Goal: Task Accomplishment & Management: Manage account settings

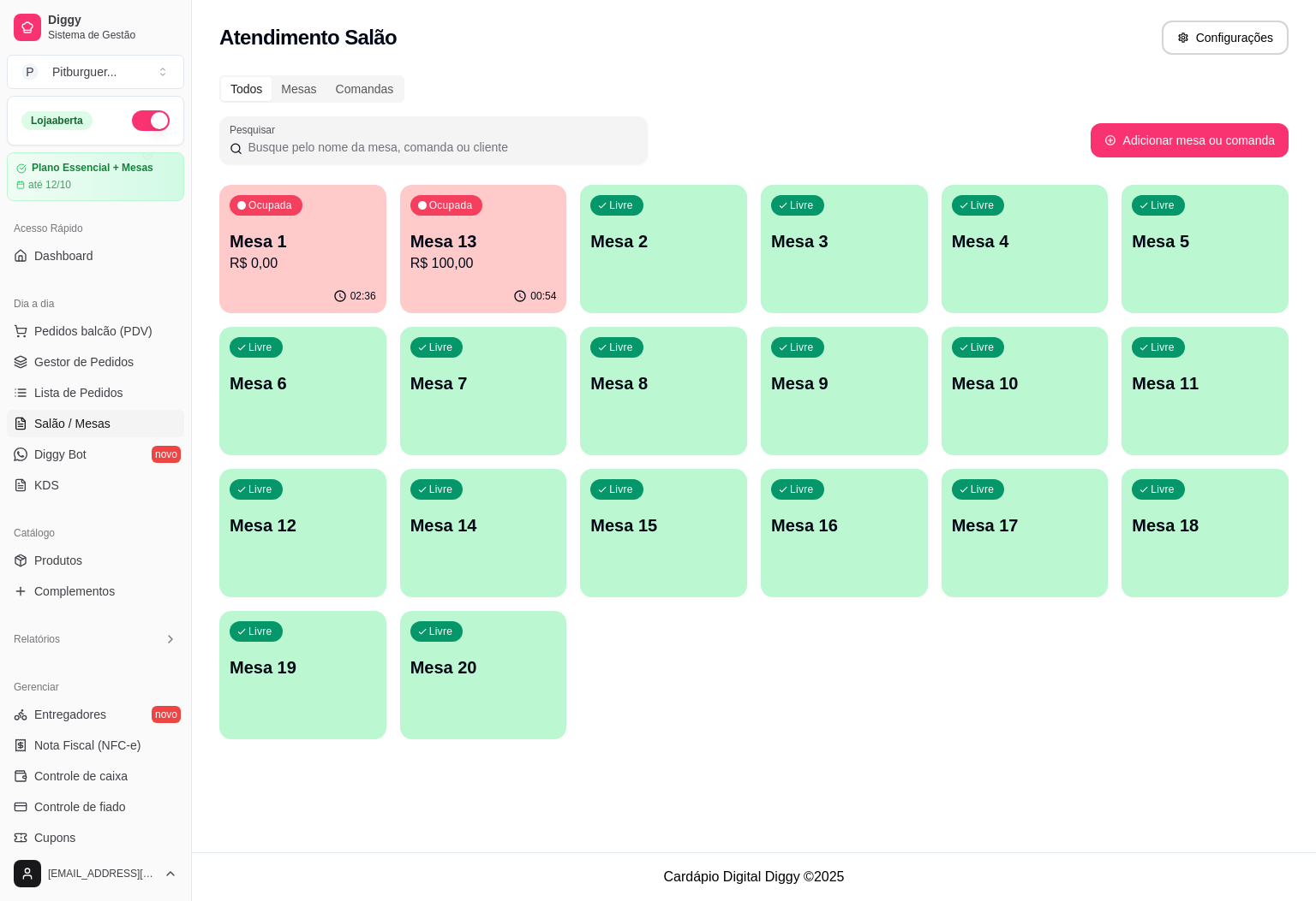
click at [453, 237] on p "Mesa 13" at bounding box center [484, 241] width 147 height 24
click at [377, 216] on div "Ocupada Mesa 1 R$ 0,00" at bounding box center [302, 232] width 167 height 95
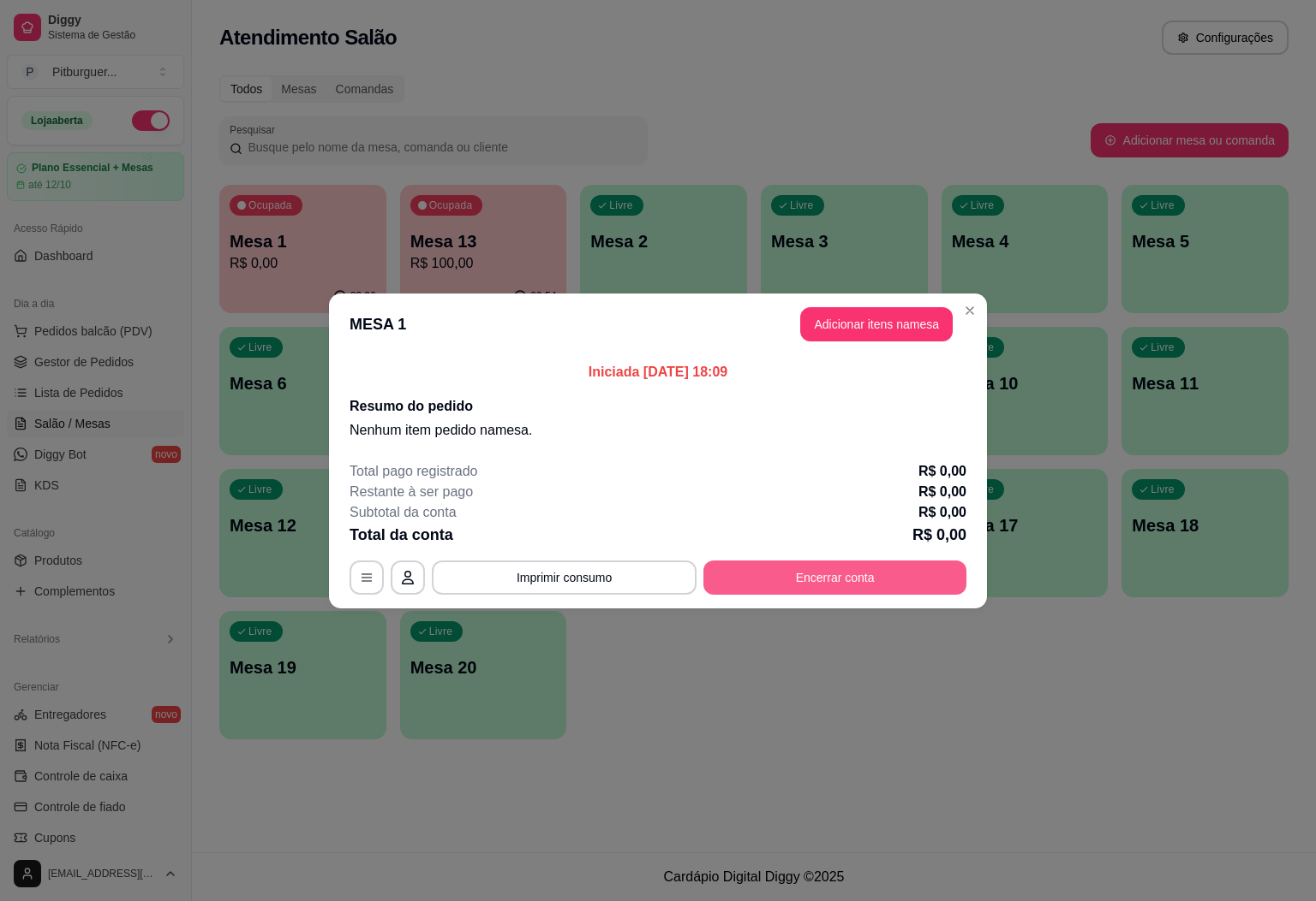
click at [773, 578] on button "Encerrar conta" at bounding box center [834, 578] width 263 height 34
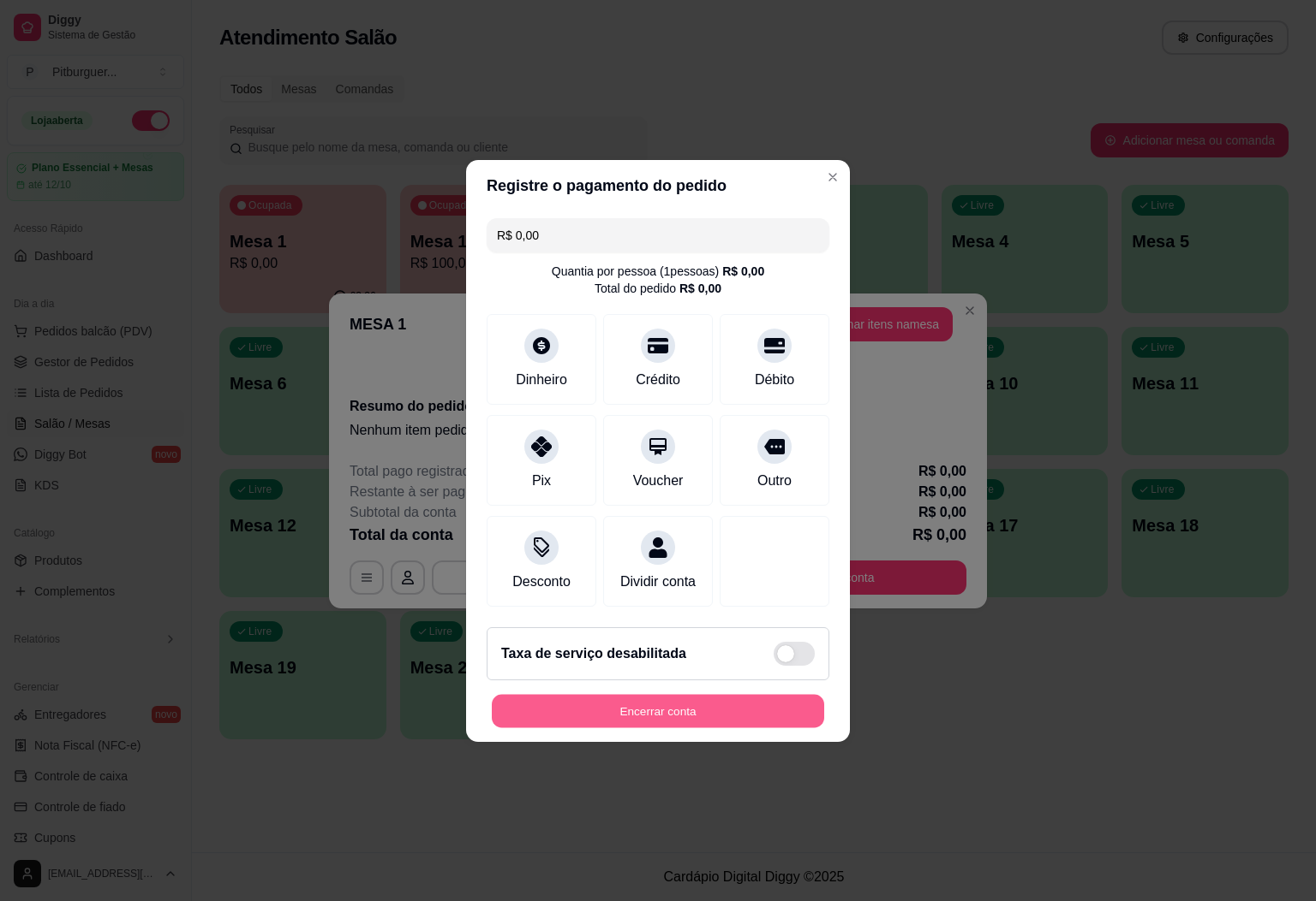
click at [668, 725] on button "Encerrar conta" at bounding box center [658, 710] width 332 height 33
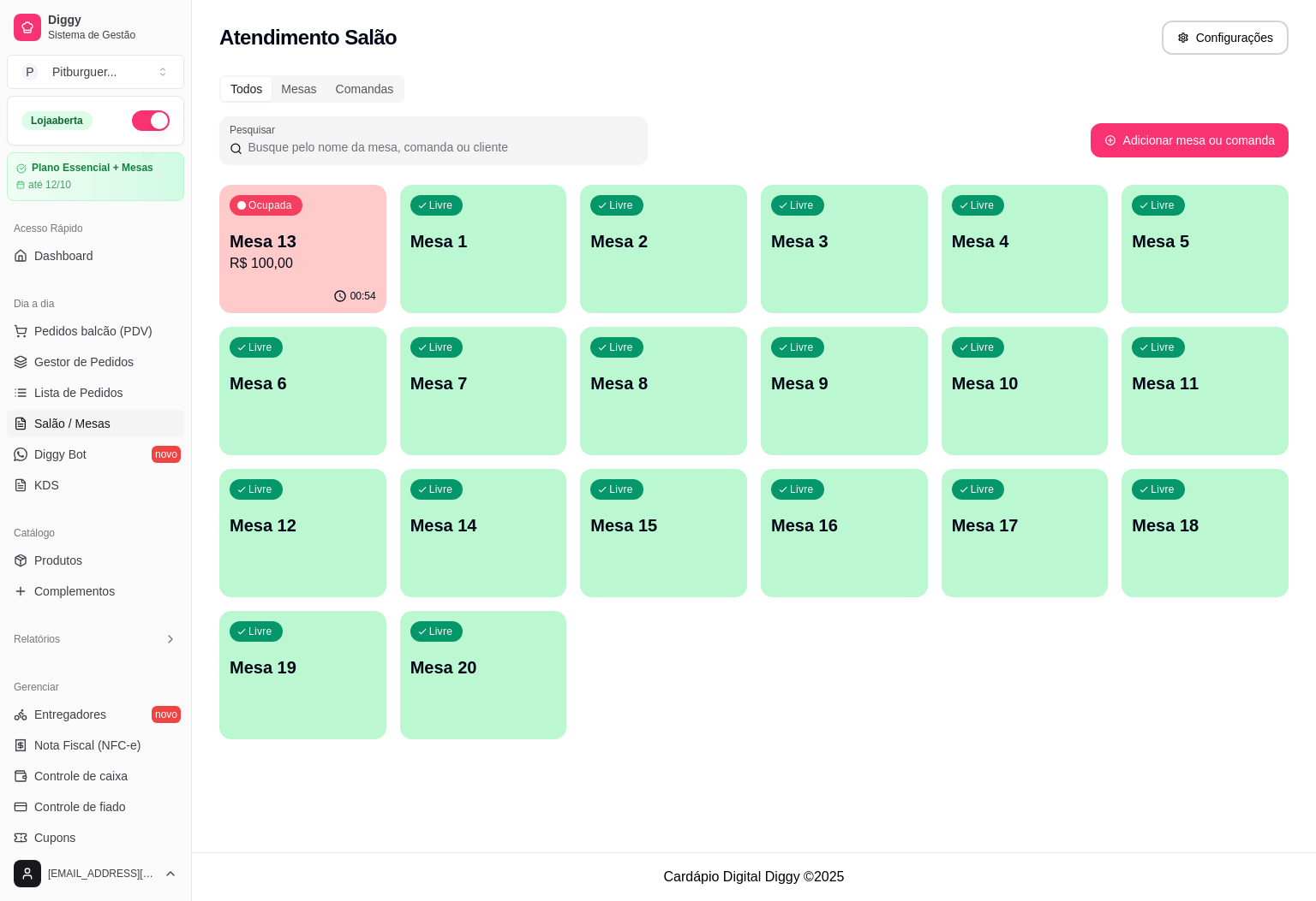
click at [342, 244] on p "Mesa 13" at bounding box center [303, 241] width 147 height 24
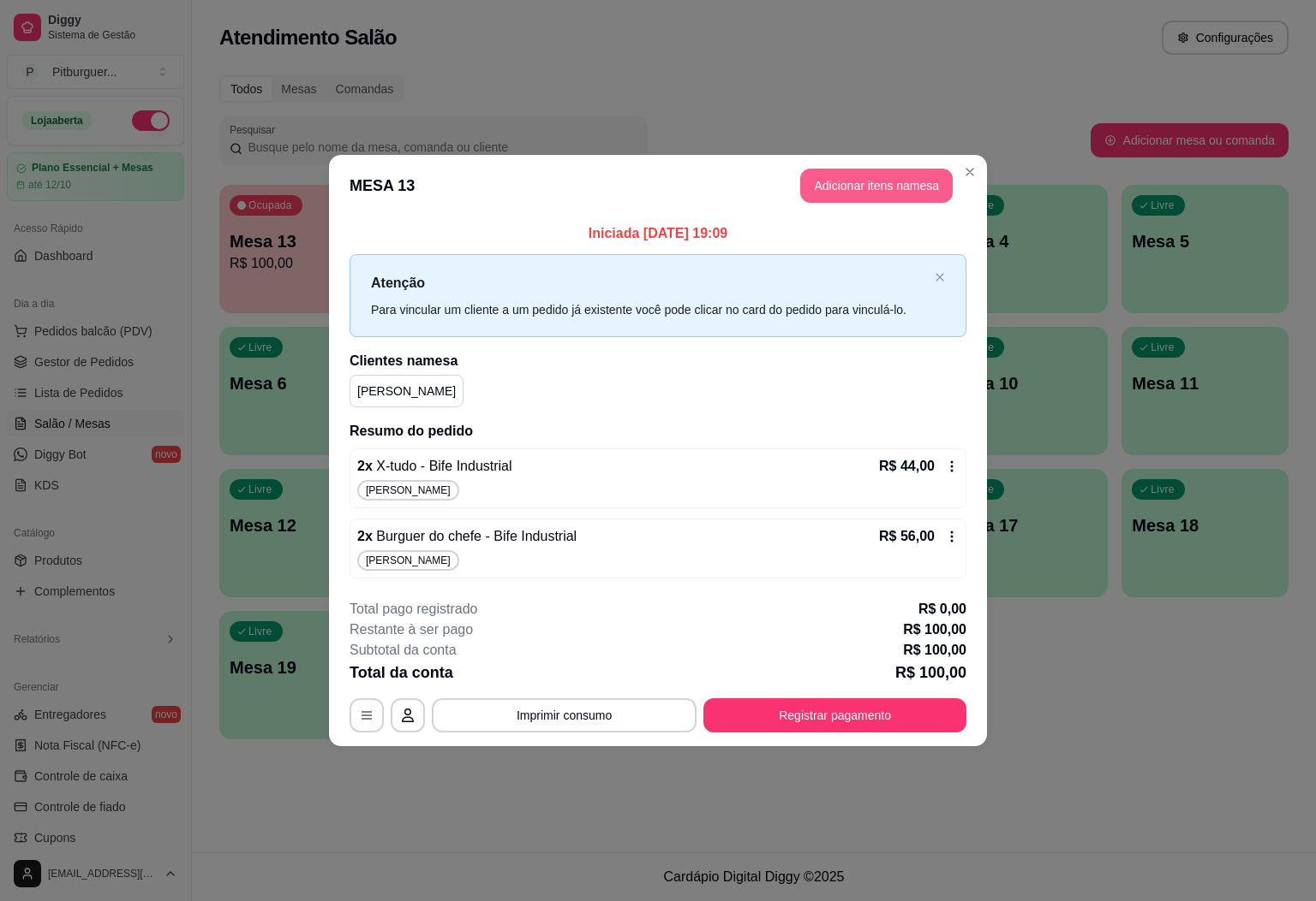
click at [884, 185] on button "Adicionar itens na mesa" at bounding box center [876, 186] width 153 height 34
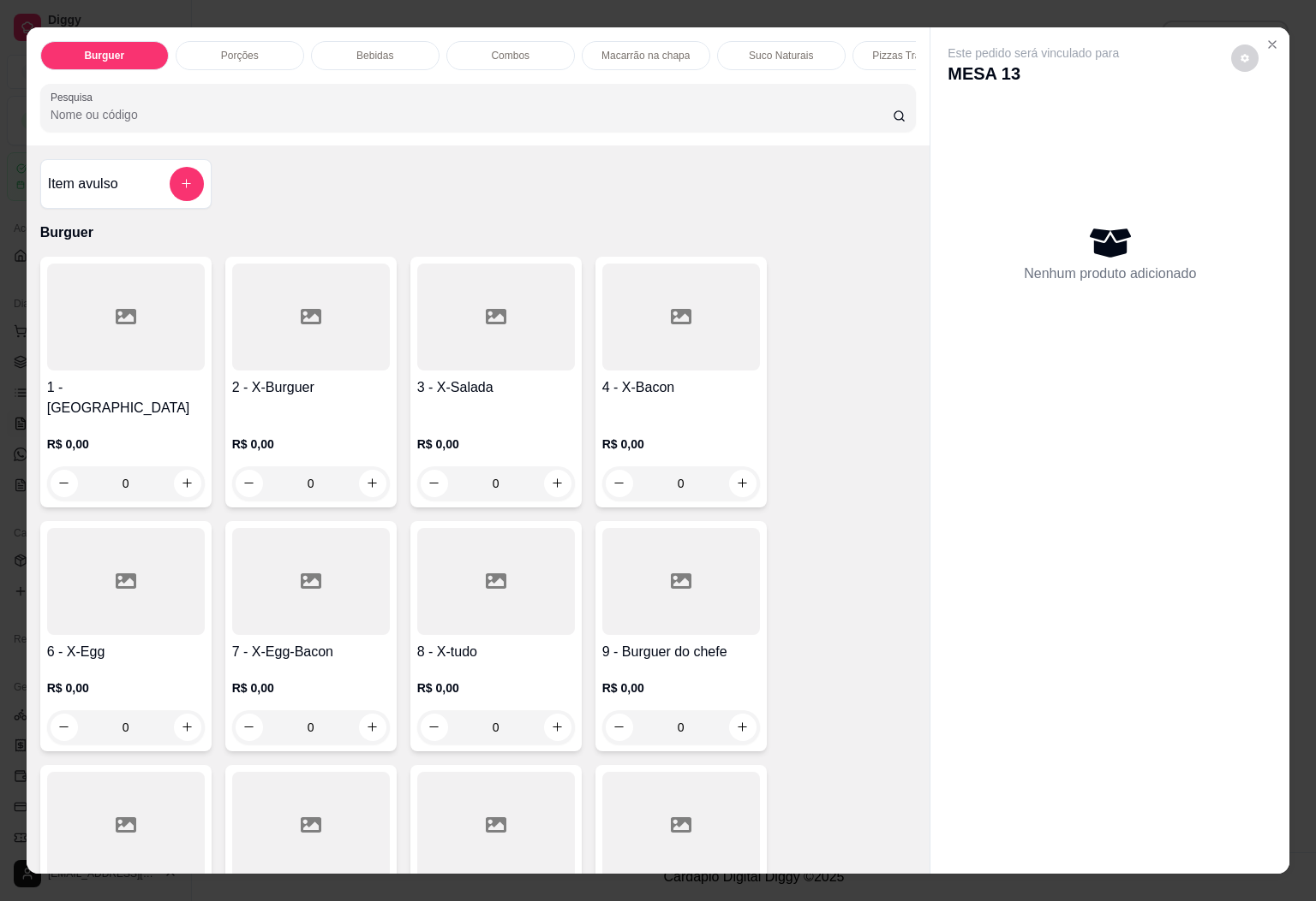
click at [356, 49] on p "Bebidas" at bounding box center [374, 56] width 37 height 14
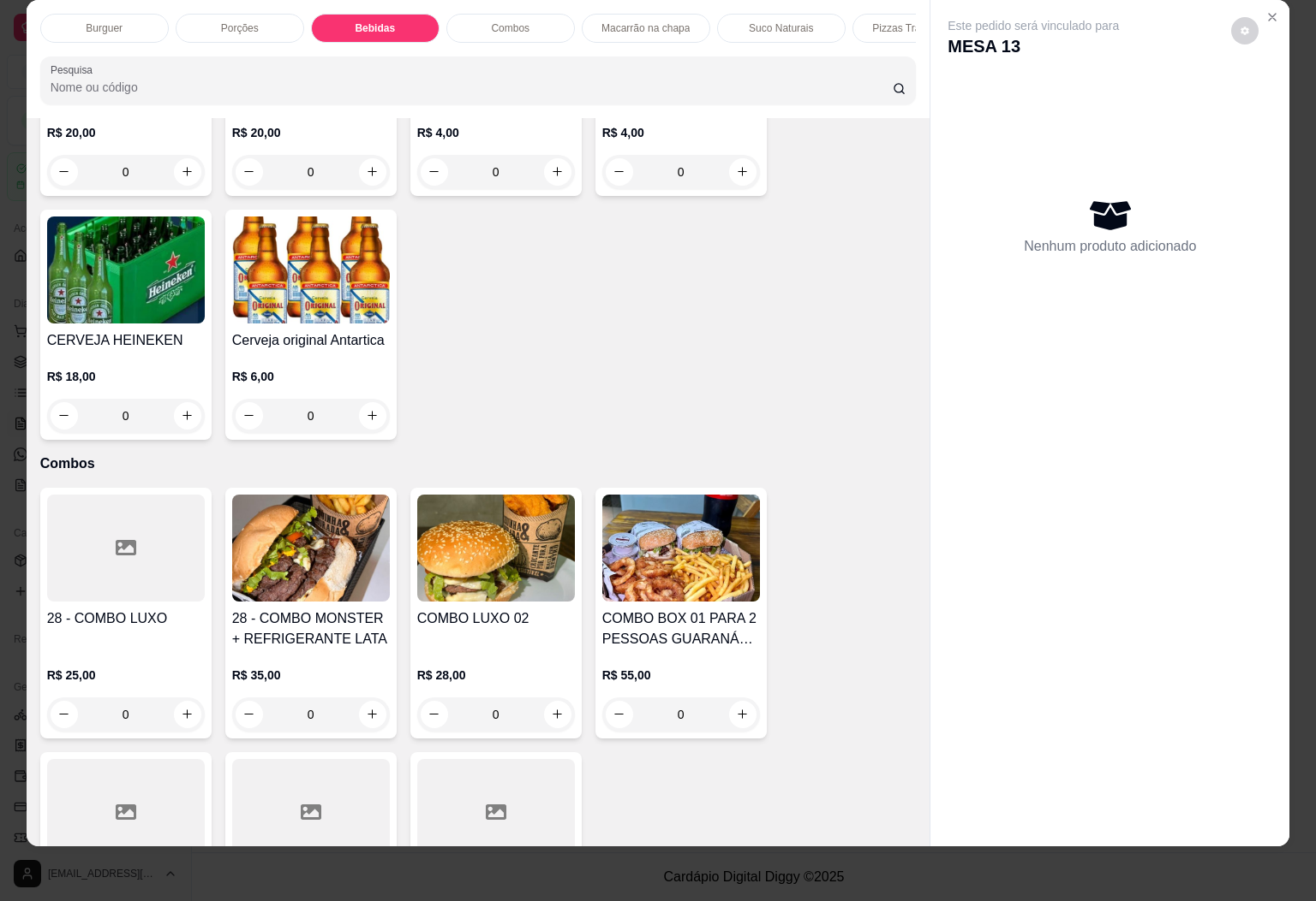
scroll to position [2666, 0]
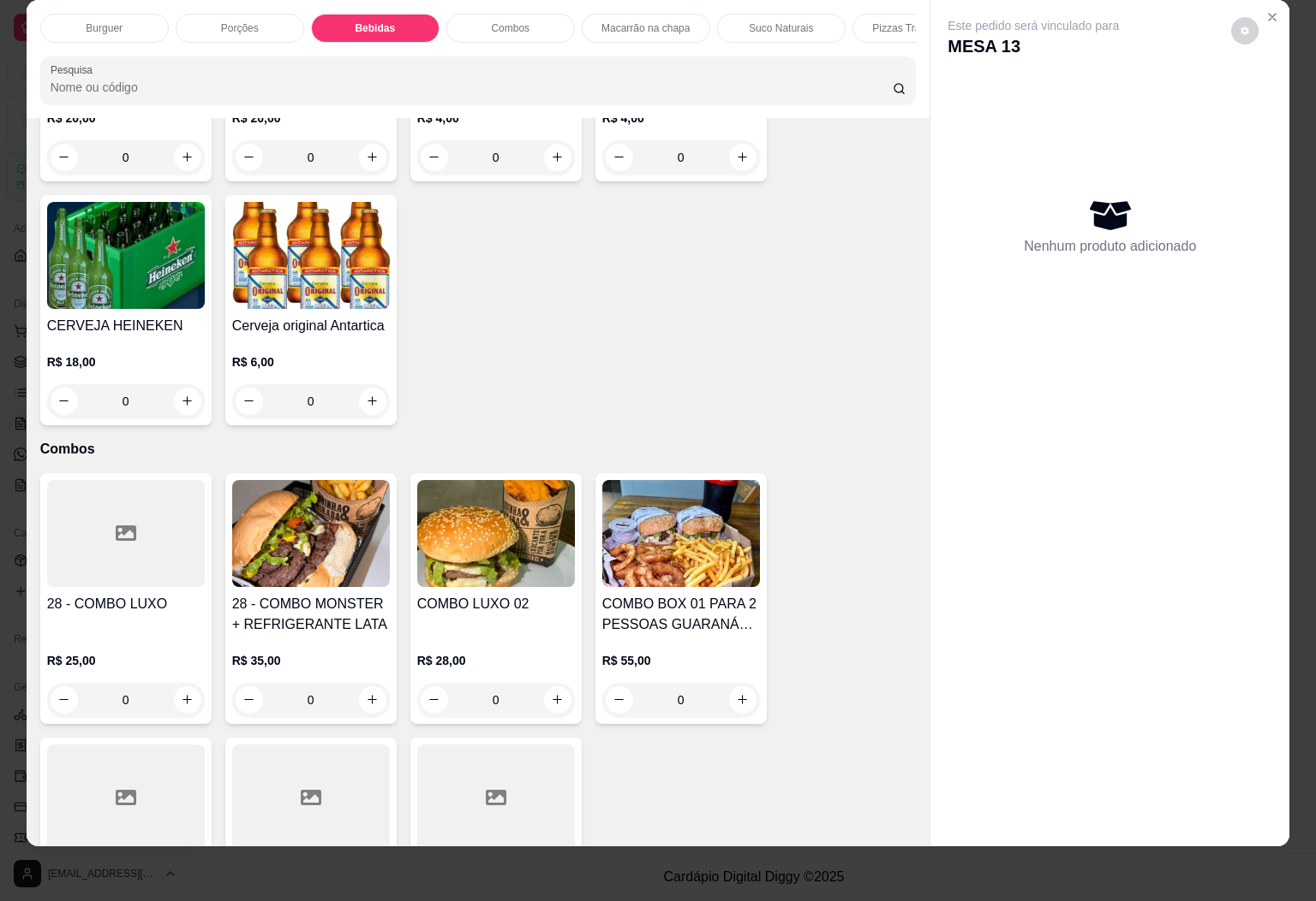
click at [308, 273] on img at bounding box center [310, 256] width 157 height 107
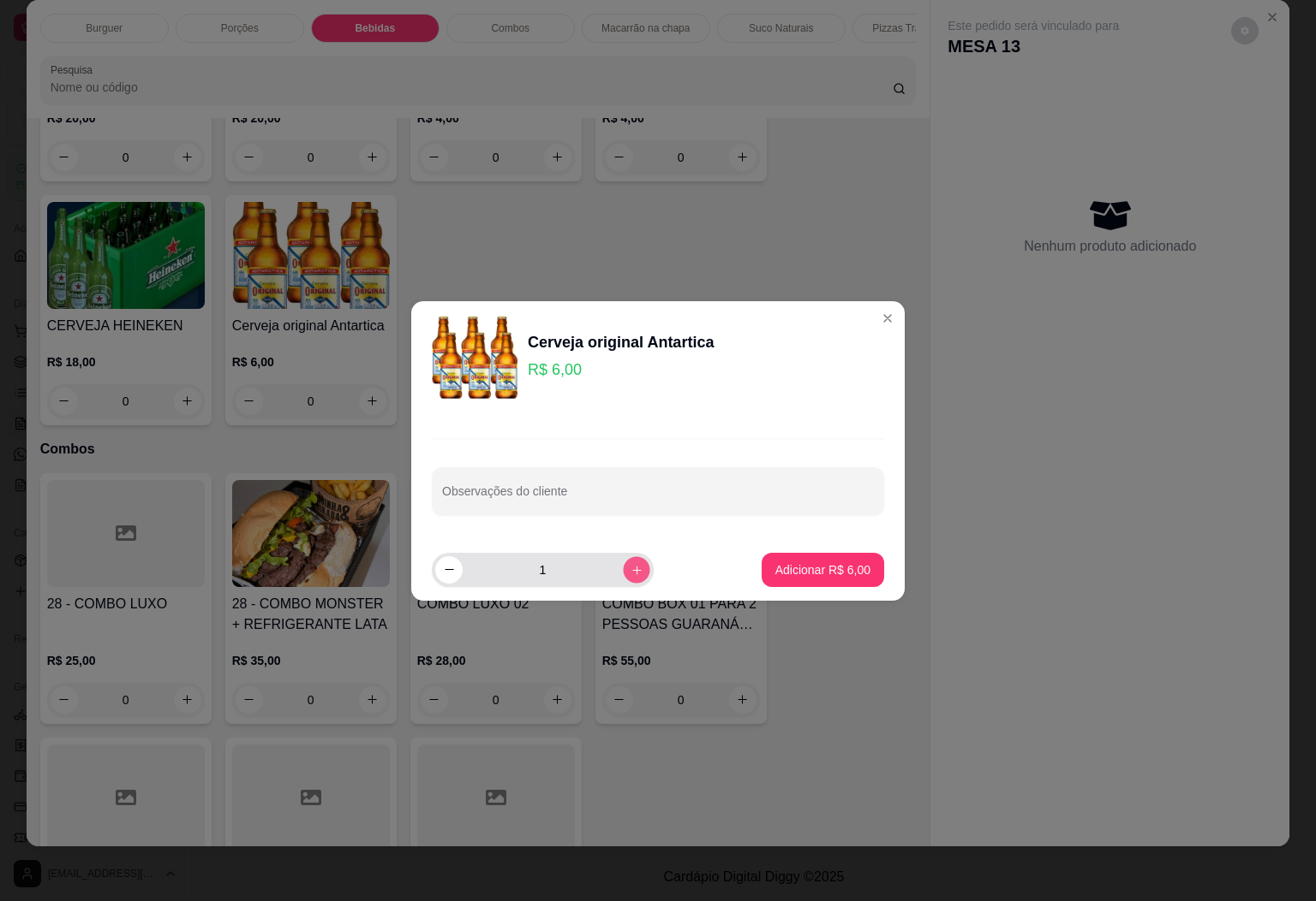
click at [631, 574] on icon "increase-product-quantity" at bounding box center [636, 569] width 13 height 13
type input "2"
click at [770, 562] on p "Adicionar R$ 12,00" at bounding box center [820, 570] width 100 height 17
type input "2"
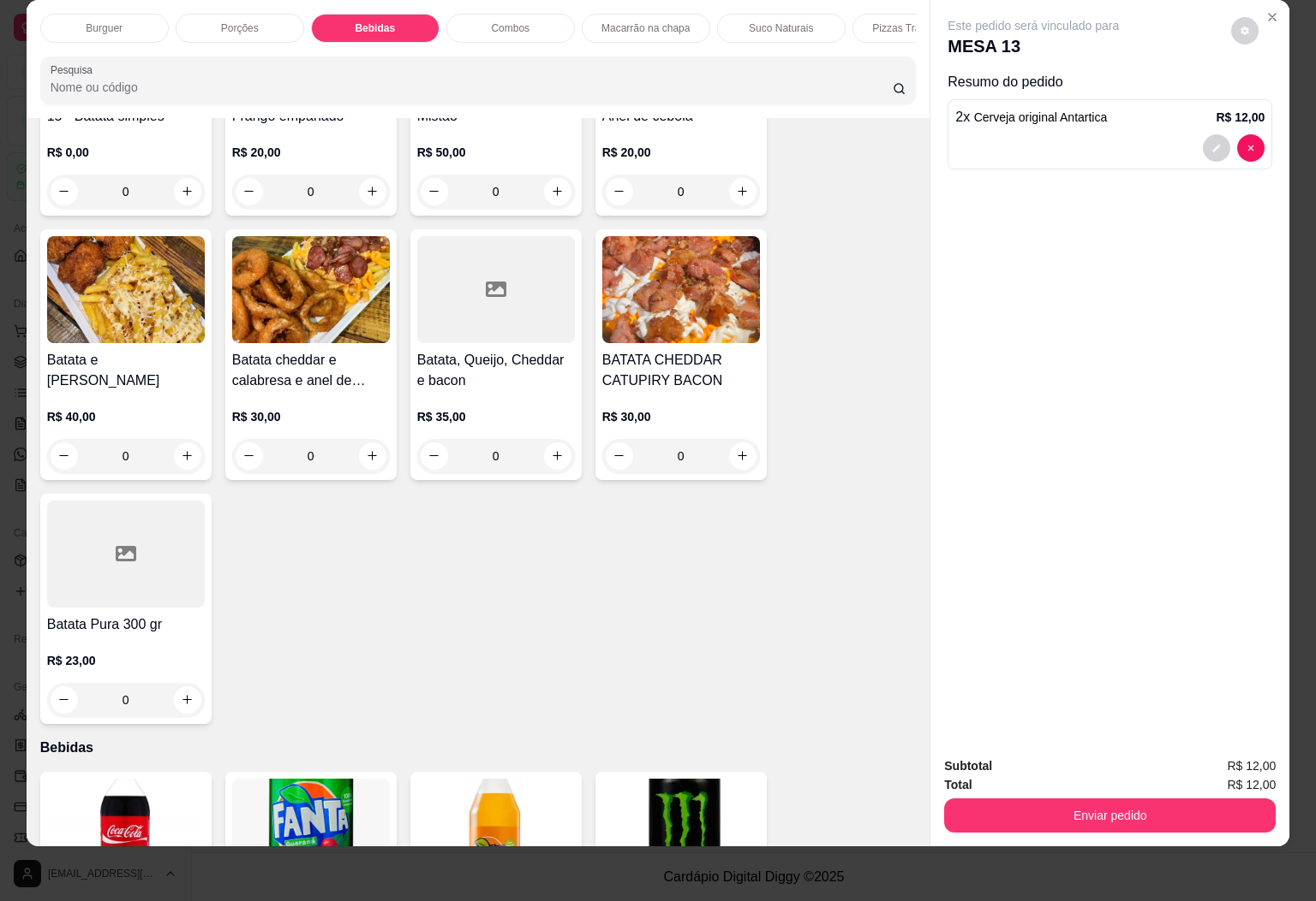
scroll to position [1412, 0]
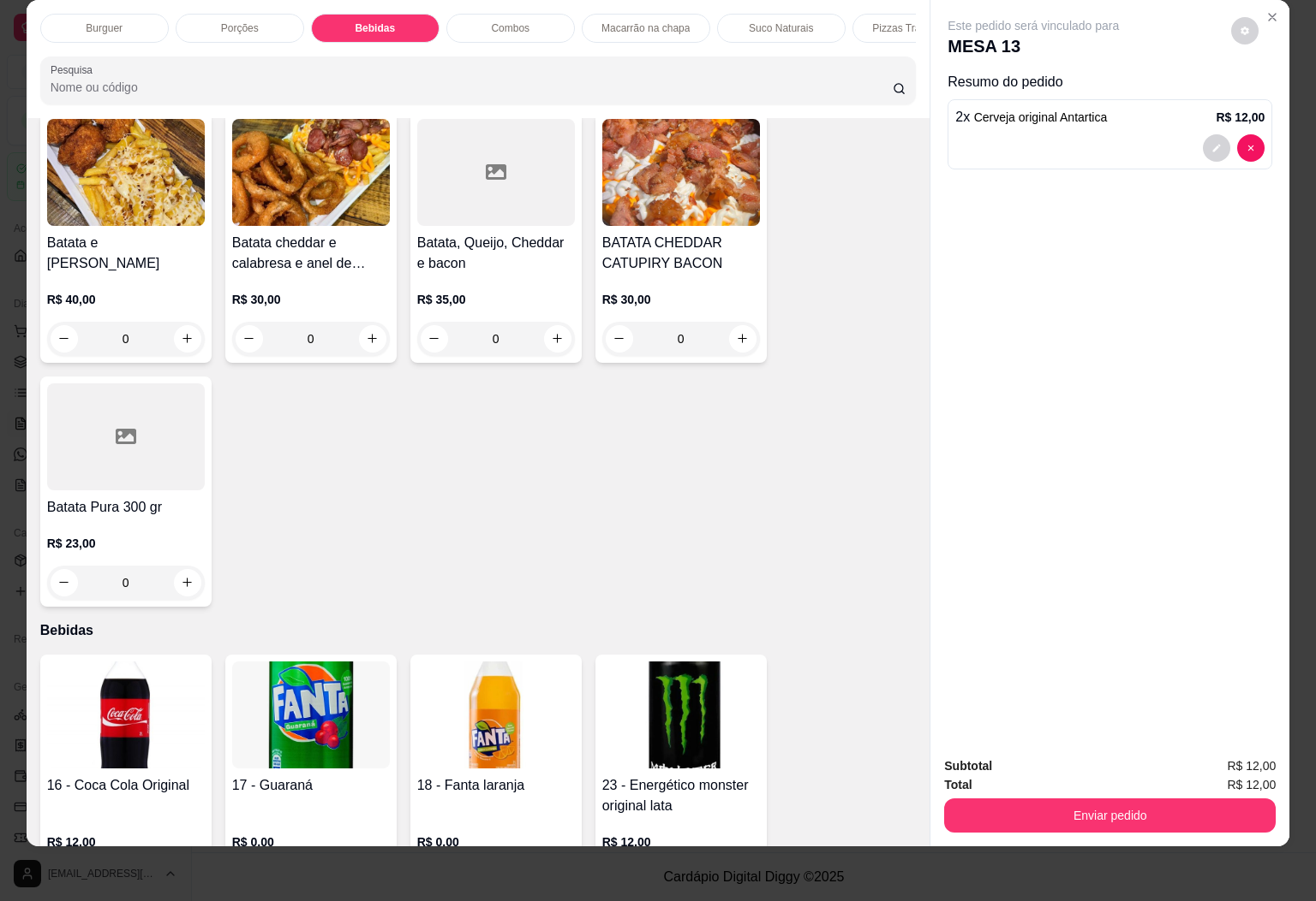
click at [148, 675] on img at bounding box center [125, 715] width 157 height 107
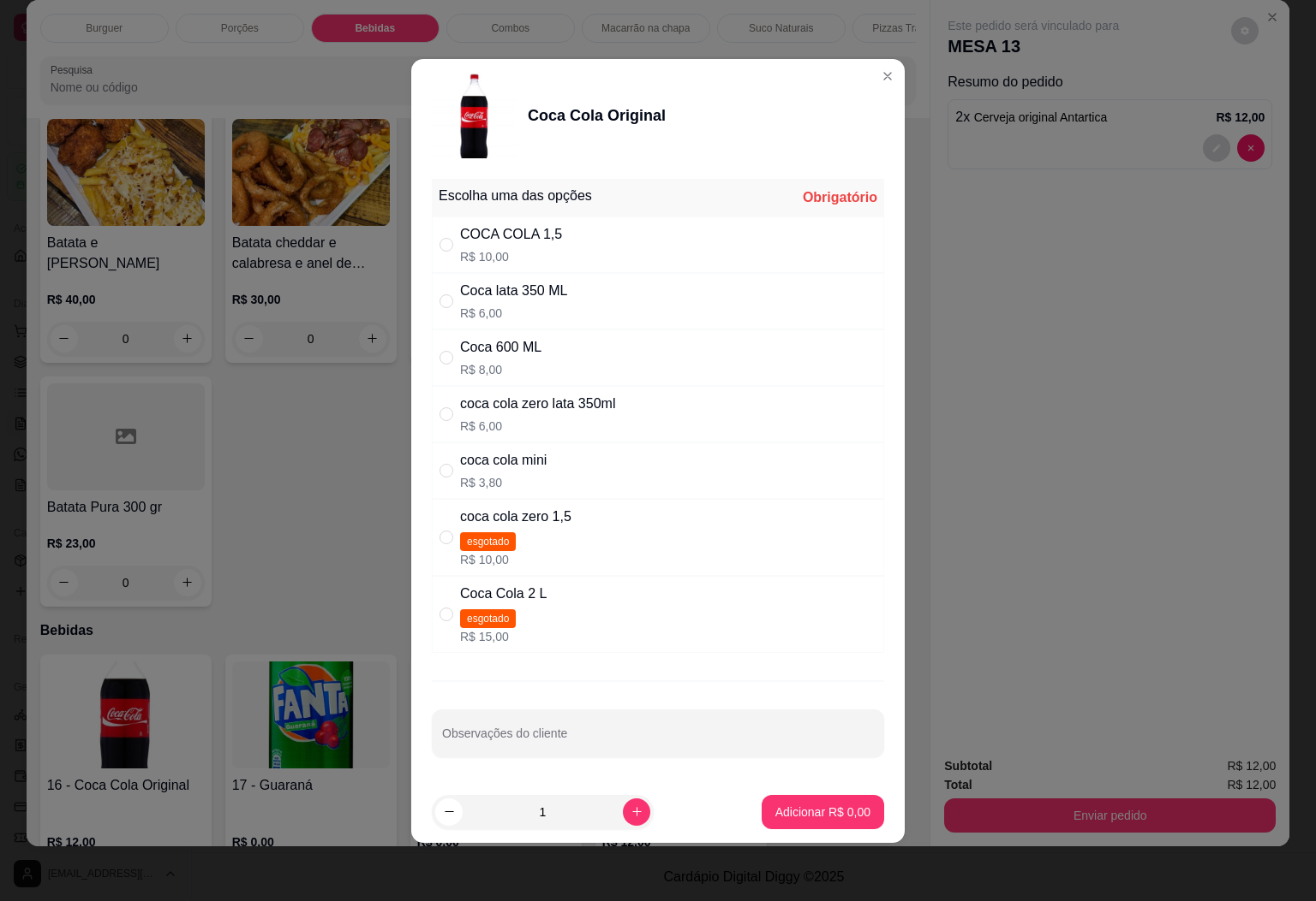
click at [479, 248] on p "R$ 10,00" at bounding box center [510, 257] width 102 height 18
radio input "true"
click at [768, 806] on p "Adicionar R$ 10,00" at bounding box center [819, 813] width 102 height 18
type input "1"
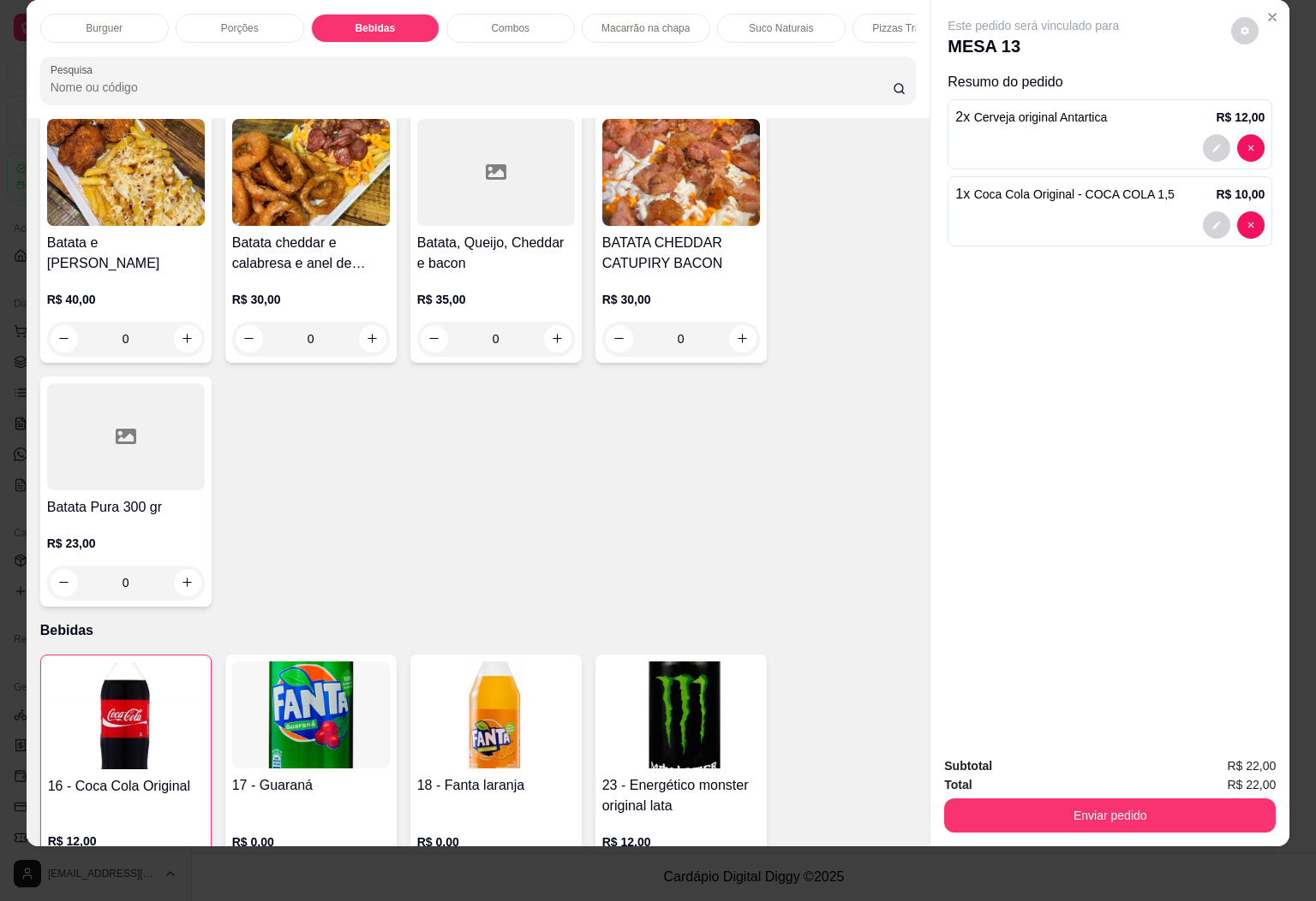
click at [96, 21] on p "Burguer" at bounding box center [105, 28] width 37 height 14
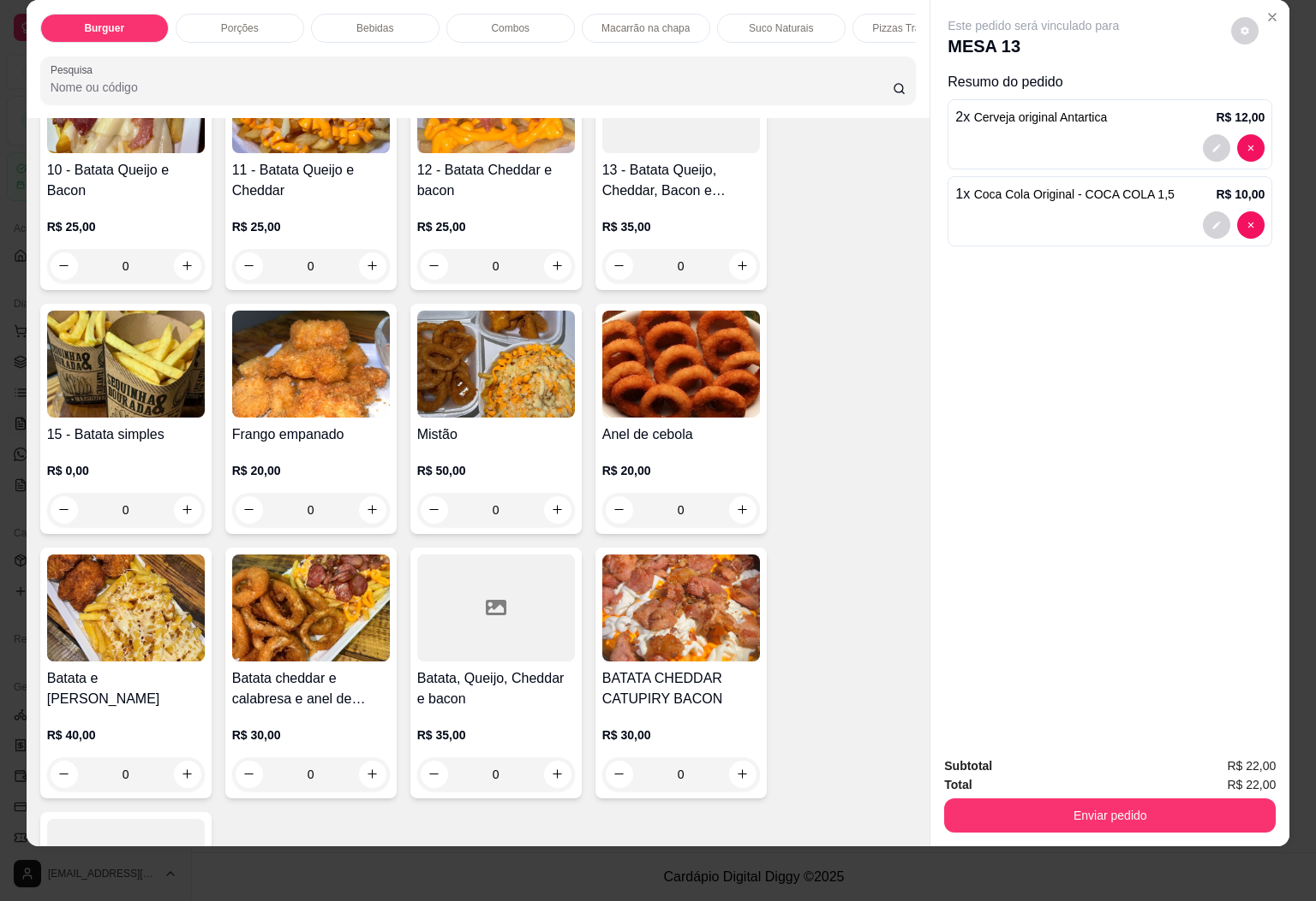
scroll to position [0, 0]
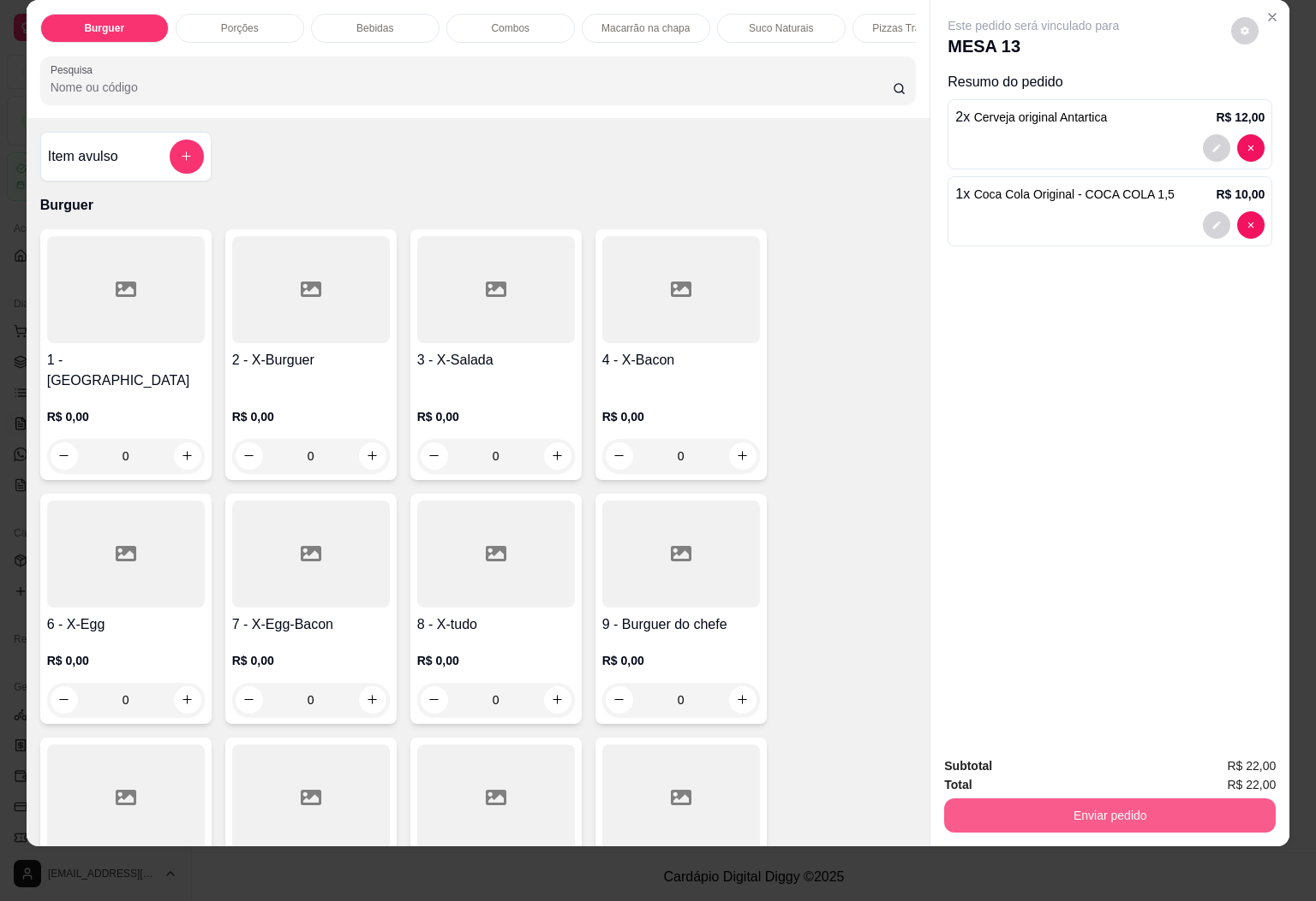
click at [1089, 804] on button "Enviar pedido" at bounding box center [1109, 815] width 331 height 34
click at [1180, 748] on button "Sim, quero registrar" at bounding box center [1212, 754] width 123 height 31
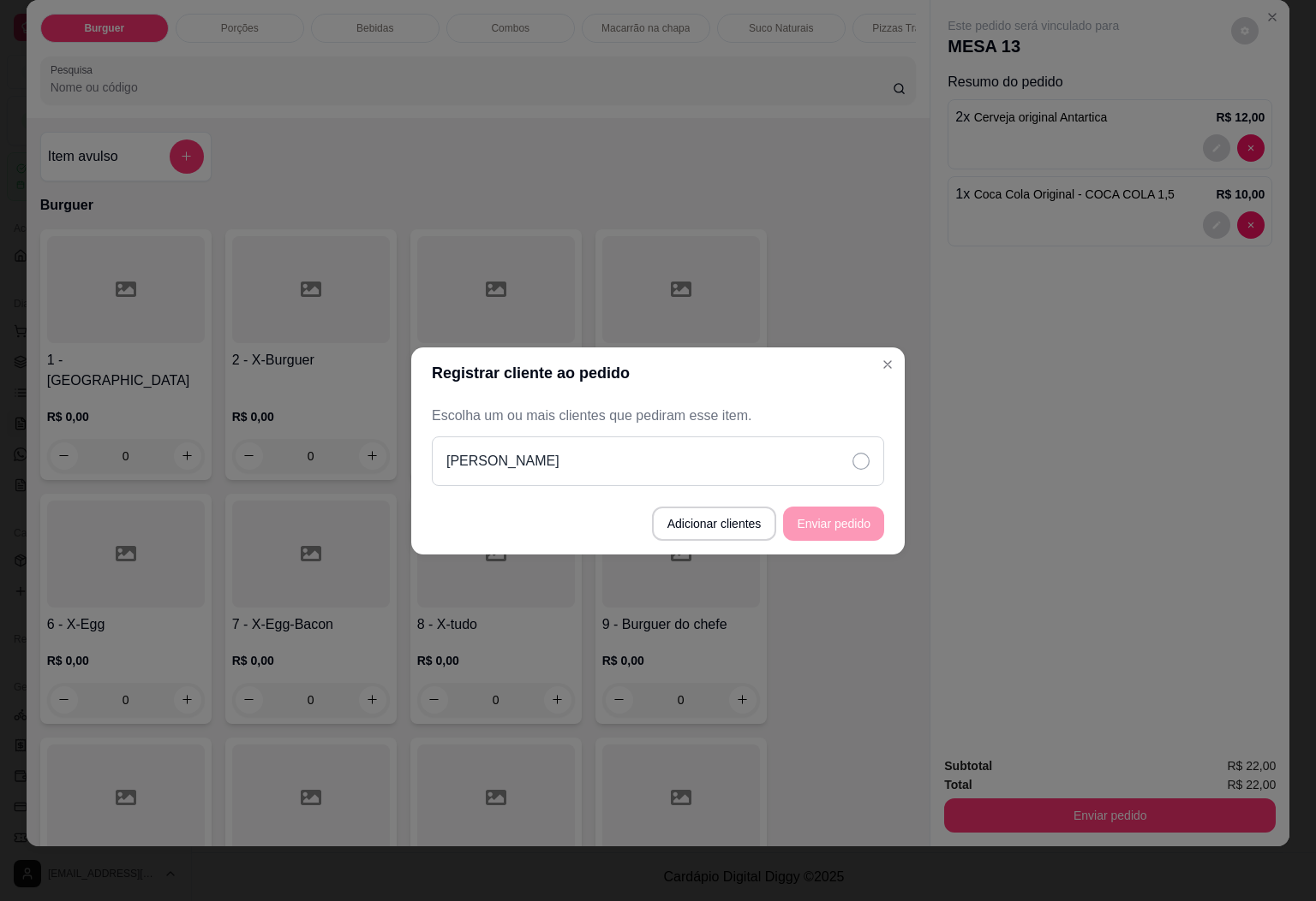
click at [854, 462] on icon at bounding box center [861, 461] width 18 height 18
click at [861, 519] on button "Enviar pedido" at bounding box center [833, 524] width 98 height 33
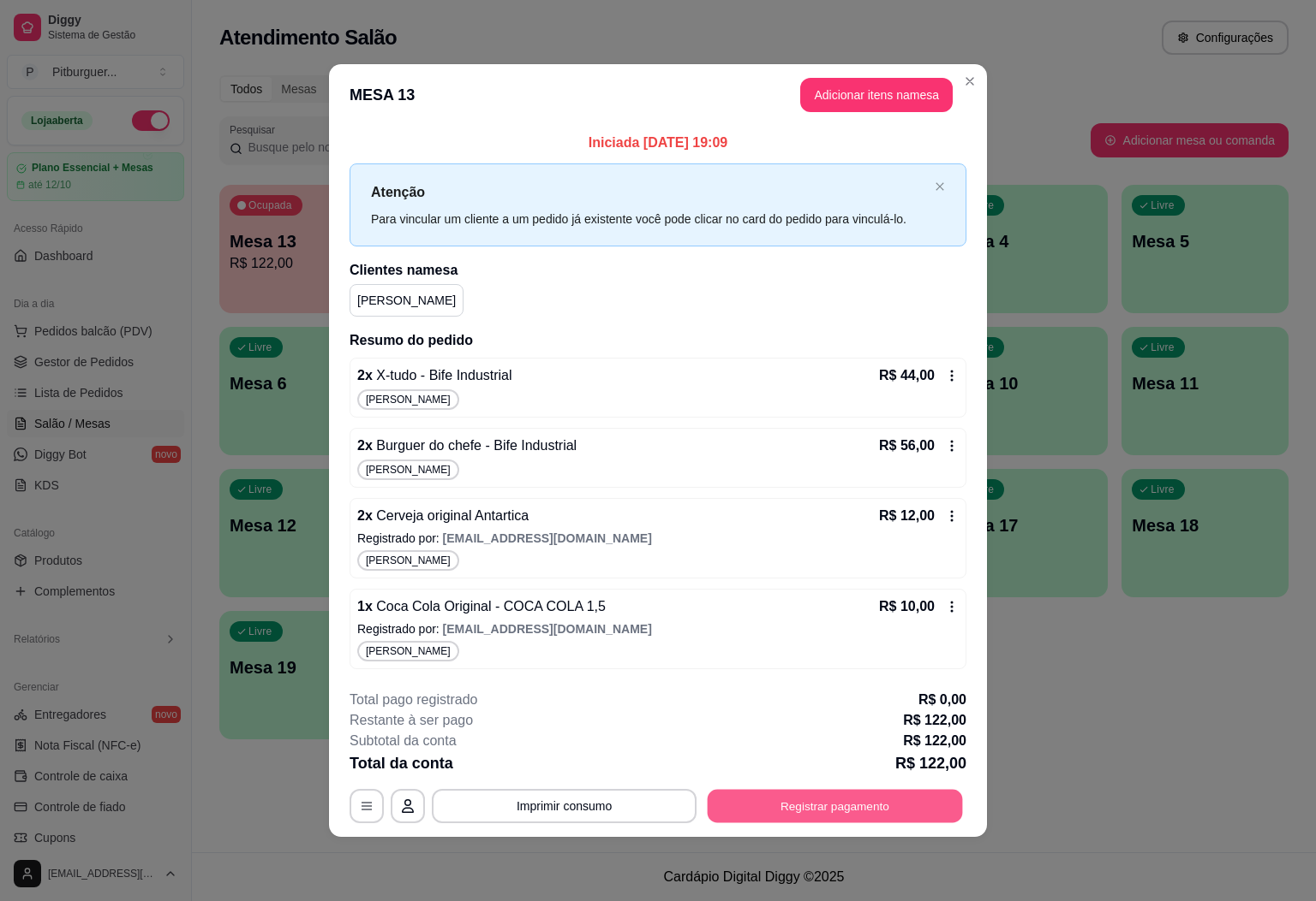
click at [833, 794] on button "Registrar pagamento" at bounding box center [835, 807] width 255 height 33
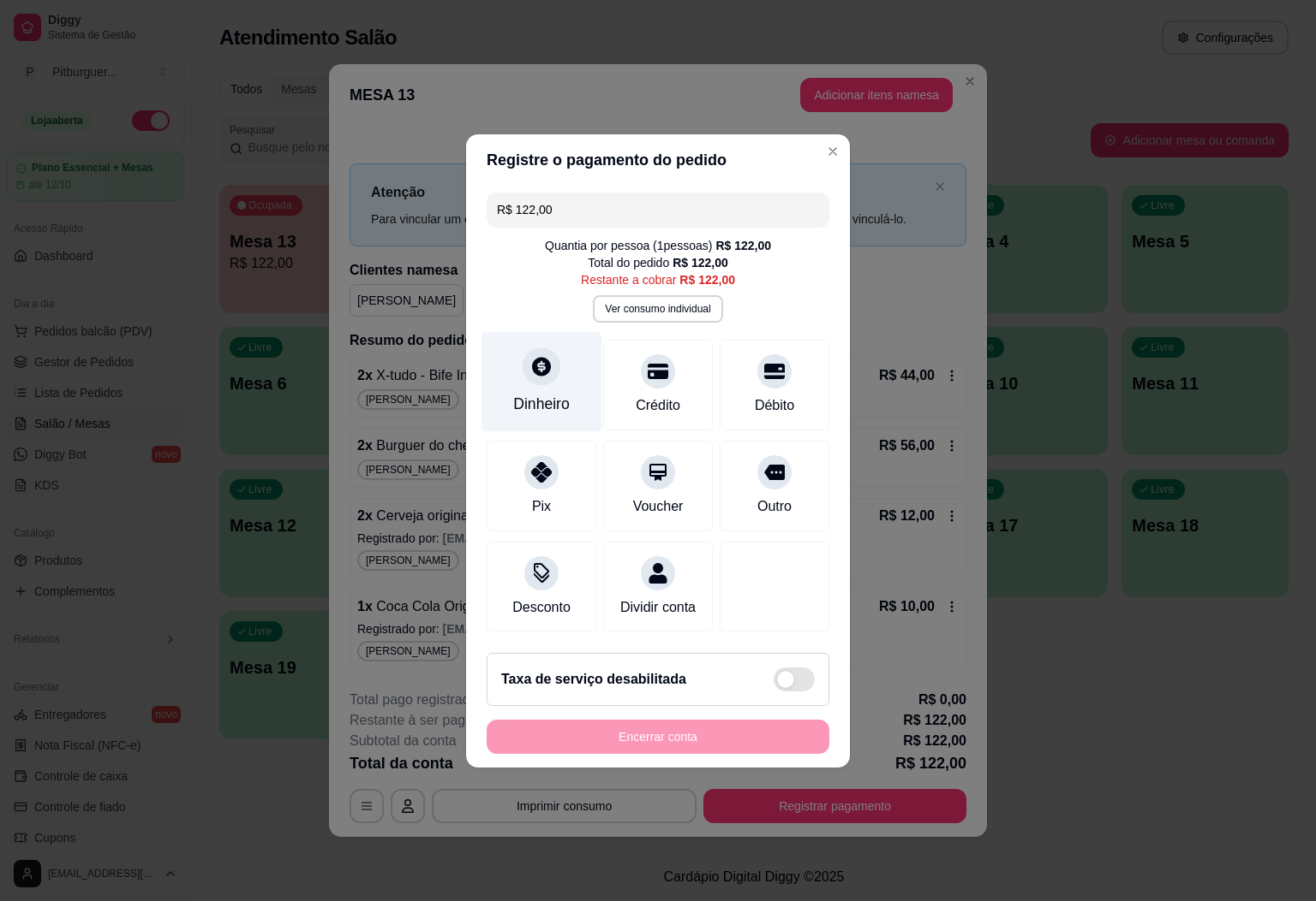
click at [546, 365] on icon at bounding box center [541, 366] width 22 height 22
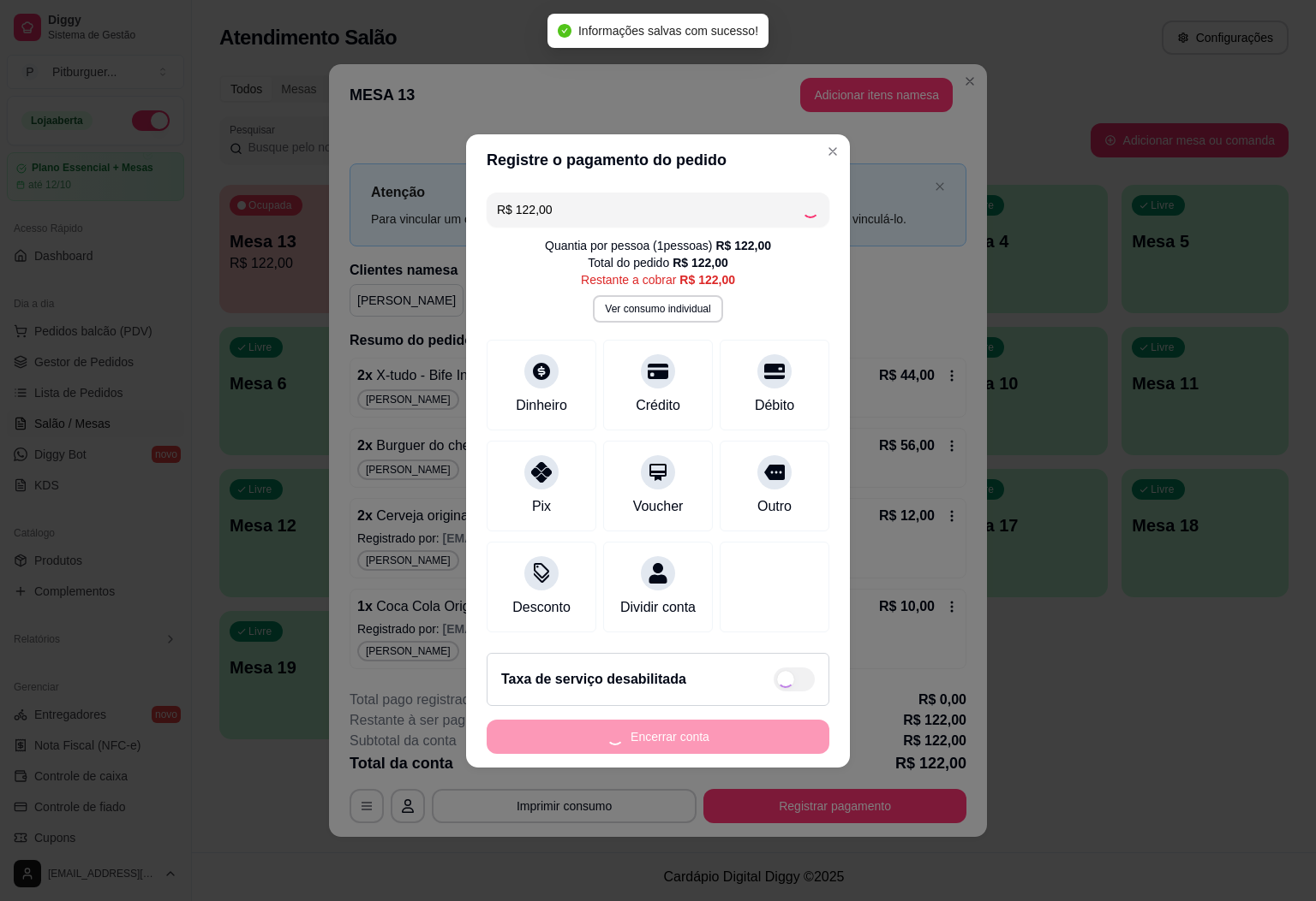
type input "R$ 0,00"
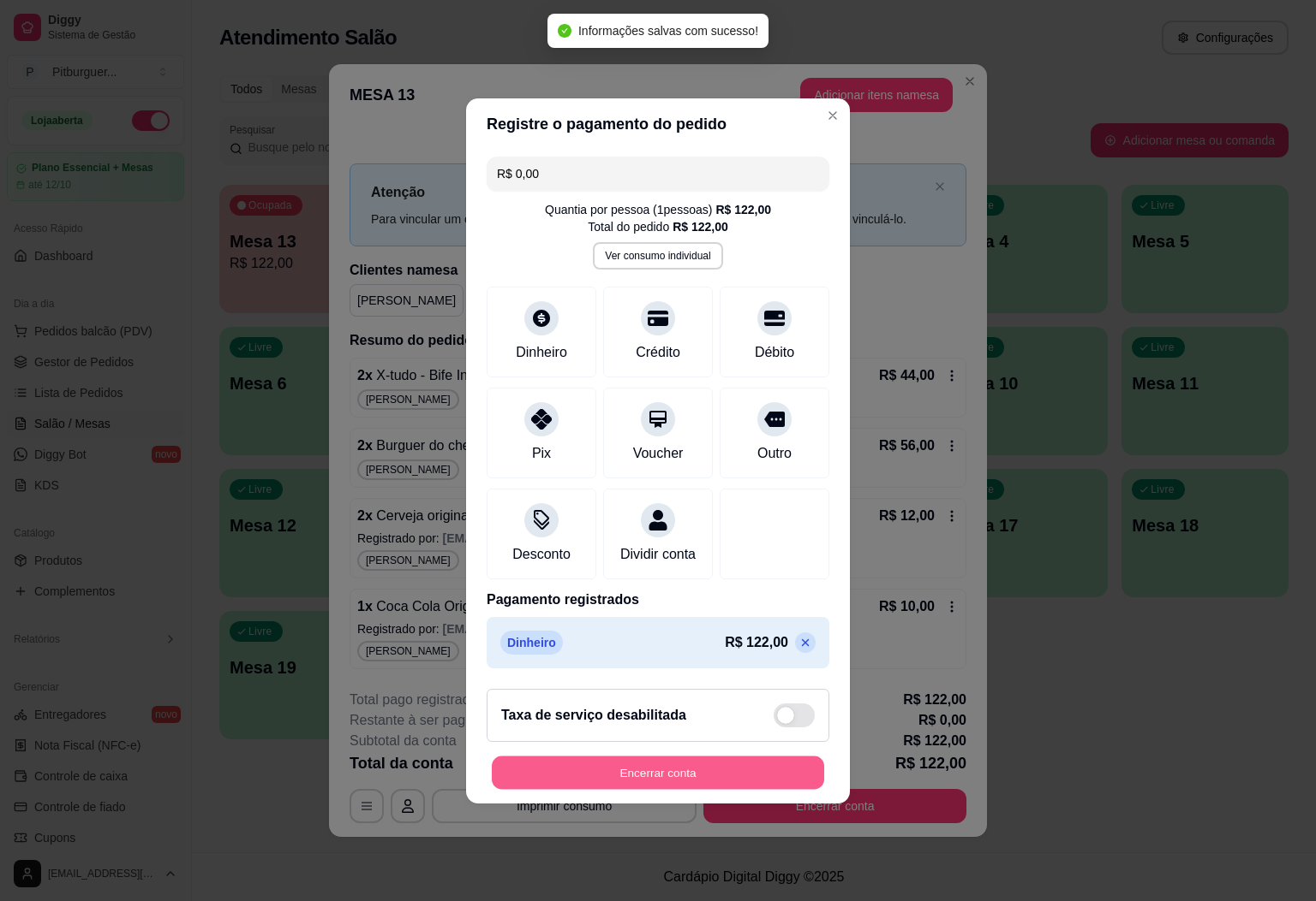
click at [705, 778] on button "Encerrar conta" at bounding box center [658, 773] width 332 height 33
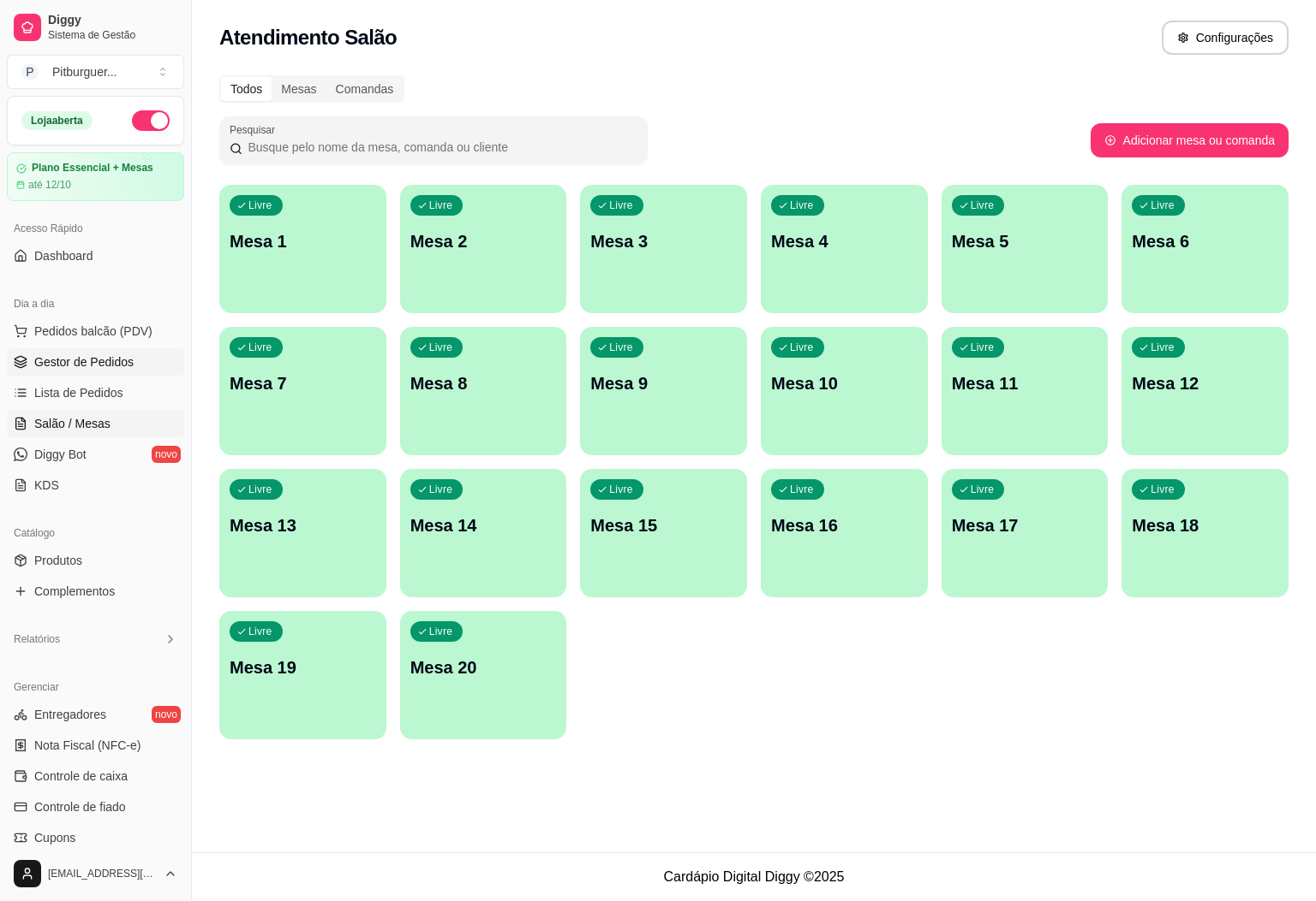
click at [58, 365] on span "Gestor de Pedidos" at bounding box center [84, 363] width 100 height 18
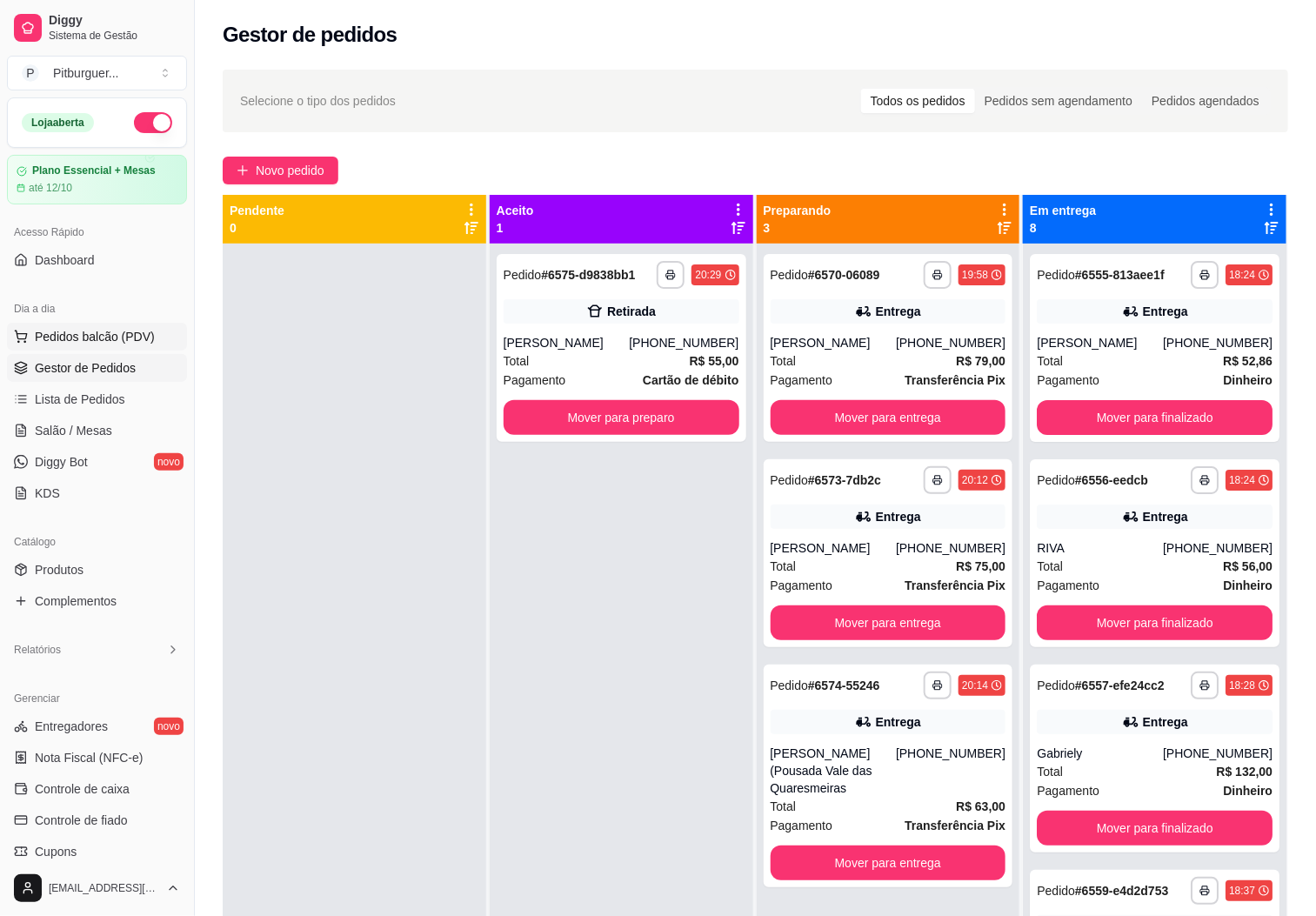
click at [96, 334] on span "Pedidos balcão (PDV)" at bounding box center [94, 337] width 120 height 18
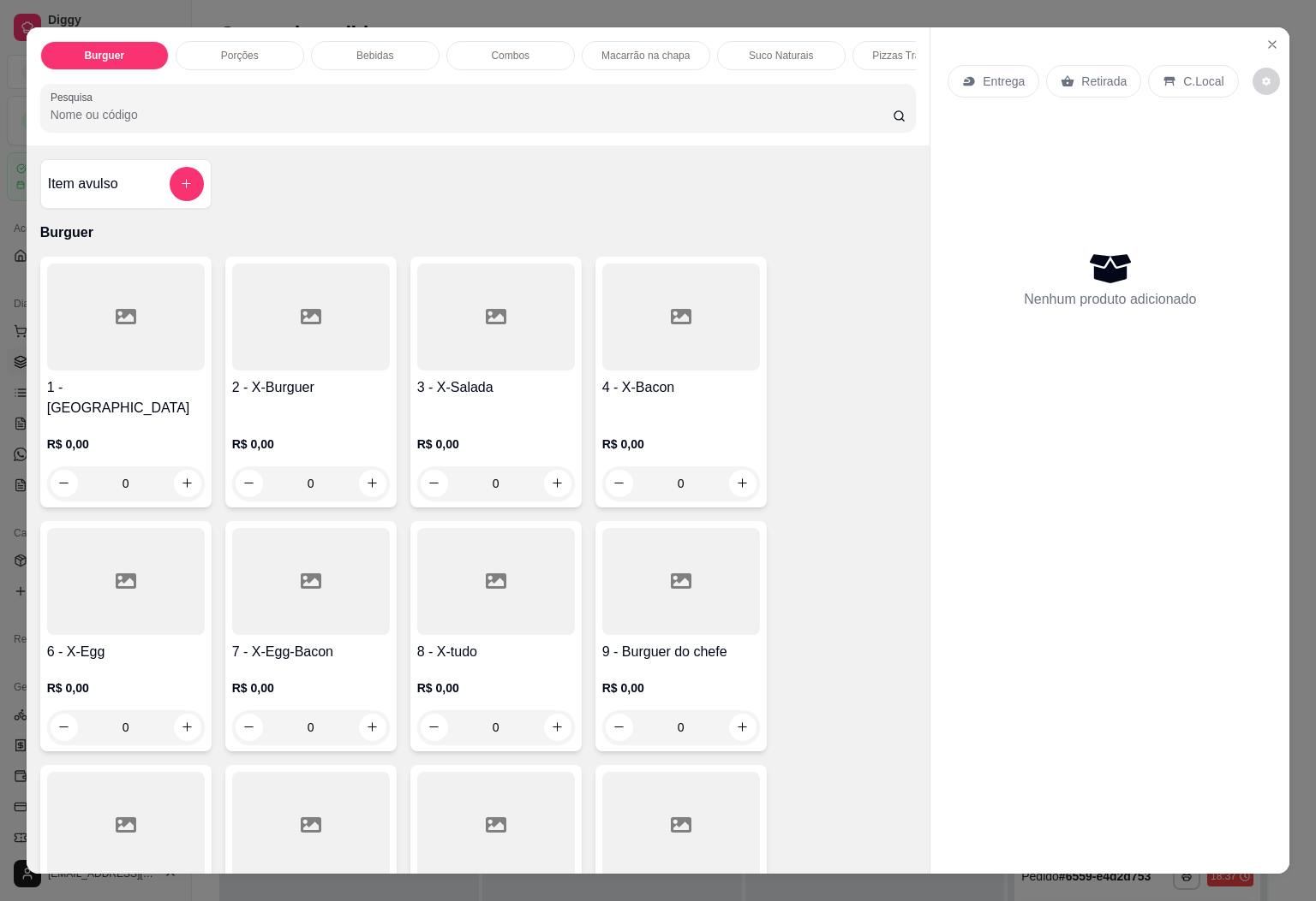
click at [692, 389] on h4 "4 - X-Bacon" at bounding box center [680, 387] width 157 height 21
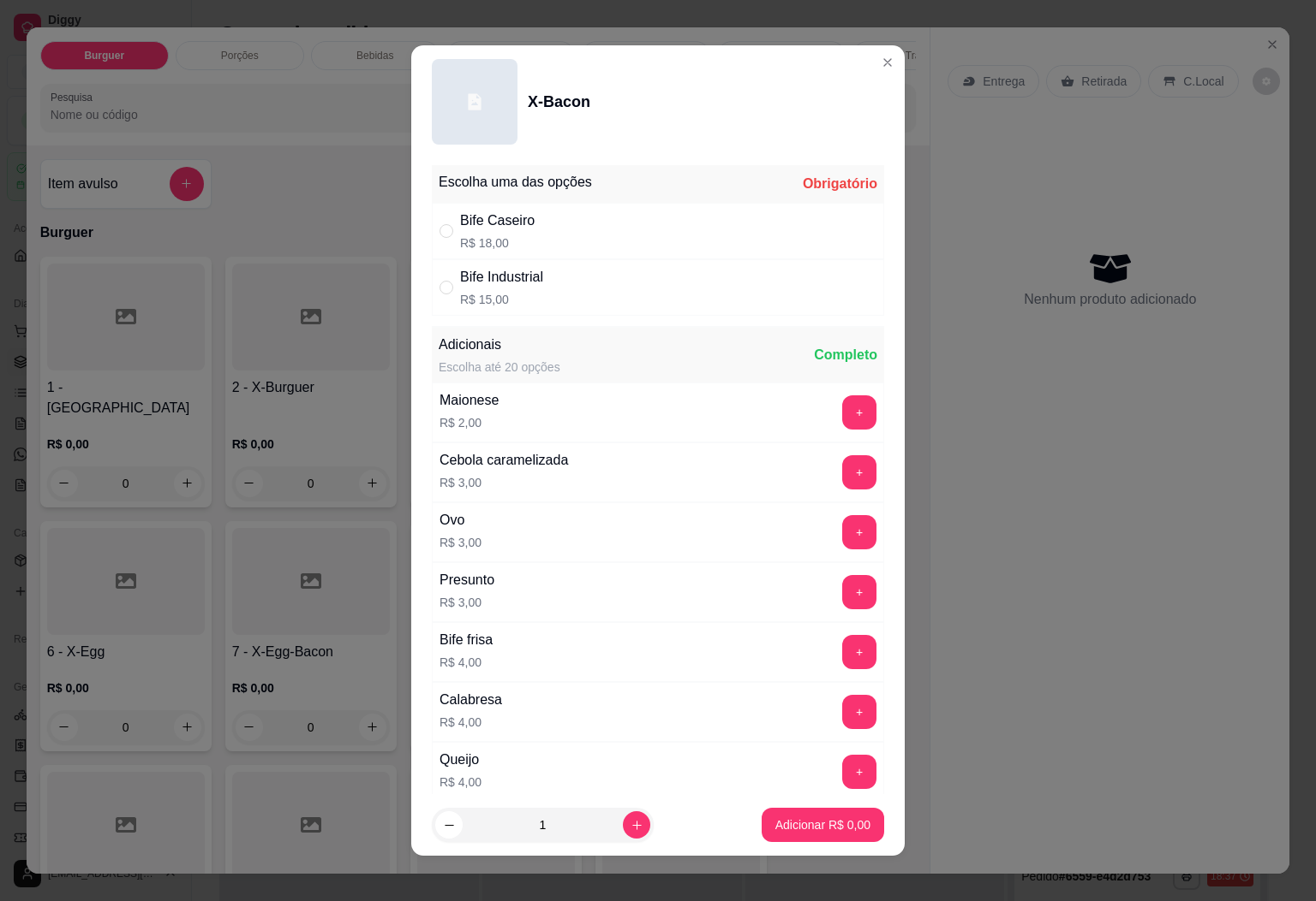
click at [528, 232] on div "Bife Caseiro R$ 18,00" at bounding box center [658, 232] width 453 height 57
radio input "true"
click at [631, 825] on icon "increase-product-quantity" at bounding box center [636, 825] width 13 height 13
type input "2"
click at [798, 828] on p "Adicionar R$ 36,00" at bounding box center [819, 826] width 102 height 18
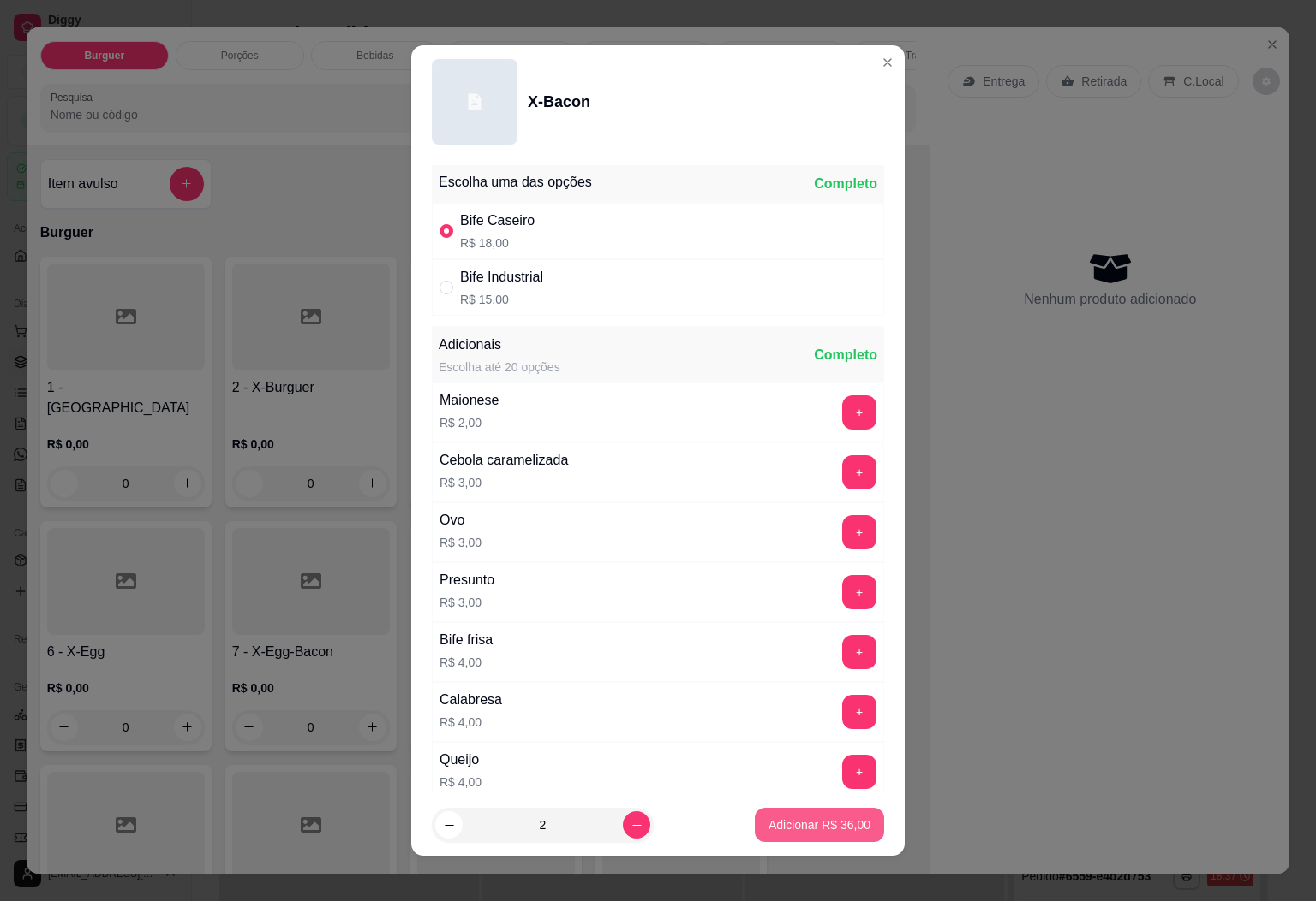
type input "2"
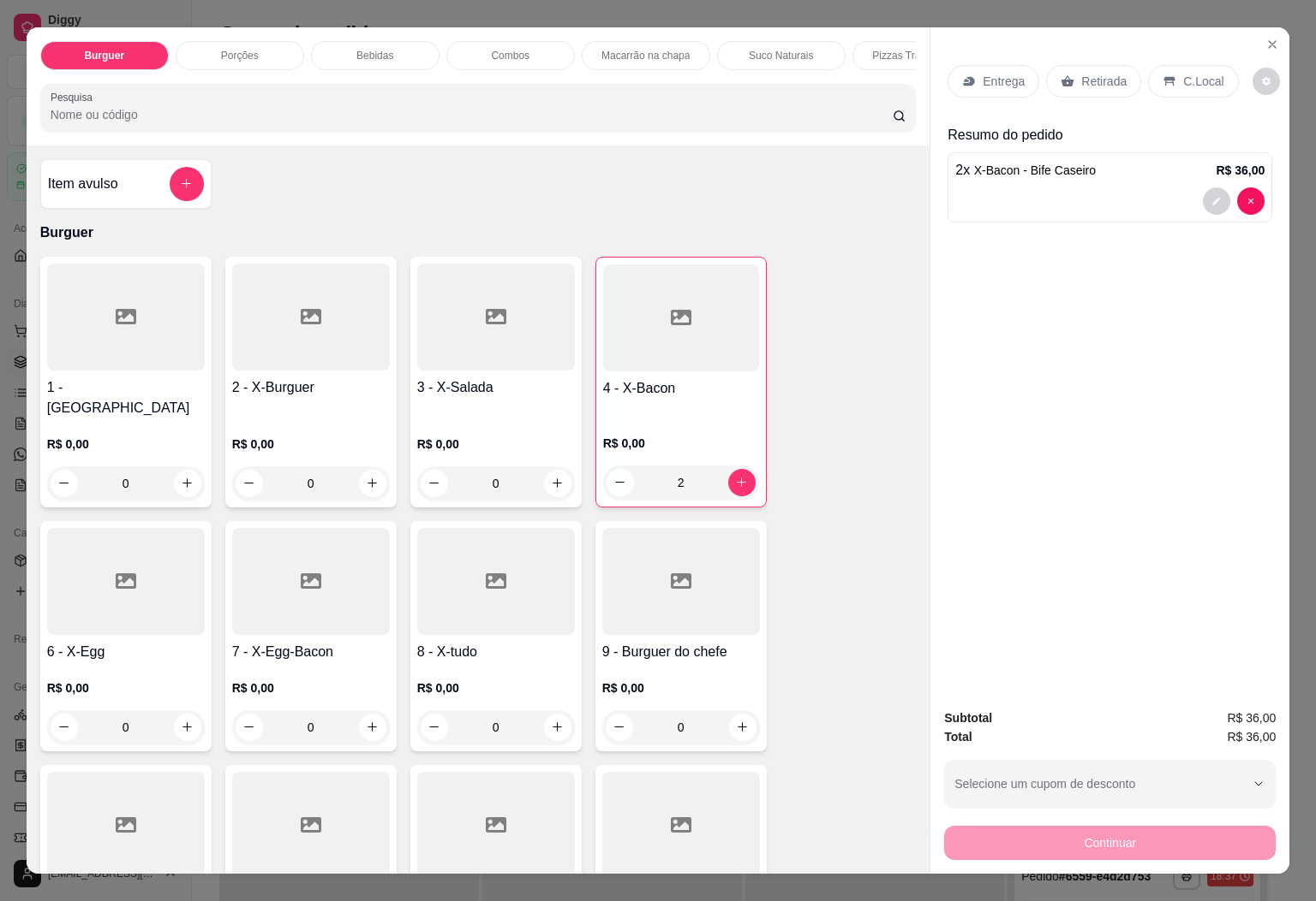
click at [987, 86] on div "Entrega" at bounding box center [993, 81] width 92 height 32
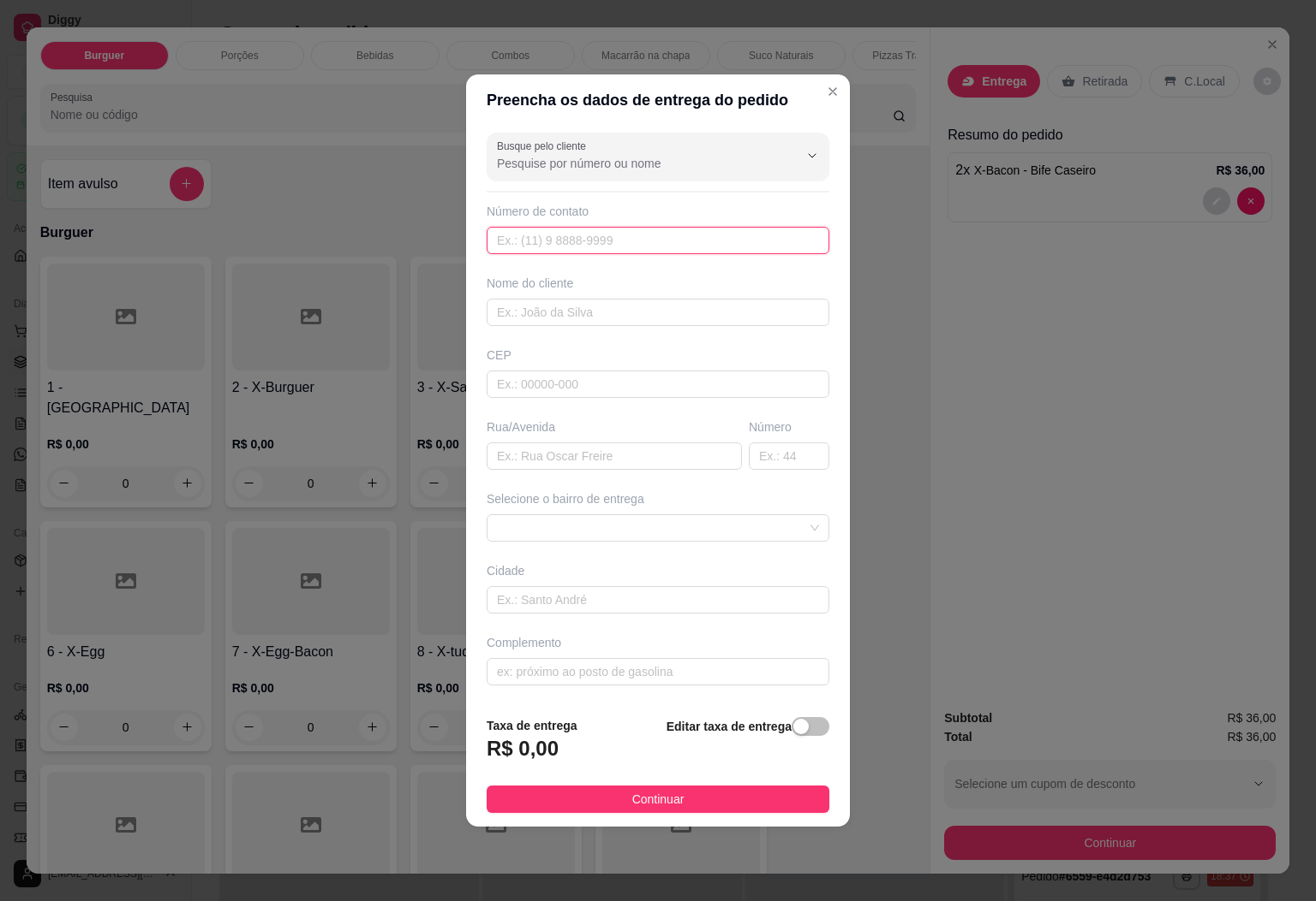
click at [590, 234] on input "text" at bounding box center [658, 240] width 342 height 27
click at [555, 249] on input "text" at bounding box center [658, 240] width 342 height 27
click at [555, 324] on input "text" at bounding box center [658, 313] width 342 height 27
type input "f"
click at [570, 525] on span at bounding box center [657, 528] width 322 height 25
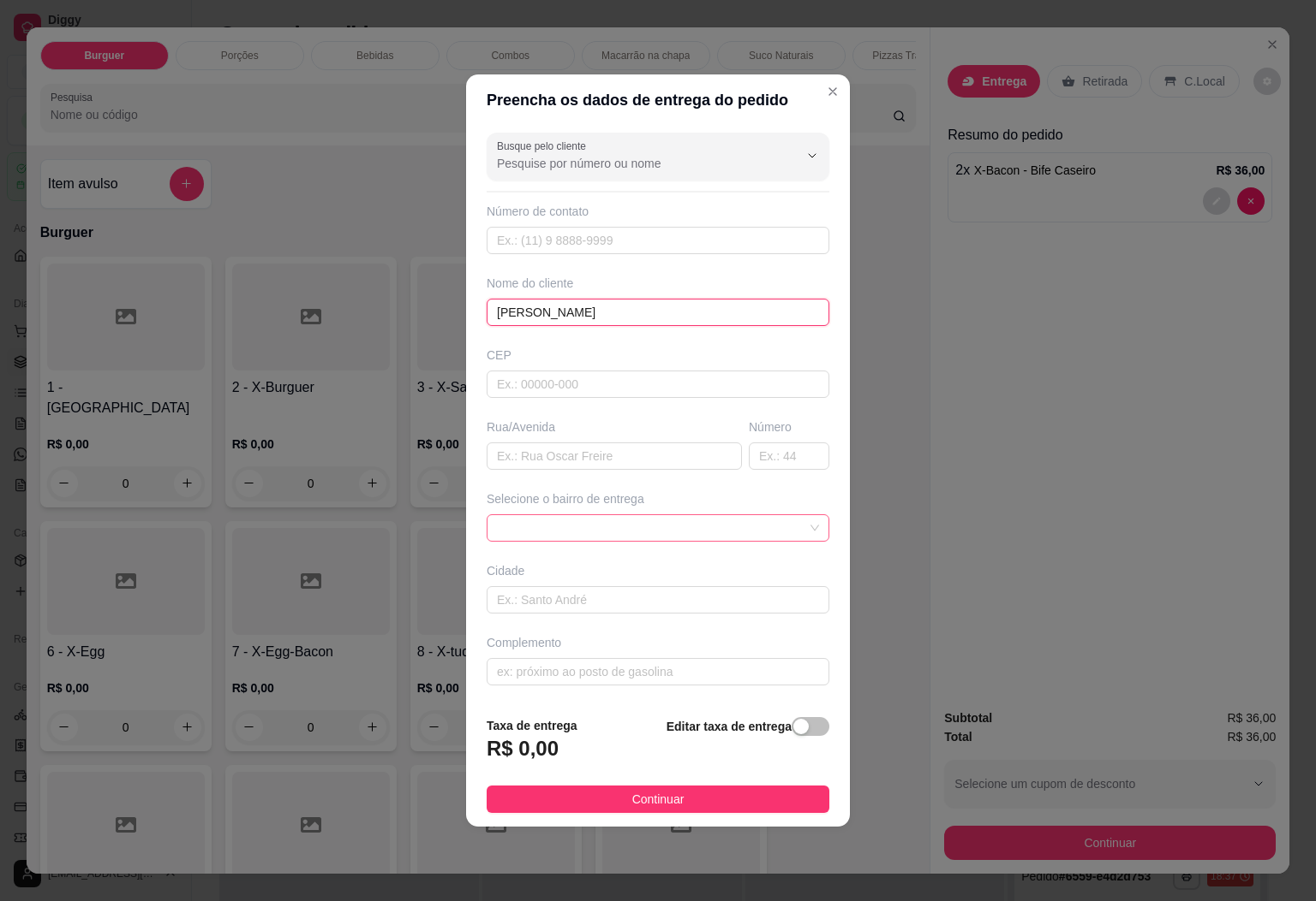
type input "[PERSON_NAME]"
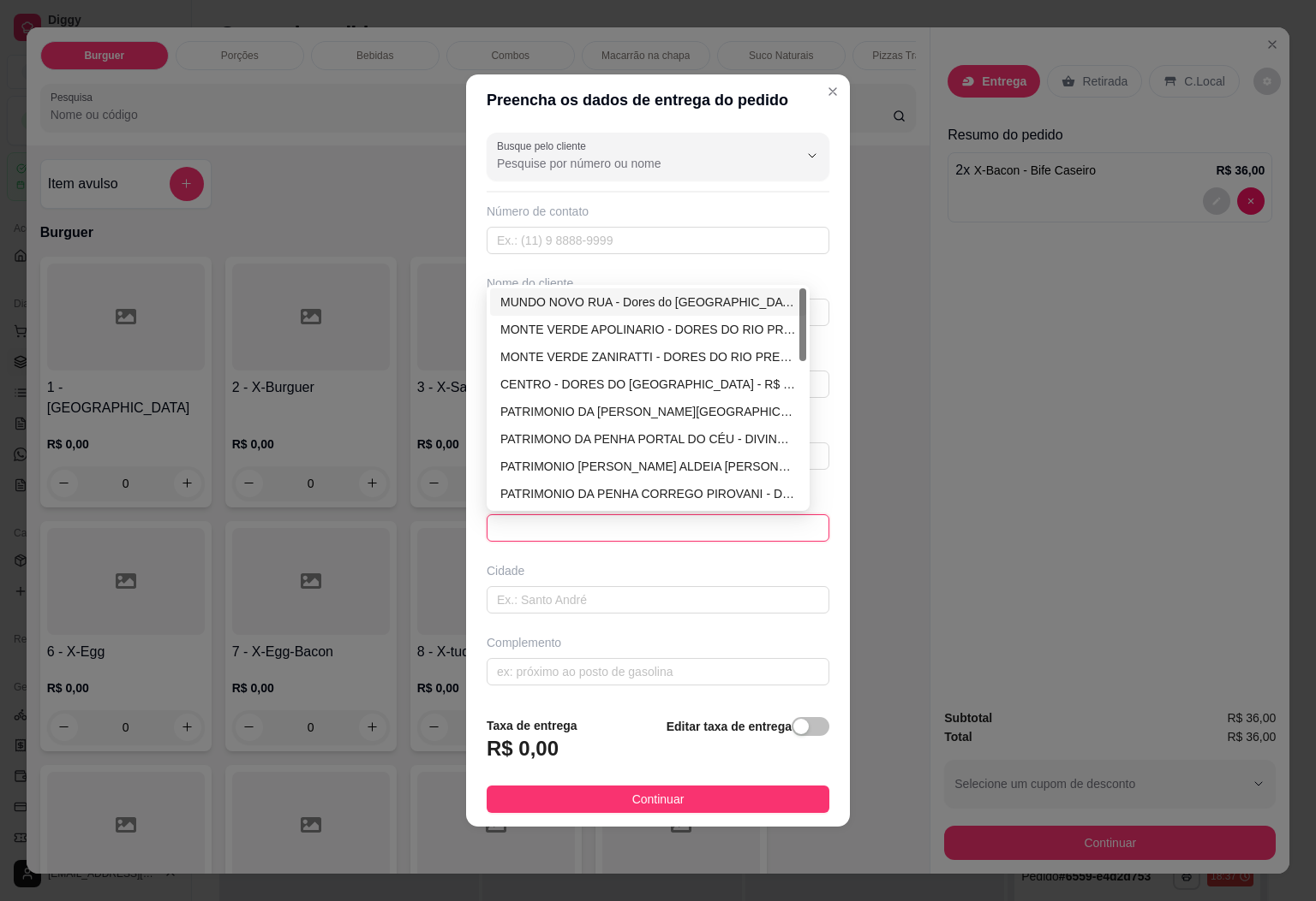
click at [592, 300] on div "MUNDO NOVO RUA - Dores do [GEOGRAPHIC_DATA] - R$ 1,00" at bounding box center [648, 302] width 295 height 19
type input "Dores do [GEOGRAPHIC_DATA]"
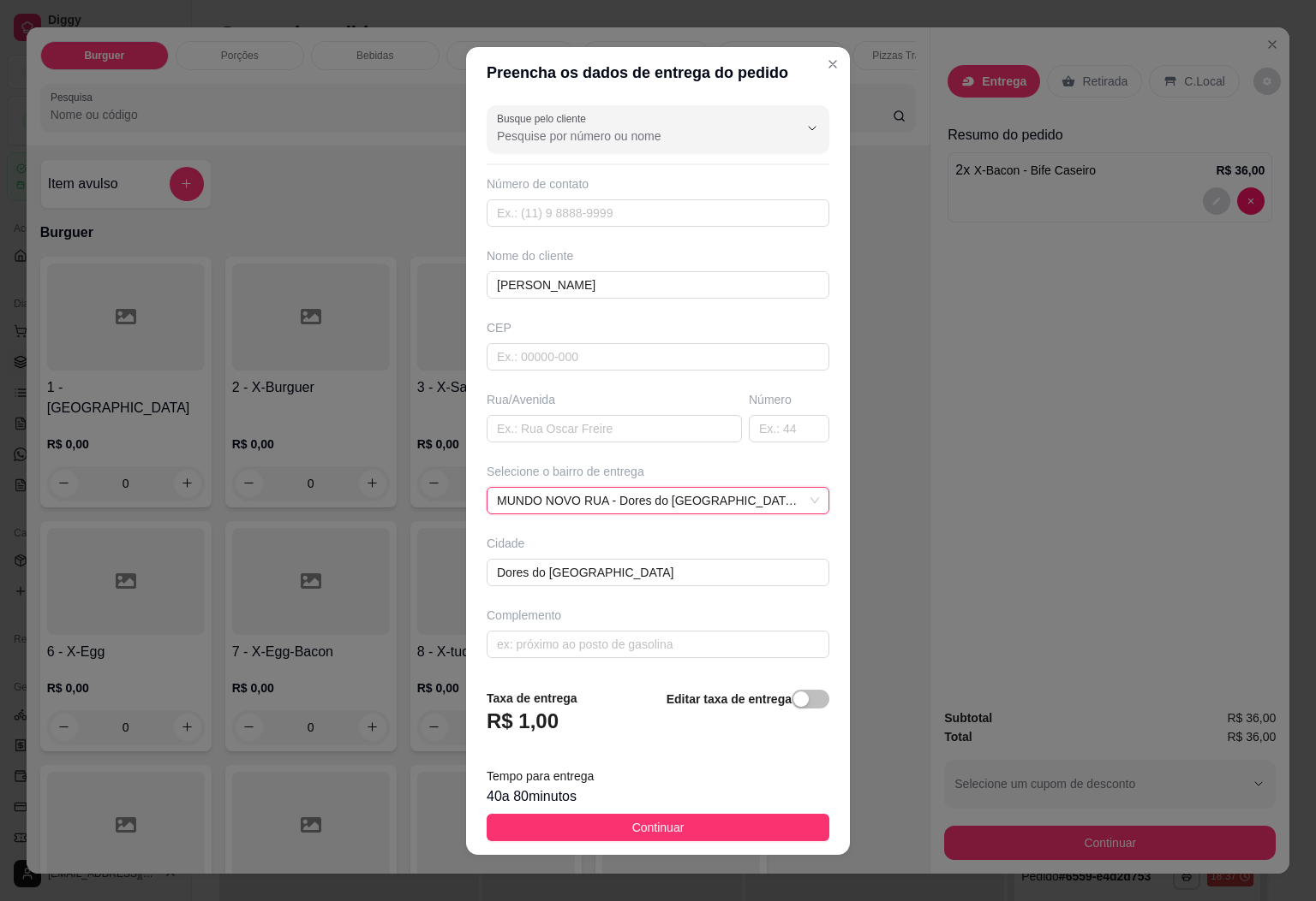
click at [782, 743] on div "Editar taxa de entrega" at bounding box center [748, 717] width 162 height 57
drag, startPoint x: 776, startPoint y: 708, endPoint x: 679, endPoint y: 743, distance: 103.1
click at [793, 707] on div "button" at bounding box center [801, 700] width 16 height 16
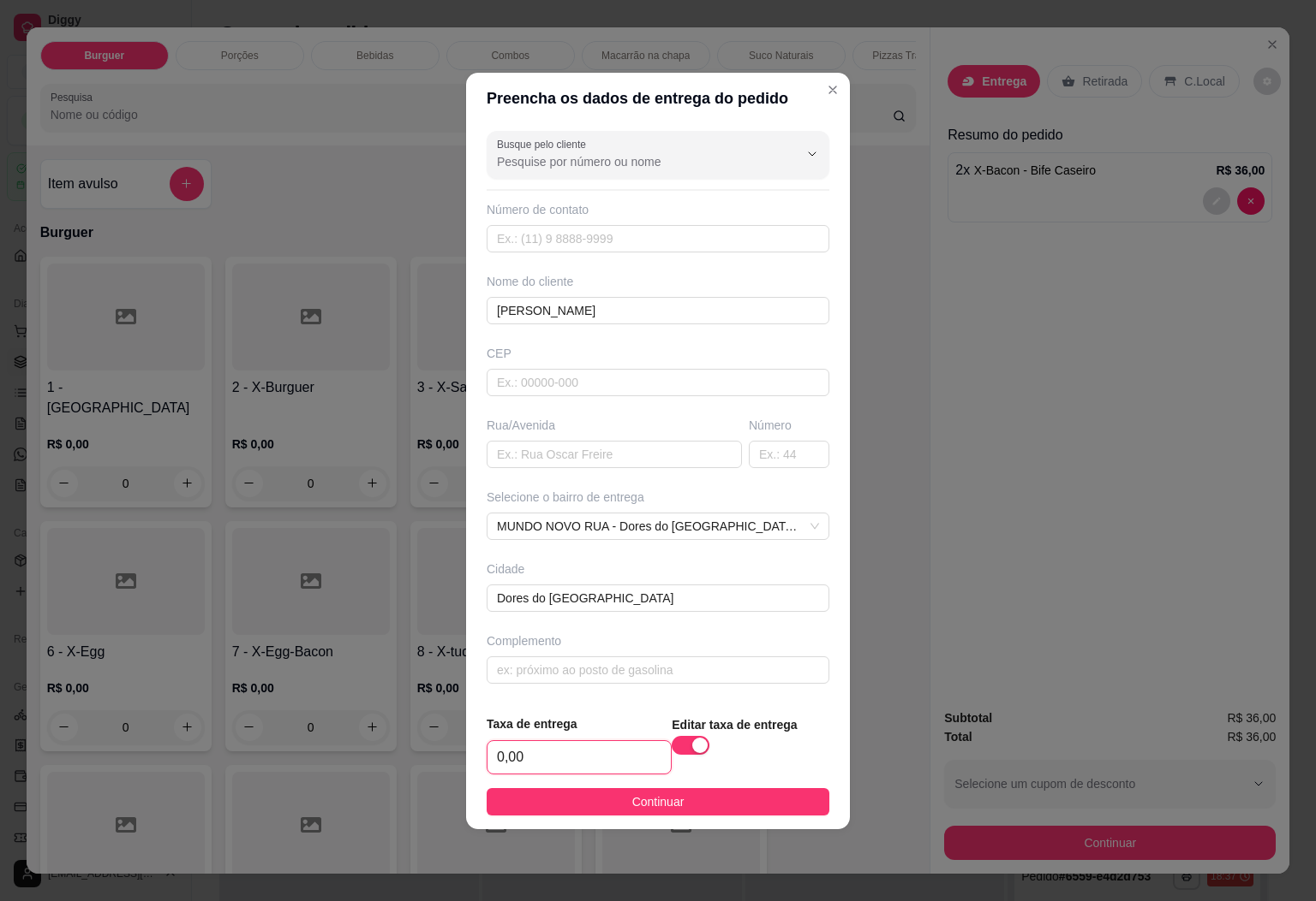
click at [591, 750] on input "0,00" at bounding box center [578, 757] width 183 height 32
type input "8,00"
click at [633, 680] on input "text" at bounding box center [658, 670] width 342 height 27
type input "SITIO [PERSON_NAME]"
click at [569, 227] on input "text" at bounding box center [658, 238] width 342 height 27
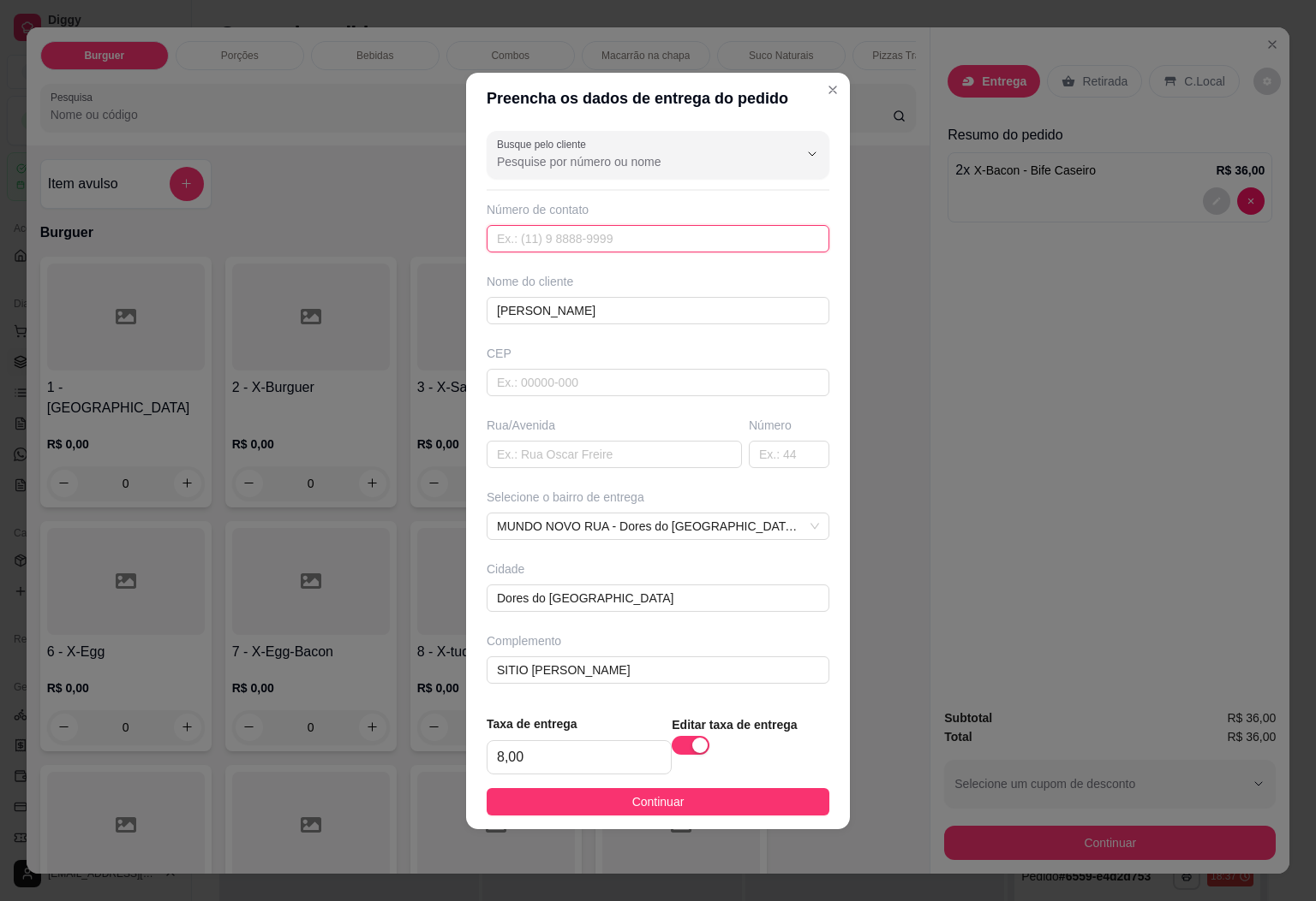
paste input "3"
type input "[PHONE_NUMBER]"
click at [683, 814] on button "Continuar" at bounding box center [658, 802] width 342 height 27
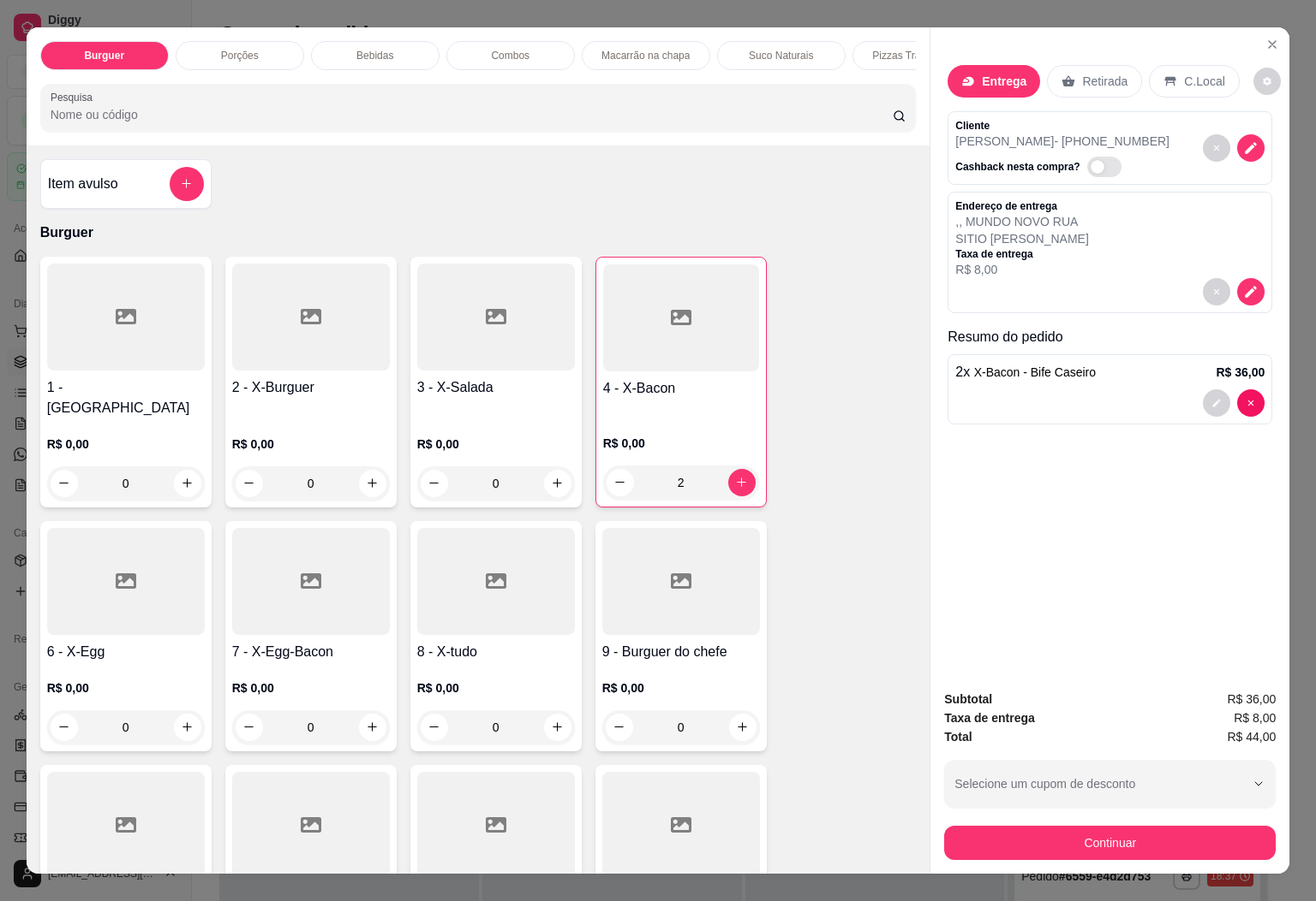
click at [356, 49] on p "Bebidas" at bounding box center [374, 56] width 37 height 14
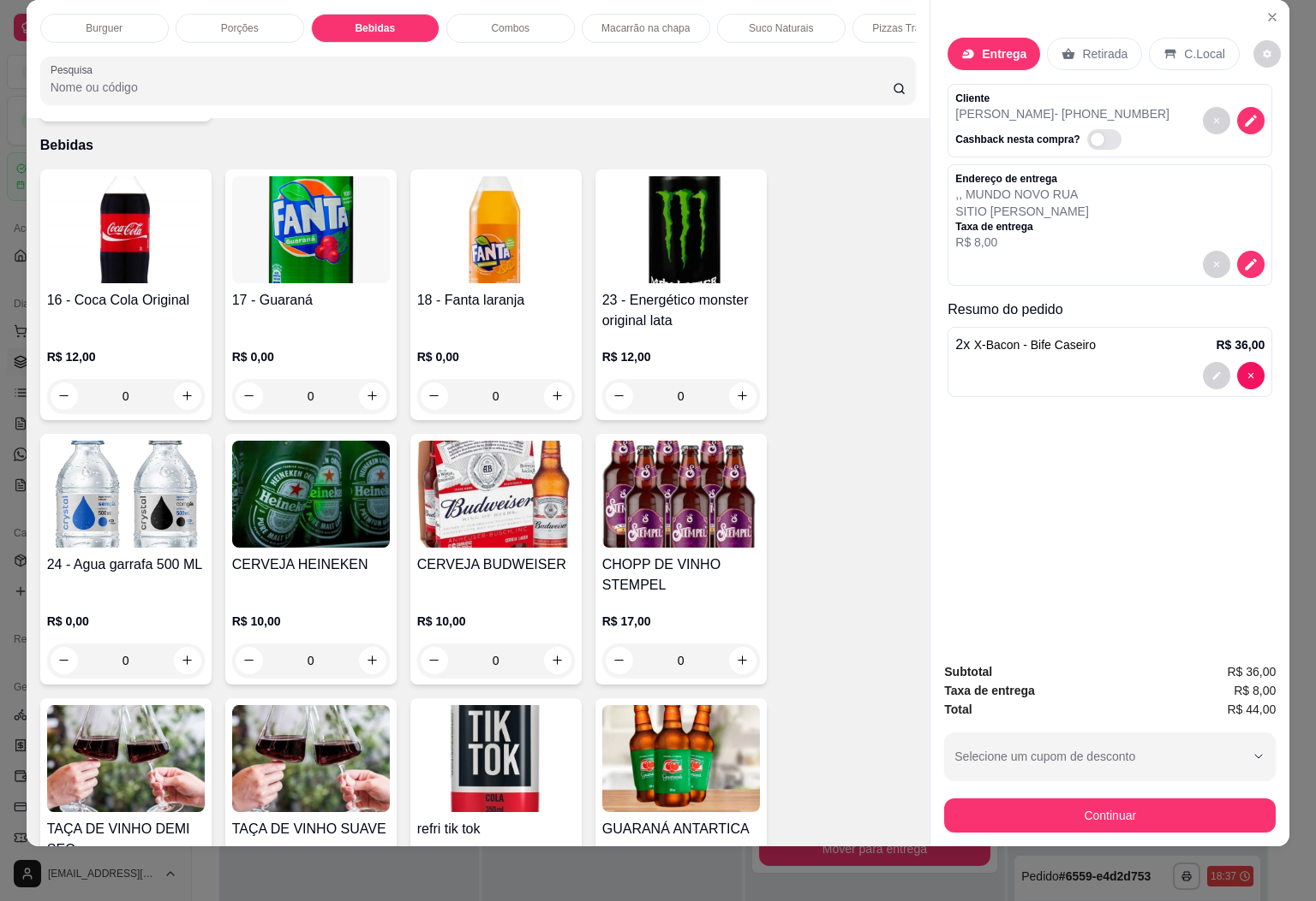
click at [140, 239] on img at bounding box center [125, 230] width 157 height 107
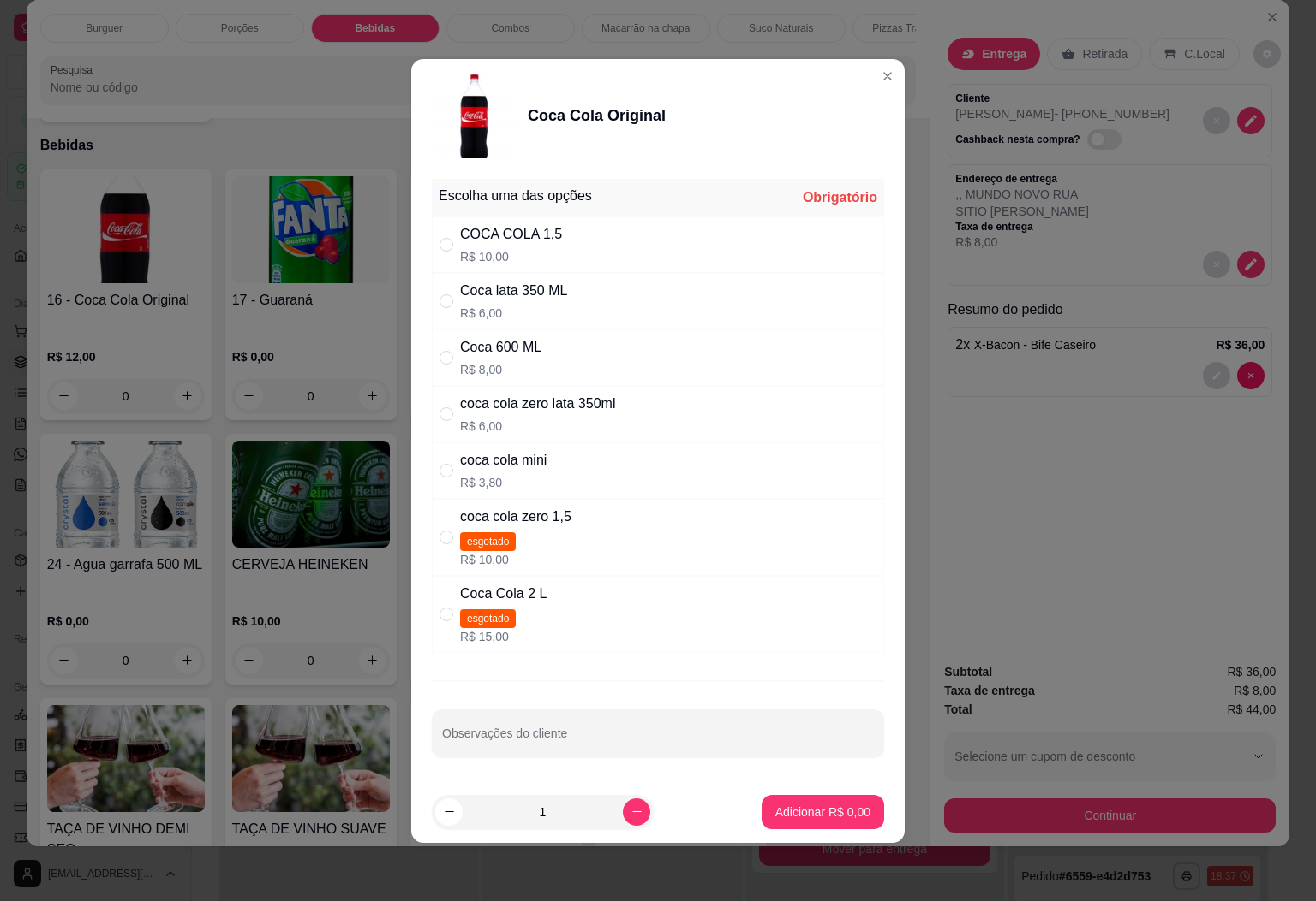
click at [584, 236] on div "COCA COLA 1,5 R$ 10,00" at bounding box center [658, 245] width 453 height 57
radio input "true"
click at [781, 806] on p "Adicionar R$ 10,00" at bounding box center [820, 812] width 100 height 17
type input "1"
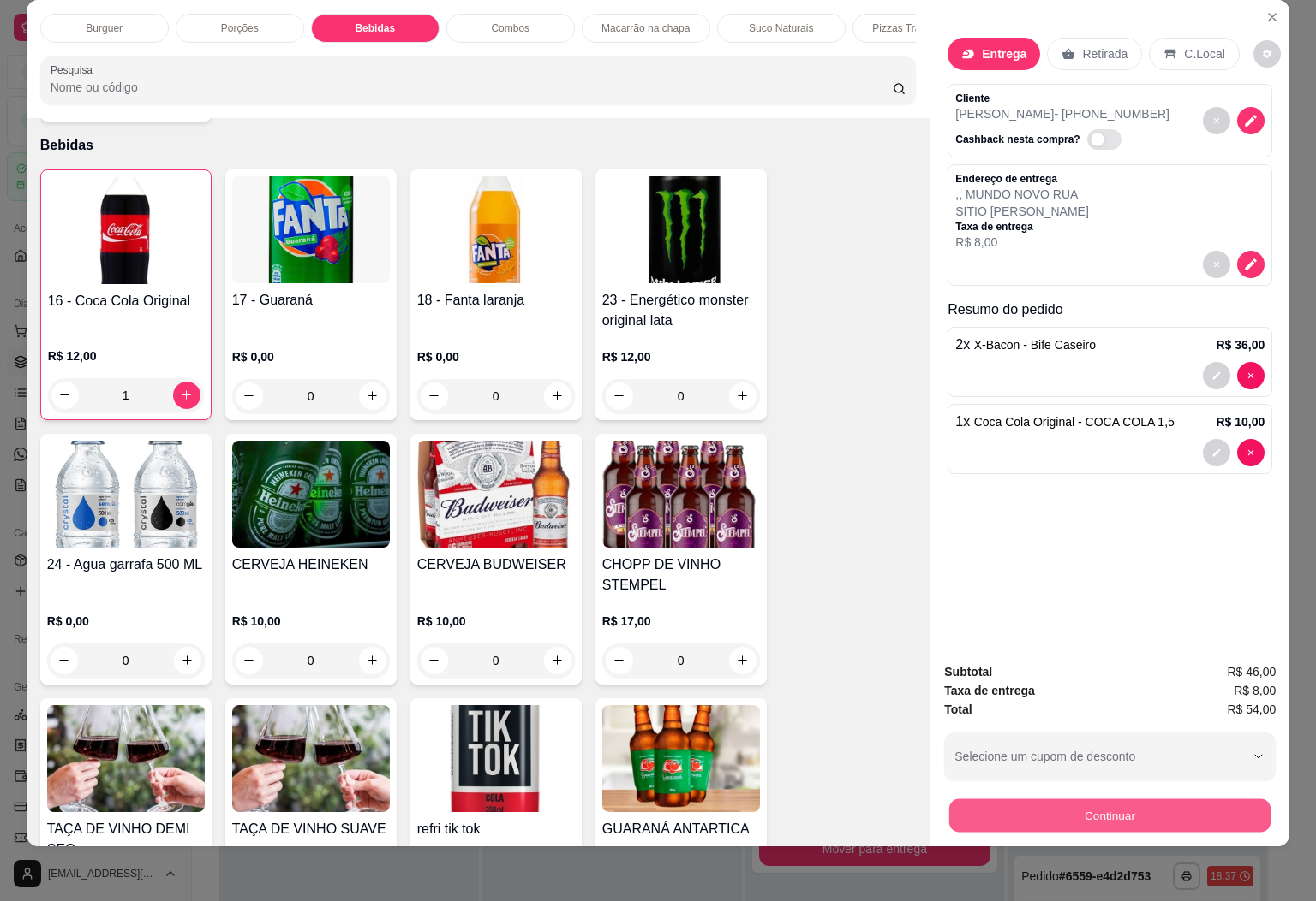
click at [1028, 799] on button "Continuar" at bounding box center [1110, 816] width 322 height 33
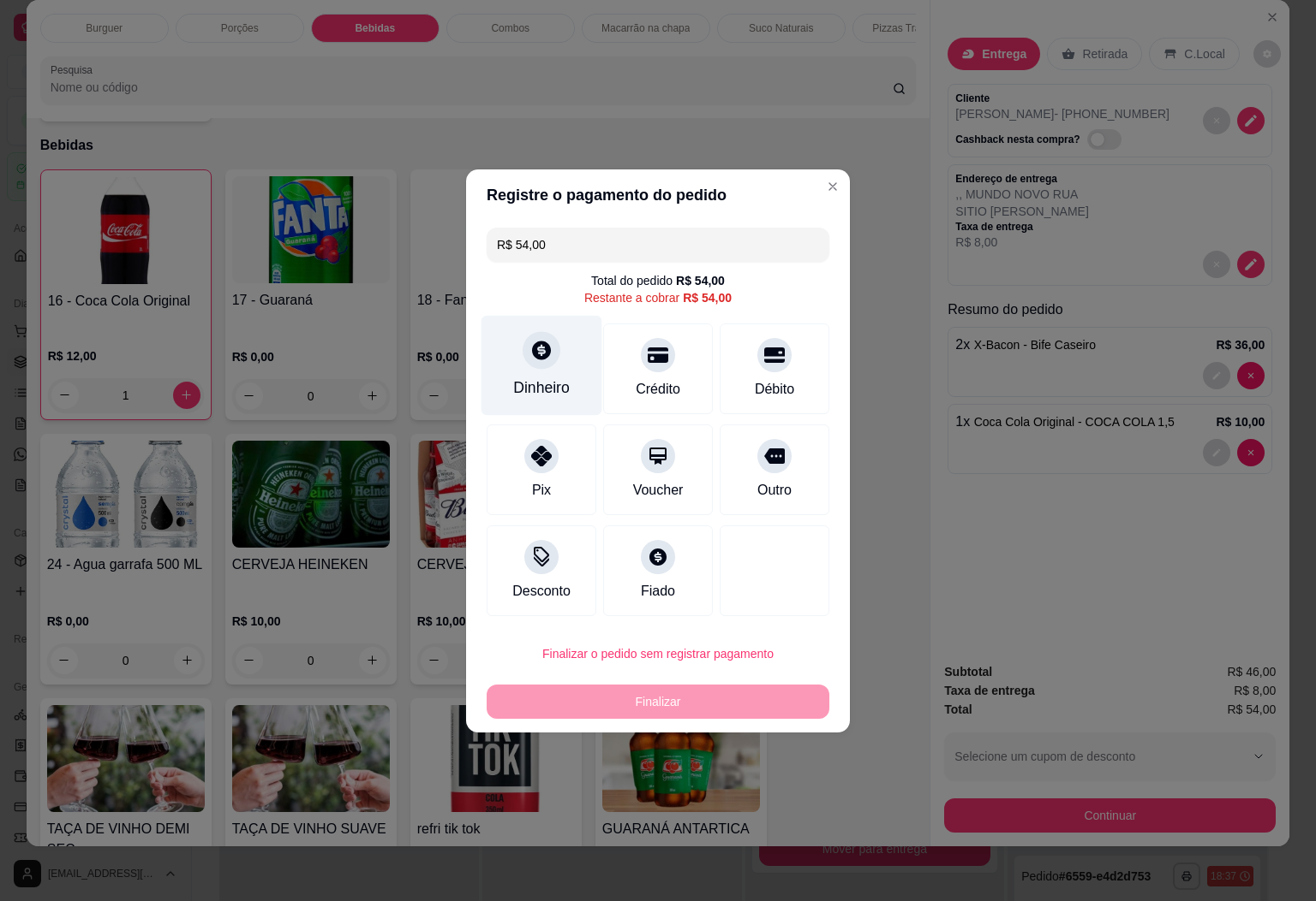
click at [557, 342] on div "Dinheiro" at bounding box center [542, 365] width 121 height 100
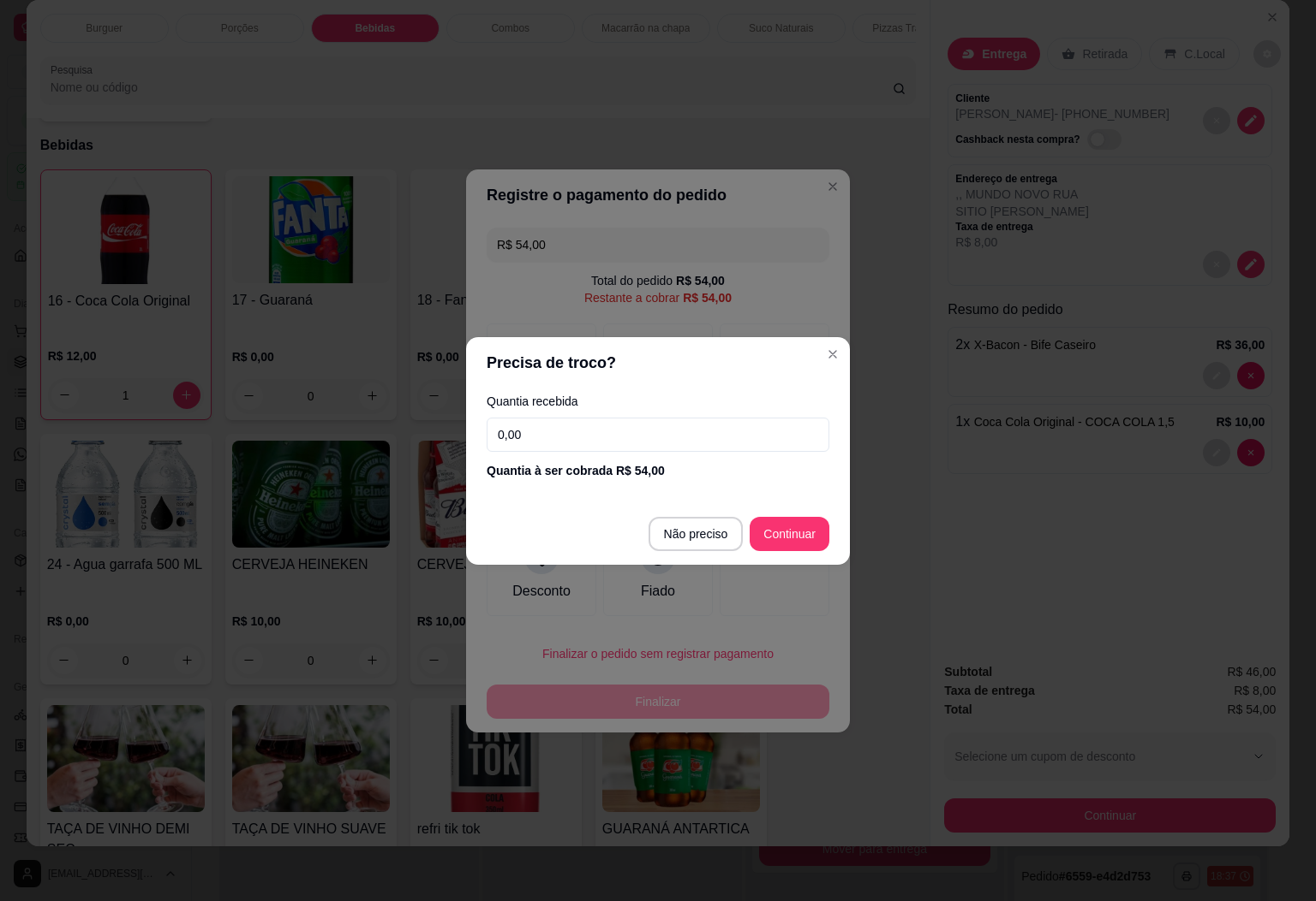
click at [777, 511] on footer "Não preciso Continuar" at bounding box center [658, 534] width 383 height 62
type input "R$ 0,00"
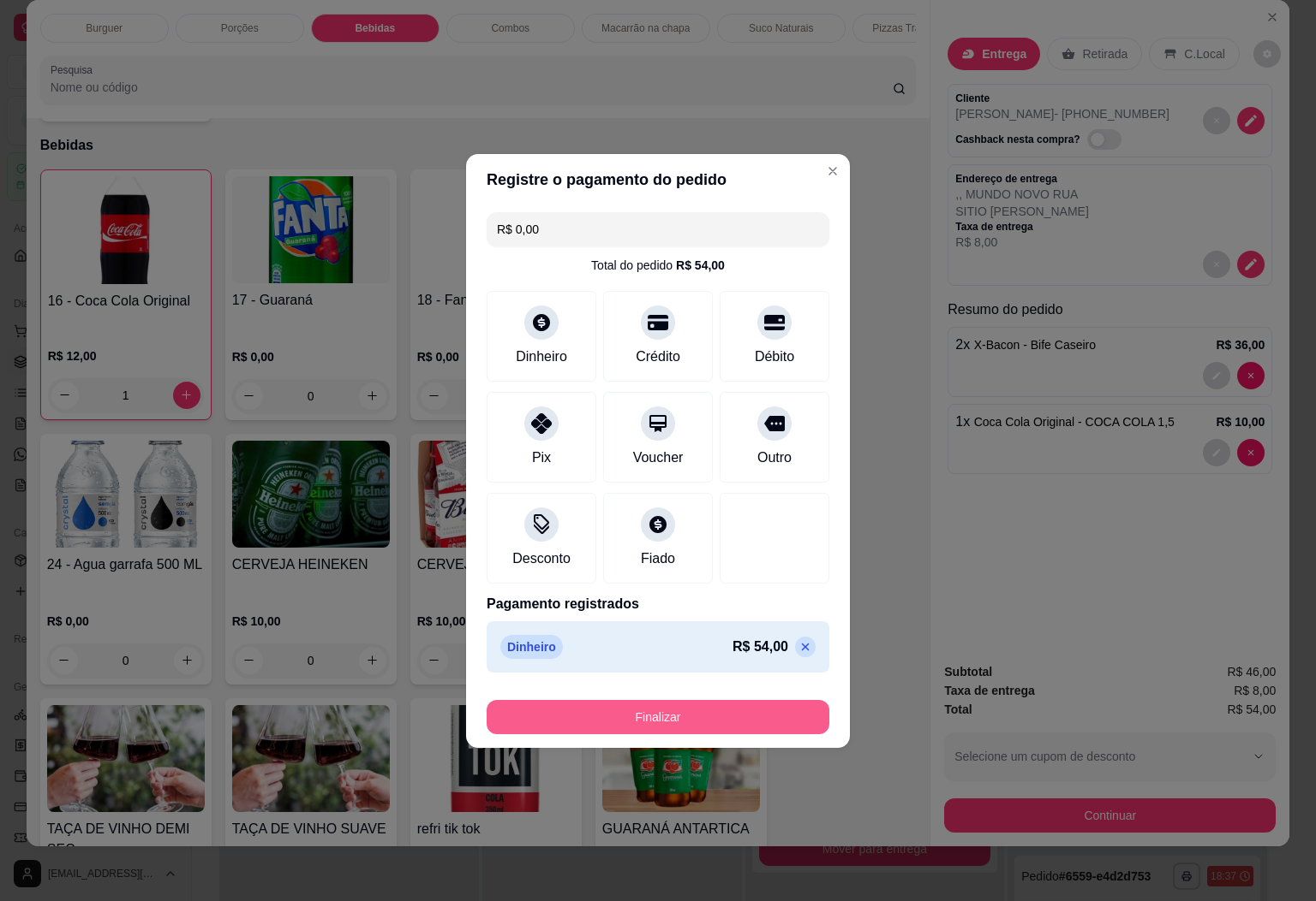
click at [712, 722] on button "Finalizar" at bounding box center [658, 717] width 342 height 34
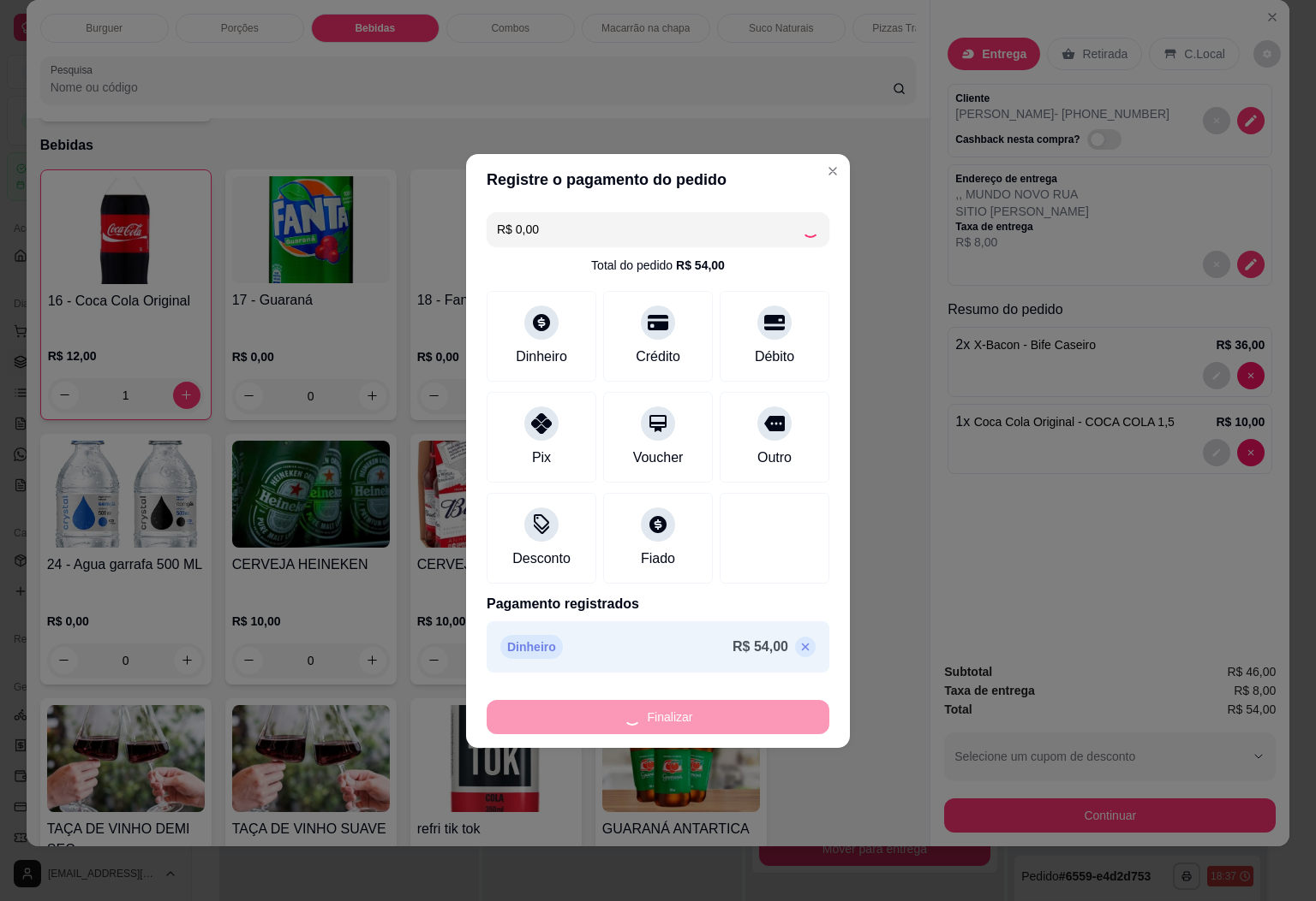
type input "0"
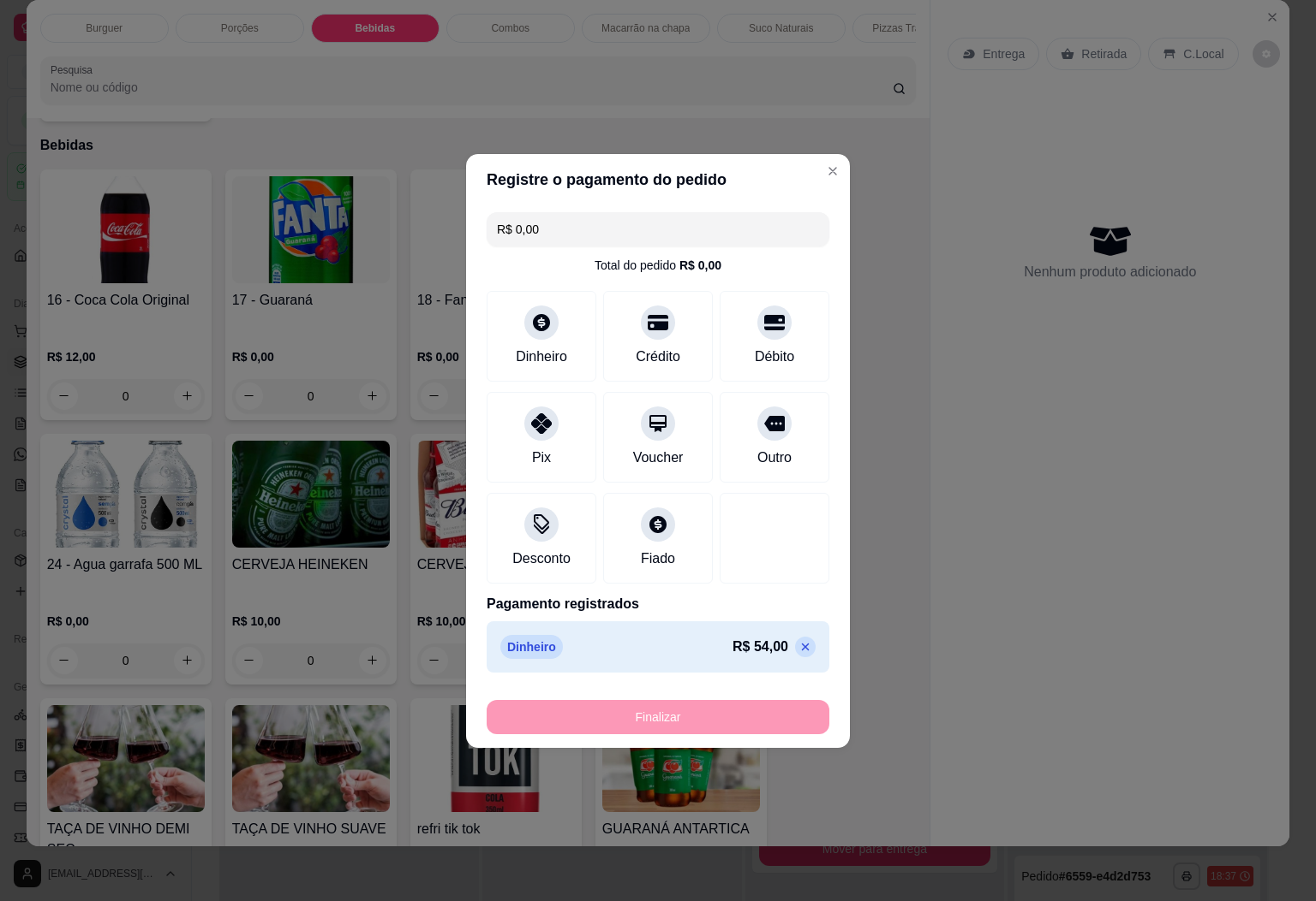
type input "-R$ 54,00"
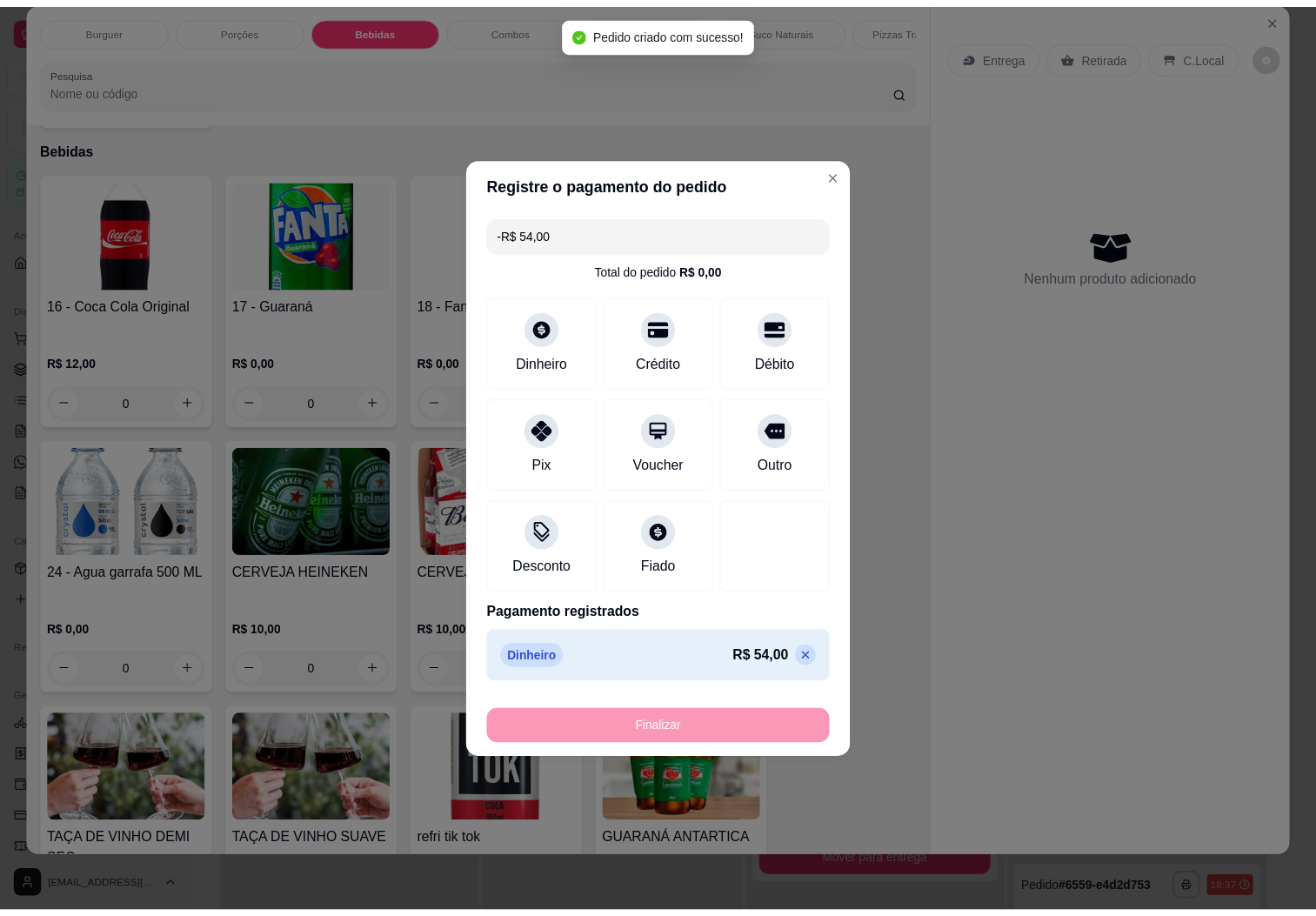
scroll to position [1927, 0]
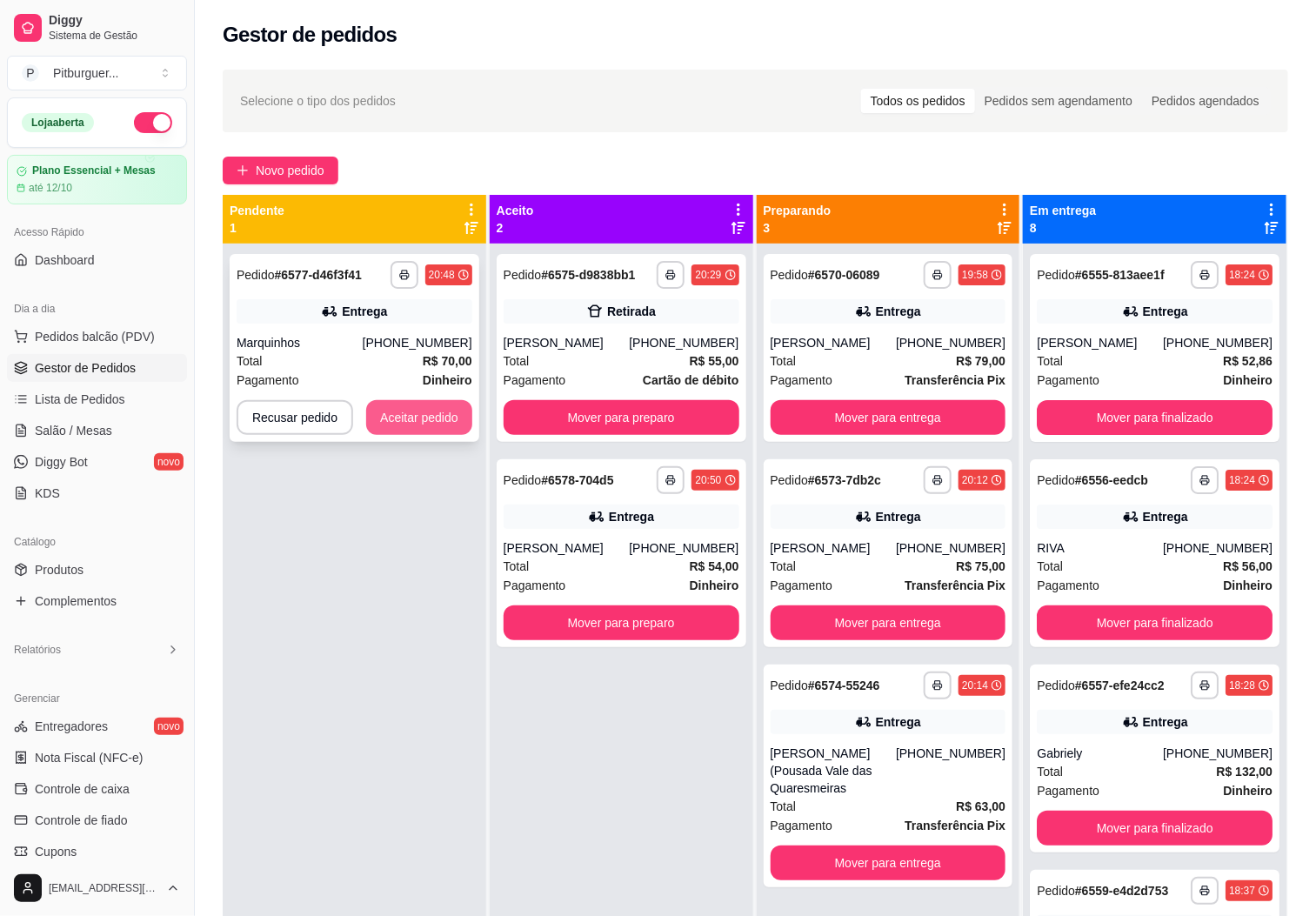
click at [418, 405] on button "Aceitar pedido" at bounding box center [419, 417] width 106 height 35
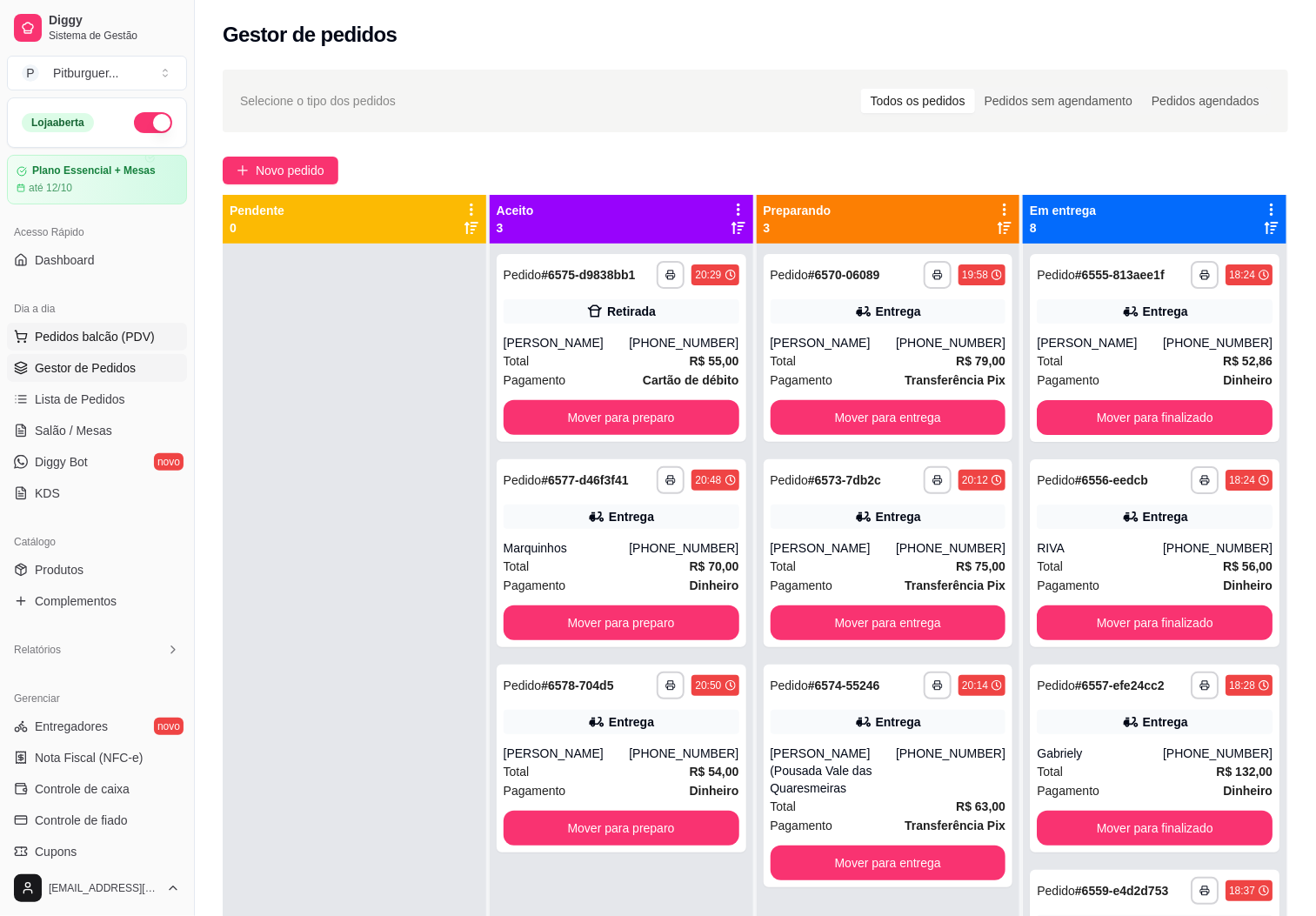
click at [71, 346] on span "Pedidos balcão (PDV)" at bounding box center [94, 337] width 120 height 18
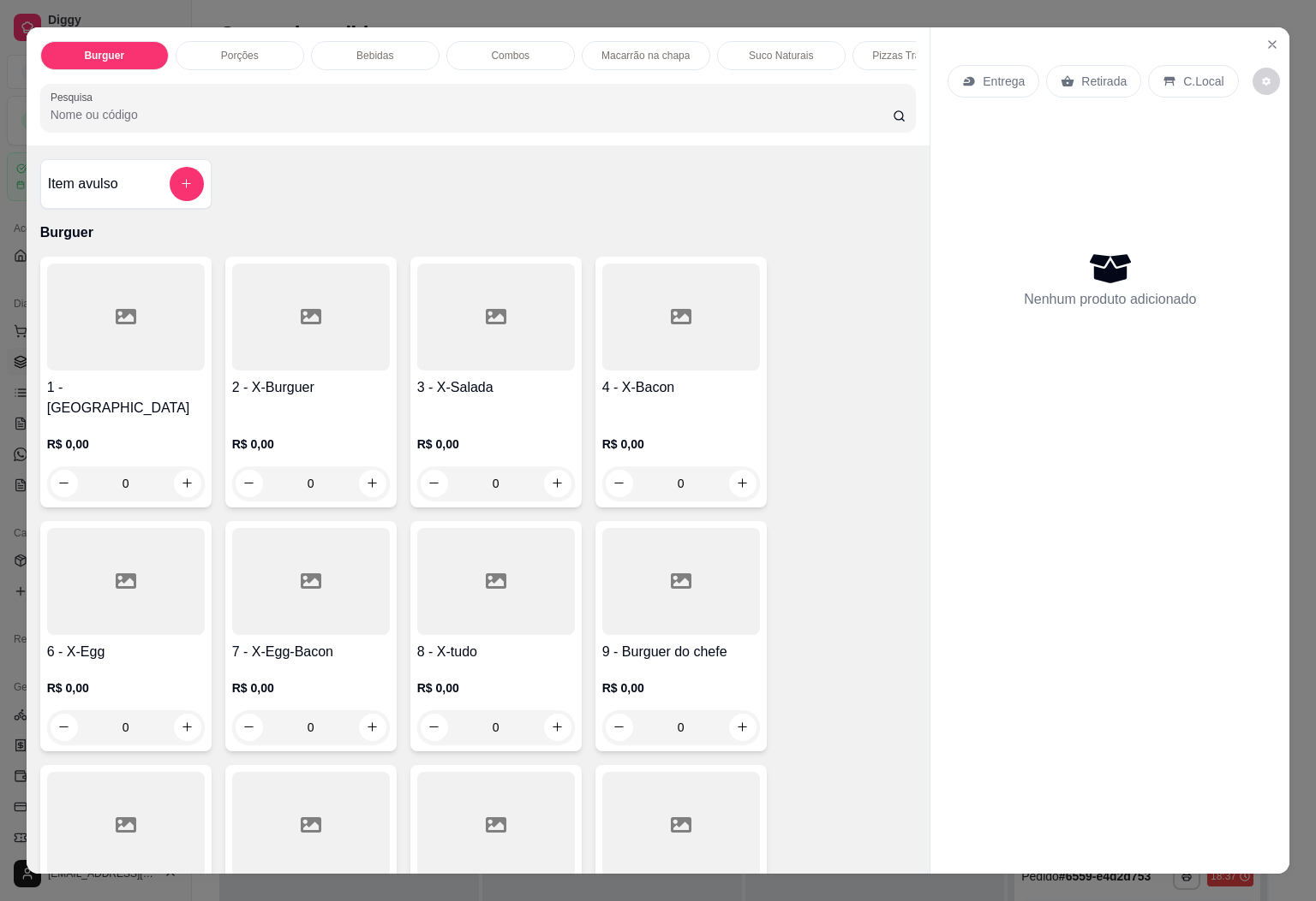
click at [103, 602] on div at bounding box center [125, 582] width 157 height 107
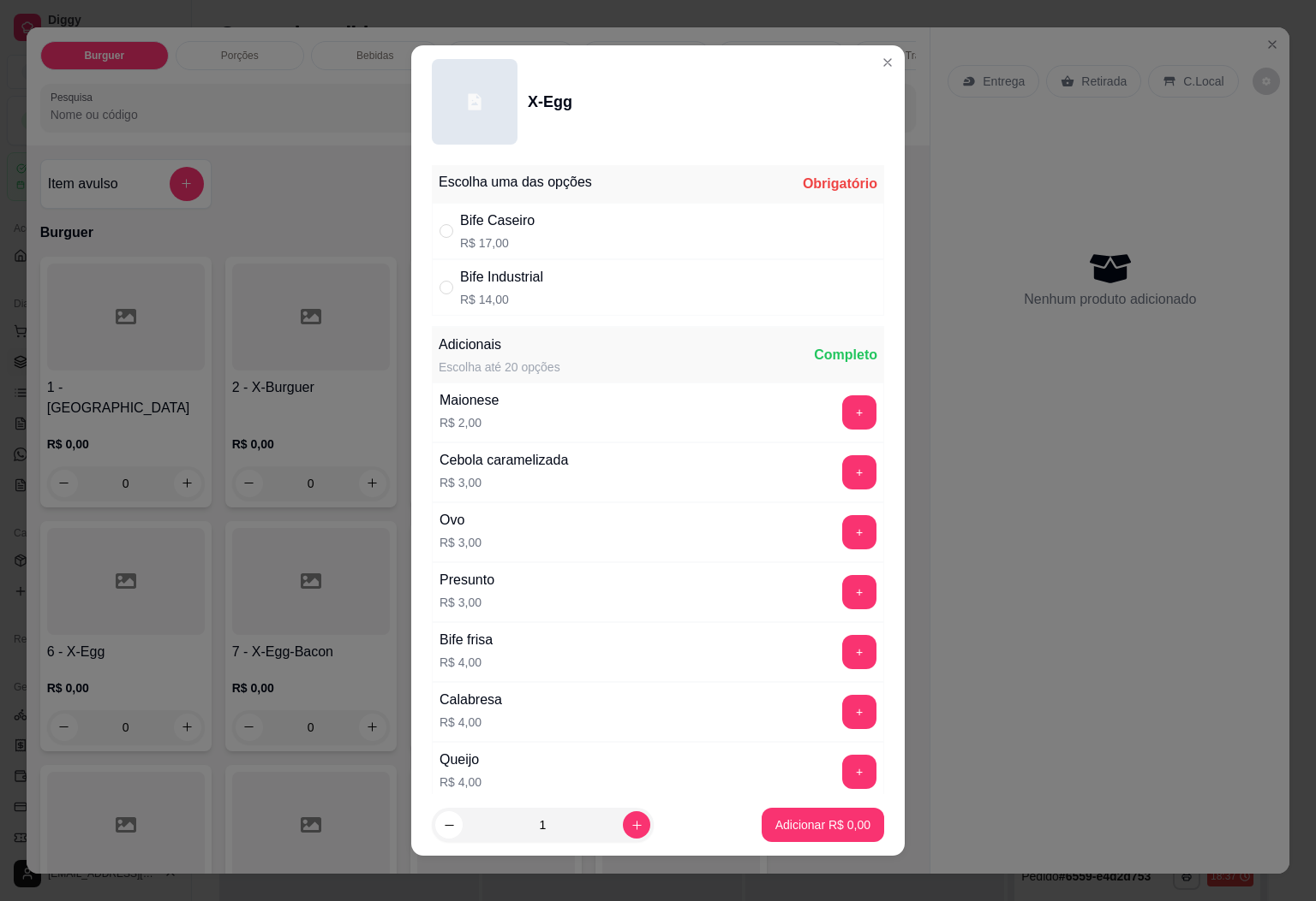
click at [511, 232] on div "Bife Caseiro" at bounding box center [497, 221] width 74 height 21
radio input "true"
click at [773, 825] on p "Adicionar R$ 17,00" at bounding box center [820, 826] width 100 height 17
type input "1"
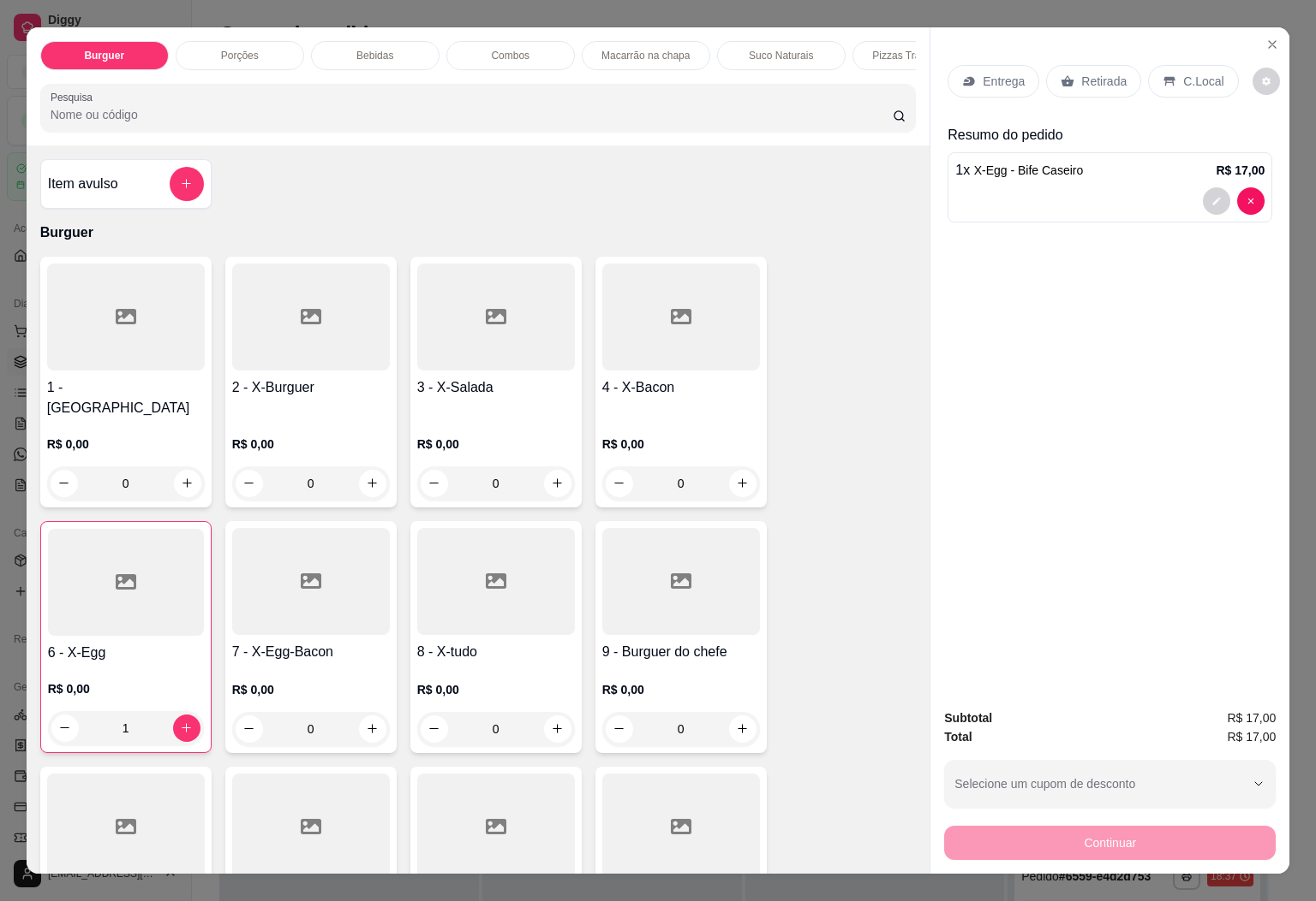
click at [460, 563] on div at bounding box center [496, 582] width 157 height 107
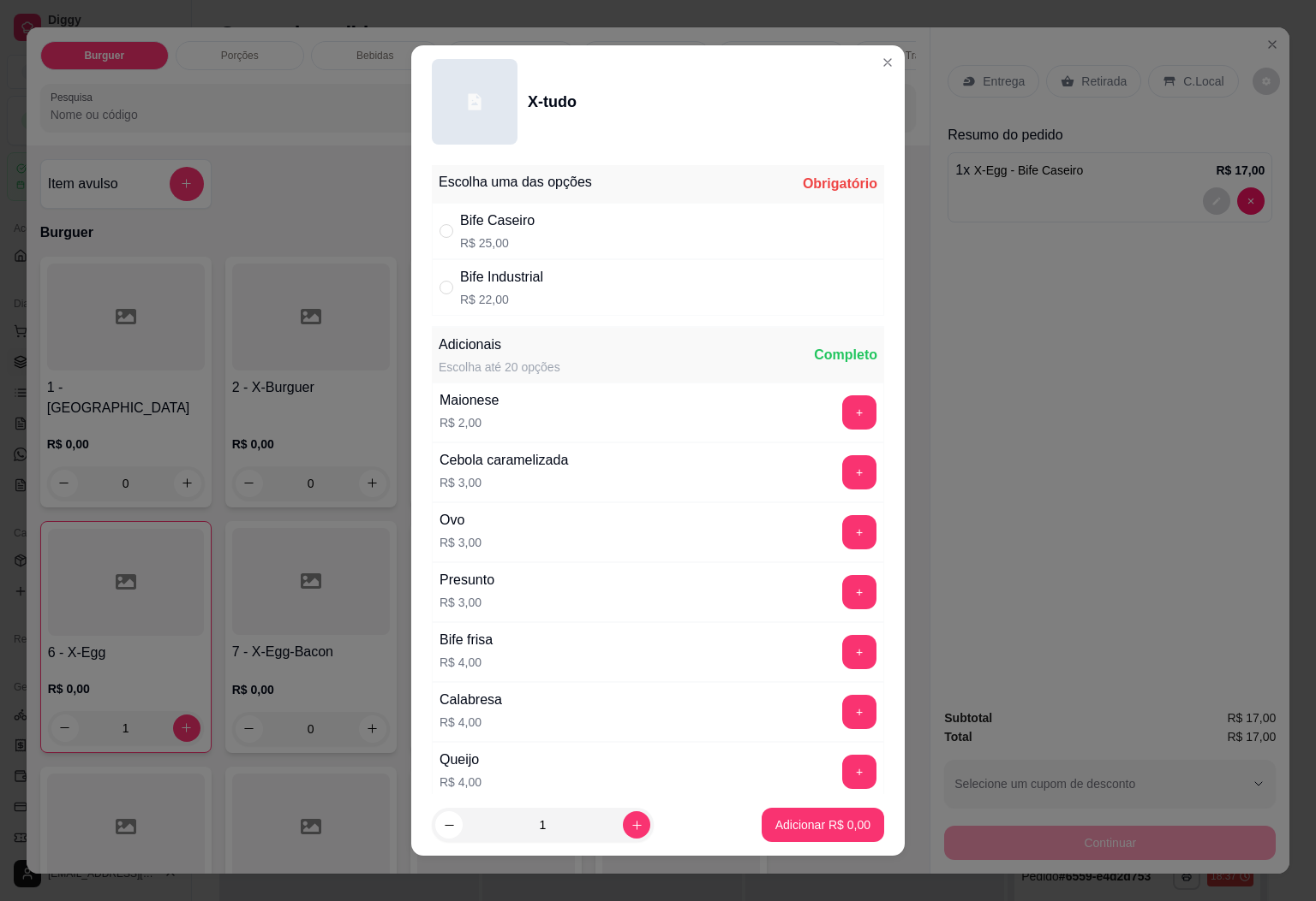
click at [522, 235] on p "R$ 25,00" at bounding box center [497, 243] width 74 height 18
radio input "true"
click at [808, 826] on p "Adicionar R$ 25,00" at bounding box center [819, 826] width 102 height 18
type input "1"
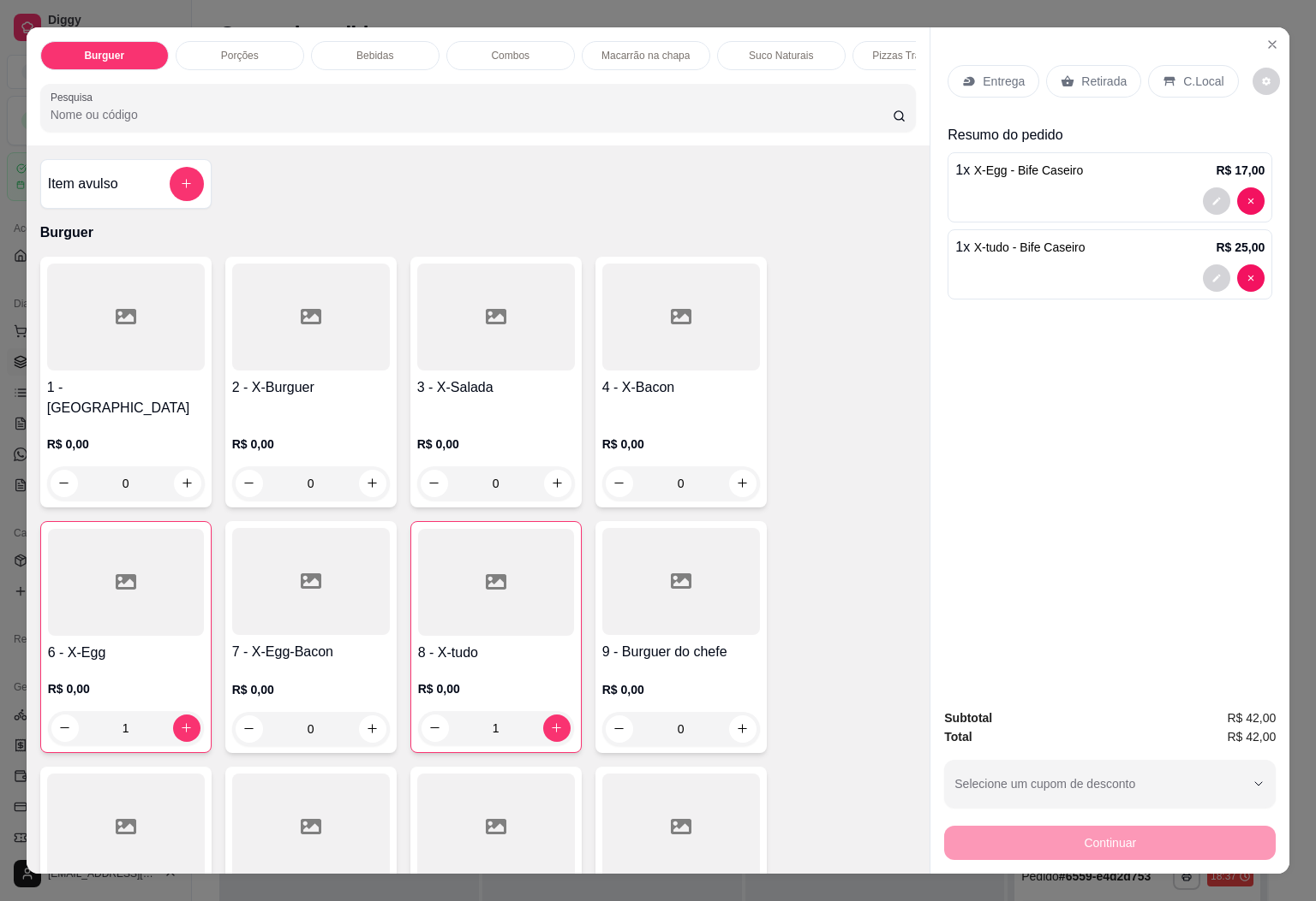
click at [1002, 72] on p "Entrega" at bounding box center [1003, 81] width 42 height 18
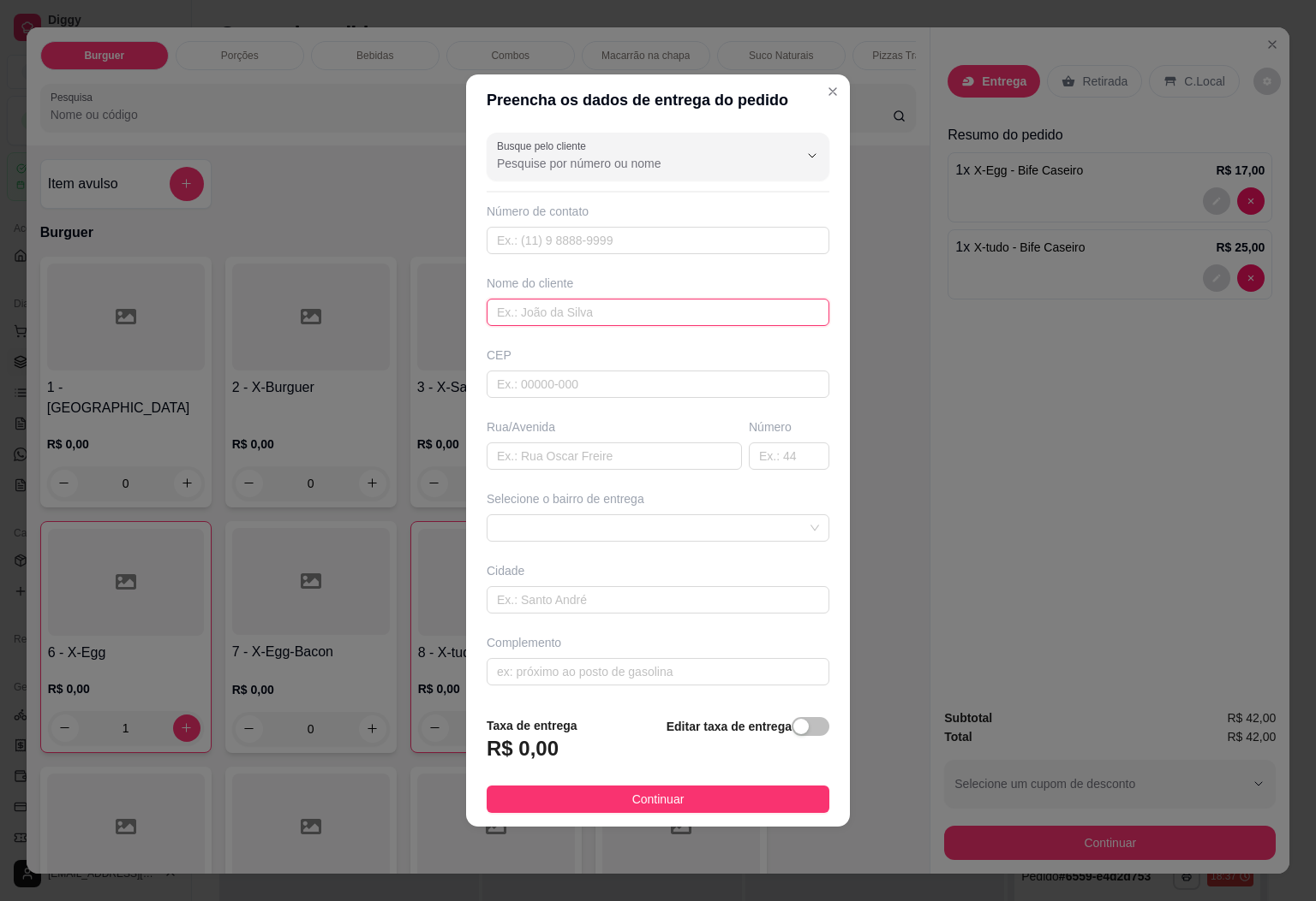
click at [584, 308] on input "text" at bounding box center [658, 313] width 342 height 27
click at [586, 303] on input "text" at bounding box center [658, 313] width 342 height 27
type input "g"
type input "[PERSON_NAME]"
click at [795, 735] on span "button" at bounding box center [810, 726] width 38 height 19
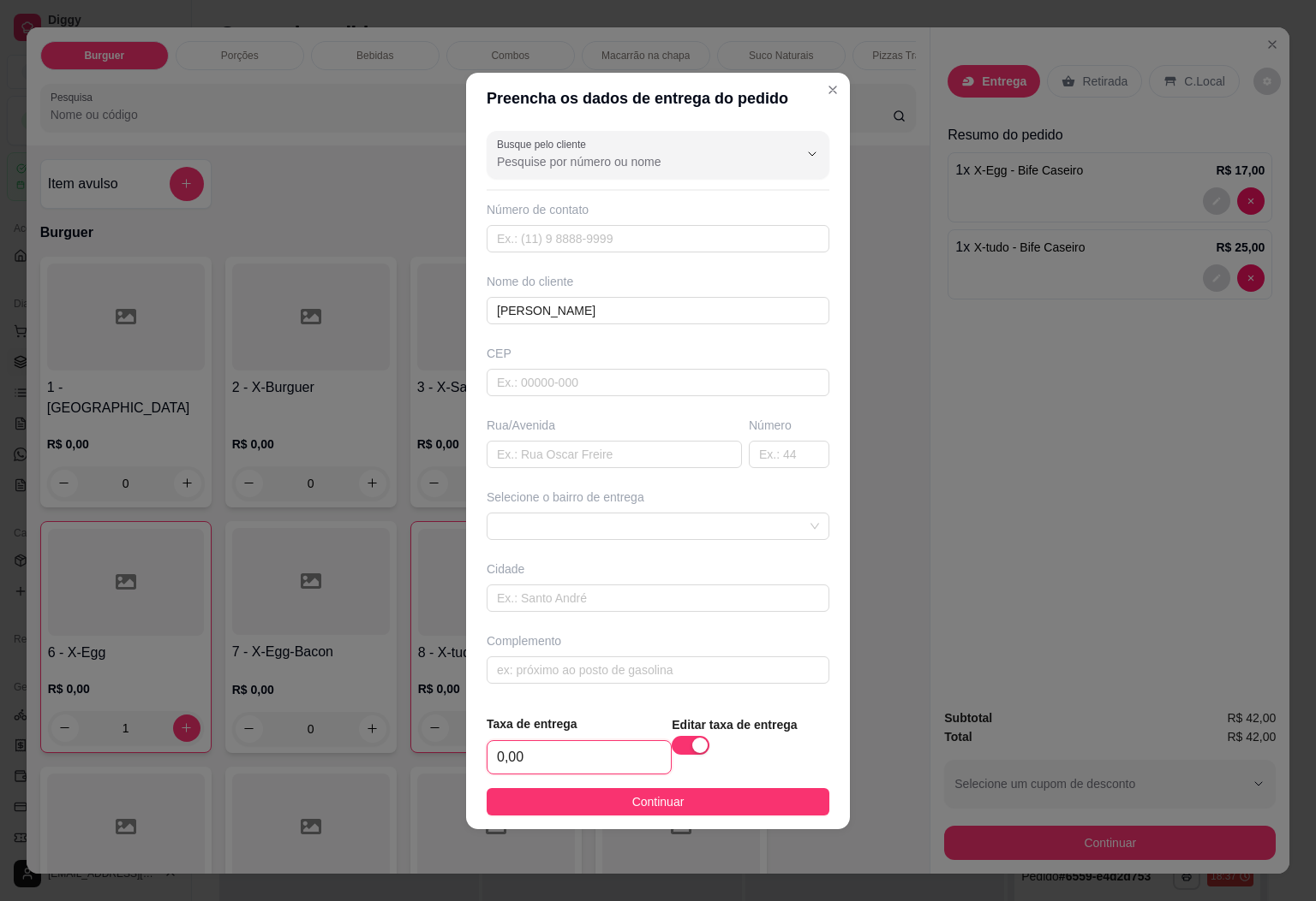
click at [594, 758] on input "0,00" at bounding box center [578, 757] width 183 height 32
type input "15,00"
click at [655, 804] on span "Continuar" at bounding box center [658, 801] width 52 height 19
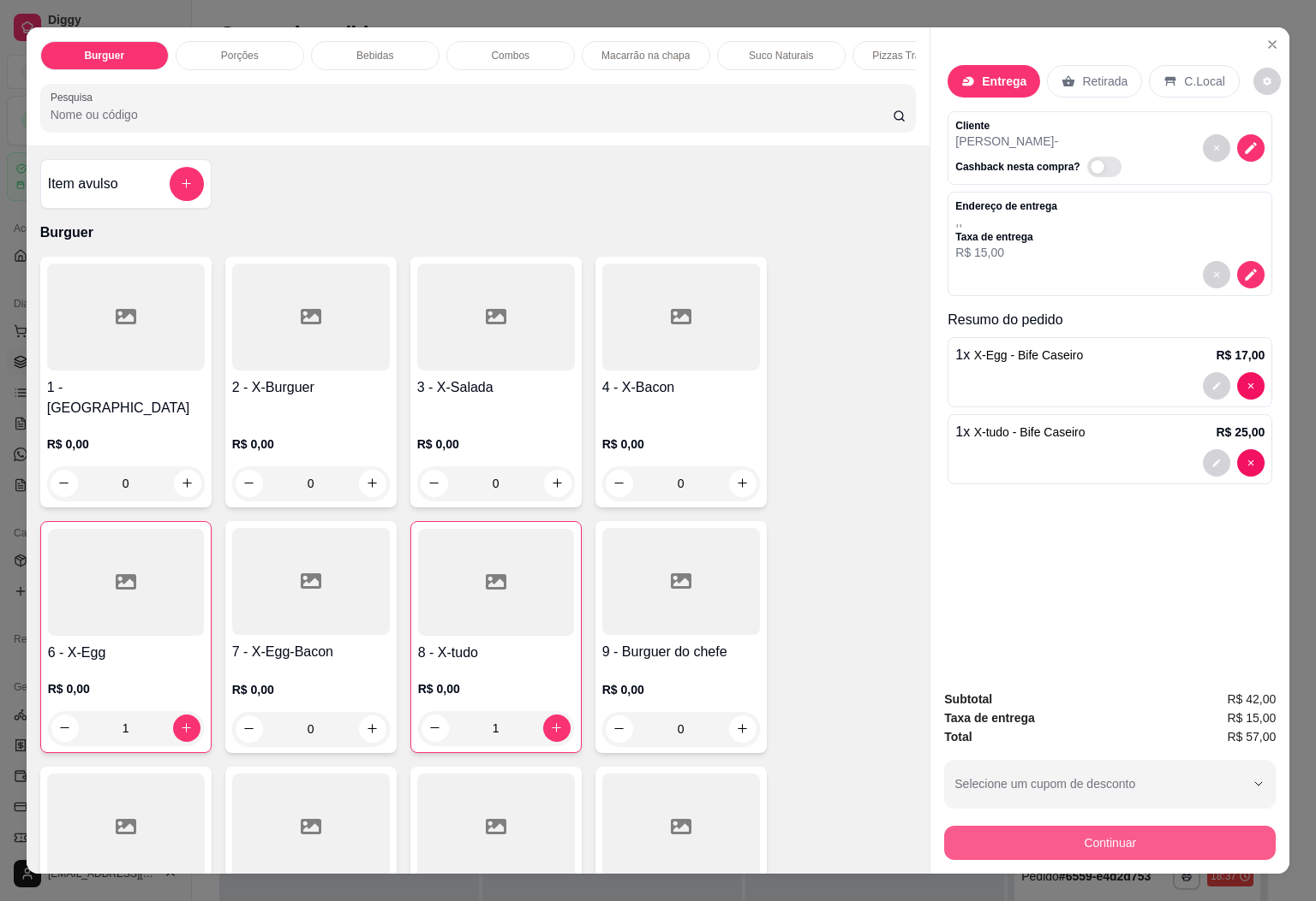
click at [1068, 831] on button "Continuar" at bounding box center [1109, 842] width 331 height 34
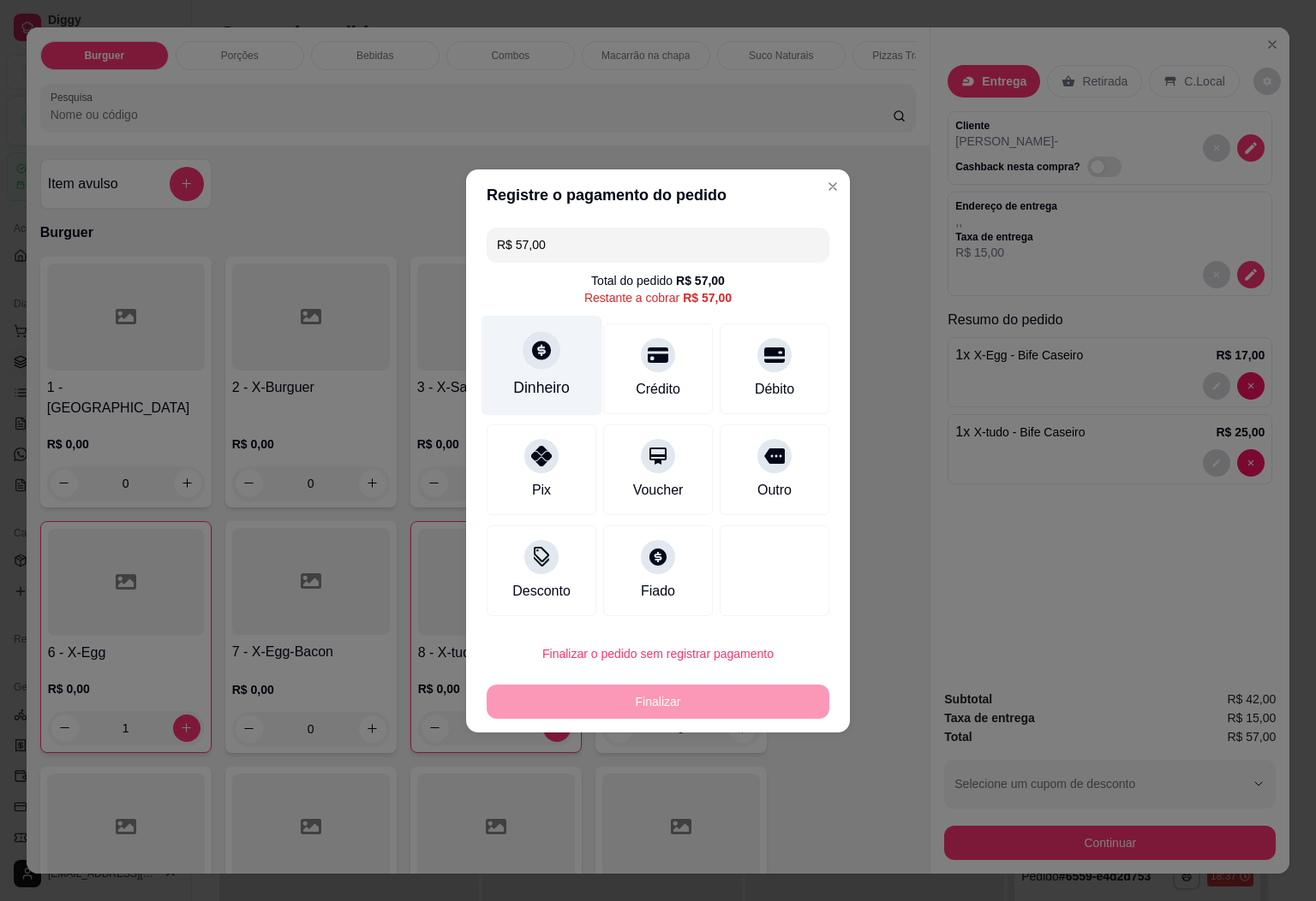
click at [549, 380] on div "Dinheiro" at bounding box center [542, 387] width 57 height 22
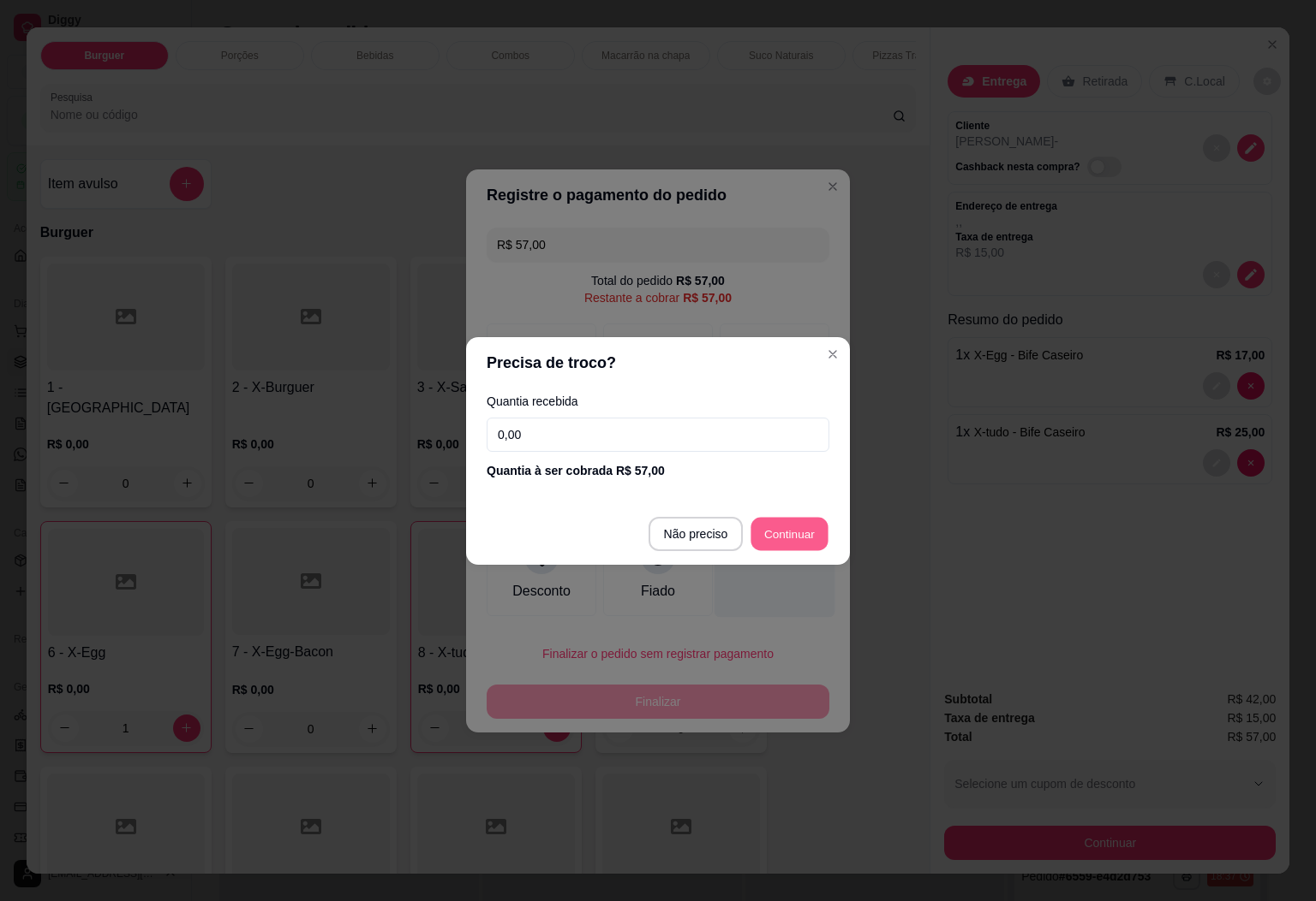
type input "R$ 0,00"
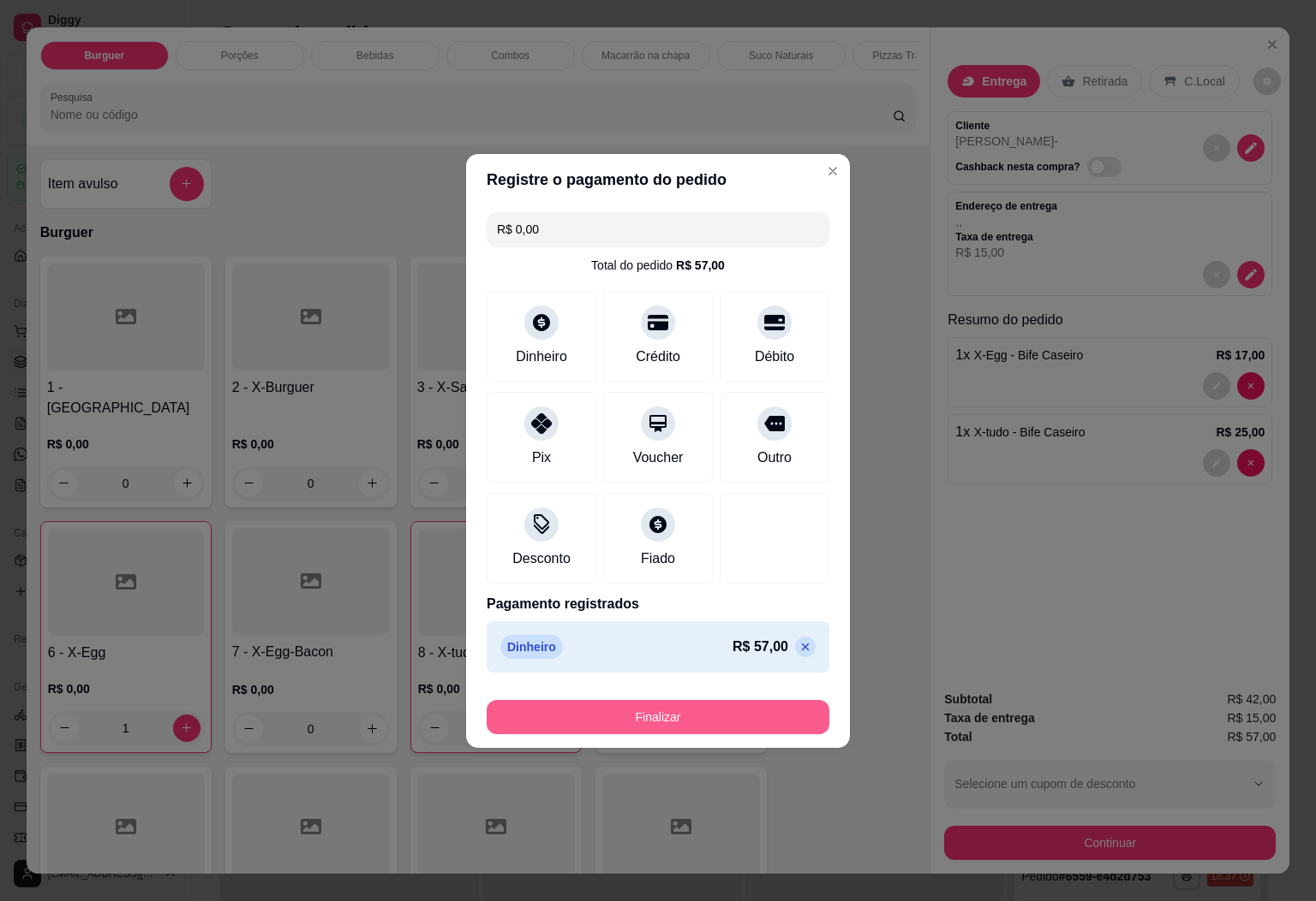
click at [674, 708] on button "Finalizar" at bounding box center [658, 717] width 342 height 34
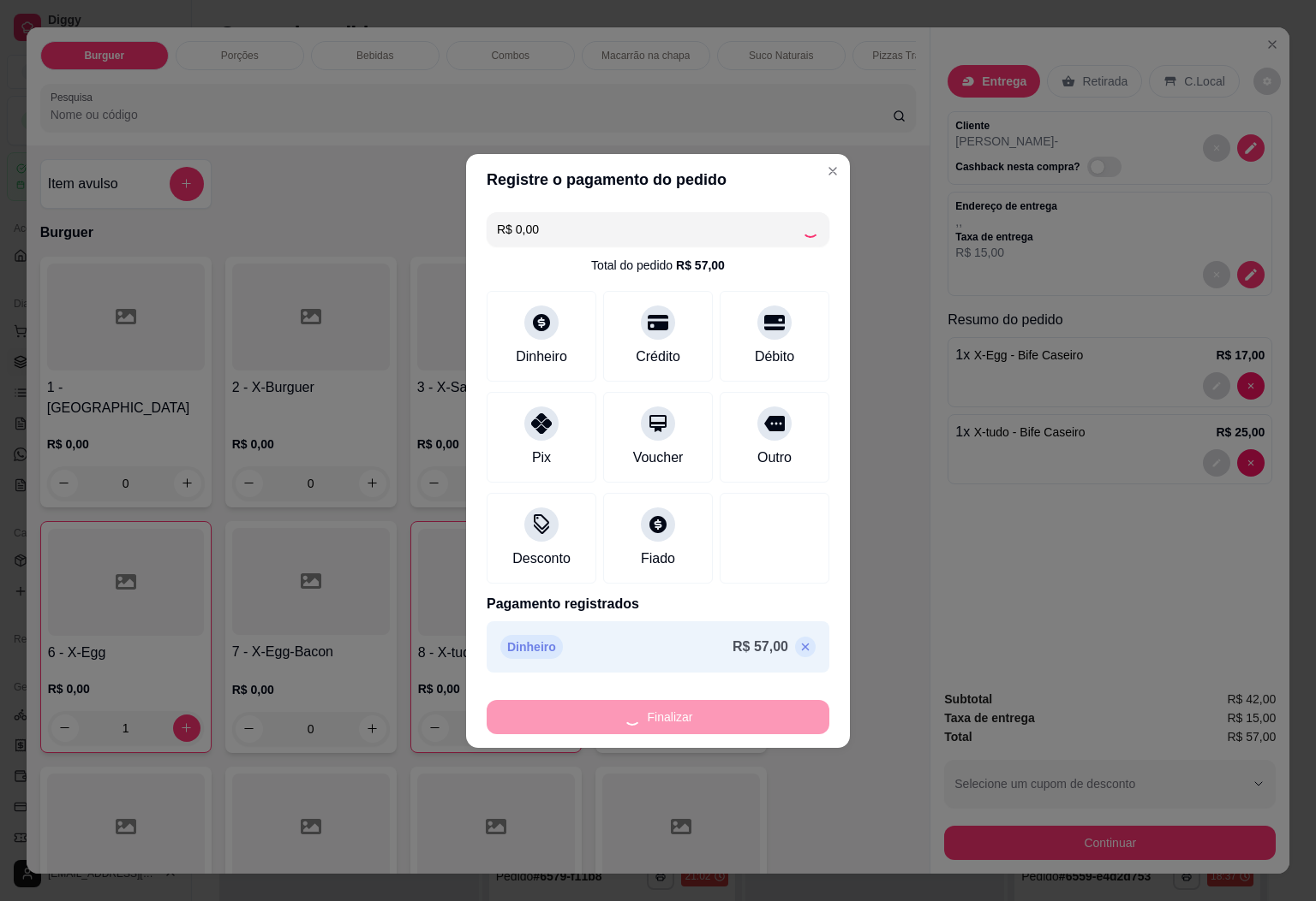
type input "0"
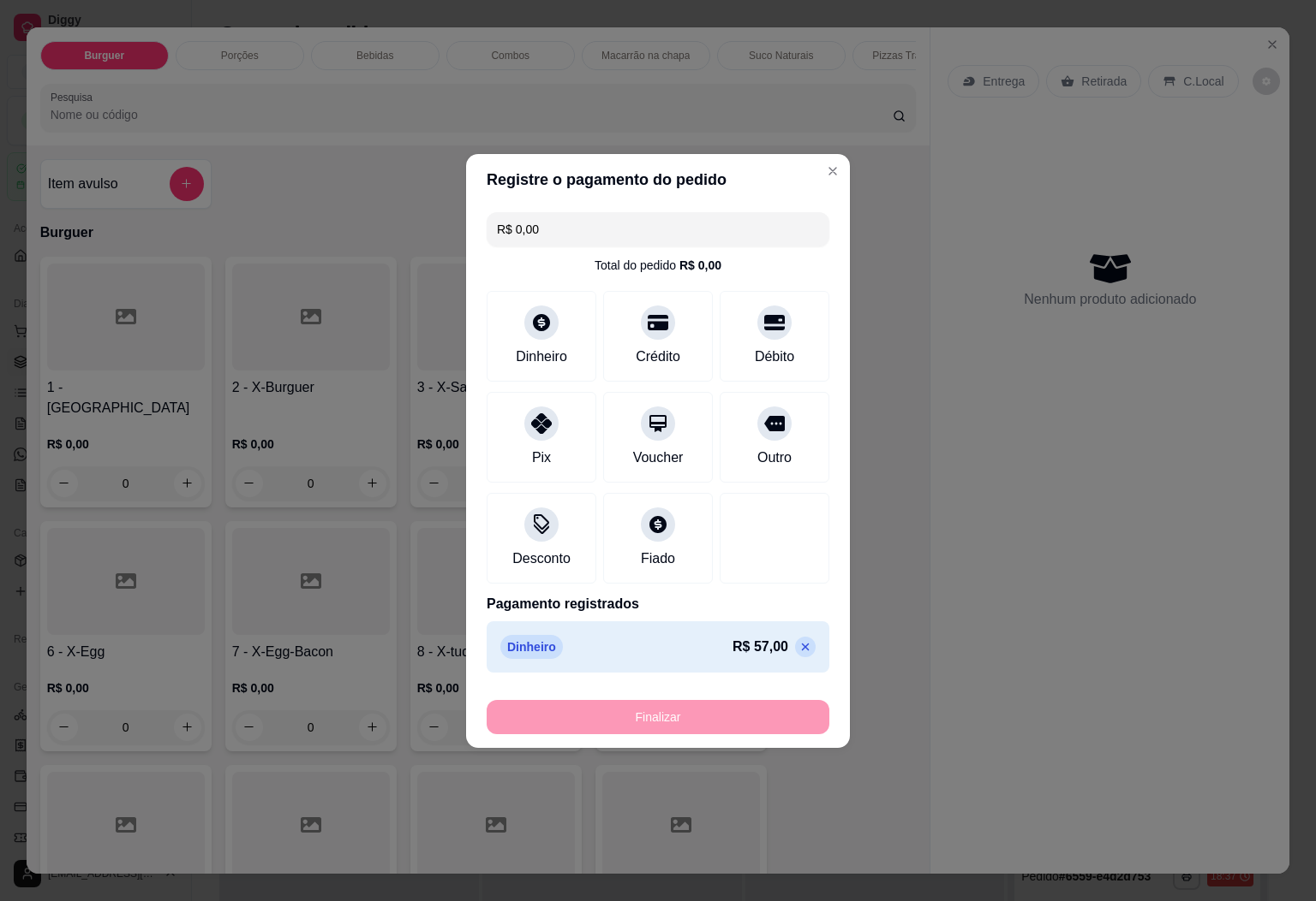
type input "-R$ 57,00"
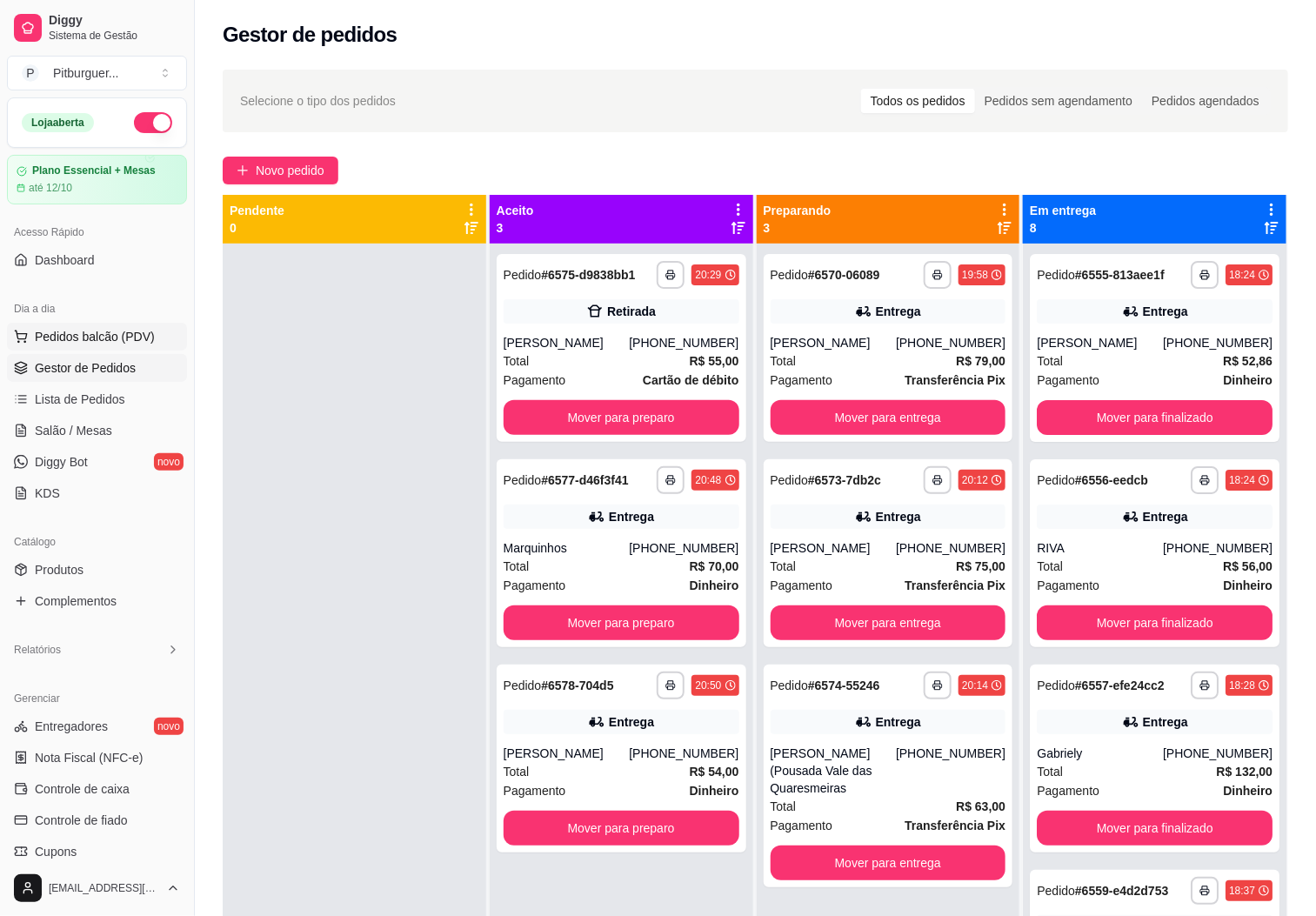
click at [66, 342] on span "Pedidos balcão (PDV)" at bounding box center [94, 337] width 120 height 18
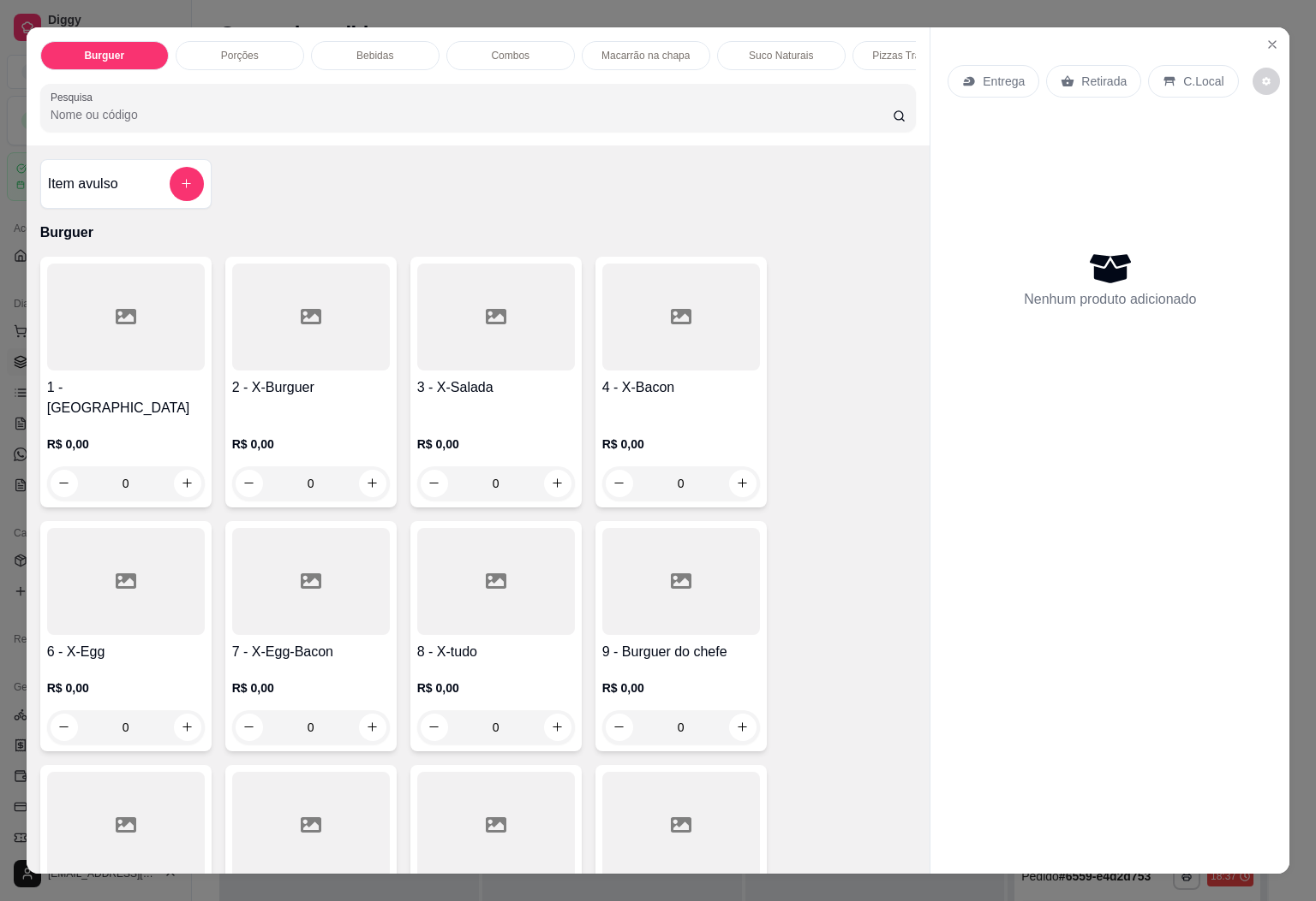
click at [471, 586] on div at bounding box center [496, 582] width 157 height 107
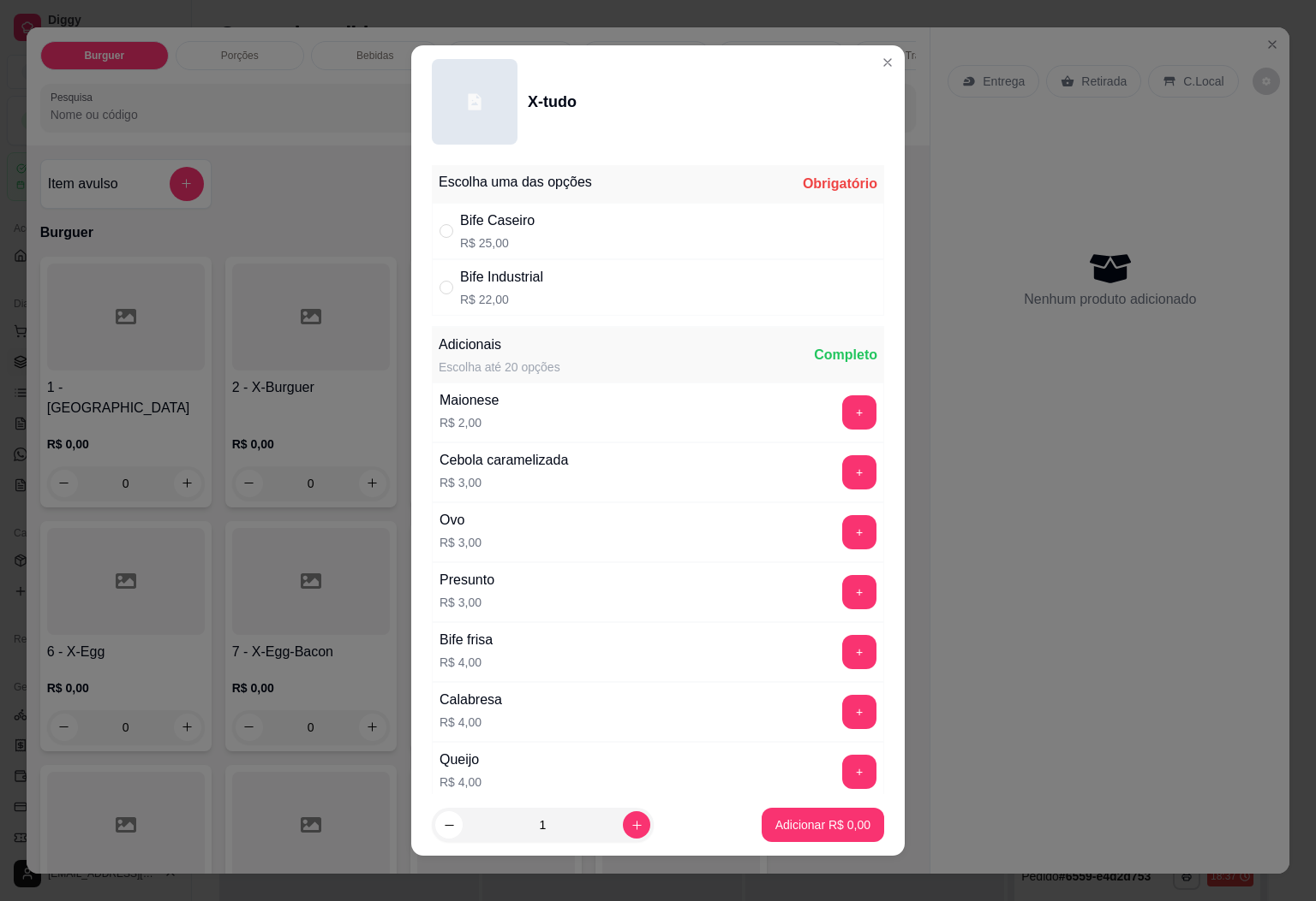
click at [514, 242] on p "R$ 25,00" at bounding box center [497, 243] width 74 height 18
radio input "true"
click at [770, 822] on p "Adicionar R$ 25,00" at bounding box center [820, 826] width 100 height 17
type input "1"
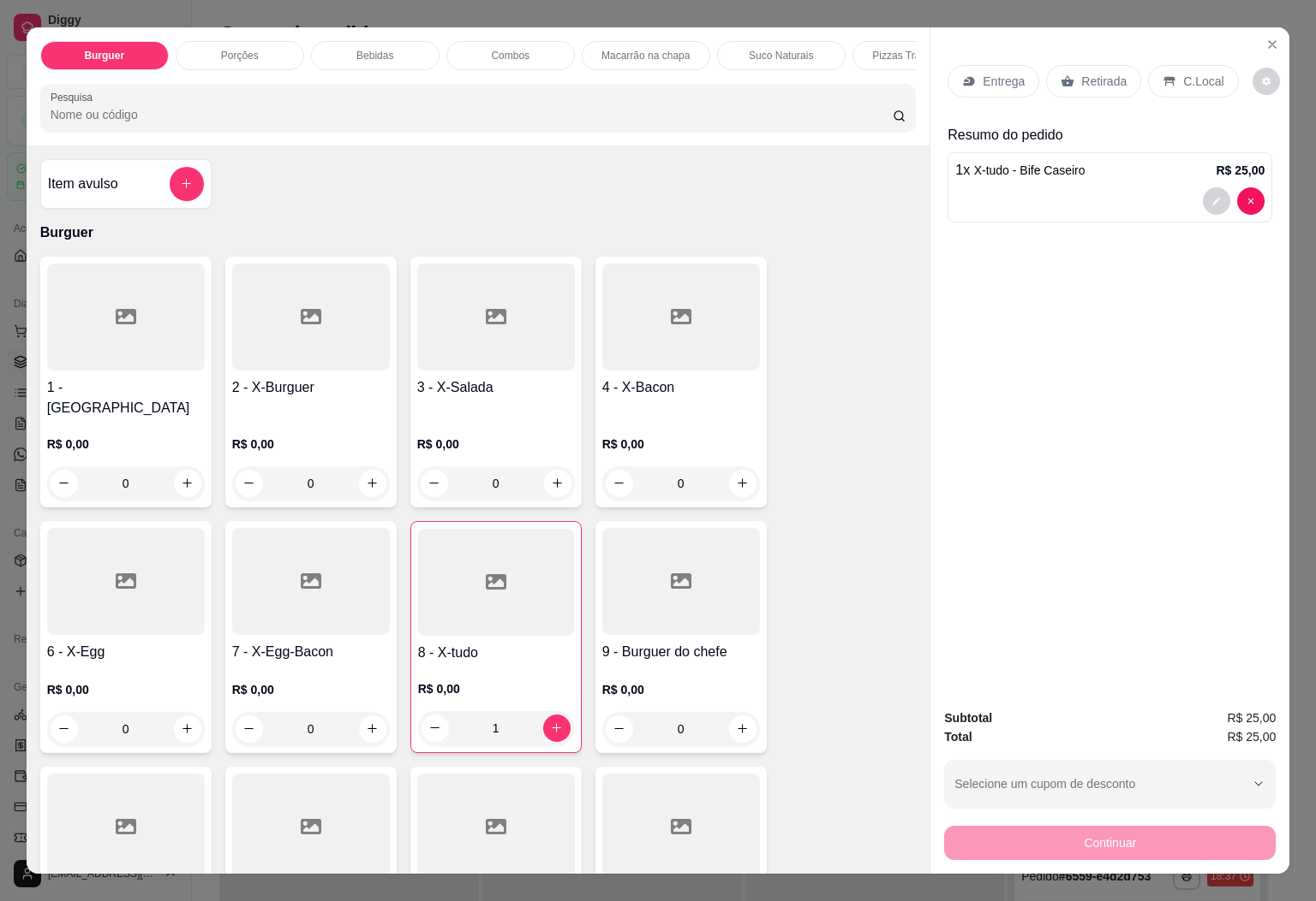
click at [983, 72] on p "Entrega" at bounding box center [1003, 81] width 42 height 18
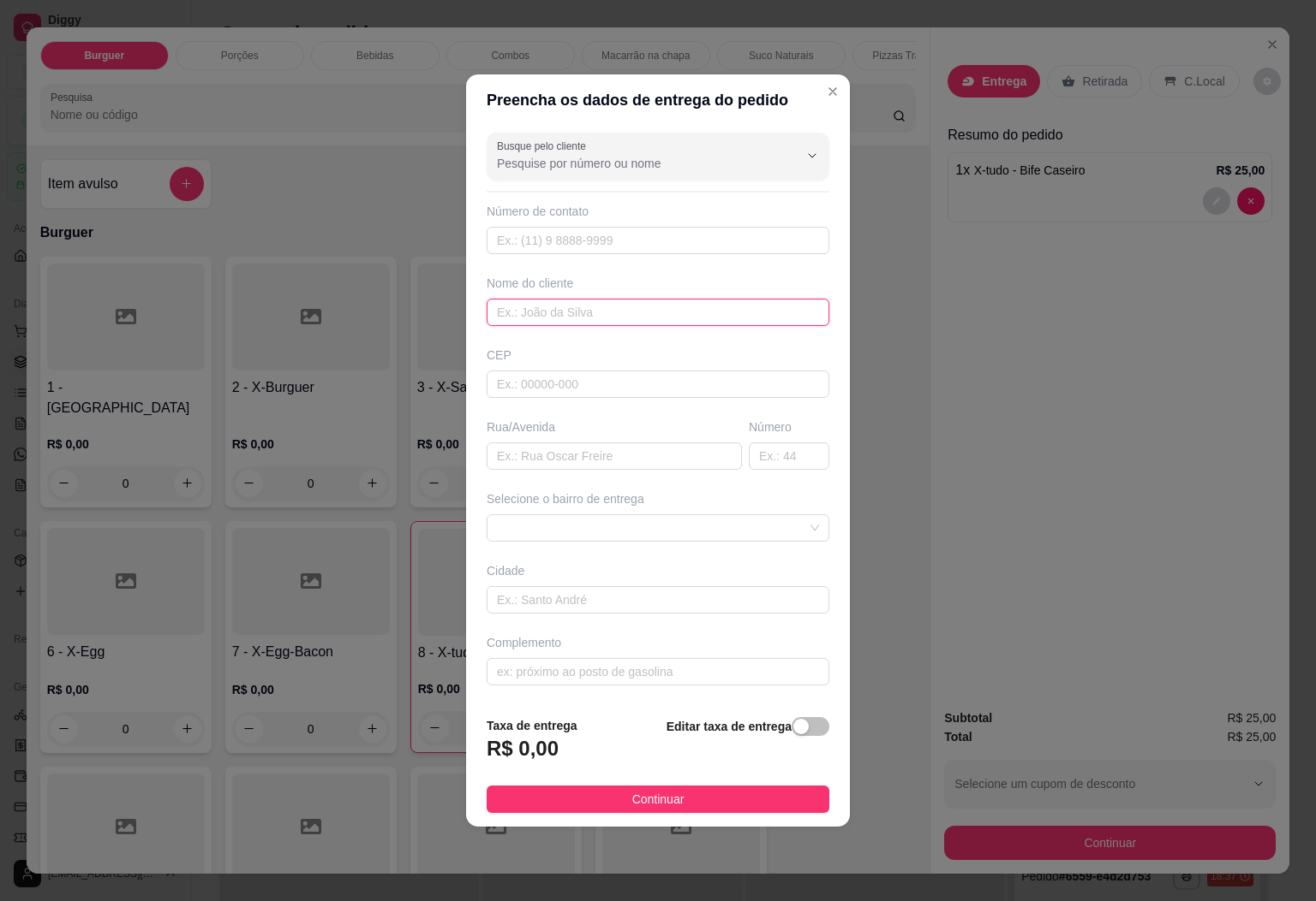
click at [570, 316] on input "text" at bounding box center [658, 313] width 342 height 27
type input "[PERSON_NAME]"
click at [797, 729] on span "button" at bounding box center [810, 726] width 38 height 19
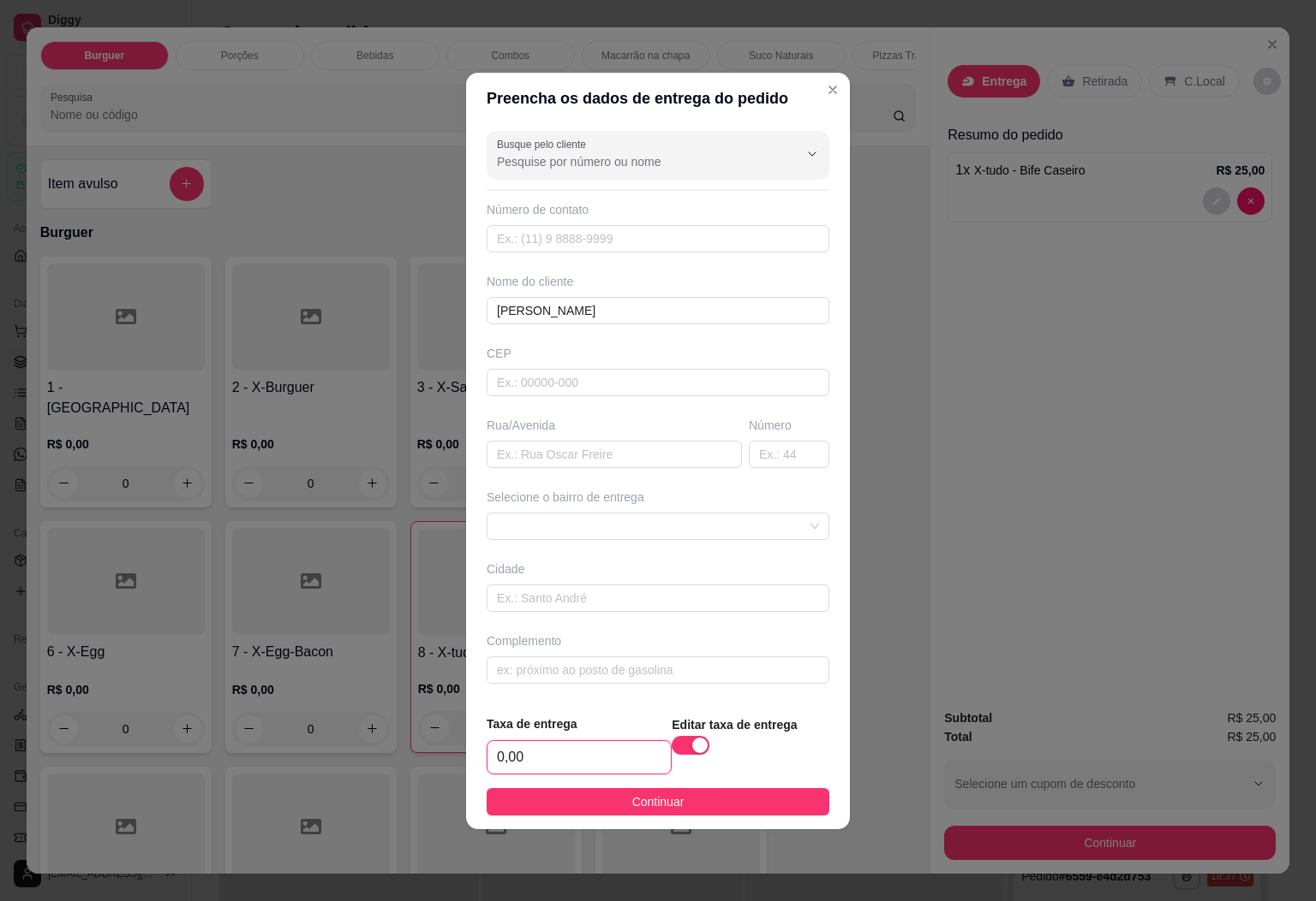
click at [622, 773] on input "0,00" at bounding box center [578, 757] width 183 height 32
type input "7,00"
click at [633, 801] on span "Continuar" at bounding box center [658, 801] width 52 height 19
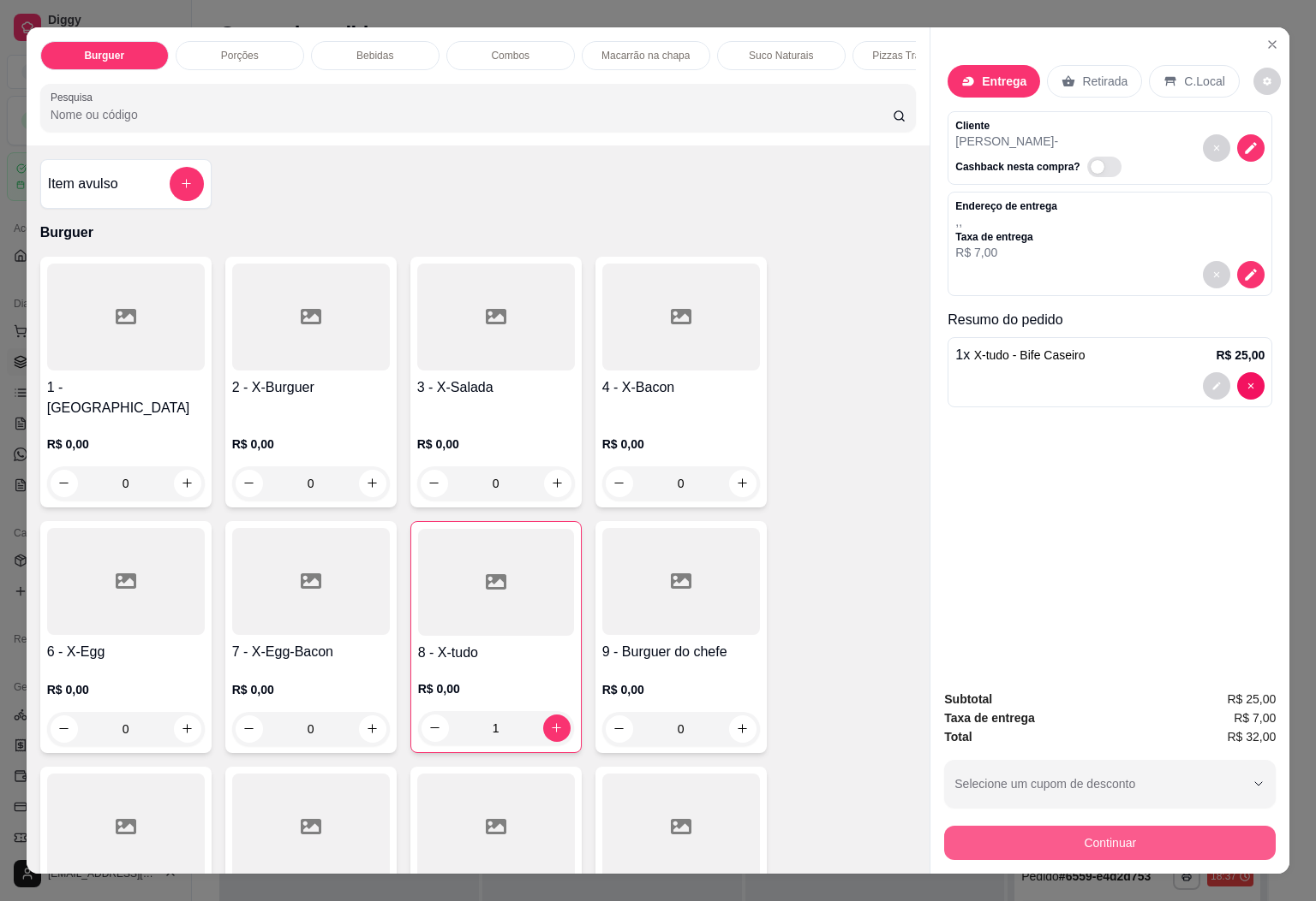
click at [1031, 826] on button "Continuar" at bounding box center [1109, 842] width 331 height 34
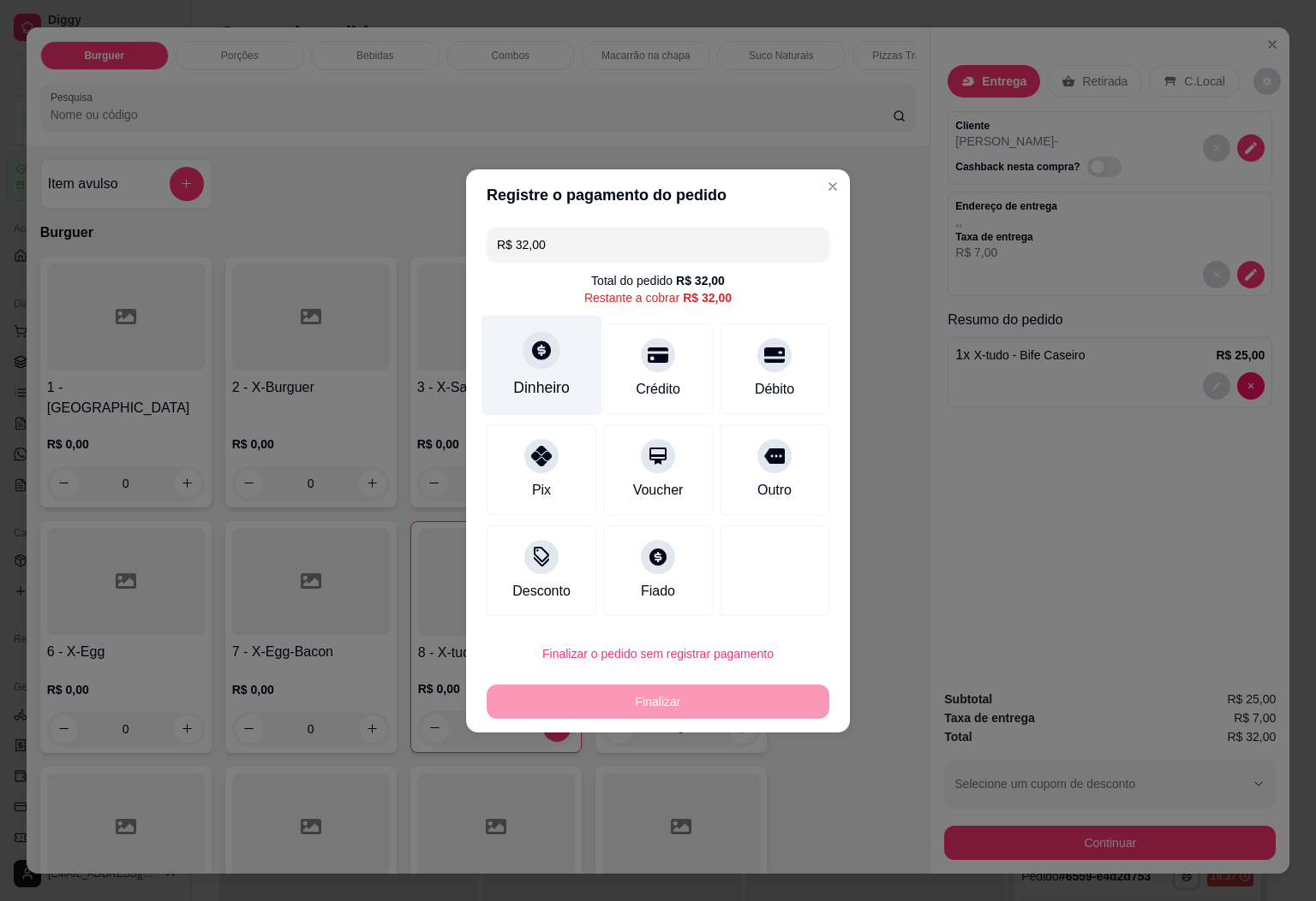
click at [571, 383] on div "Dinheiro" at bounding box center [542, 365] width 121 height 100
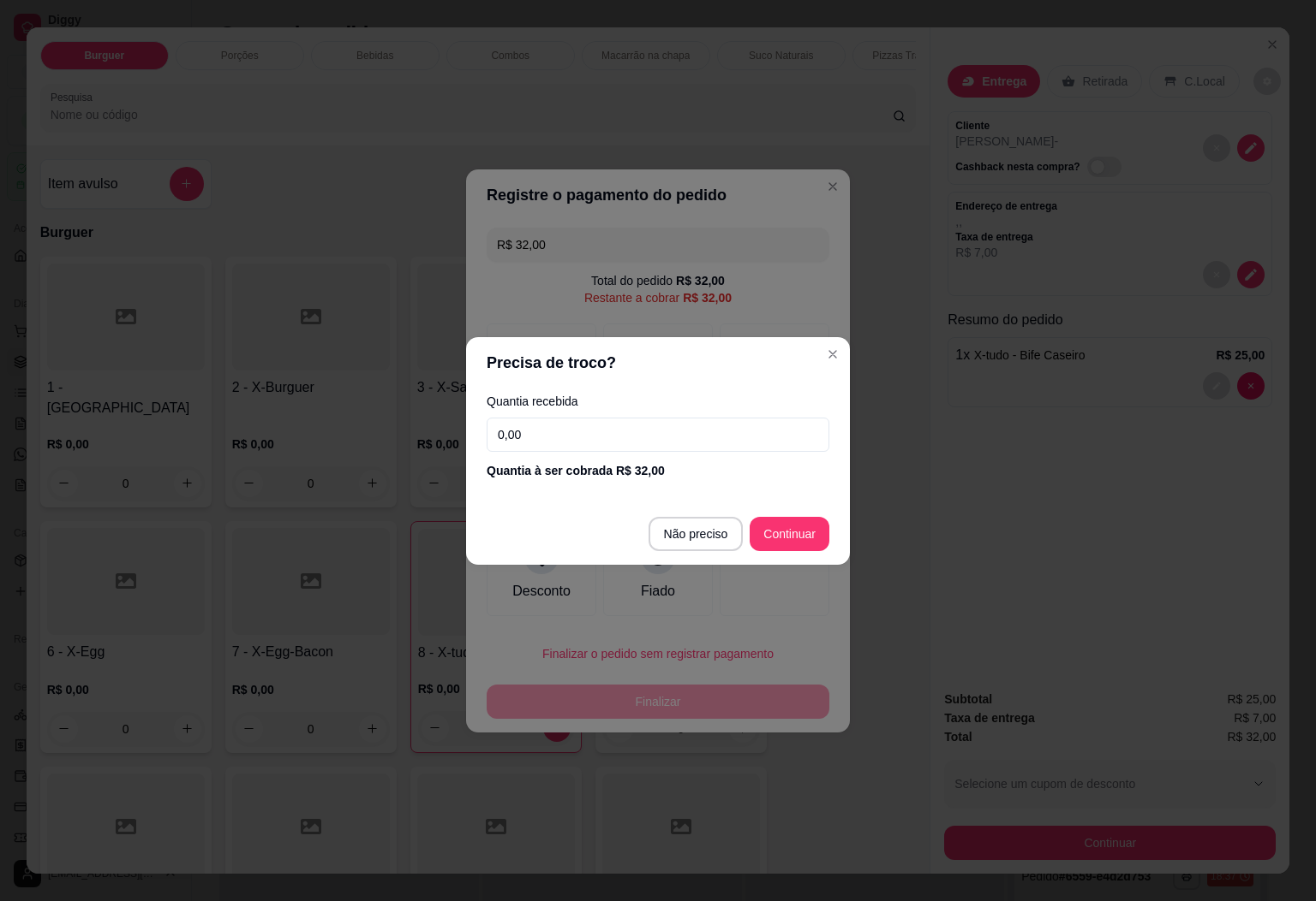
click at [794, 514] on footer "Não preciso Continuar" at bounding box center [658, 534] width 383 height 62
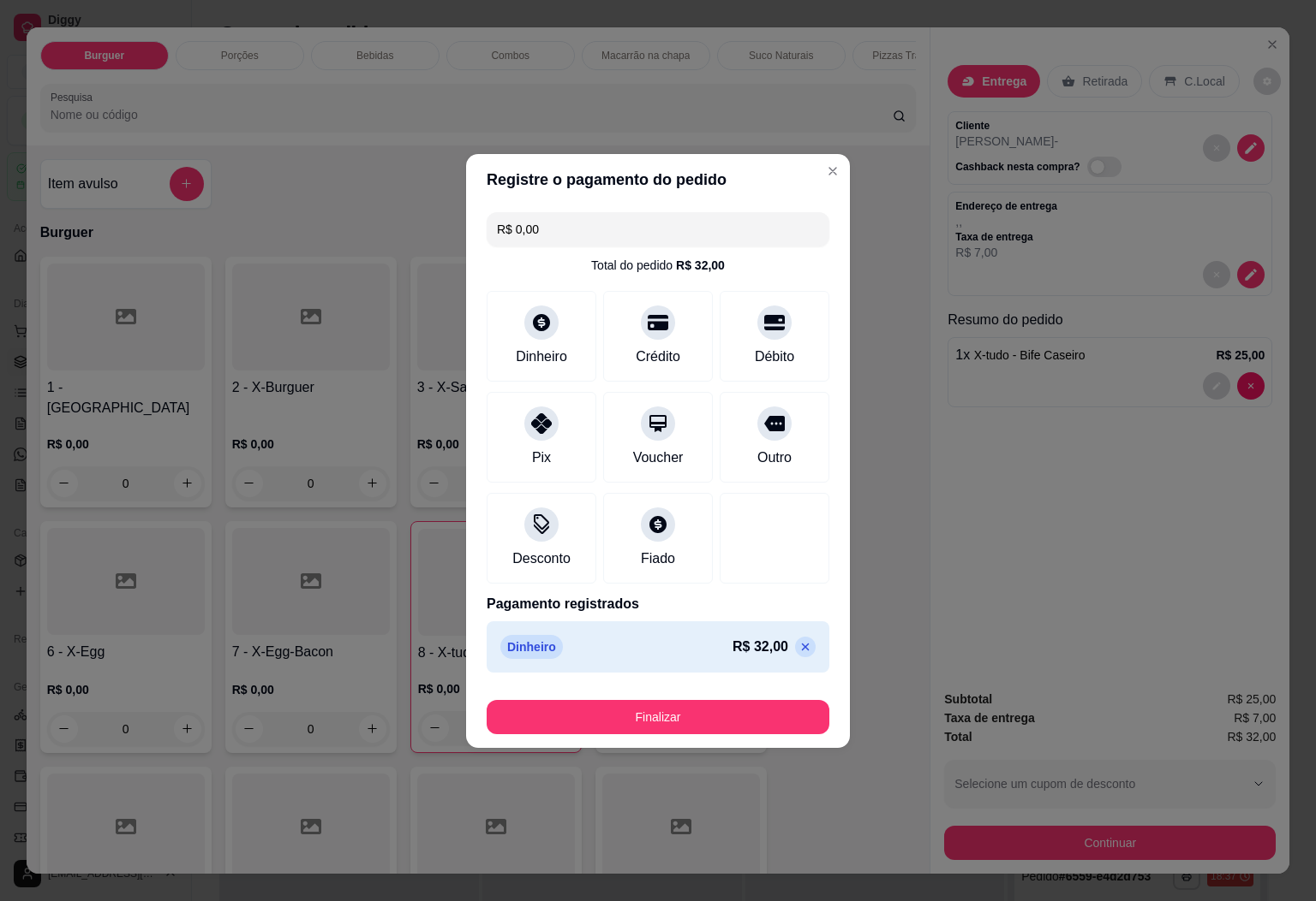
type input "R$ 0,00"
click at [746, 719] on button "Finalizar" at bounding box center [658, 717] width 342 height 34
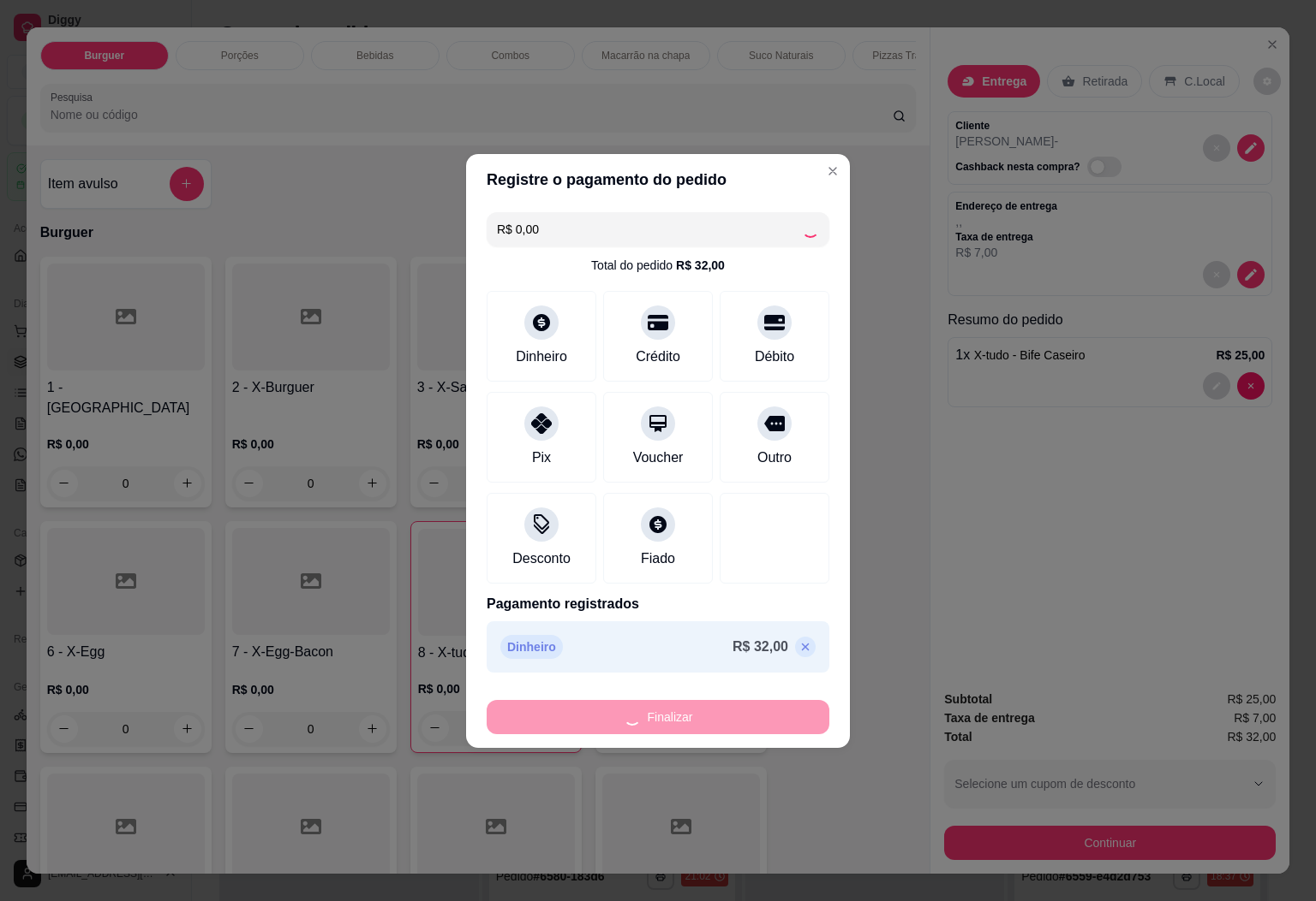
type input "0"
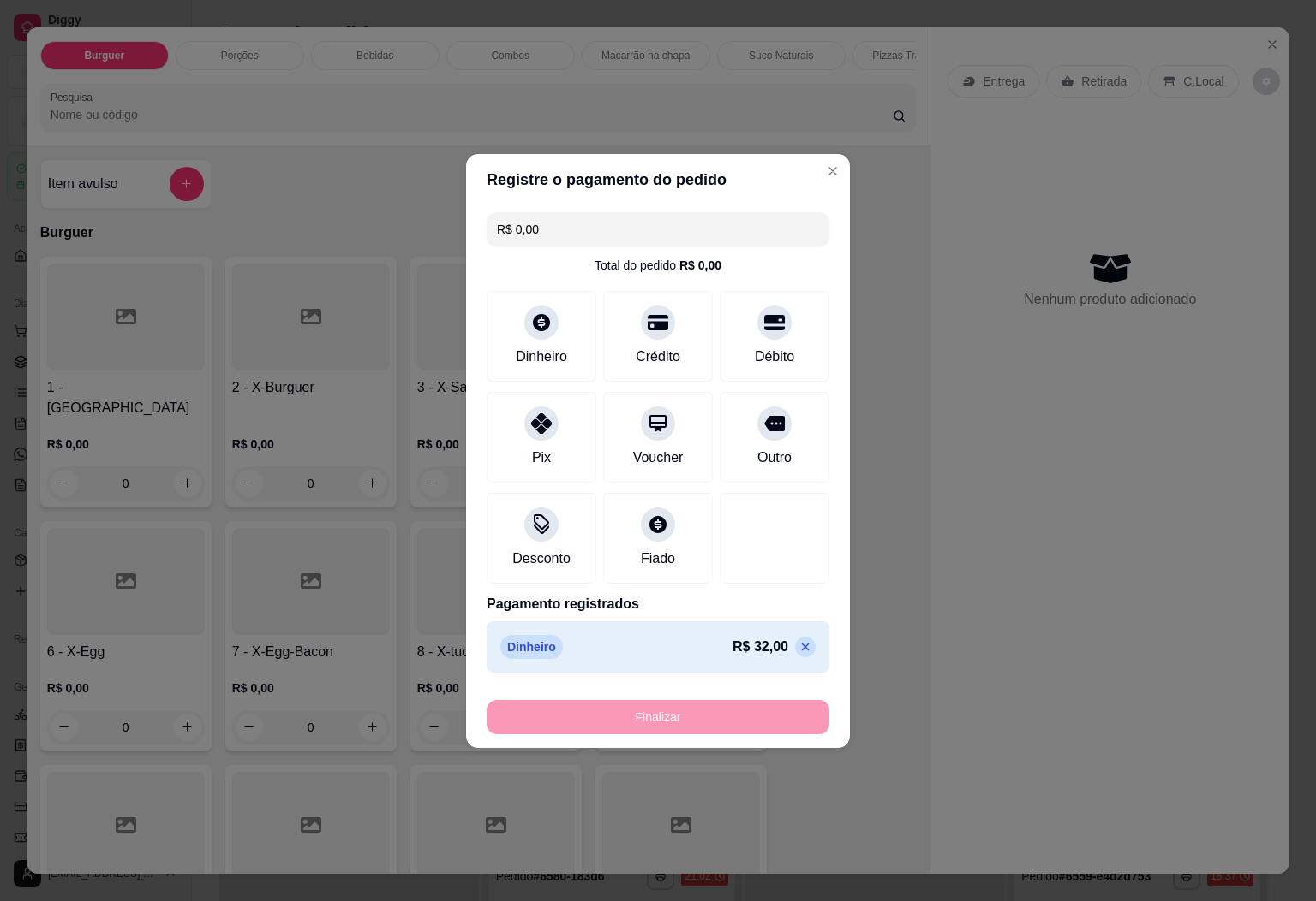
type input "-R$ 32,00"
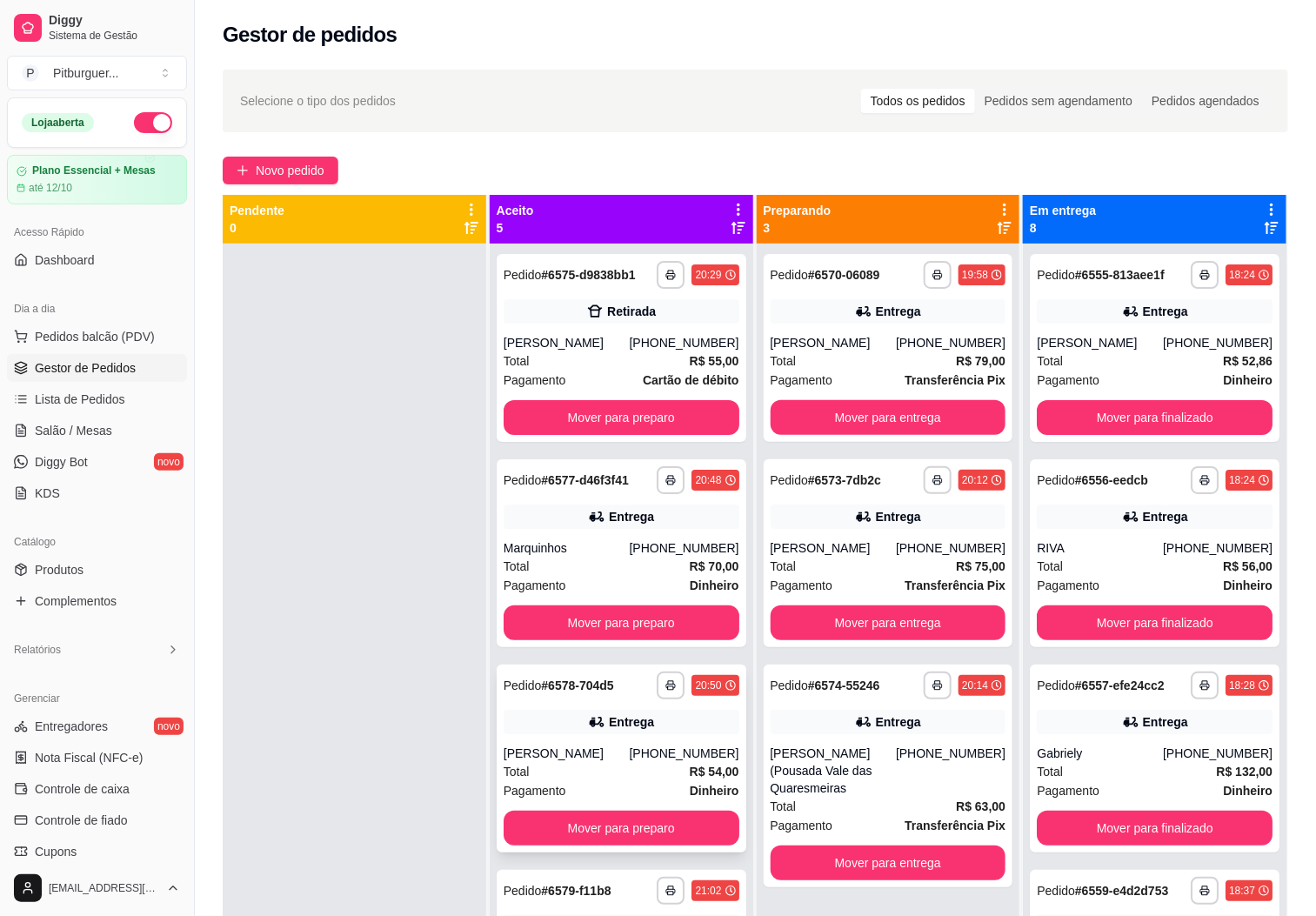
drag, startPoint x: 402, startPoint y: 489, endPoint x: 651, endPoint y: 748, distance: 359.3
click at [402, 489] on div at bounding box center [354, 701] width 263 height 916
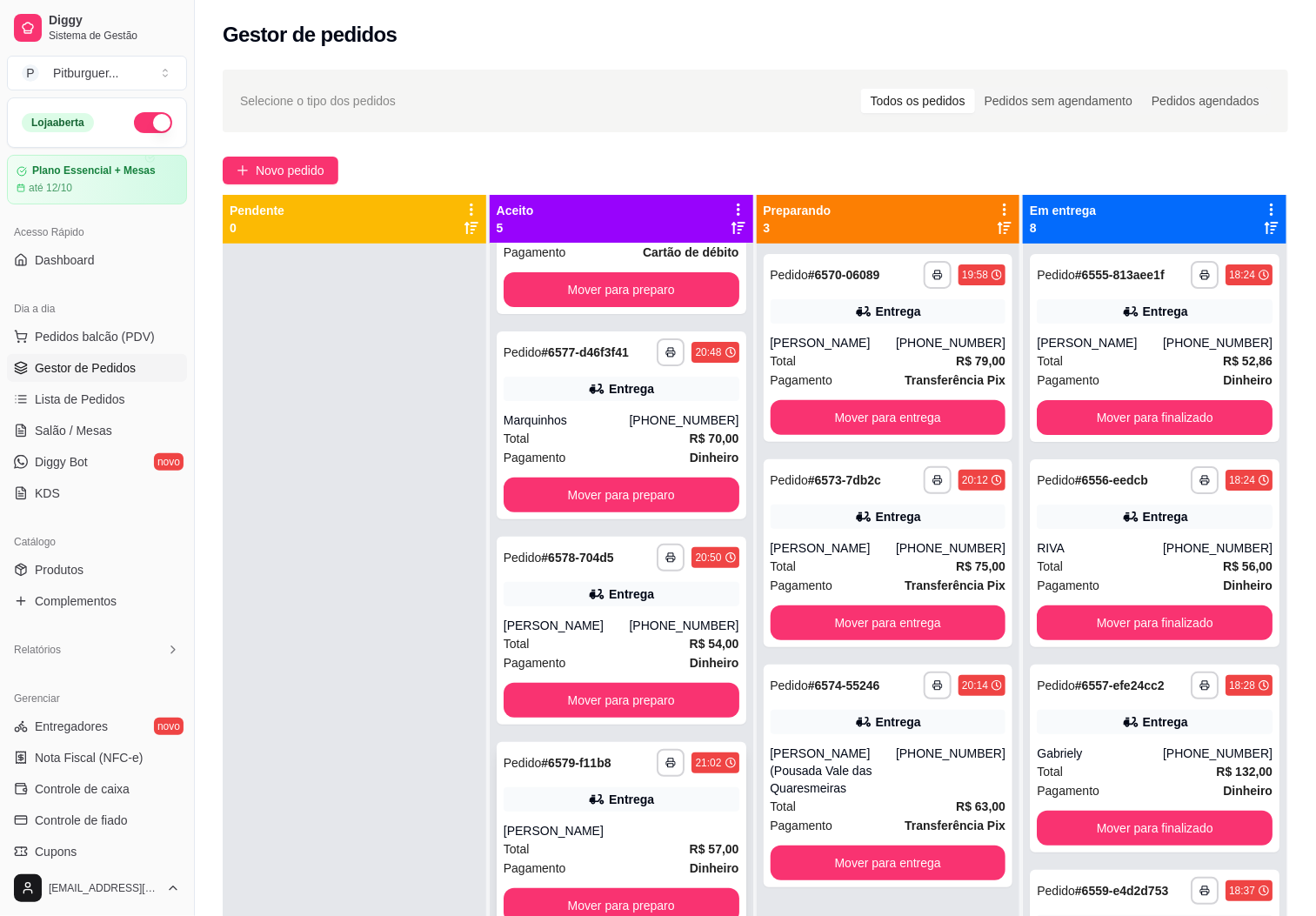
click at [617, 815] on div "**********" at bounding box center [621, 836] width 249 height 188
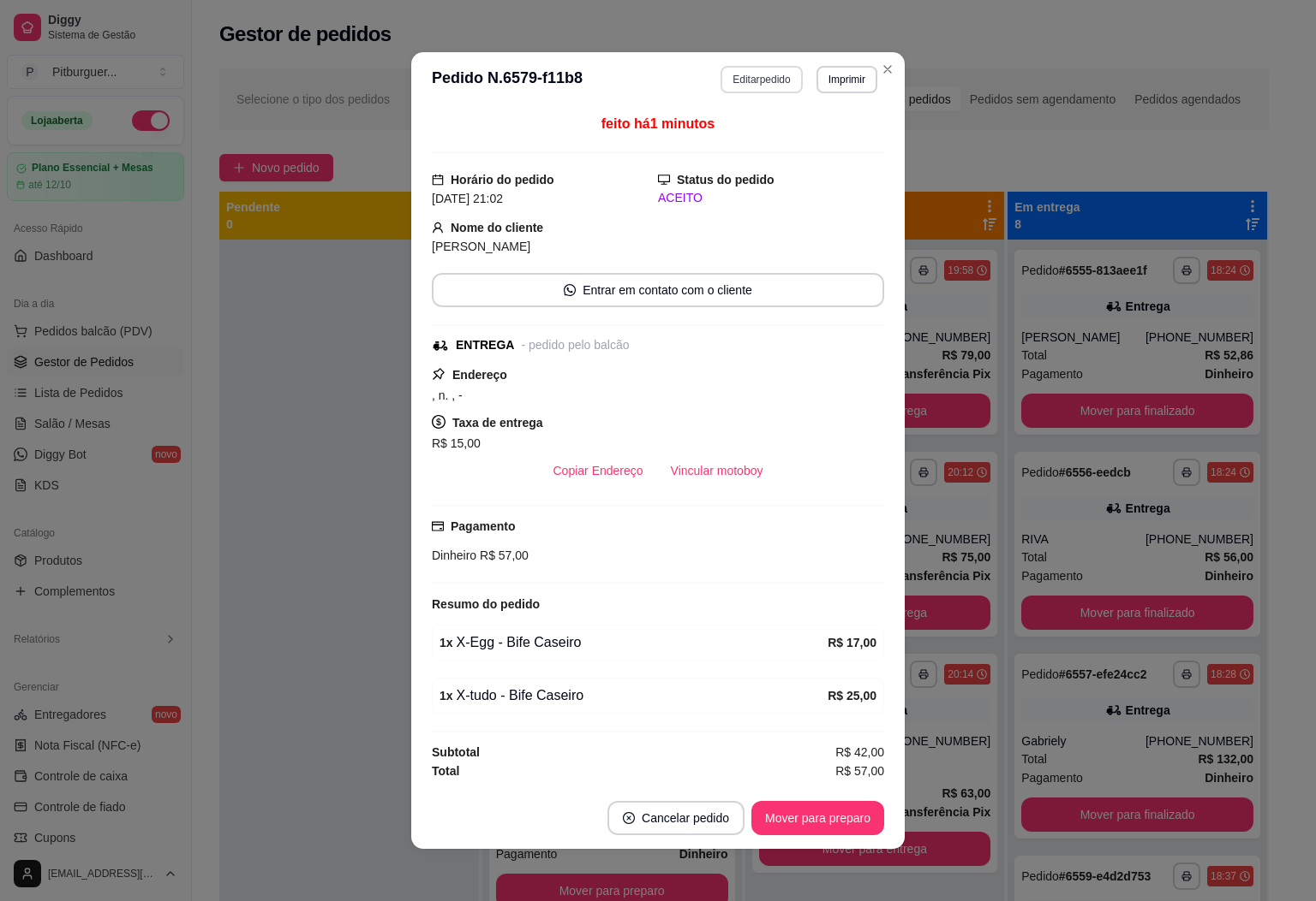
click at [732, 91] on button "Editar pedido" at bounding box center [761, 79] width 81 height 27
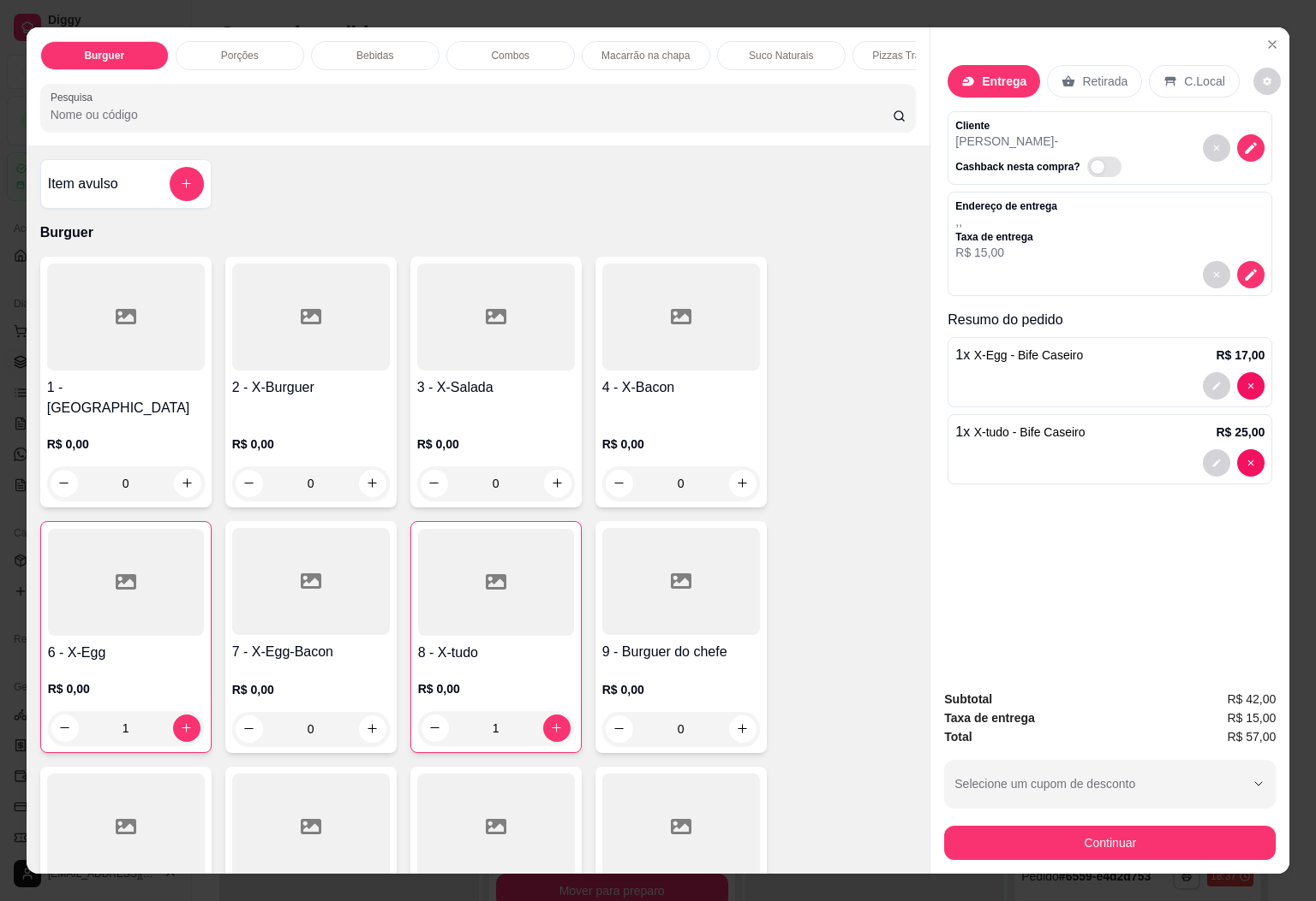
click at [107, 585] on div at bounding box center [125, 582] width 155 height 107
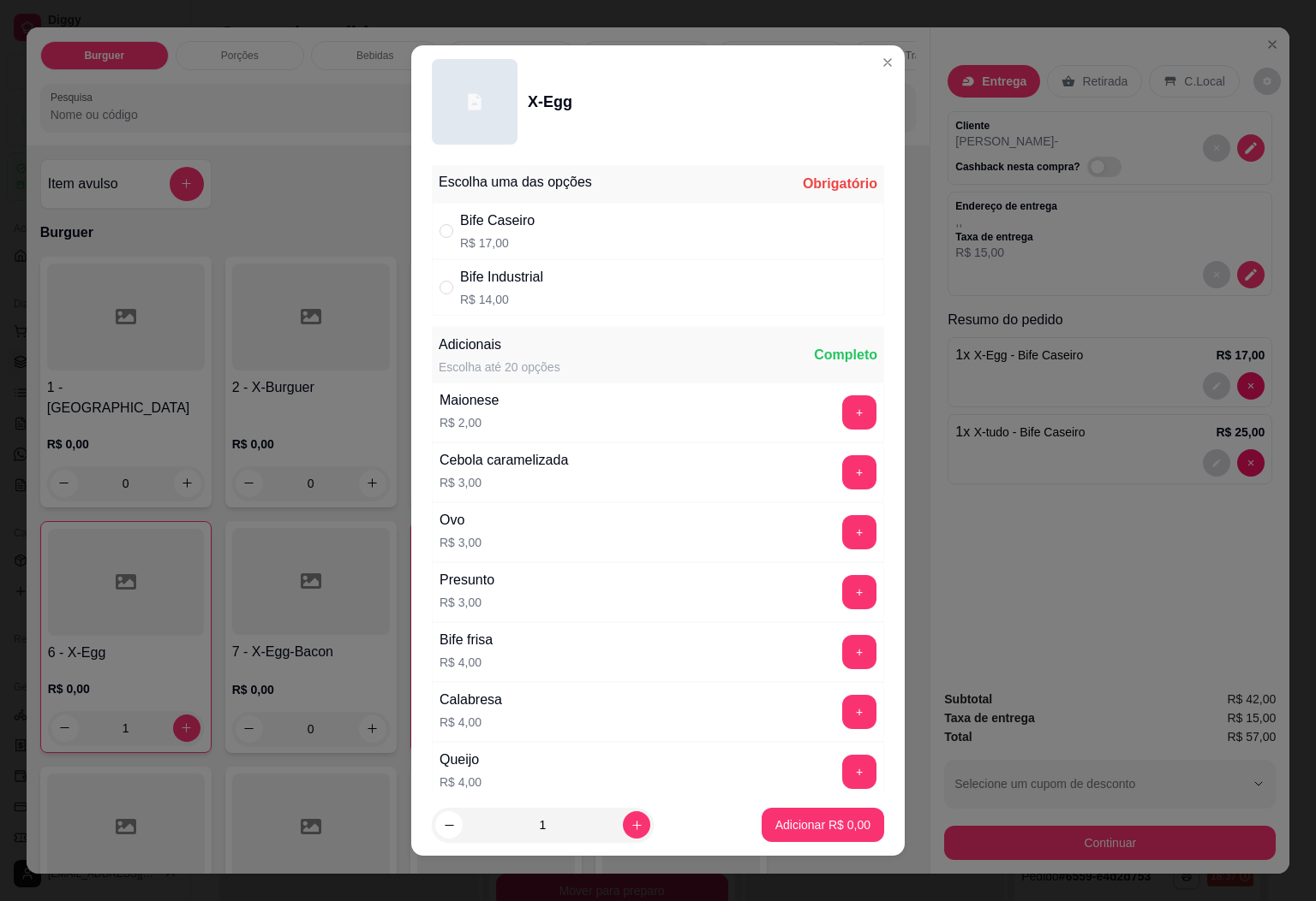
click at [520, 298] on p "R$ 14,00" at bounding box center [501, 300] width 83 height 18
radio input "true"
click at [770, 823] on p "Adicionar R$ 14,00" at bounding box center [820, 826] width 100 height 17
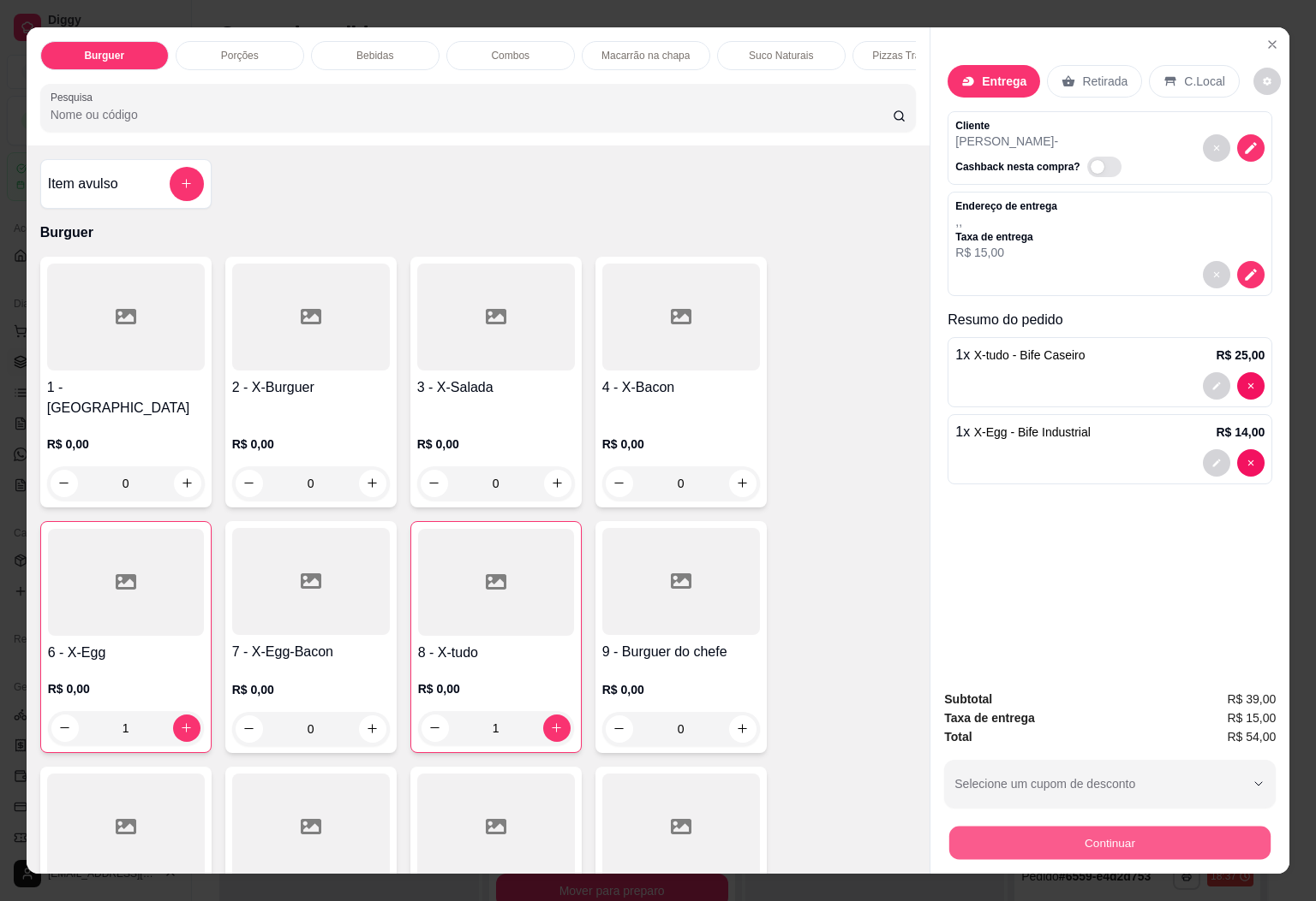
click at [1125, 827] on button "Continuar" at bounding box center [1110, 843] width 322 height 33
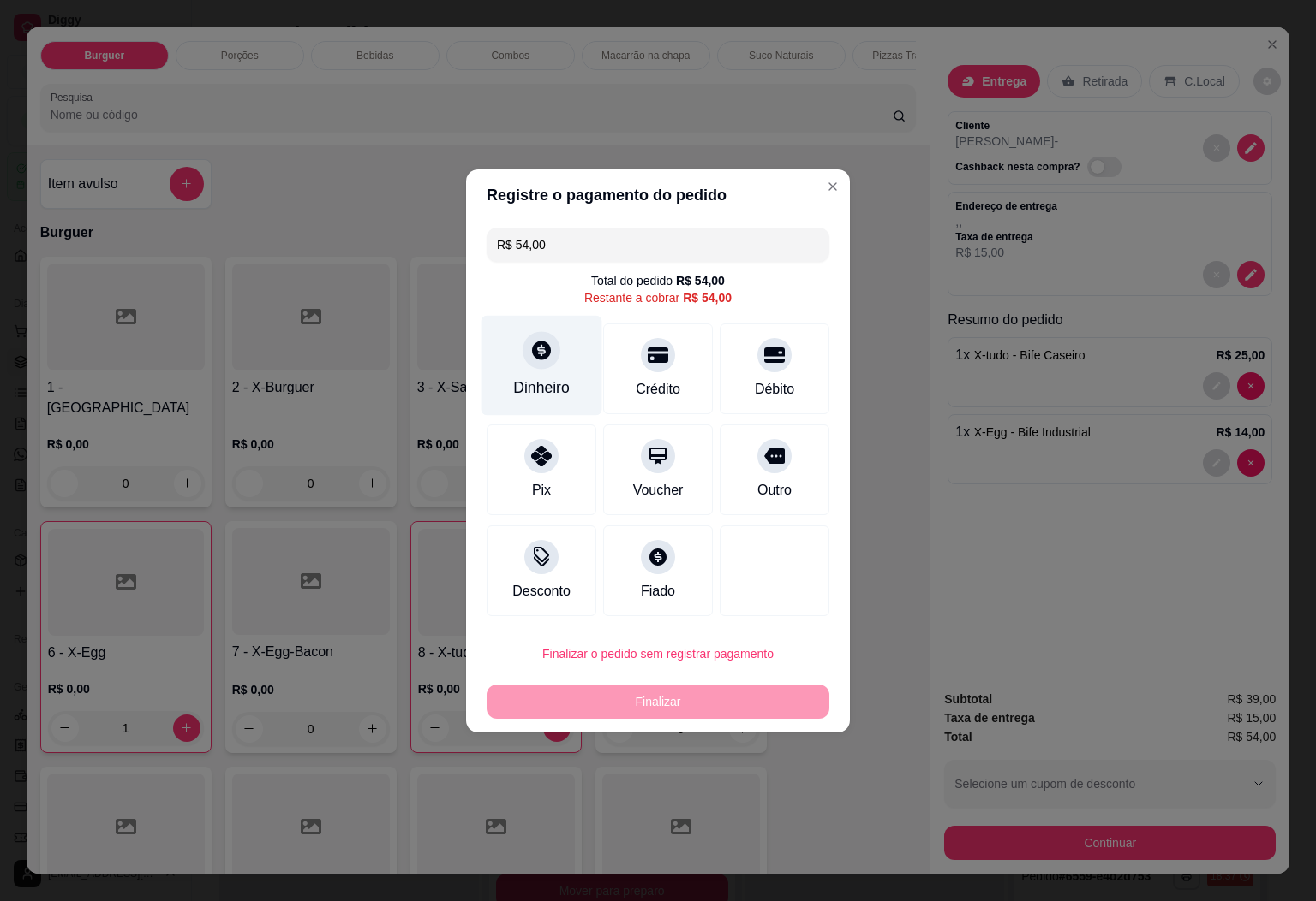
click at [556, 393] on div "Dinheiro" at bounding box center [542, 387] width 57 height 22
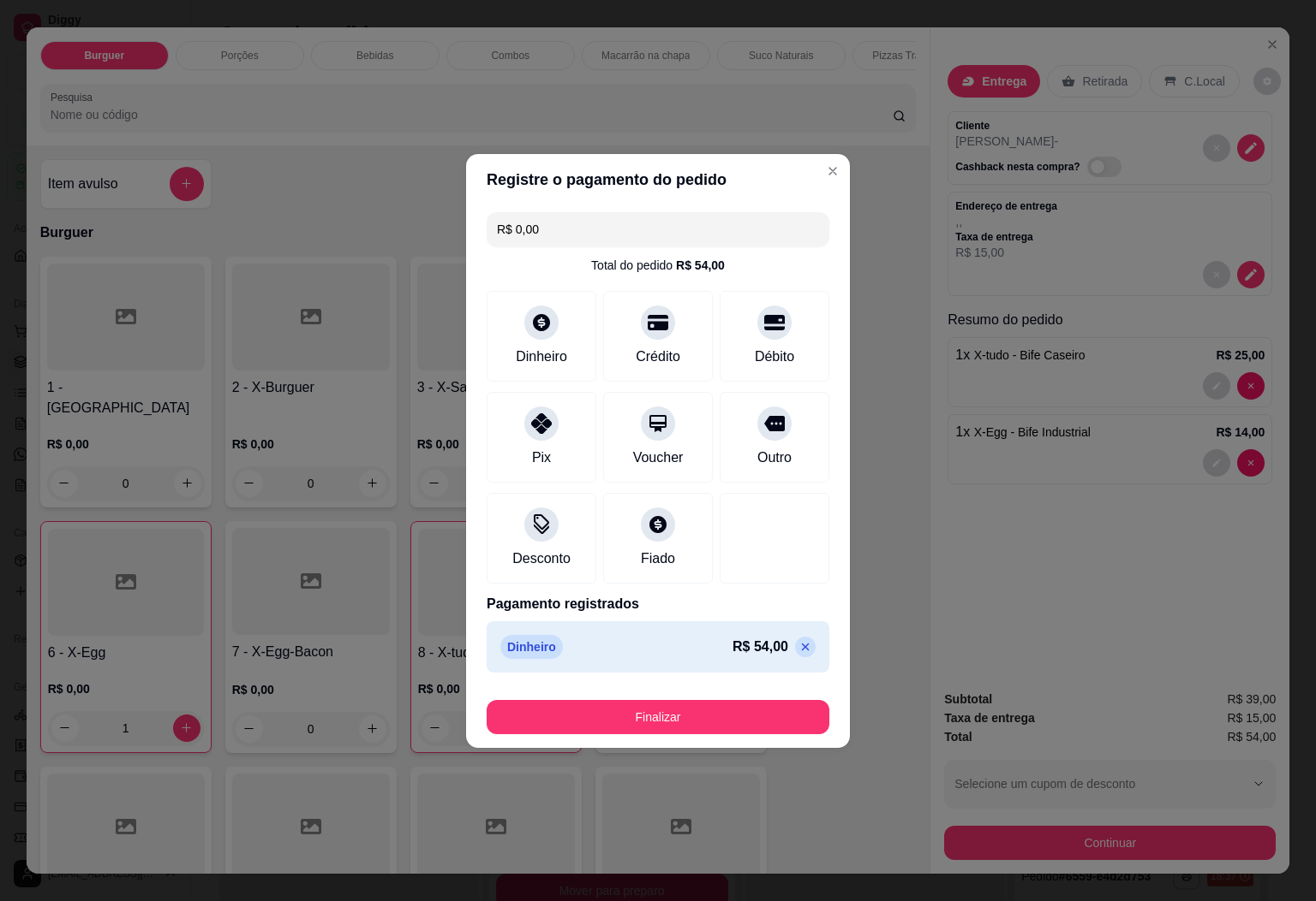
type input "R$ 0,00"
click at [715, 709] on button "Finalizar" at bounding box center [658, 717] width 342 height 34
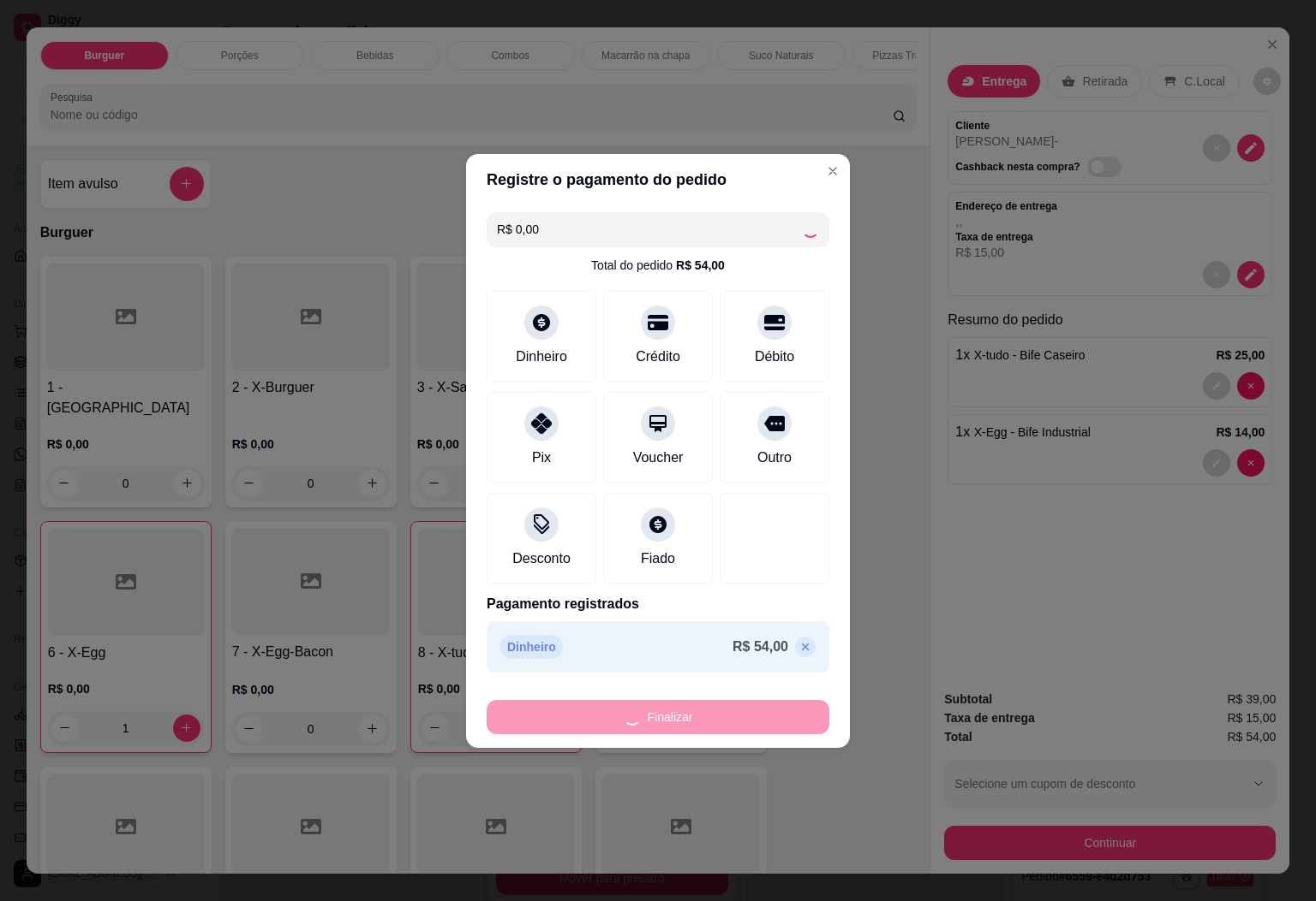
type input "0"
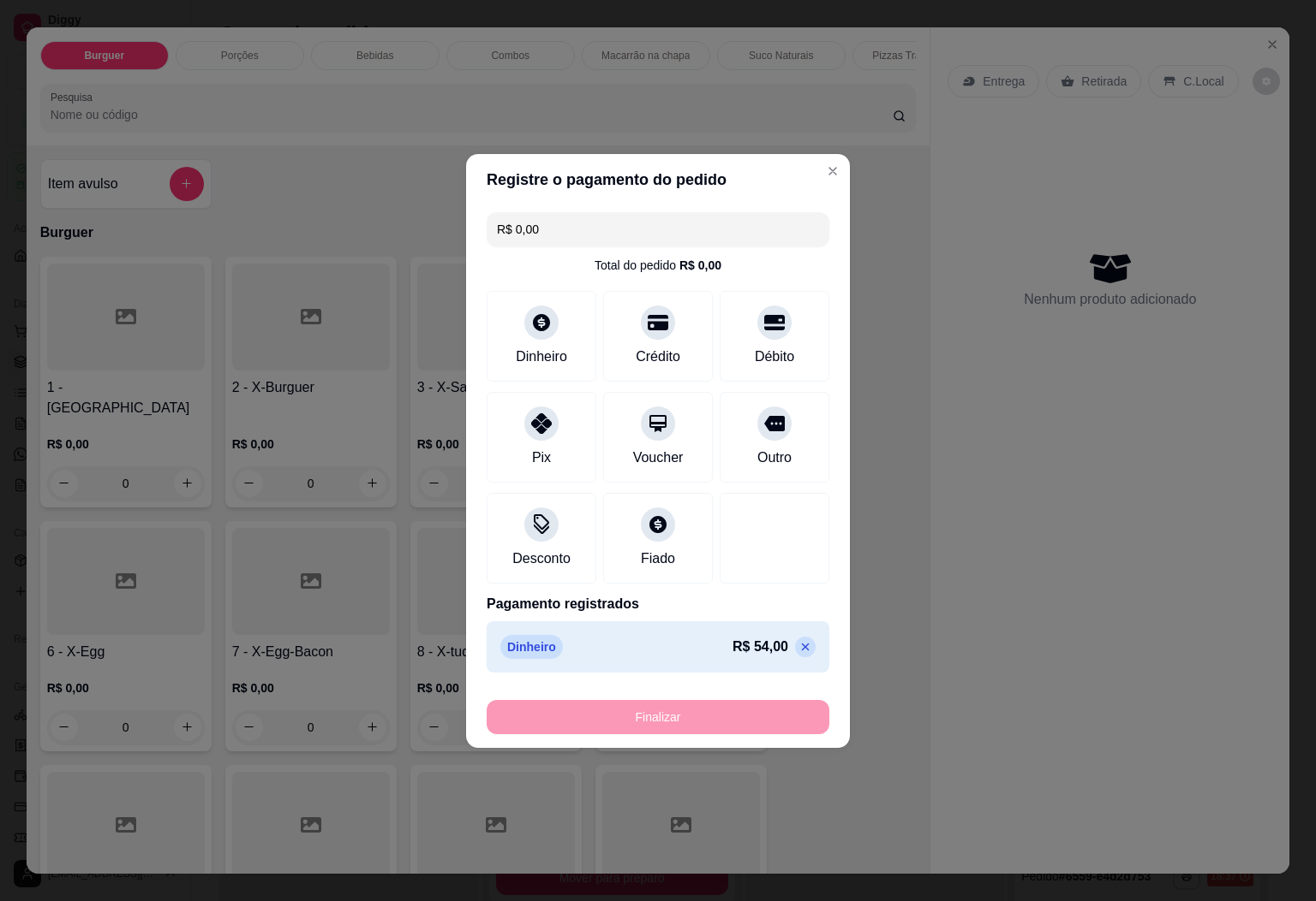
type input "-R$ 54,00"
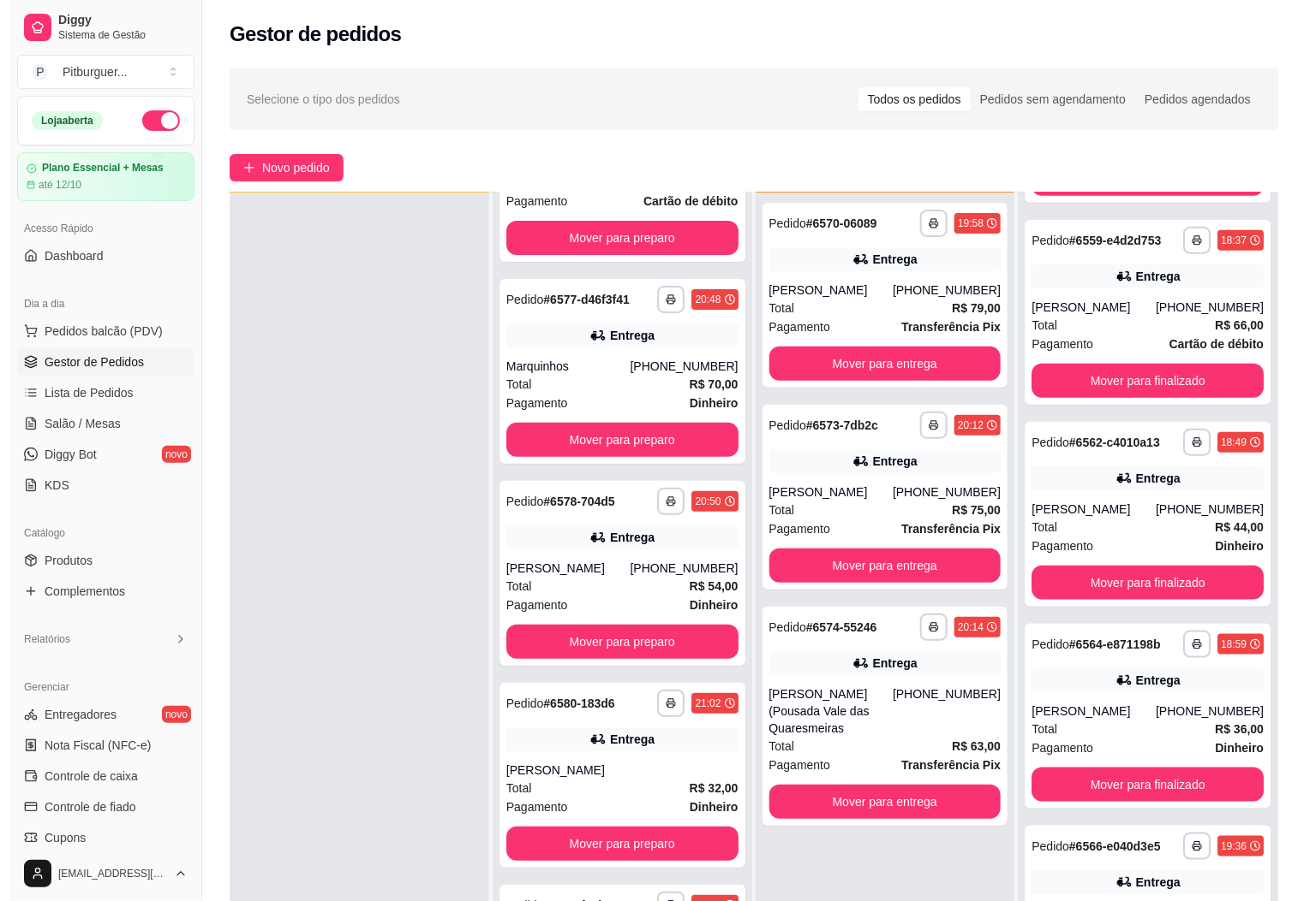
scroll to position [29, 0]
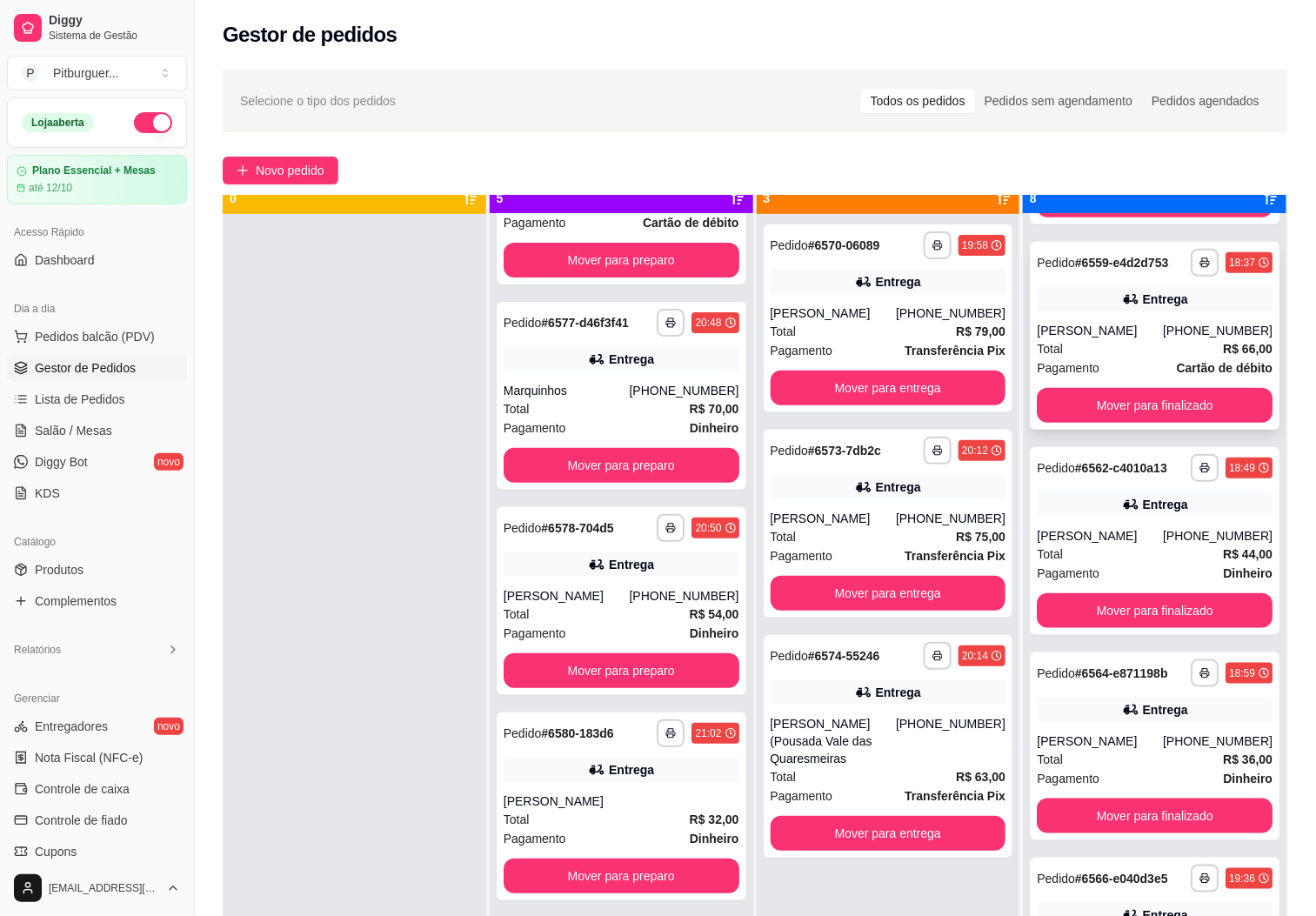
click at [1131, 371] on div "Pagamento Cartão de débito" at bounding box center [1154, 368] width 235 height 19
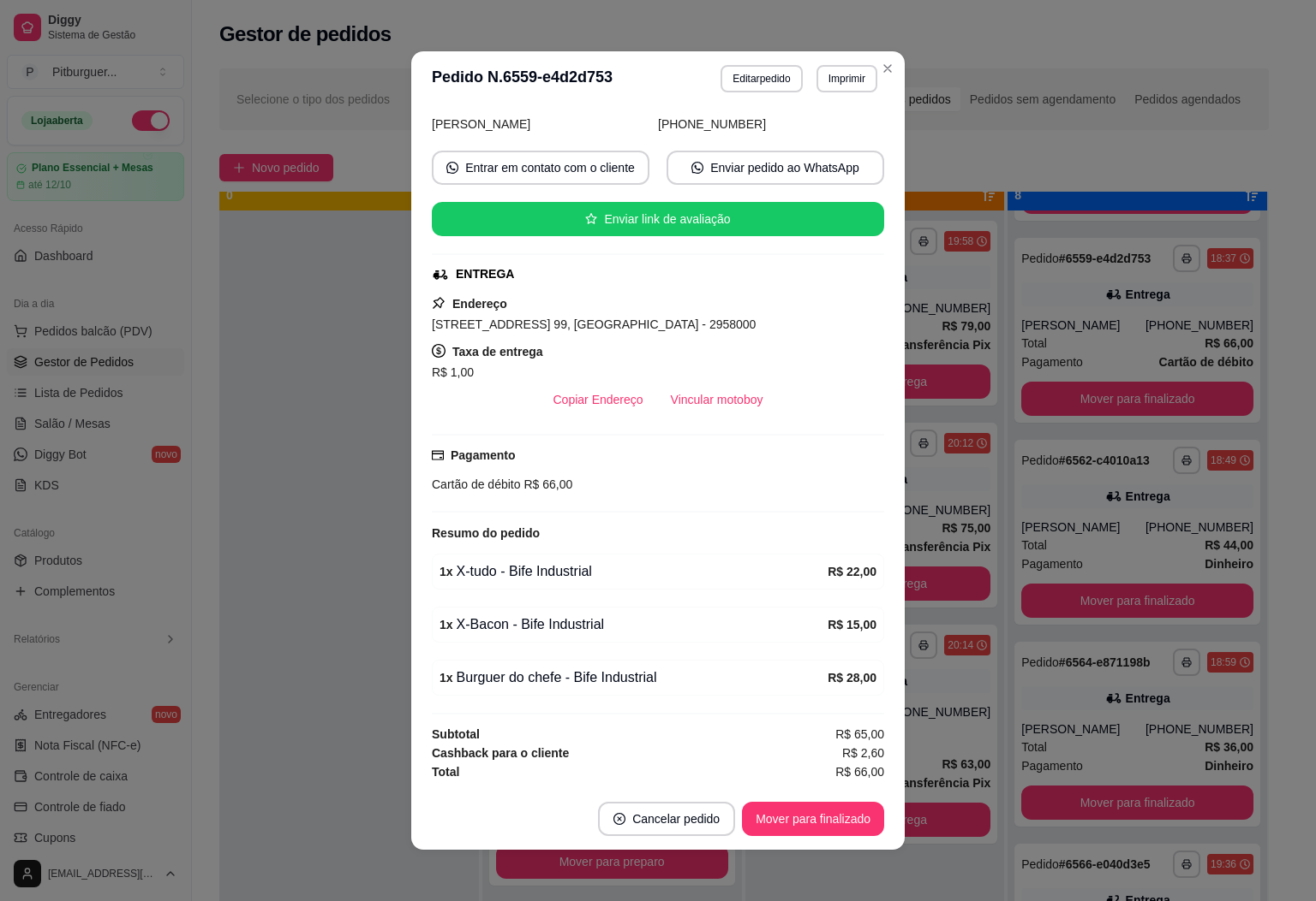
scroll to position [4, 0]
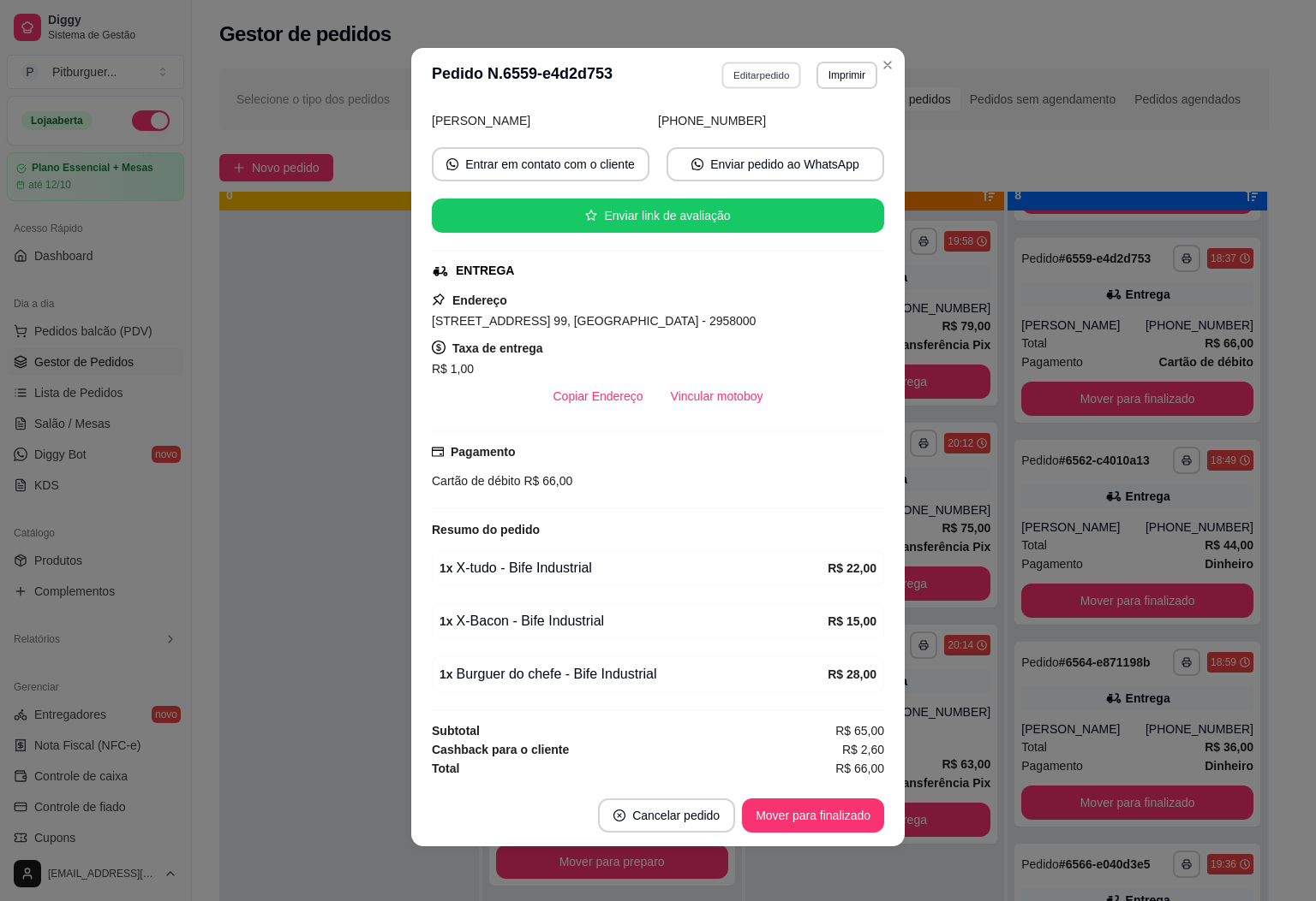
click at [724, 72] on button "Editar pedido" at bounding box center [762, 74] width 79 height 26
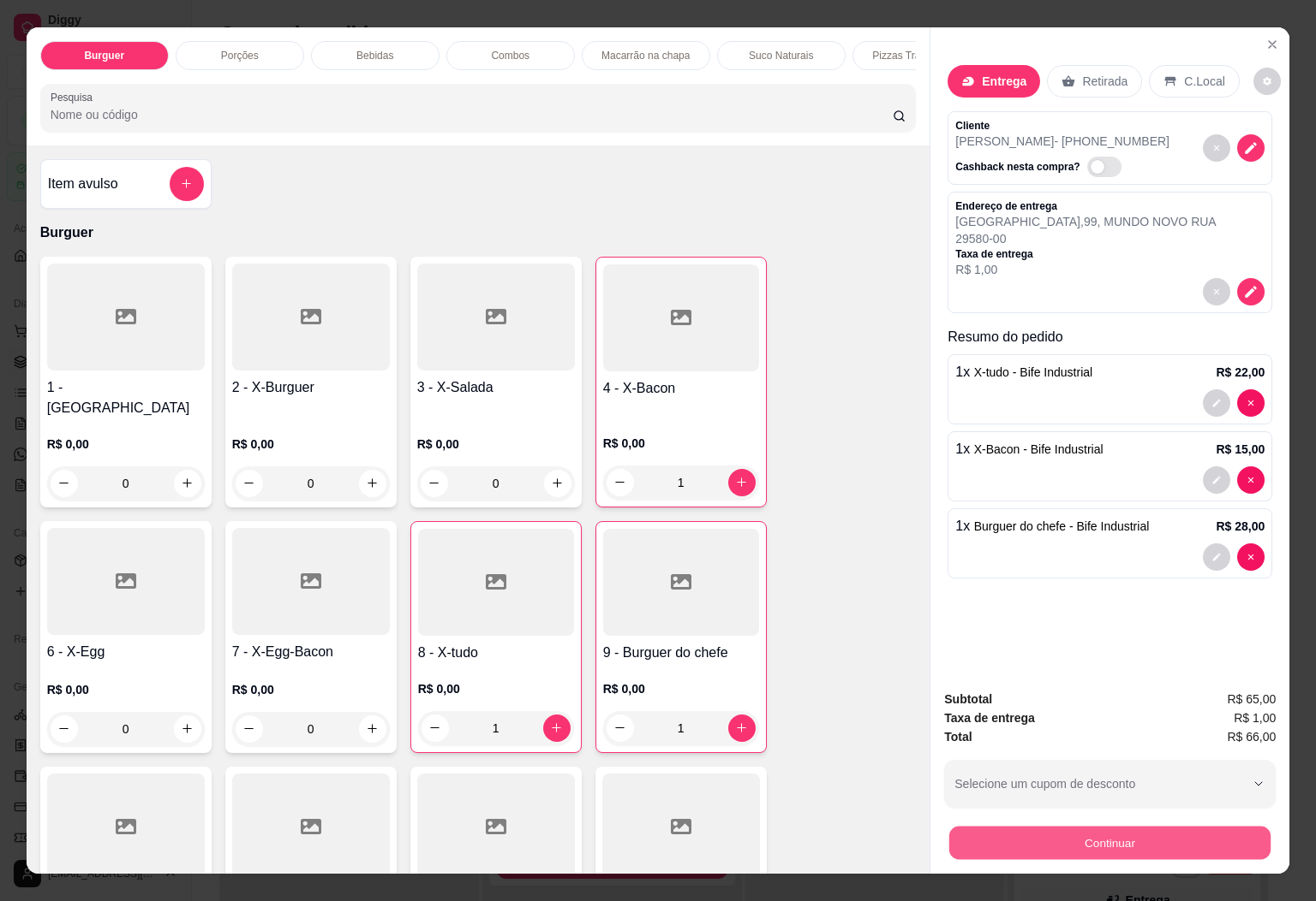
click at [1005, 827] on button "Continuar" at bounding box center [1110, 843] width 322 height 33
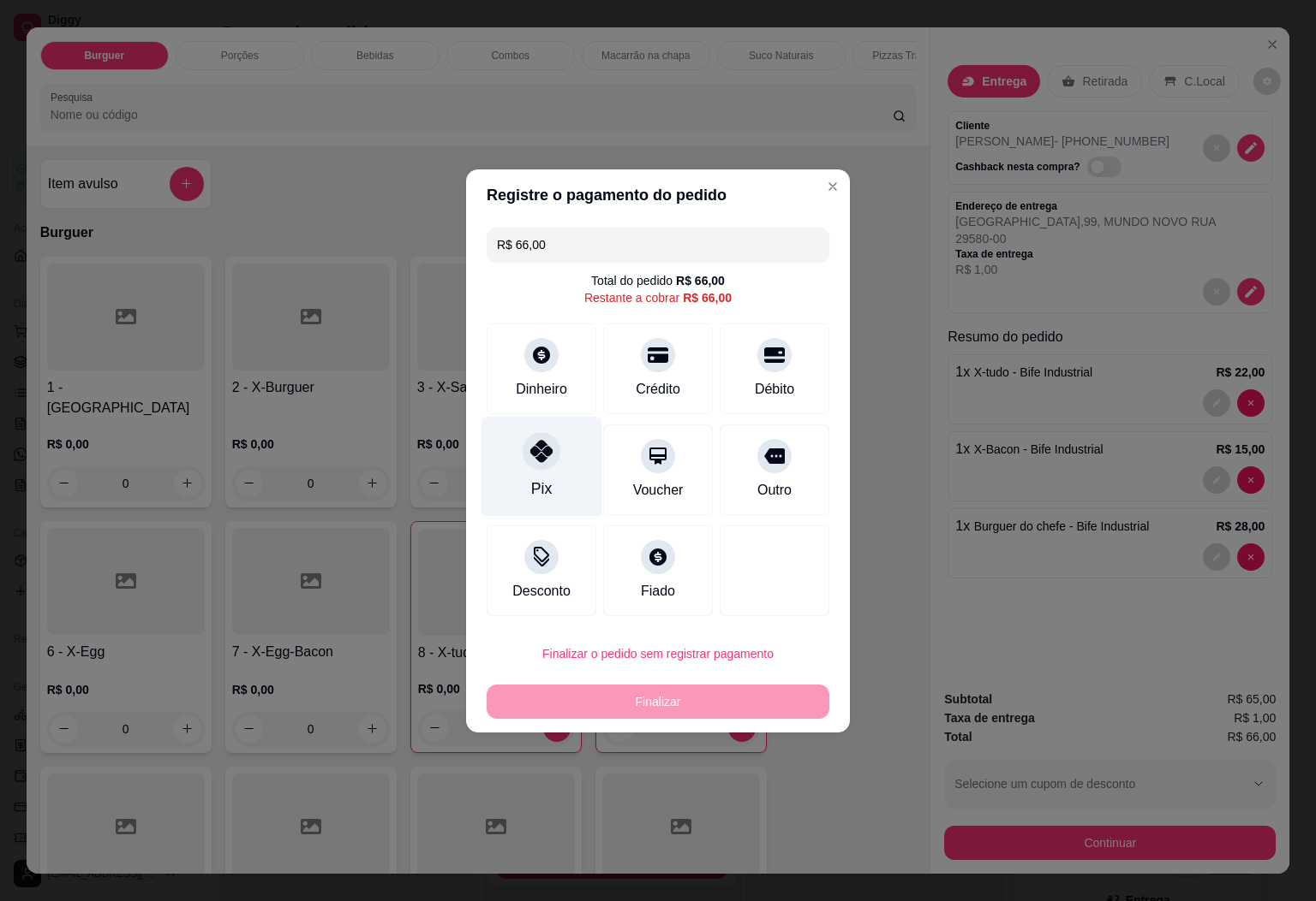
click at [549, 452] on div at bounding box center [541, 450] width 38 height 38
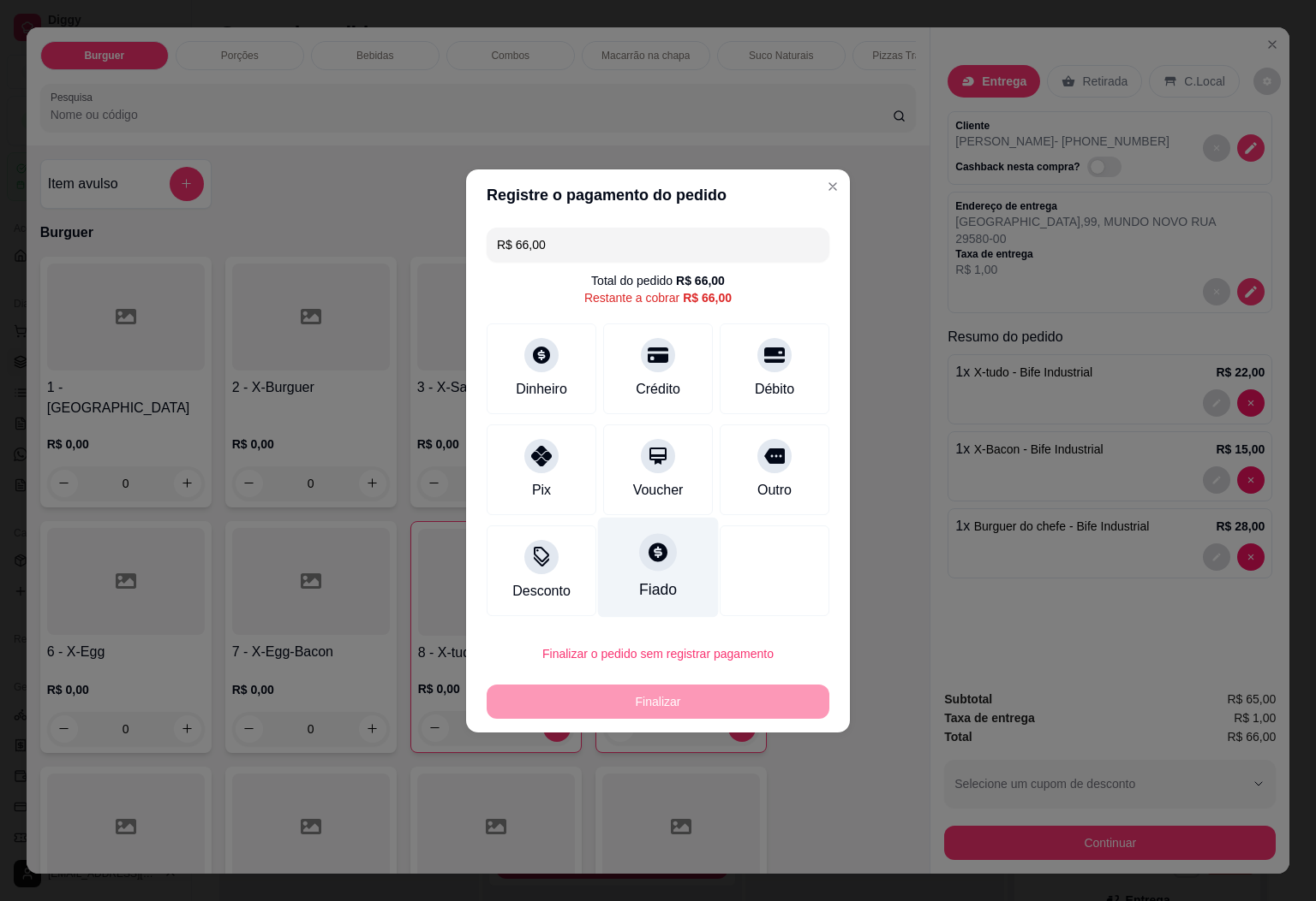
type input "R$ 0,00"
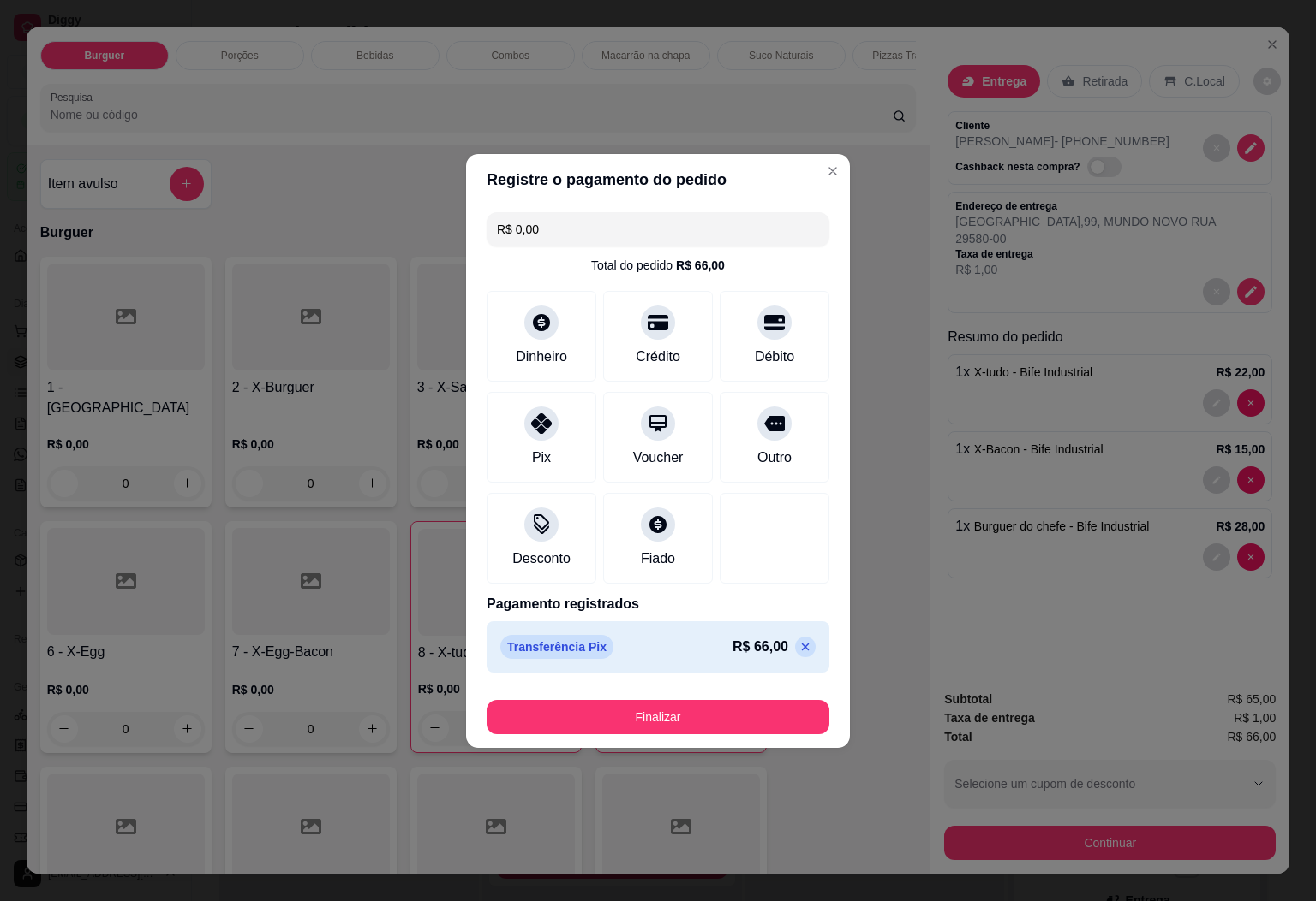
click at [754, 707] on button "Finalizar" at bounding box center [658, 717] width 342 height 34
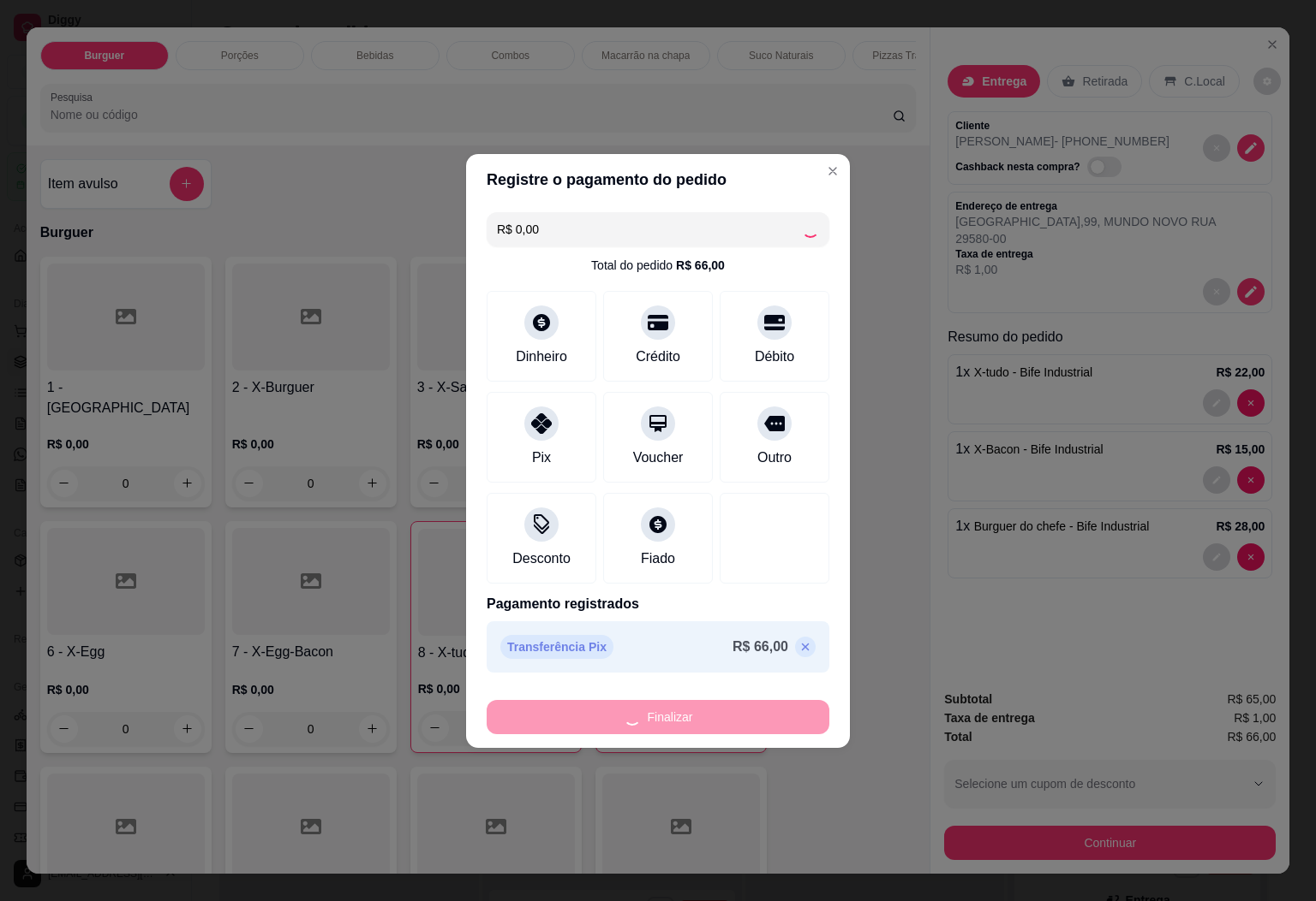
type input "0"
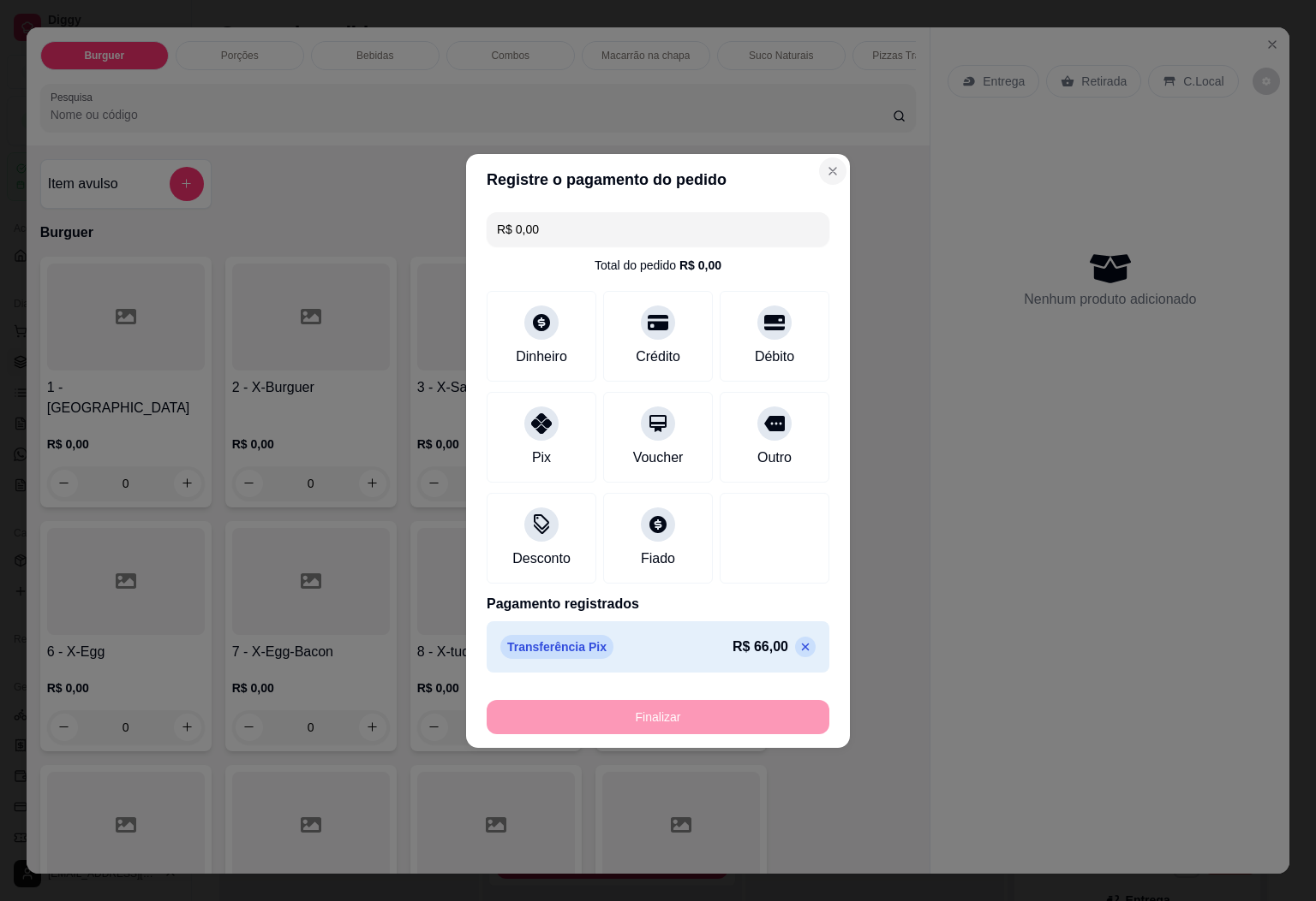
type input "-R$ 66,00"
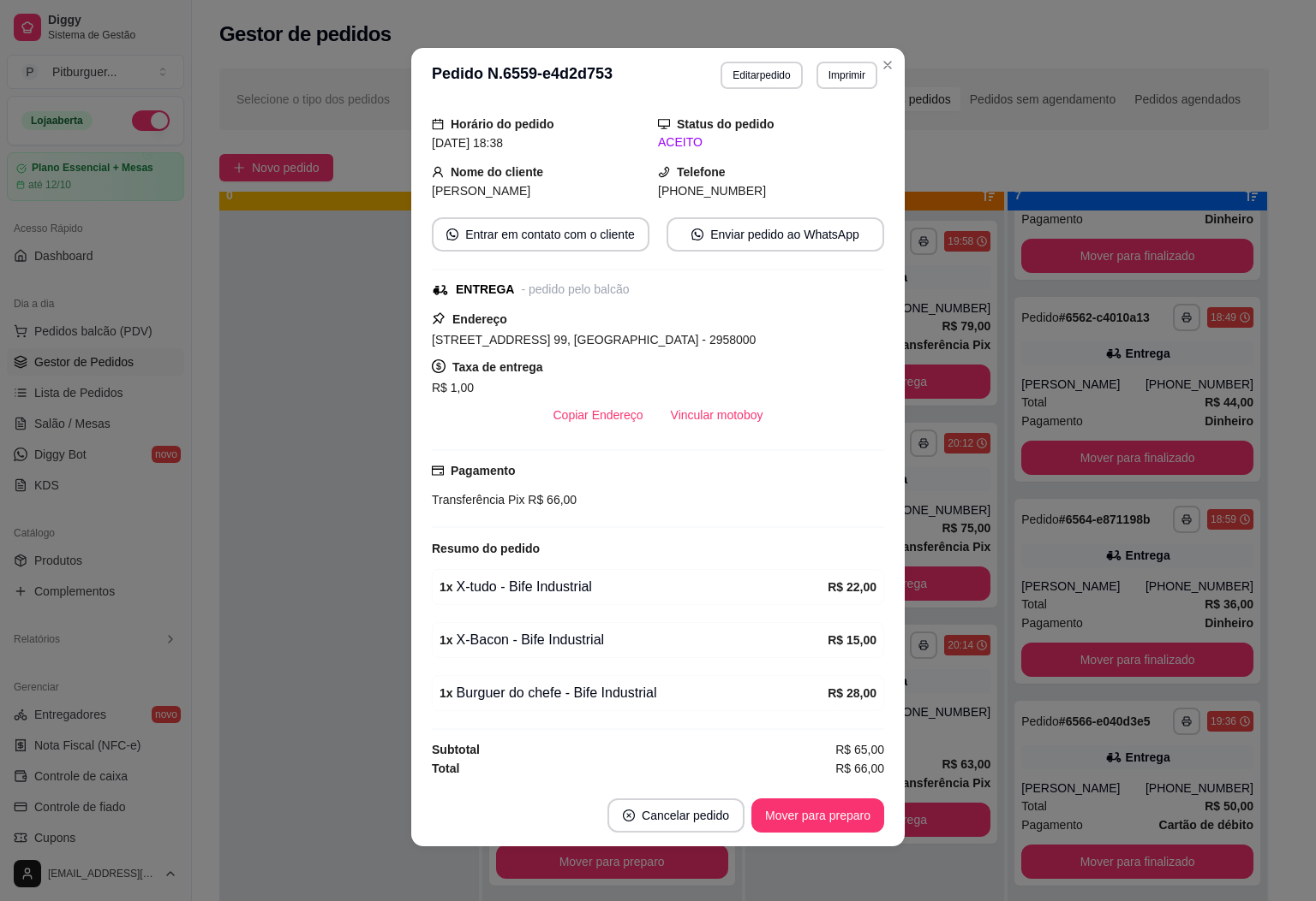
scroll to position [99, 0]
click at [815, 809] on button "Mover para preparo" at bounding box center [816, 816] width 128 height 33
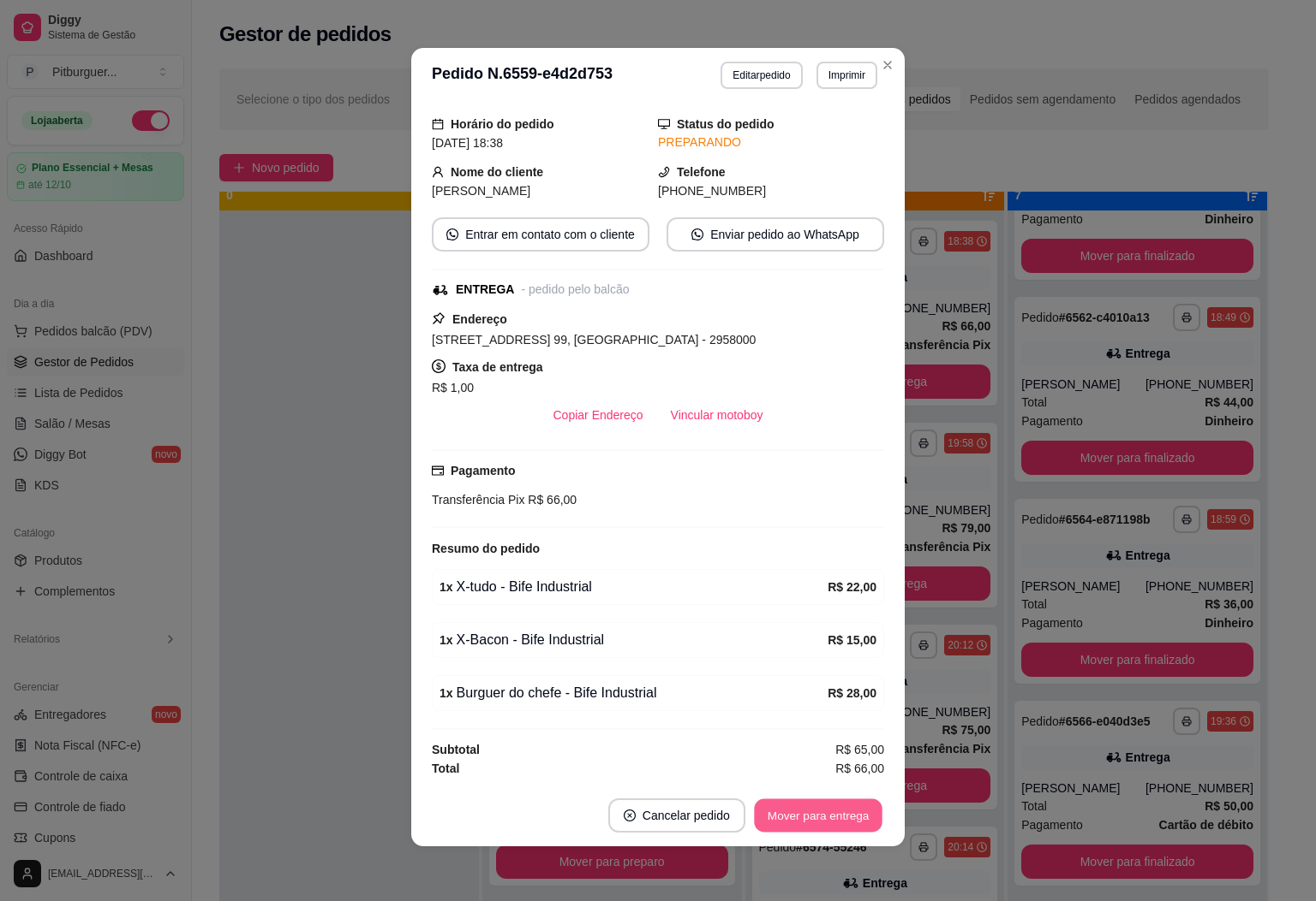
click at [815, 817] on button "Mover para entrega" at bounding box center [817, 816] width 128 height 33
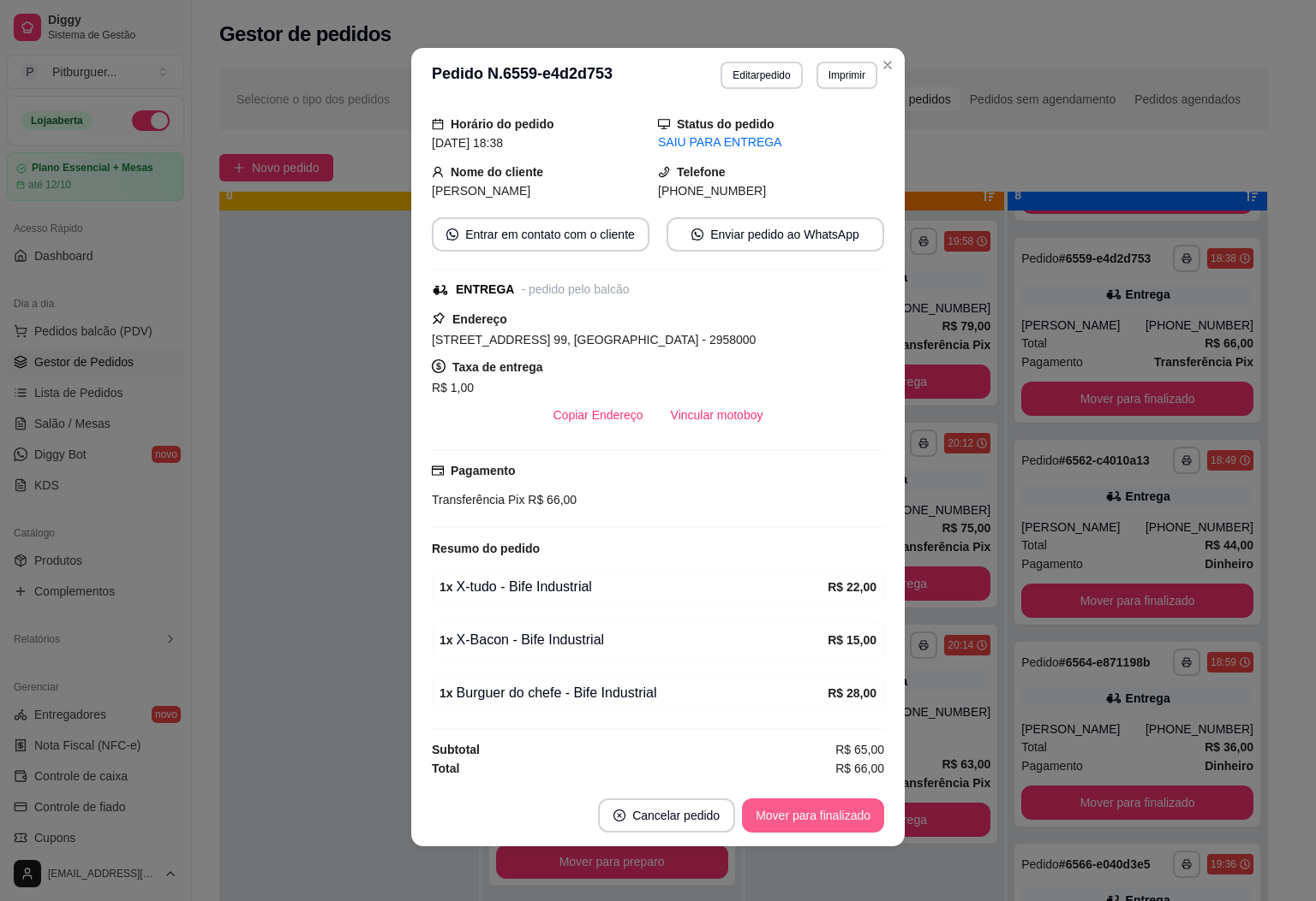
click at [815, 817] on button "Mover para finalizado" at bounding box center [812, 815] width 142 height 34
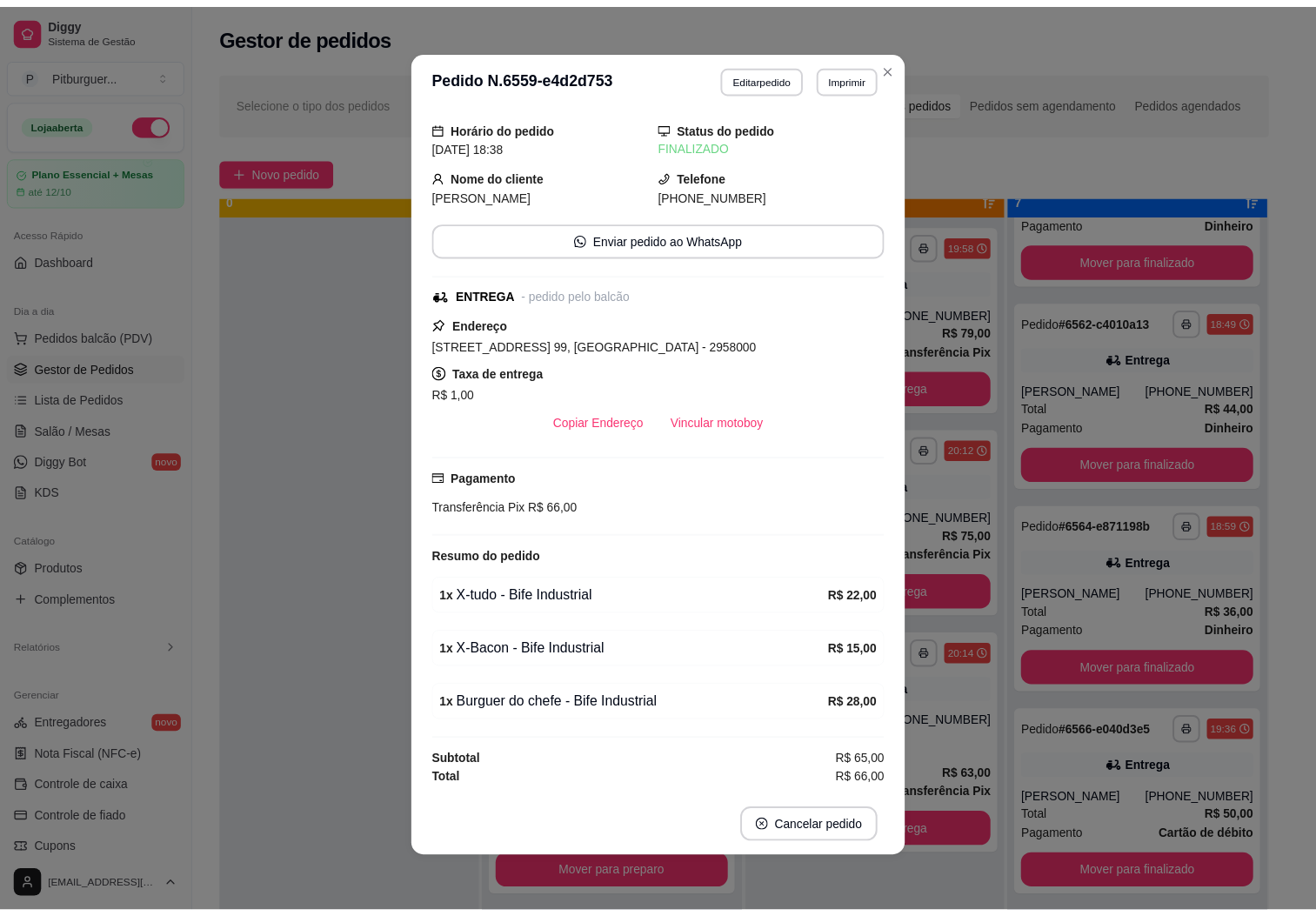
scroll to position [42, 0]
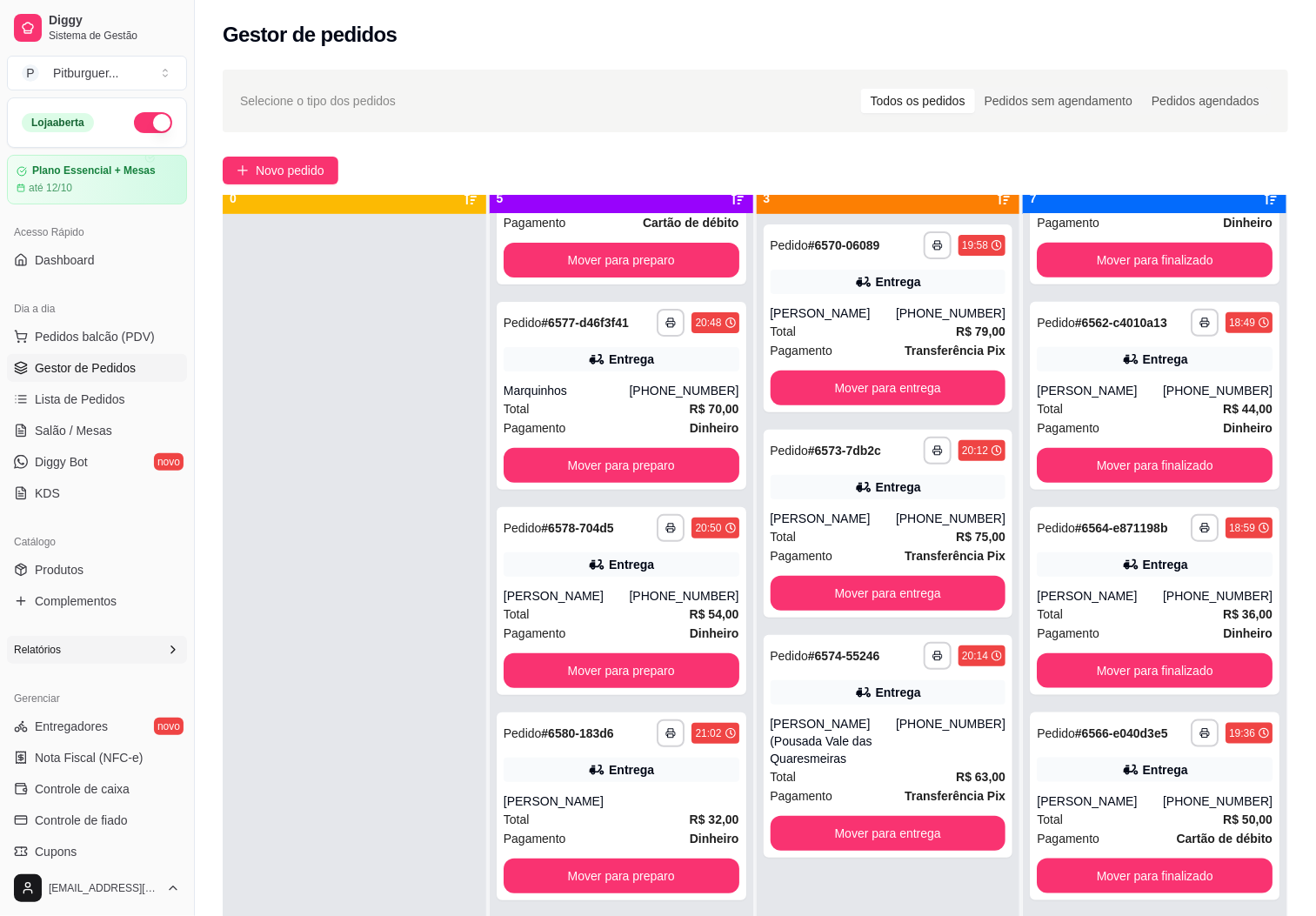
click at [60, 664] on div "Relatórios" at bounding box center [96, 650] width 180 height 28
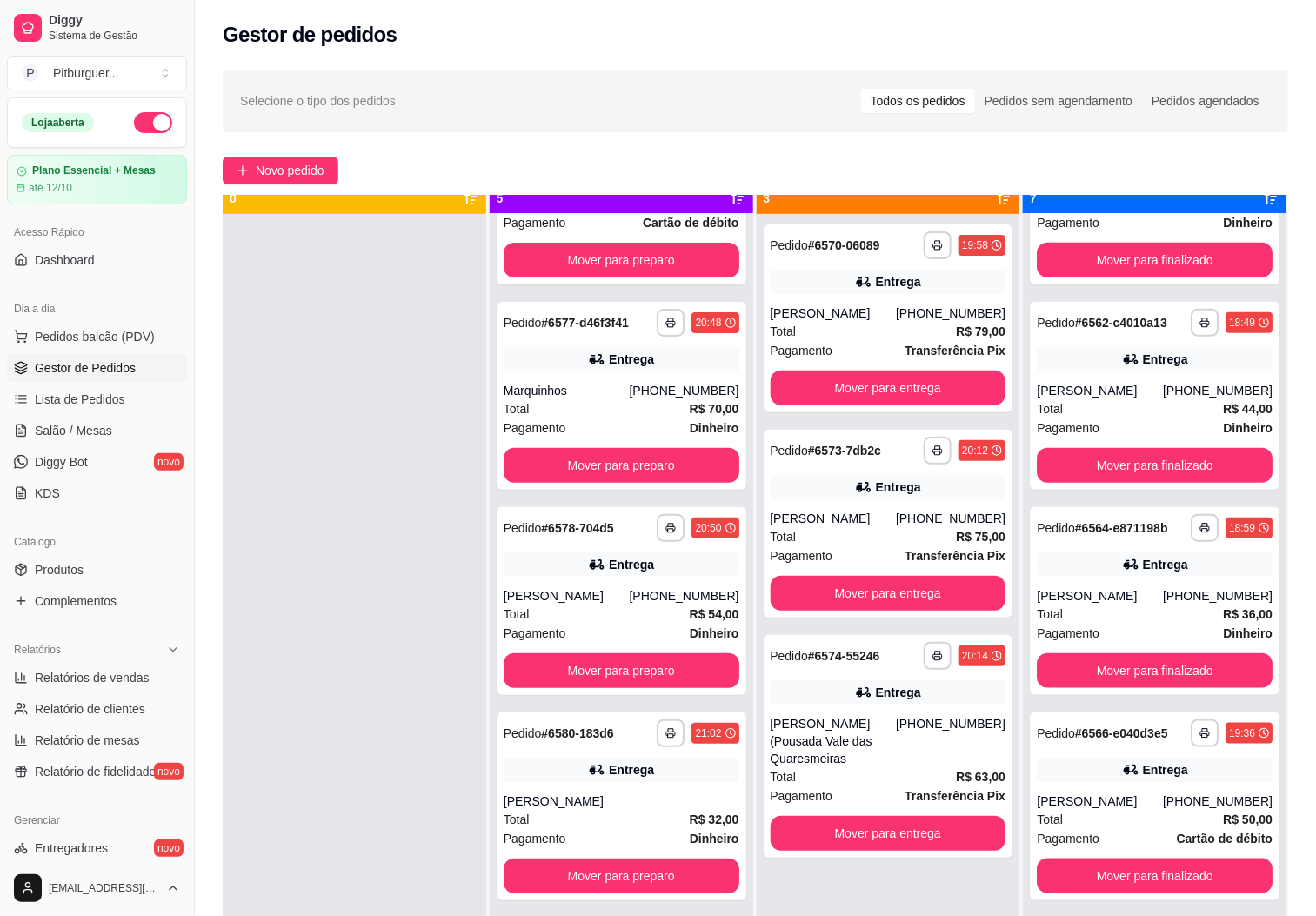
click at [86, 694] on ul "Relatórios de vendas Relatório de clientes Relatório de mesas Relatório de fide…" at bounding box center [96, 724] width 180 height 122
click at [94, 683] on span "Relatórios de vendas" at bounding box center [92, 679] width 115 height 18
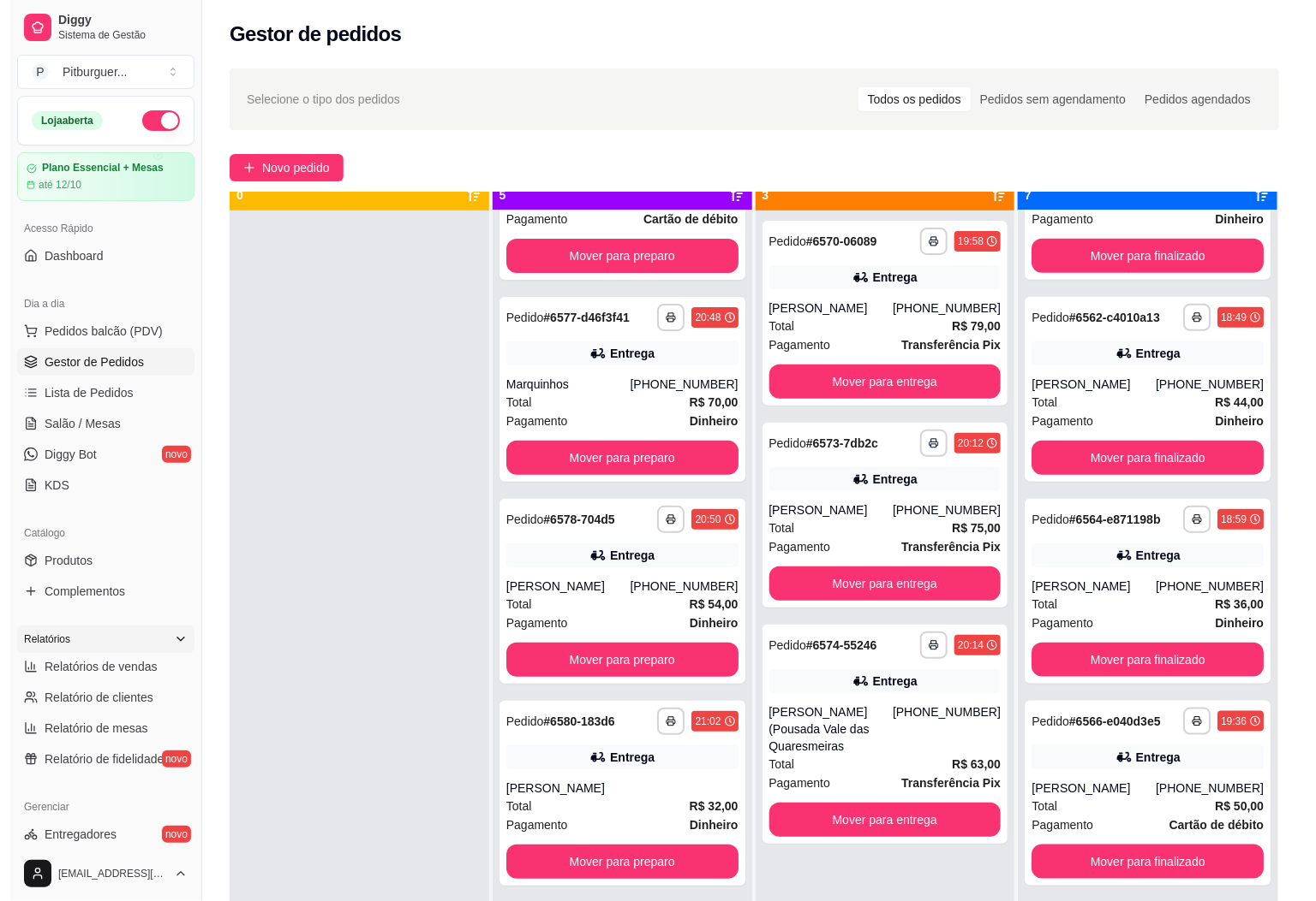
select select "ALL"
select select "0"
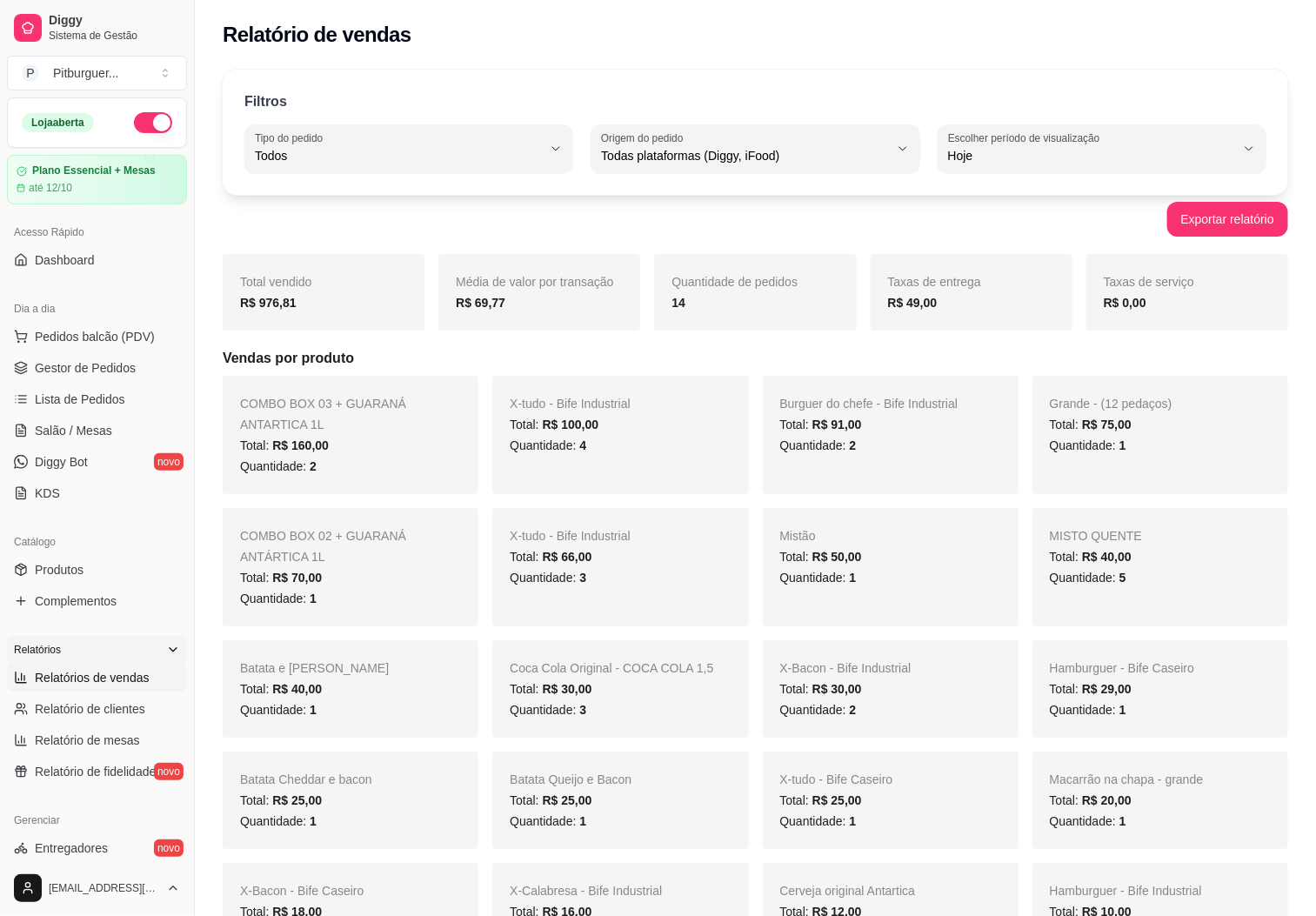
click at [133, 654] on div "Relatórios" at bounding box center [96, 650] width 180 height 28
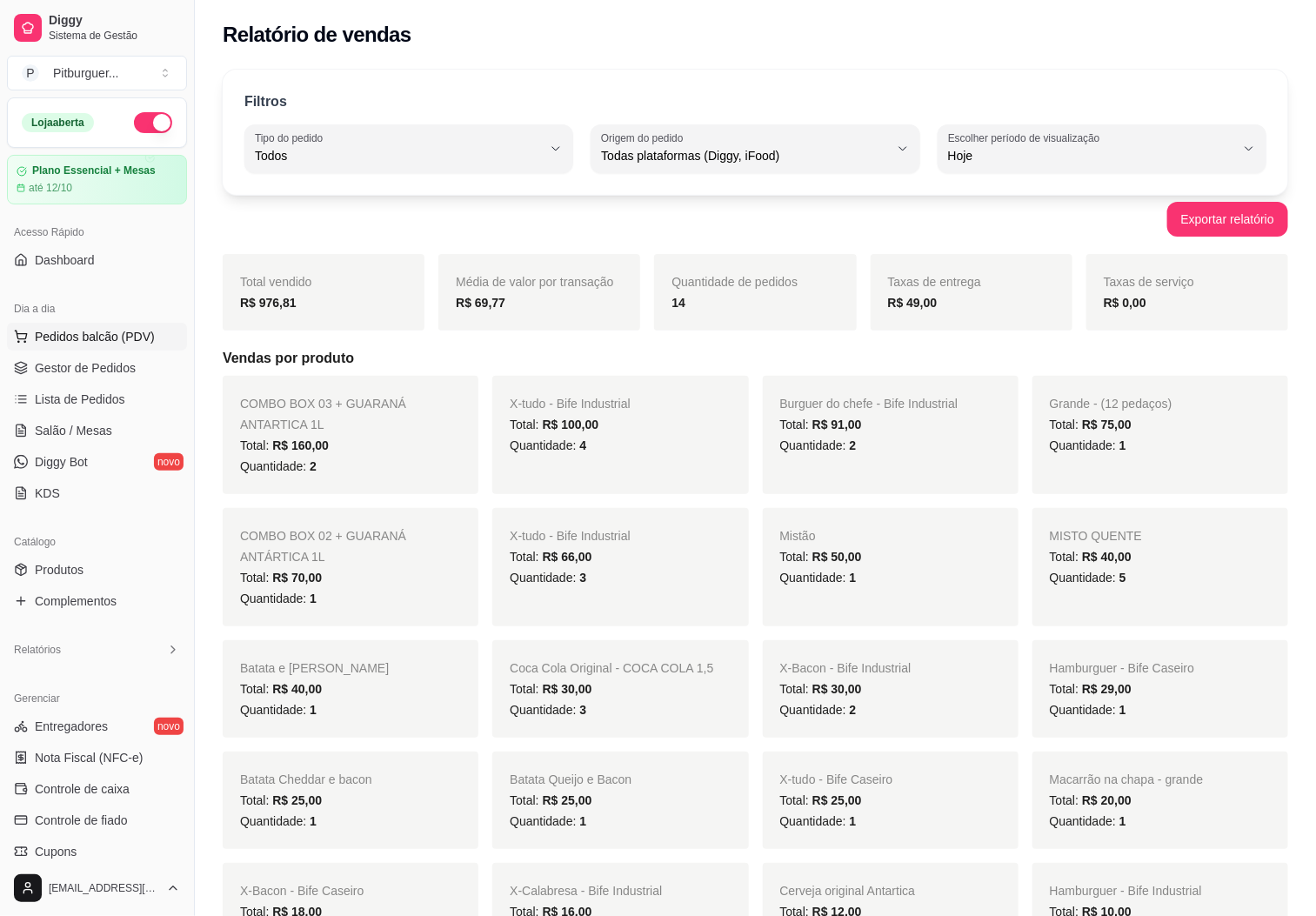
click at [86, 332] on span "Pedidos balcão (PDV)" at bounding box center [94, 337] width 120 height 18
click at [86, 362] on span "Gestor de Pedidos" at bounding box center [85, 369] width 101 height 18
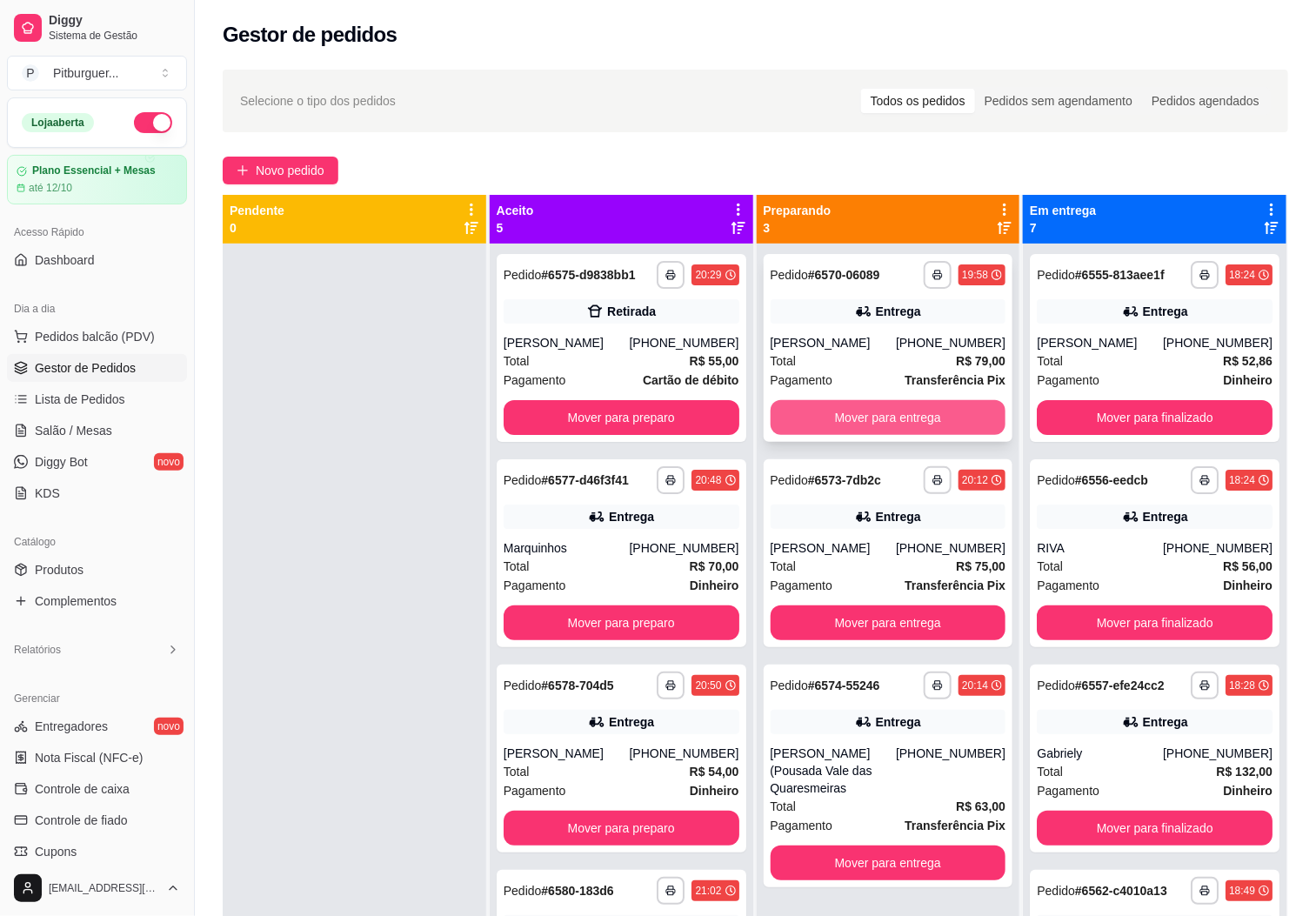
click at [856, 424] on button "Mover para entrega" at bounding box center [888, 417] width 235 height 35
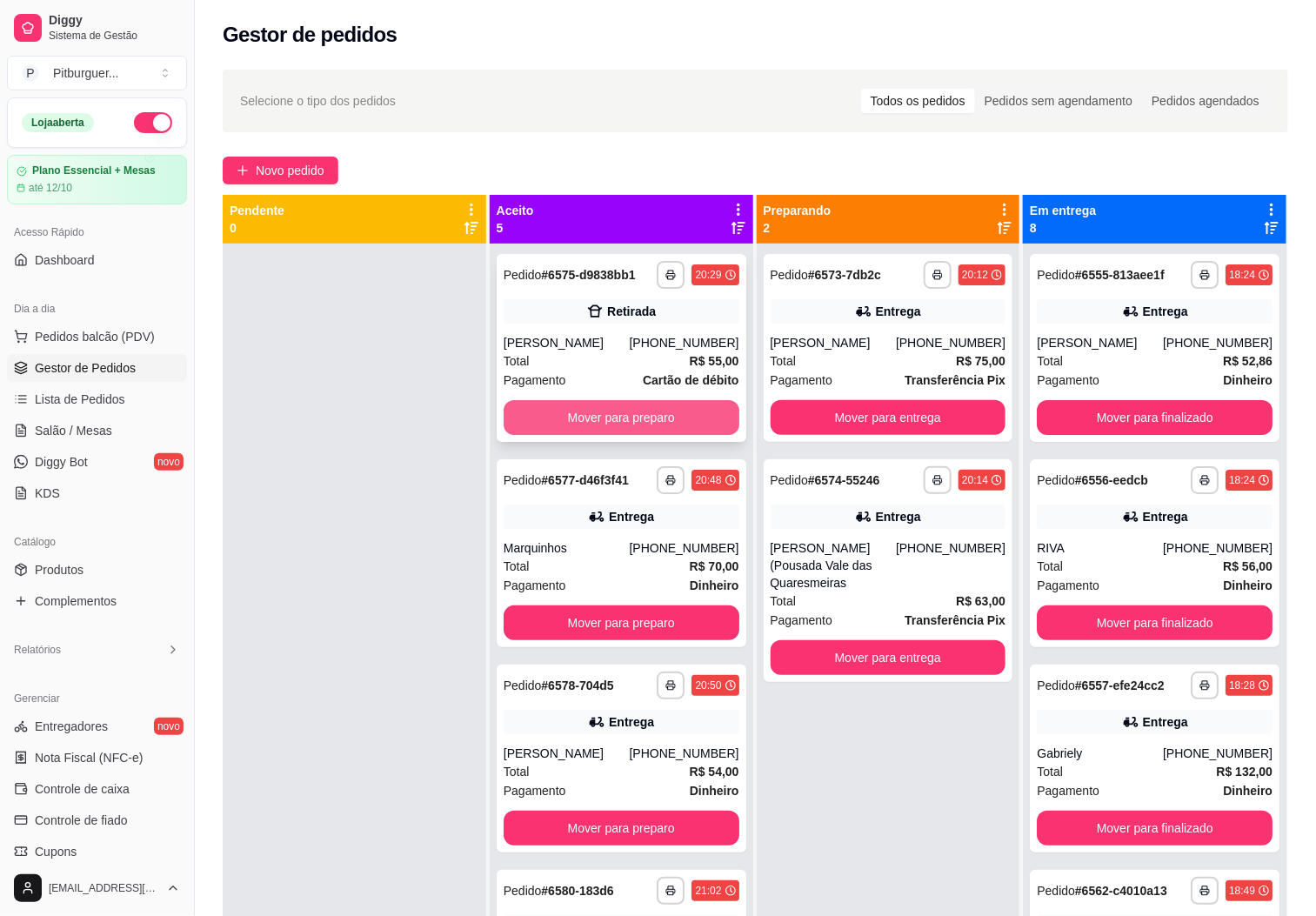
click at [606, 433] on button "Mover para preparo" at bounding box center [621, 417] width 235 height 35
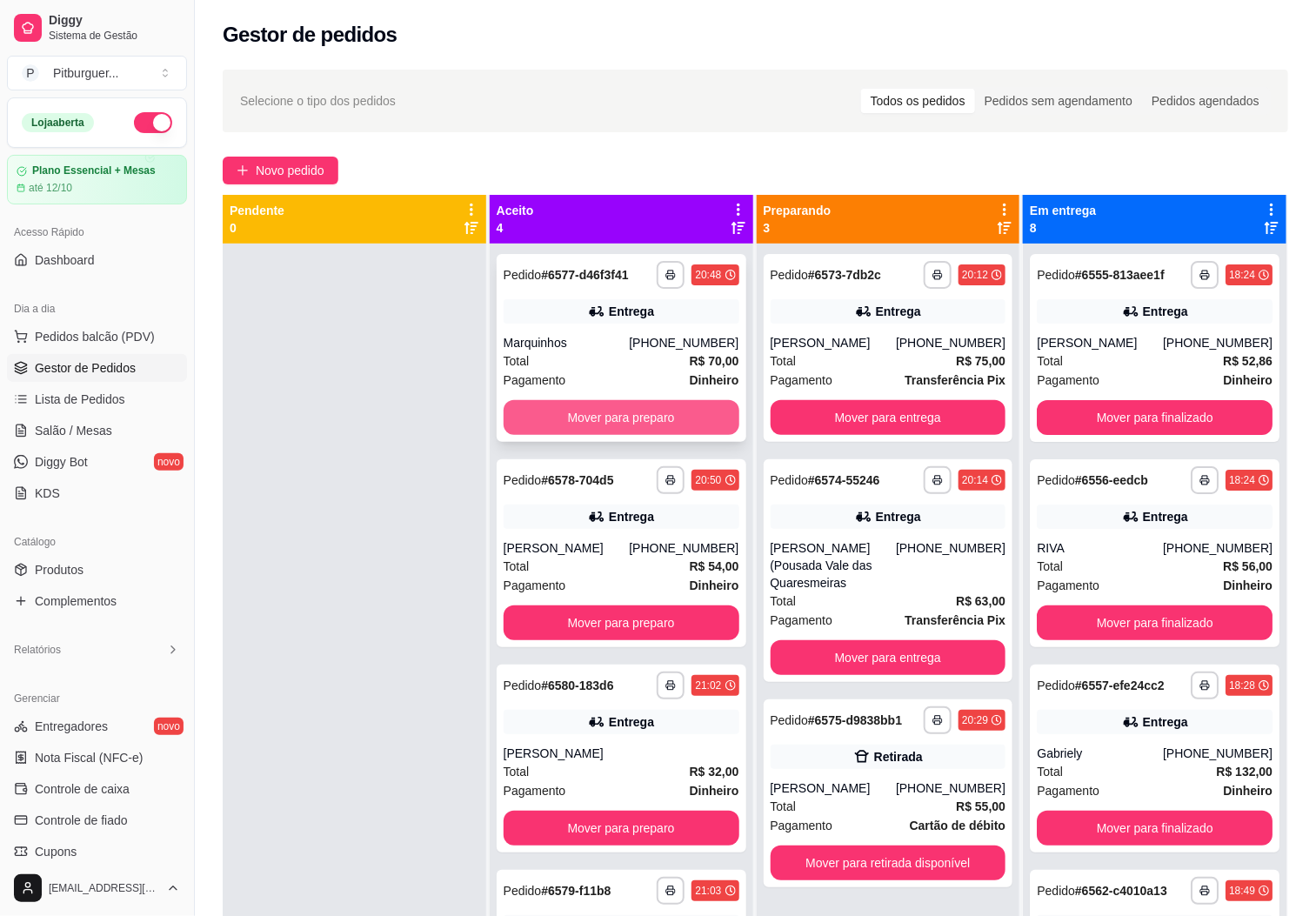
click at [611, 413] on button "Mover para preparo" at bounding box center [621, 417] width 235 height 35
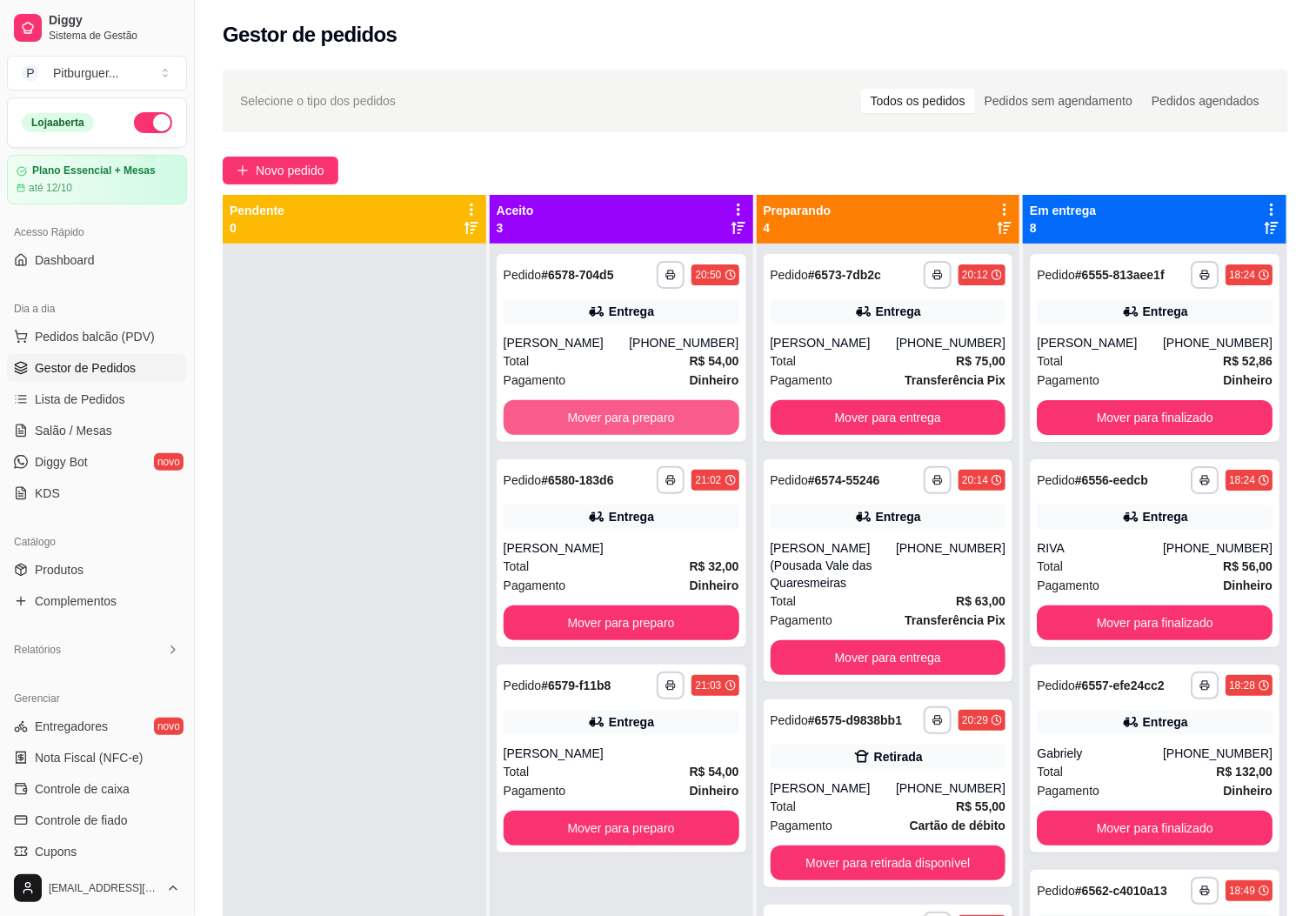
click at [611, 413] on button "Mover para preparo" at bounding box center [621, 417] width 235 height 35
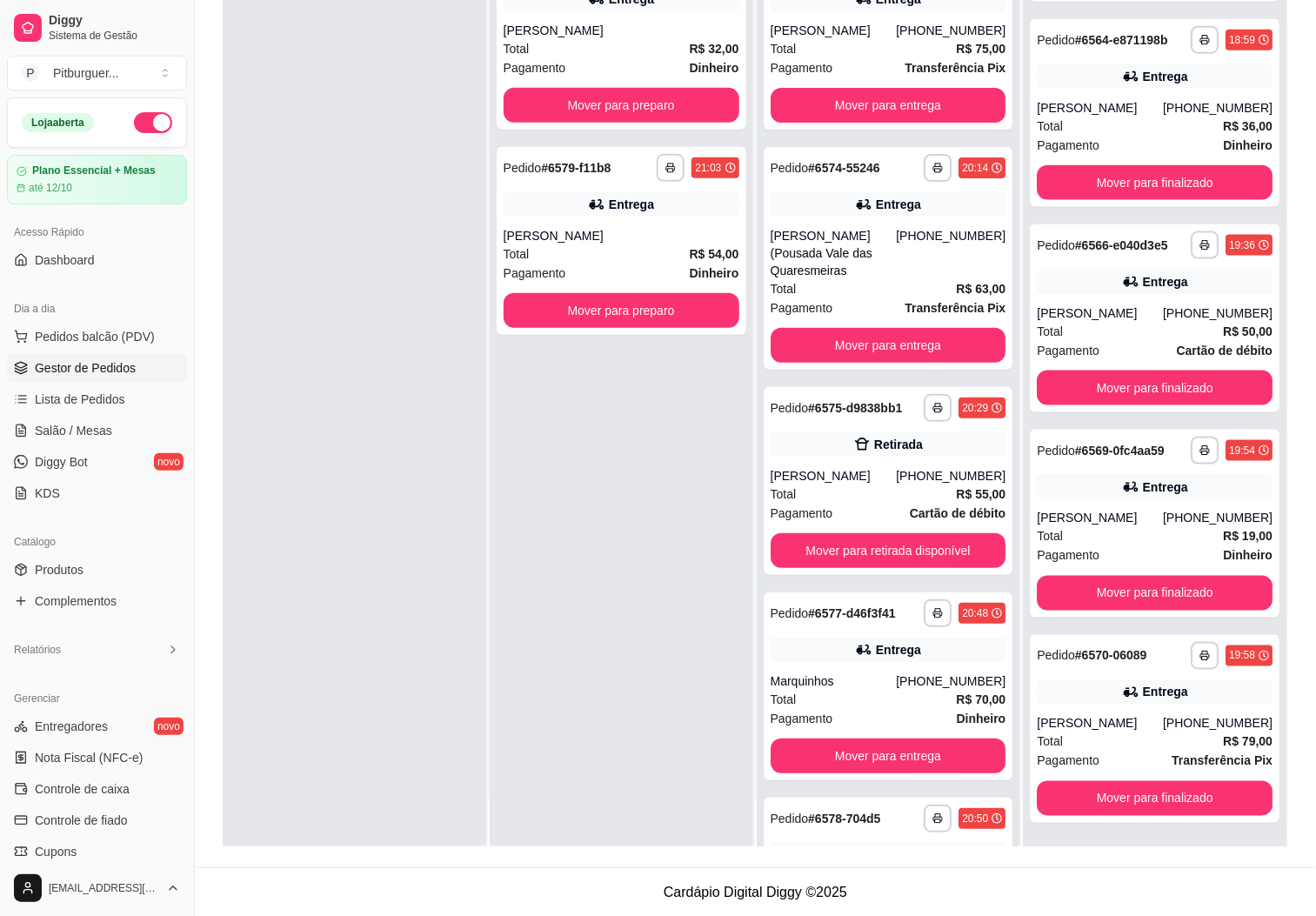
scroll to position [266, 0]
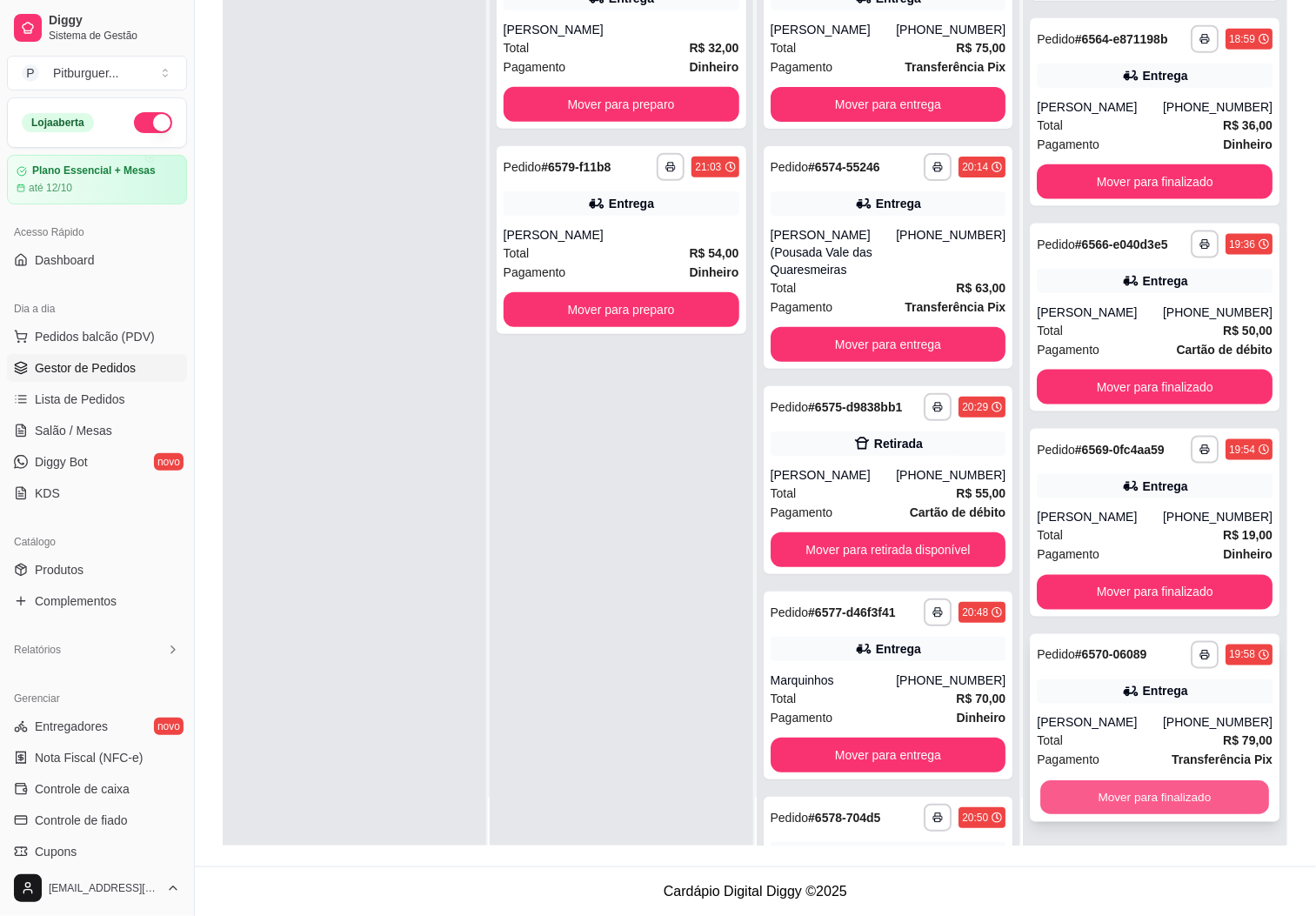
click at [1141, 792] on button "Mover para finalizado" at bounding box center [1155, 799] width 228 height 34
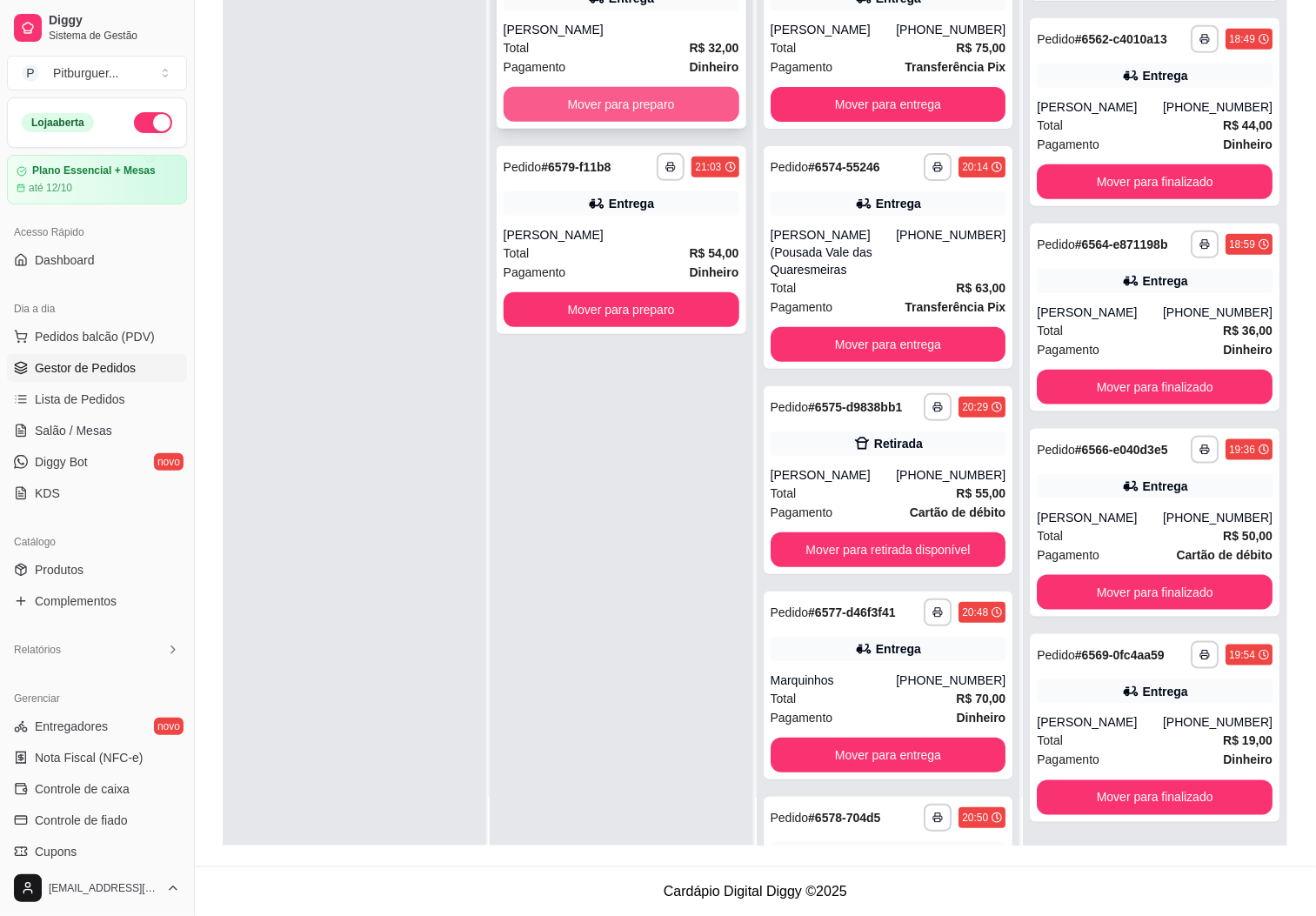
click at [588, 94] on button "Mover para preparo" at bounding box center [621, 104] width 235 height 35
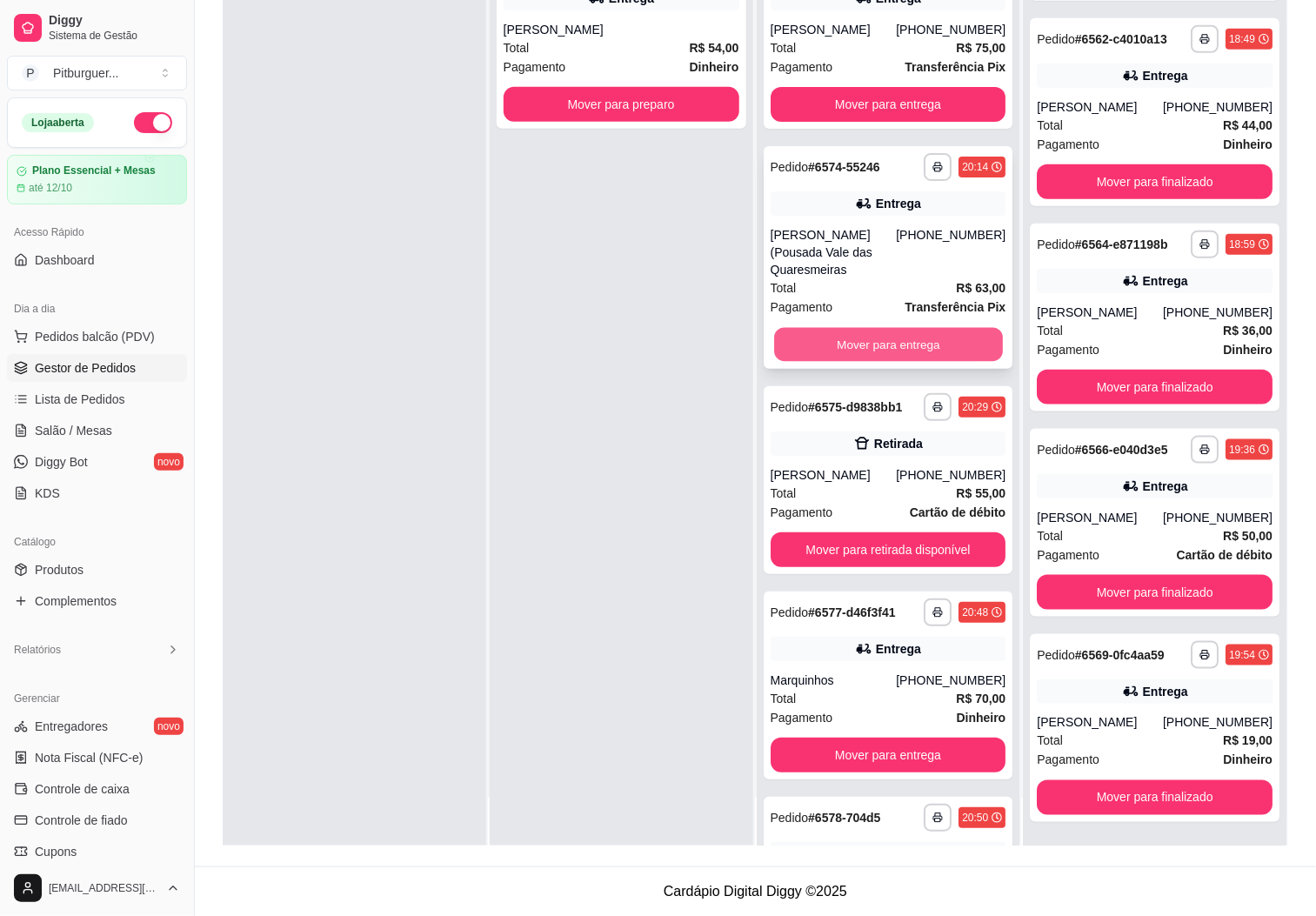
click at [807, 328] on button "Mover para entrega" at bounding box center [889, 345] width 228 height 34
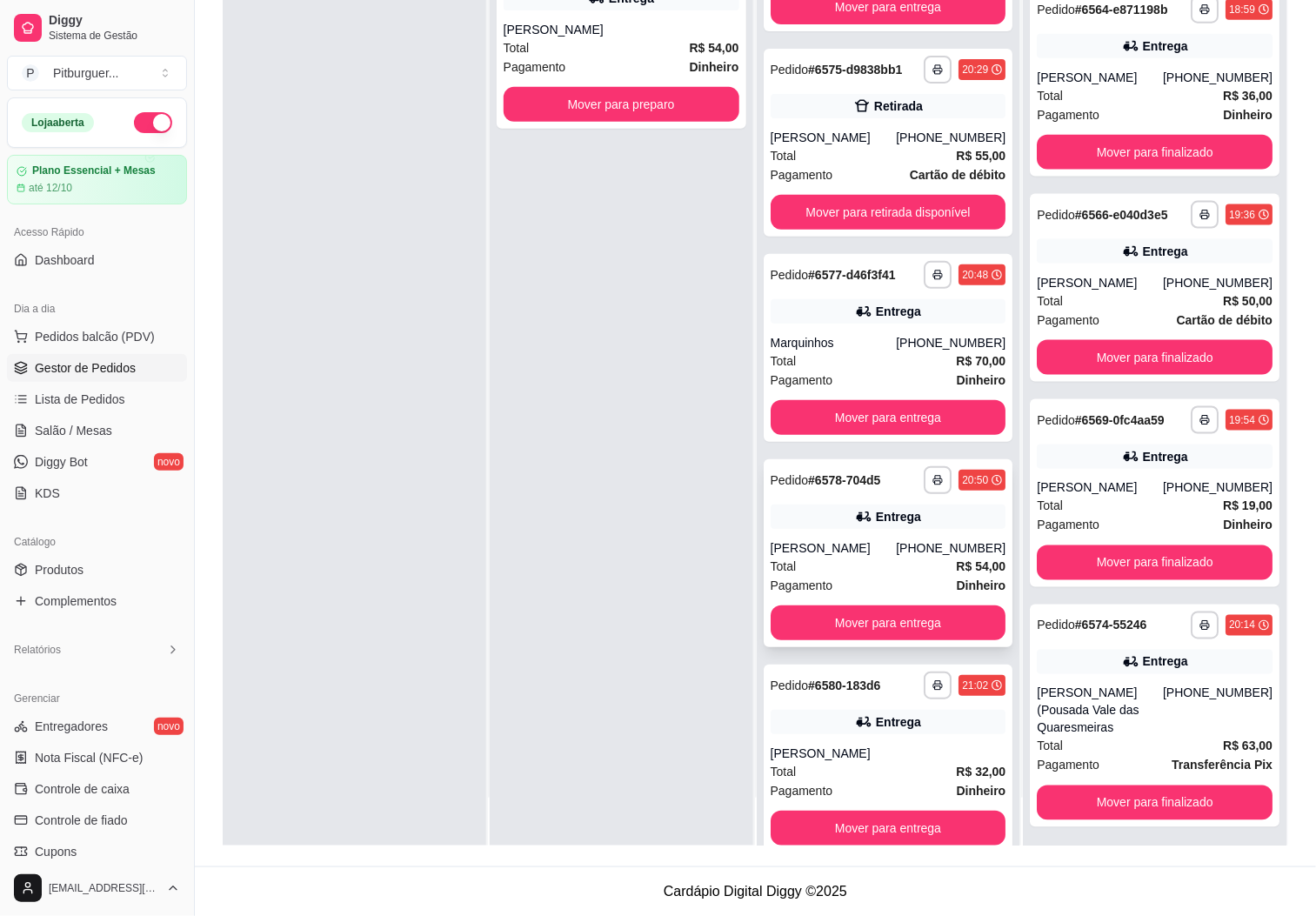
scroll to position [141, 0]
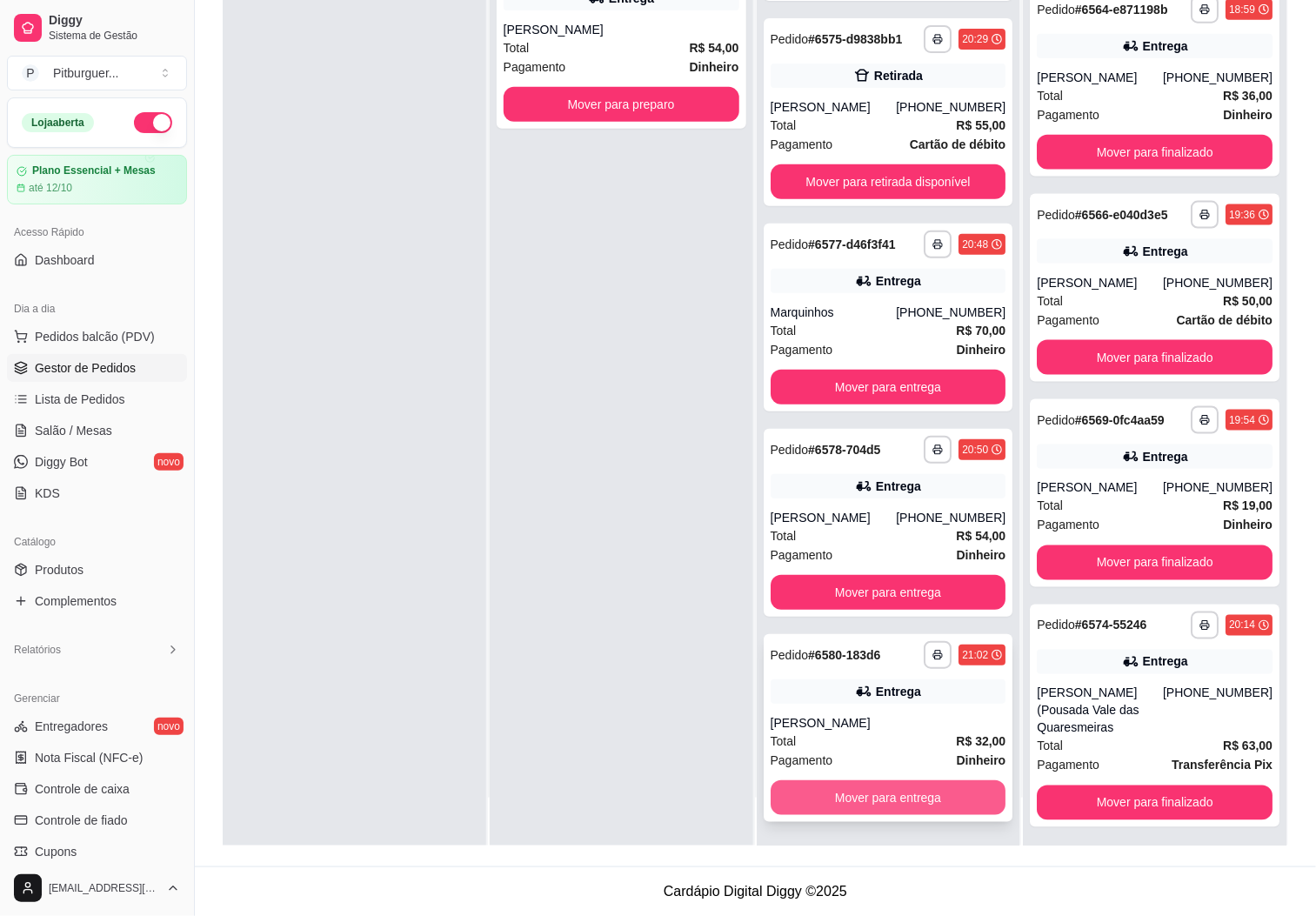
click at [857, 794] on button "Mover para entrega" at bounding box center [888, 798] width 235 height 35
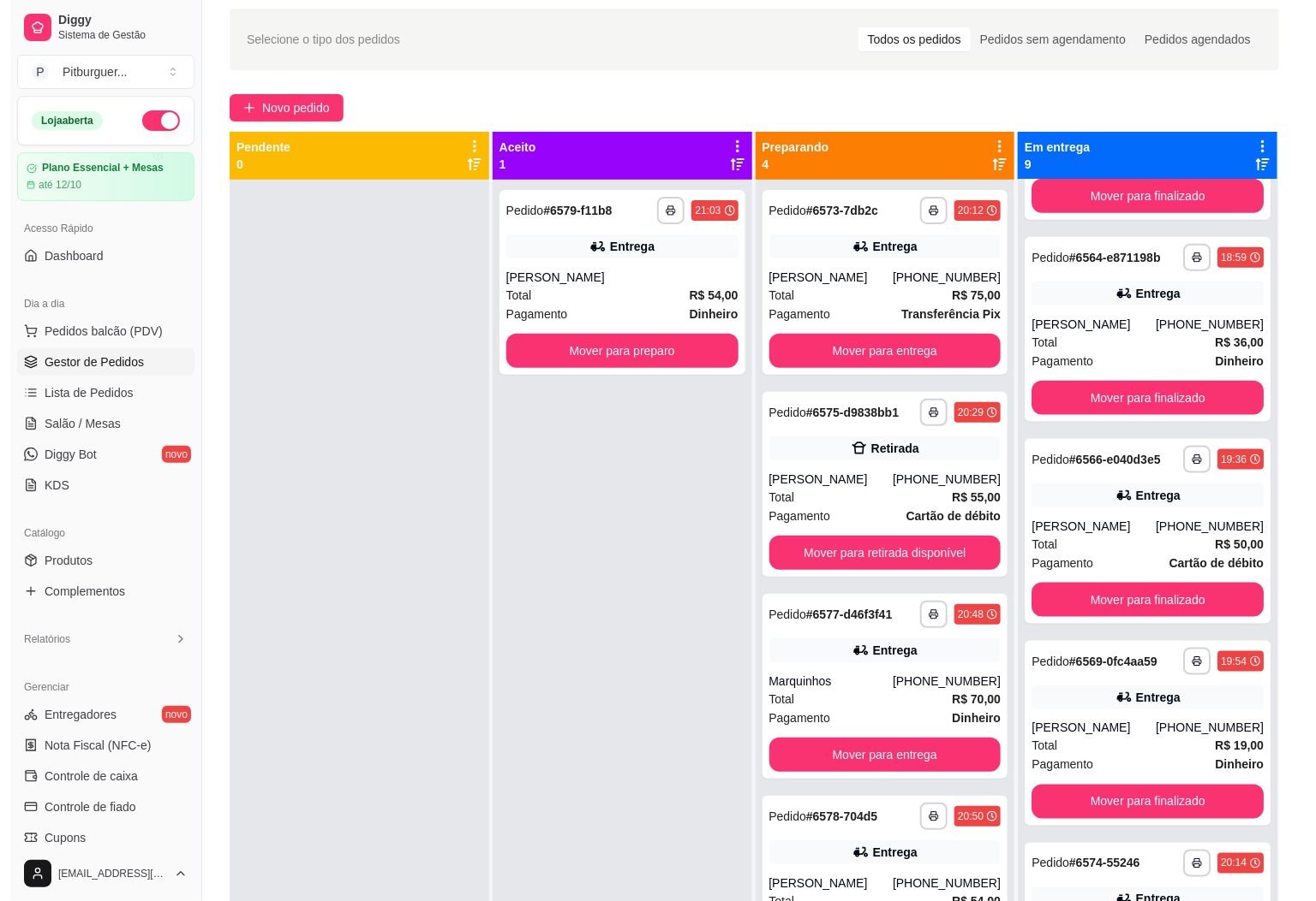
scroll to position [0, 0]
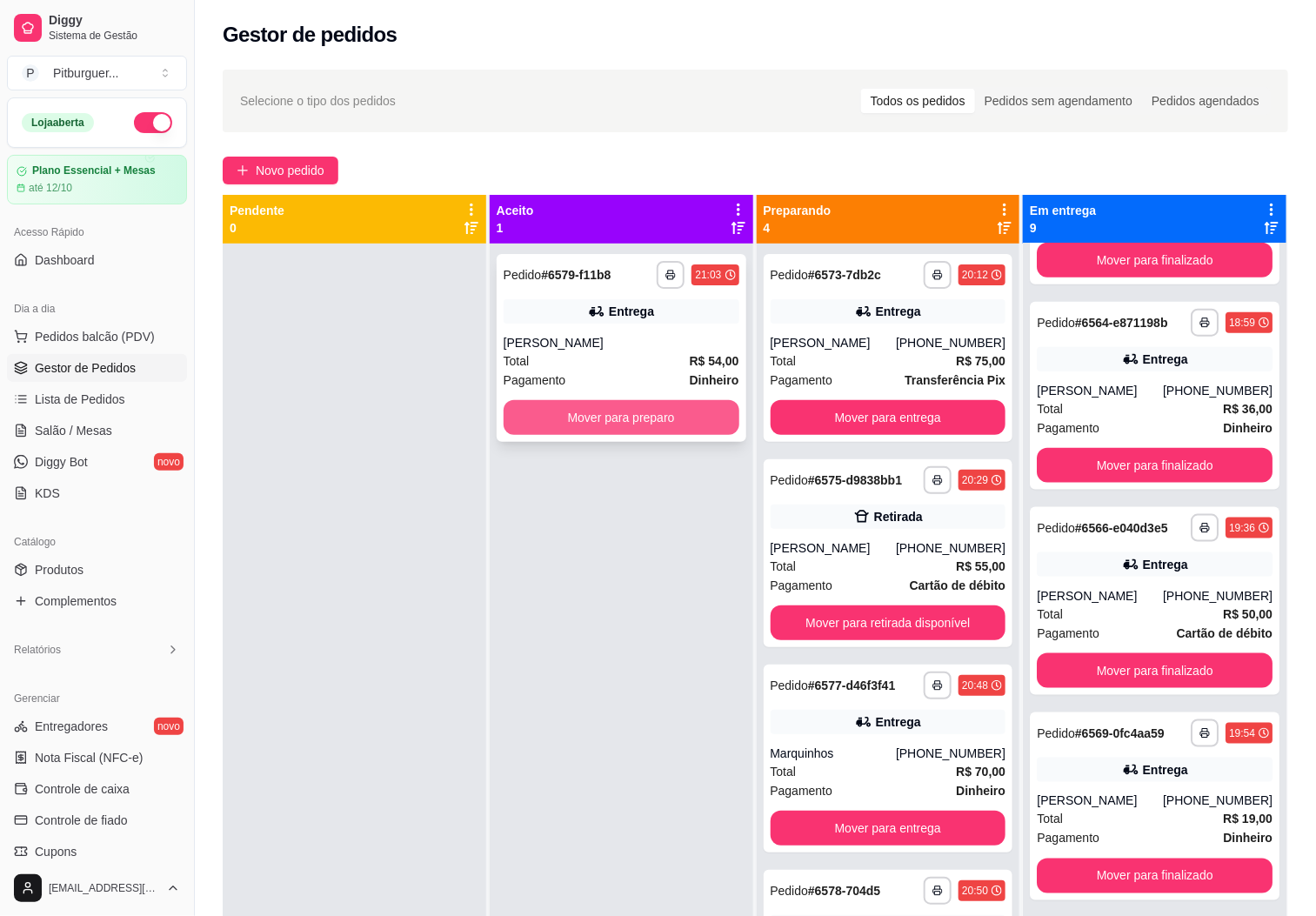
click at [673, 420] on button "Mover para preparo" at bounding box center [621, 417] width 235 height 35
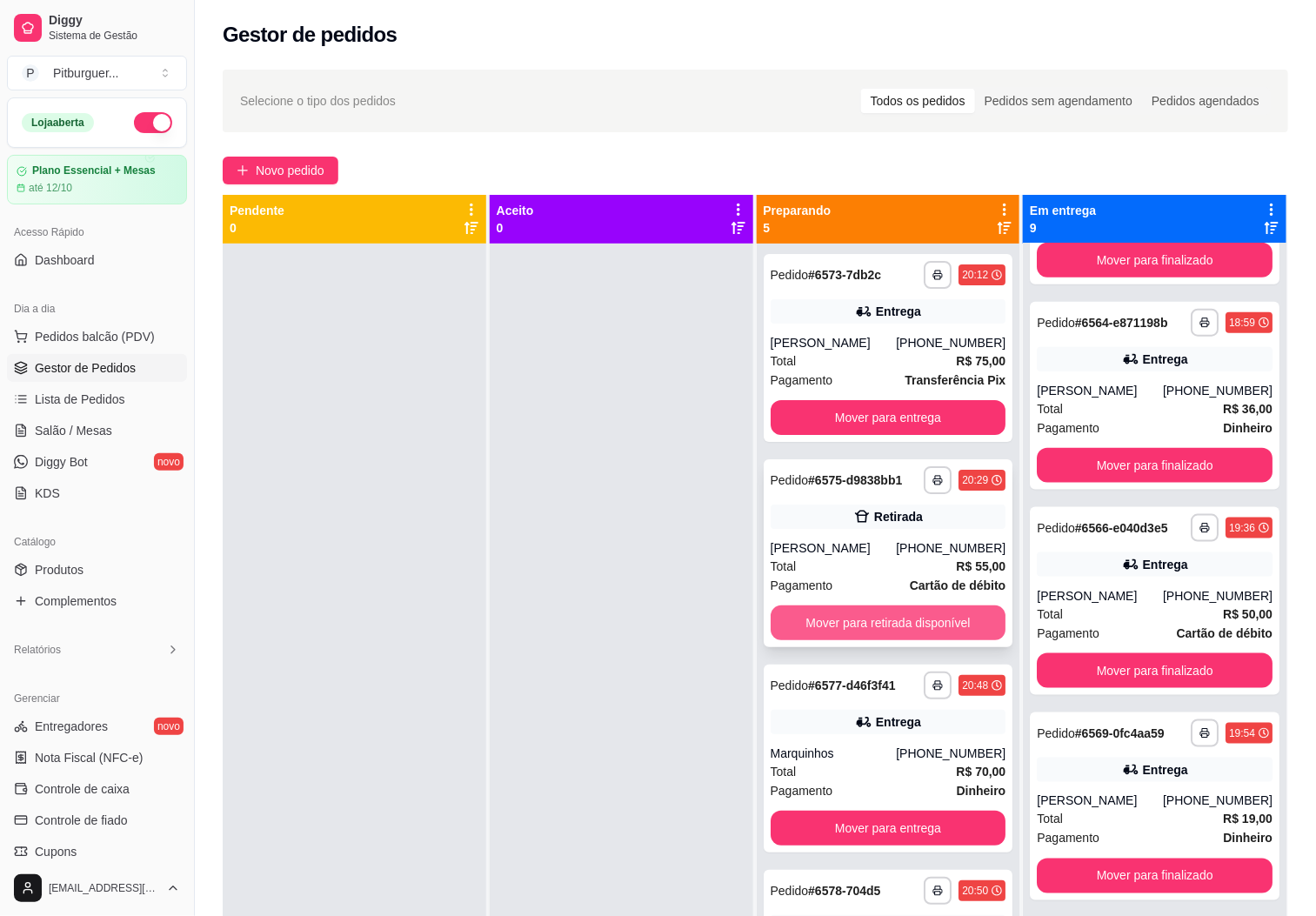
click at [849, 627] on button "Mover para retirada disponível" at bounding box center [888, 623] width 235 height 35
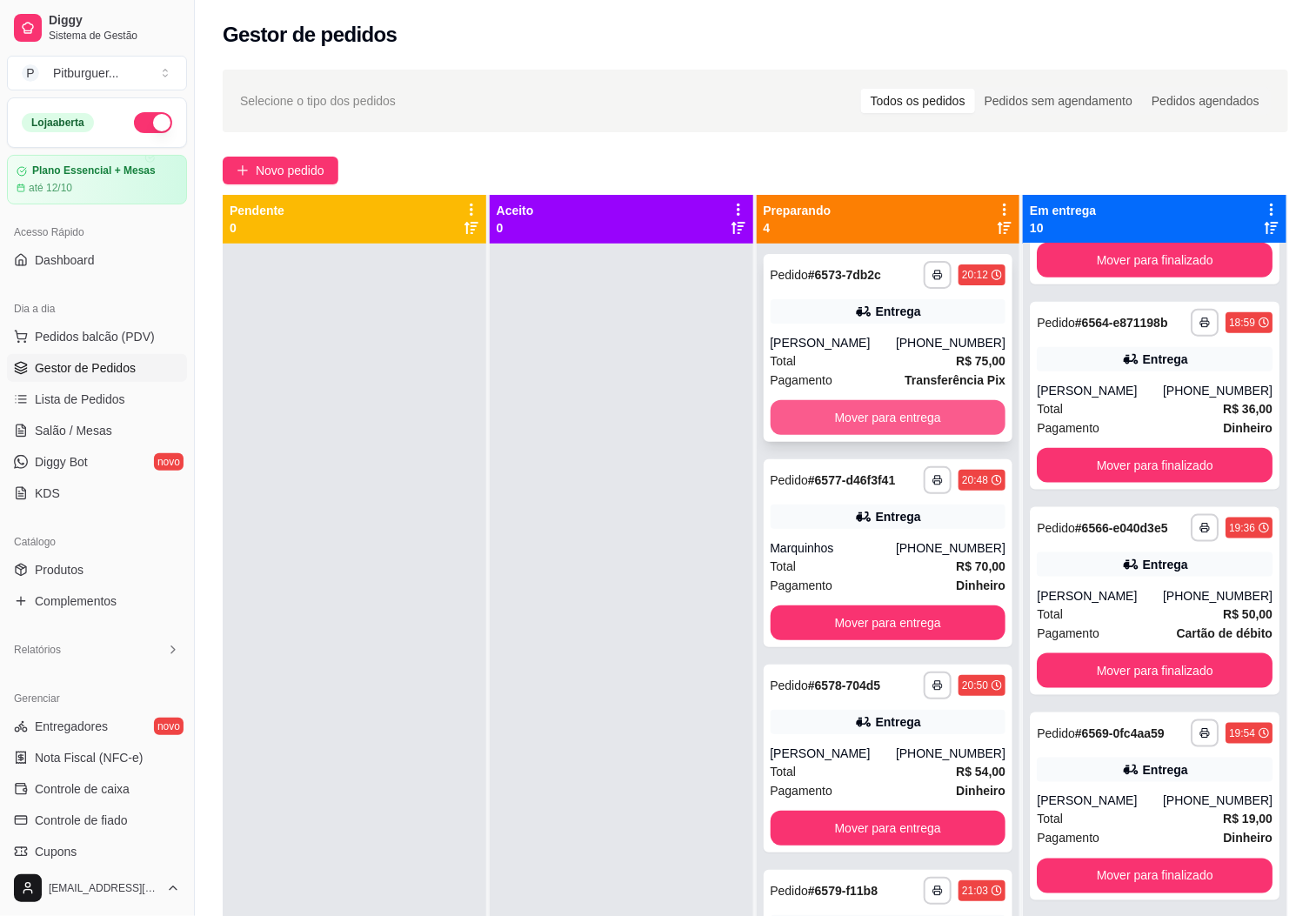
click at [825, 410] on button "Mover para entrega" at bounding box center [888, 417] width 235 height 35
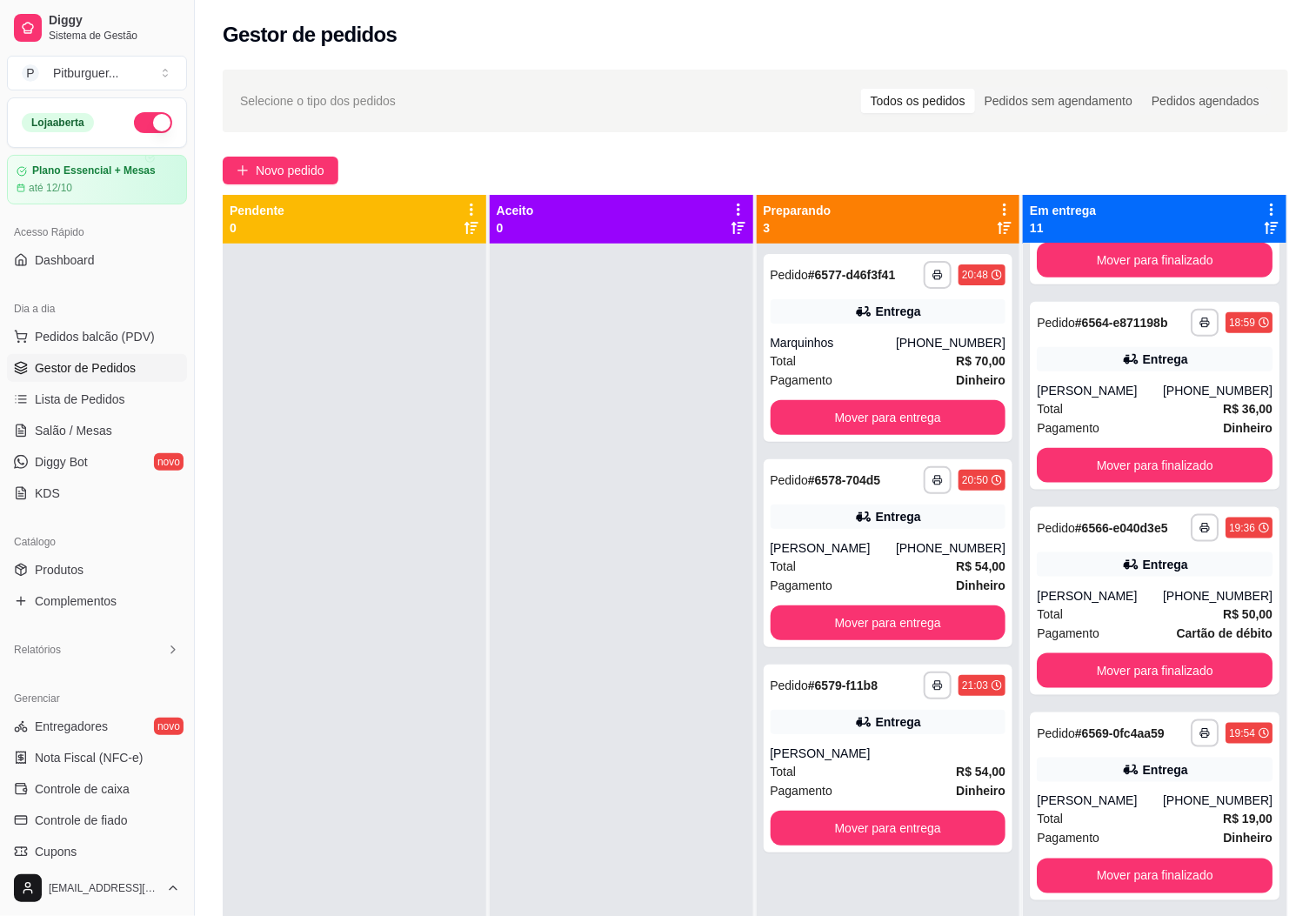
click at [83, 321] on div "Dia a dia" at bounding box center [96, 309] width 180 height 28
click at [92, 333] on span "Pedidos balcão (PDV)" at bounding box center [94, 337] width 120 height 18
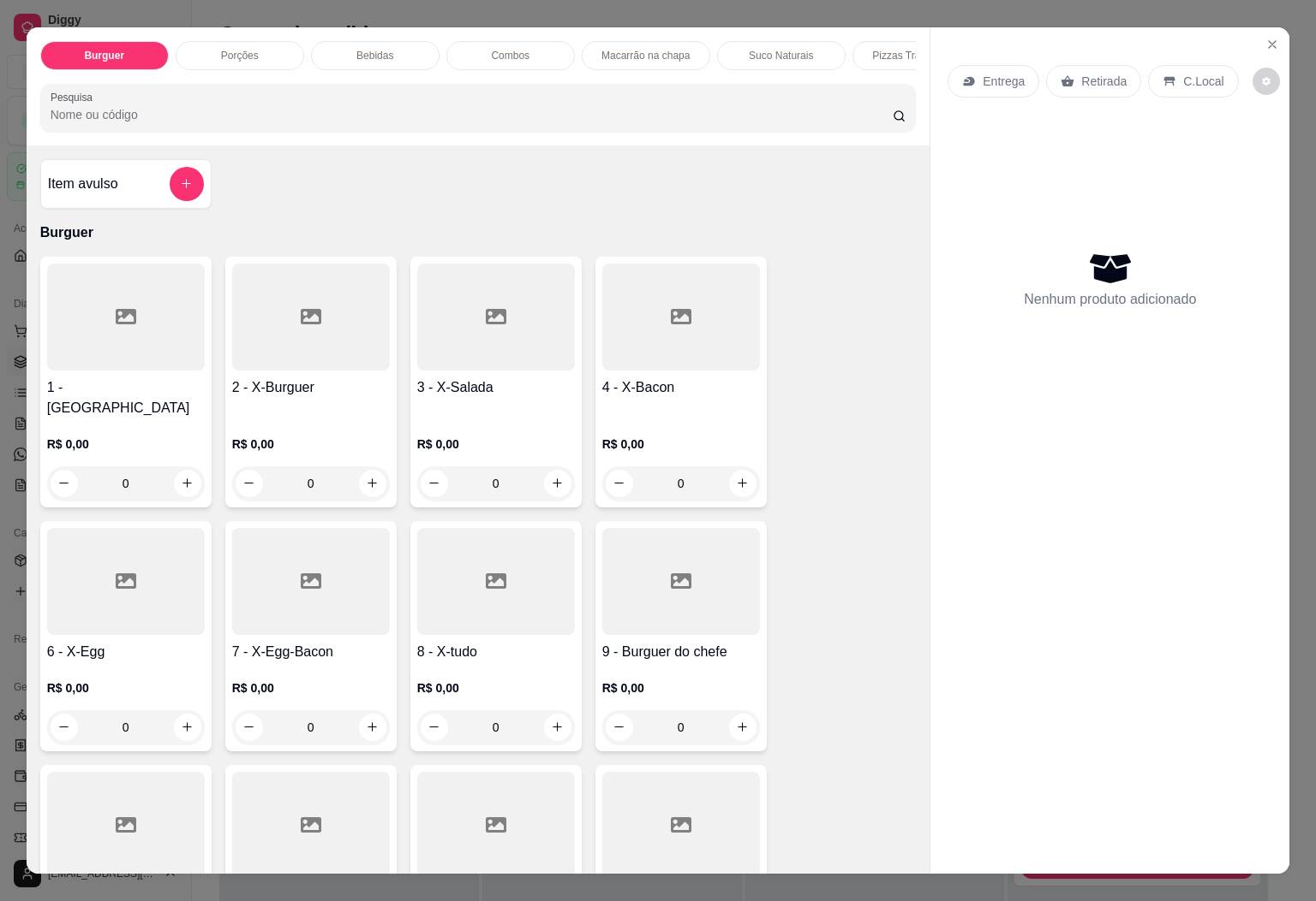
click at [80, 329] on div at bounding box center [125, 318] width 157 height 107
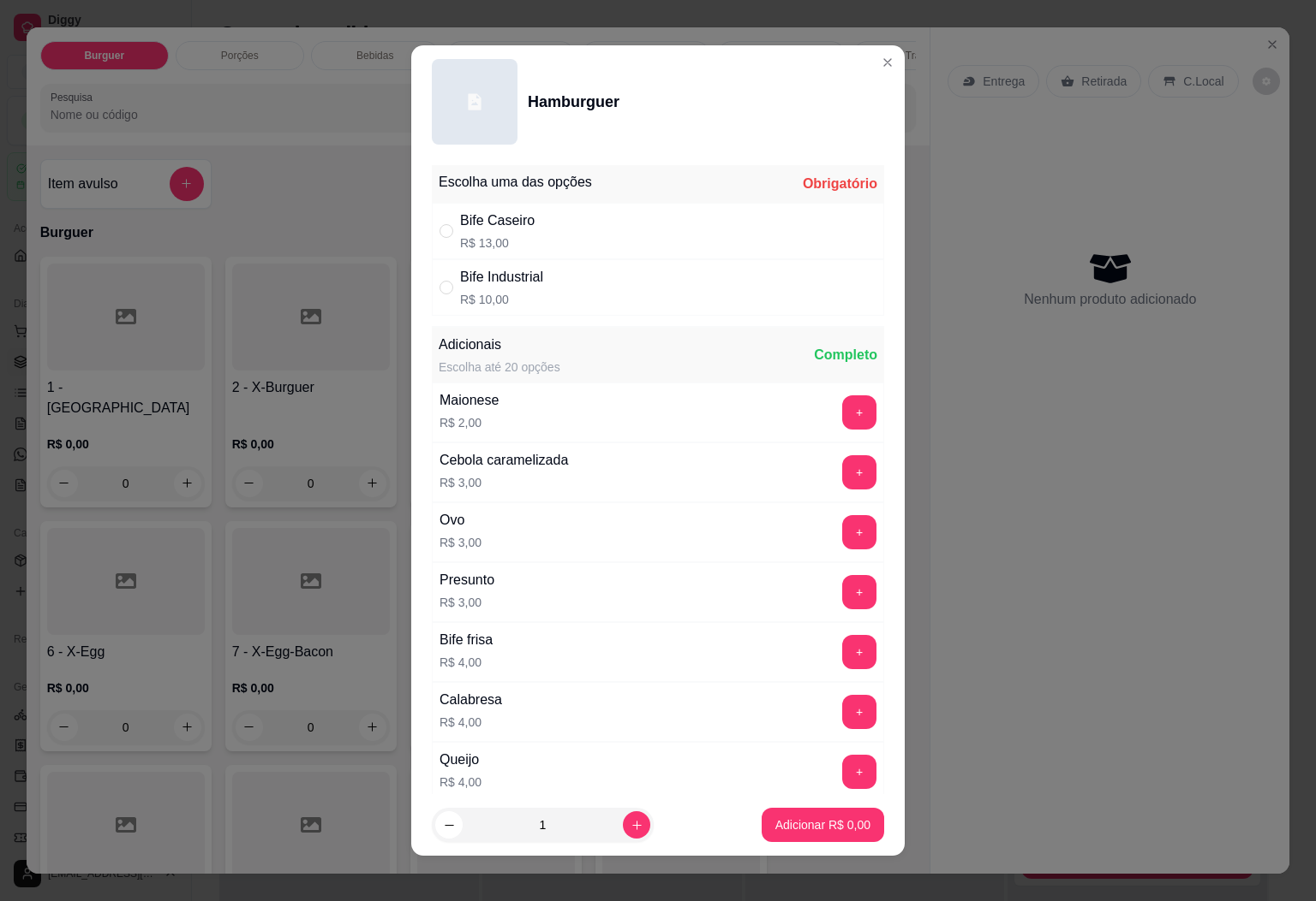
click at [473, 244] on p "R$ 13,00" at bounding box center [497, 243] width 74 height 18
radio input "true"
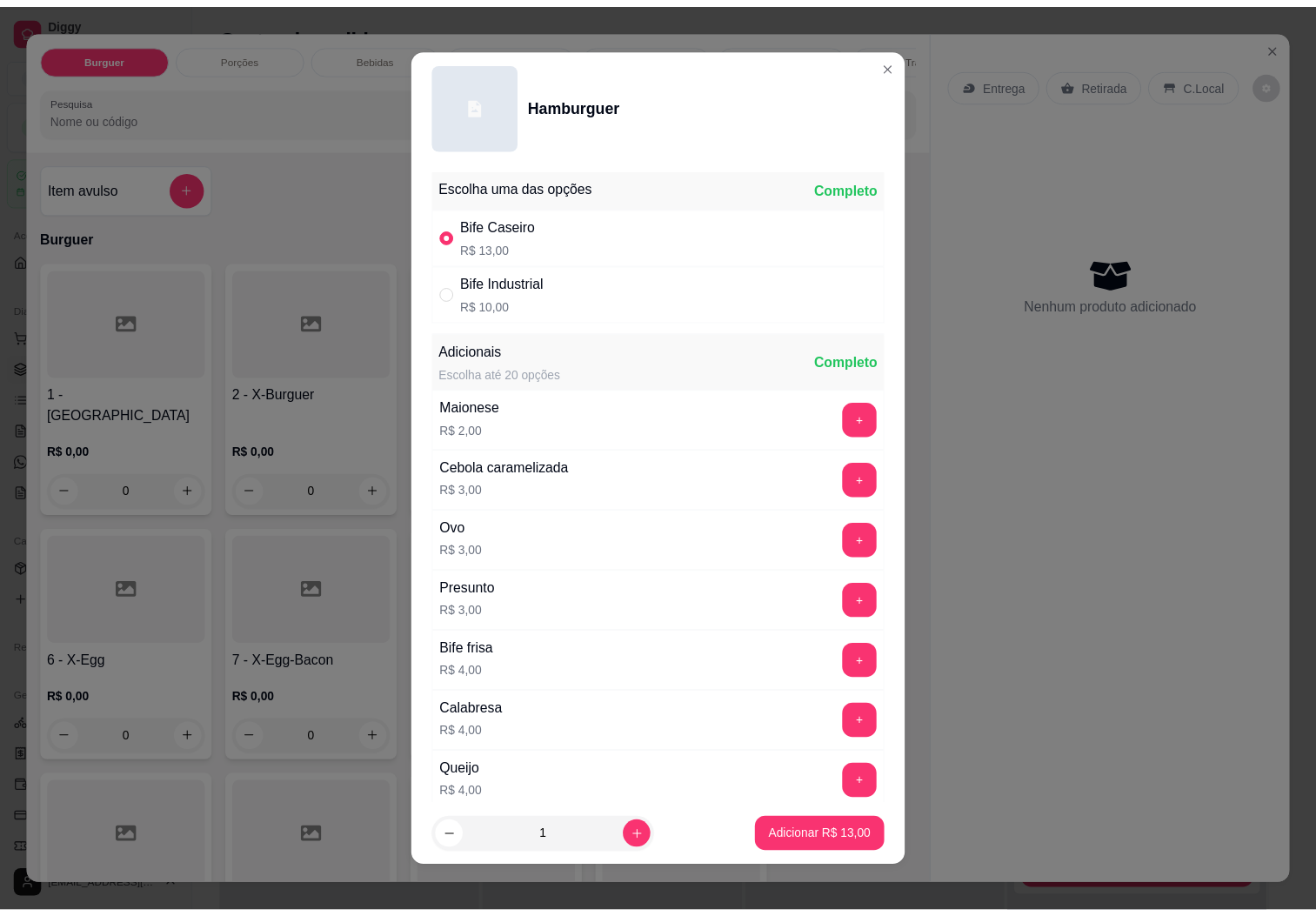
scroll to position [449, 0]
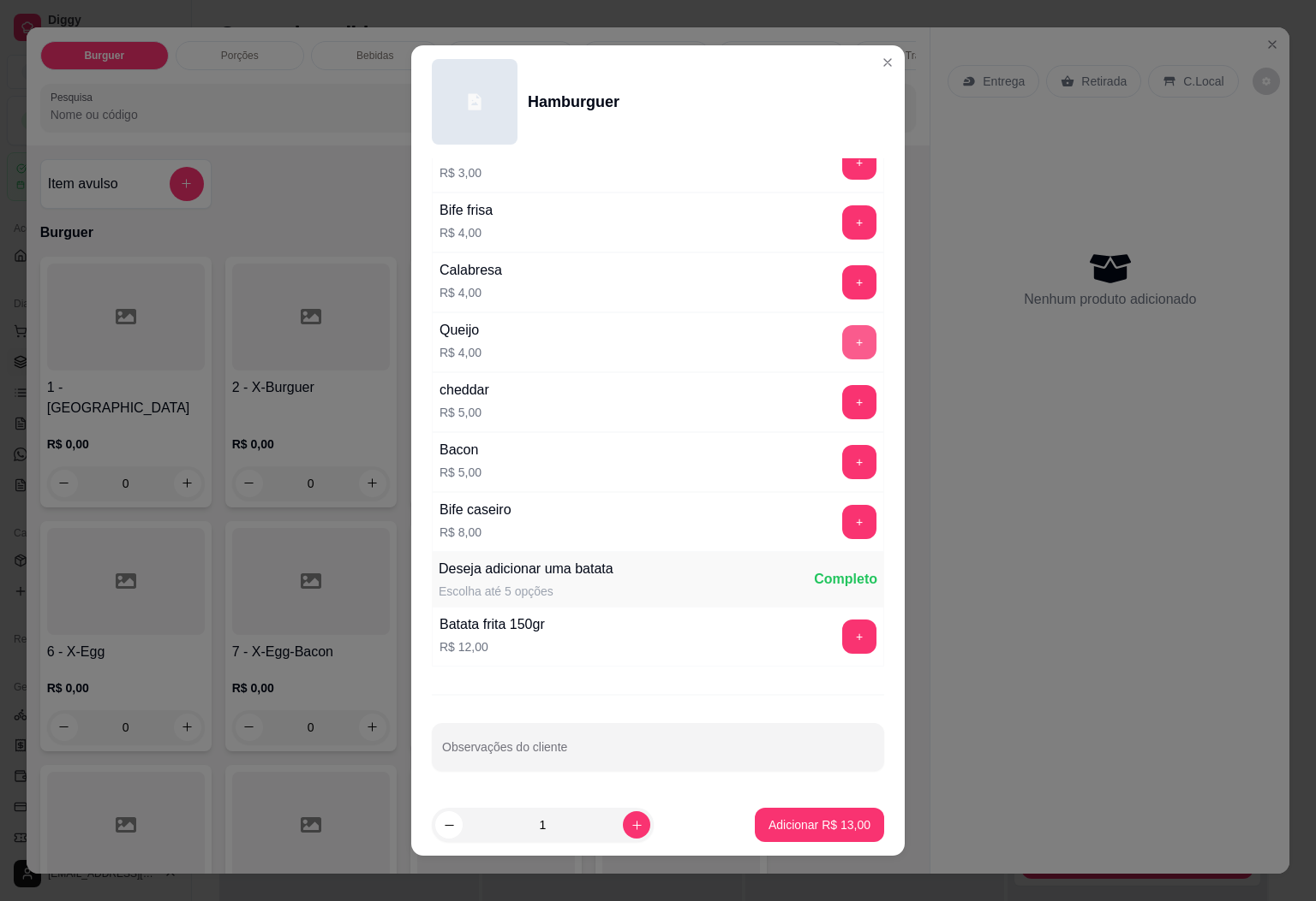
click at [842, 350] on button "+" at bounding box center [858, 342] width 34 height 34
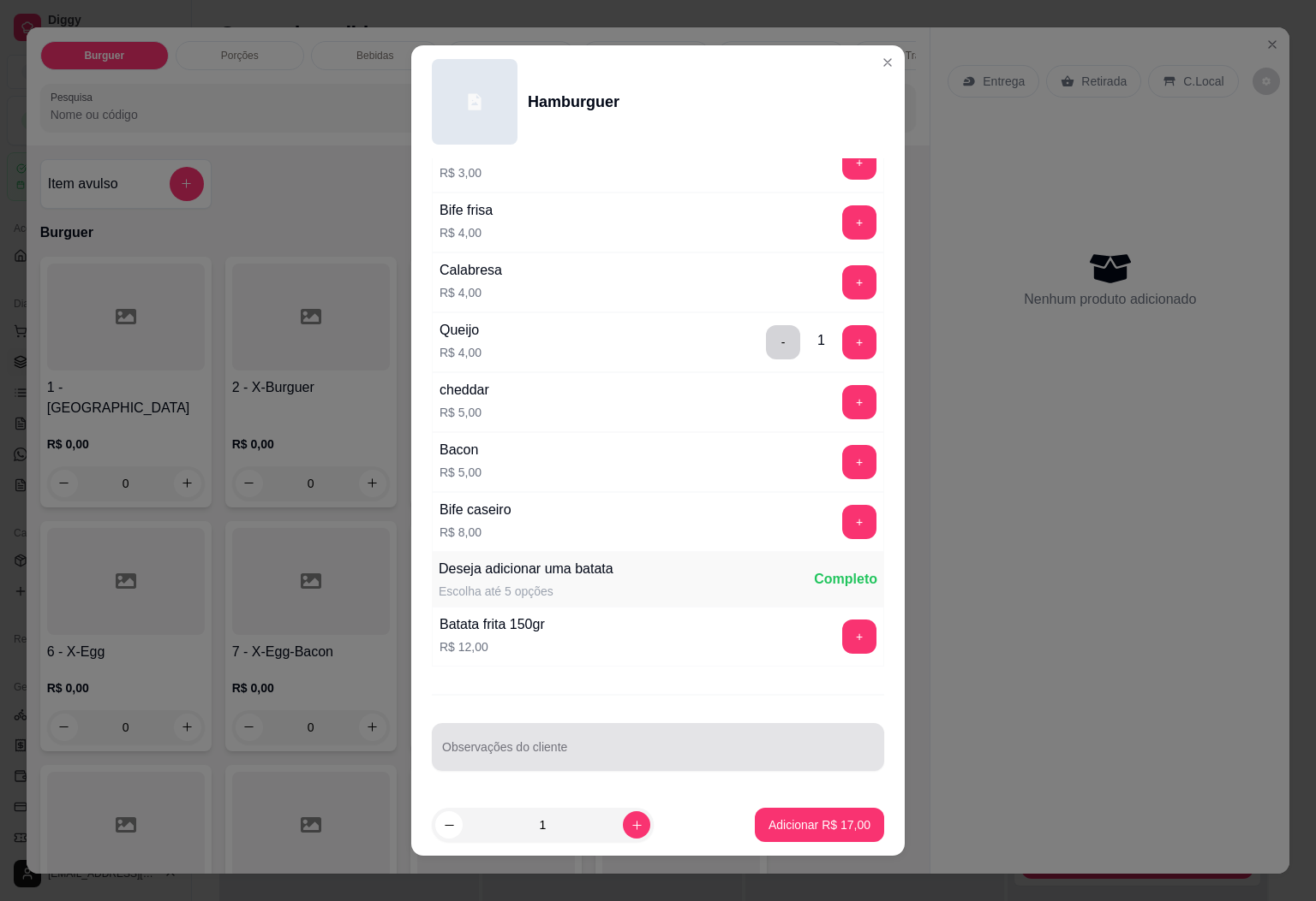
click at [579, 755] on input "Observações do cliente" at bounding box center [658, 754] width 432 height 18
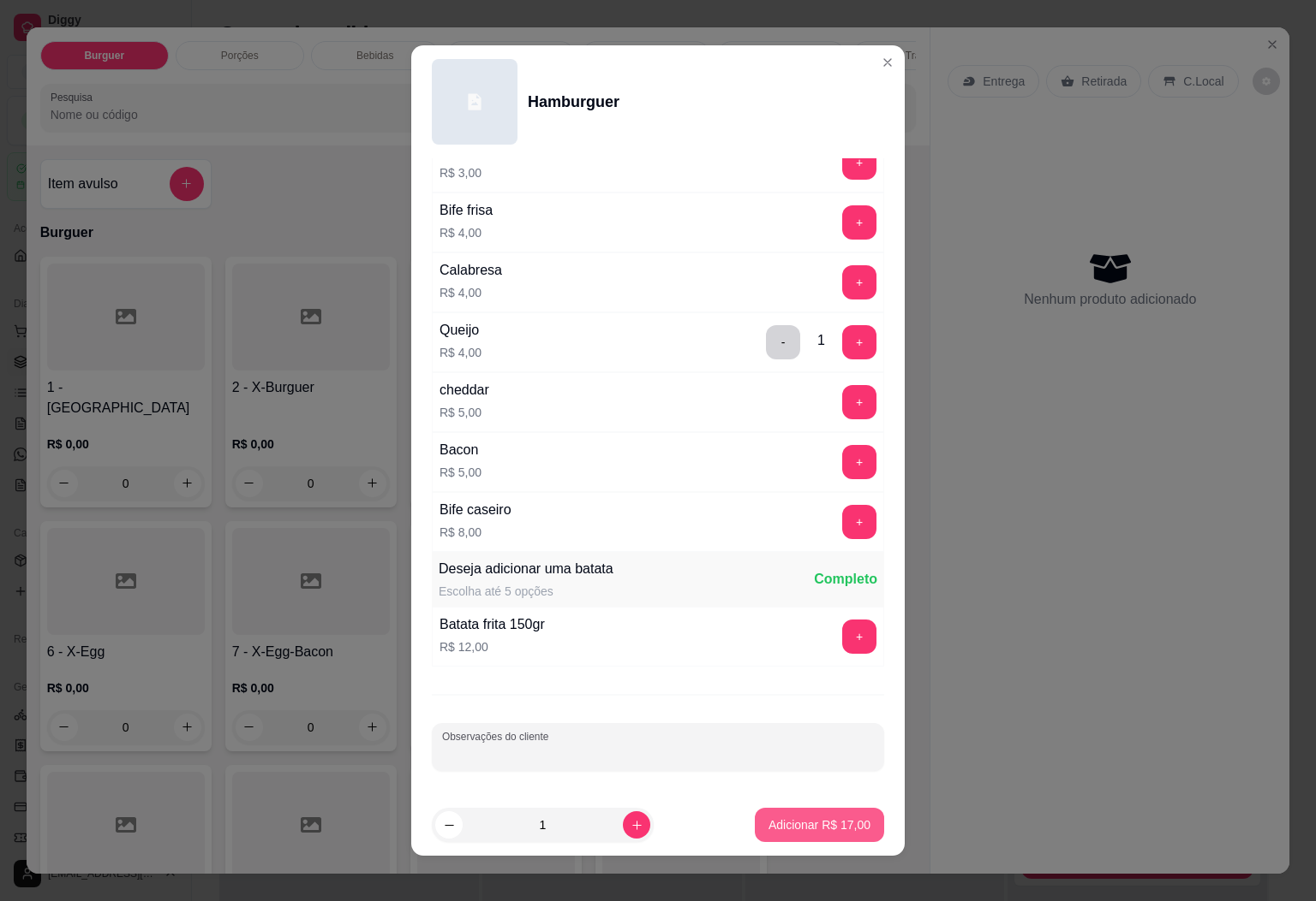
click at [790, 822] on p "Adicionar R$ 17,00" at bounding box center [819, 826] width 102 height 18
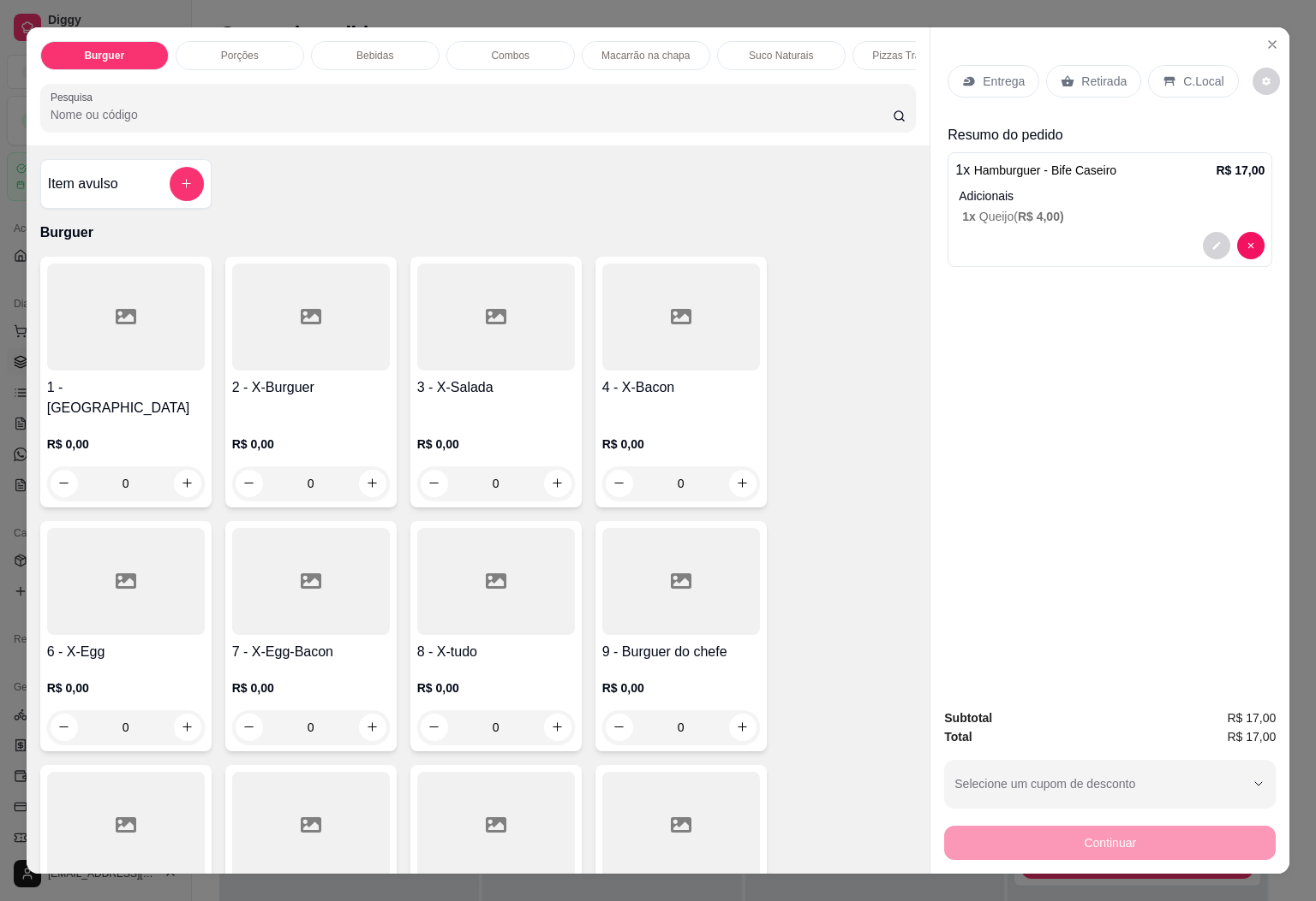
click at [987, 80] on div "Entrega" at bounding box center [993, 81] width 92 height 32
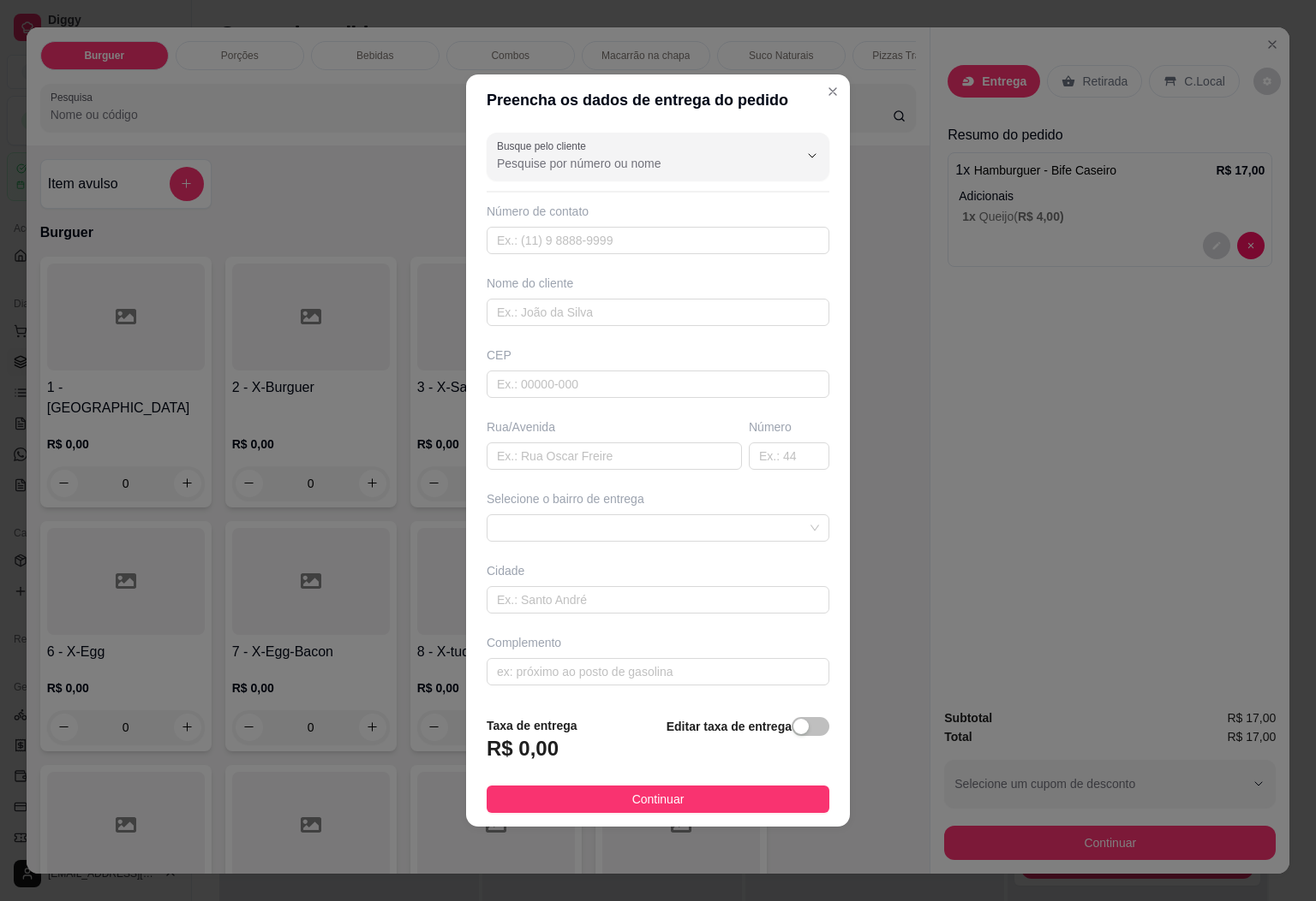
click at [584, 254] on div "Busque pelo cliente Número de contato Nome do cliente CEP Rua/[GEOGRAPHIC_DATA]…" at bounding box center [658, 414] width 383 height 577
click at [590, 244] on input "text" at bounding box center [658, 240] width 342 height 27
type input "[PHONE_NUMBER]"
click at [596, 299] on input "text" at bounding box center [658, 313] width 342 height 27
type input "l"
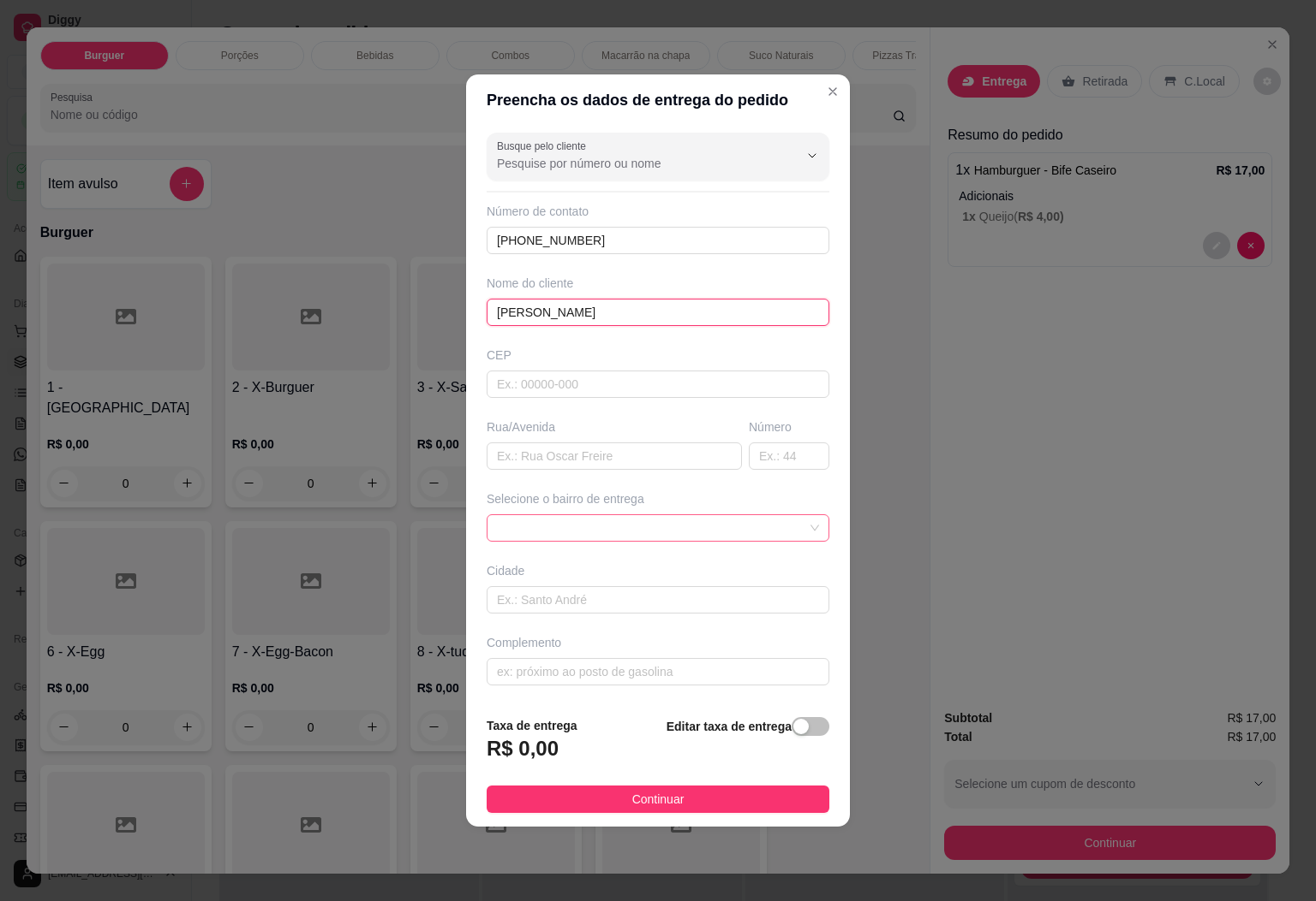
click at [694, 536] on span at bounding box center [657, 528] width 322 height 25
type input "[PERSON_NAME]"
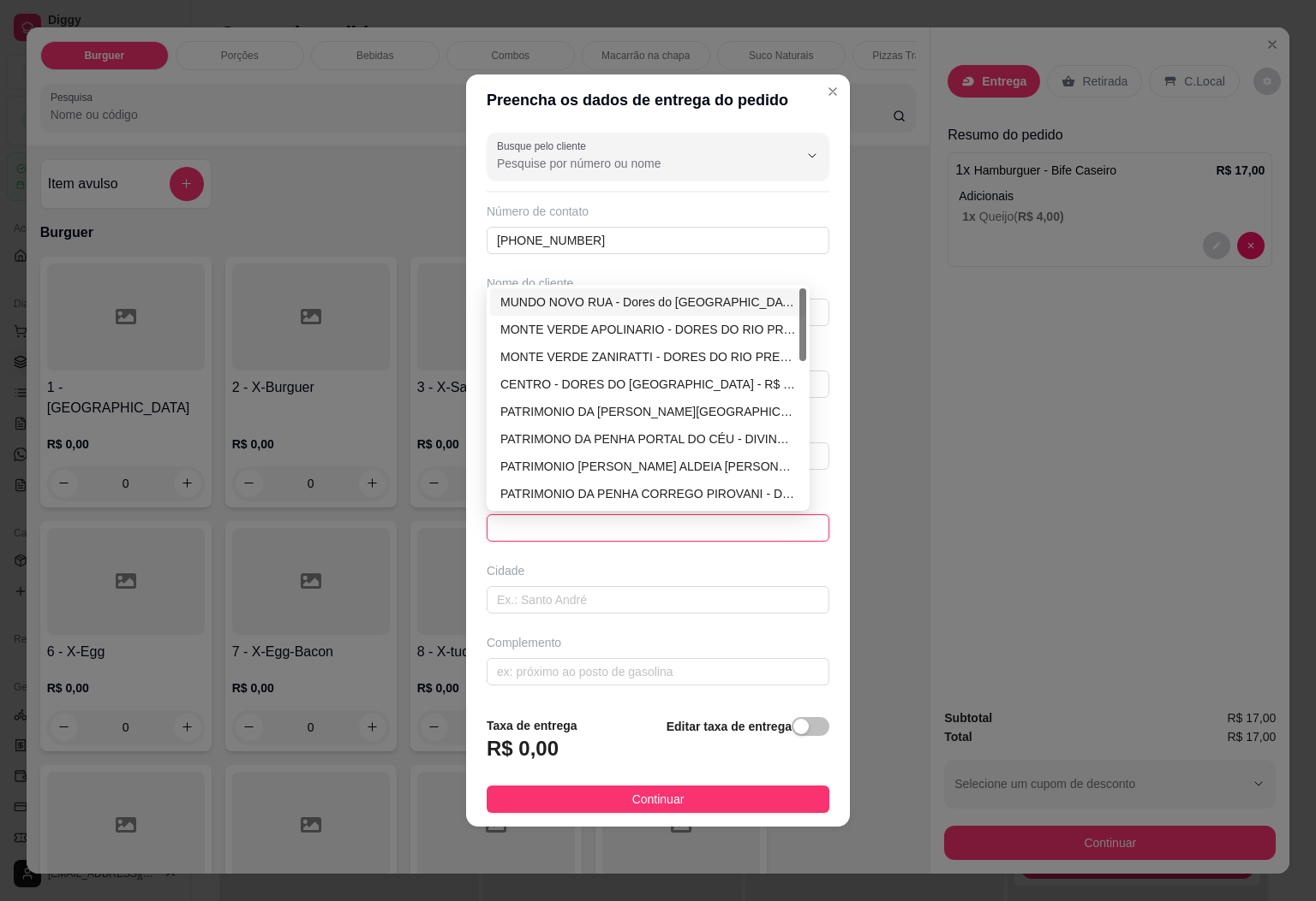
click at [581, 319] on div "MONTE VERDE APOLINARIO - DORES DO RIO PRETO - R$ 8,00" at bounding box center [647, 329] width 316 height 27
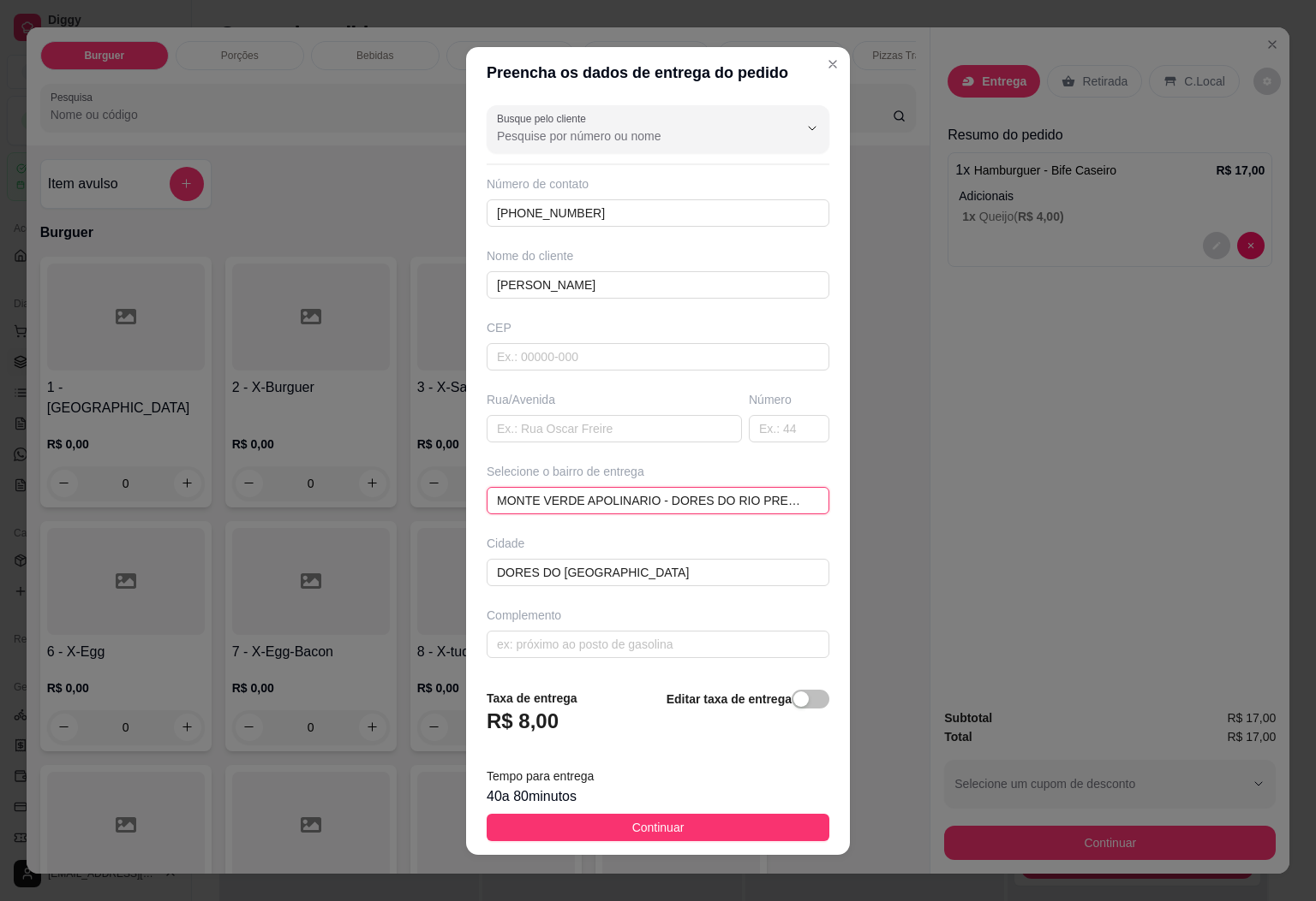
click at [769, 509] on span "MONTE VERDE APOLINARIO - DORES DO RIO PRETO - R$ 8,00" at bounding box center [657, 500] width 322 height 25
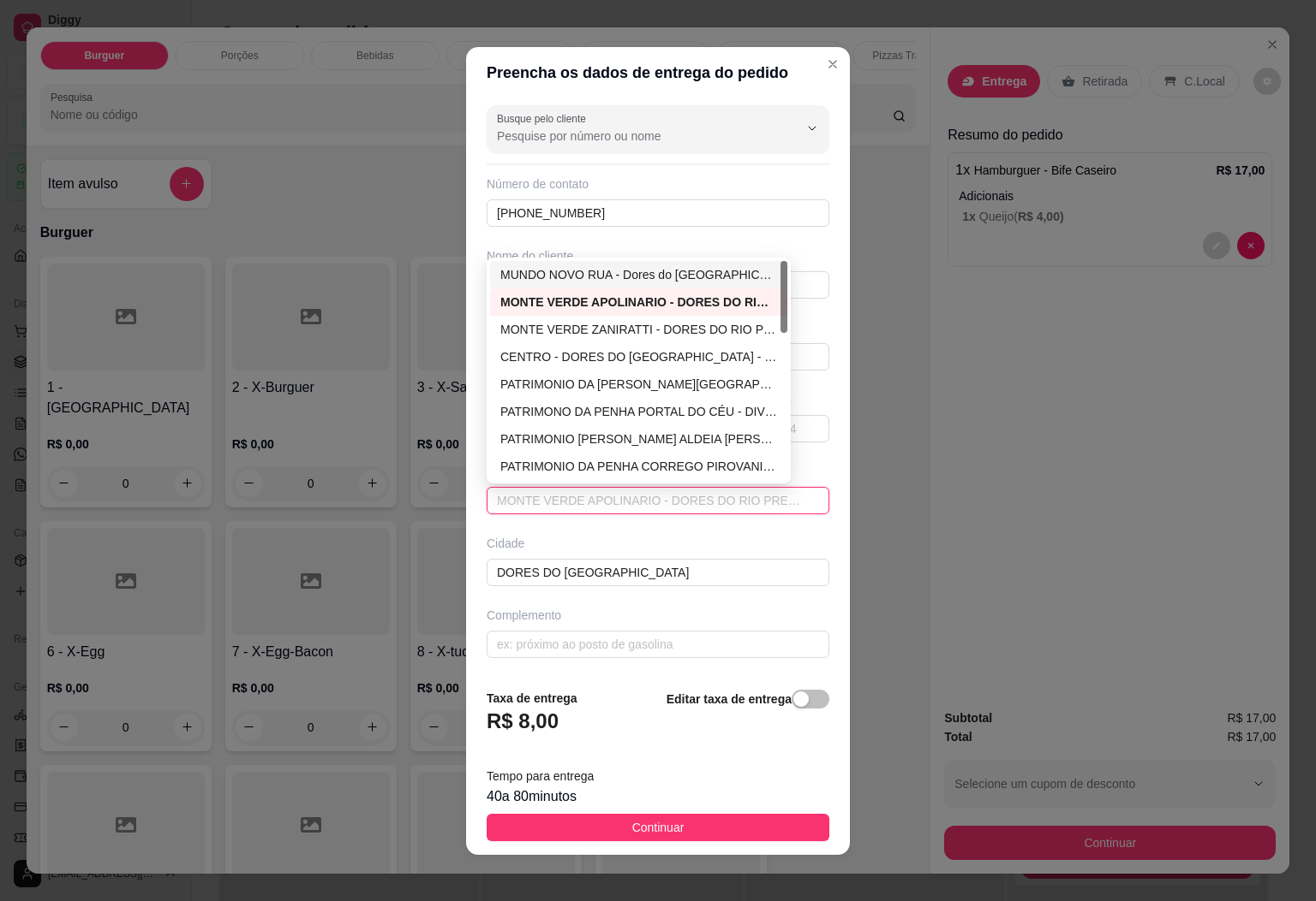
click at [633, 279] on div "MUNDO NOVO RUA - Dores do [GEOGRAPHIC_DATA] - R$ 1,00" at bounding box center [638, 275] width 277 height 19
type input "Dores do [GEOGRAPHIC_DATA]"
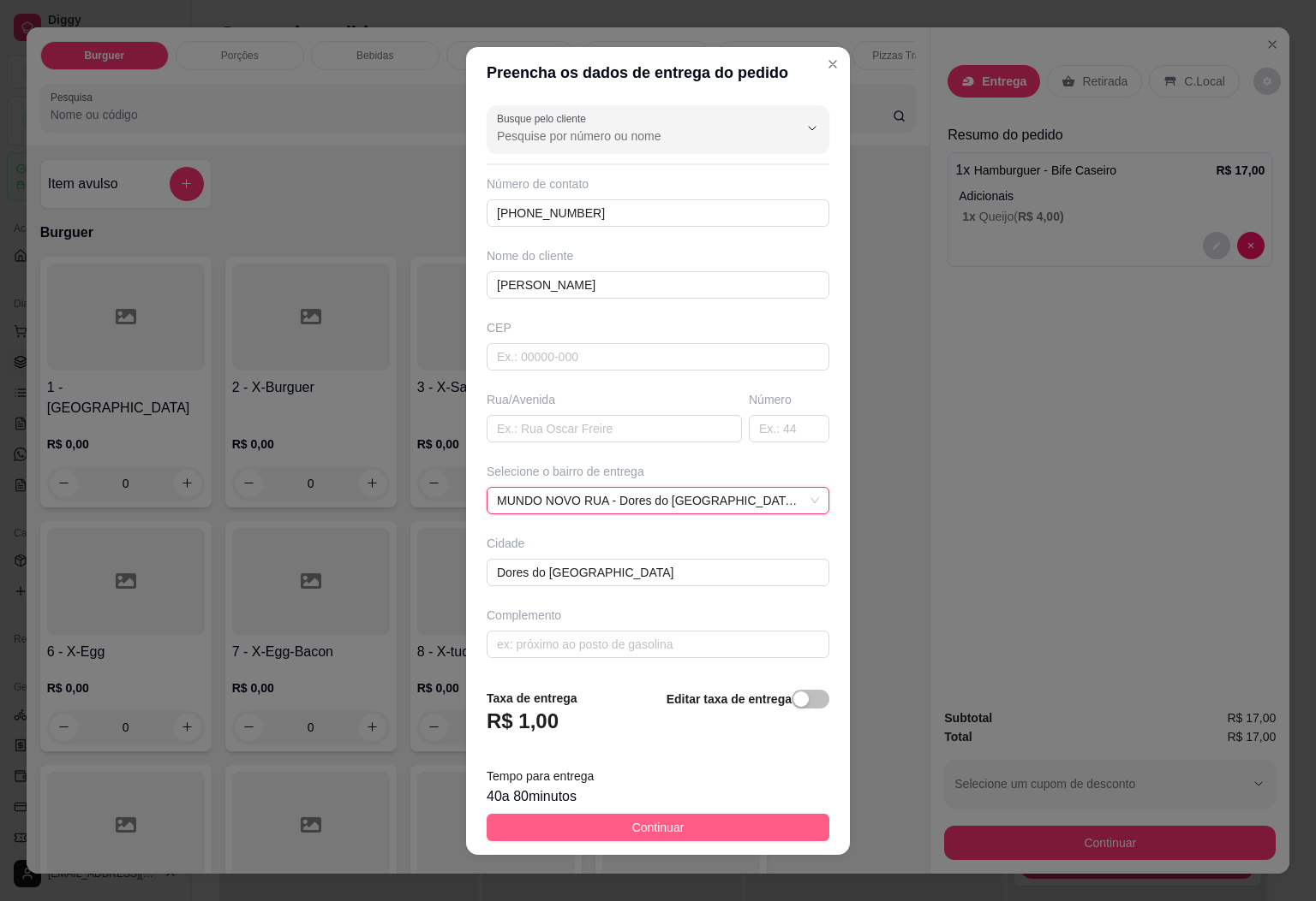
click at [664, 828] on span "Continuar" at bounding box center [658, 828] width 52 height 19
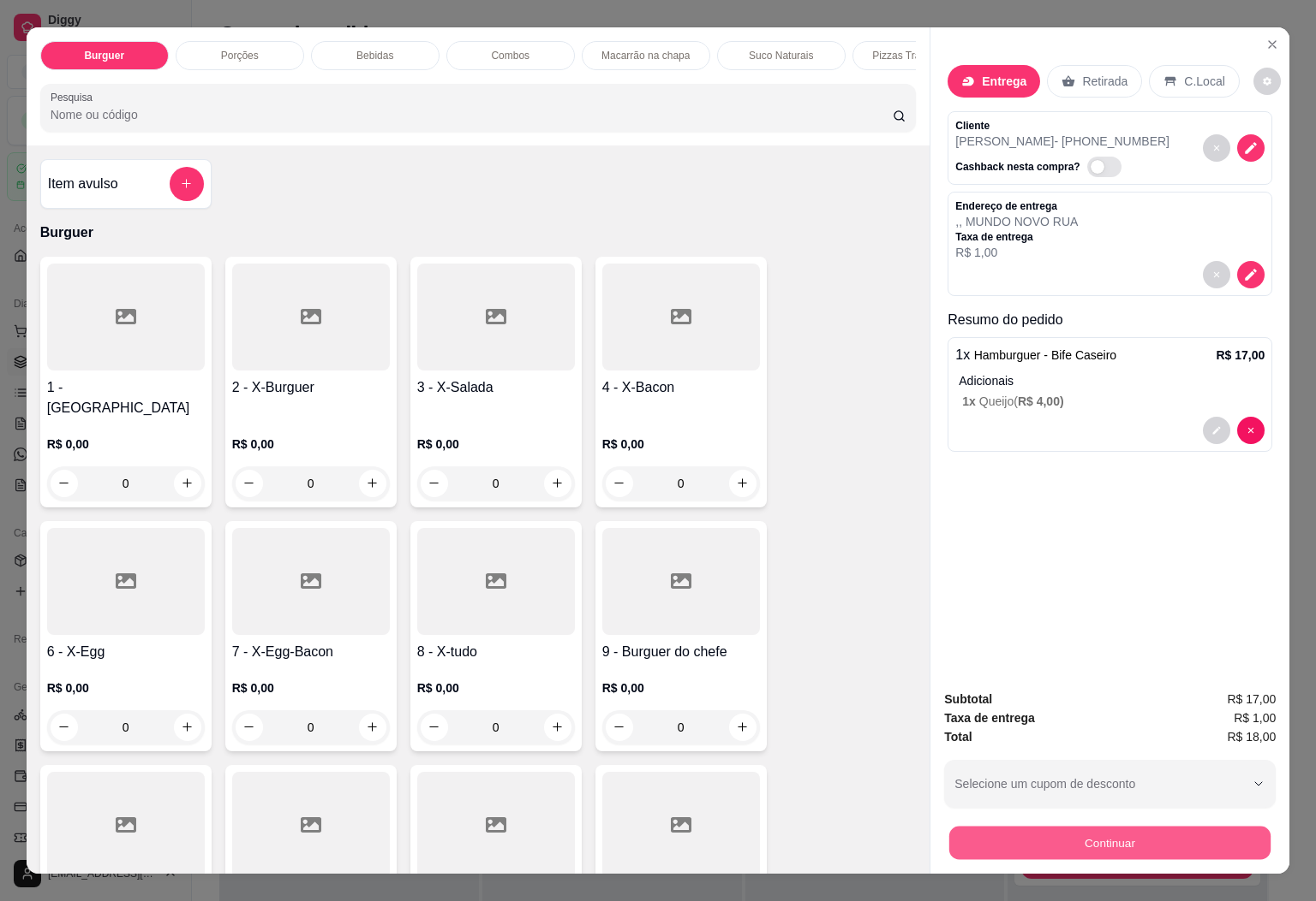
click at [1000, 828] on button "Continuar" at bounding box center [1110, 843] width 322 height 33
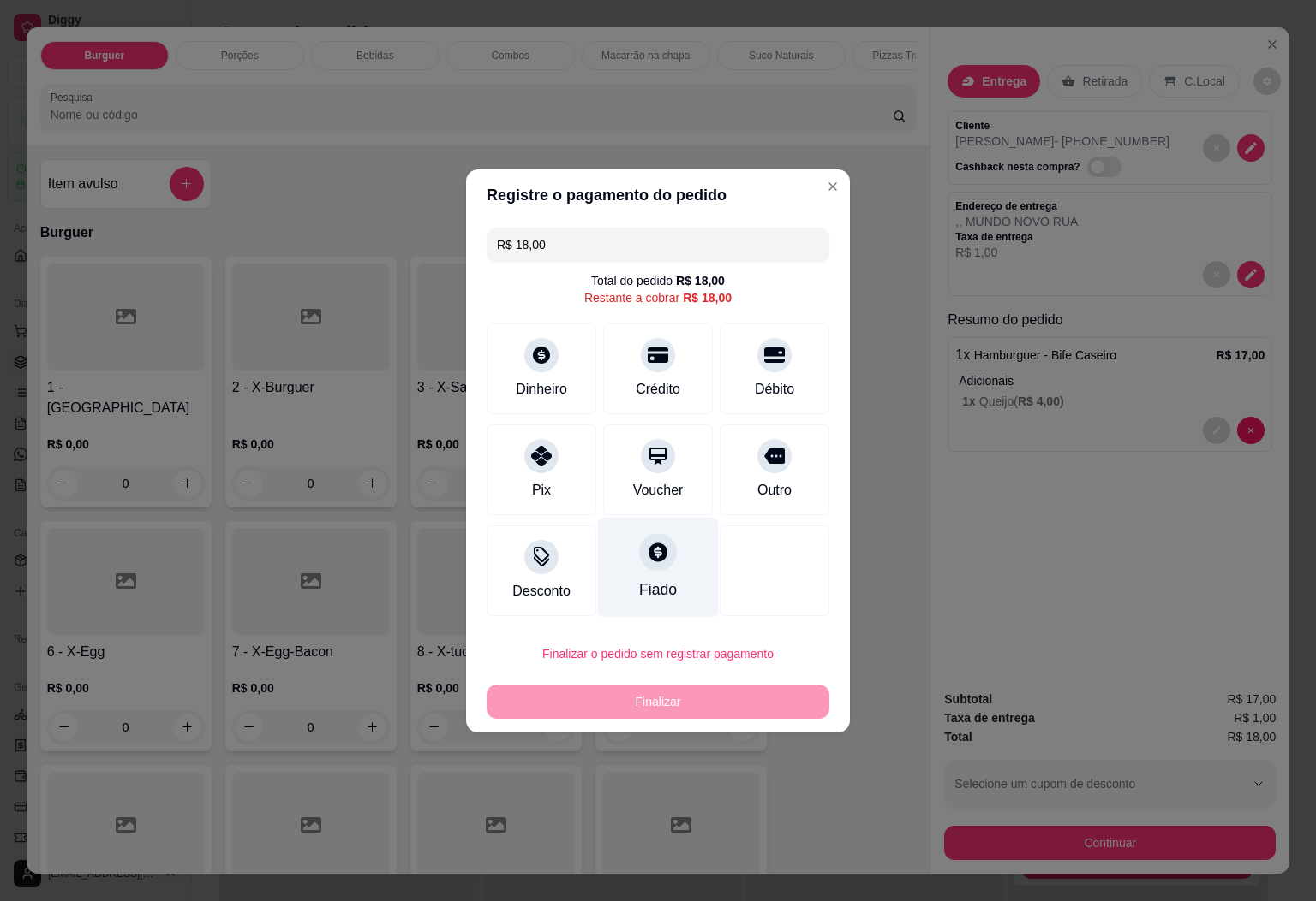
drag, startPoint x: 522, startPoint y: 466, endPoint x: 612, endPoint y: 545, distance: 119.8
click at [522, 467] on div "Pix" at bounding box center [542, 470] width 110 height 91
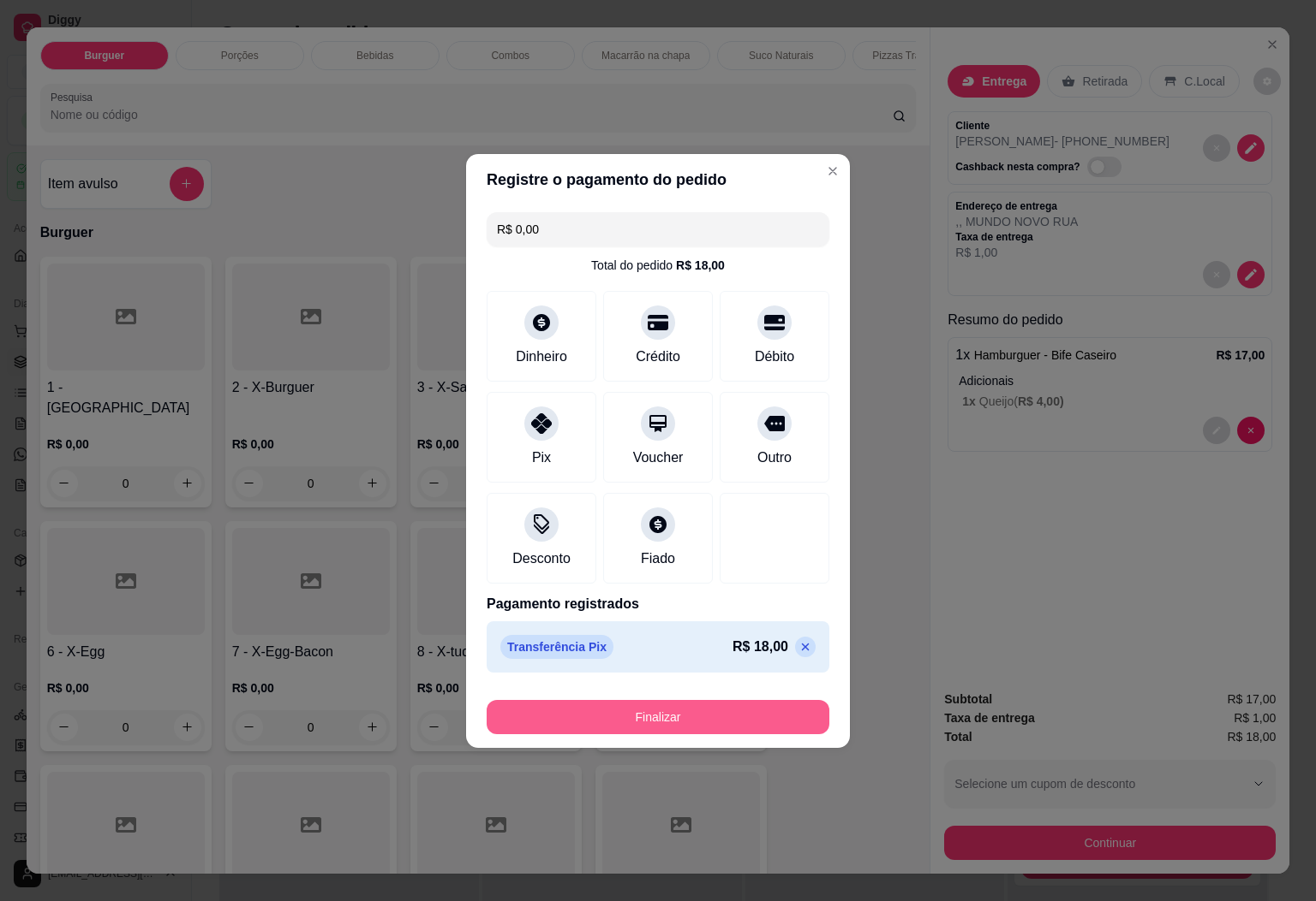
click at [709, 725] on button "Finalizar" at bounding box center [658, 717] width 342 height 34
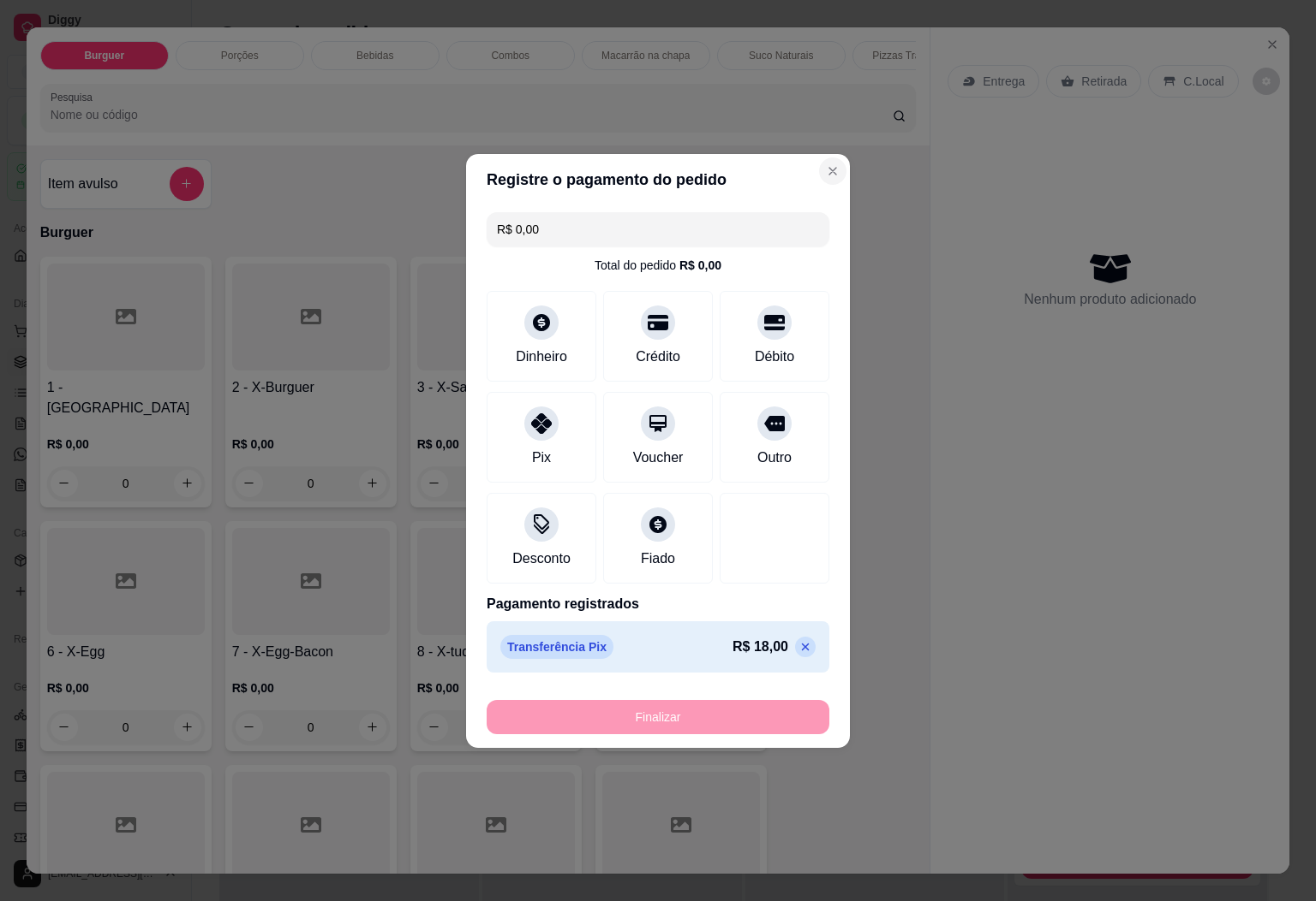
type input "-R$ 18,00"
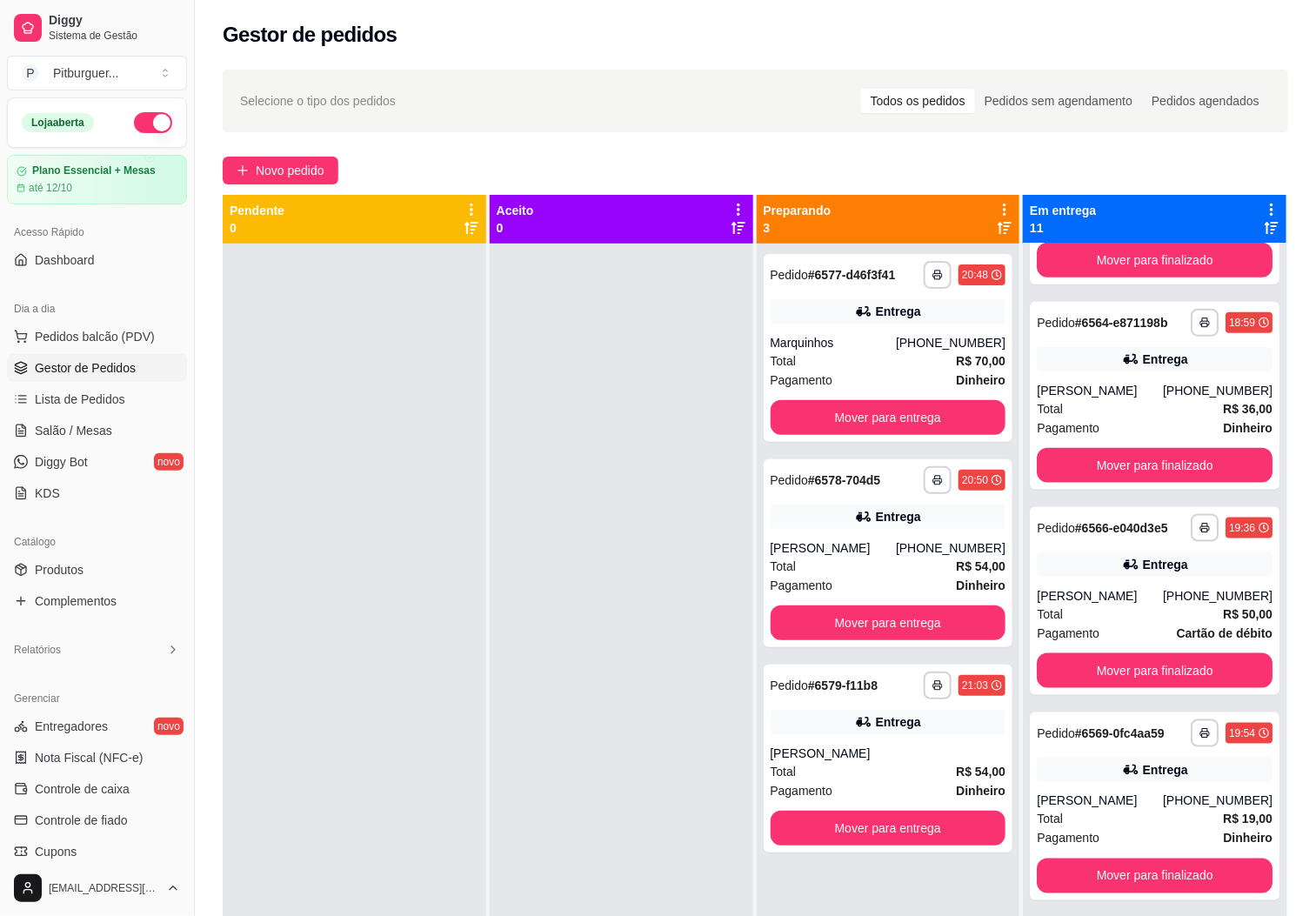
click at [830, 176] on div "Novo pedido" at bounding box center [755, 171] width 1066 height 28
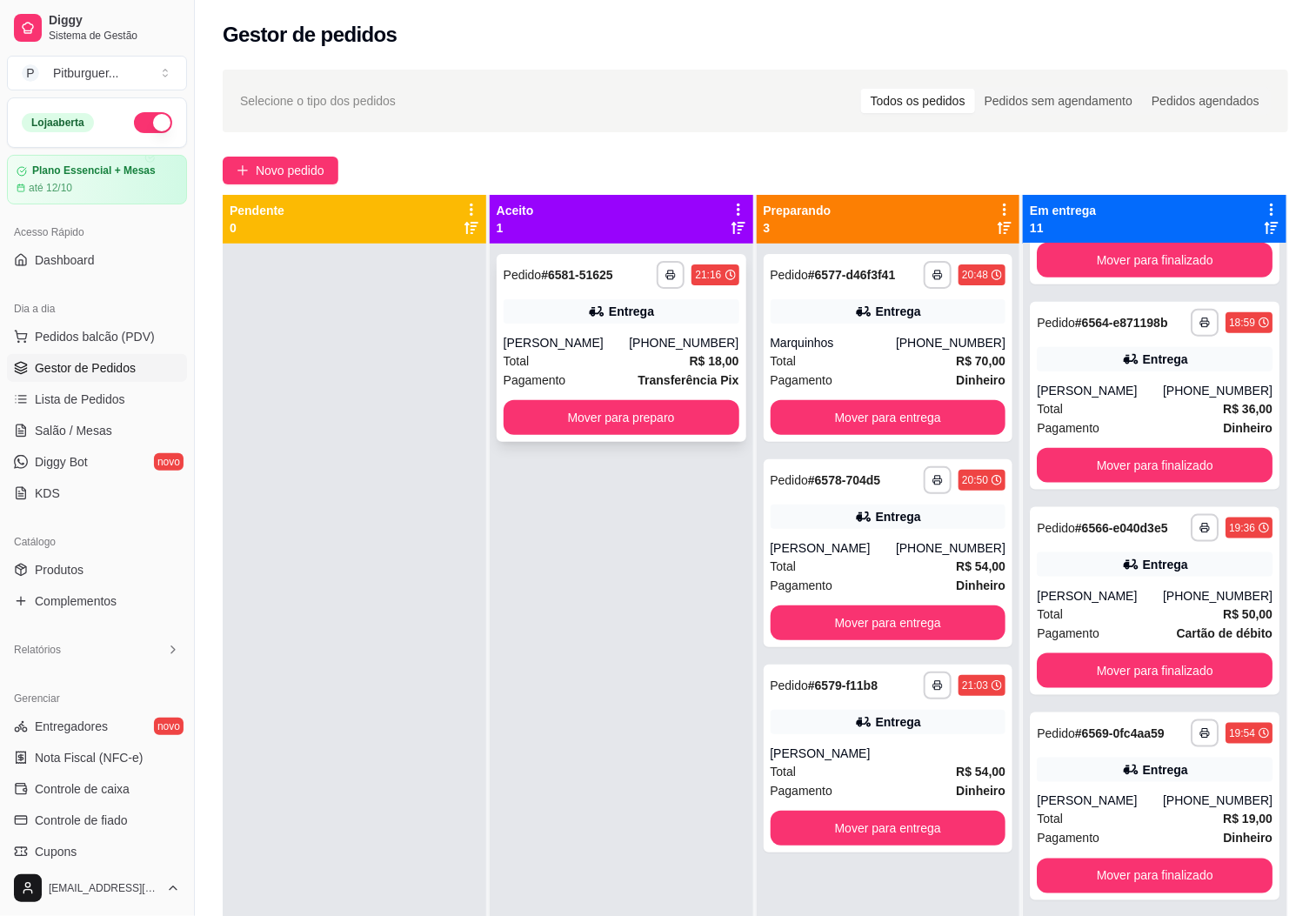
click at [600, 353] on div "Total R$ 18,00" at bounding box center [621, 361] width 235 height 19
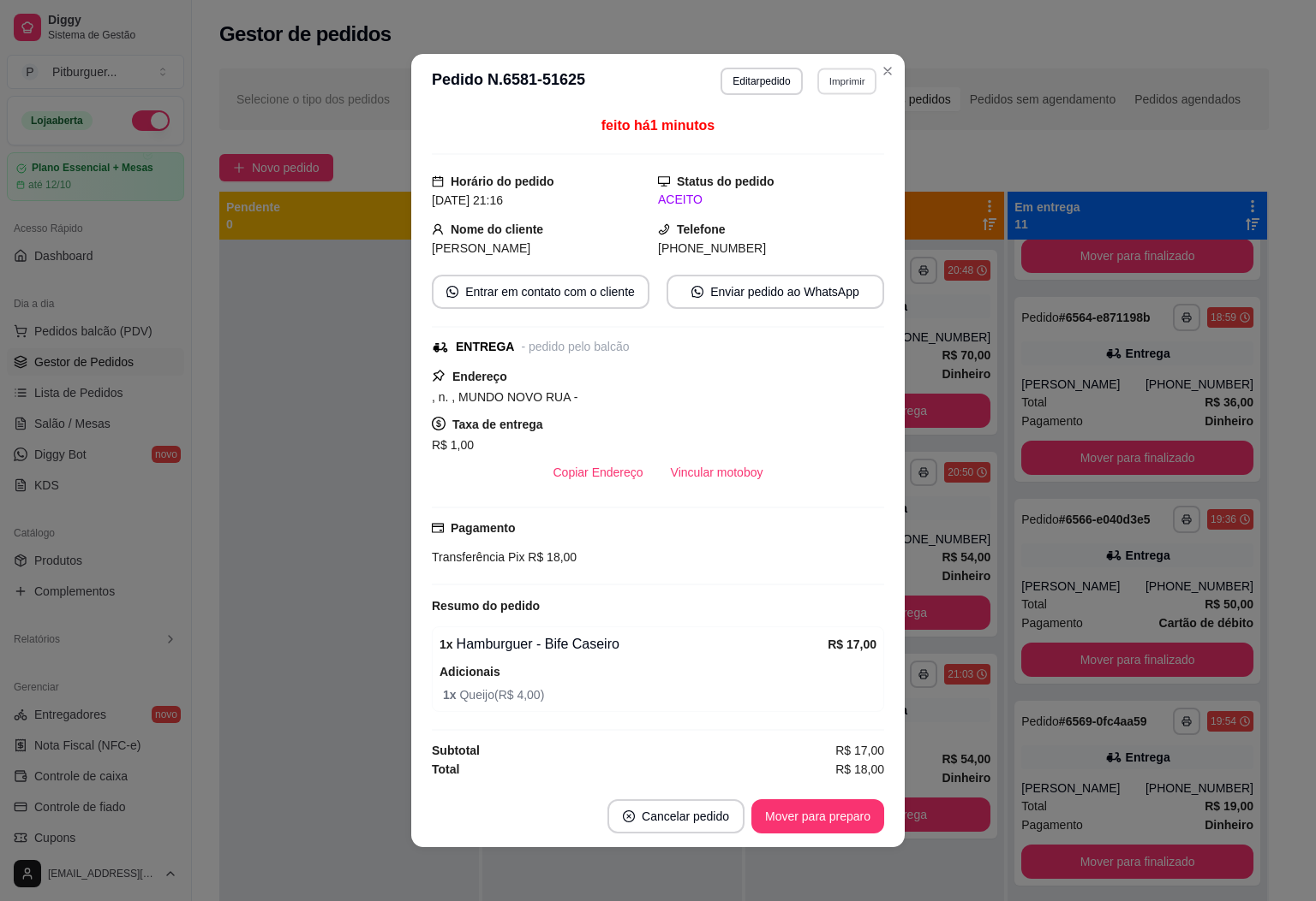
click at [831, 87] on button "Imprimir" at bounding box center [847, 80] width 59 height 26
click at [823, 137] on button "IMPRESSORA" at bounding box center [807, 140] width 124 height 27
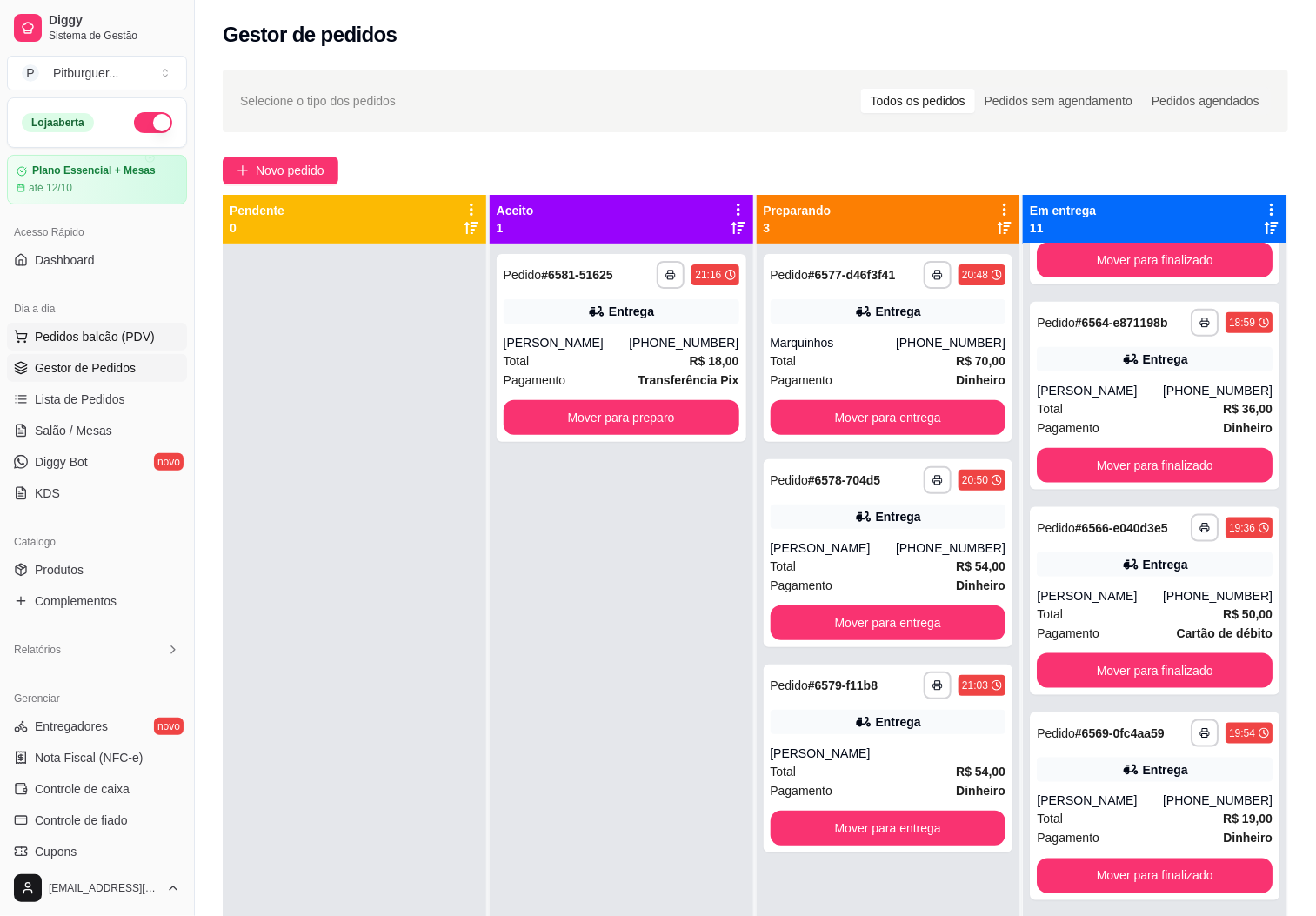
click at [108, 332] on span "Pedidos balcão (PDV)" at bounding box center [94, 337] width 120 height 18
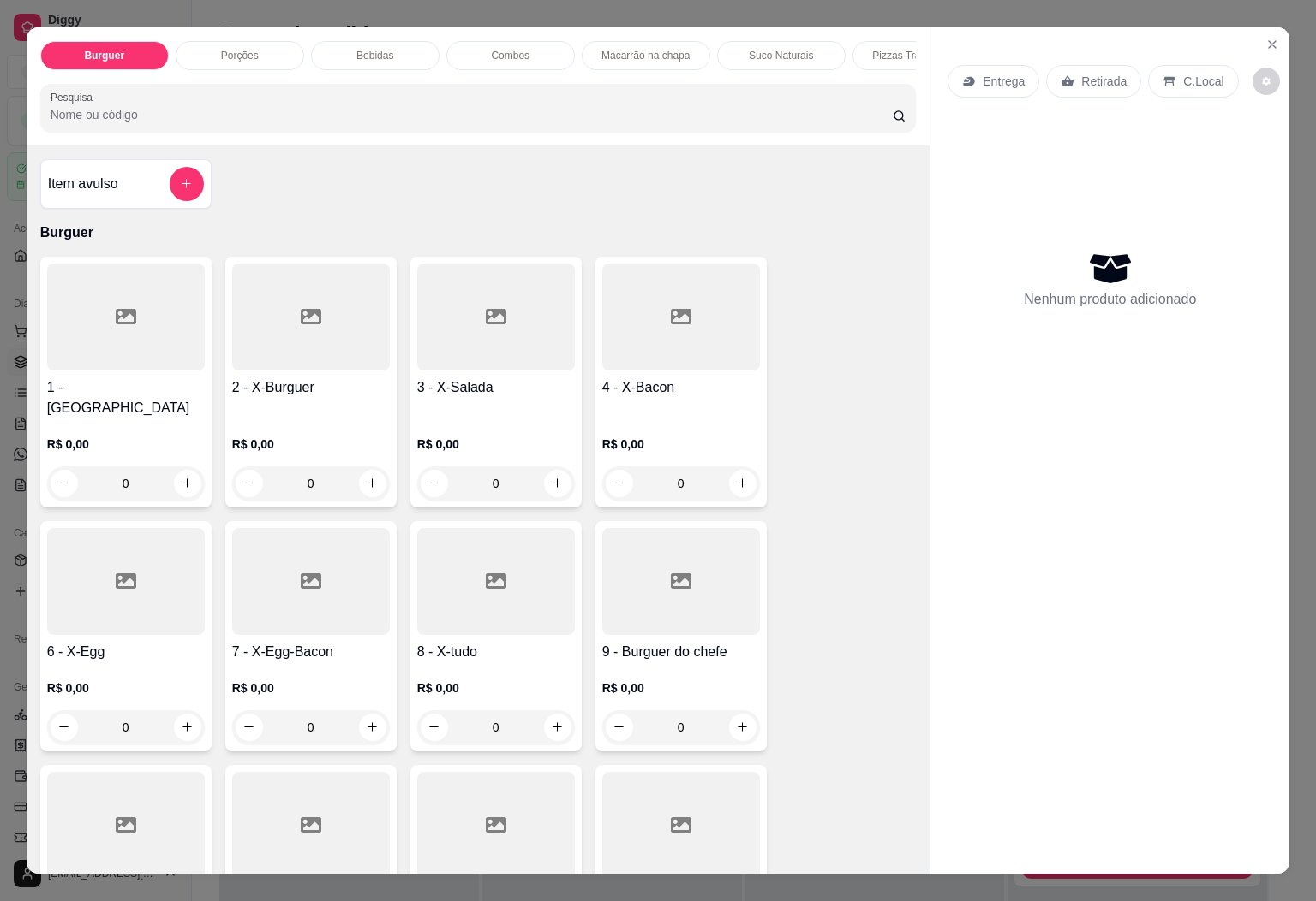
click at [121, 617] on div at bounding box center [125, 582] width 157 height 107
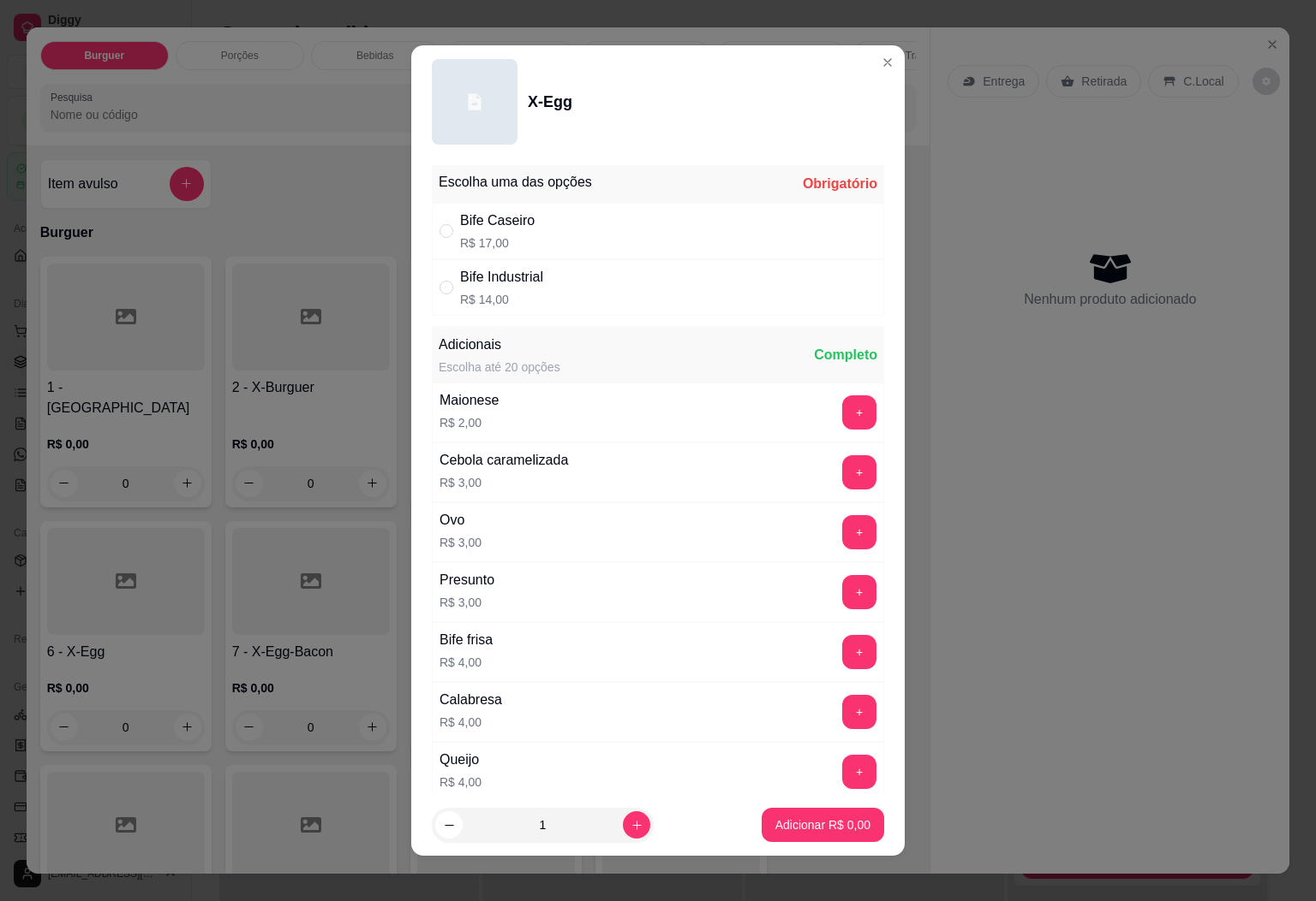
click at [525, 285] on div "Bife Industrial" at bounding box center [501, 277] width 83 height 21
radio input "true"
click at [827, 827] on p "Adicionar R$ 14,00" at bounding box center [819, 826] width 102 height 18
type input "1"
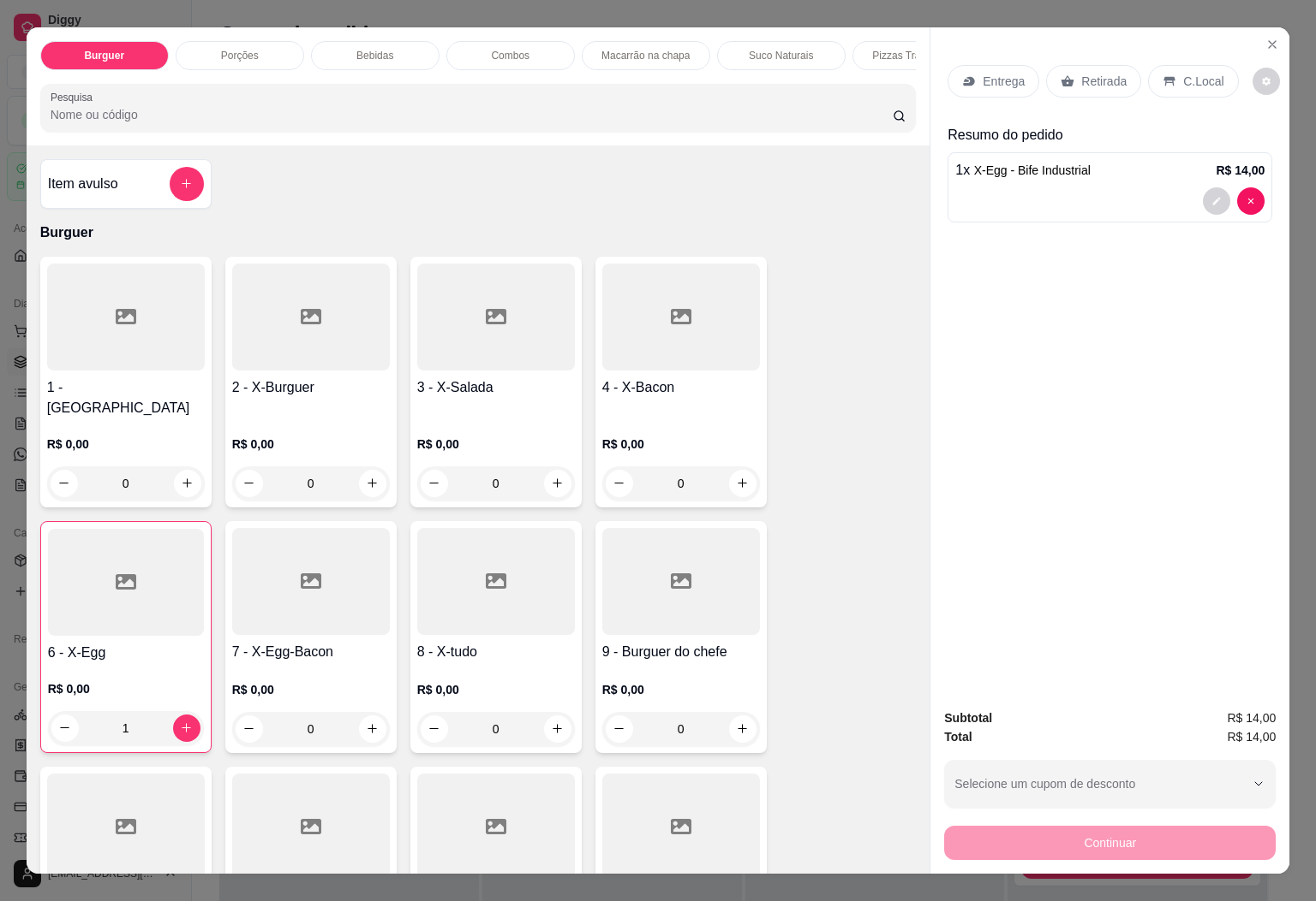
click at [959, 65] on div "Entrega" at bounding box center [993, 81] width 92 height 32
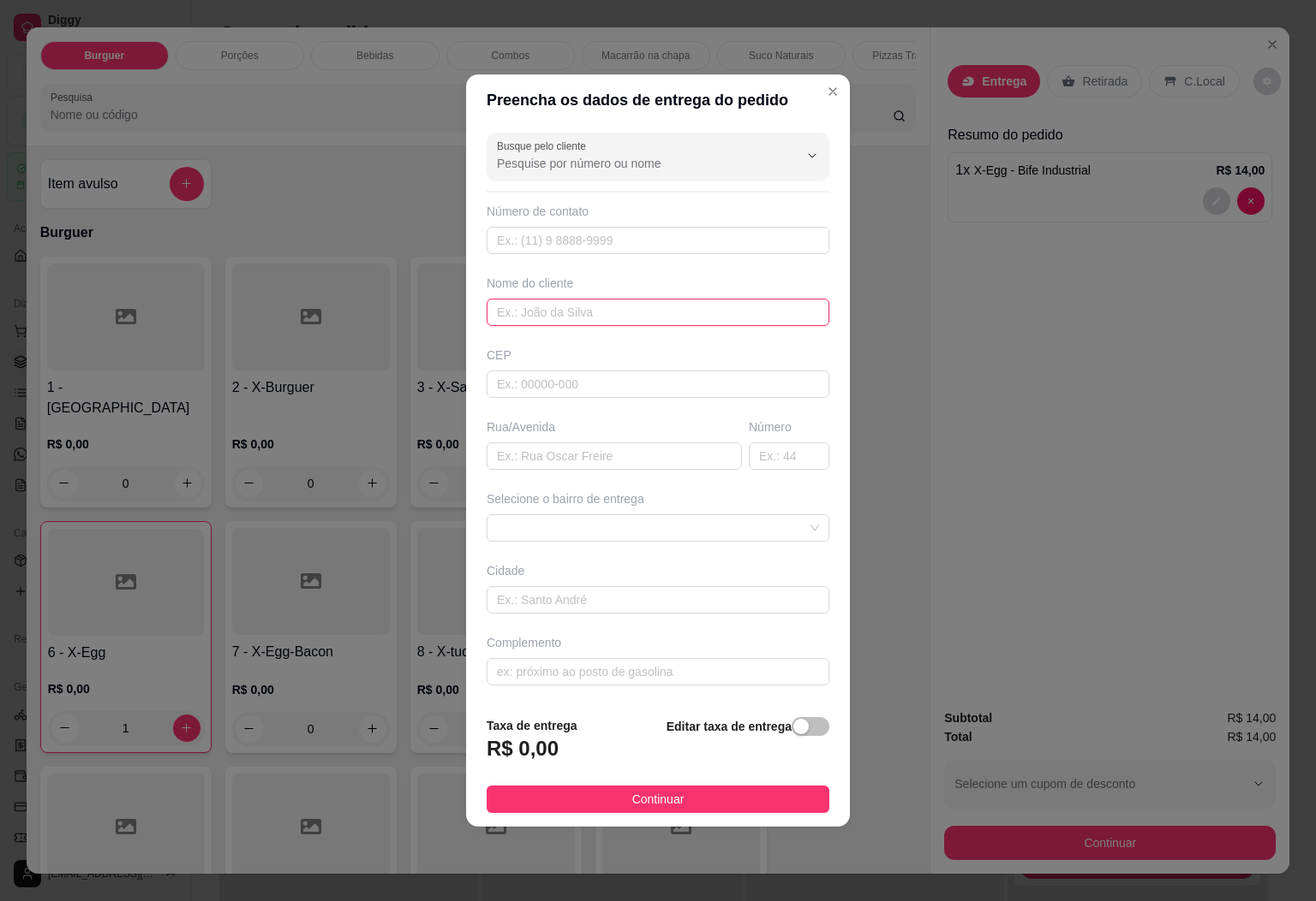
click at [589, 323] on input "text" at bounding box center [658, 313] width 342 height 27
type input "MARCIO DA VAGEM"
click at [618, 512] on div "Selecione o bairro de entrega" at bounding box center [657, 516] width 349 height 52
click at [617, 522] on span at bounding box center [657, 528] width 322 height 25
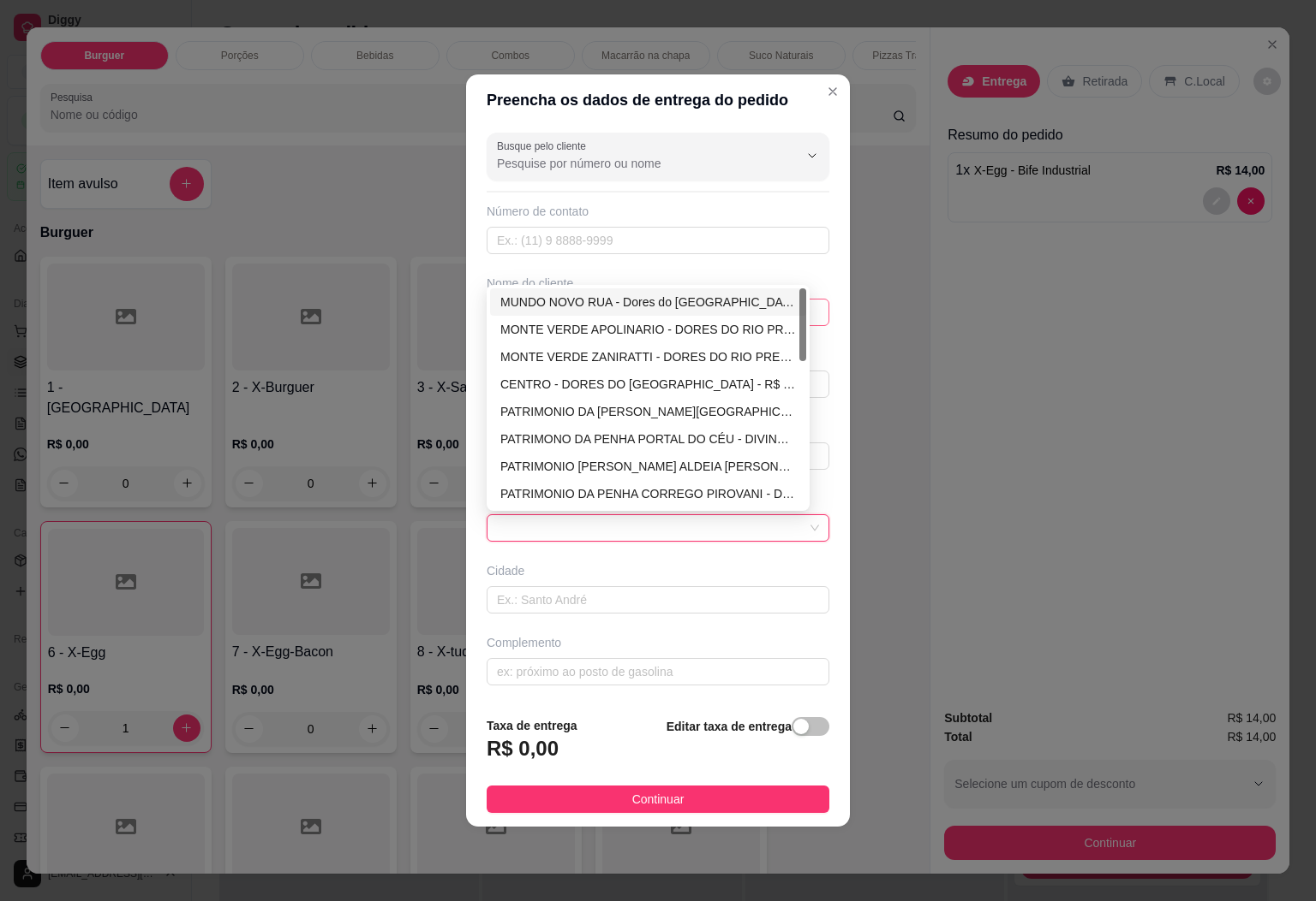
click at [593, 307] on div "MUNDO NOVO RUA - Dores do [GEOGRAPHIC_DATA] - R$ 1,00" at bounding box center [648, 302] width 295 height 19
type input "Dores do [GEOGRAPHIC_DATA]"
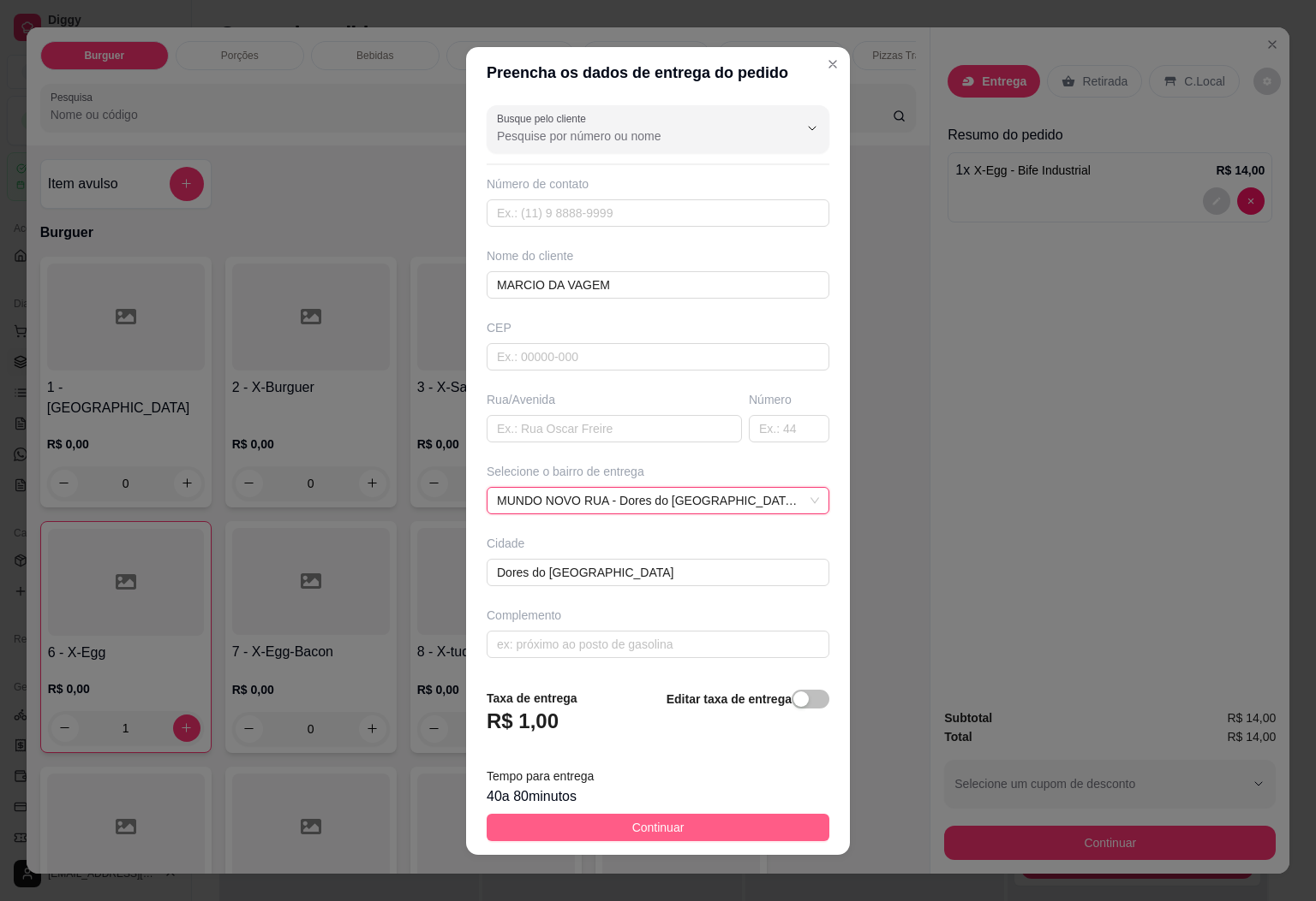
click at [671, 825] on button "Continuar" at bounding box center [658, 828] width 342 height 27
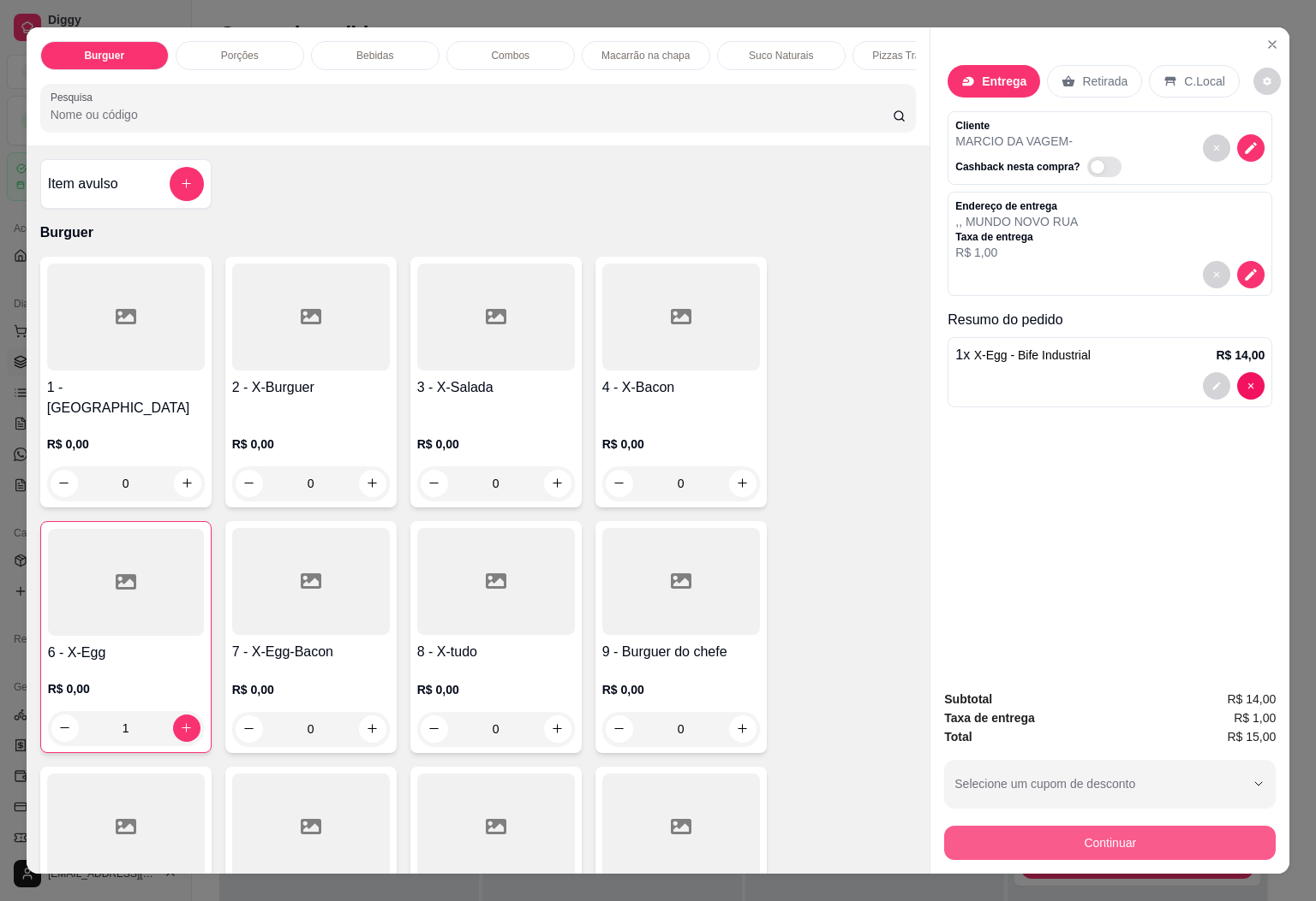
click at [1090, 840] on button "Continuar" at bounding box center [1109, 842] width 331 height 34
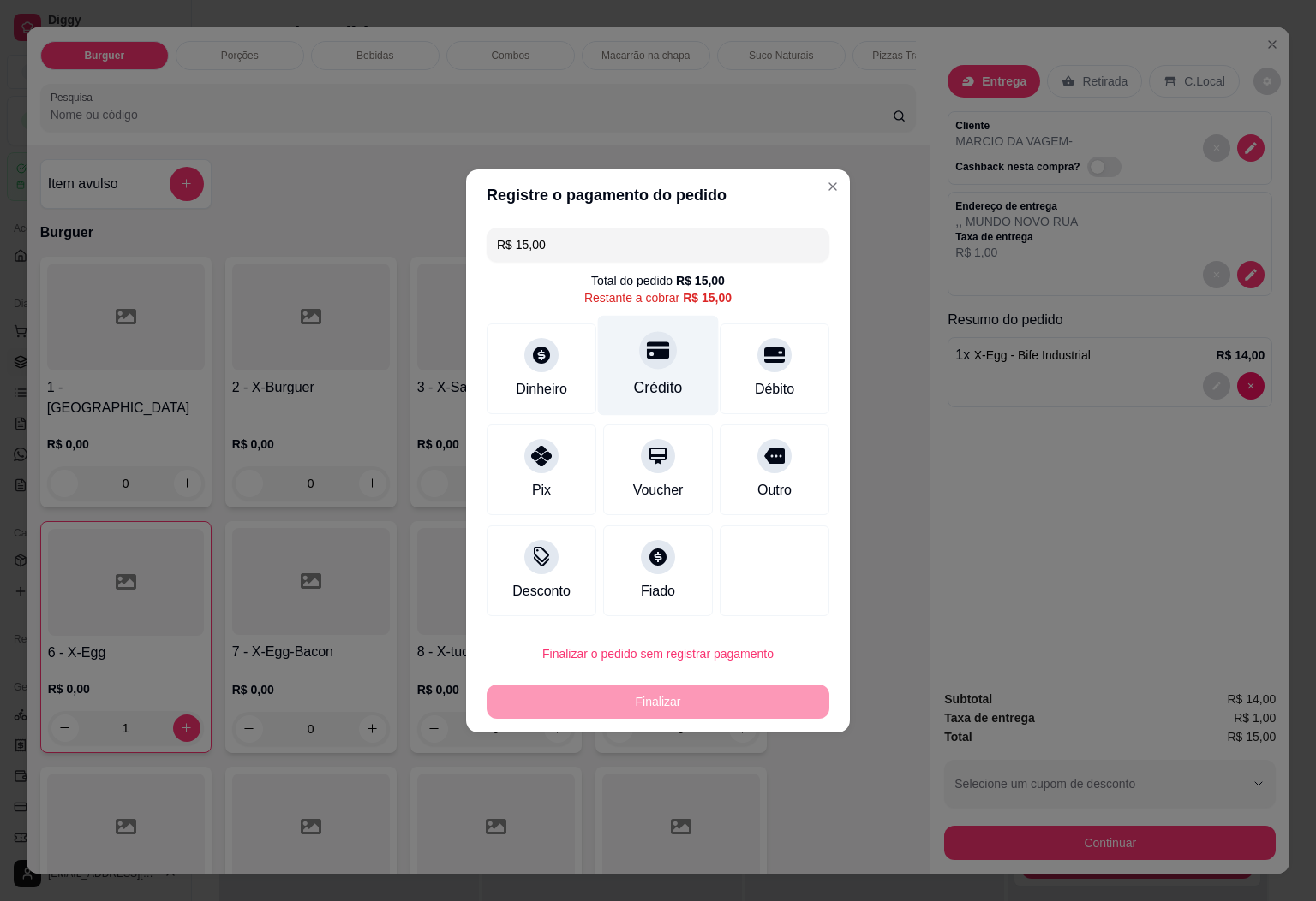
click at [656, 358] on icon at bounding box center [657, 350] width 22 height 22
type input "R$ 0,00"
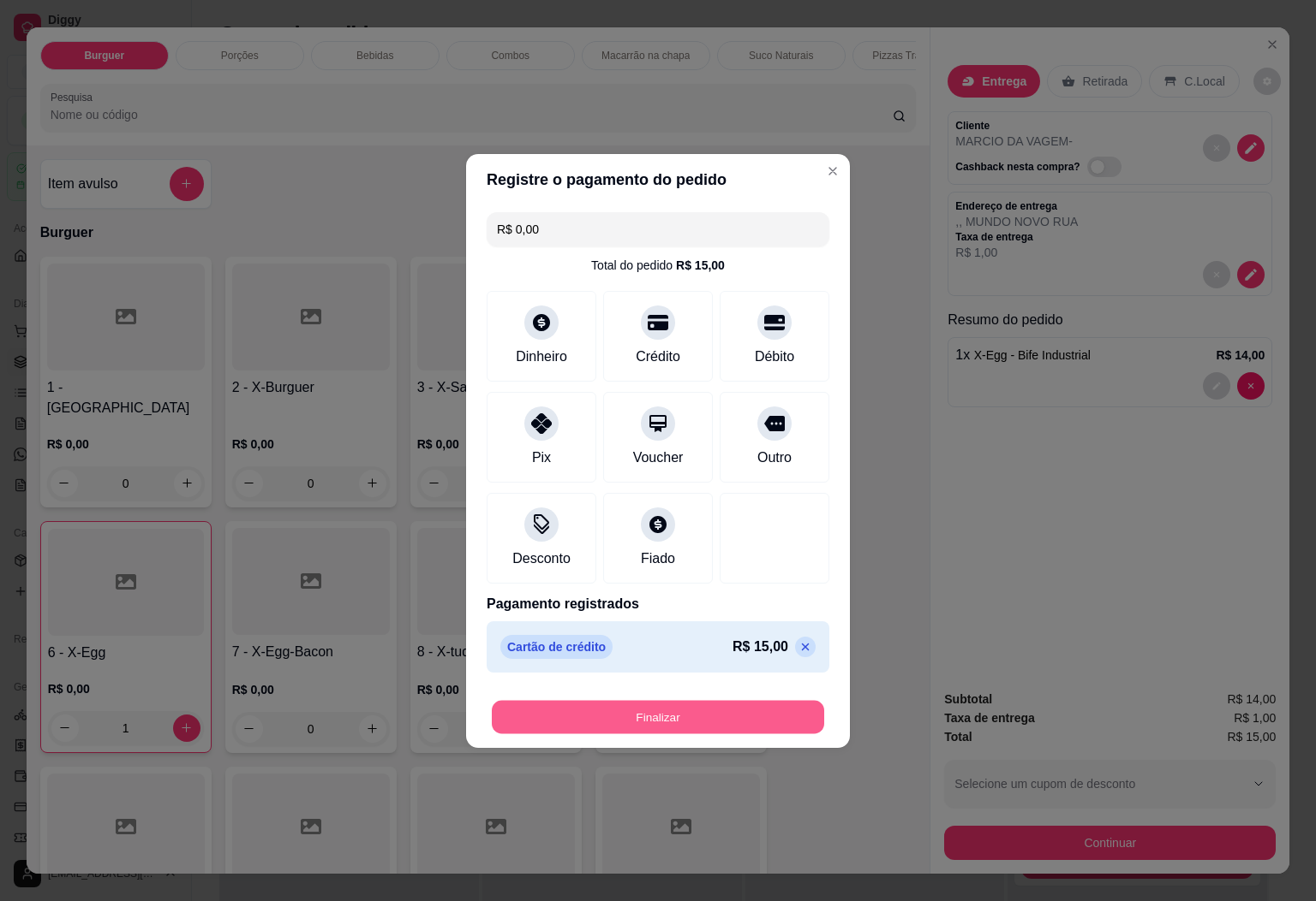
click at [740, 709] on button "Finalizar" at bounding box center [658, 717] width 332 height 33
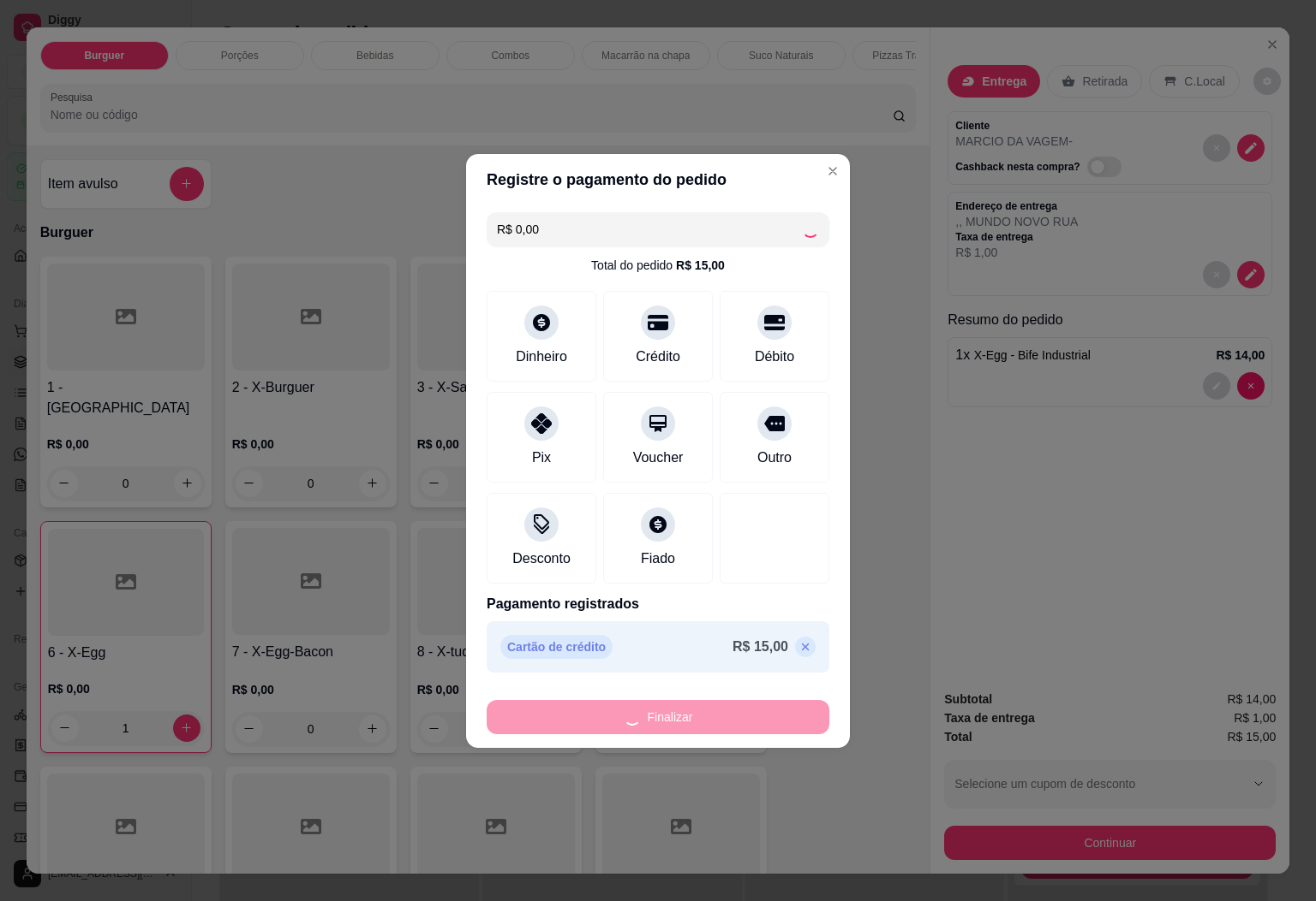
type input "0"
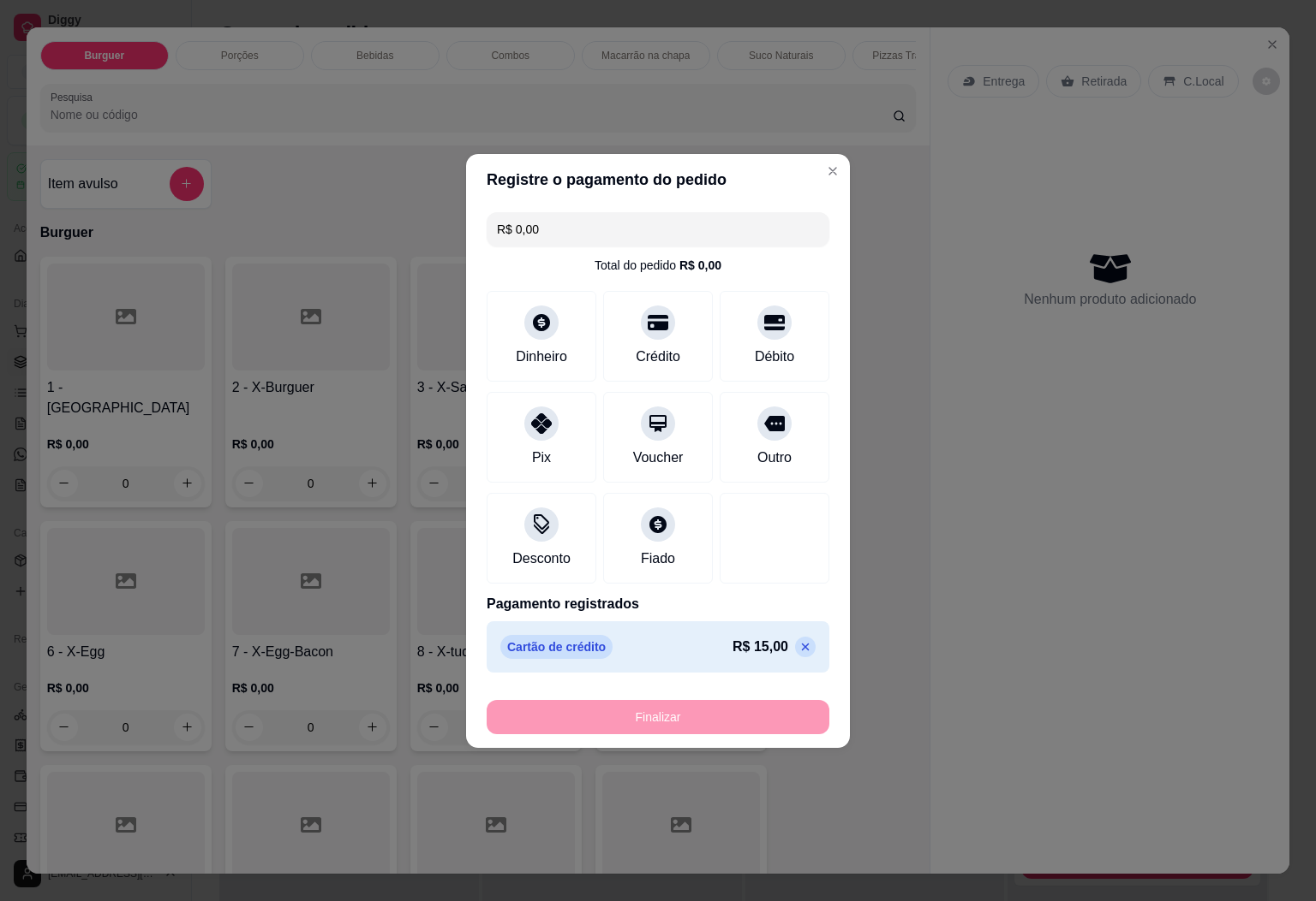
type input "-R$ 15,00"
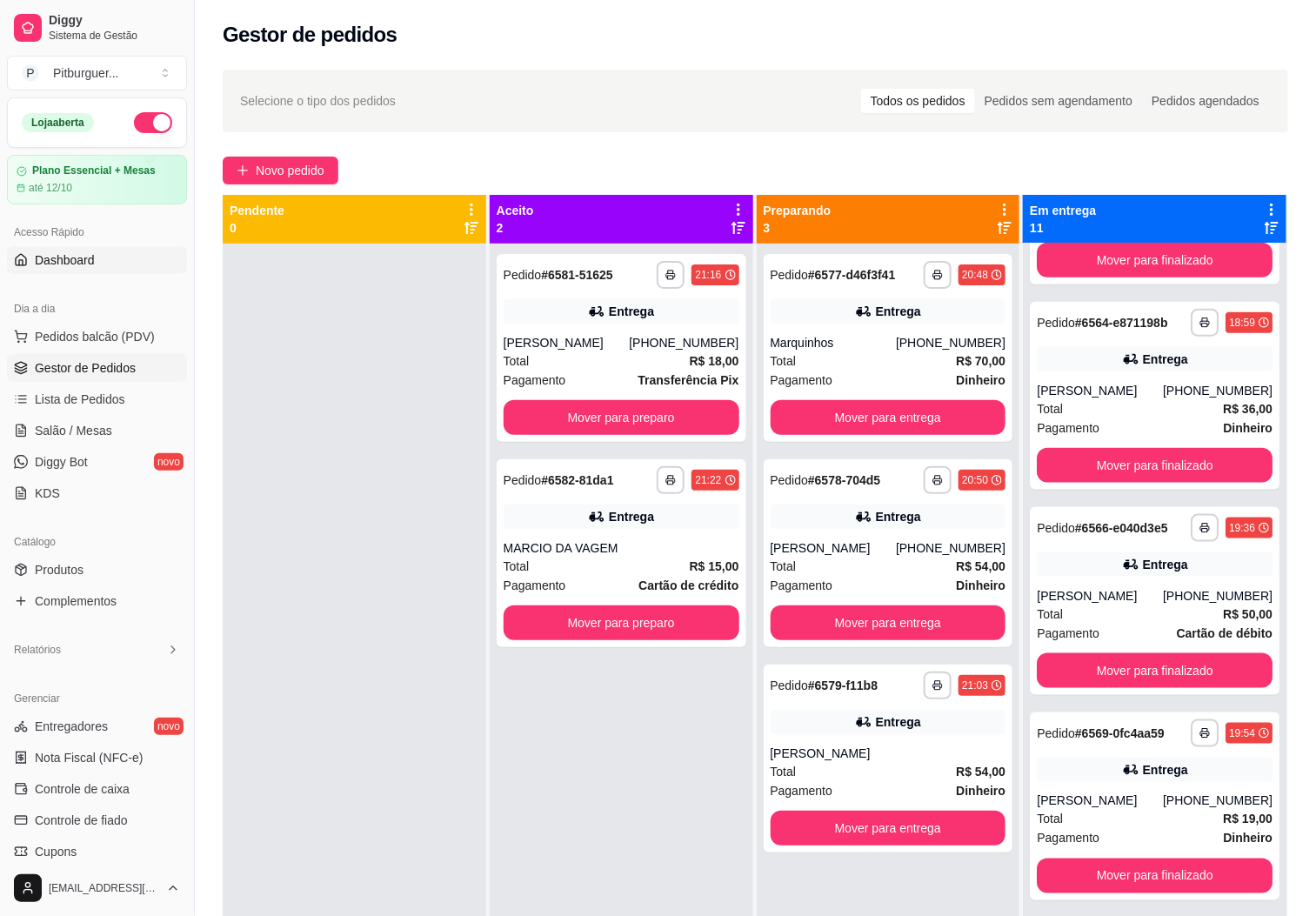
click at [88, 259] on span "Dashboard" at bounding box center [65, 260] width 60 height 18
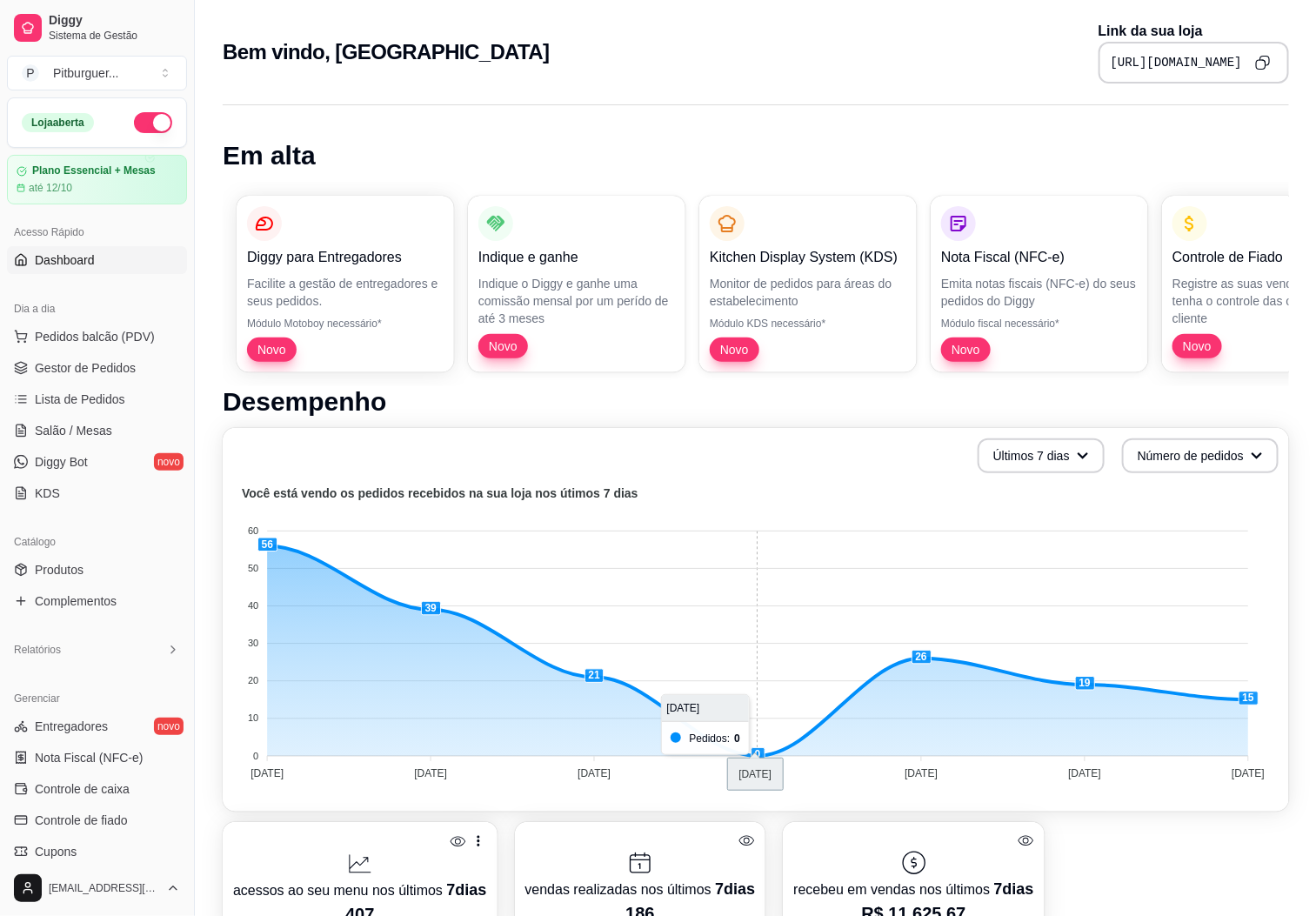
click at [736, 587] on foreignobject at bounding box center [756, 636] width 1046 height 305
click at [1074, 636] on foreignobject at bounding box center [756, 636] width 1046 height 305
click at [87, 366] on span "Gestor de Pedidos" at bounding box center [85, 369] width 101 height 18
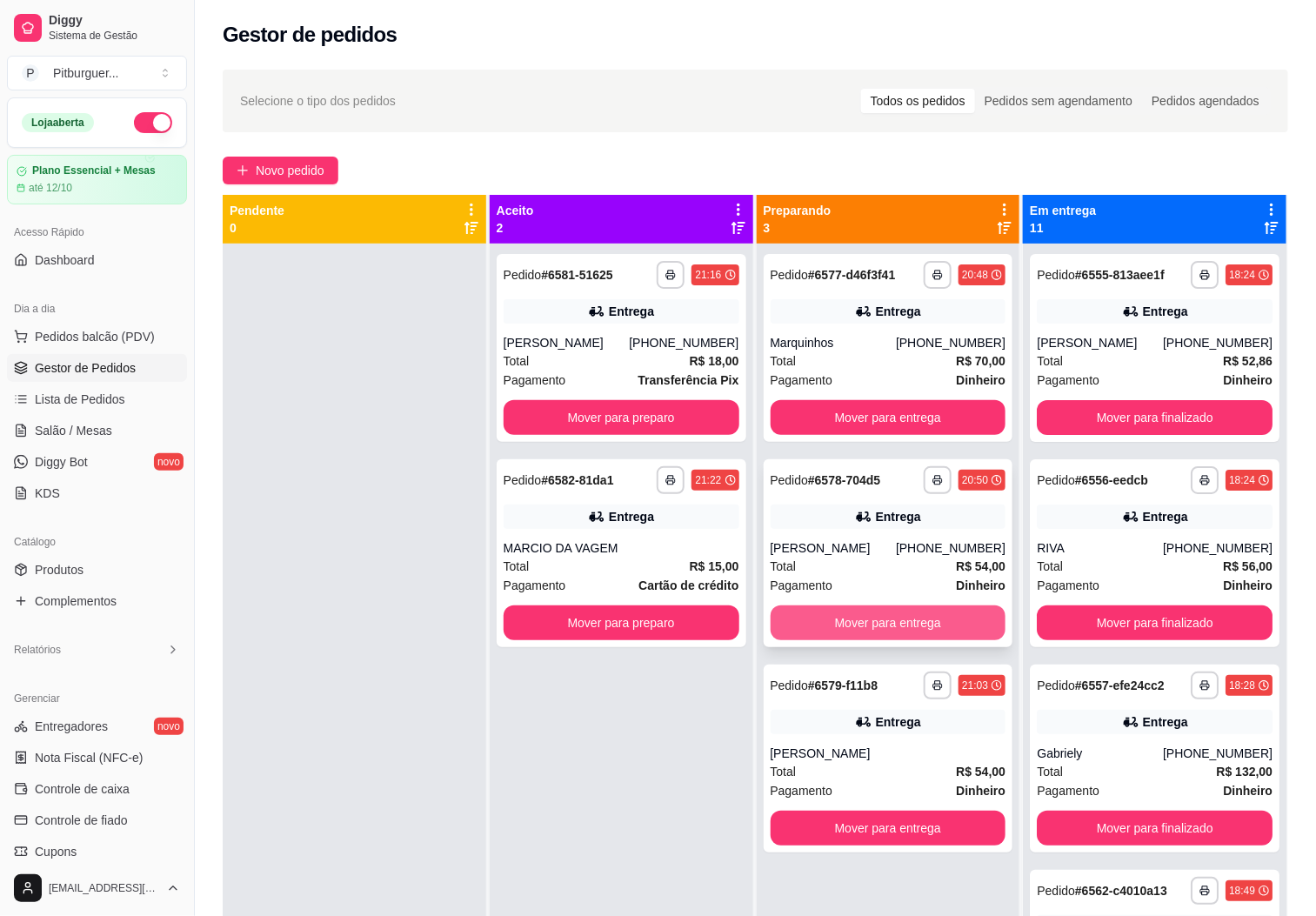
click at [862, 624] on button "Mover para entrega" at bounding box center [888, 623] width 235 height 35
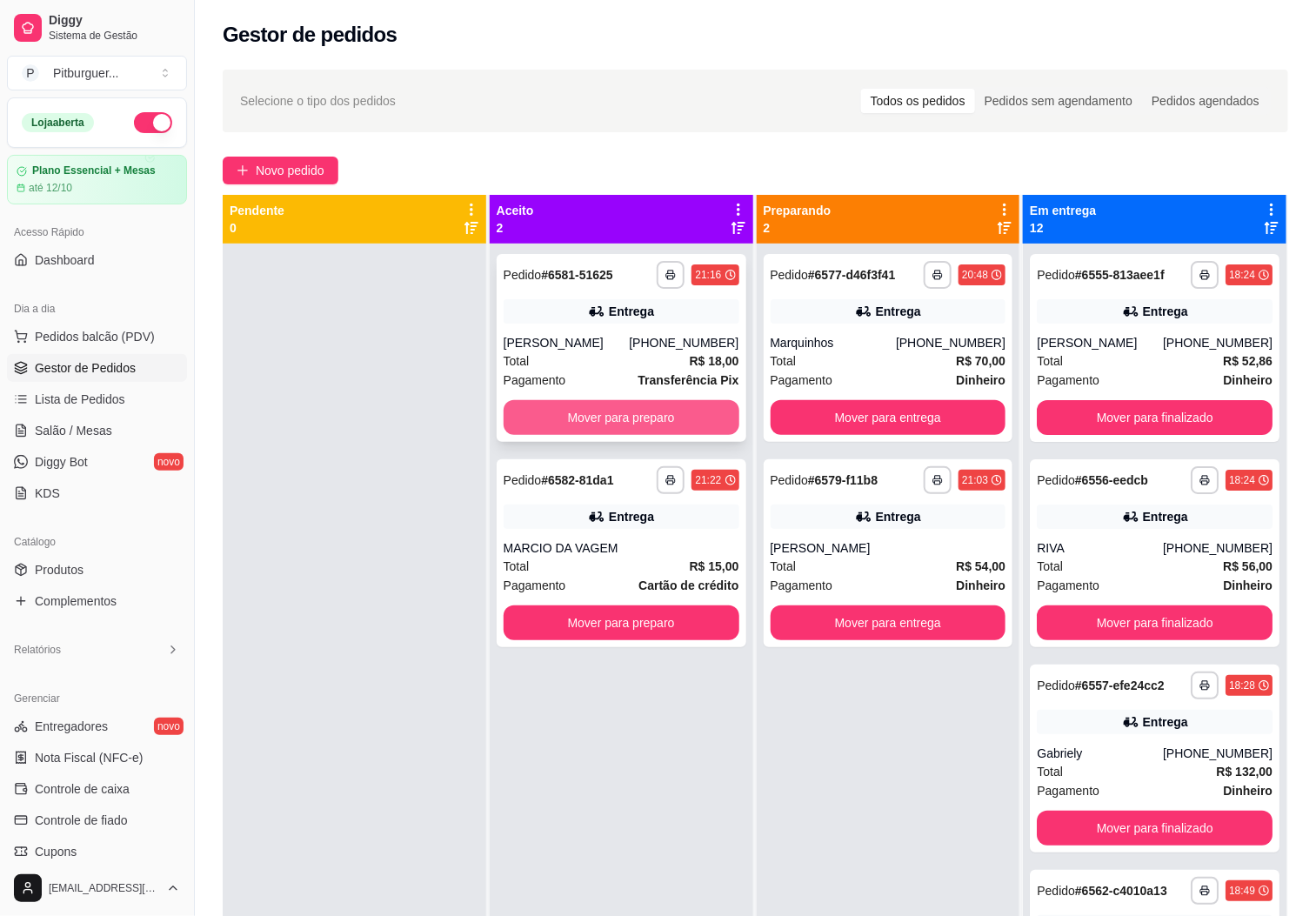
click at [583, 415] on button "Mover para preparo" at bounding box center [621, 417] width 235 height 35
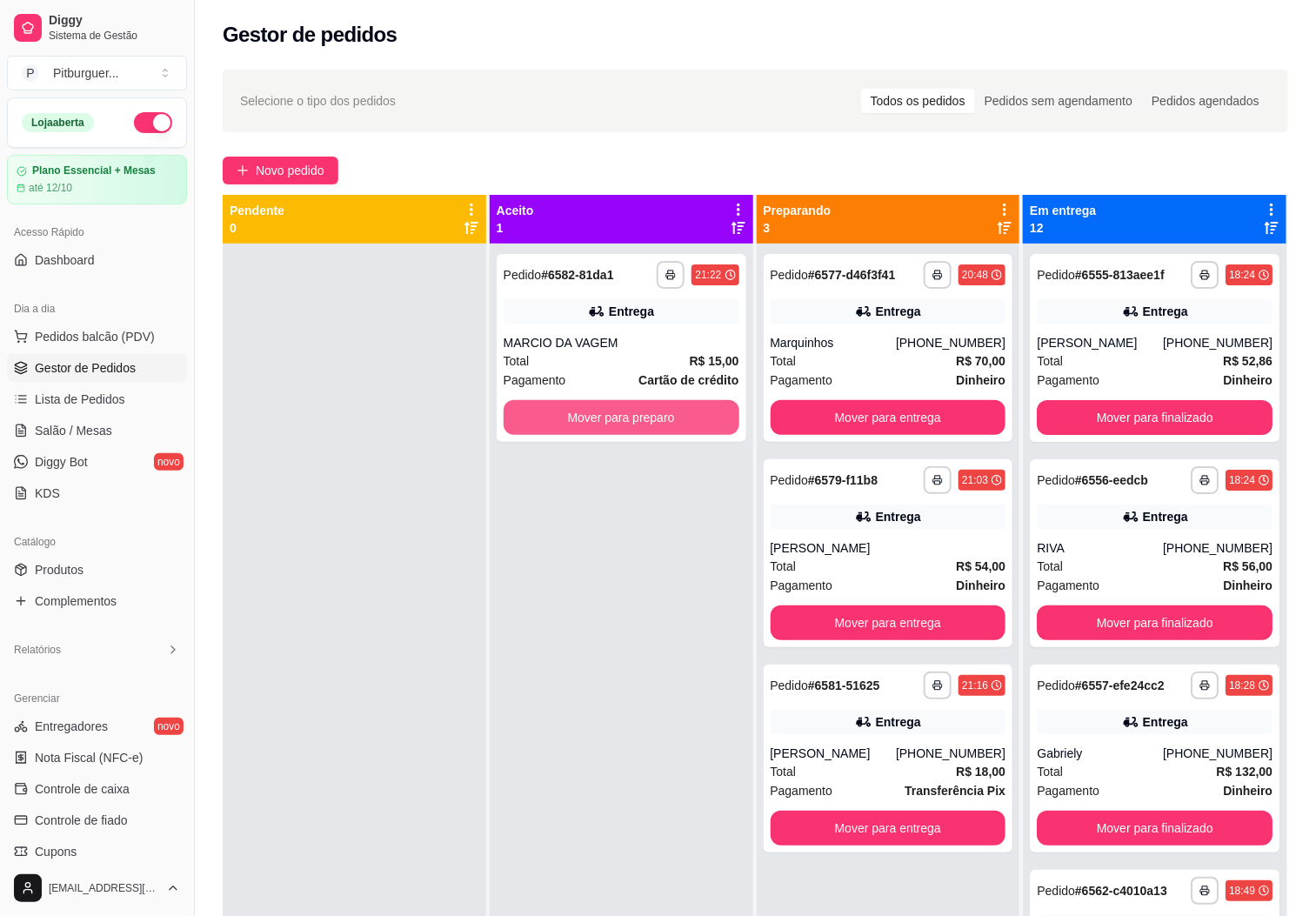
click at [583, 415] on button "Mover para preparo" at bounding box center [621, 417] width 235 height 35
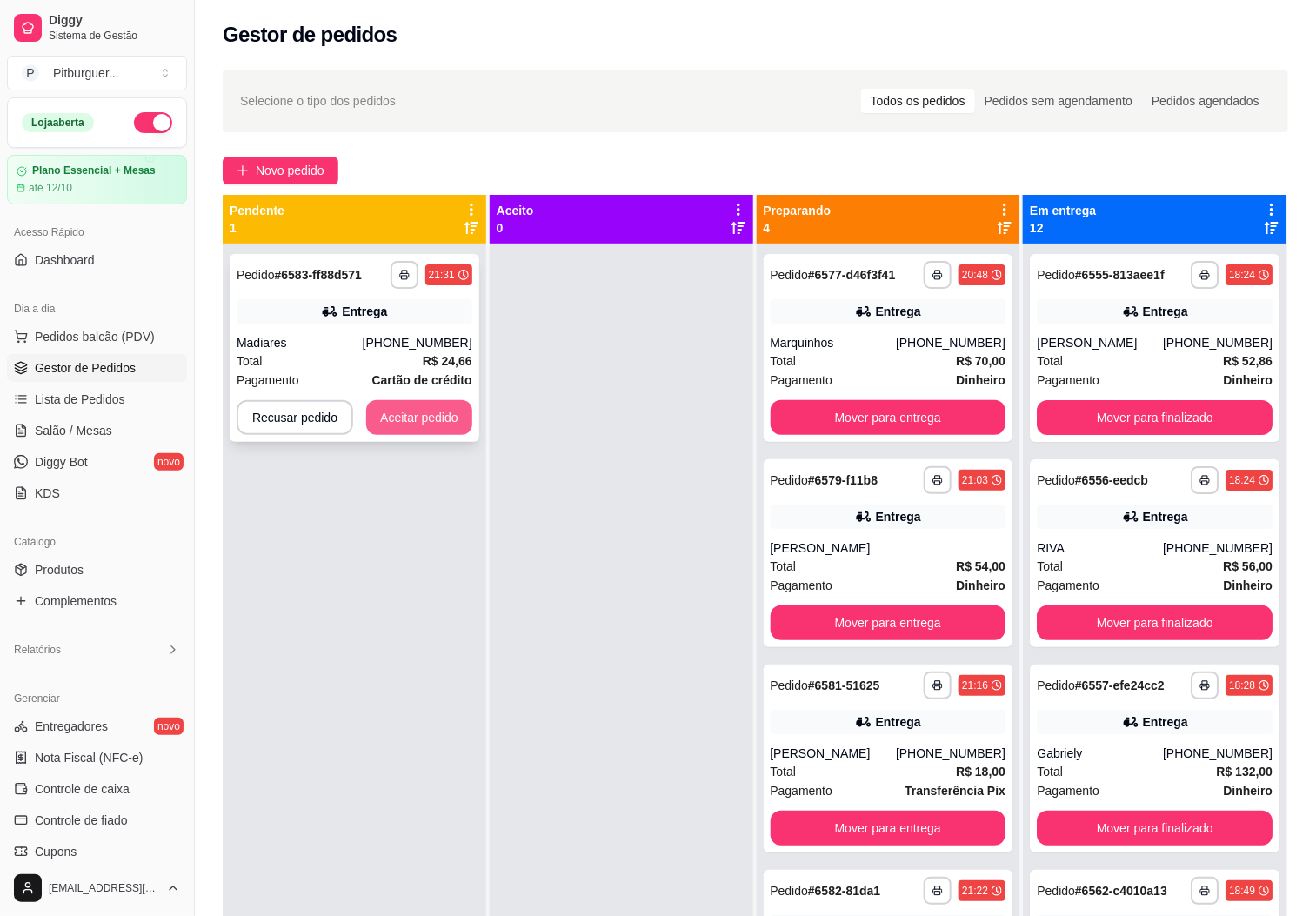
click at [437, 426] on button "Aceitar pedido" at bounding box center [419, 417] width 106 height 35
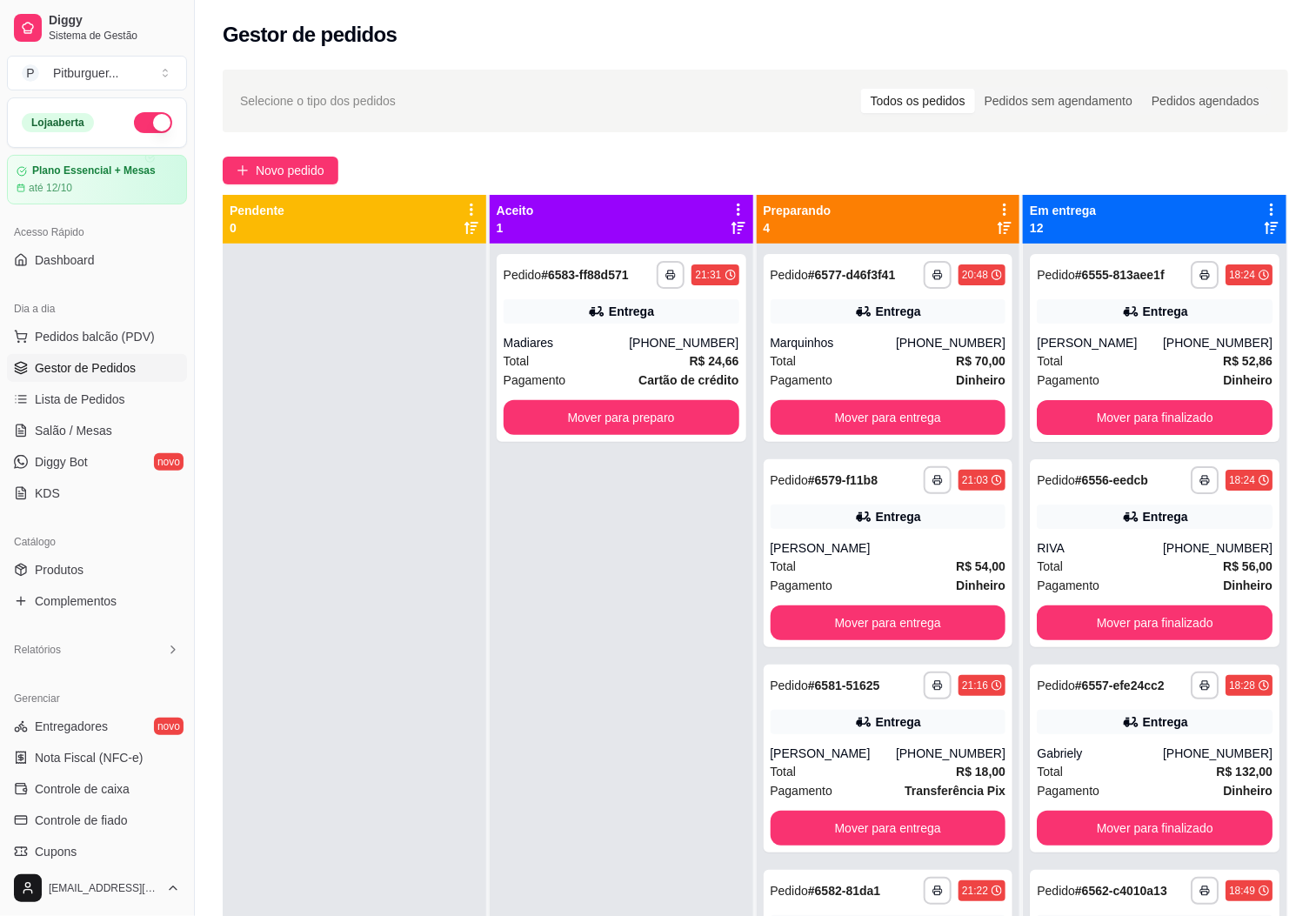
drag, startPoint x: 536, startPoint y: 628, endPoint x: 616, endPoint y: 666, distance: 88.6
click at [537, 628] on div "**********" at bounding box center [621, 701] width 263 height 916
click at [849, 411] on button "Mover para entrega" at bounding box center [889, 418] width 228 height 34
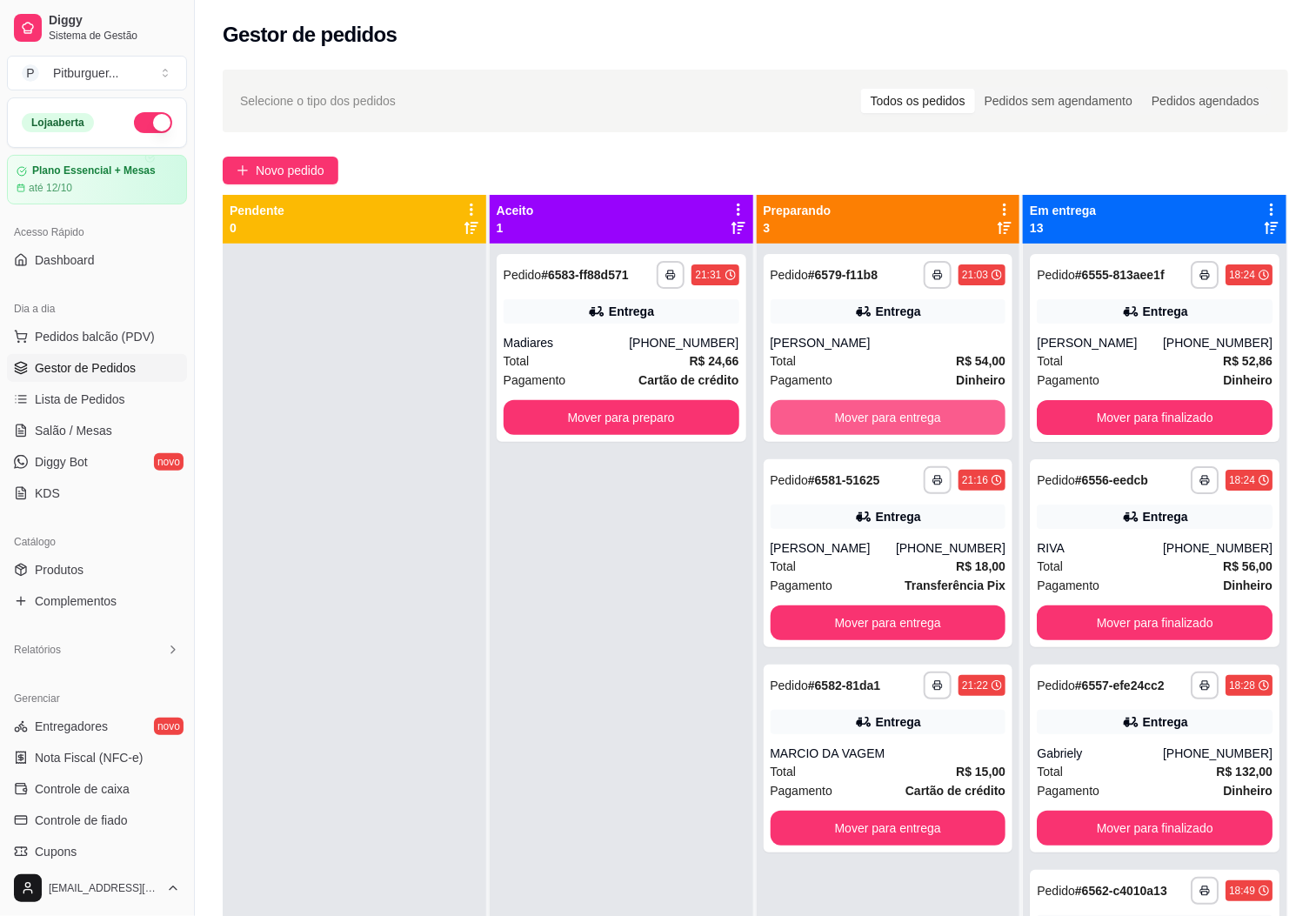
click at [849, 411] on button "Mover para entrega" at bounding box center [888, 417] width 235 height 35
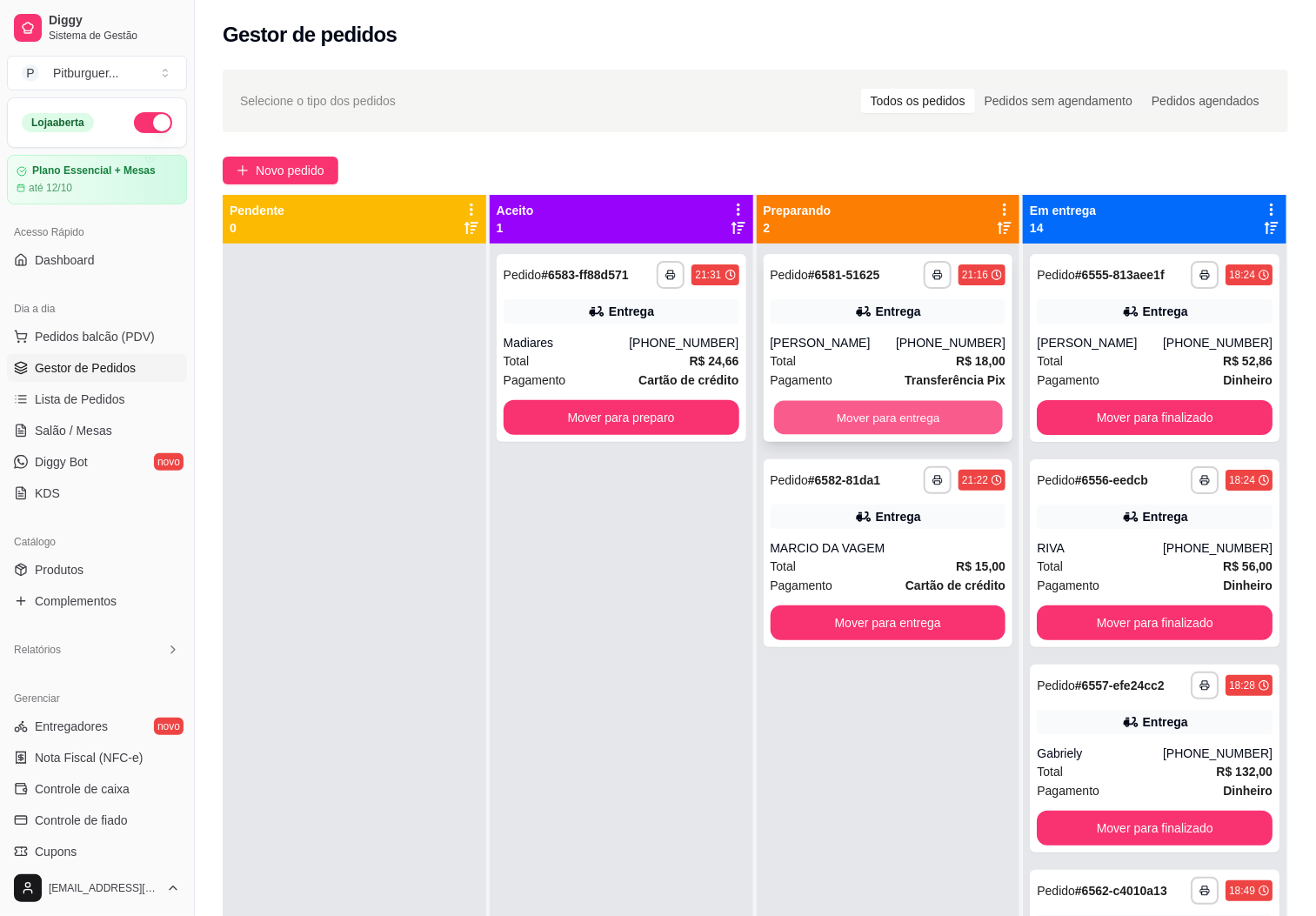
click at [814, 415] on button "Mover para entrega" at bounding box center [889, 418] width 228 height 34
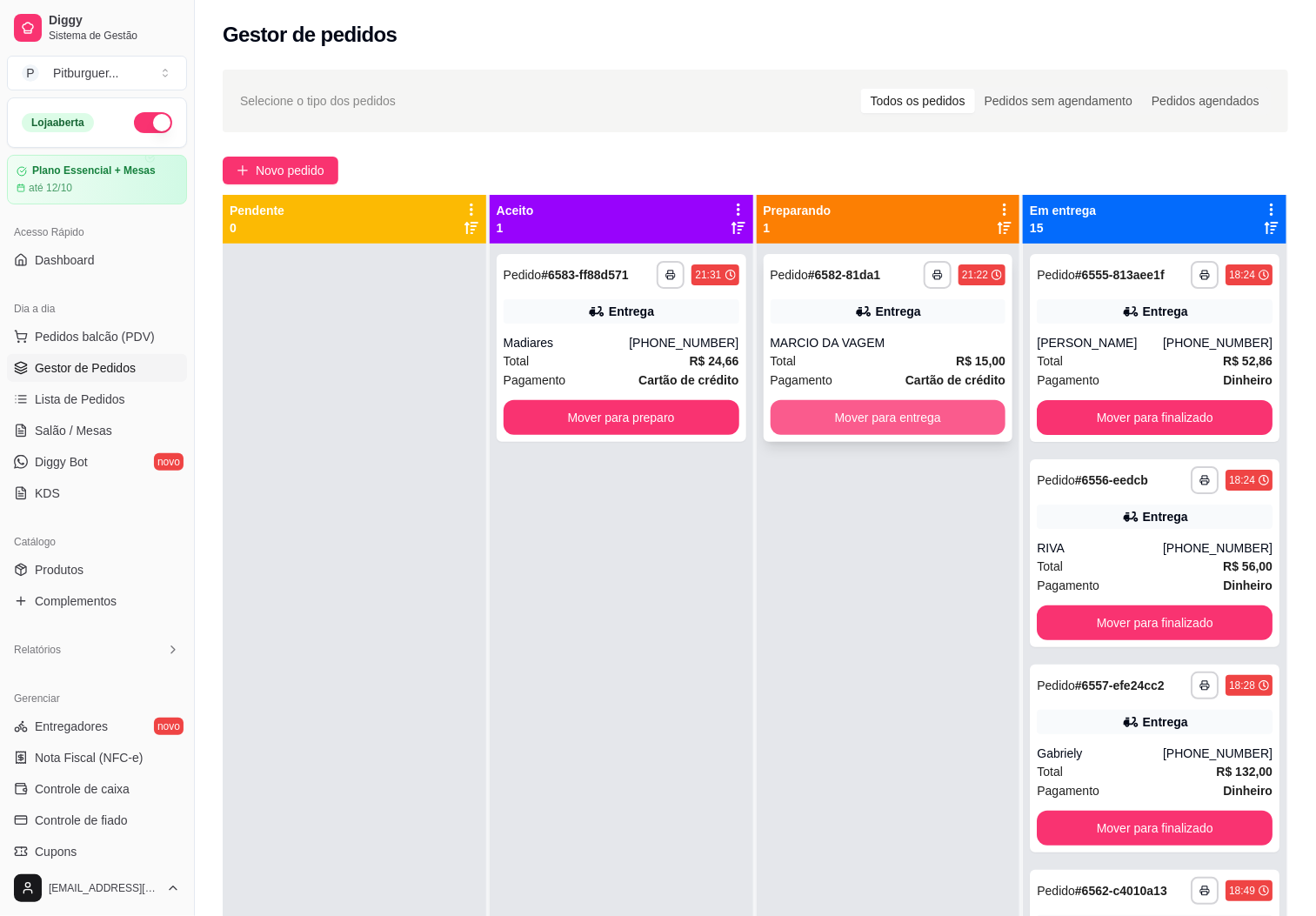
click at [809, 428] on button "Mover para entrega" at bounding box center [888, 417] width 235 height 35
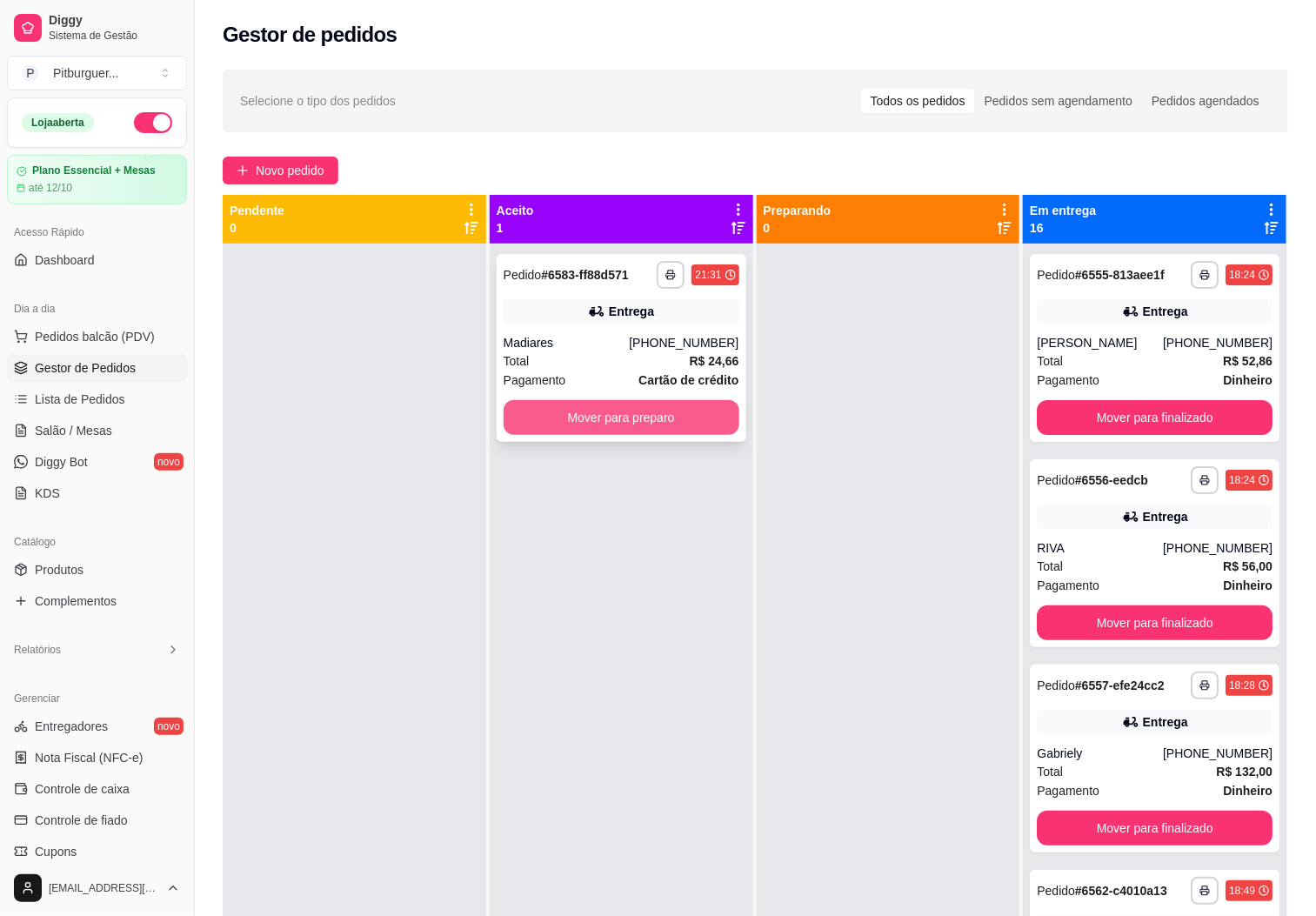
click at [637, 407] on button "Mover para preparo" at bounding box center [621, 417] width 235 height 35
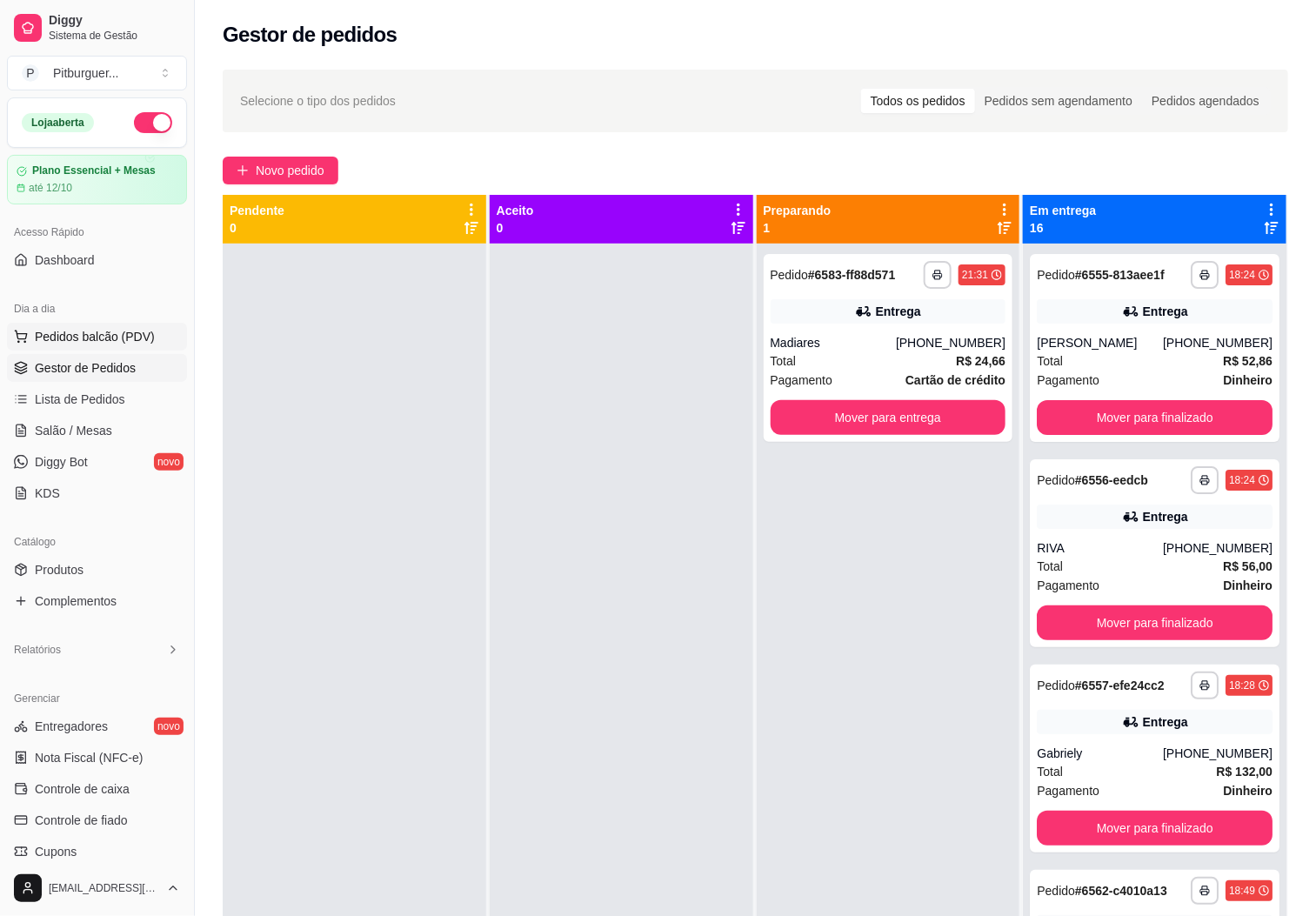
click at [104, 333] on span "Pedidos balcão (PDV)" at bounding box center [94, 337] width 120 height 18
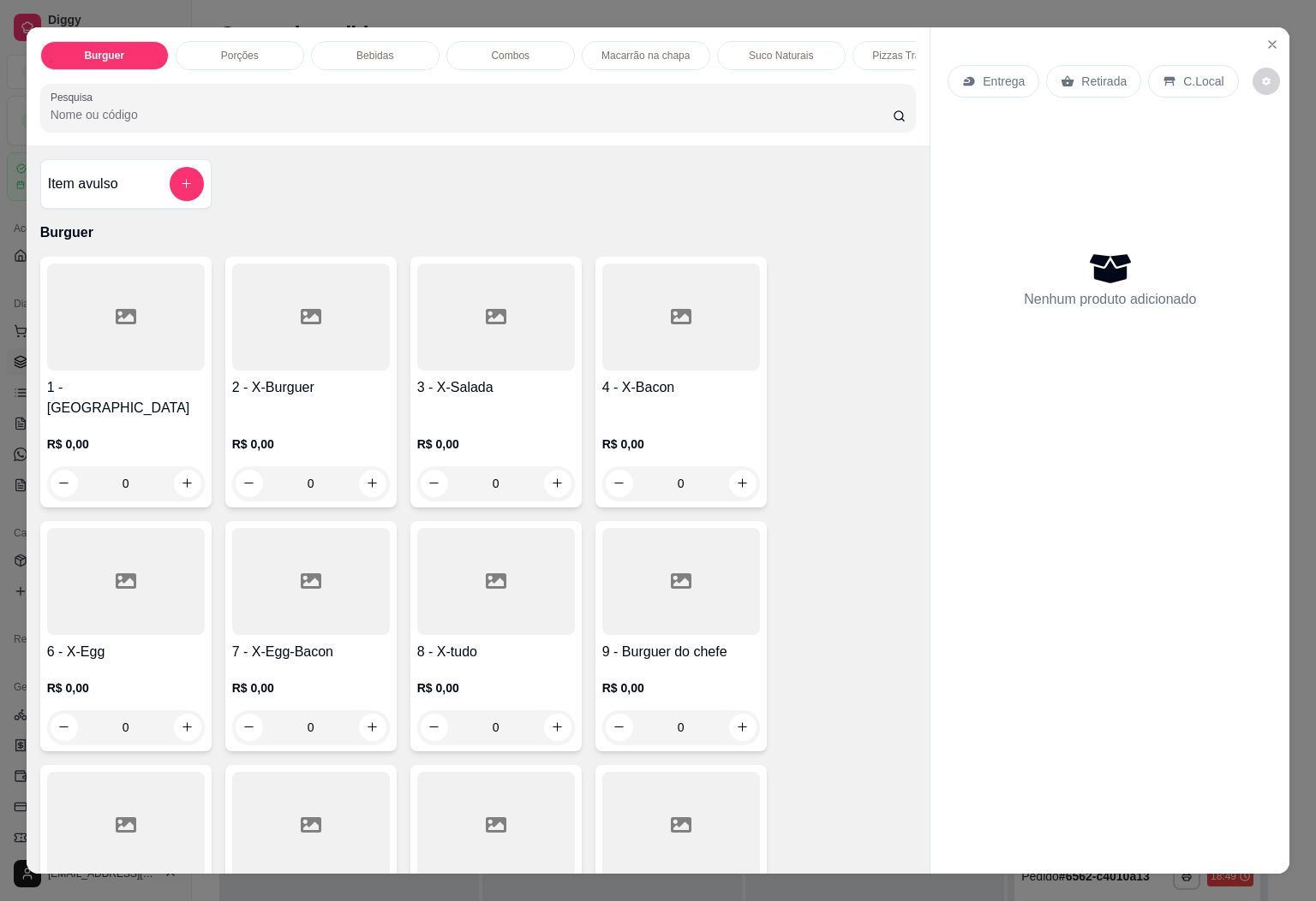
click at [509, 599] on div at bounding box center [496, 582] width 157 height 107
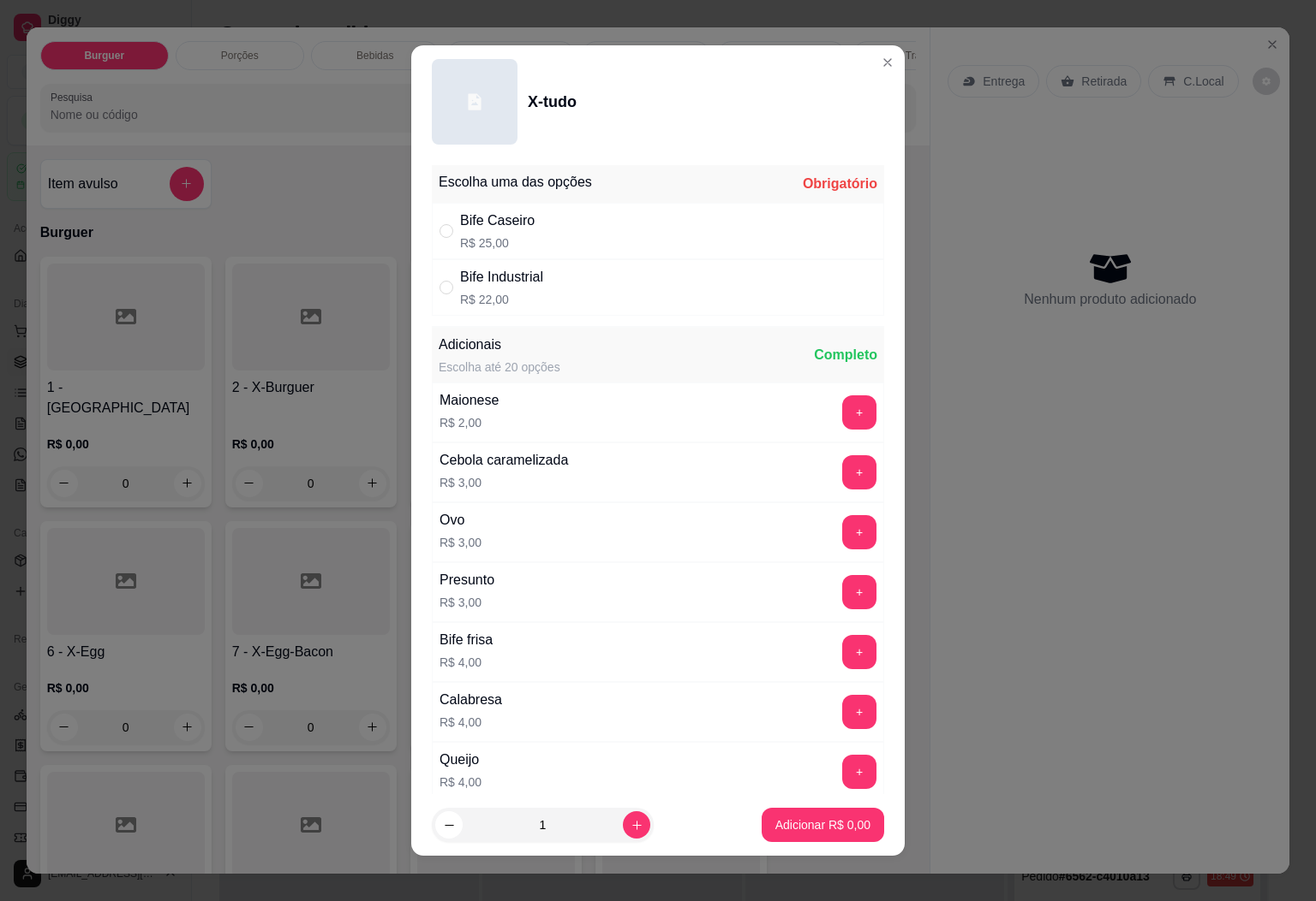
click at [500, 238] on p "R$ 25,00" at bounding box center [497, 243] width 74 height 18
radio input "true"
click at [631, 822] on icon "increase-product-quantity" at bounding box center [636, 825] width 13 height 13
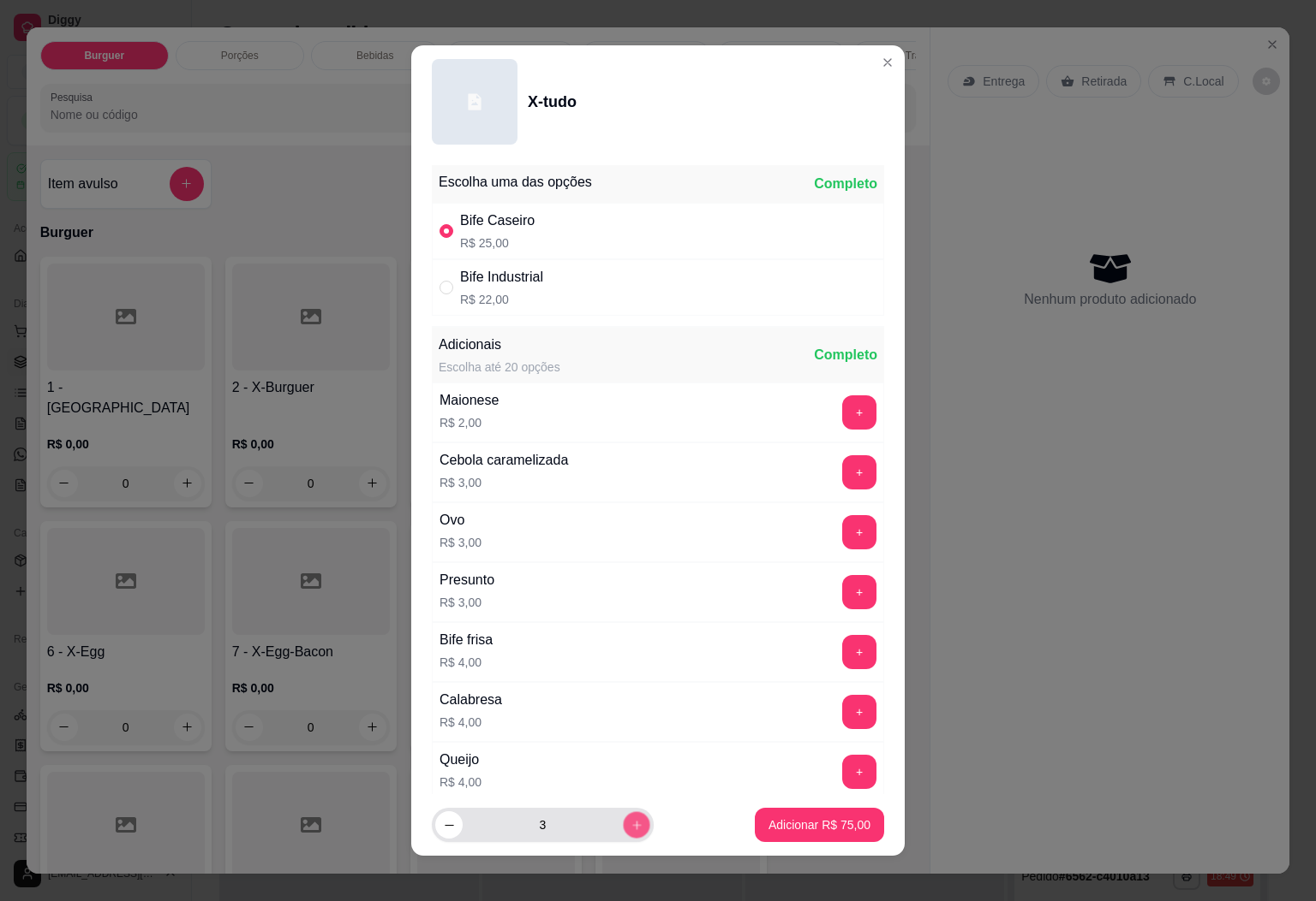
type input "4"
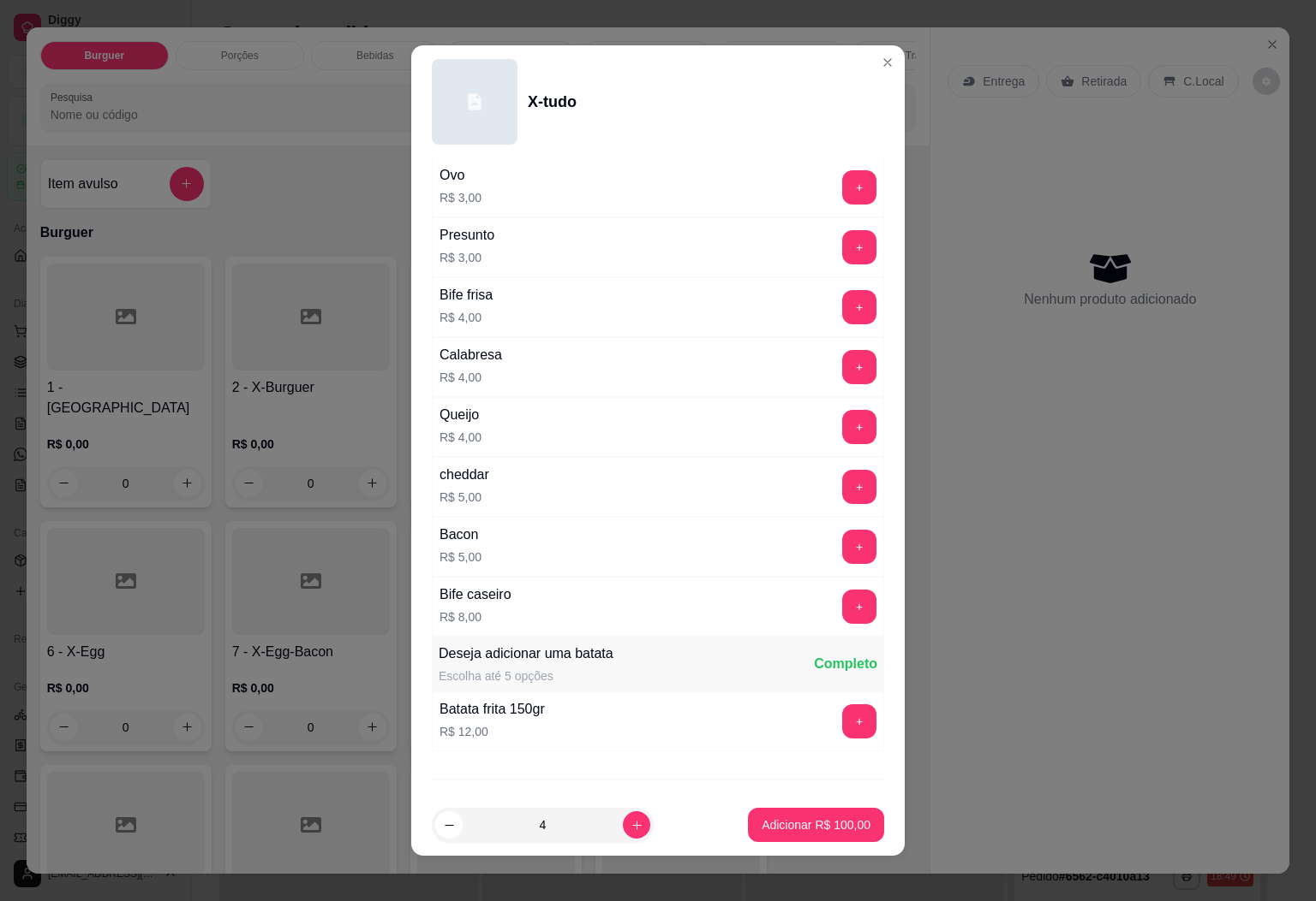
scroll to position [442, 0]
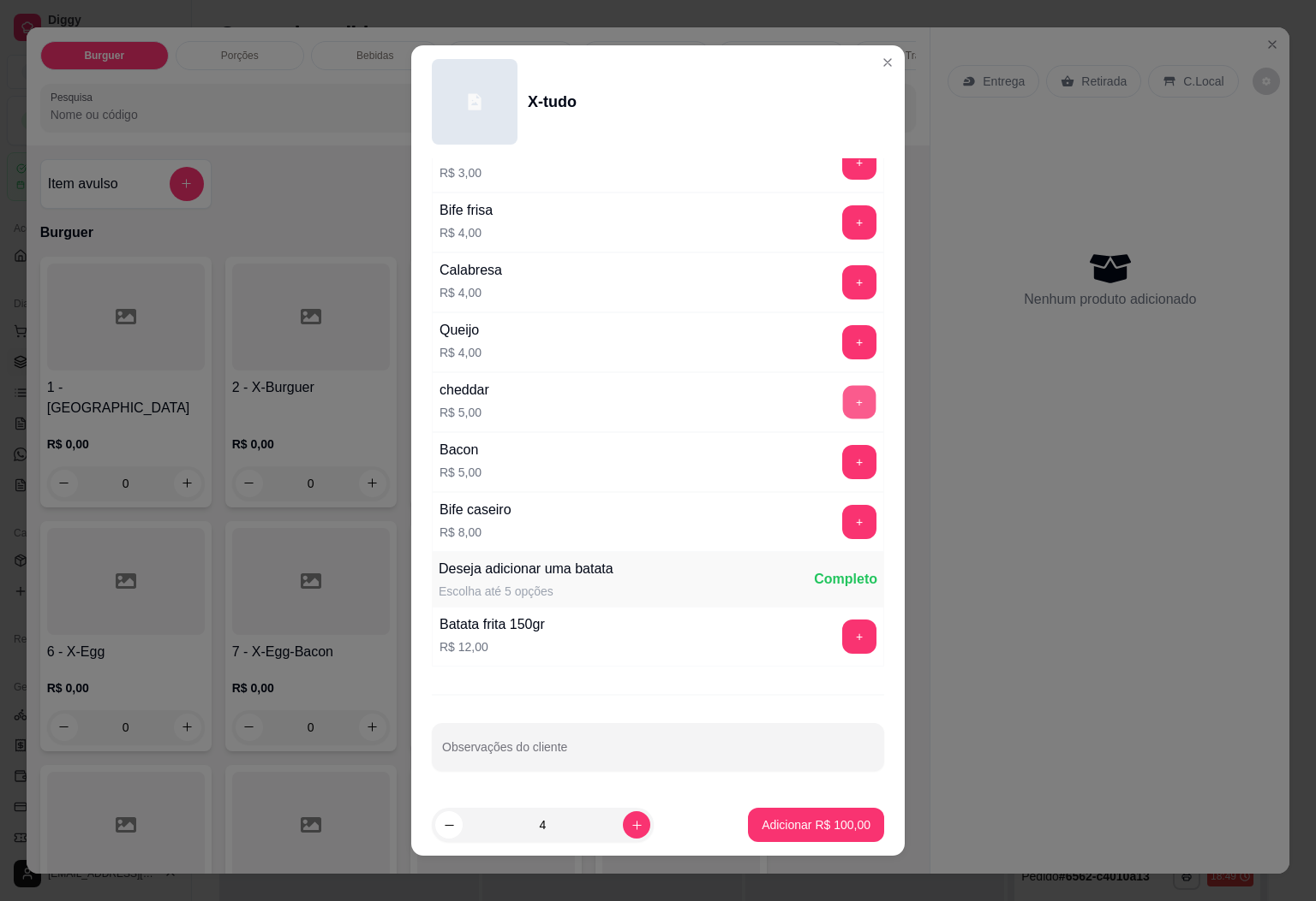
click at [843, 401] on button "+" at bounding box center [859, 402] width 33 height 33
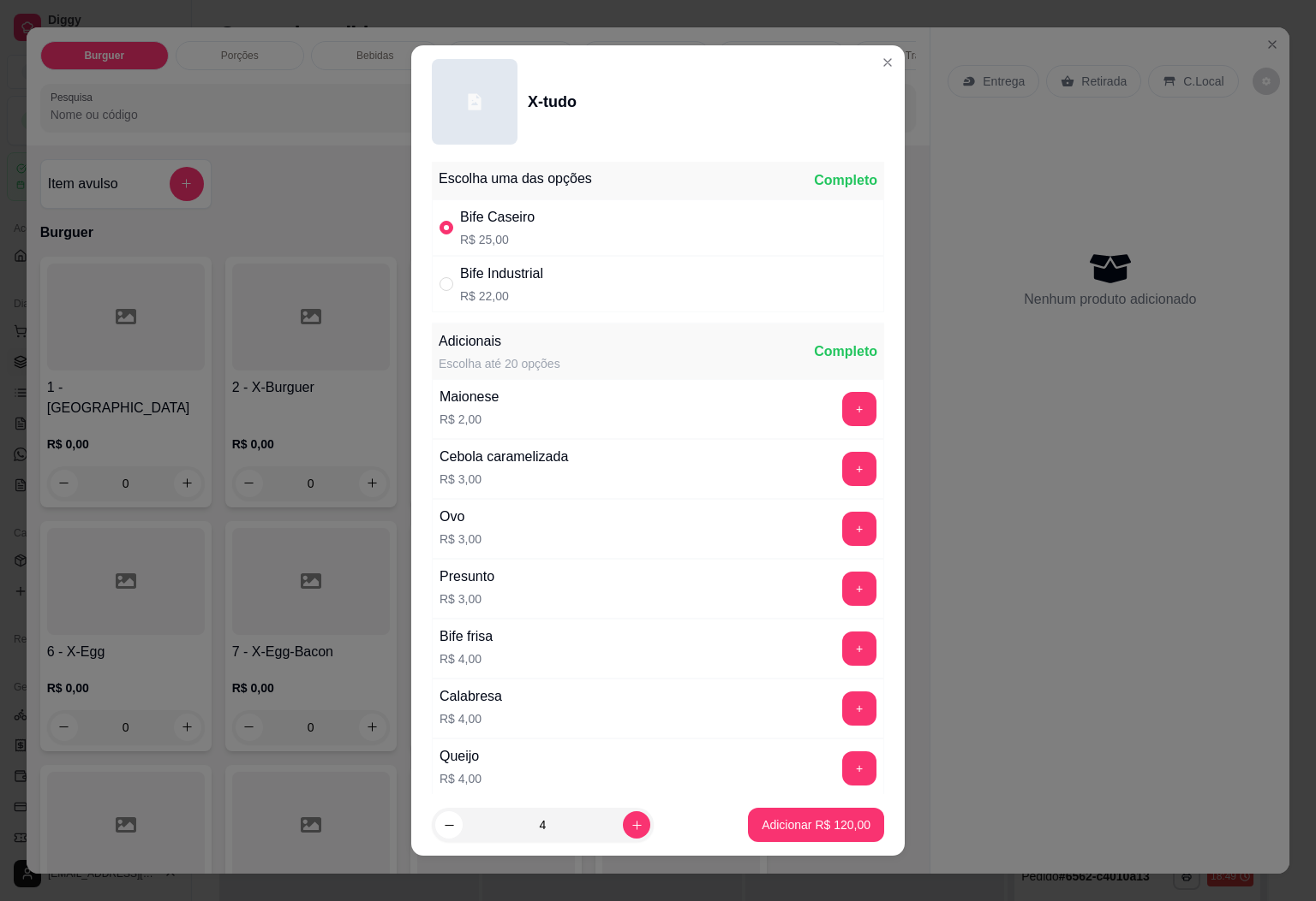
scroll to position [0, 0]
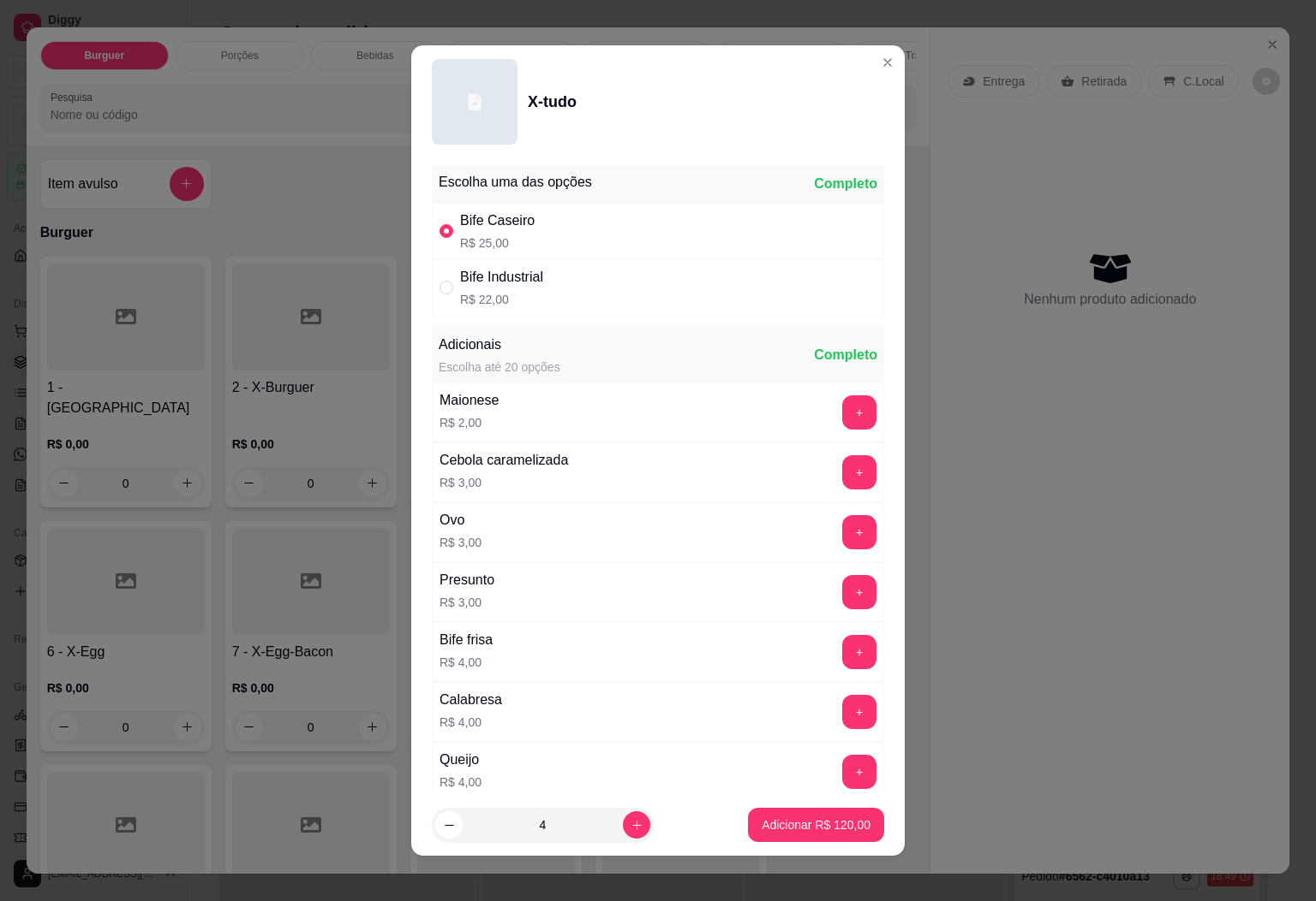
click at [594, 818] on input "4" at bounding box center [543, 825] width 160 height 34
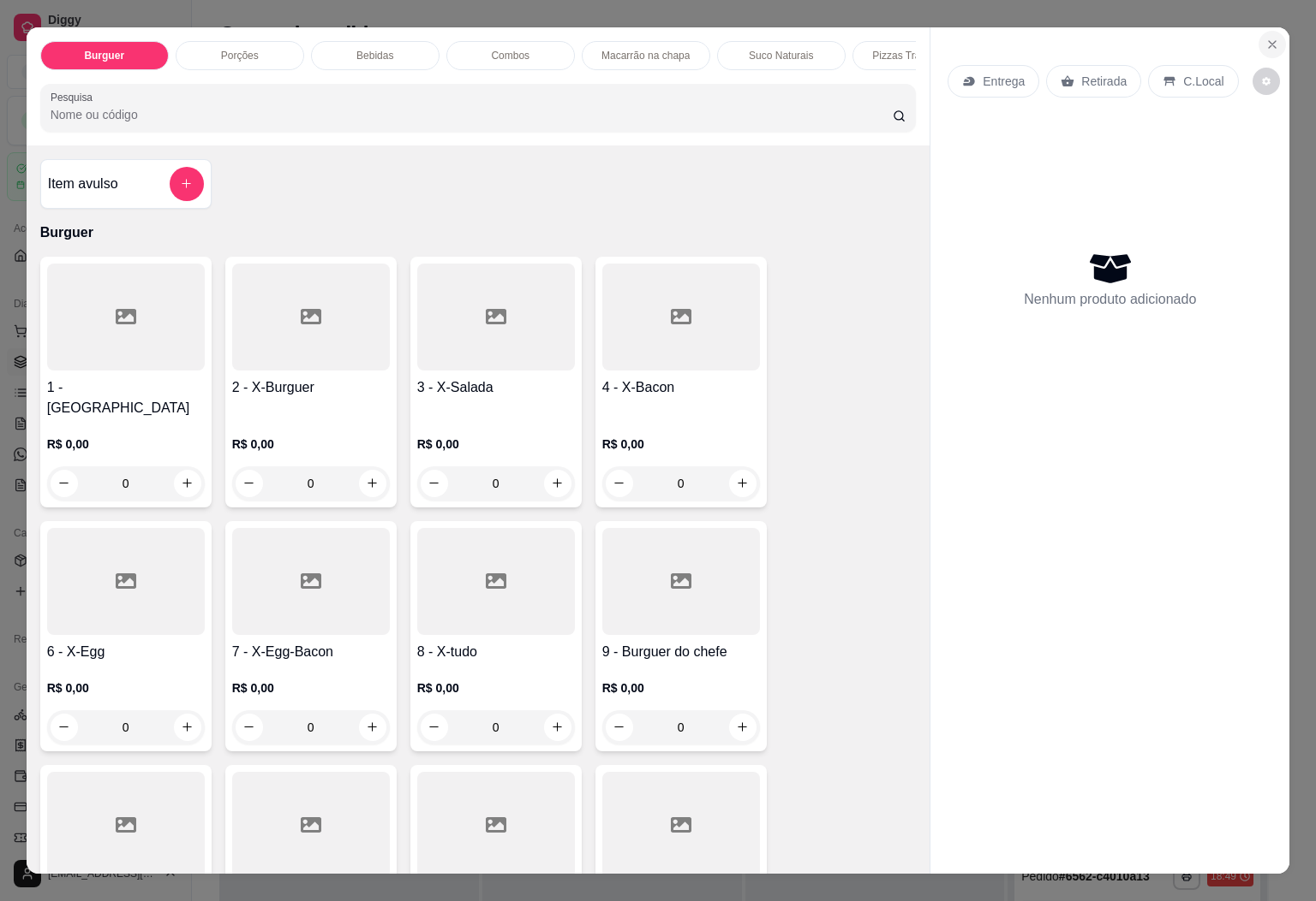
click at [1265, 38] on icon "Close" at bounding box center [1272, 45] width 14 height 14
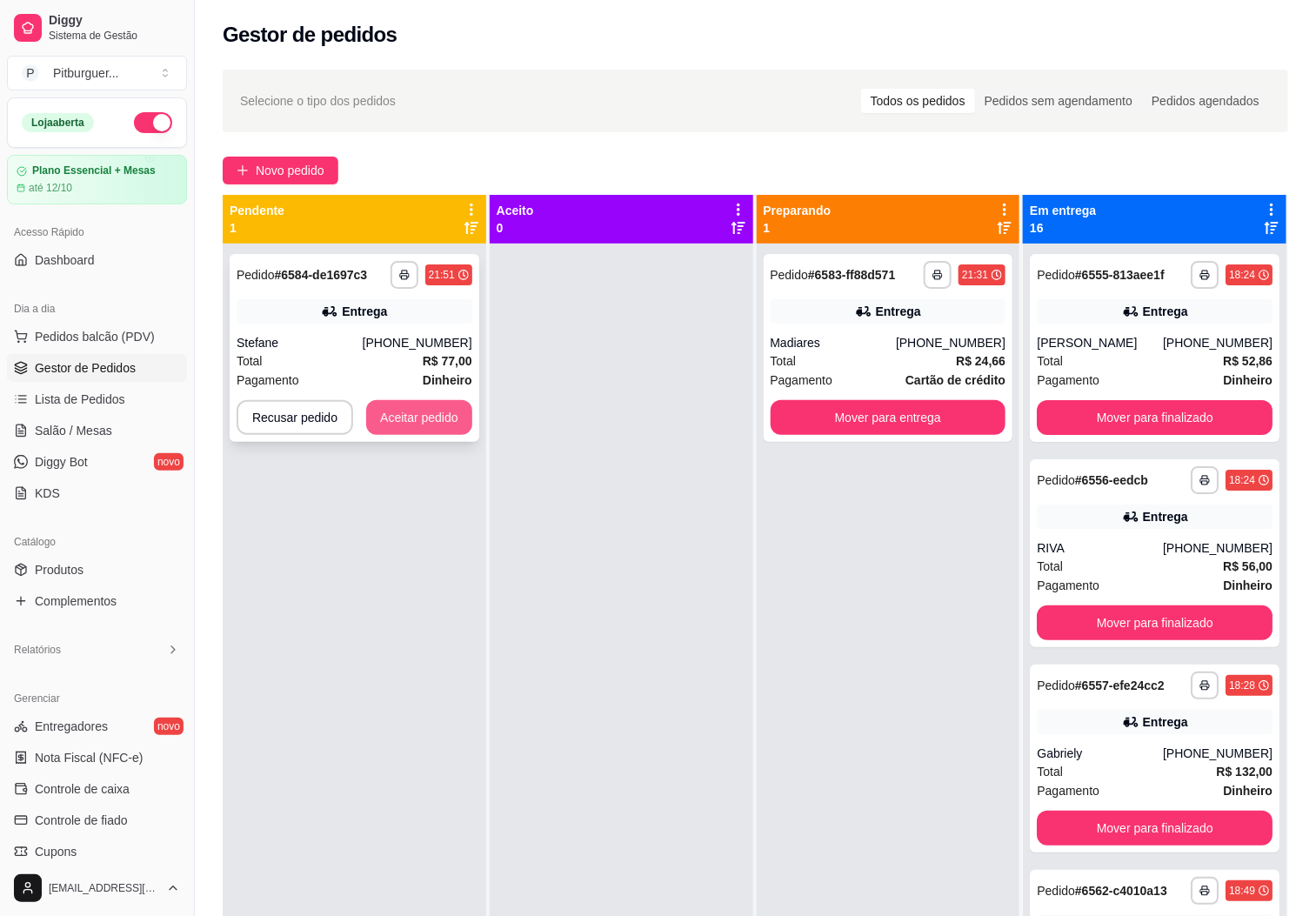
click at [396, 411] on button "Aceitar pedido" at bounding box center [419, 417] width 106 height 35
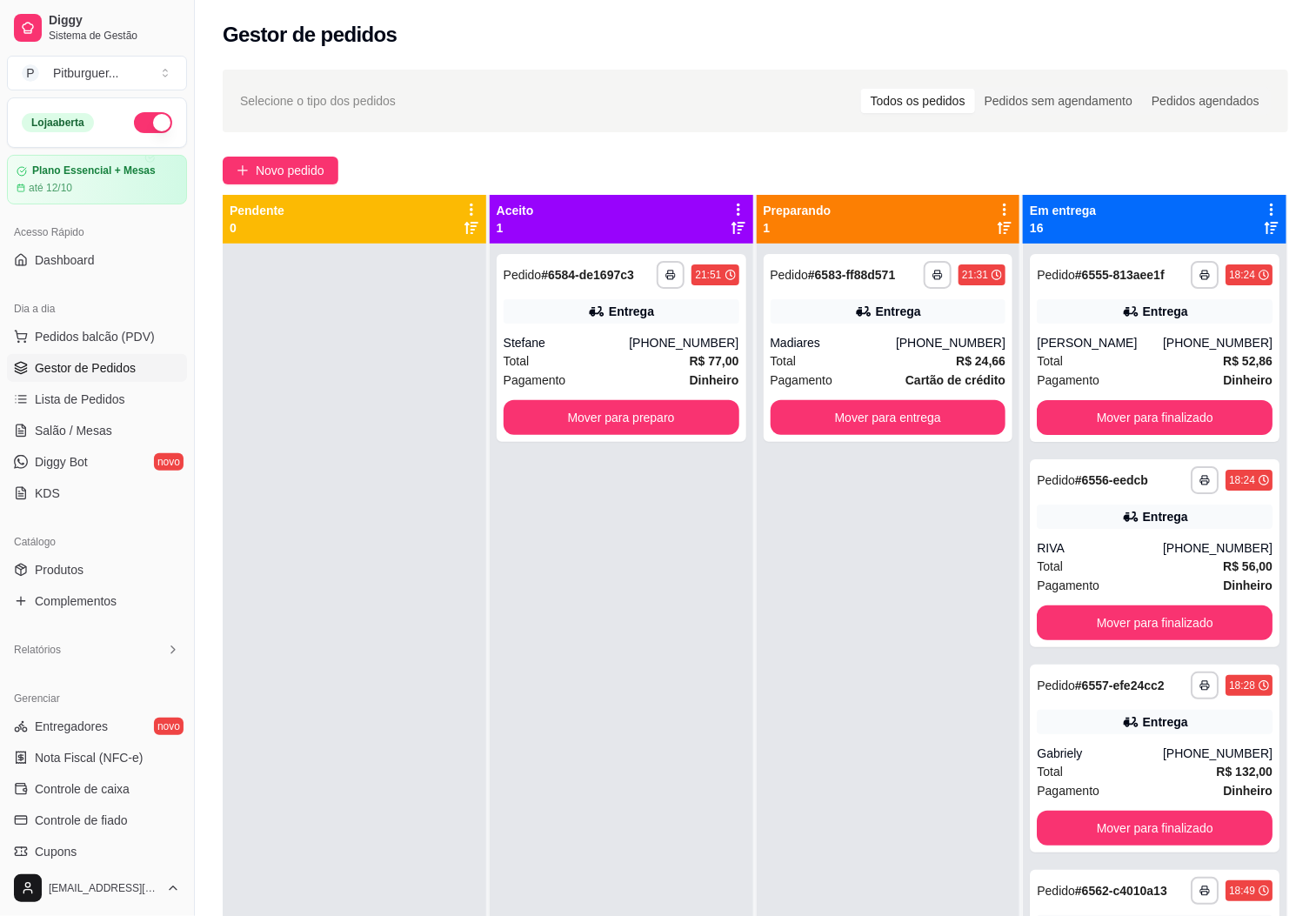
click at [389, 483] on div at bounding box center [354, 701] width 263 height 916
click at [249, 389] on div at bounding box center [354, 701] width 263 height 916
click at [295, 460] on div at bounding box center [354, 701] width 263 height 916
click at [295, 574] on div at bounding box center [354, 701] width 263 height 916
click at [296, 572] on div at bounding box center [354, 701] width 263 height 916
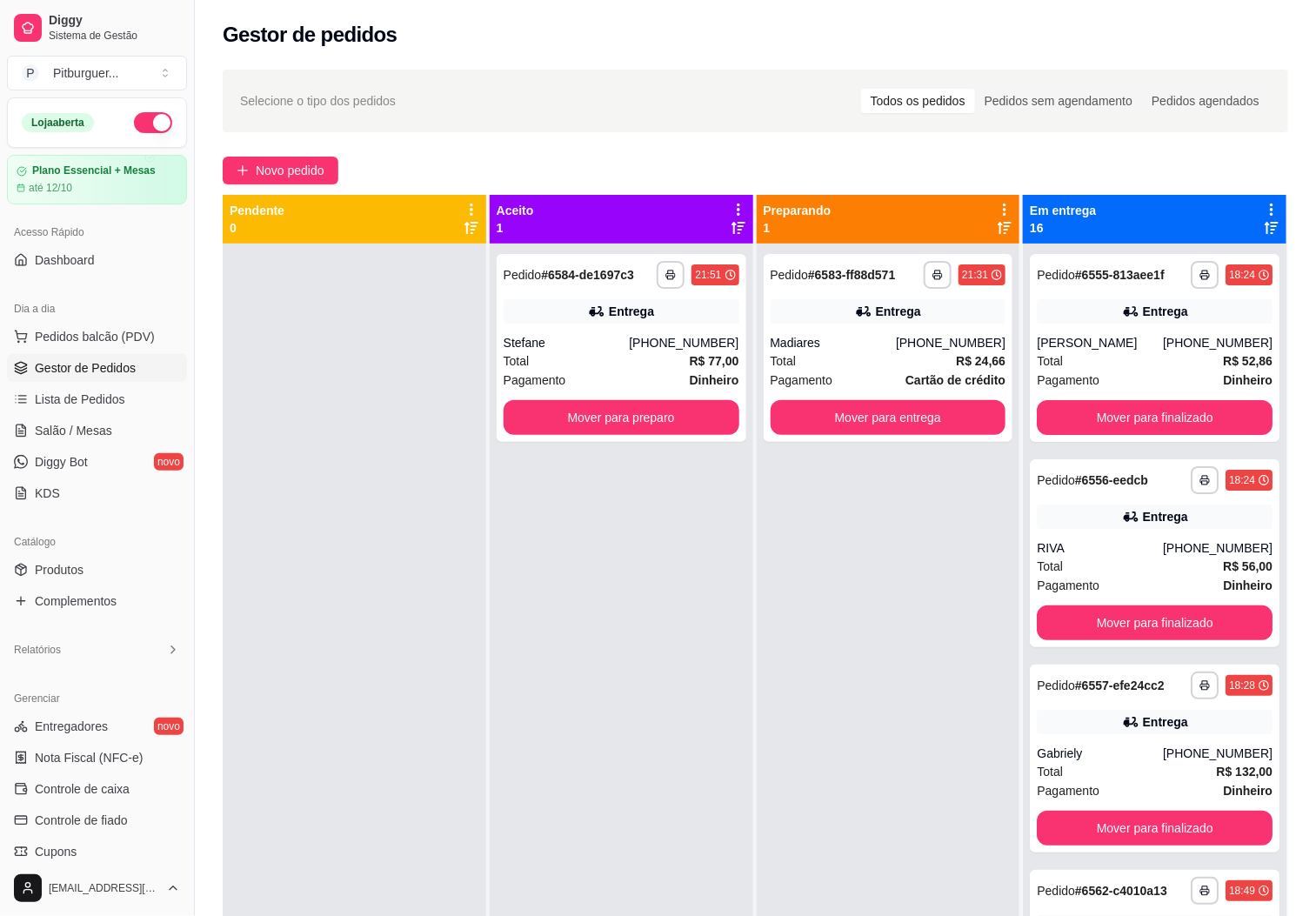
click at [296, 572] on div at bounding box center [354, 701] width 263 height 916
click at [309, 551] on div at bounding box center [354, 701] width 263 height 916
click at [543, 413] on button "Mover para preparo" at bounding box center [622, 418] width 228 height 34
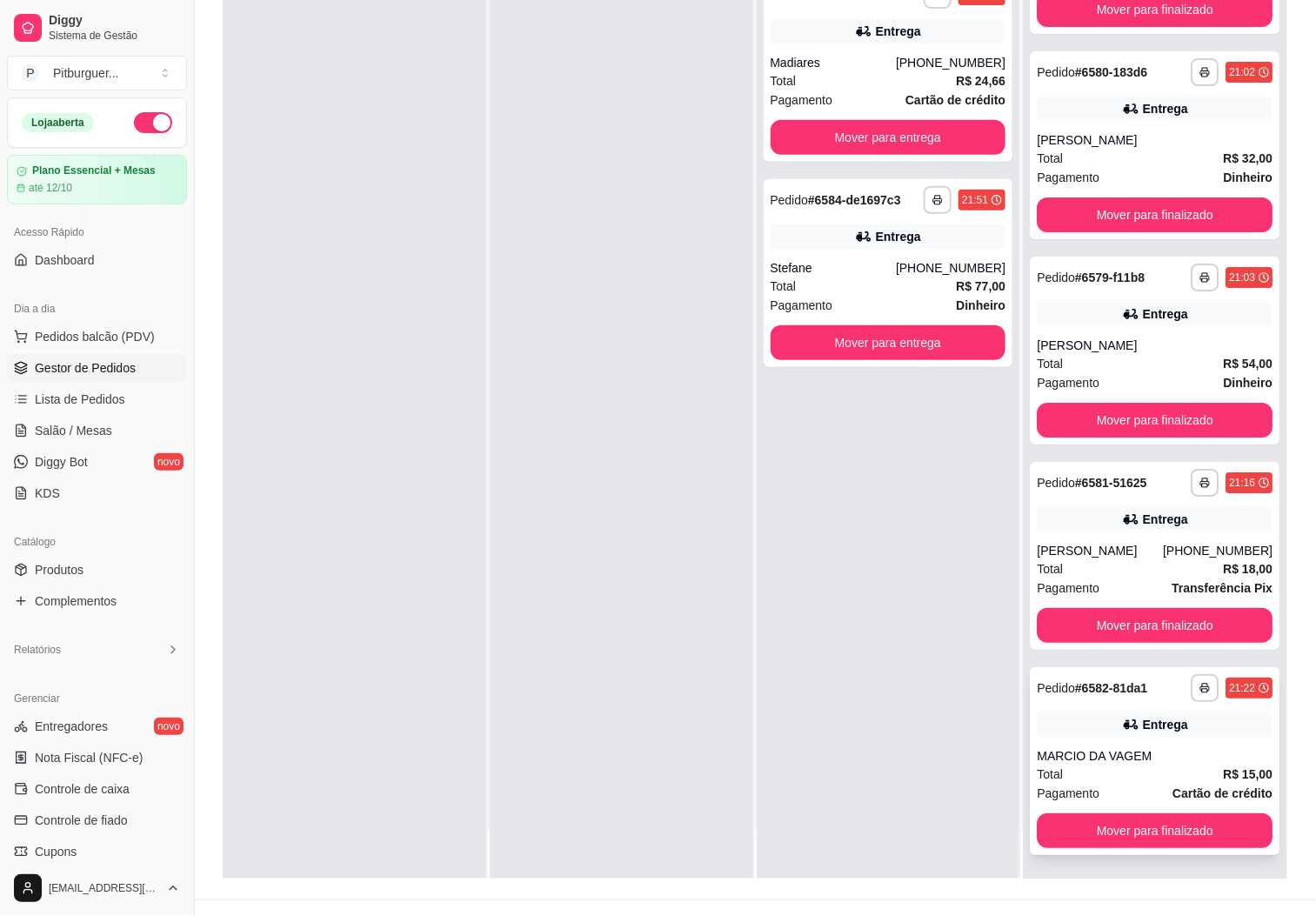
scroll to position [266, 0]
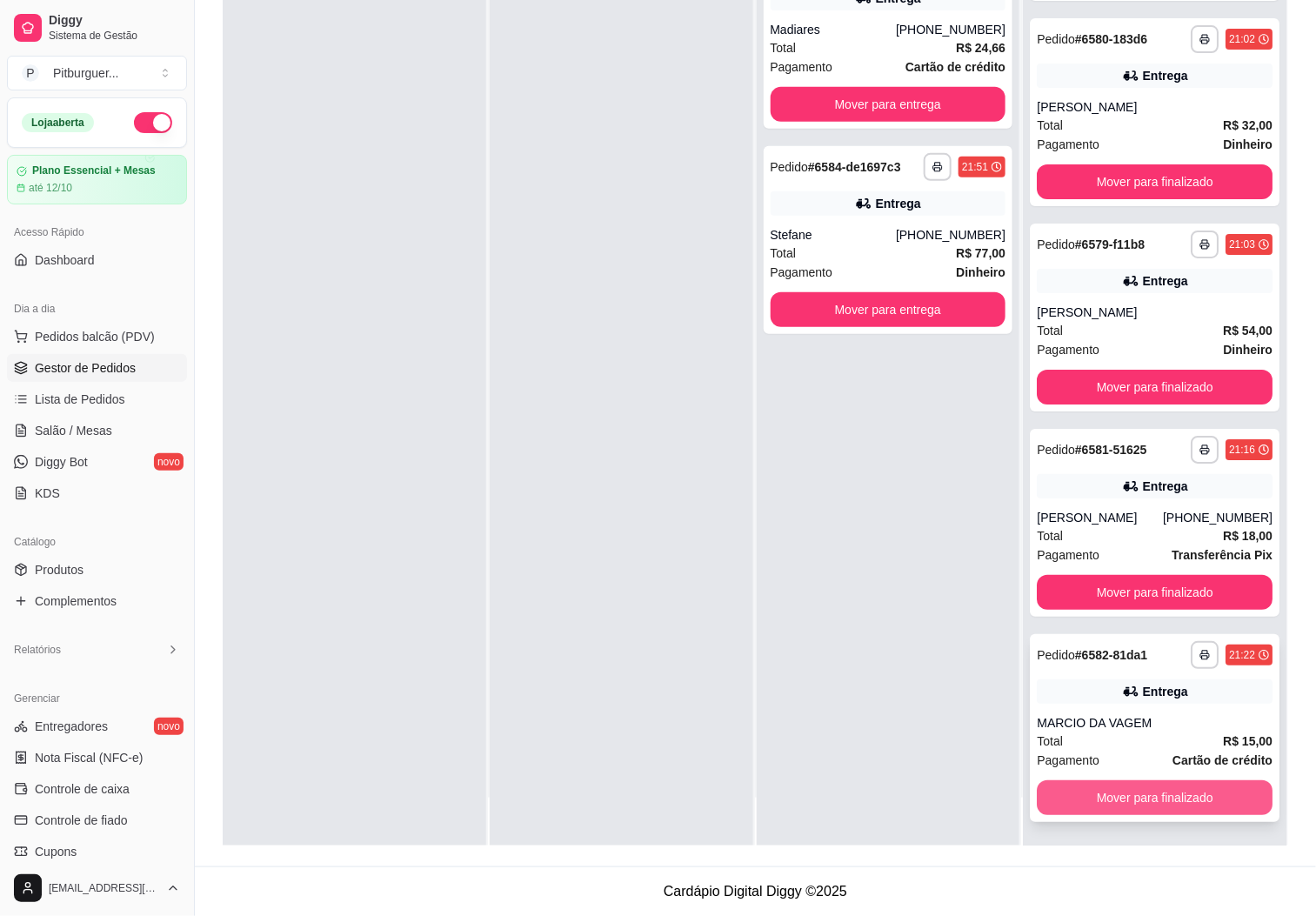
click at [1155, 804] on button "Mover para finalizado" at bounding box center [1154, 798] width 235 height 35
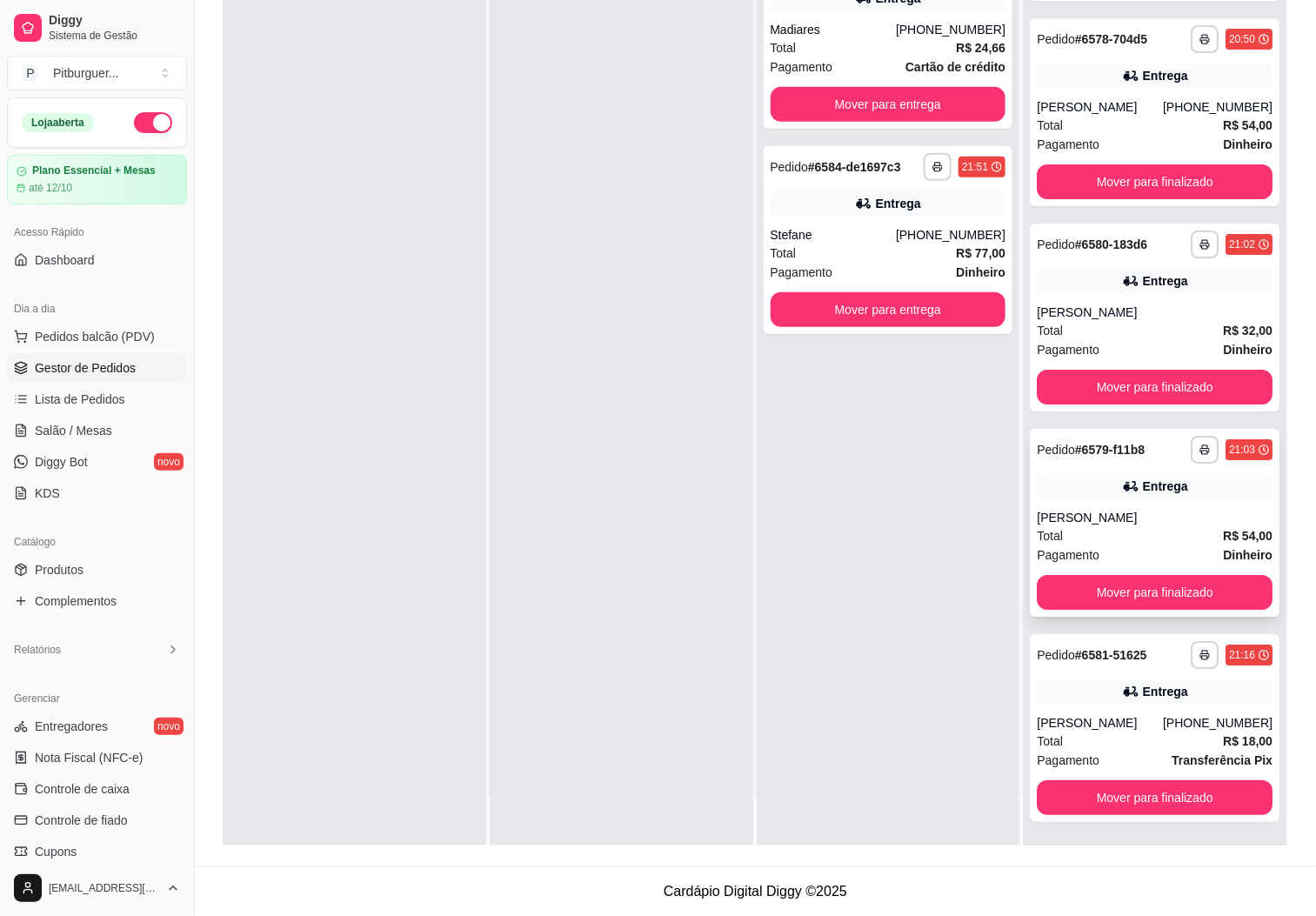
scroll to position [2243, 0]
click at [1099, 802] on button "Mover para finalizado" at bounding box center [1155, 799] width 228 height 34
click at [126, 340] on span "Pedidos balcão (PDV)" at bounding box center [94, 337] width 120 height 18
click at [121, 664] on div "Relatórios" at bounding box center [96, 650] width 180 height 28
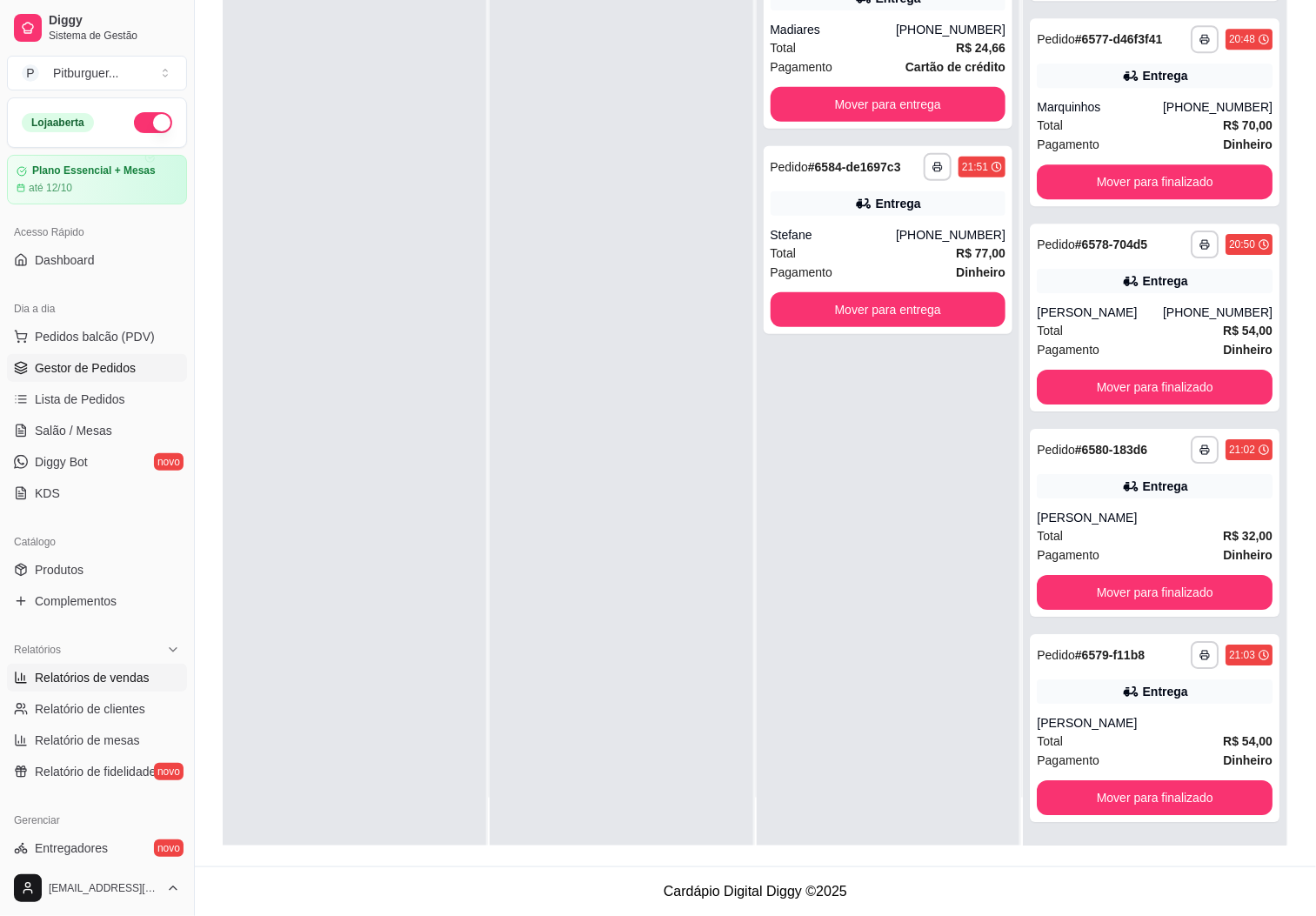
click at [125, 685] on span "Relatórios de vendas" at bounding box center [92, 679] width 115 height 18
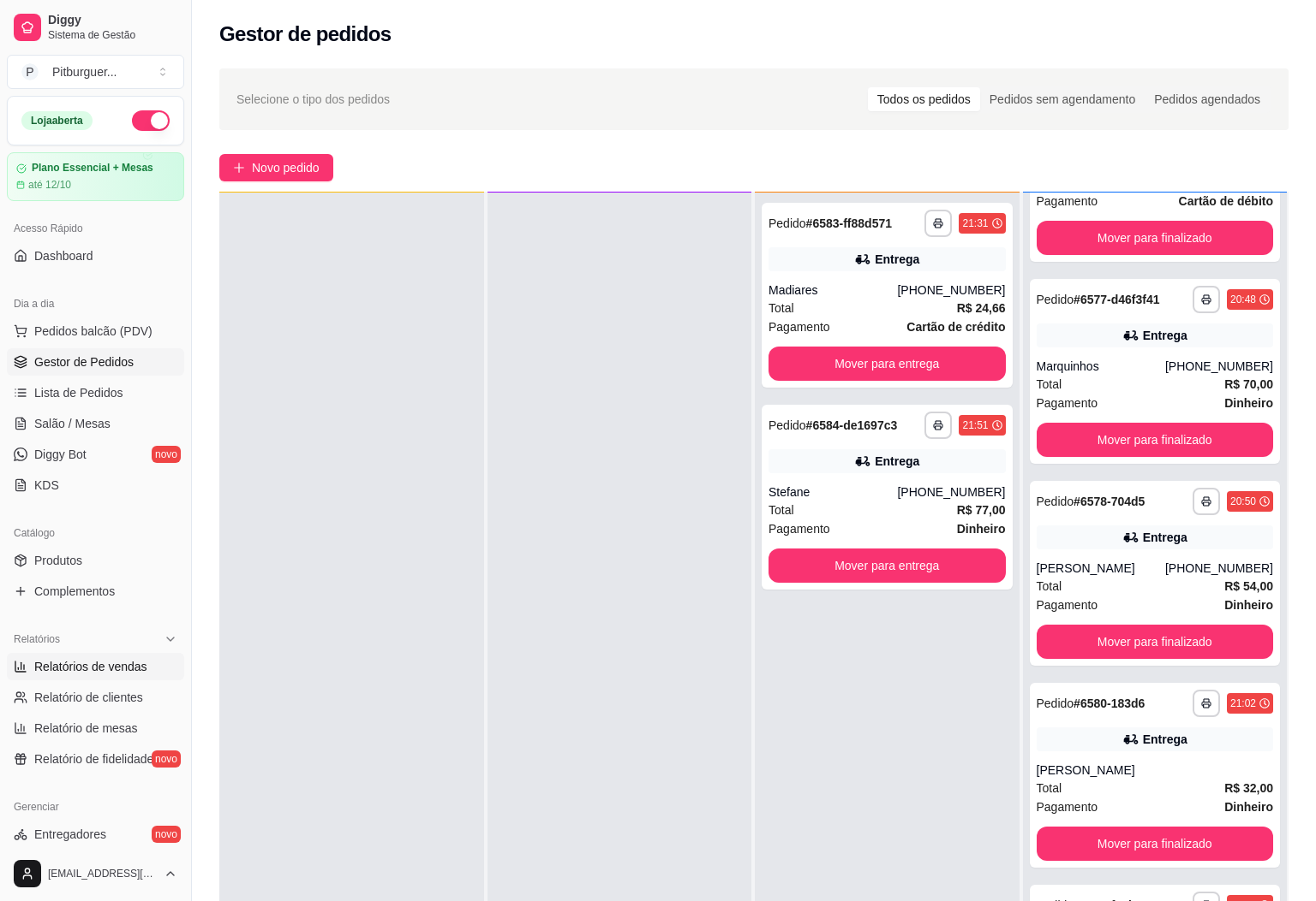
select select "ALL"
select select "0"
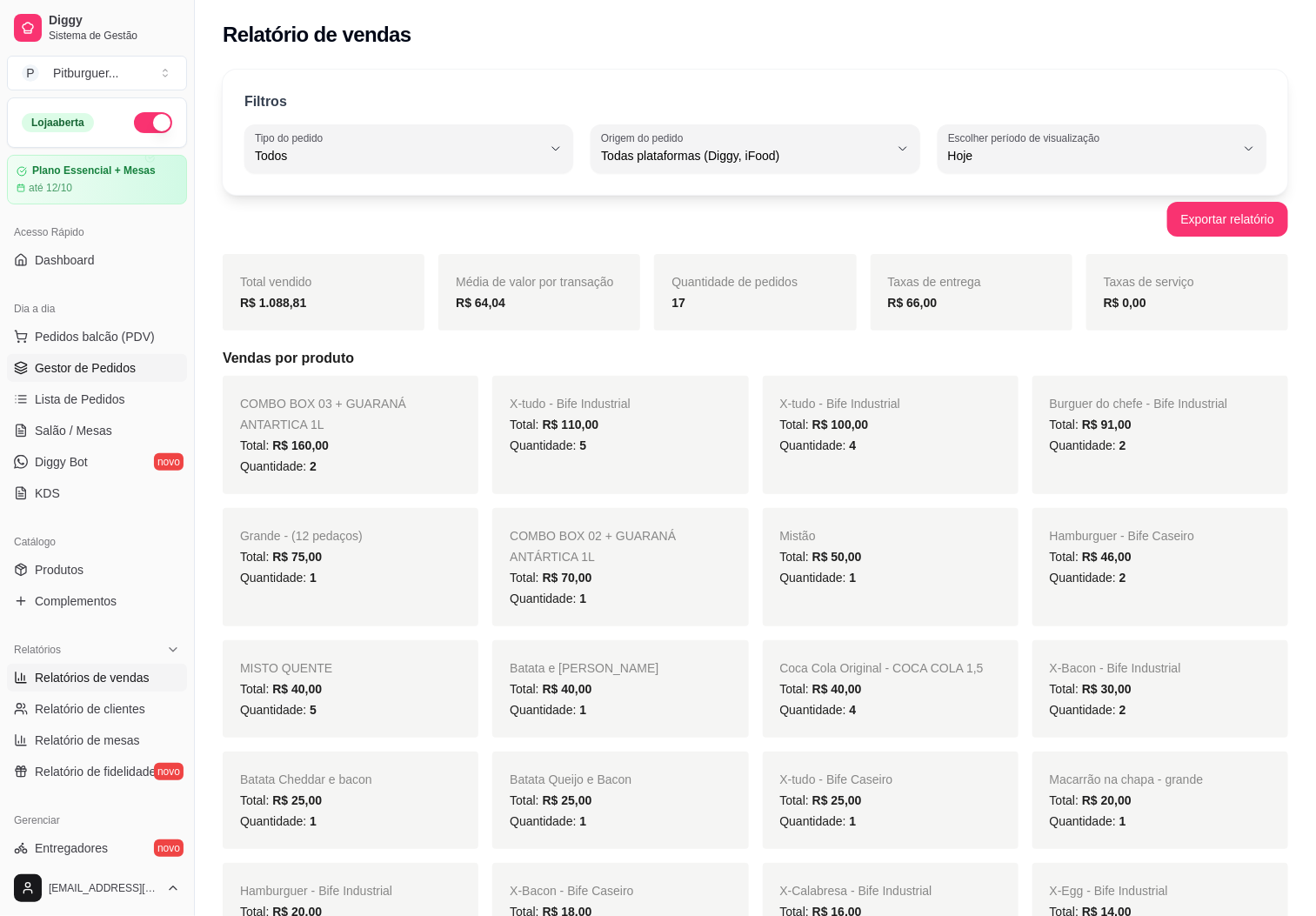
click at [116, 369] on span "Gestor de Pedidos" at bounding box center [85, 369] width 101 height 18
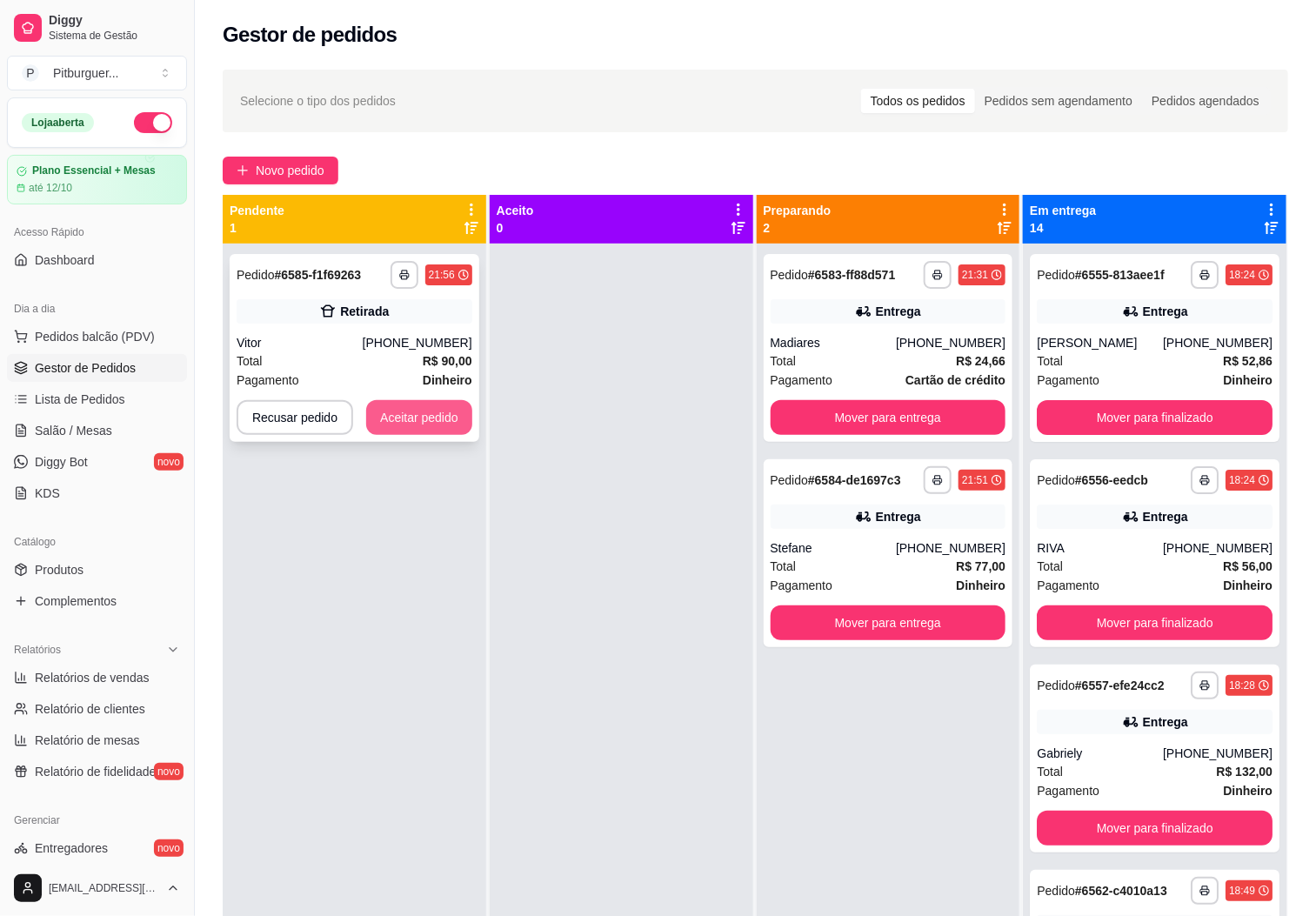
click at [408, 412] on button "Aceitar pedido" at bounding box center [419, 417] width 106 height 35
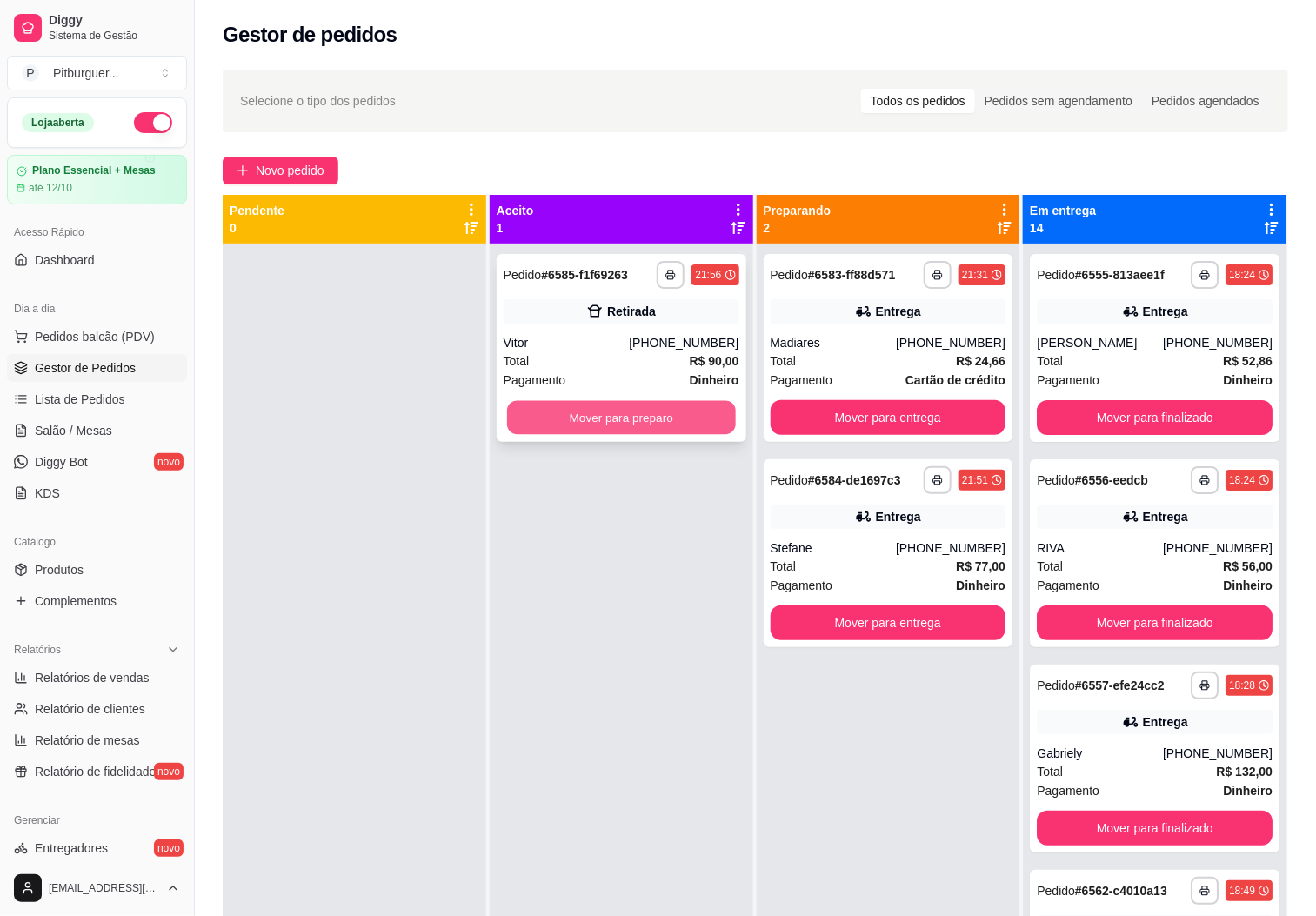
click at [591, 424] on button "Mover para preparo" at bounding box center [622, 418] width 228 height 34
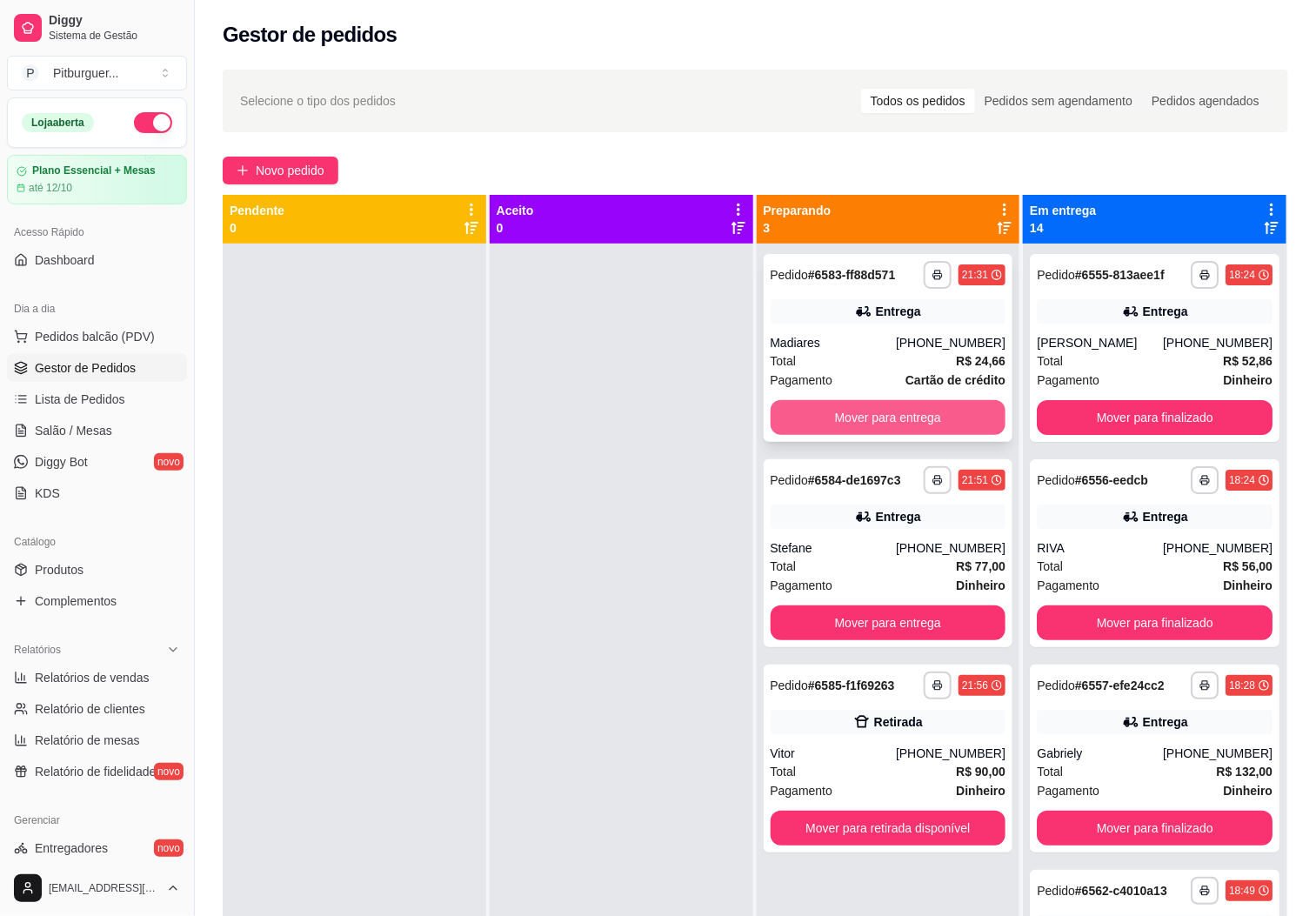
click at [864, 405] on button "Mover para entrega" at bounding box center [888, 417] width 235 height 35
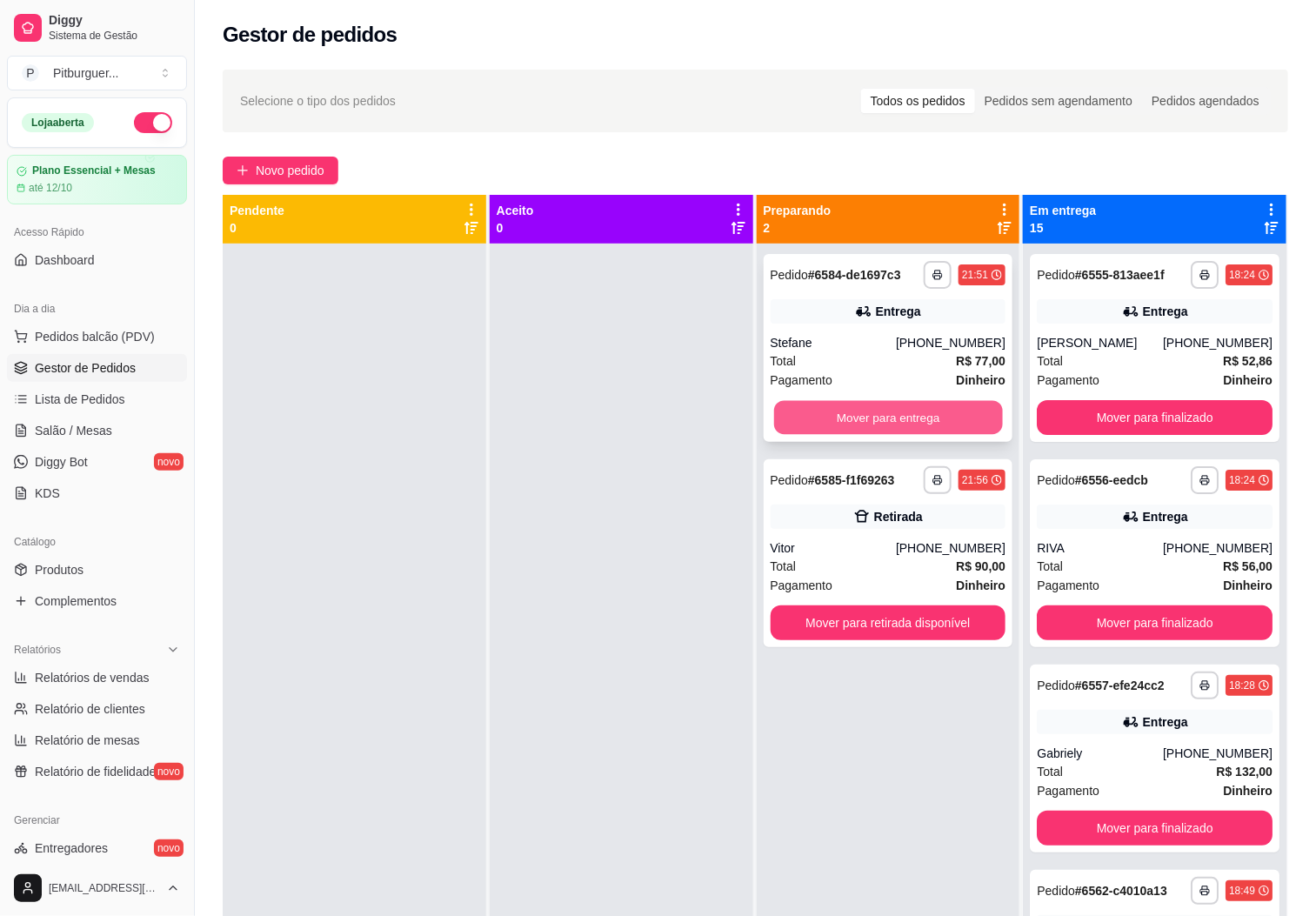
click at [857, 418] on button "Mover para entrega" at bounding box center [889, 418] width 228 height 34
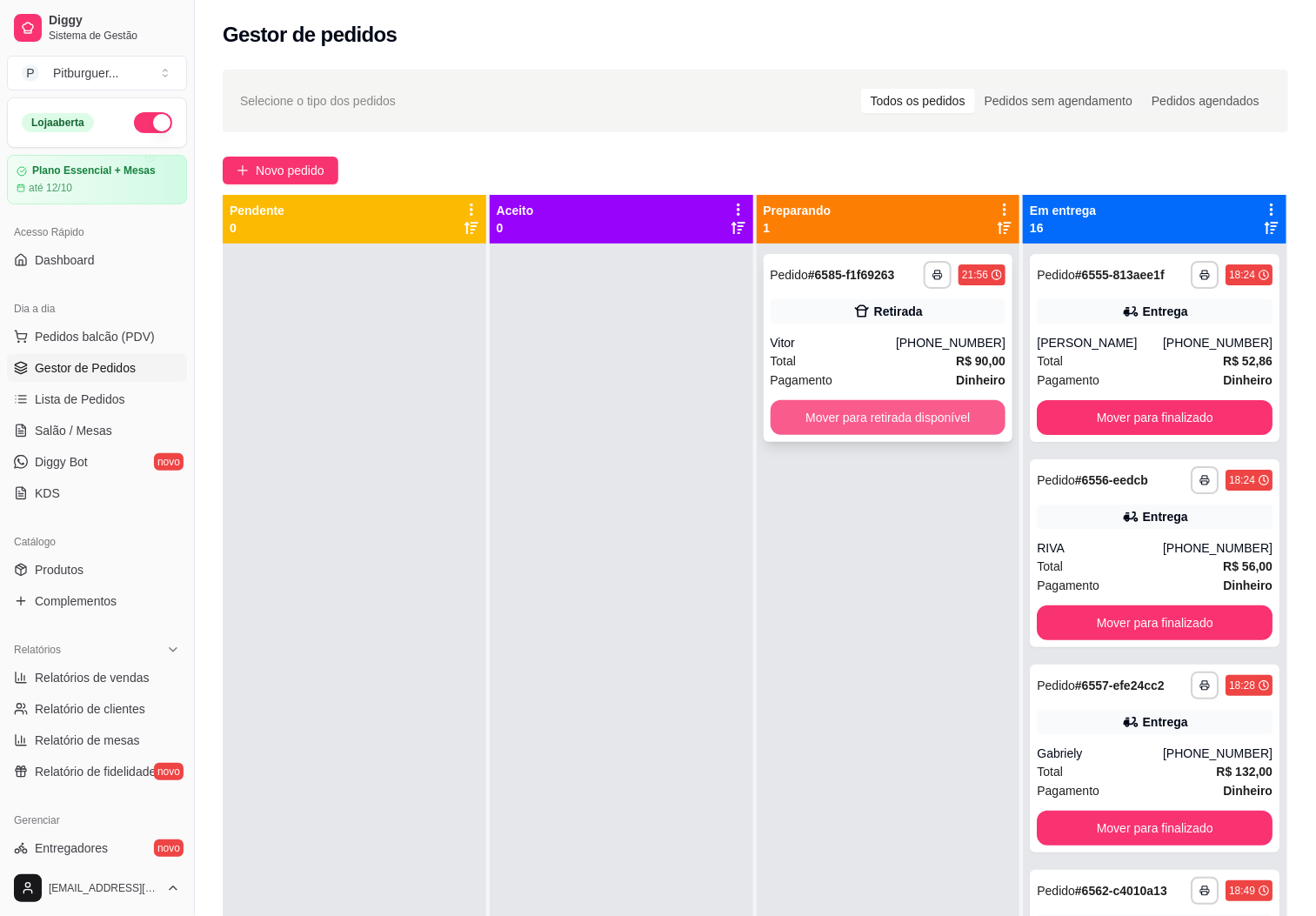
click at [877, 428] on button "Mover para retirada disponível" at bounding box center [888, 417] width 235 height 35
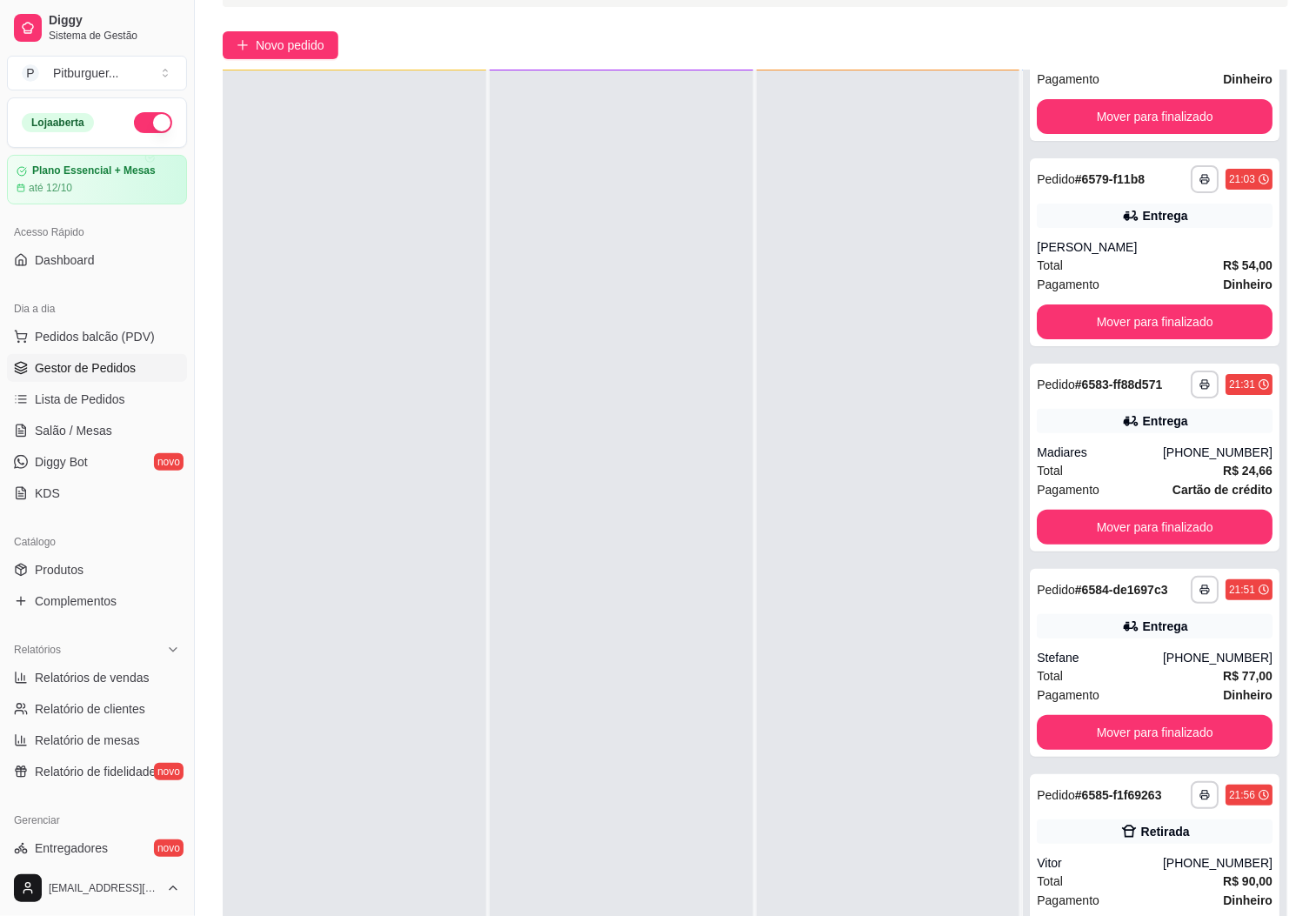
scroll to position [266, 0]
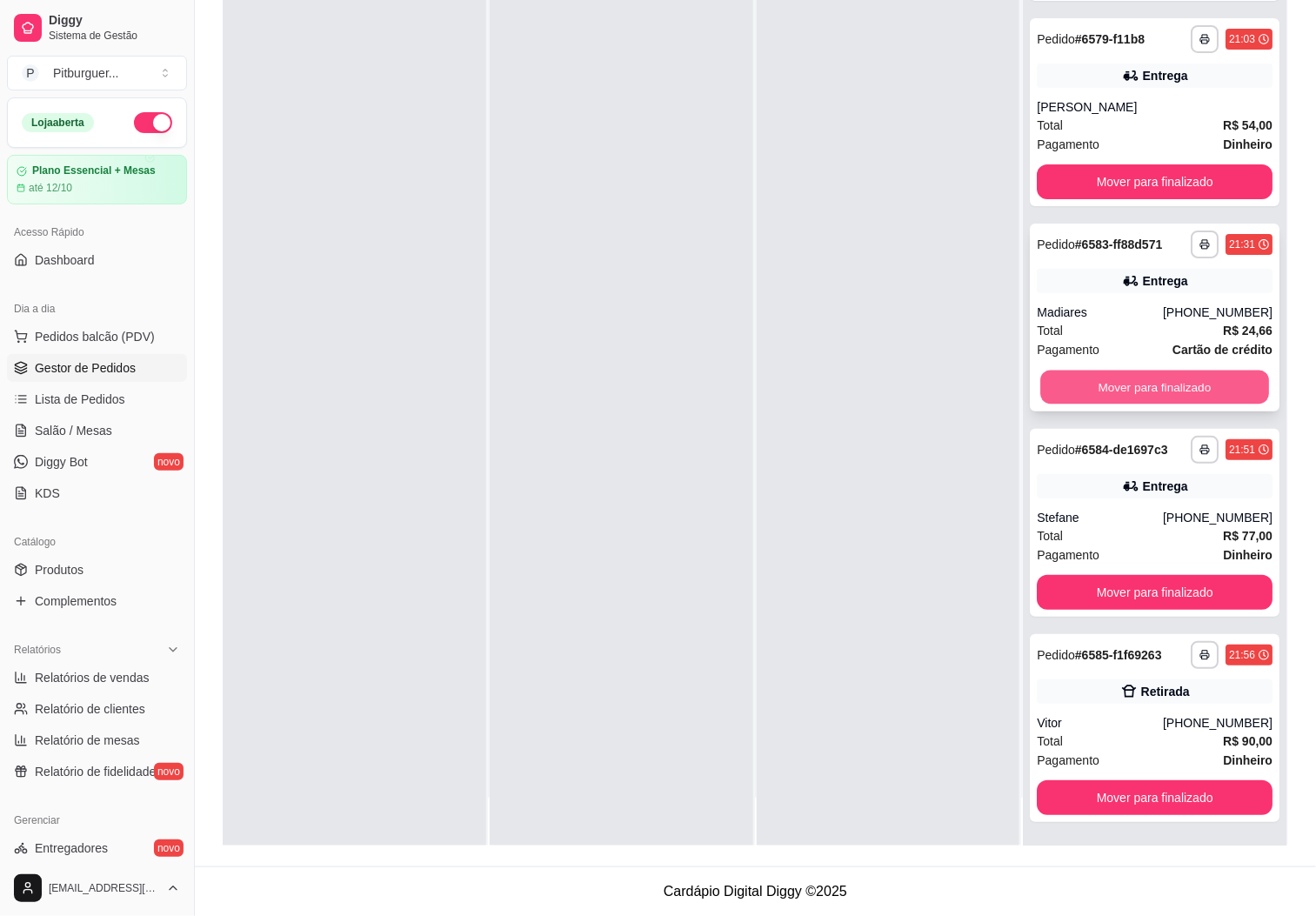
click at [1189, 394] on button "Mover para finalizado" at bounding box center [1155, 387] width 228 height 34
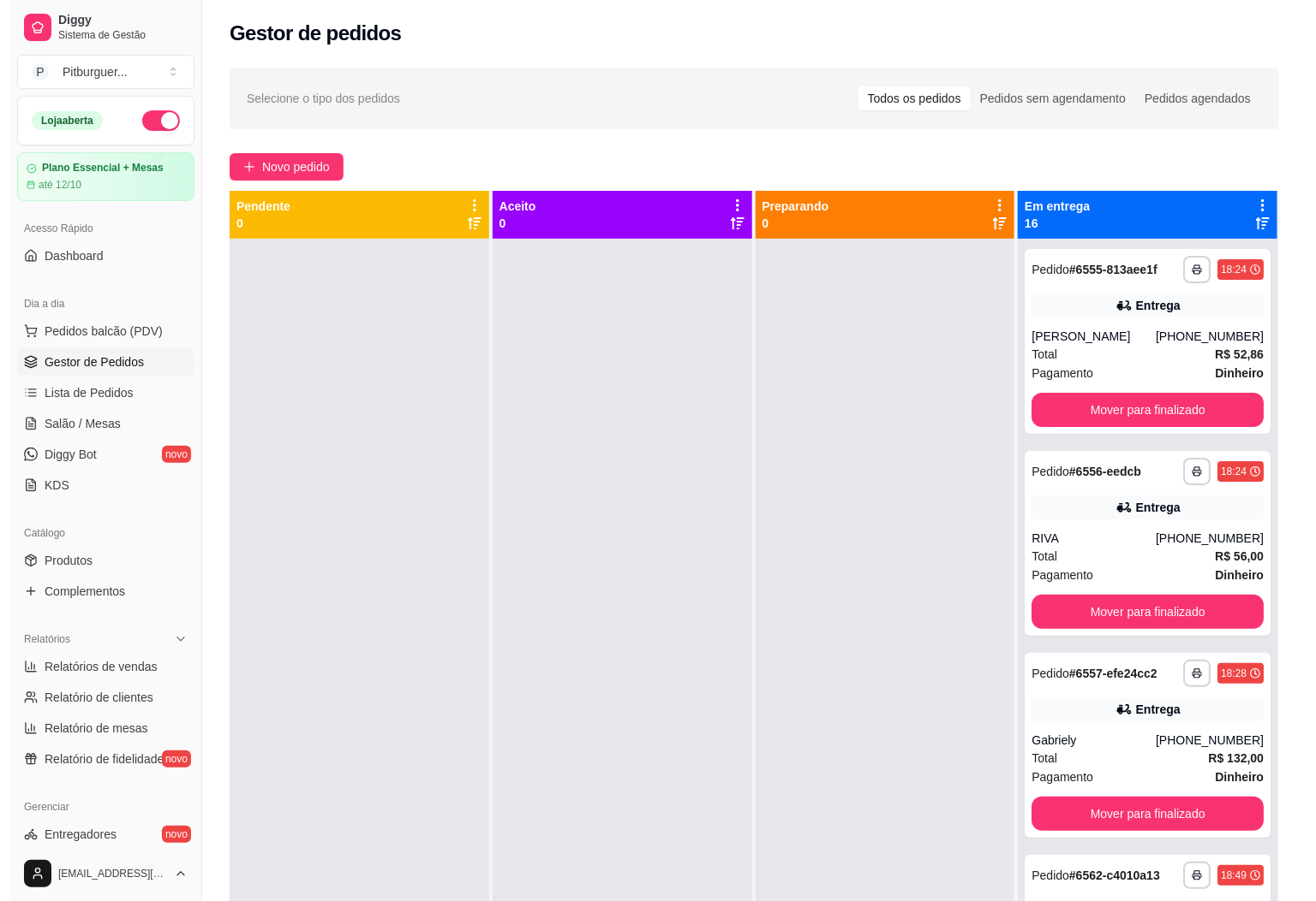
scroll to position [0, 0]
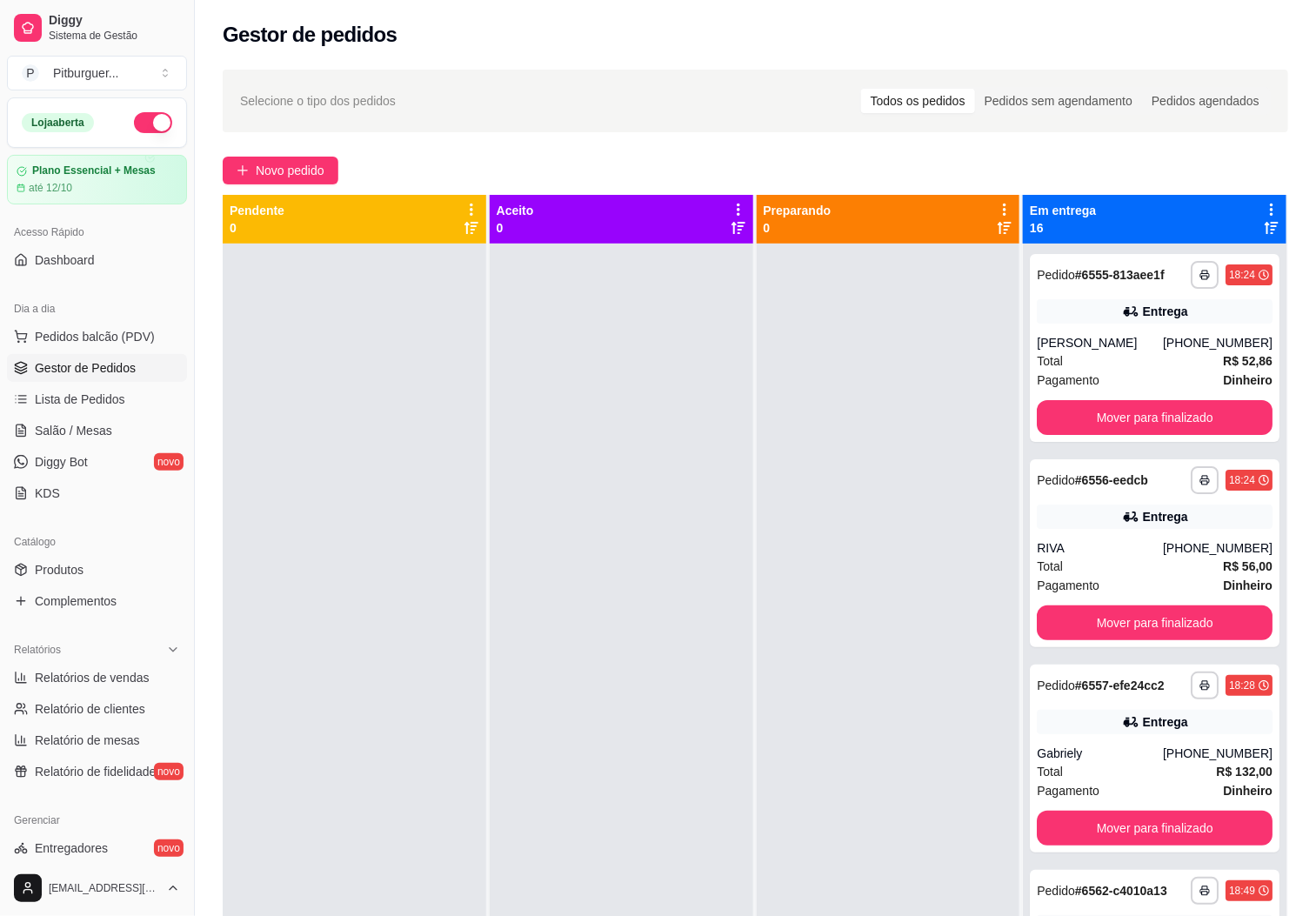
click at [1235, 851] on div "**********" at bounding box center [755, 653] width 1066 height 916
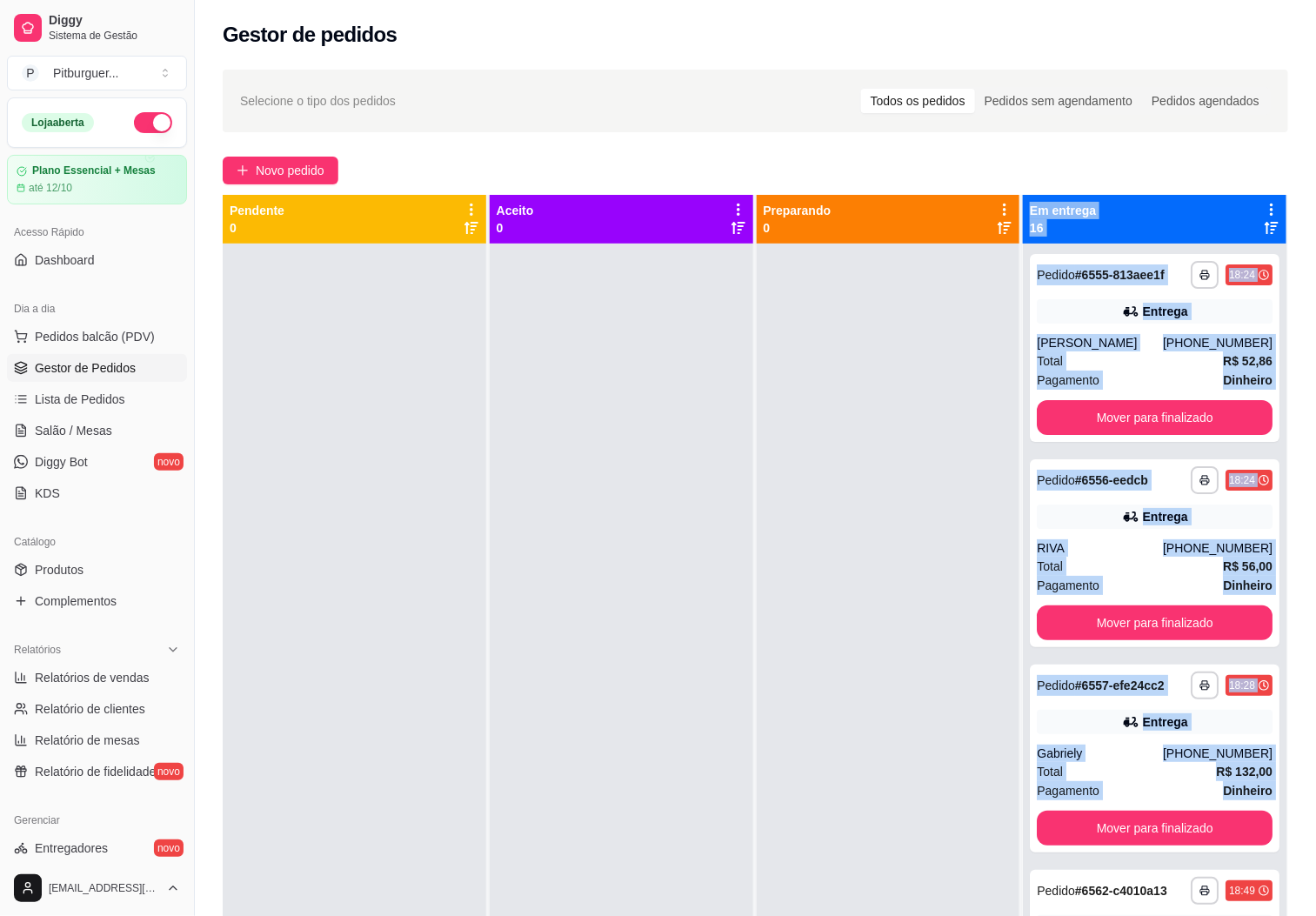
click at [786, 826] on div at bounding box center [888, 701] width 263 height 916
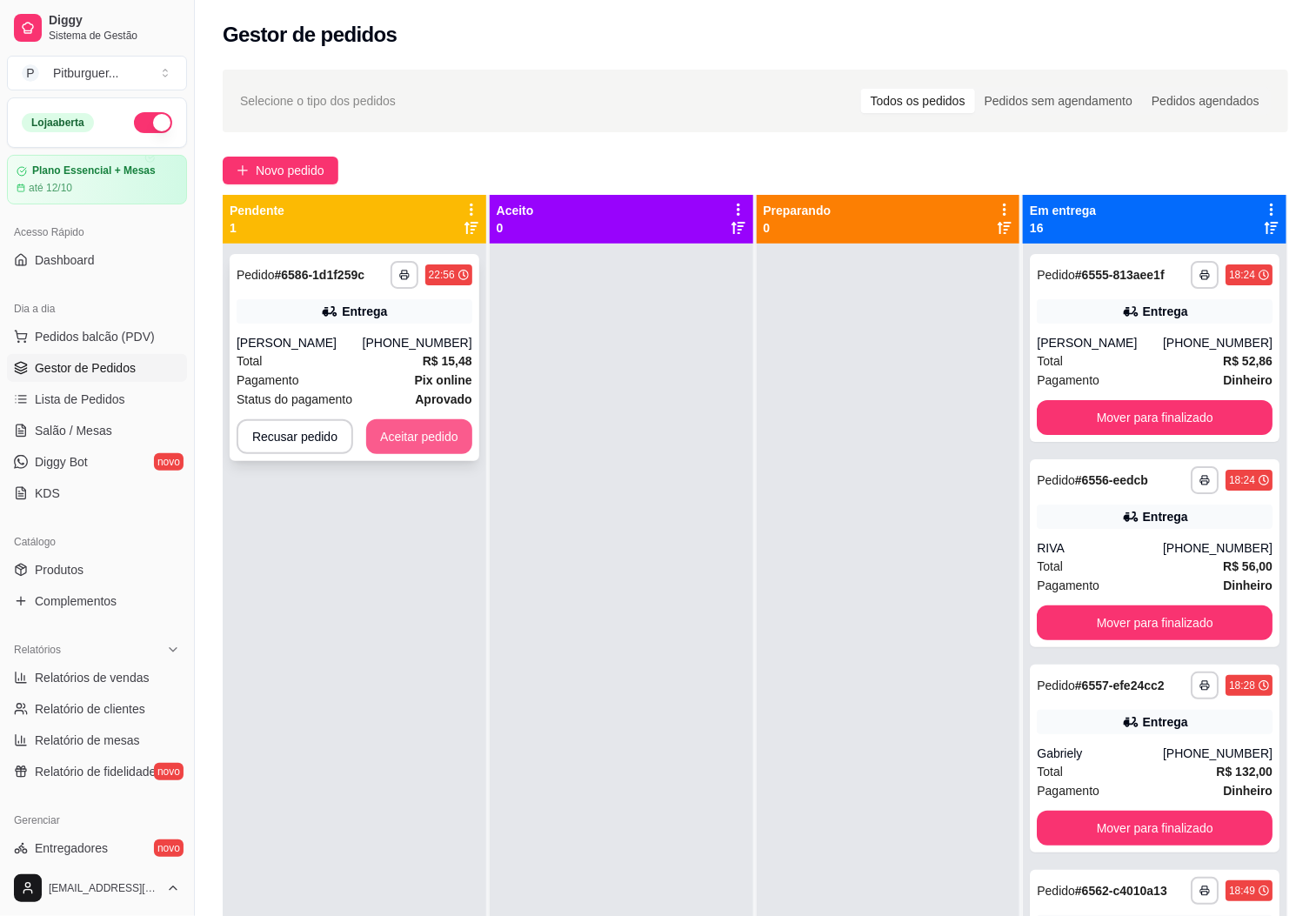
click at [420, 437] on button "Aceitar pedido" at bounding box center [419, 436] width 106 height 35
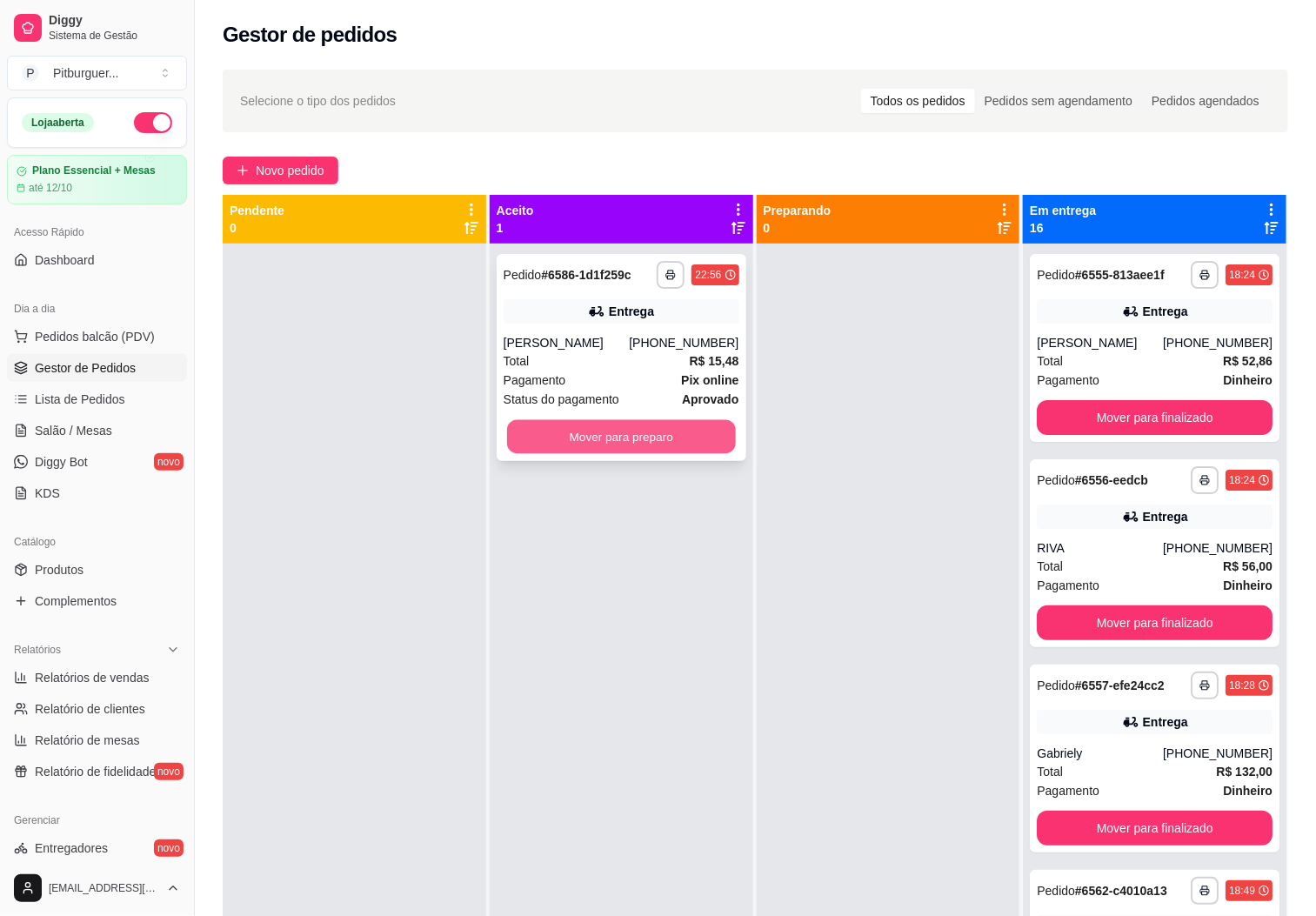
click at [595, 437] on button "Mover para preparo" at bounding box center [622, 437] width 228 height 34
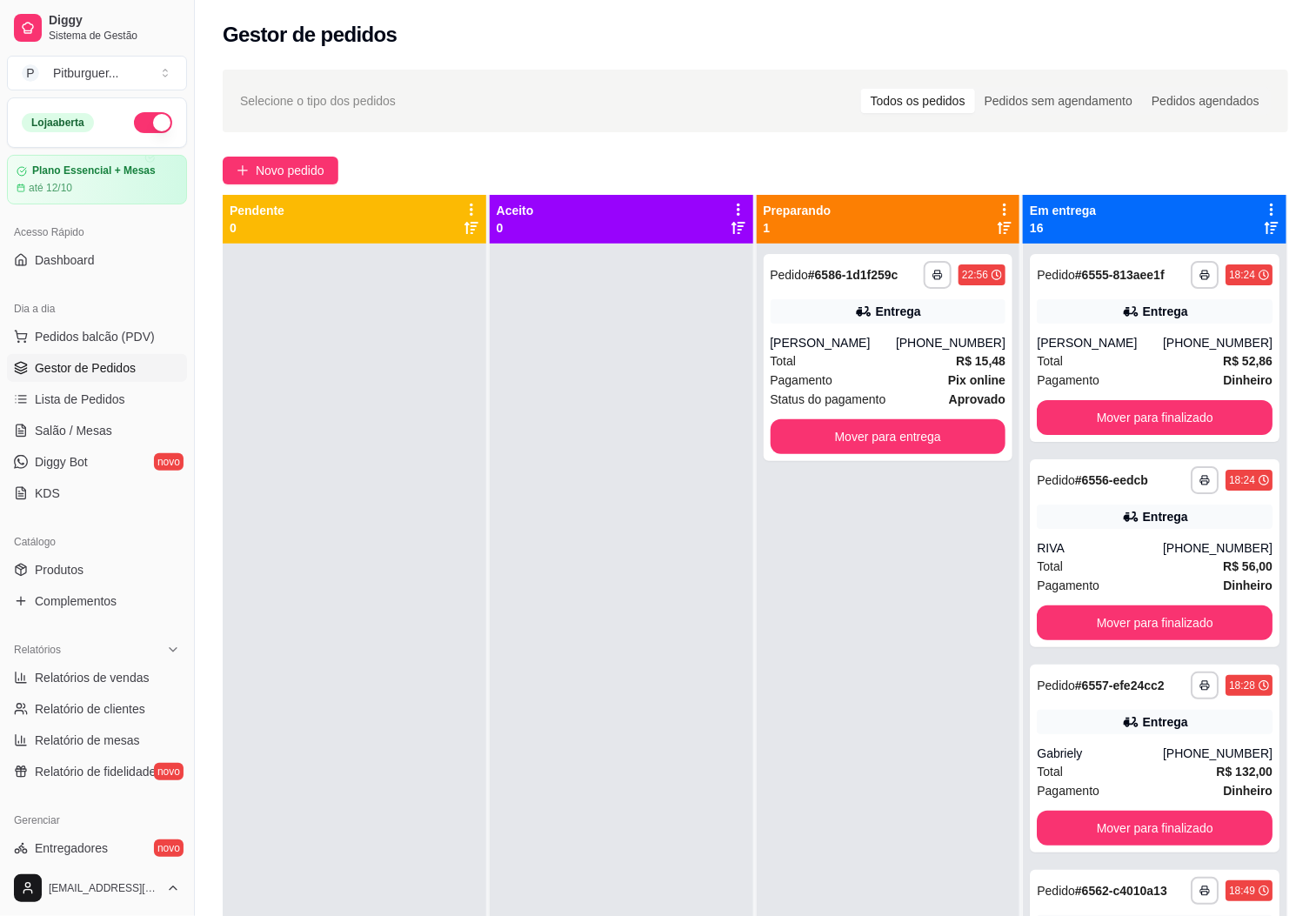
click at [86, 353] on ul "Pedidos balcão (PDV) Gestor de Pedidos Lista de Pedidos Salão / Mesas Diggy Bot…" at bounding box center [96, 415] width 180 height 185
click at [92, 345] on span "Pedidos balcão (PDV)" at bounding box center [94, 337] width 120 height 18
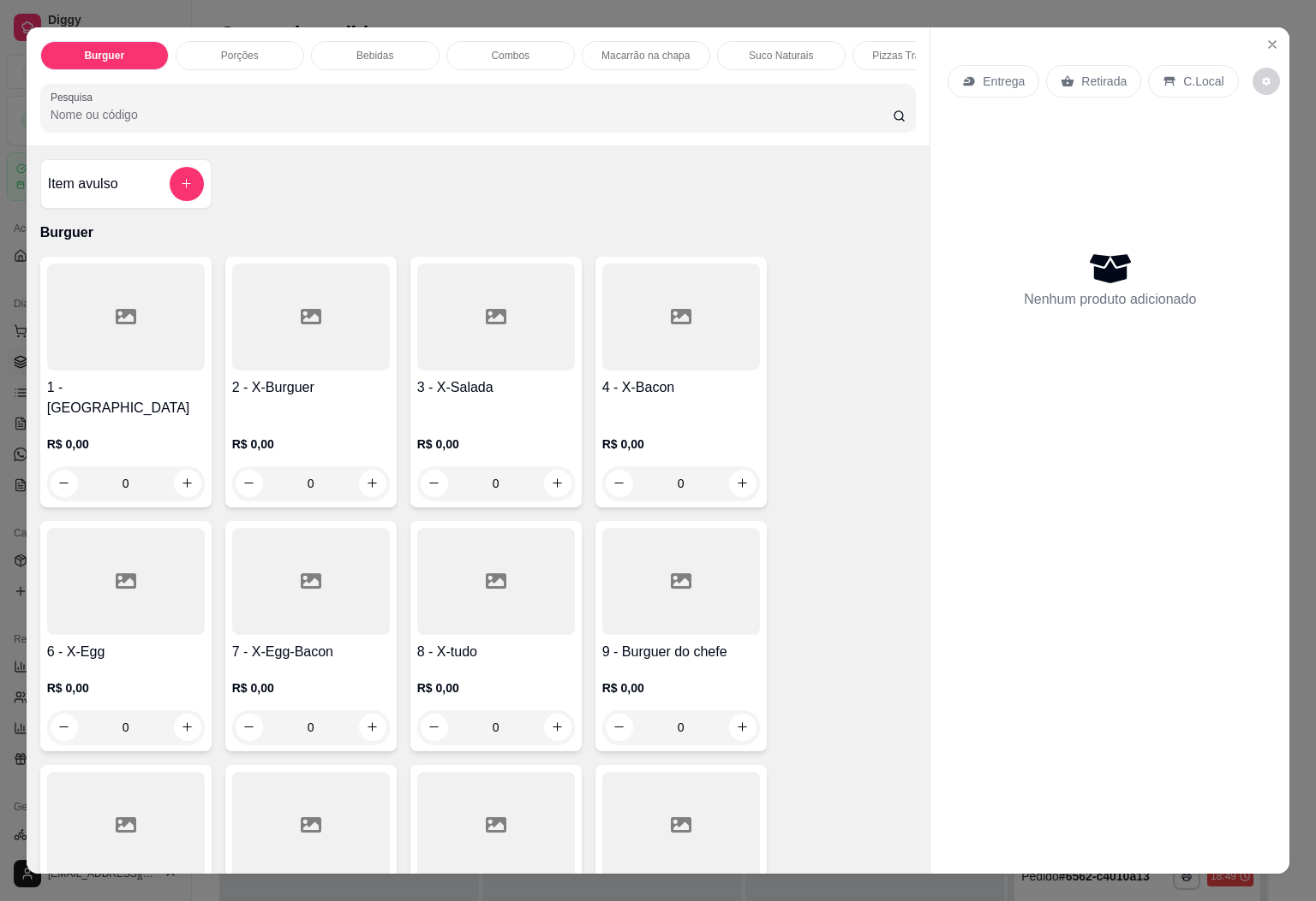
click at [491, 49] on p "Combos" at bounding box center [509, 56] width 38 height 14
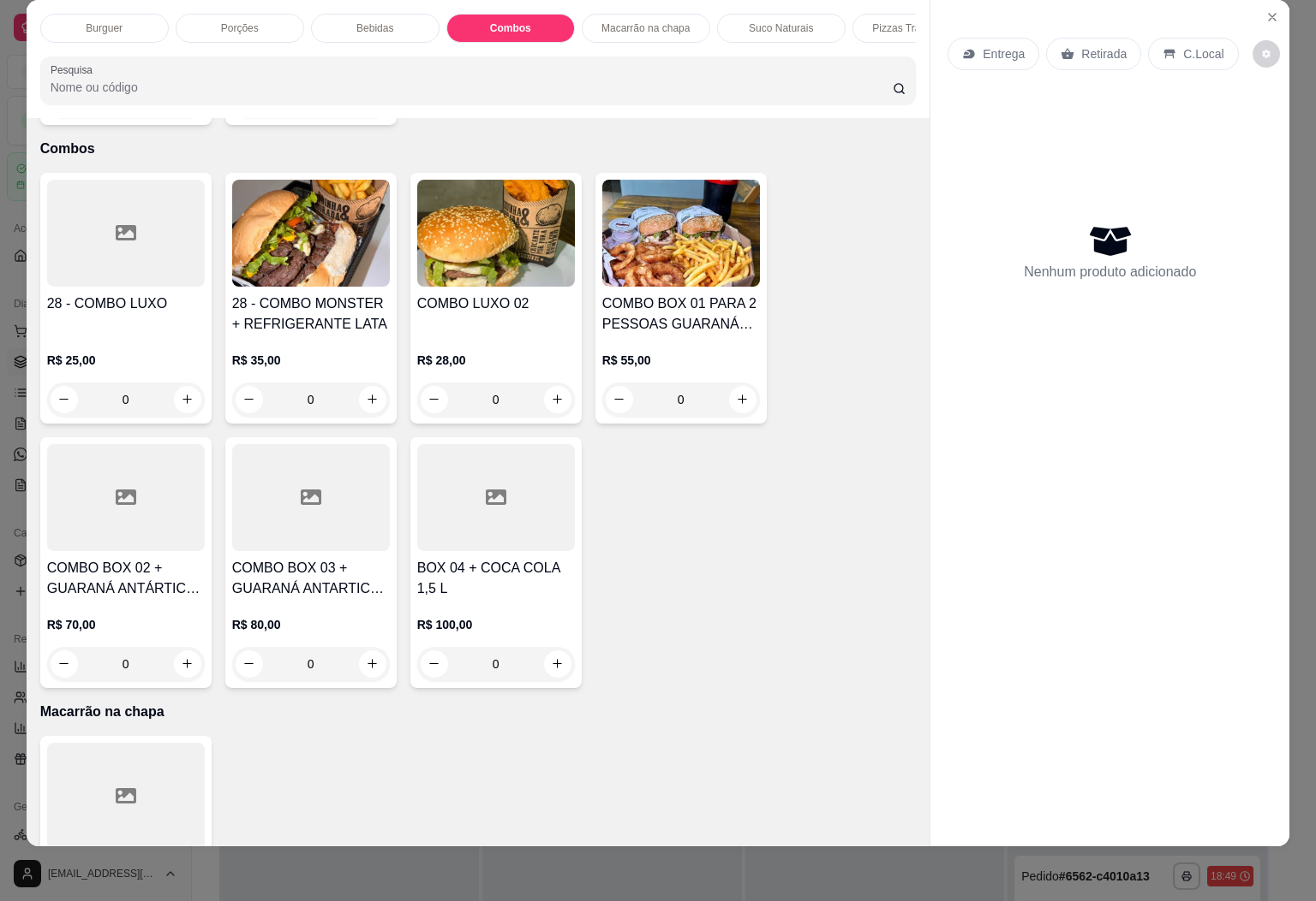
click at [258, 14] on div "Porções" at bounding box center [240, 28] width 128 height 29
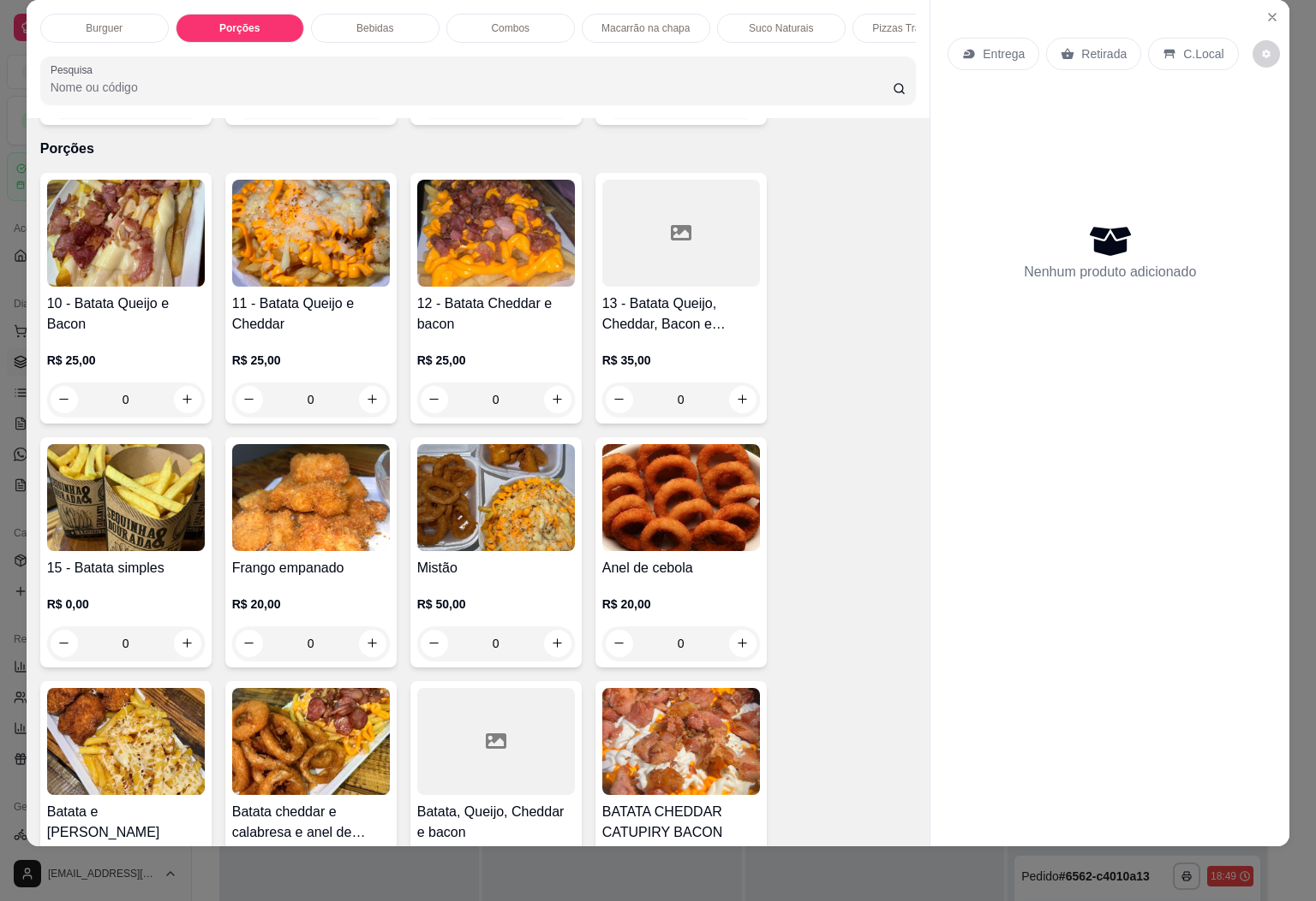
click at [142, 217] on img at bounding box center [125, 234] width 157 height 107
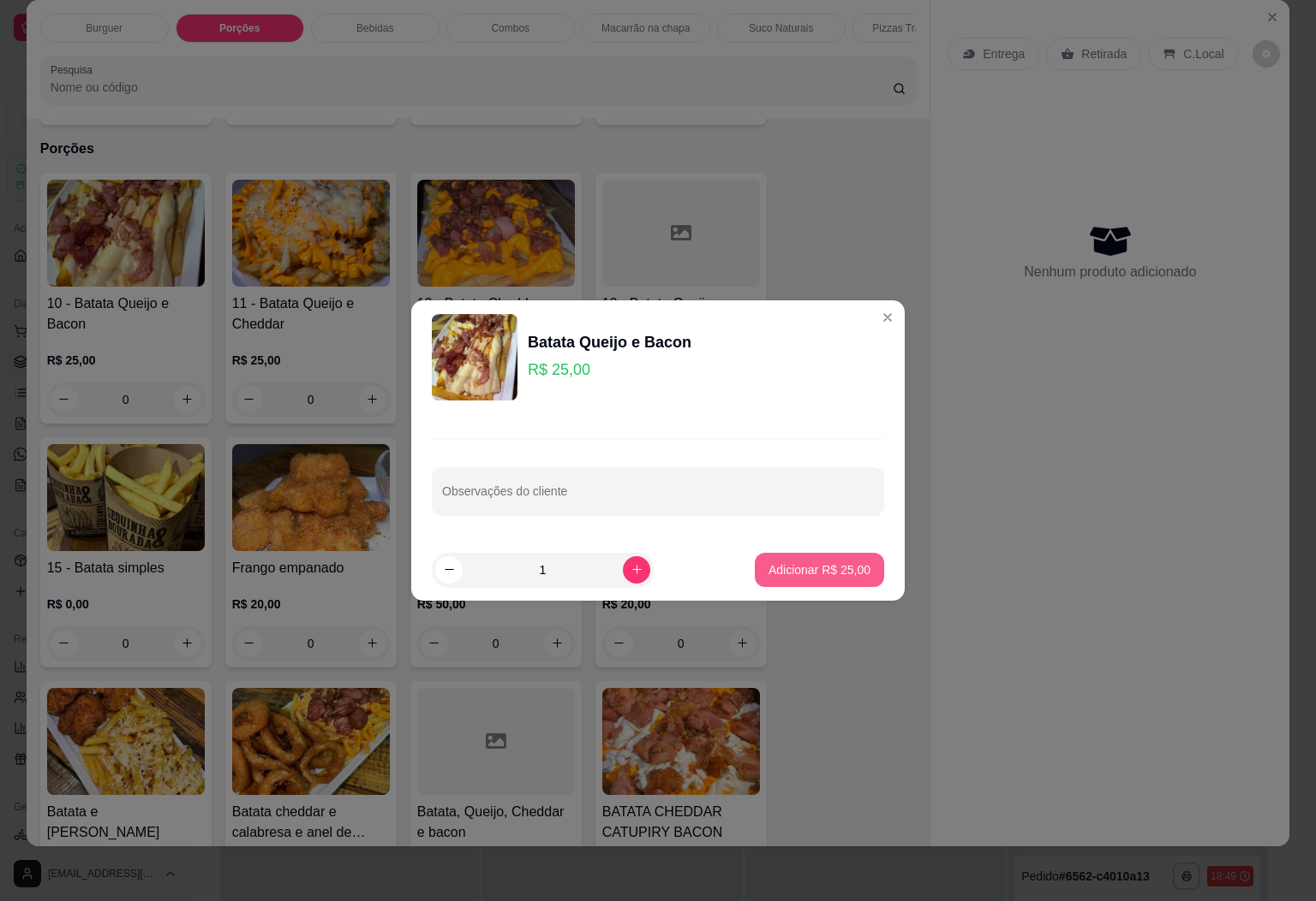
click at [814, 581] on button "Adicionar R$ 25,00" at bounding box center [819, 570] width 129 height 34
type input "1"
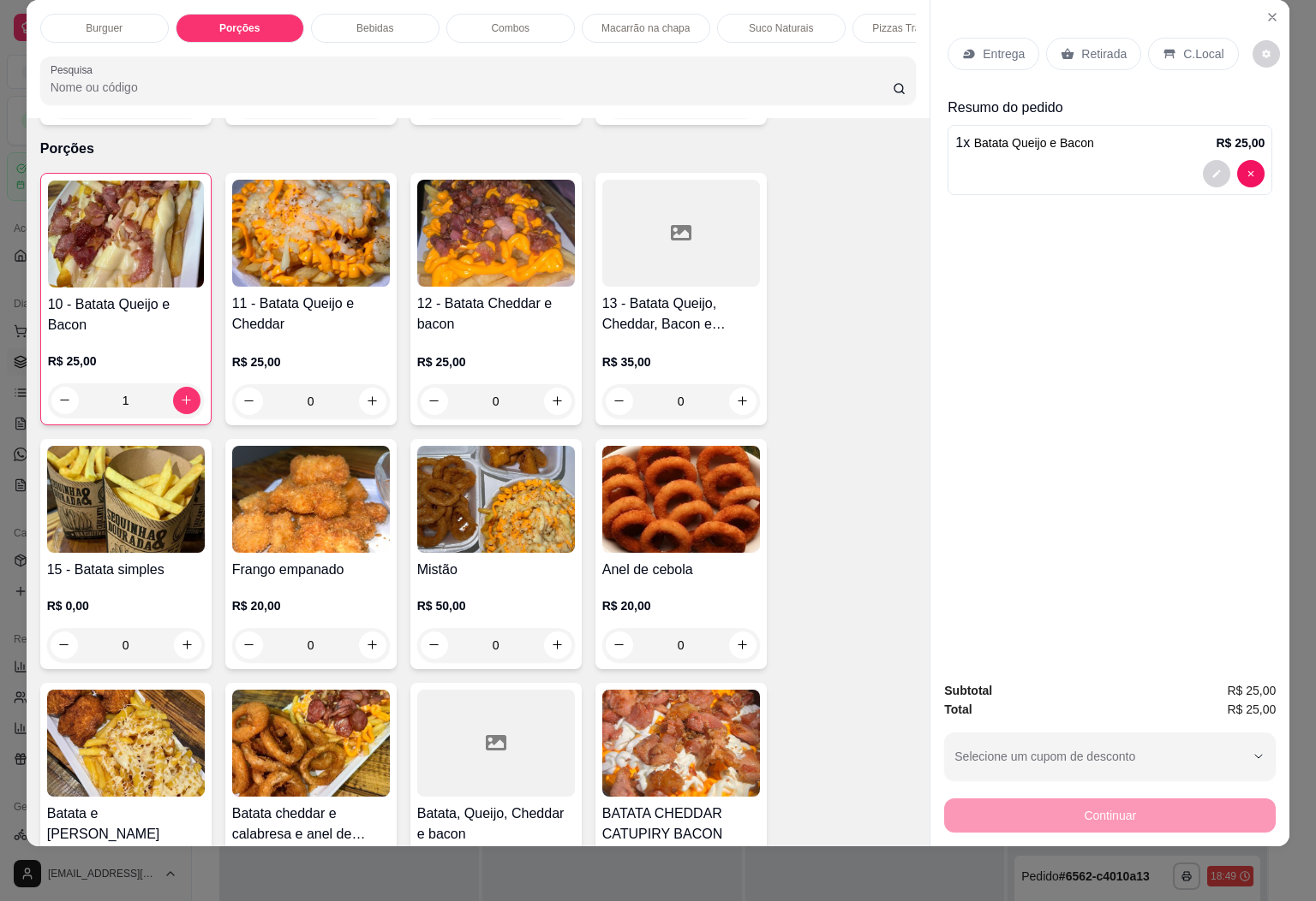
click at [985, 44] on div "Entrega" at bounding box center [993, 54] width 92 height 32
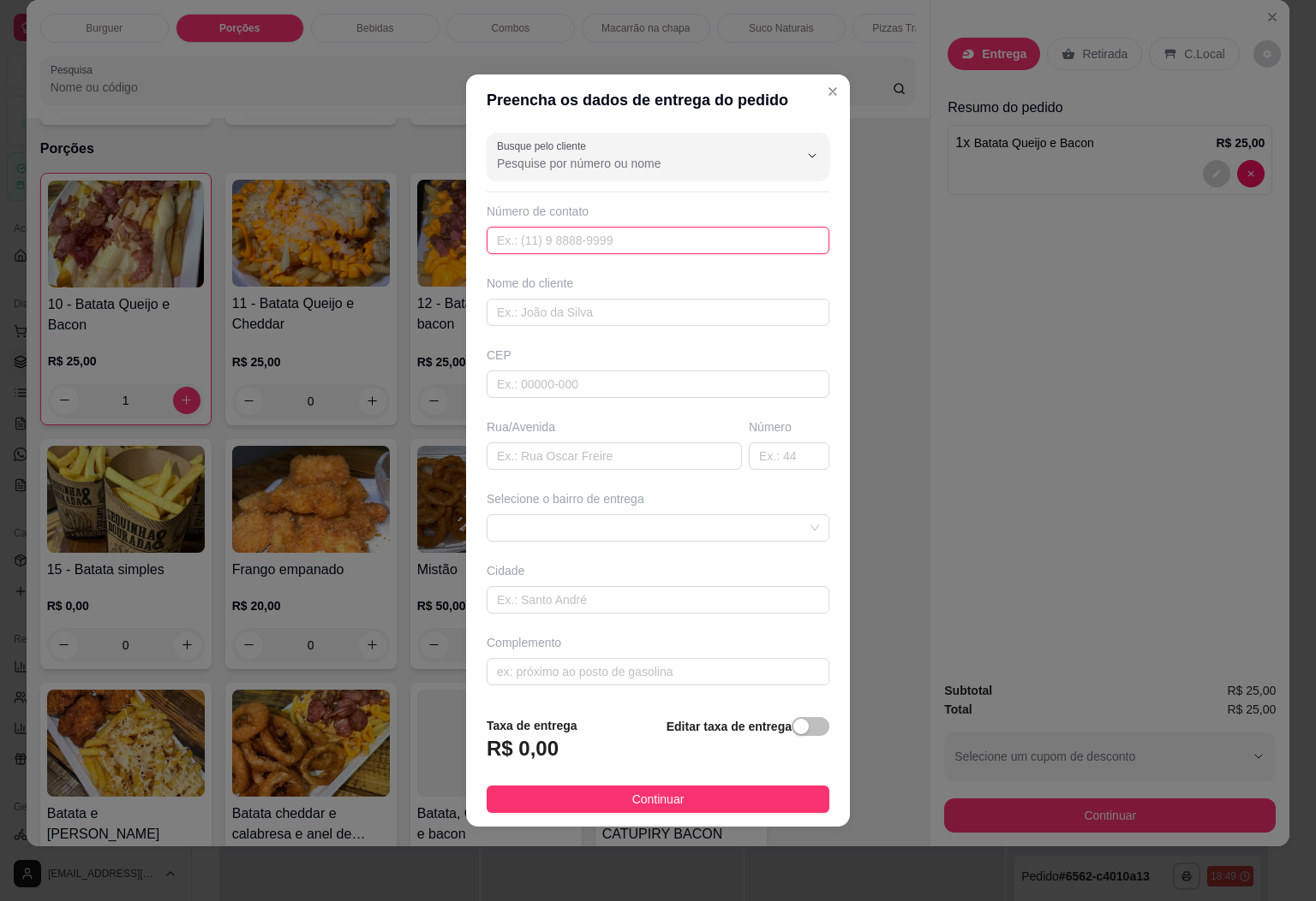
click at [676, 232] on input "text" at bounding box center [658, 240] width 342 height 27
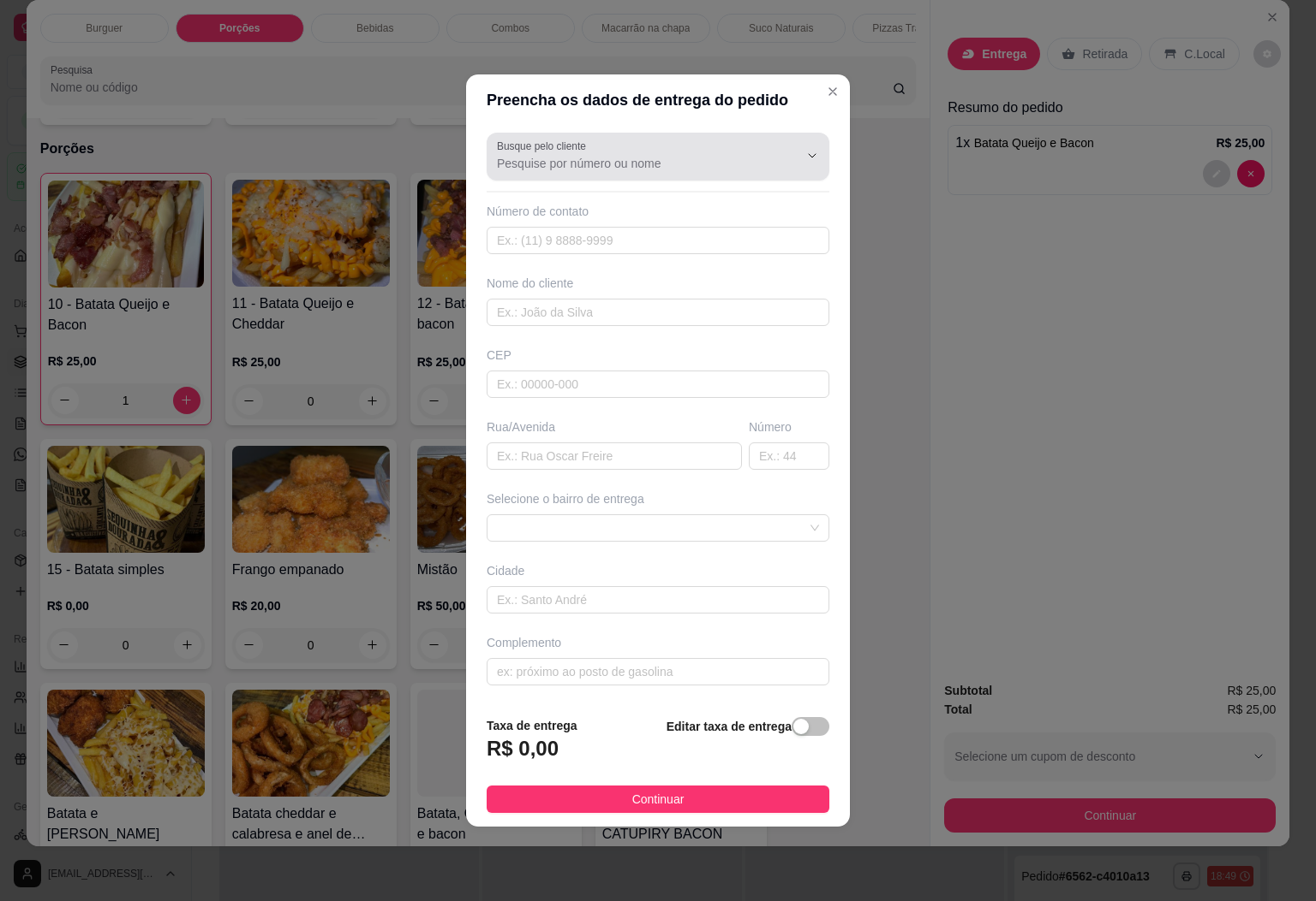
click at [676, 140] on div at bounding box center [657, 156] width 322 height 34
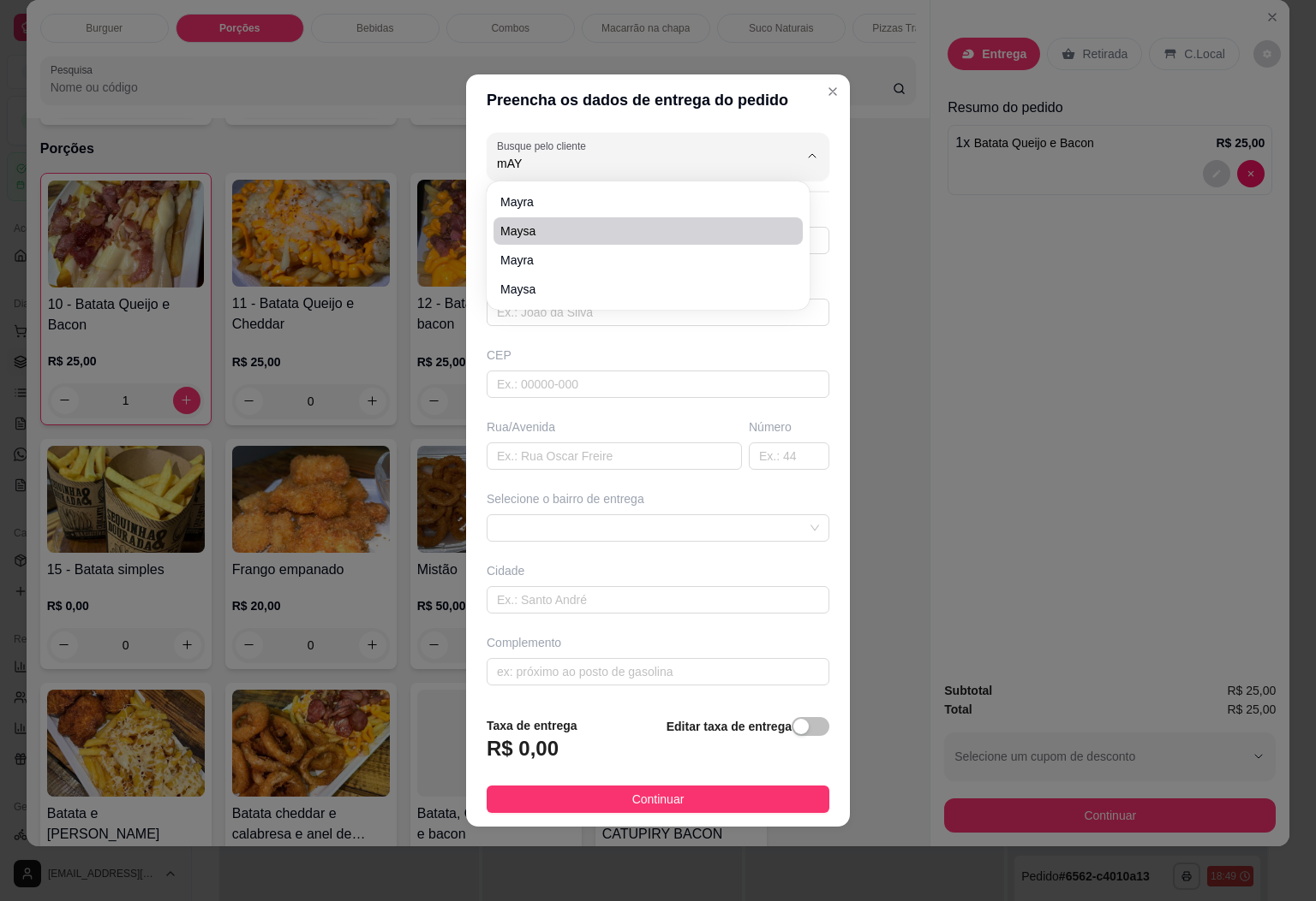
click at [540, 232] on span "Maysa" at bounding box center [639, 232] width 279 height 18
type input "Maysa"
type input "28999063684"
type input "Maysa"
type input "29580000"
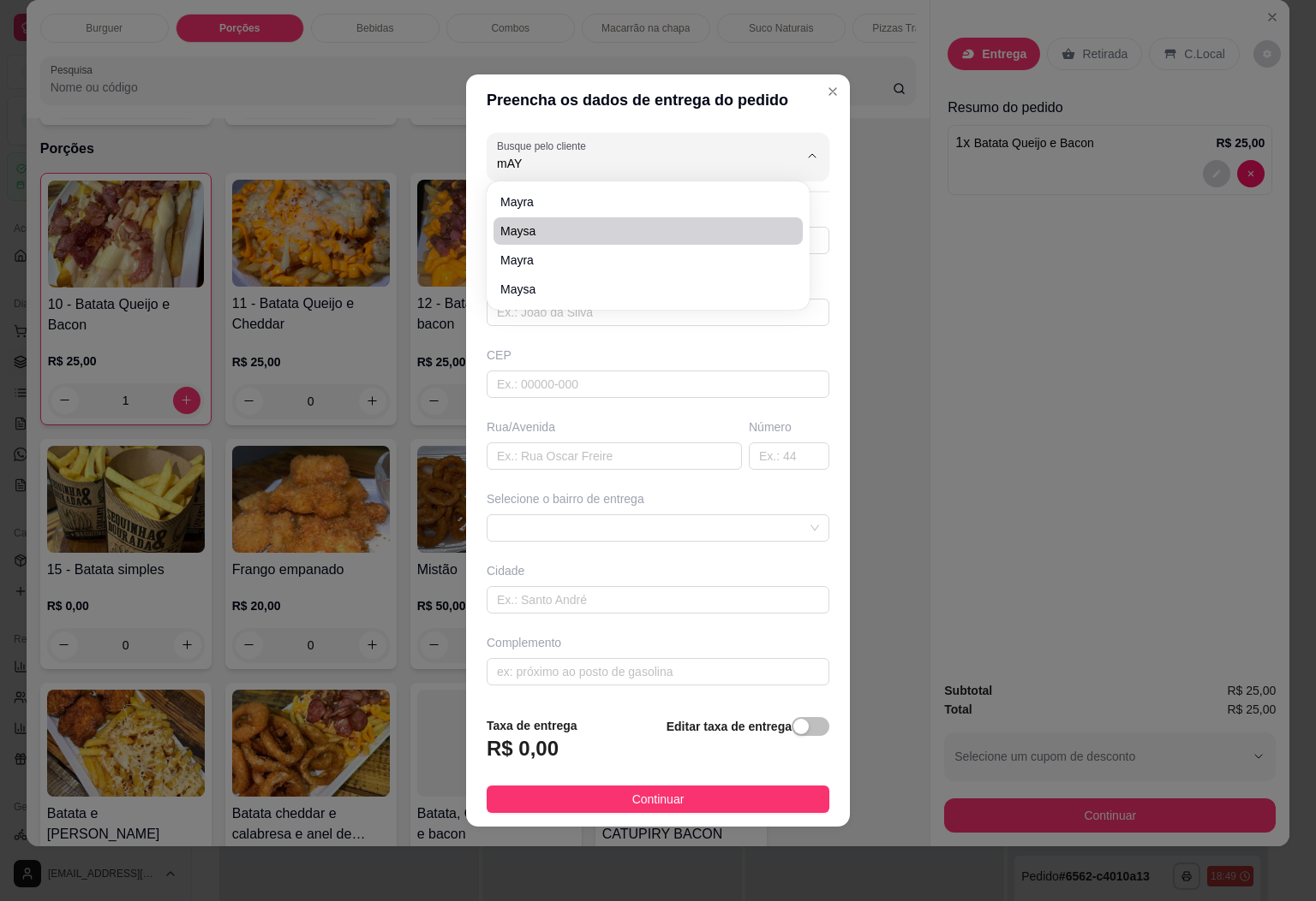
type input "[GEOGRAPHIC_DATA][PERSON_NAME]"
type input "55"
type input "Dores do [GEOGRAPHIC_DATA]"
type input "Do lado da dirinha"
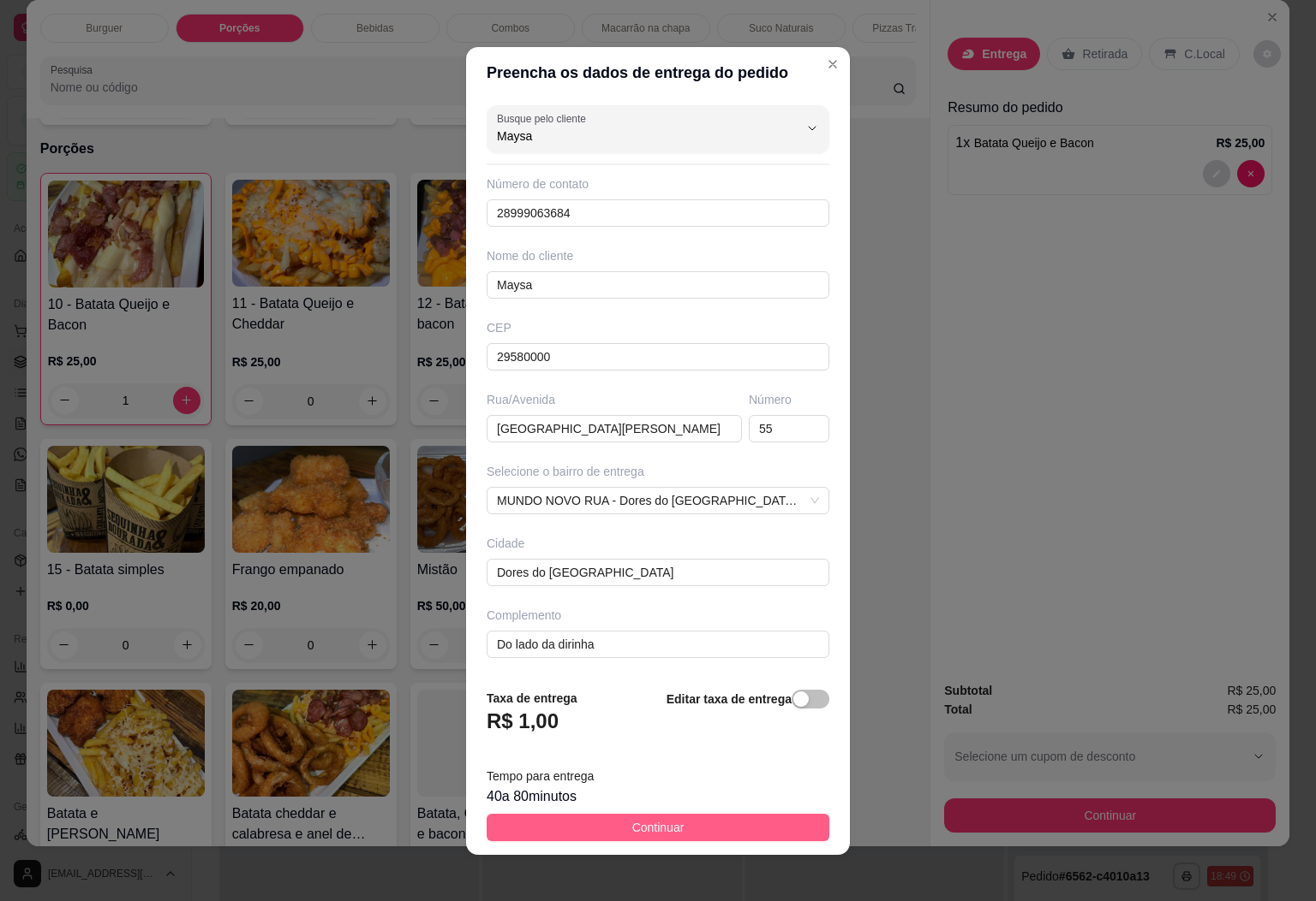
type input "Maysa"
click at [672, 828] on button "Continuar" at bounding box center [658, 828] width 342 height 27
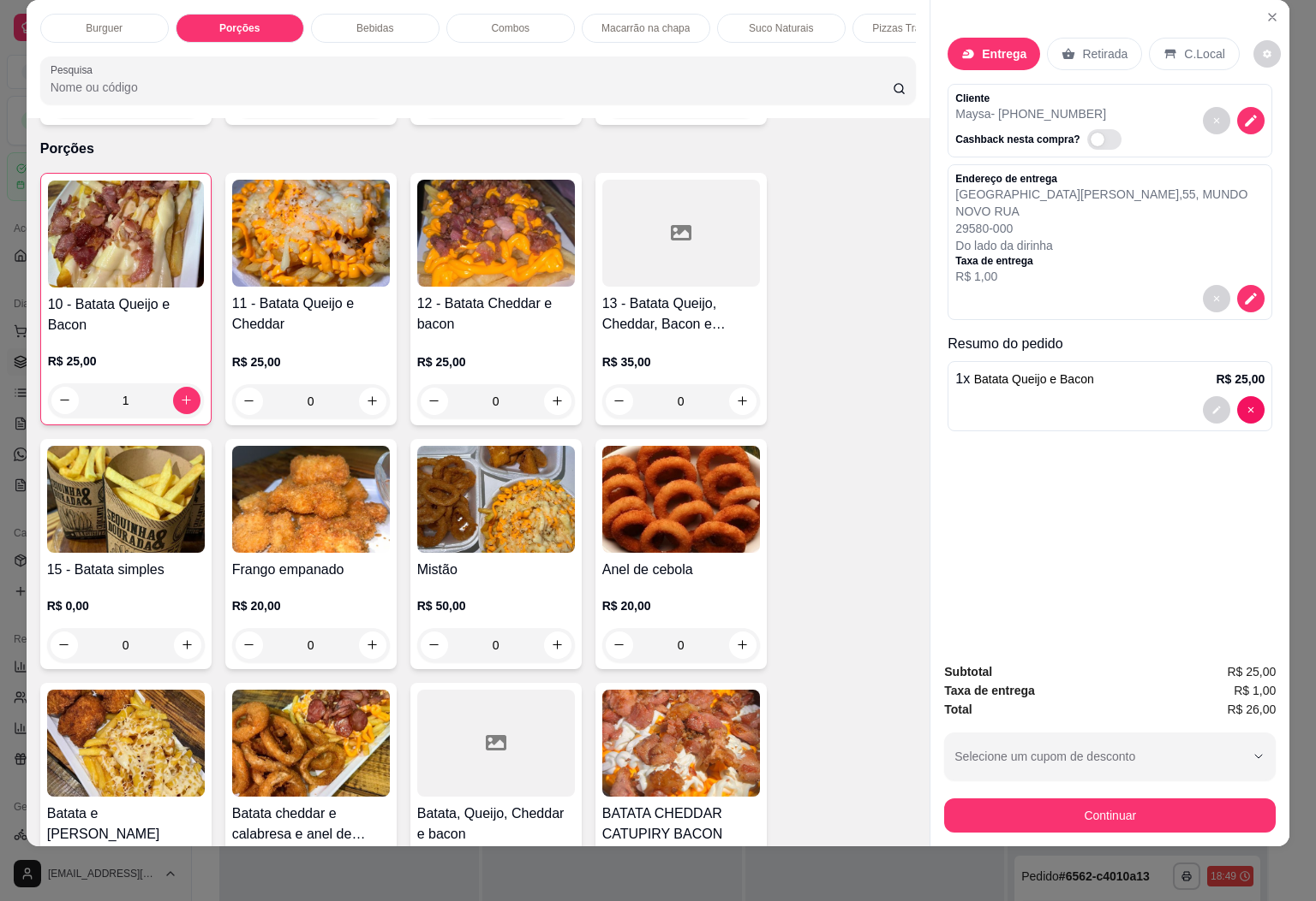
click at [108, 21] on p "Burguer" at bounding box center [105, 28] width 37 height 14
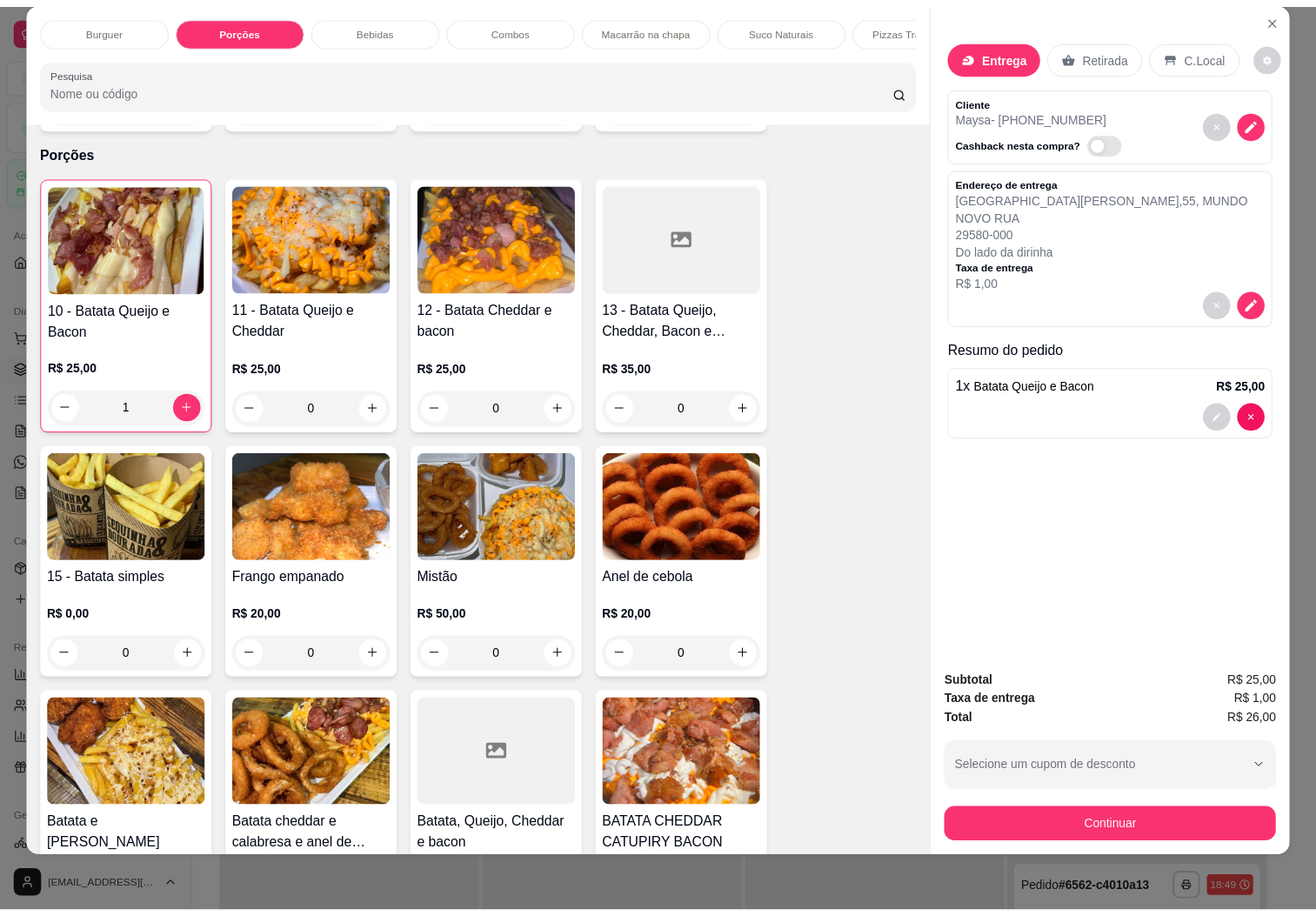
scroll to position [79, 0]
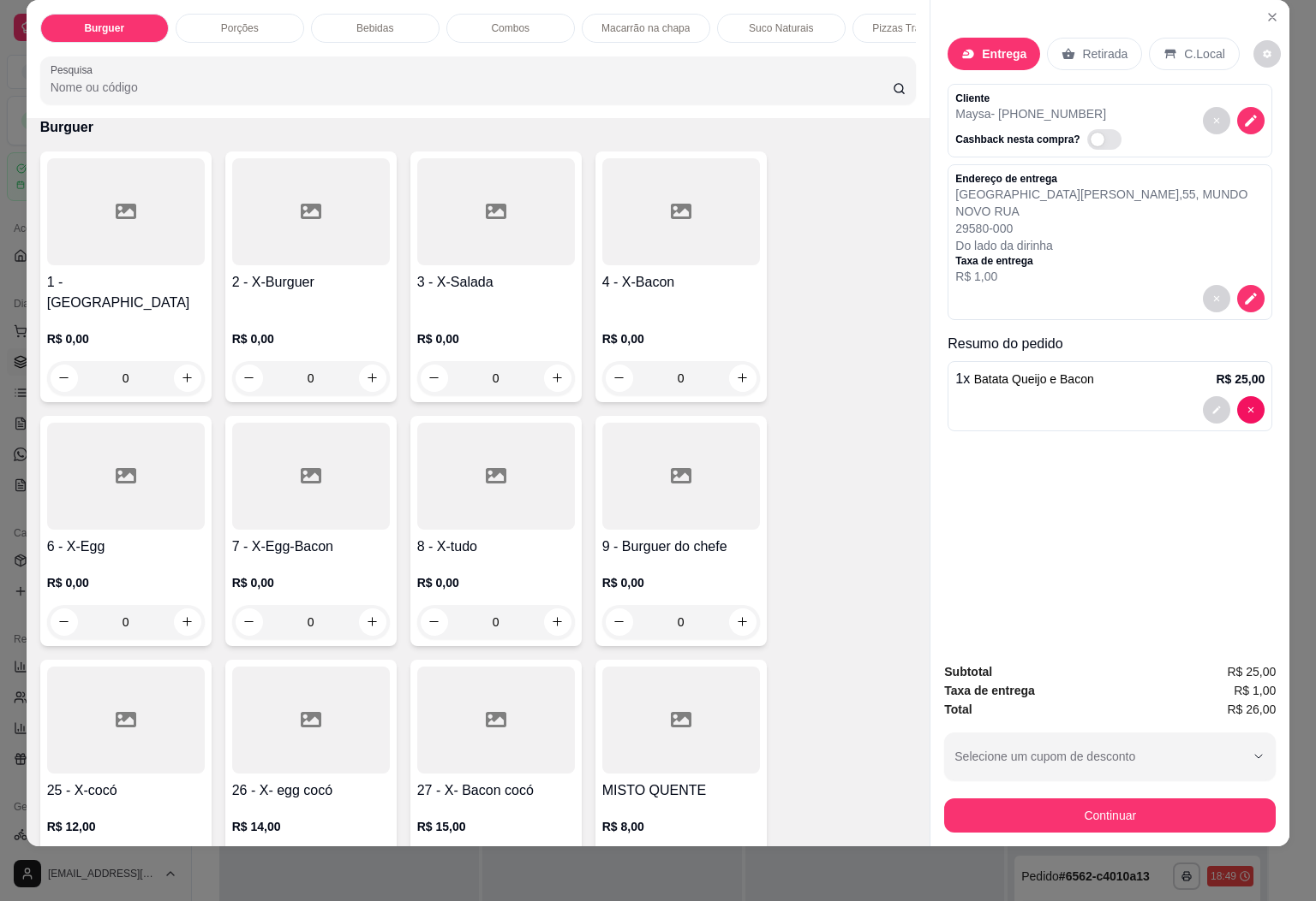
click at [181, 213] on div at bounding box center [125, 212] width 157 height 107
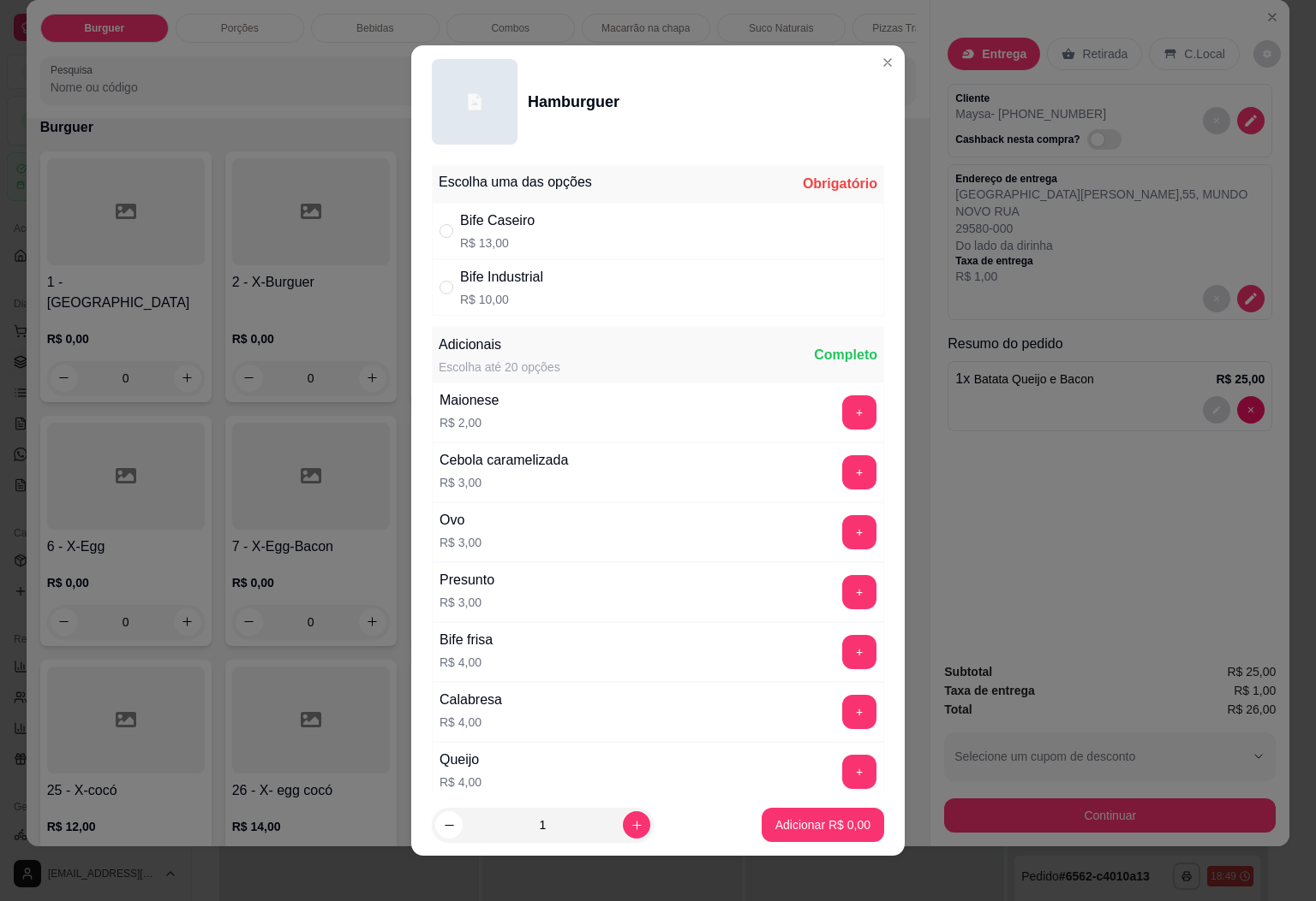
click at [553, 296] on div "Bife Industrial R$ 10,00" at bounding box center [658, 287] width 453 height 57
radio input "true"
click at [786, 819] on p "Adicionar R$ 10,00" at bounding box center [819, 826] width 102 height 18
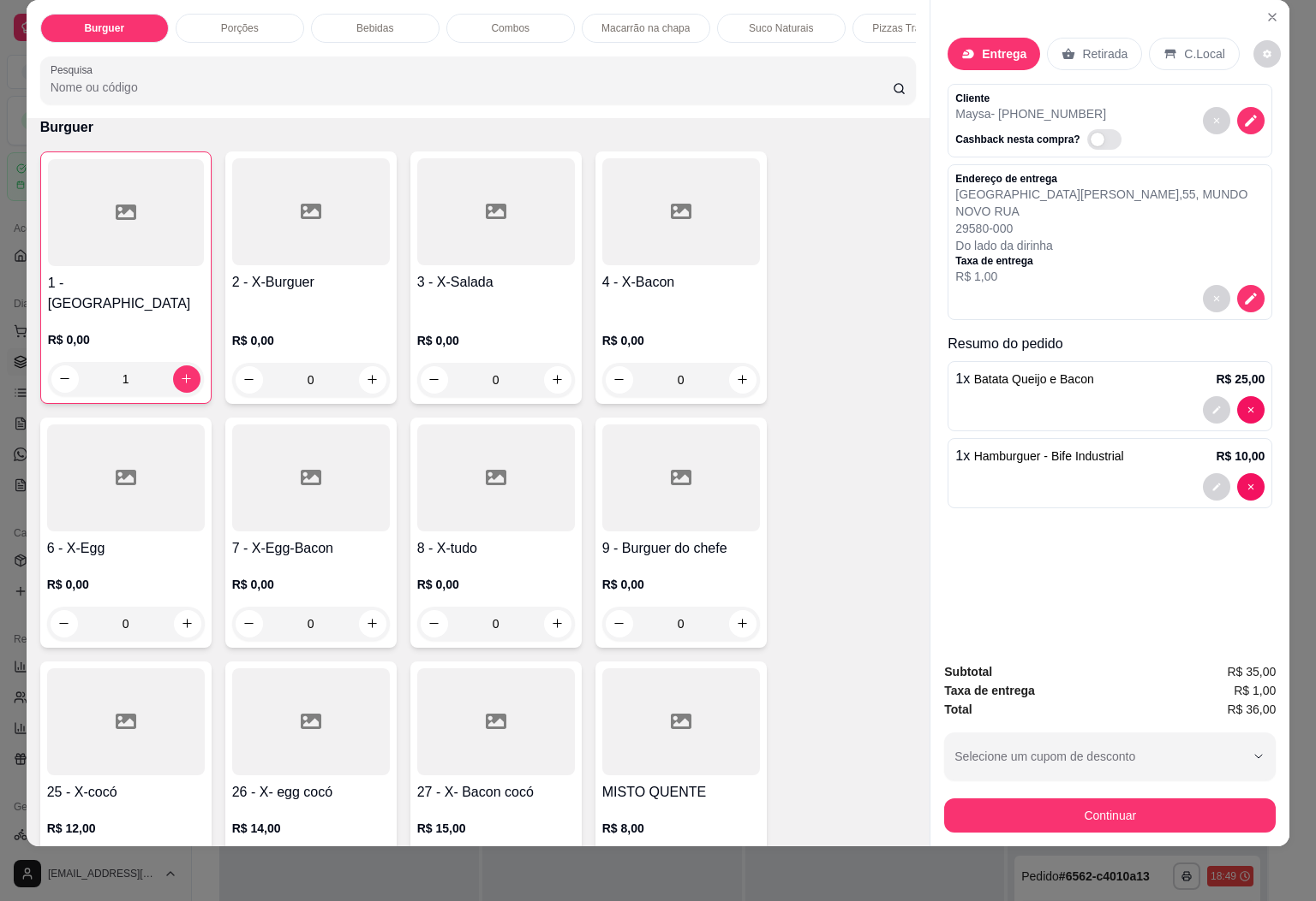
type input "1"
click at [1070, 798] on button "Continuar" at bounding box center [1109, 815] width 331 height 34
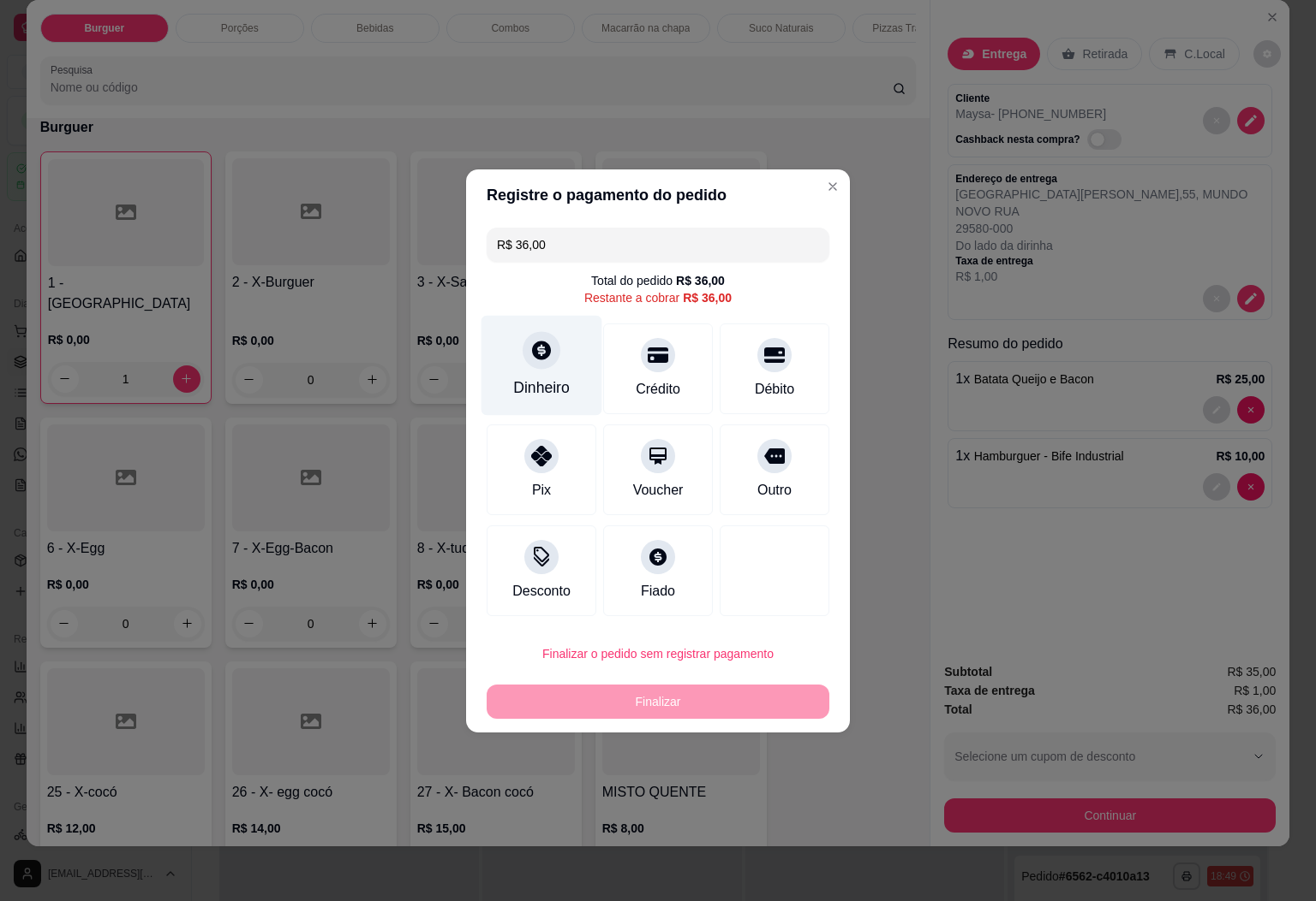
click at [543, 356] on icon at bounding box center [541, 350] width 19 height 19
click at [543, 356] on header "Precisa de troco?" at bounding box center [658, 362] width 383 height 52
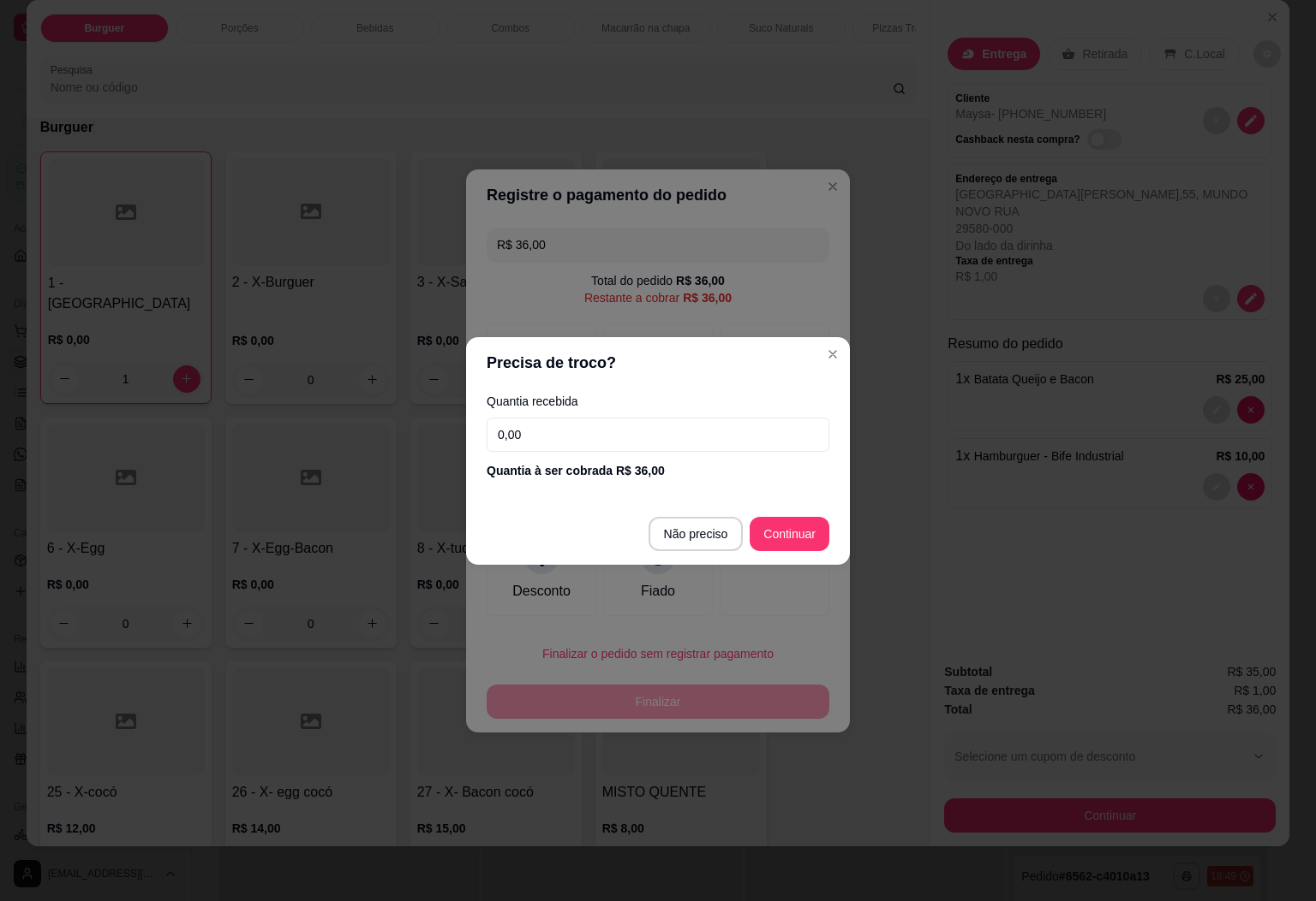
click at [705, 446] on input "0,00" at bounding box center [658, 435] width 342 height 34
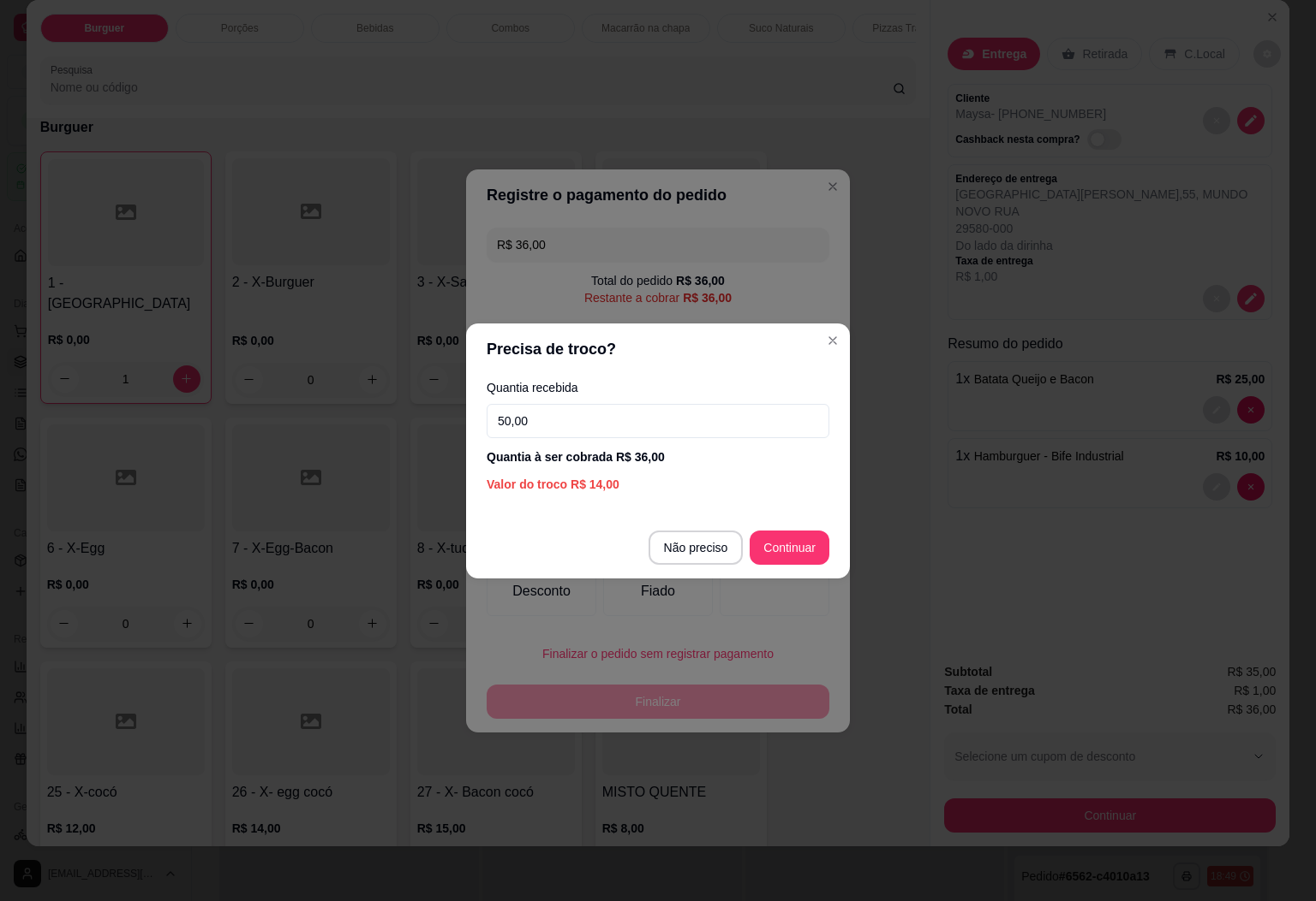
type input "50,00"
type input "R$ 0,00"
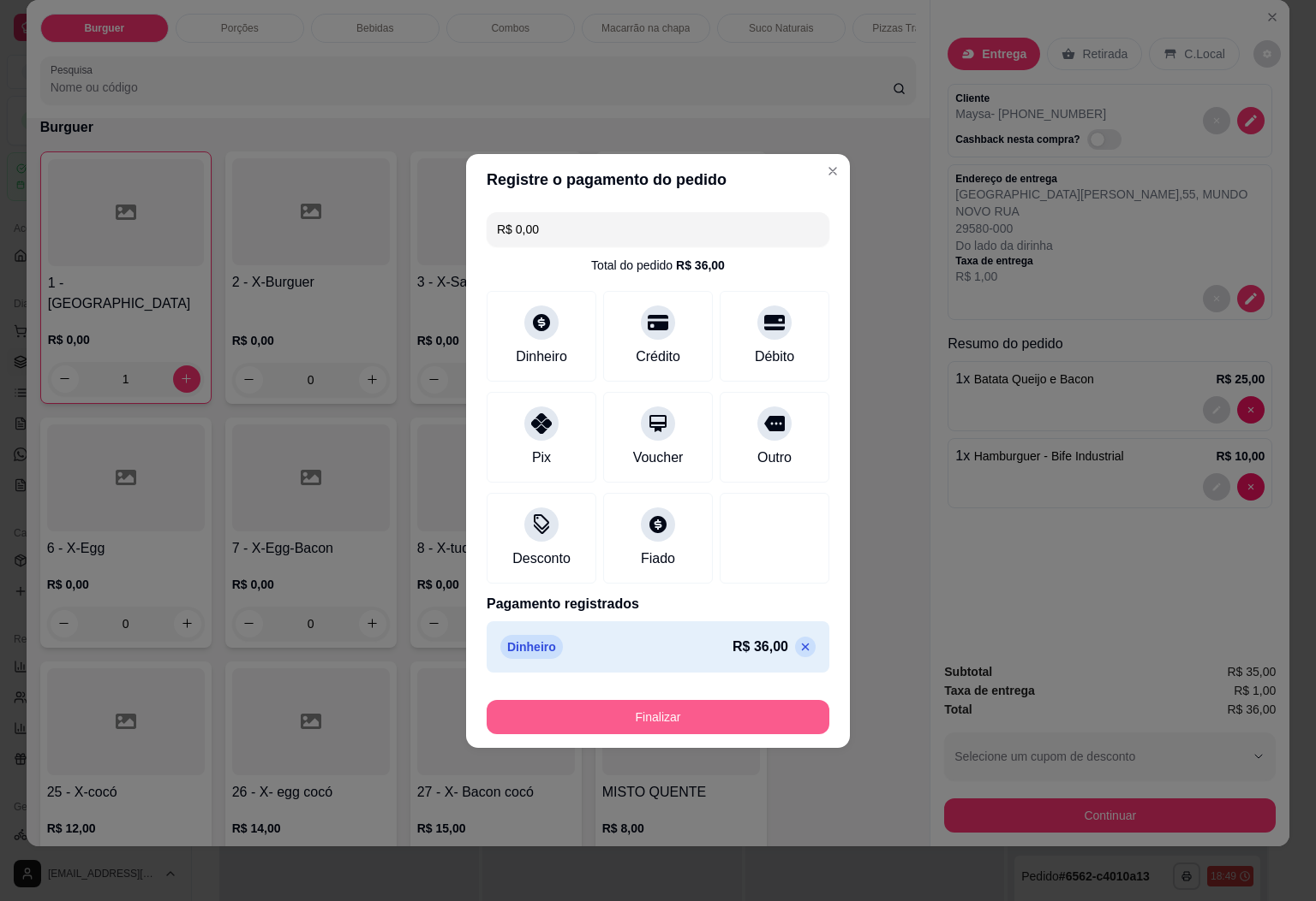
click at [655, 720] on button "Finalizar" at bounding box center [658, 717] width 342 height 34
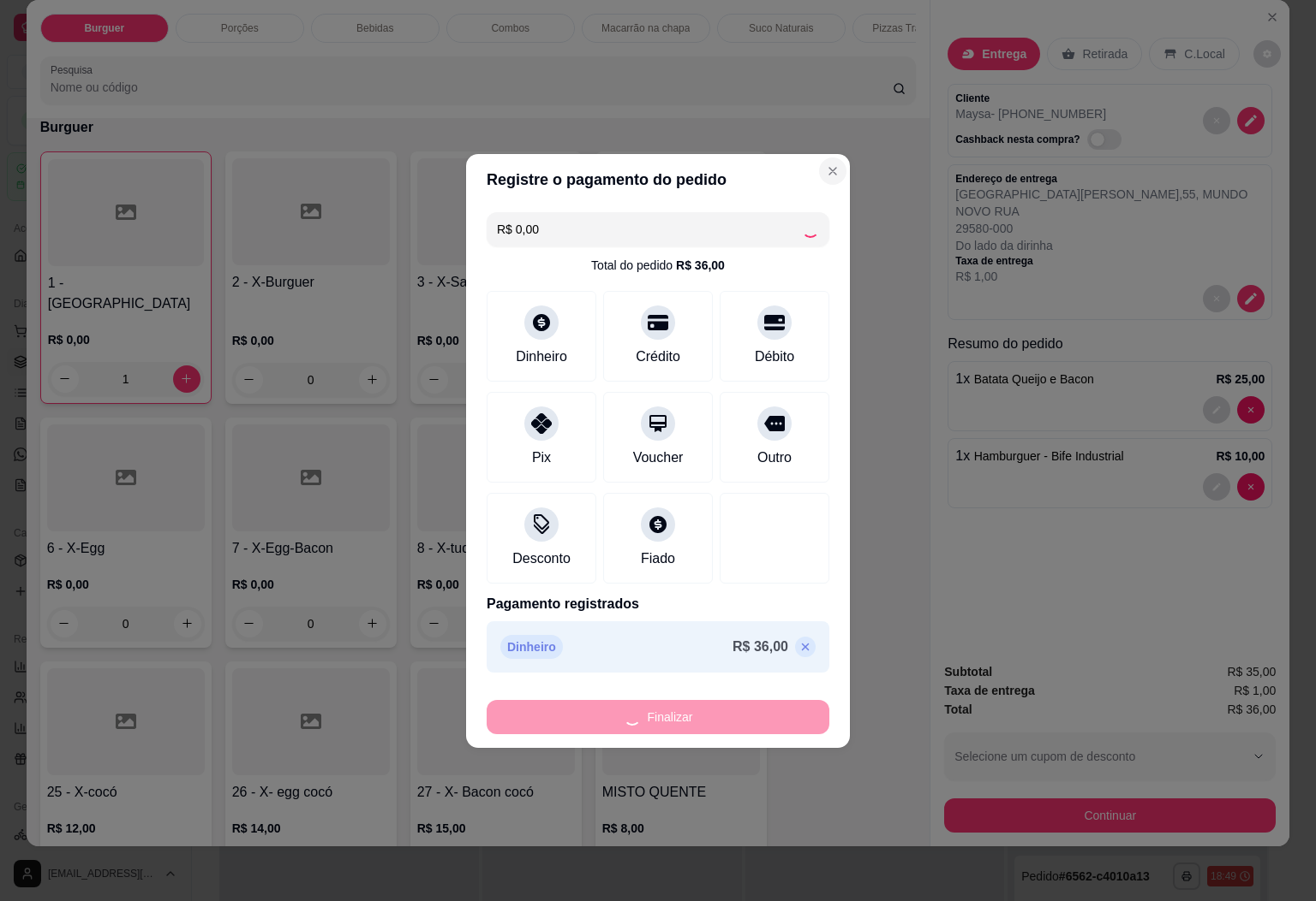
type input "0"
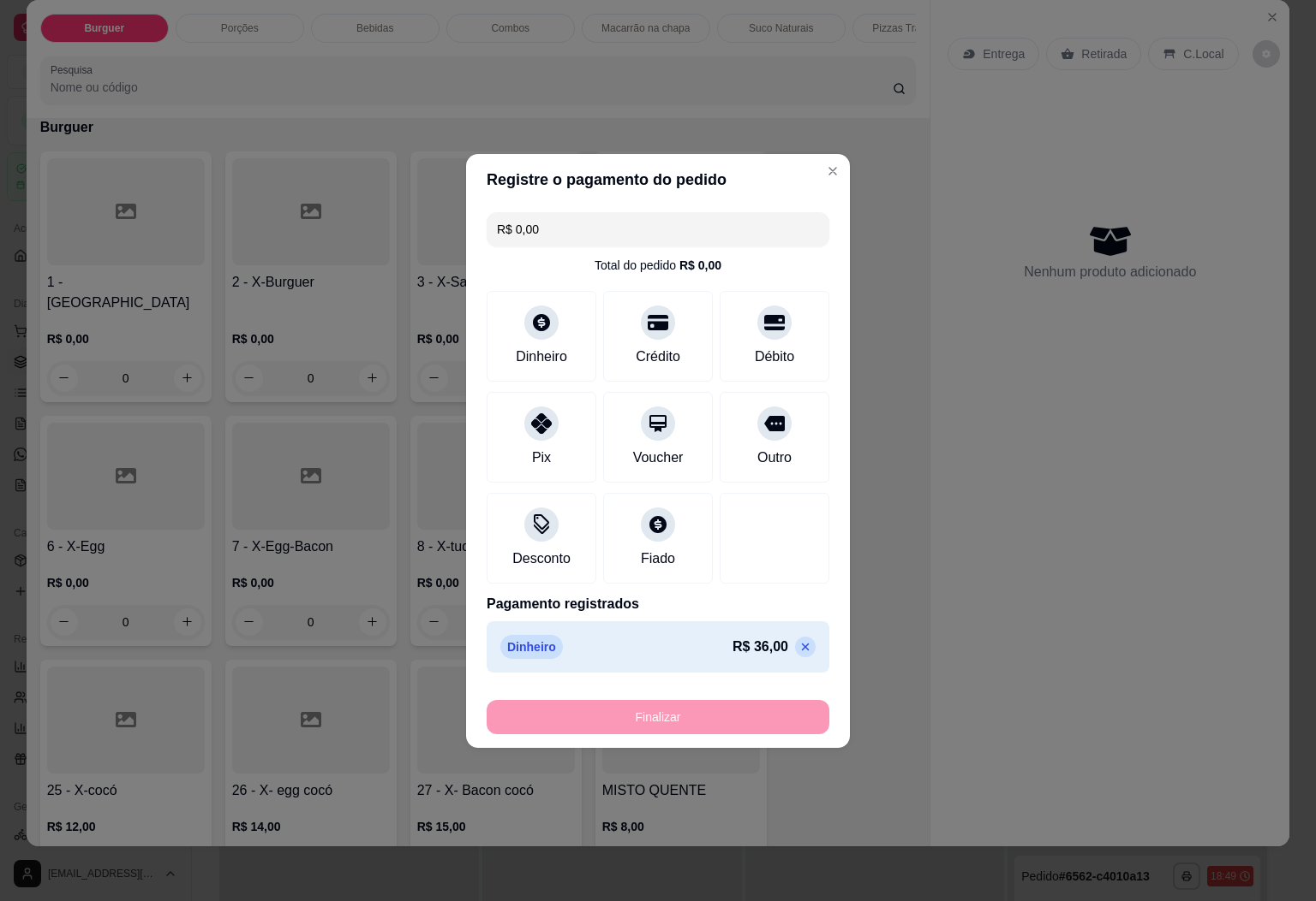
type input "-R$ 36,00"
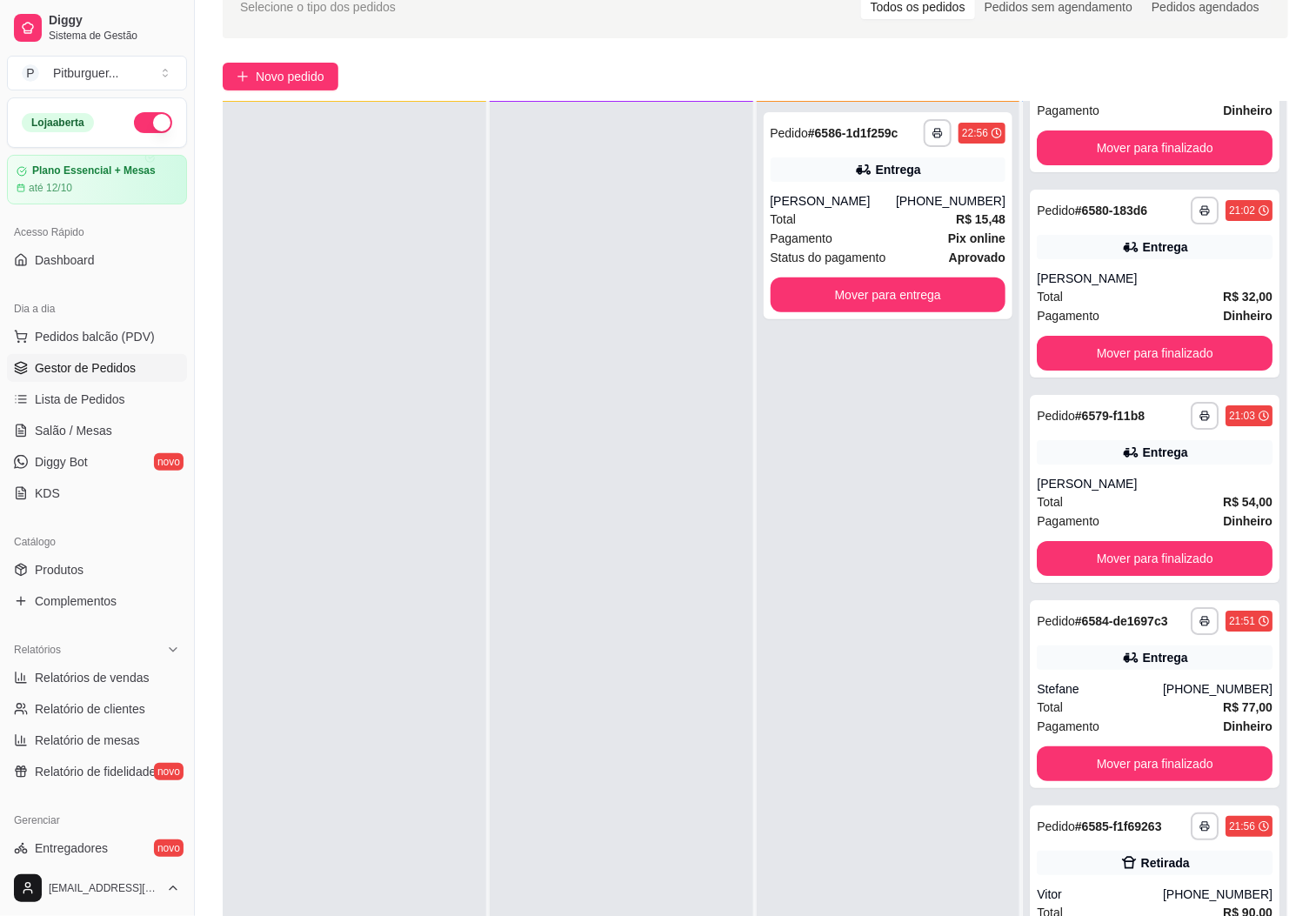
scroll to position [154, 0]
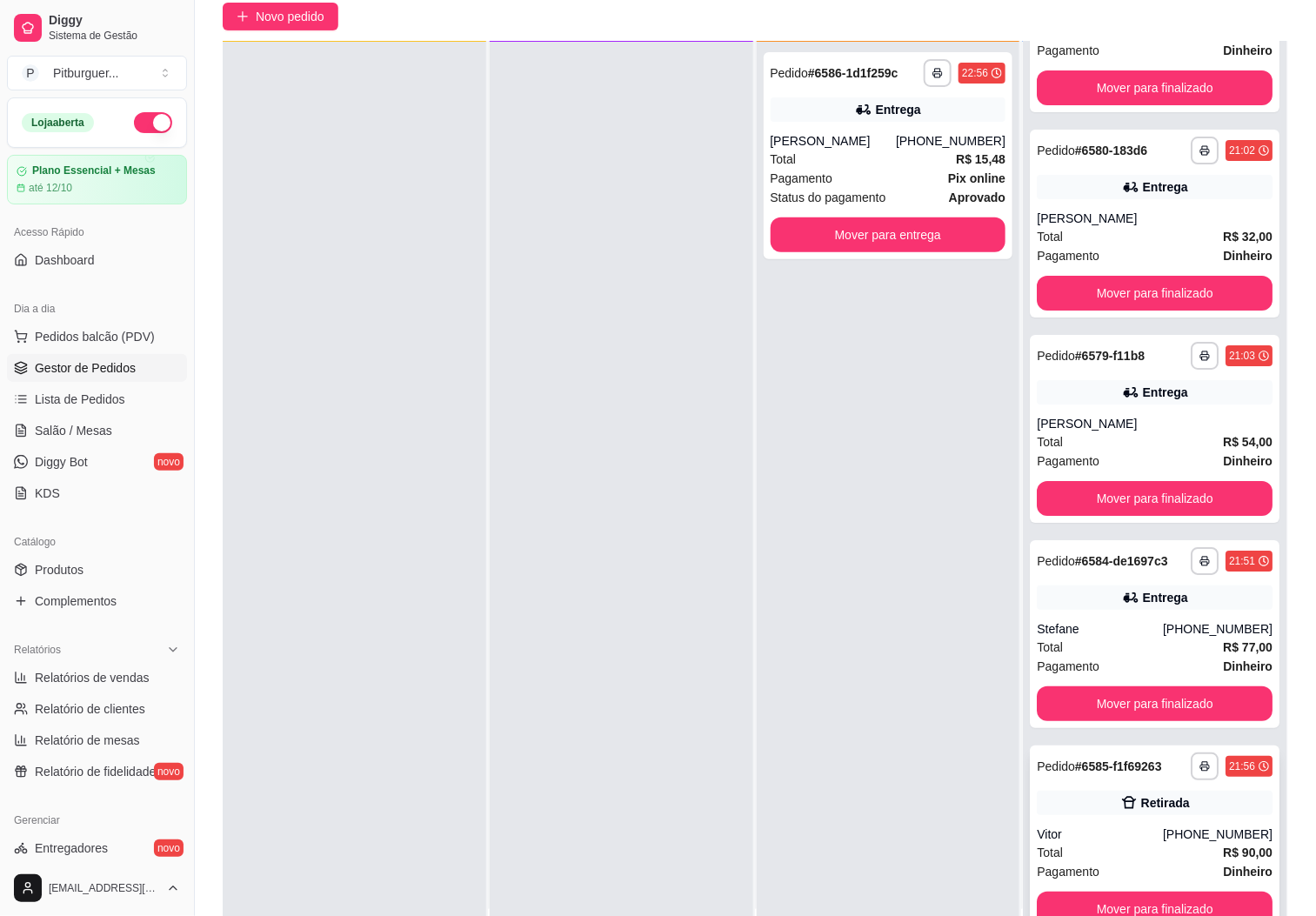
click at [1112, 821] on div "**********" at bounding box center [1154, 840] width 249 height 188
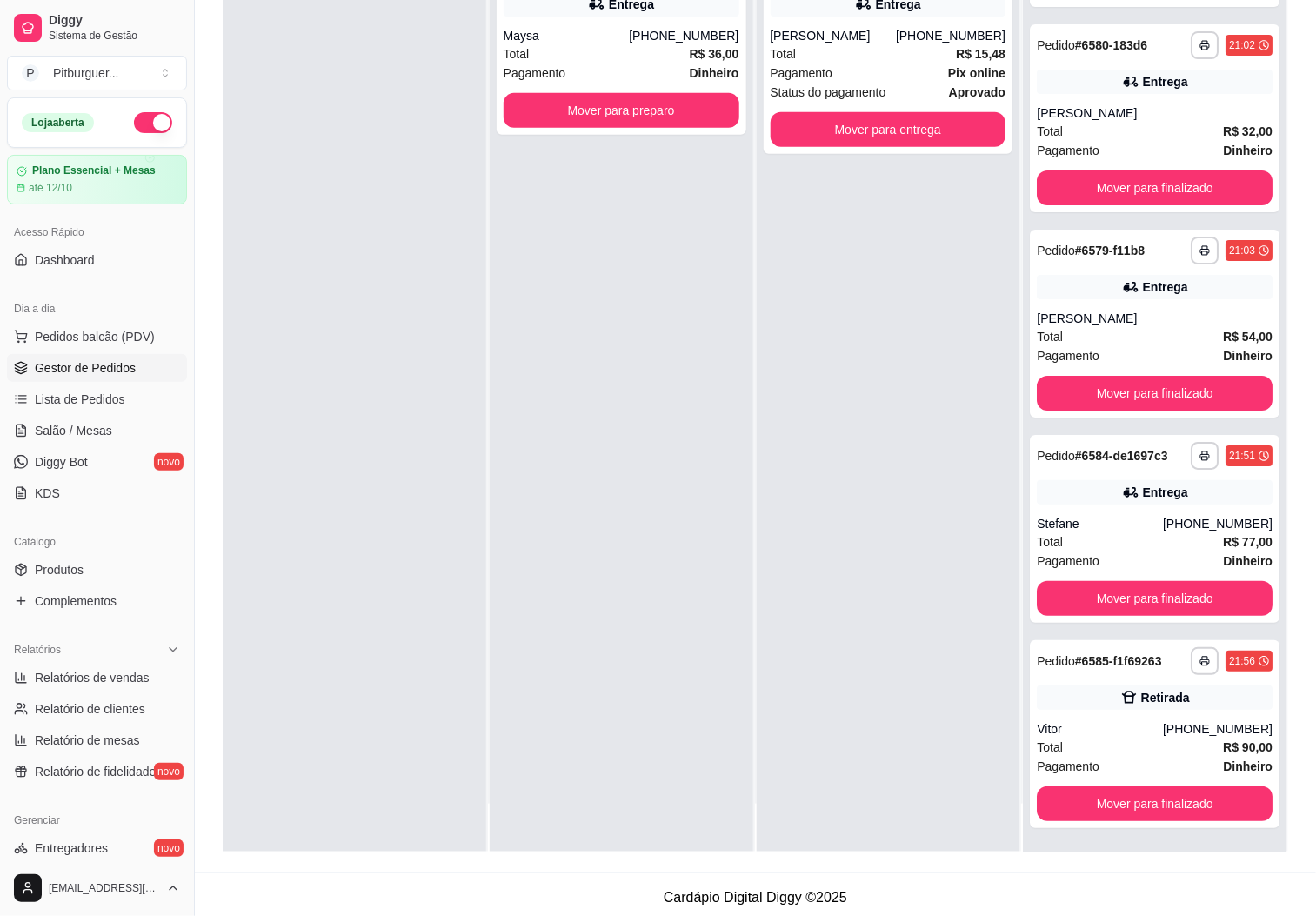
scroll to position [266, 0]
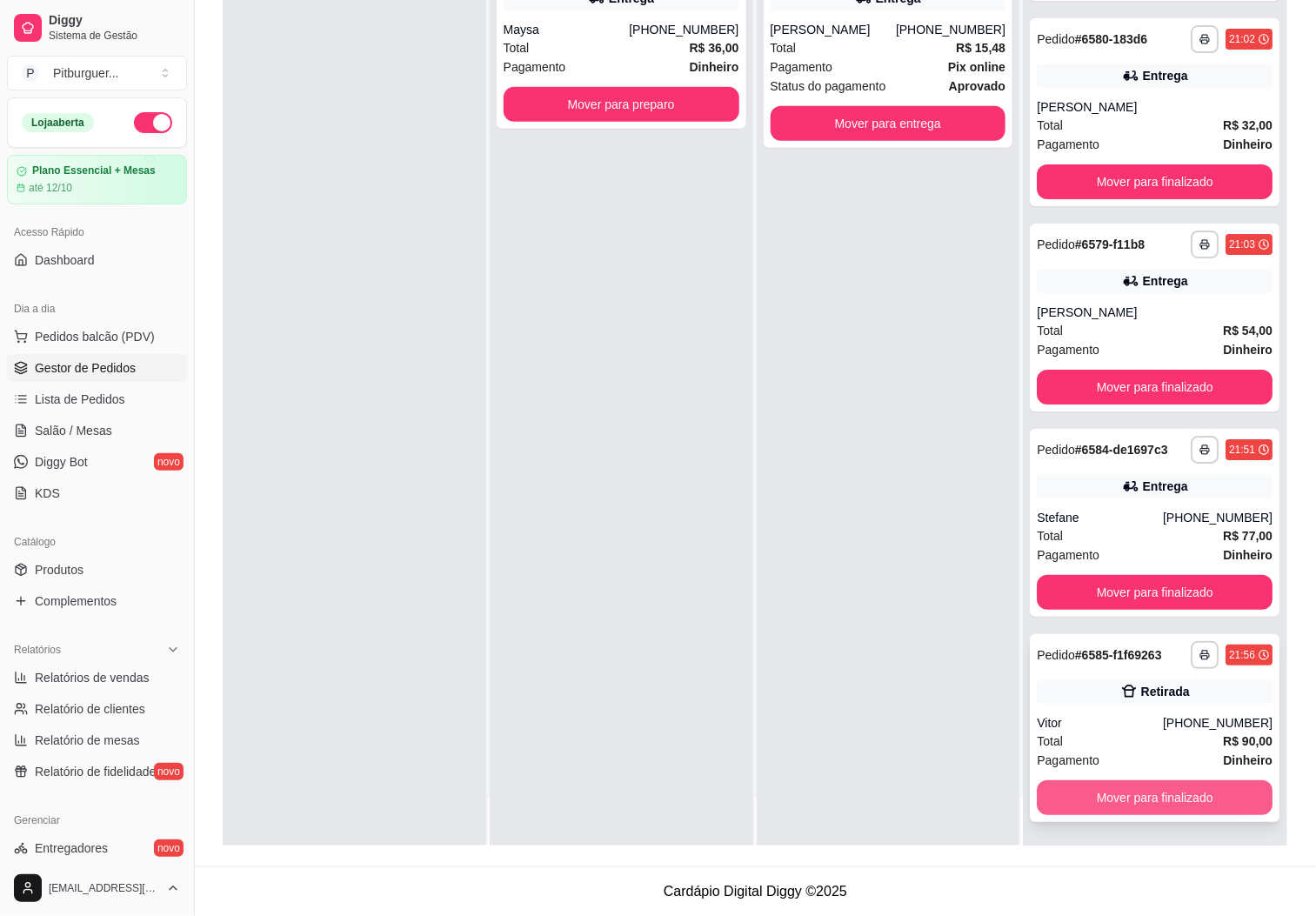
click at [1084, 797] on button "Mover para finalizado" at bounding box center [1154, 798] width 235 height 35
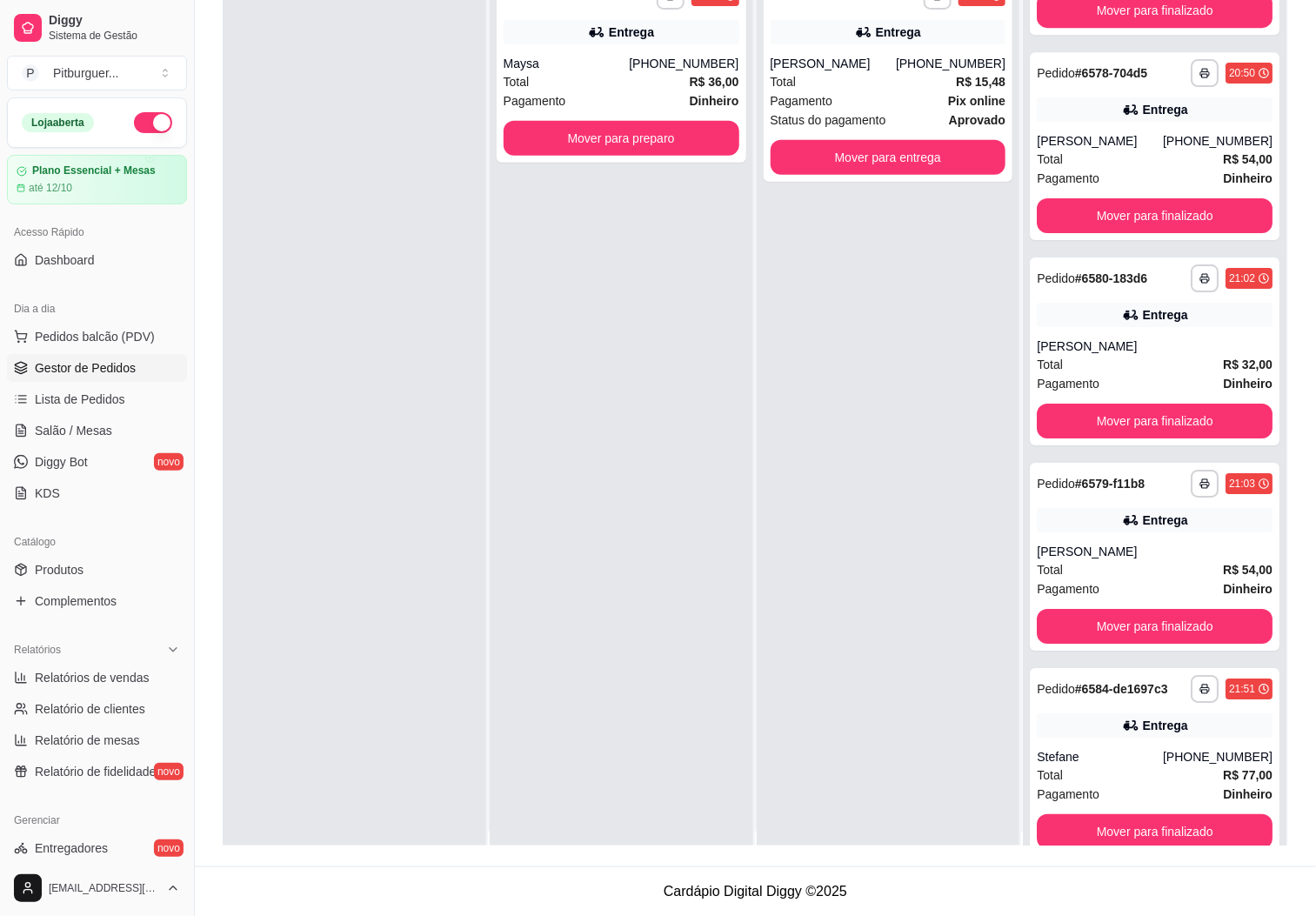
scroll to position [0, 0]
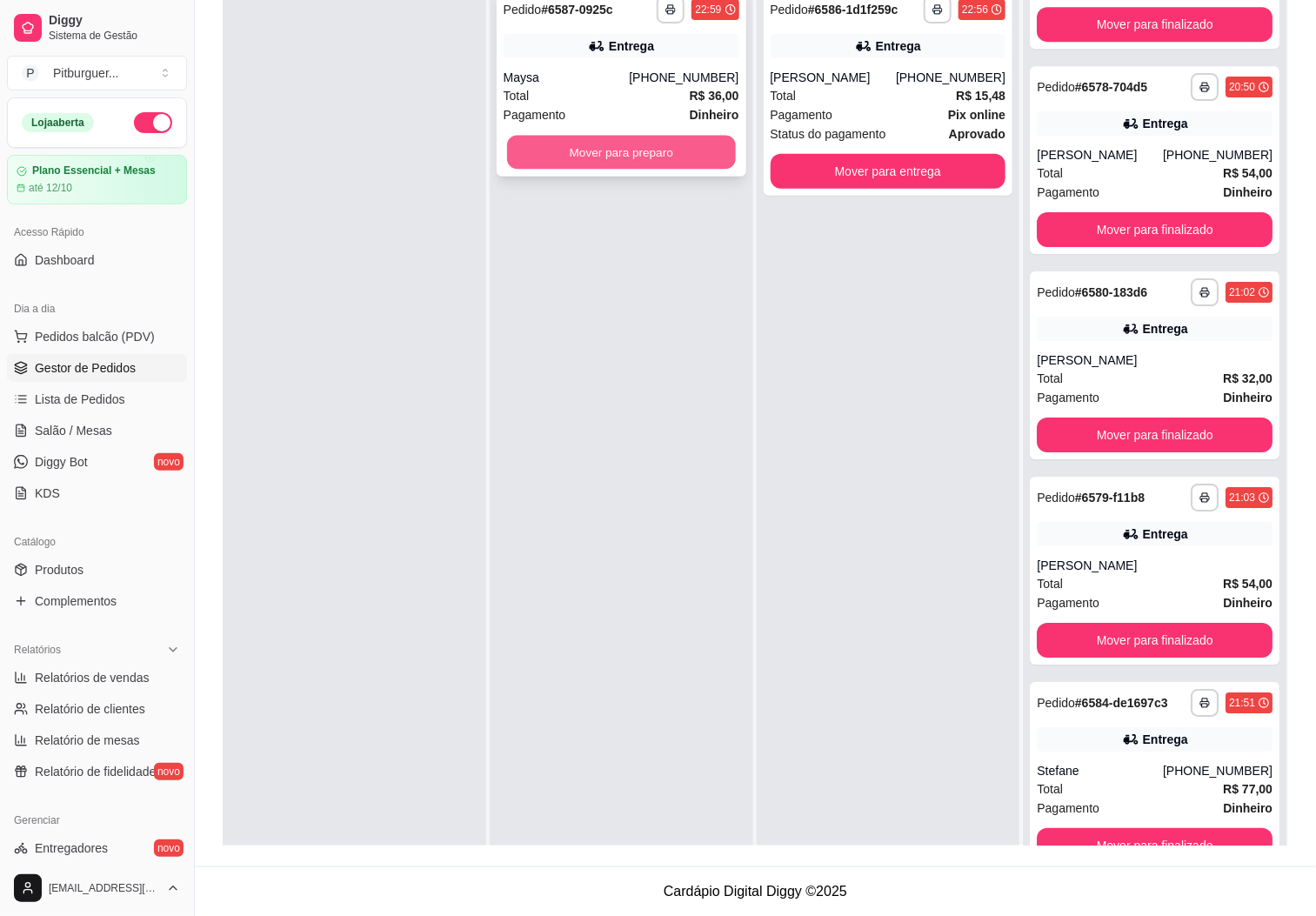
click at [633, 152] on button "Mover para preparo" at bounding box center [622, 153] width 228 height 34
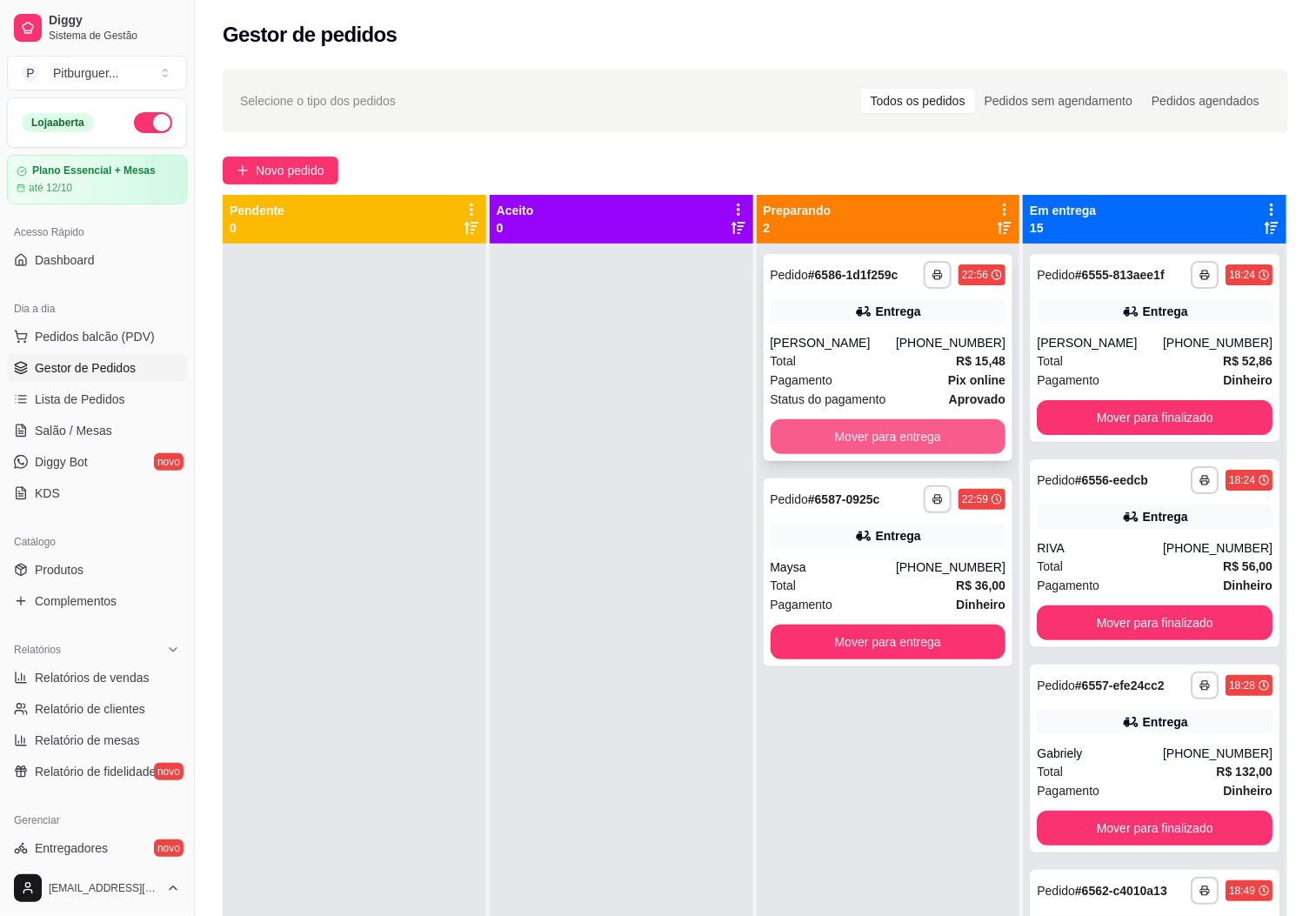
click at [848, 431] on button "Mover para entrega" at bounding box center [888, 436] width 235 height 35
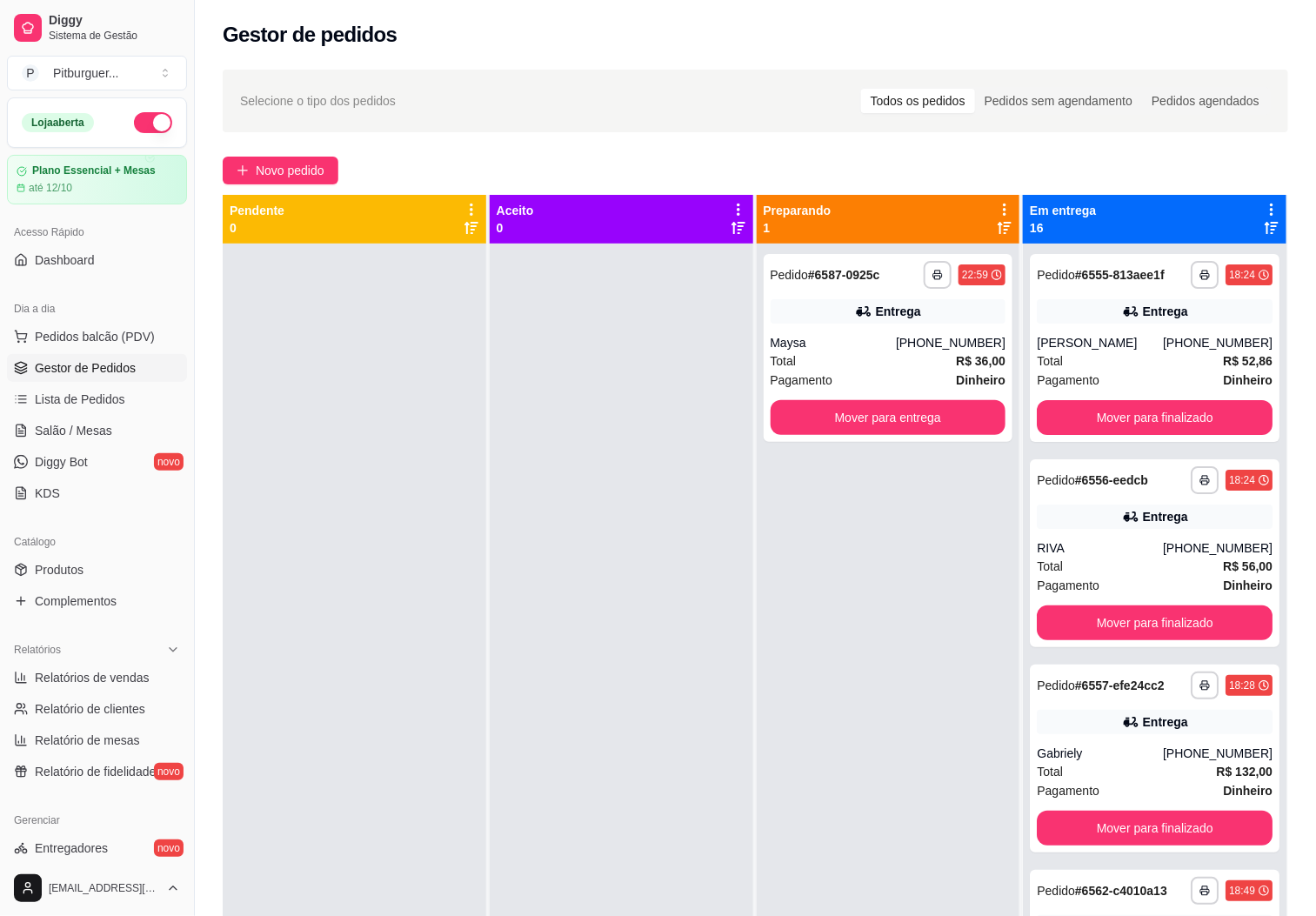
click at [75, 317] on div "Dia a dia" at bounding box center [96, 309] width 180 height 28
click at [81, 332] on span "Pedidos balcão (PDV)" at bounding box center [94, 337] width 120 height 18
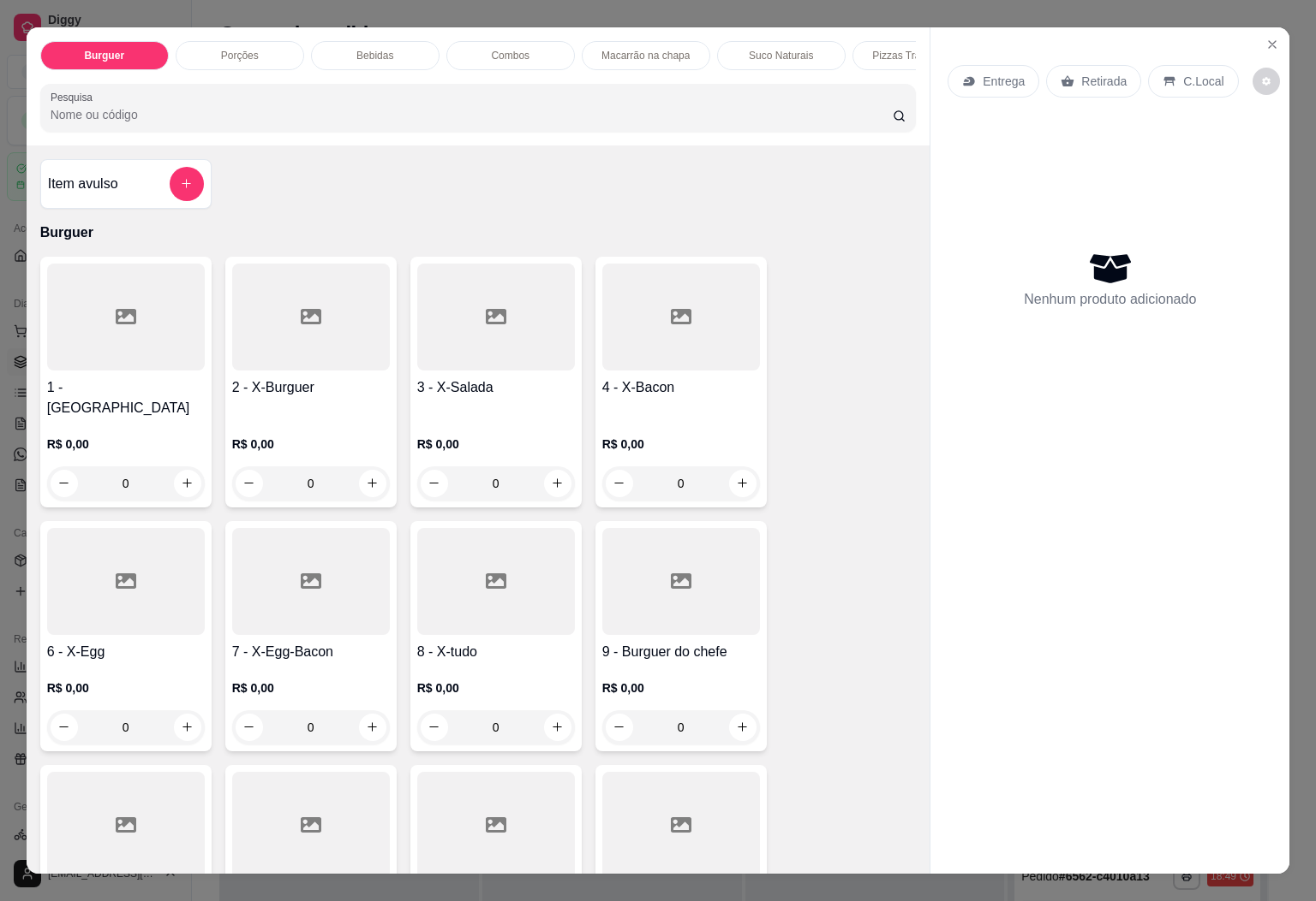
click at [222, 49] on p "Porções" at bounding box center [240, 56] width 38 height 14
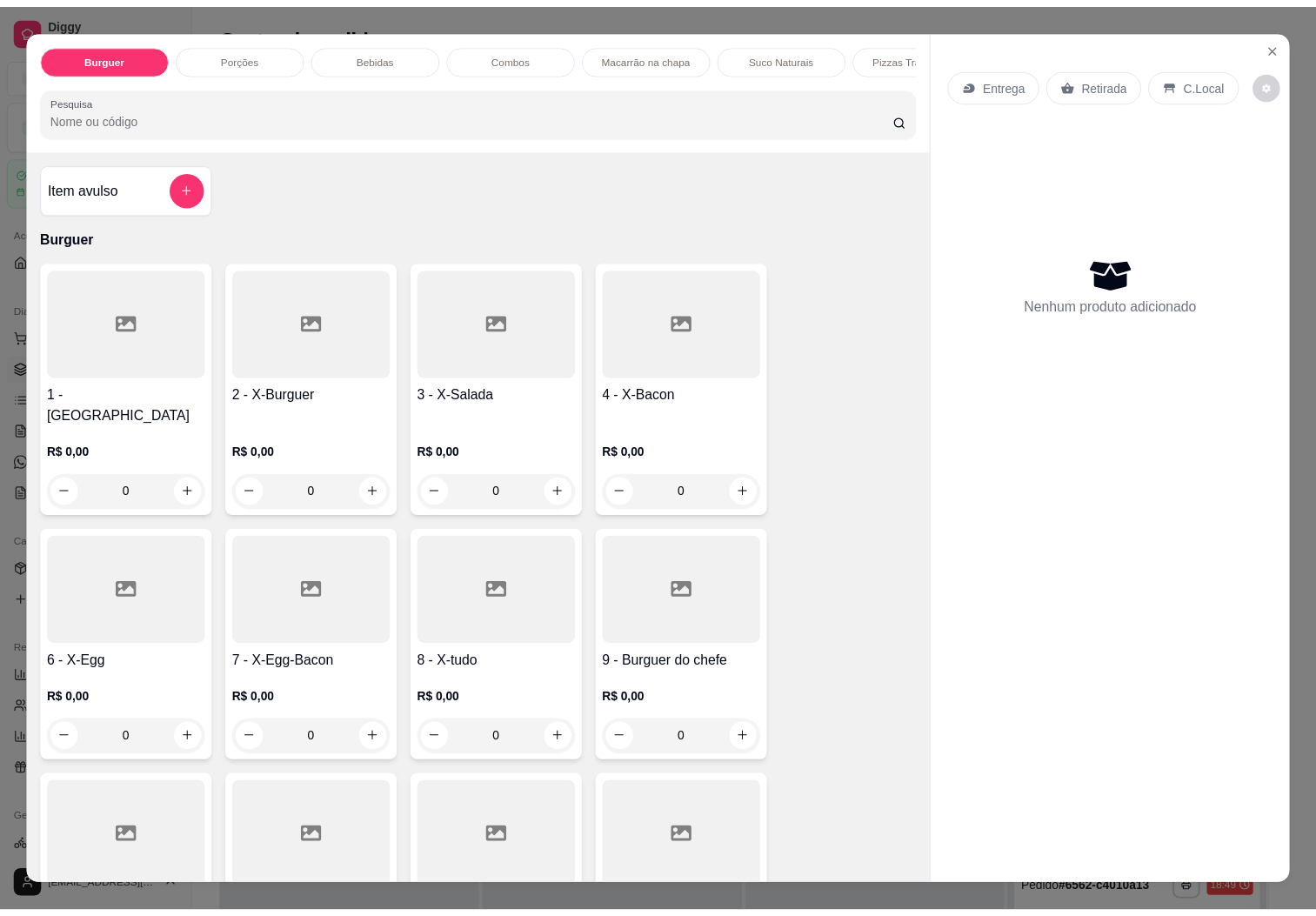
scroll to position [38, 0]
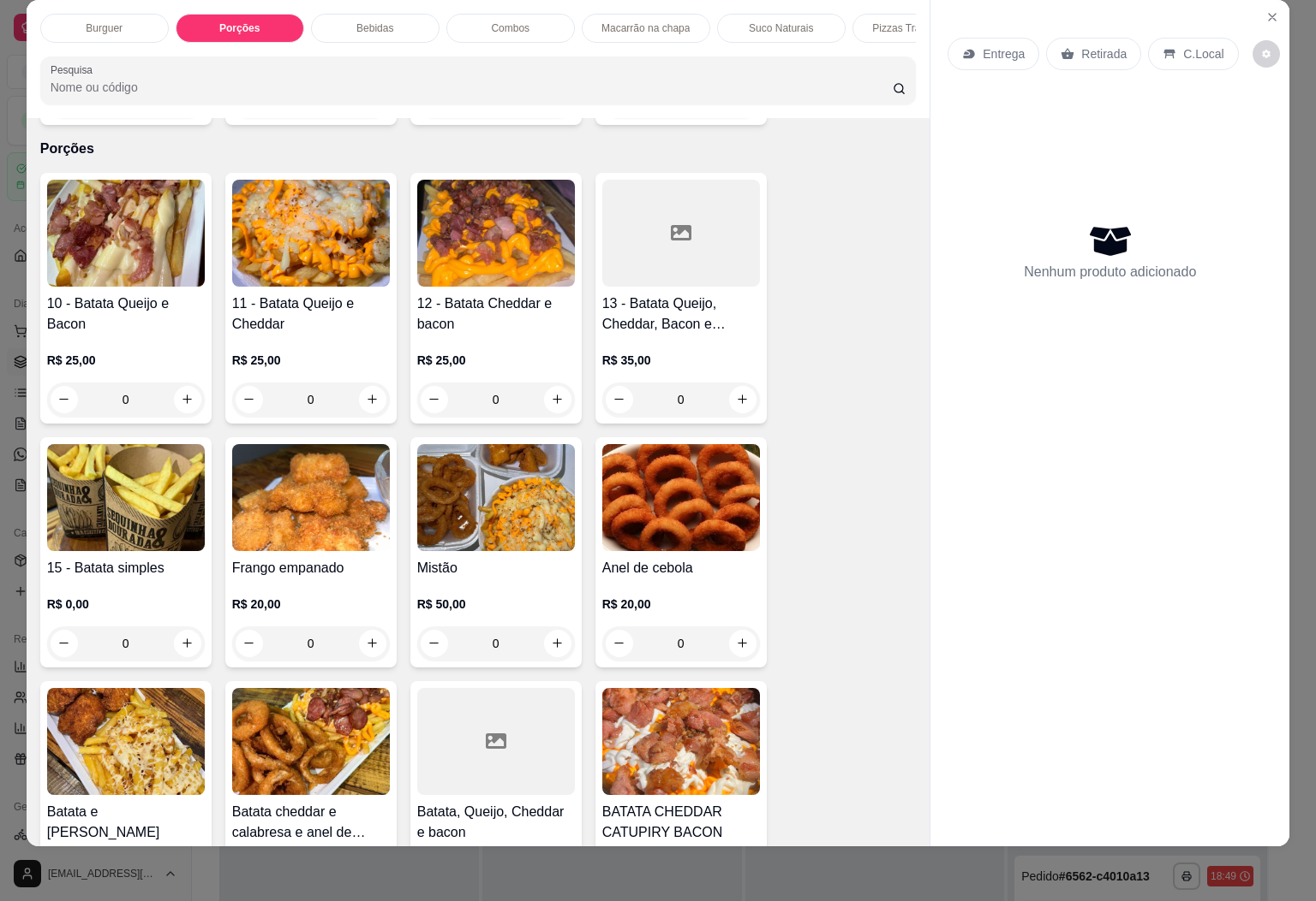
click at [111, 222] on img at bounding box center [125, 234] width 157 height 107
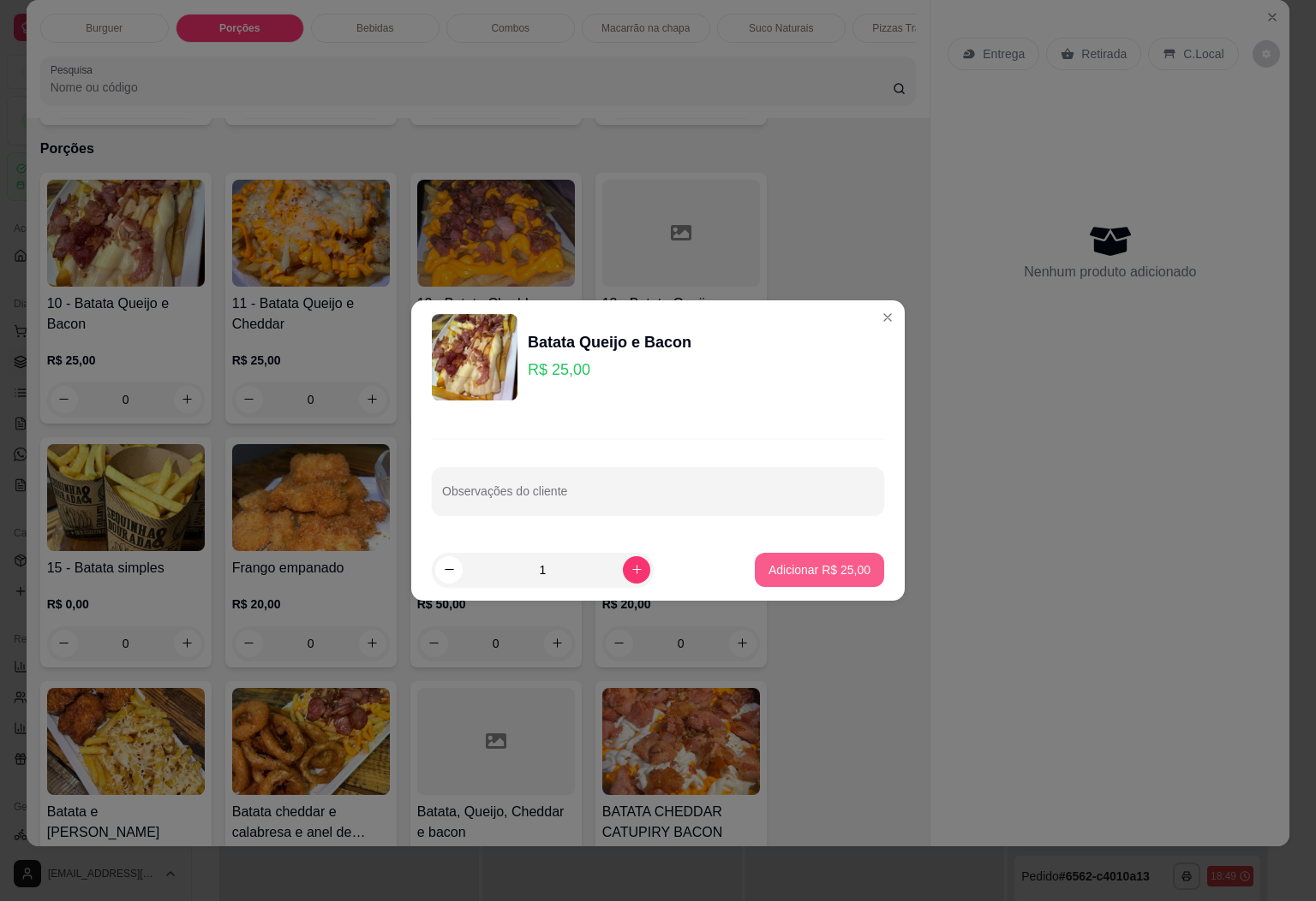
click at [817, 569] on p "Adicionar R$ 25,00" at bounding box center [819, 571] width 102 height 18
type input "1"
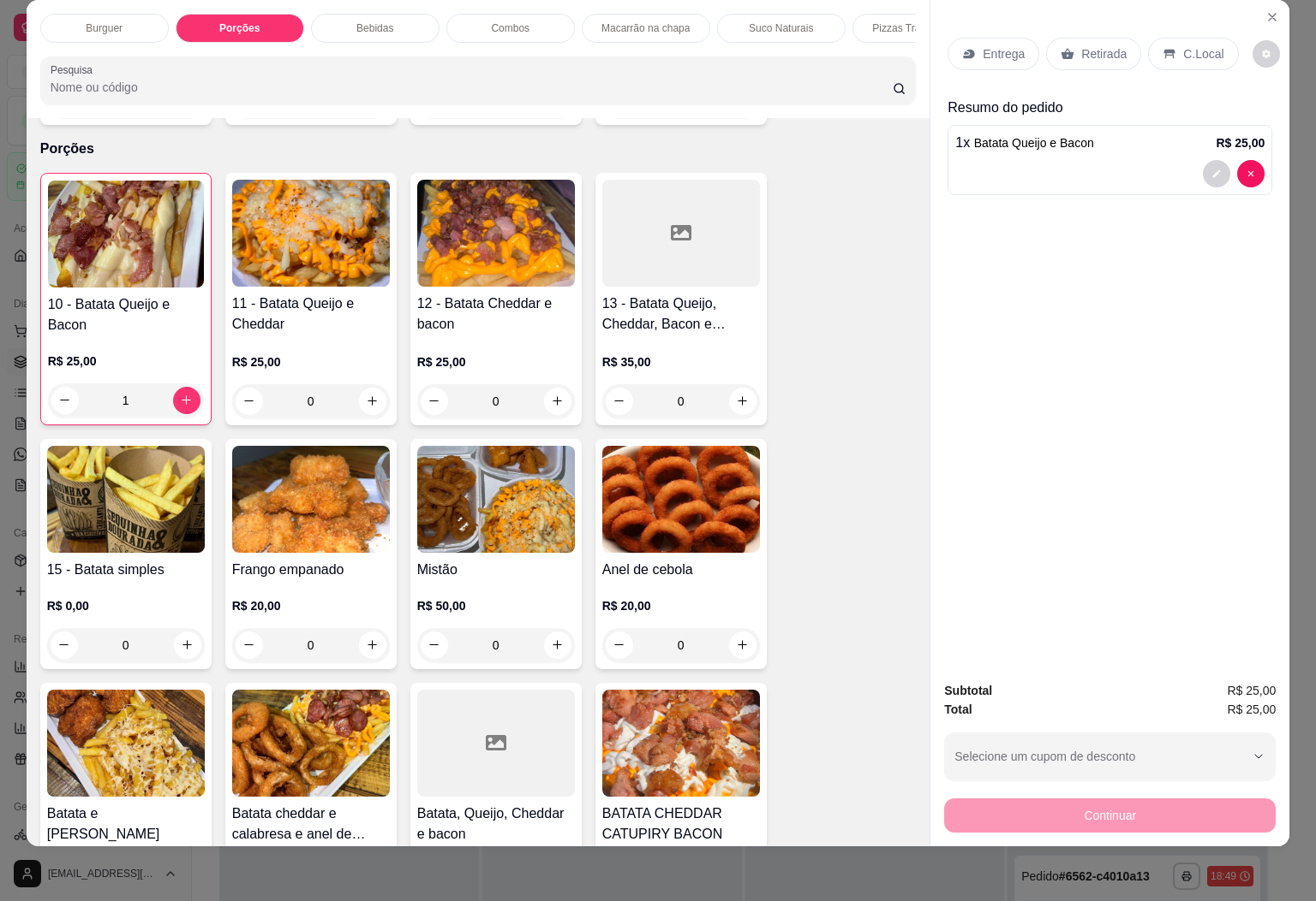
click at [979, 55] on div "Entrega Retirada C.Local" at bounding box center [1110, 54] width 325 height 60
click at [982, 45] on div "Entrega" at bounding box center [993, 54] width 92 height 32
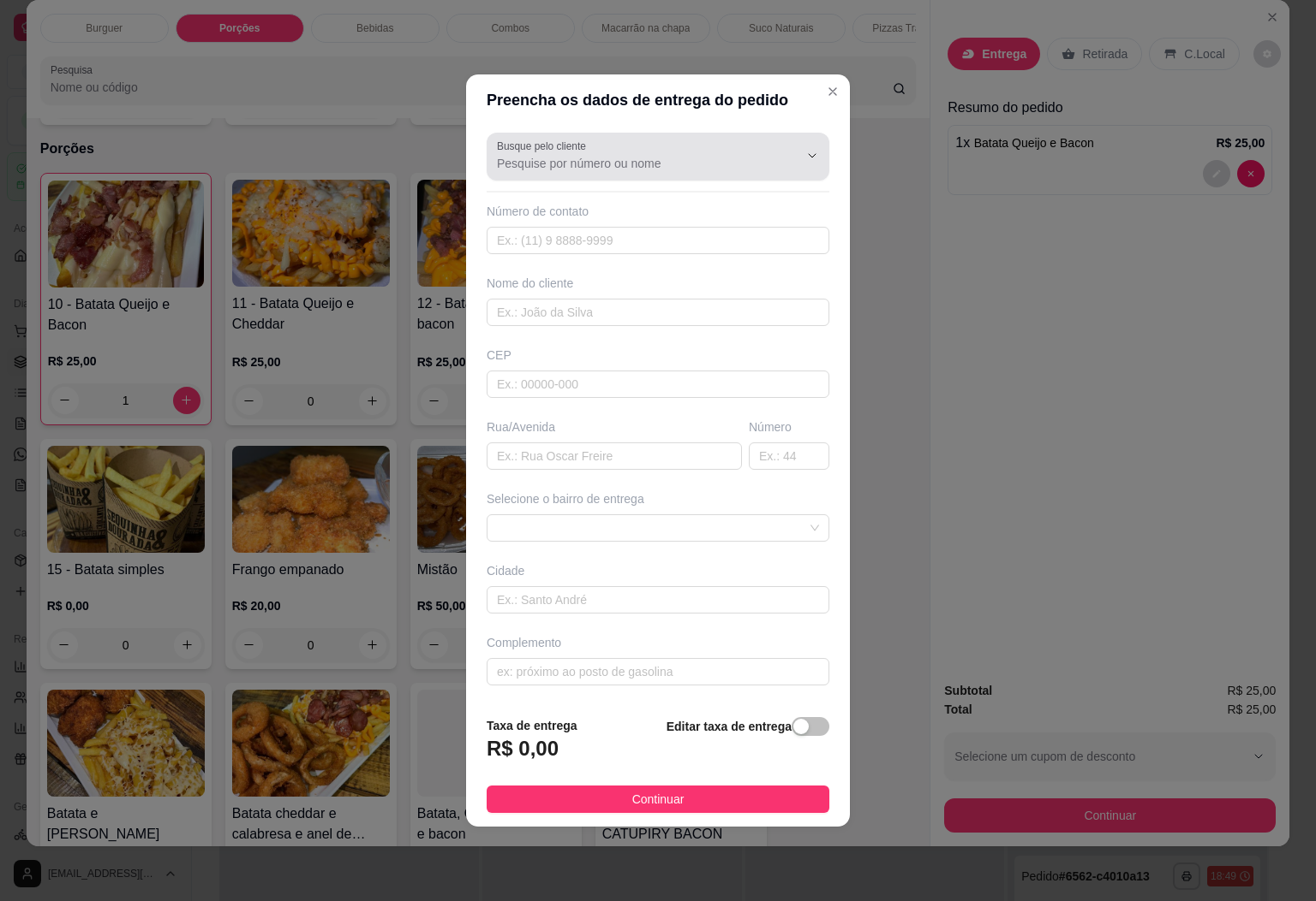
click at [606, 177] on div "Busque pelo cliente" at bounding box center [658, 156] width 342 height 48
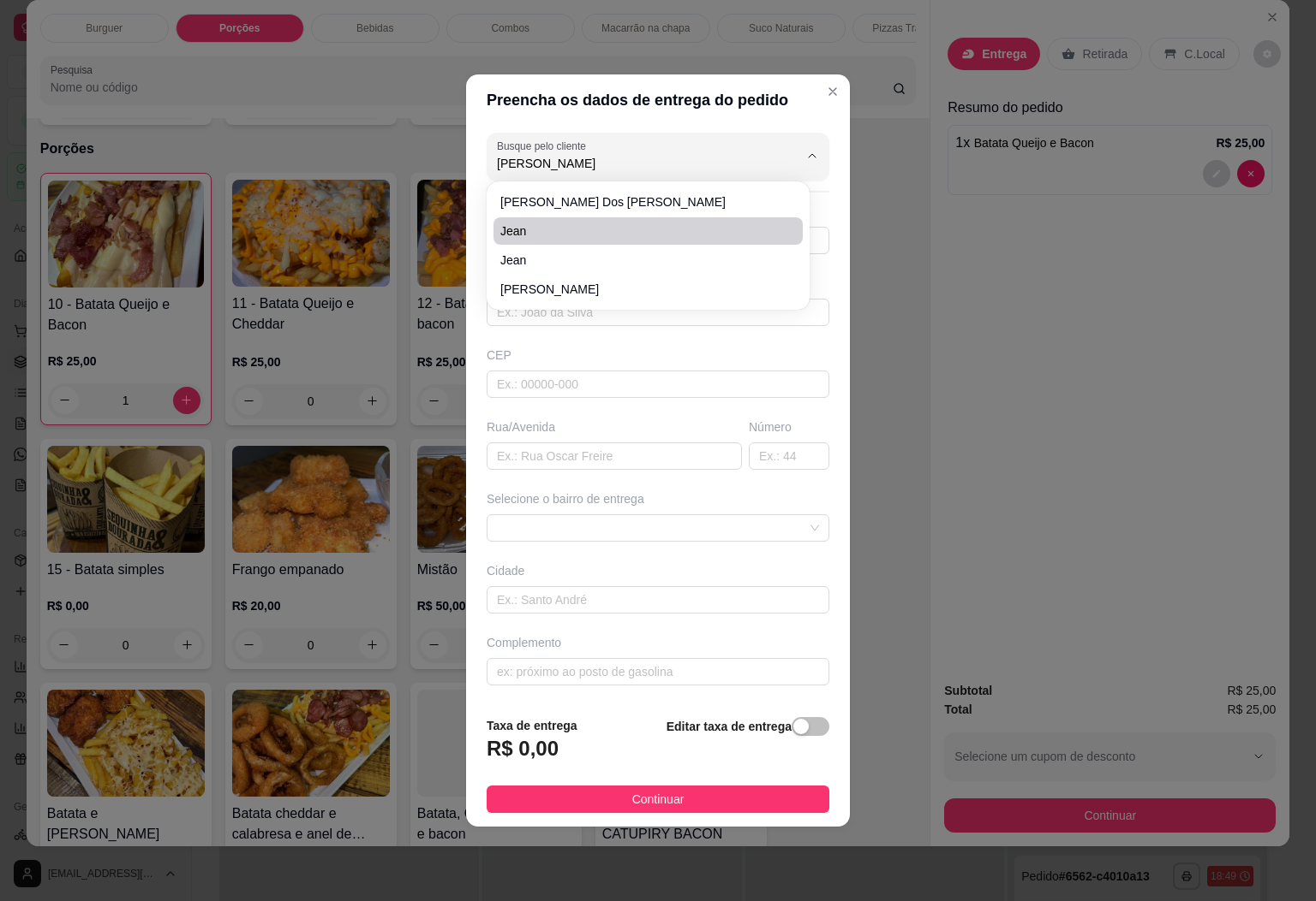
click at [556, 241] on li "Jean" at bounding box center [648, 232] width 309 height 27
type input "Jean"
type input "31996059283"
type input "Jean"
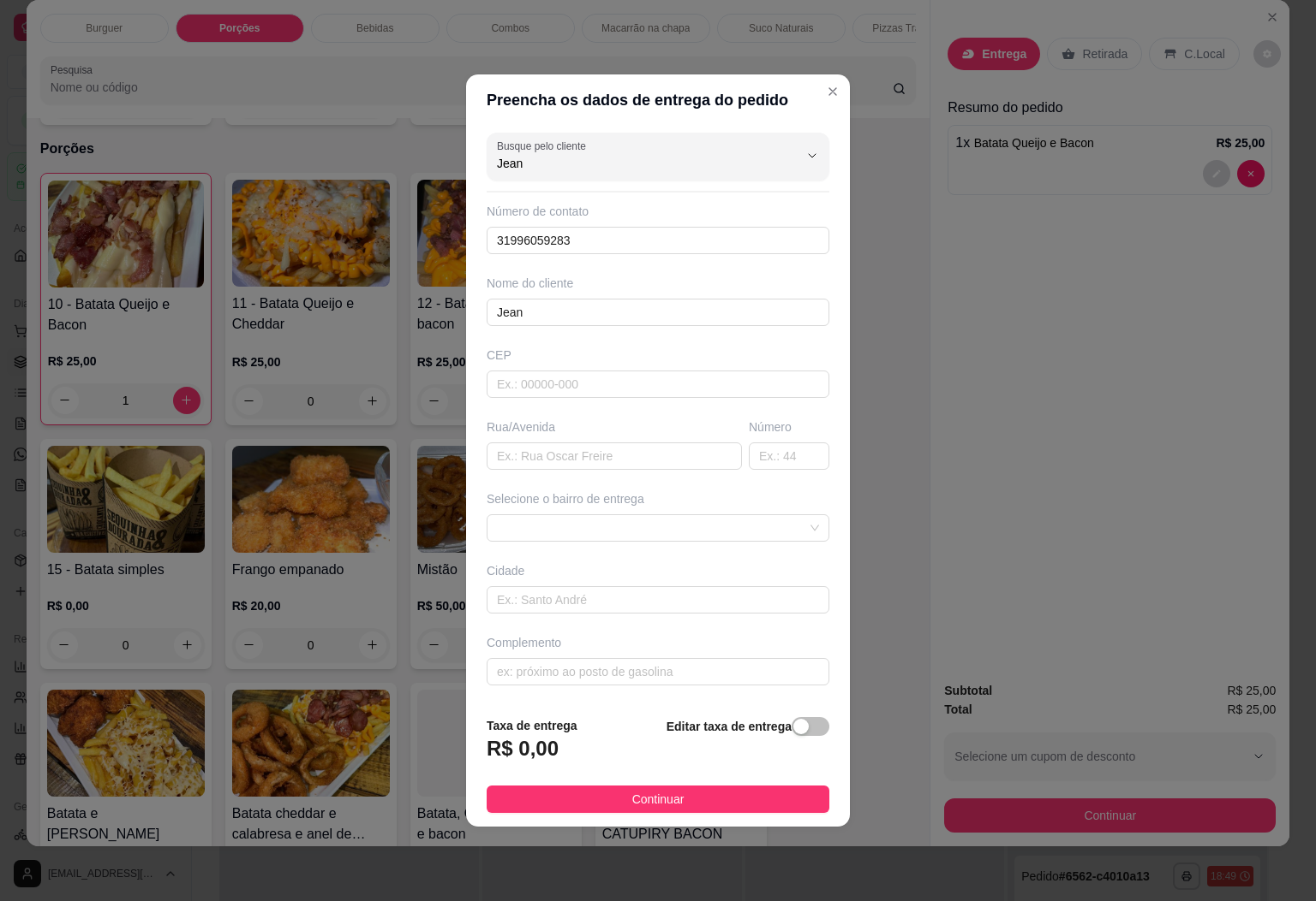
type input "Jean"
click at [520, 252] on span "Jean" at bounding box center [639, 261] width 279 height 18
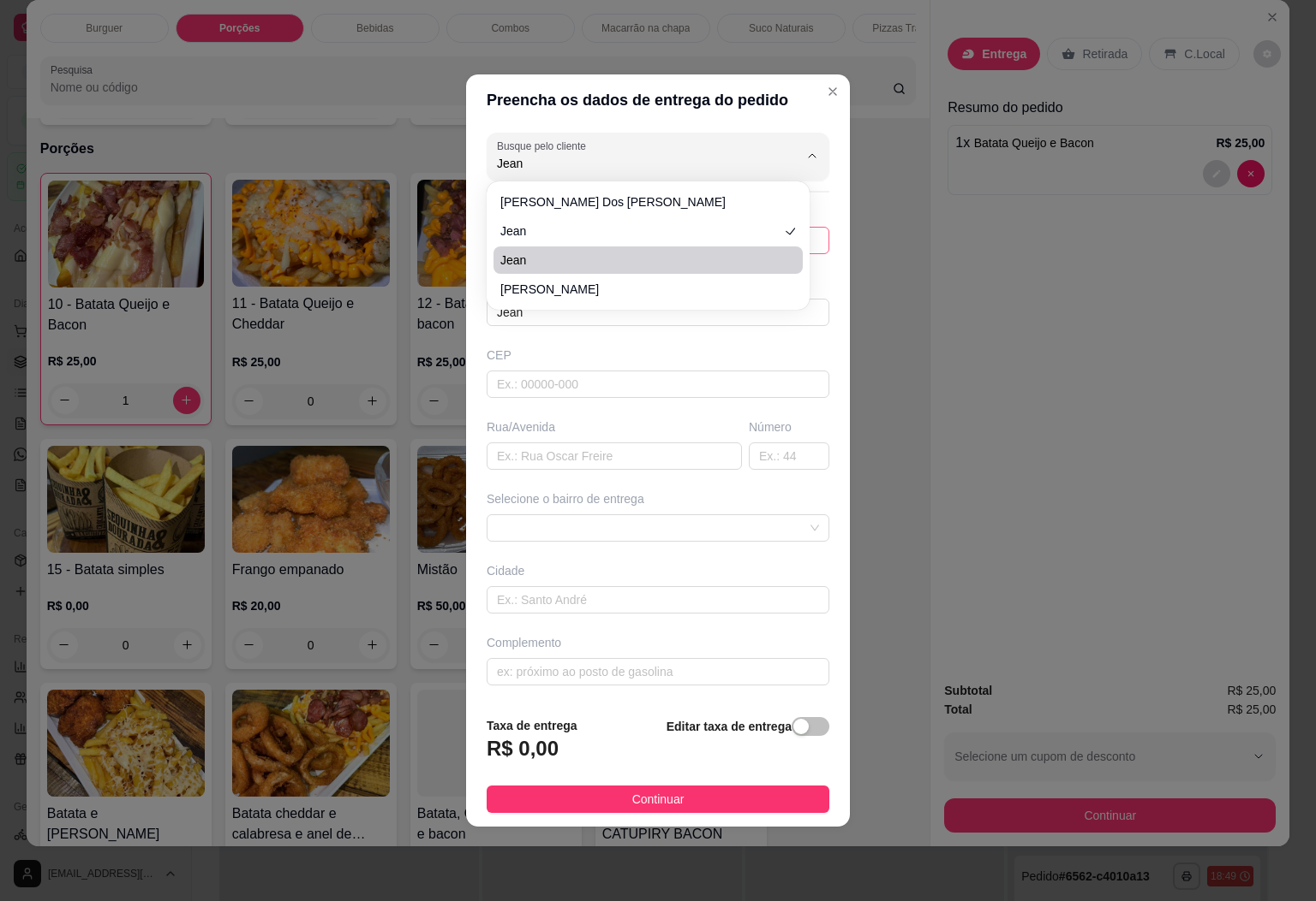
type input "28999723888"
type input "29580000"
type input "Rua [PERSON_NAME]"
type input "726"
type input "Dores do [GEOGRAPHIC_DATA]"
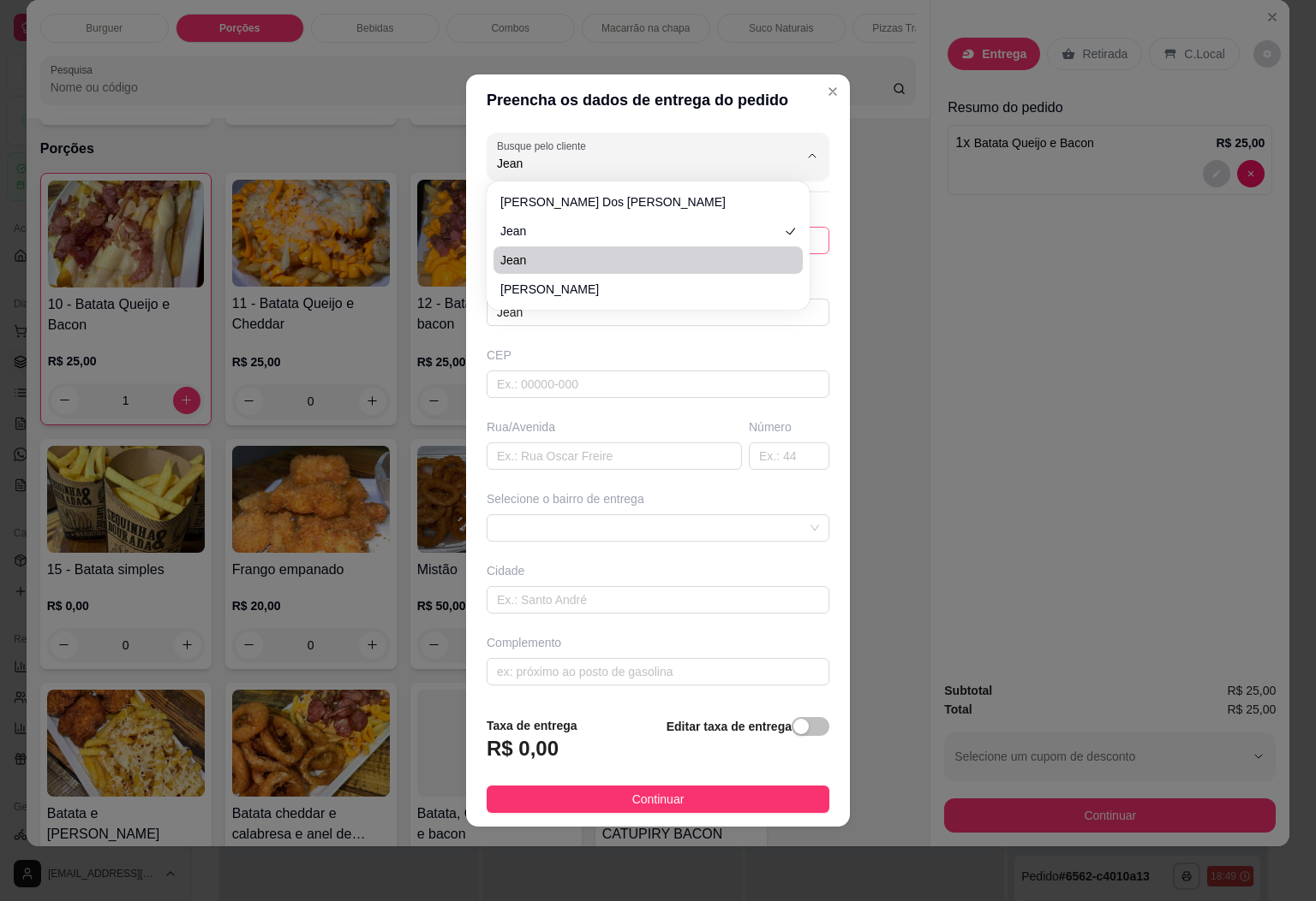
type input "Casa"
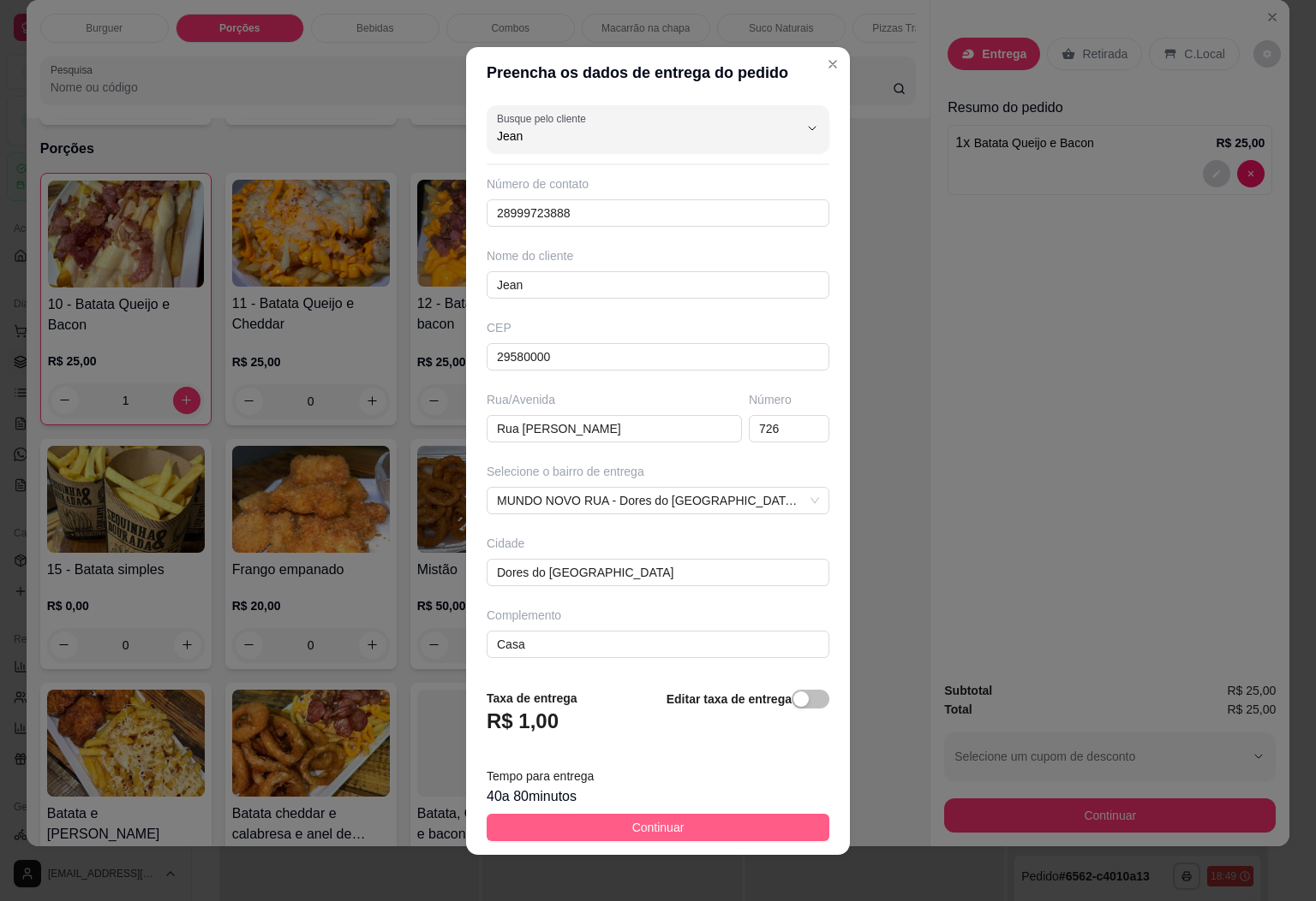
click at [645, 835] on span "Continuar" at bounding box center [658, 828] width 52 height 19
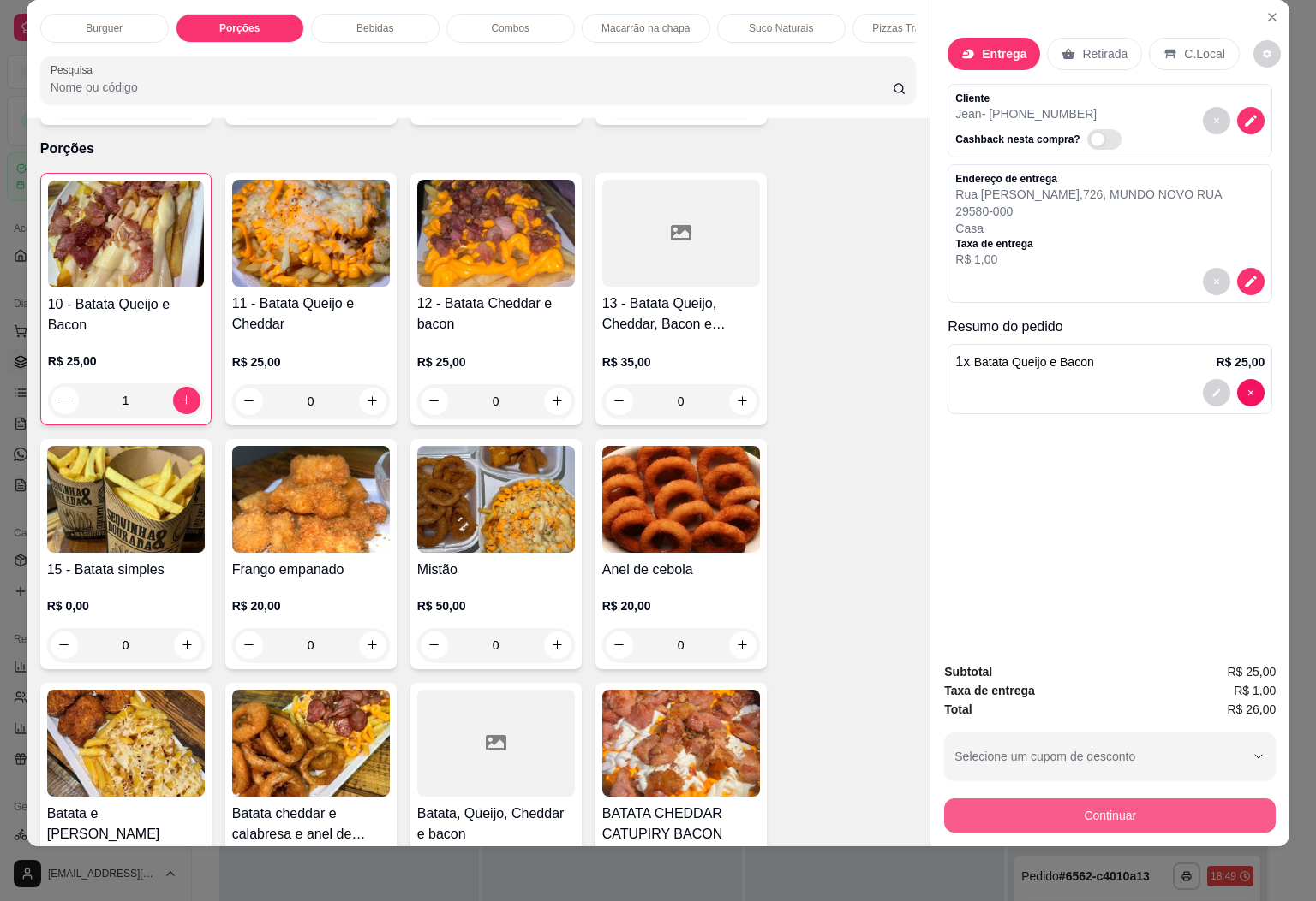
click at [1021, 798] on button "Continuar" at bounding box center [1109, 815] width 331 height 34
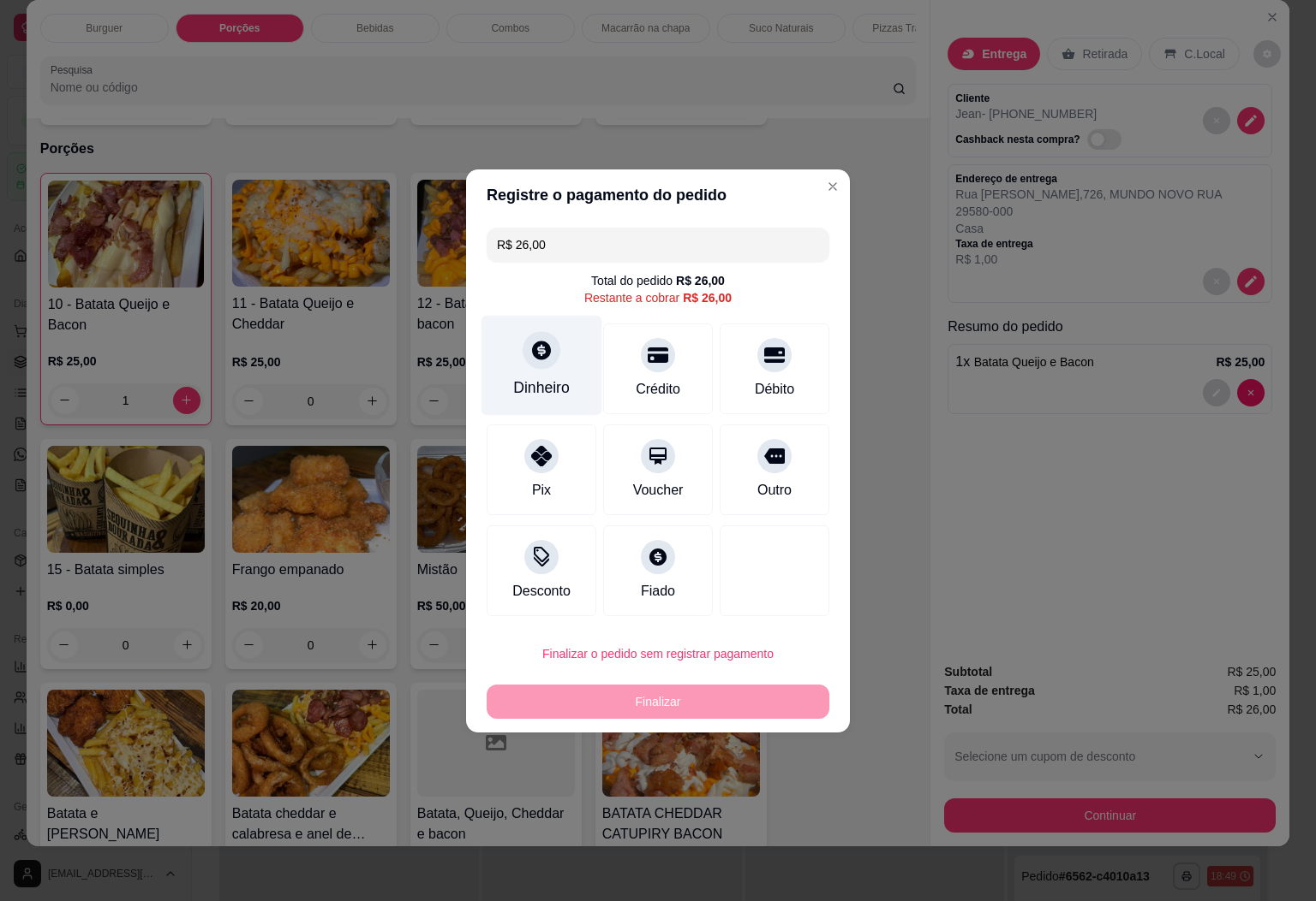
click at [574, 377] on div "Dinheiro" at bounding box center [542, 365] width 121 height 100
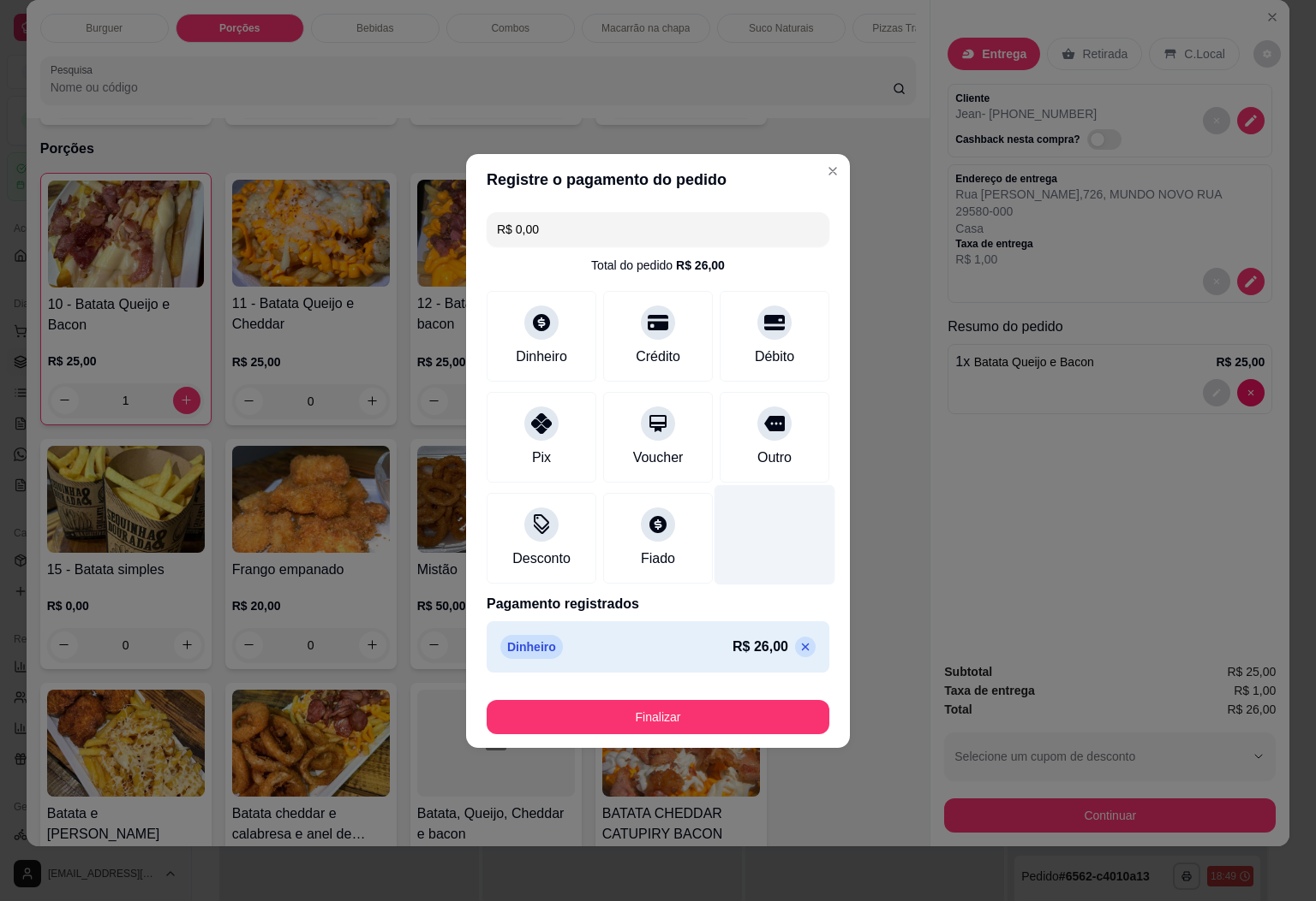
type input "R$ 0,00"
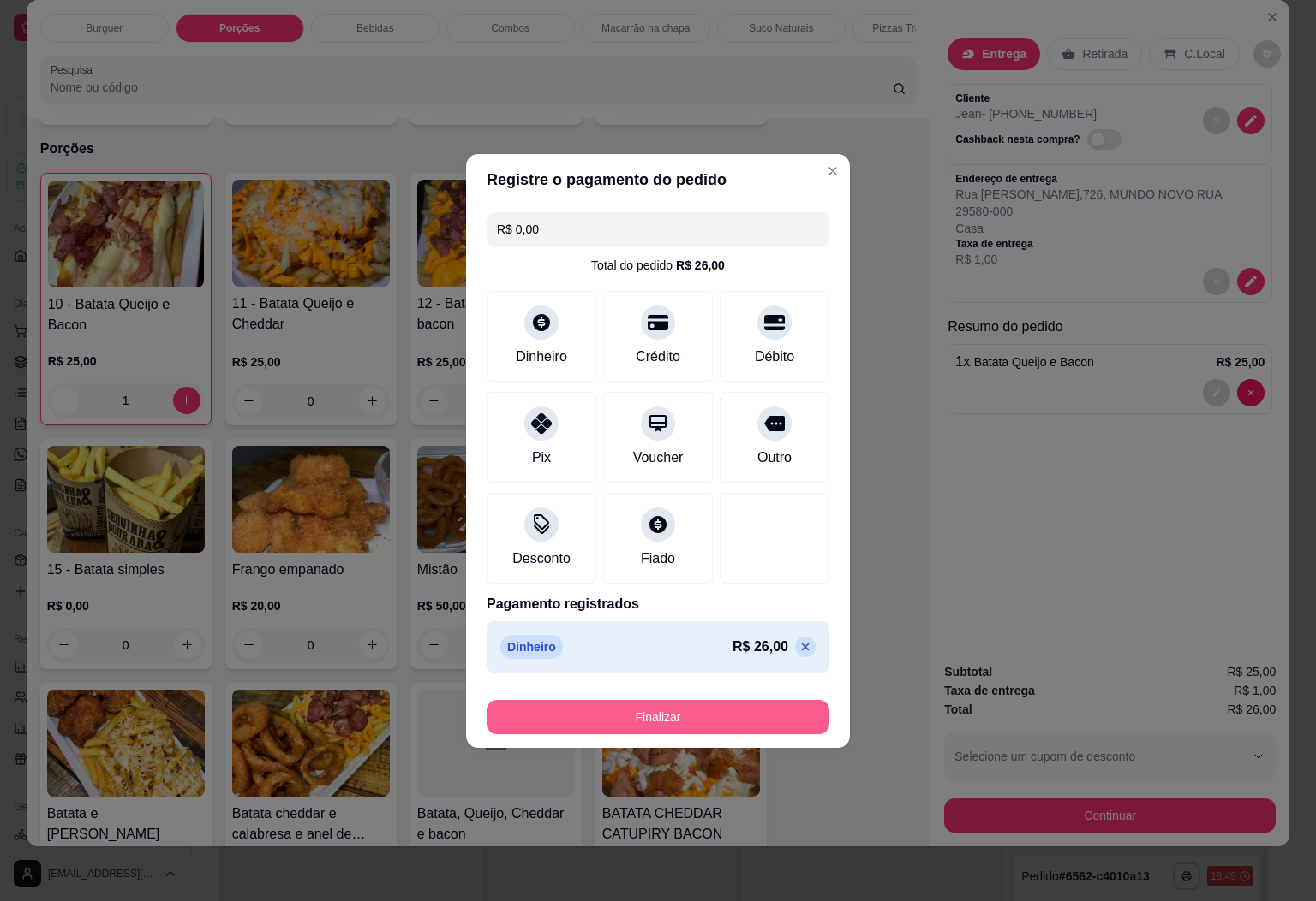
click at [674, 720] on button "Finalizar" at bounding box center [658, 717] width 342 height 34
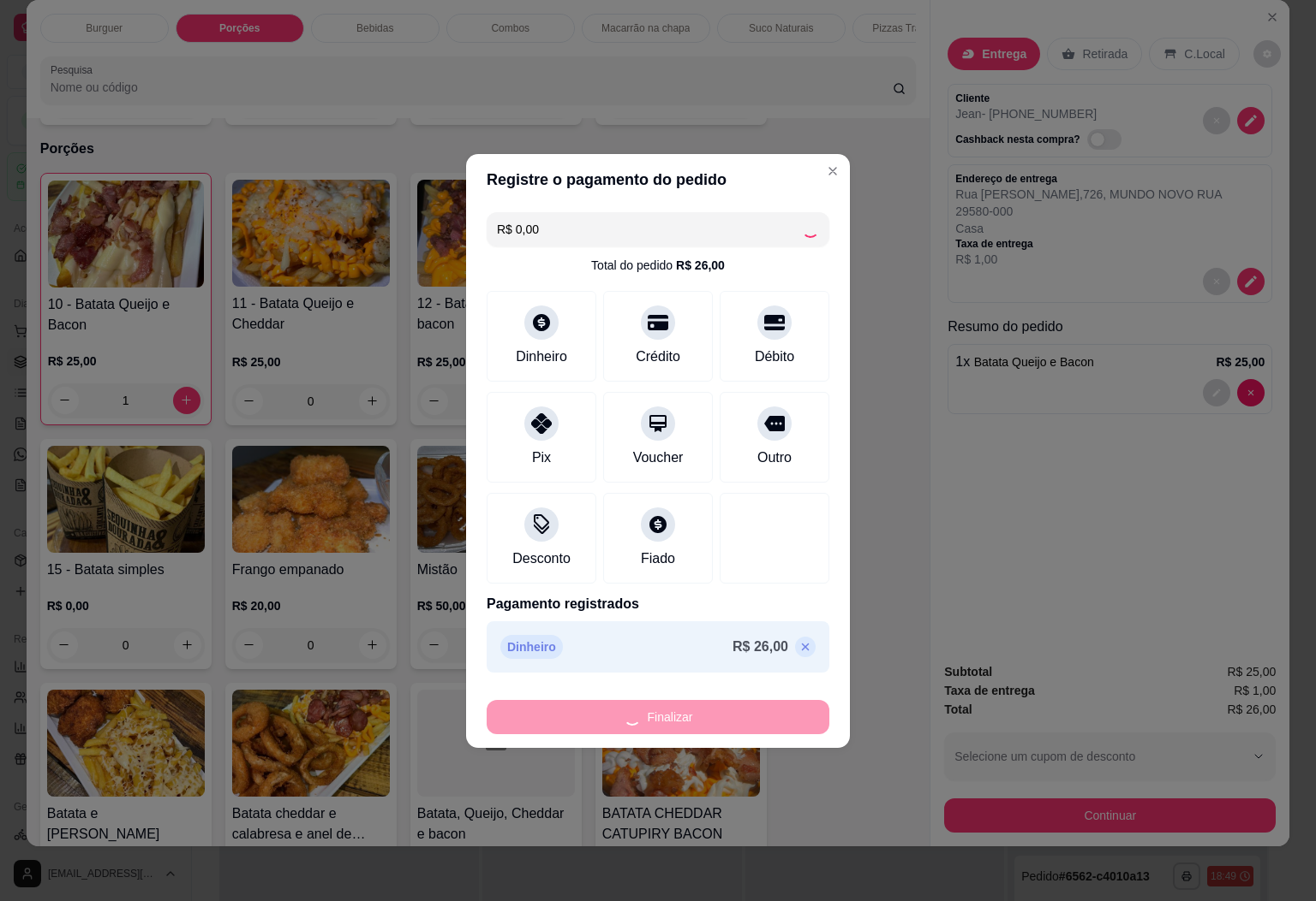
type input "0"
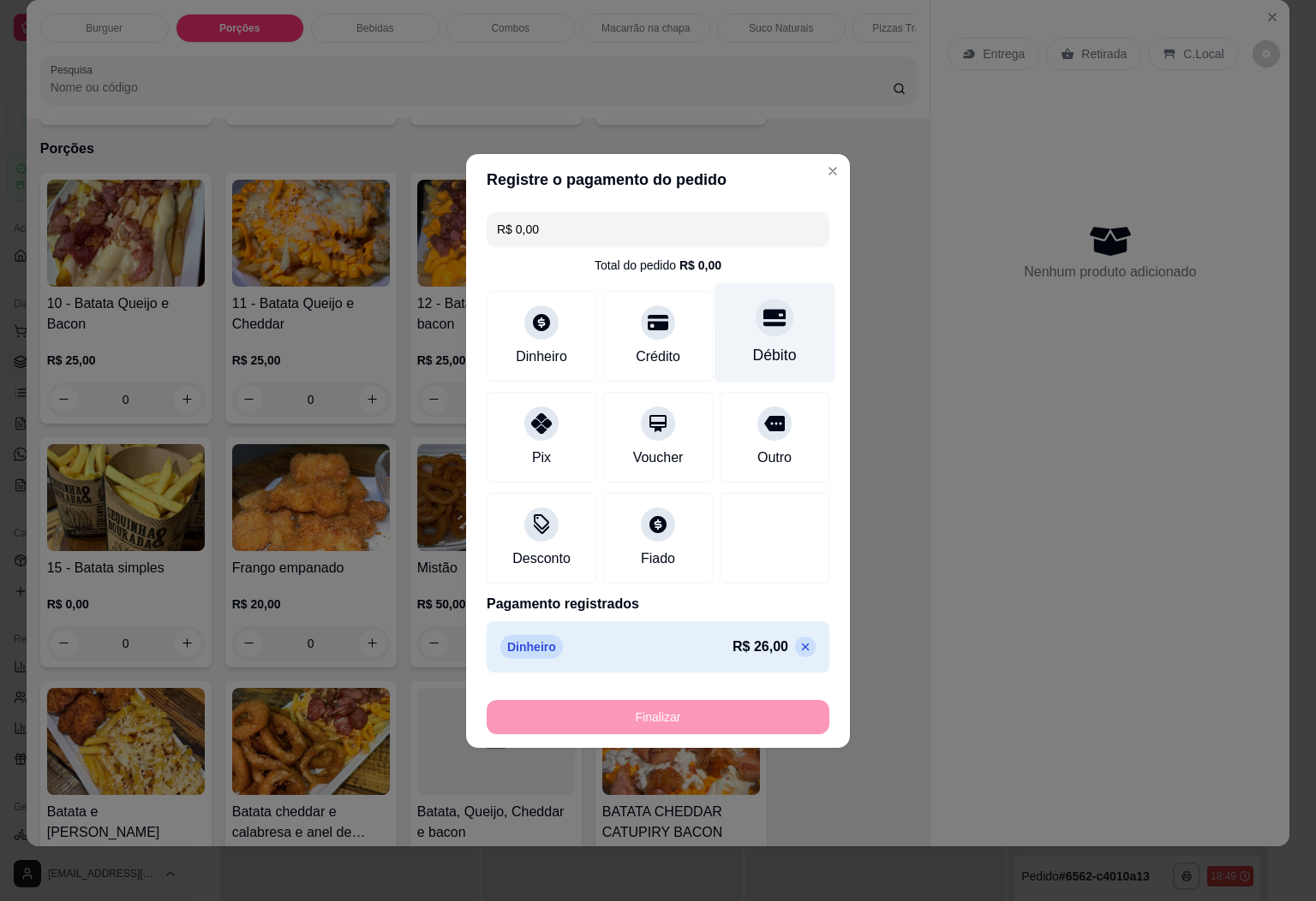
type input "-R$ 26,00"
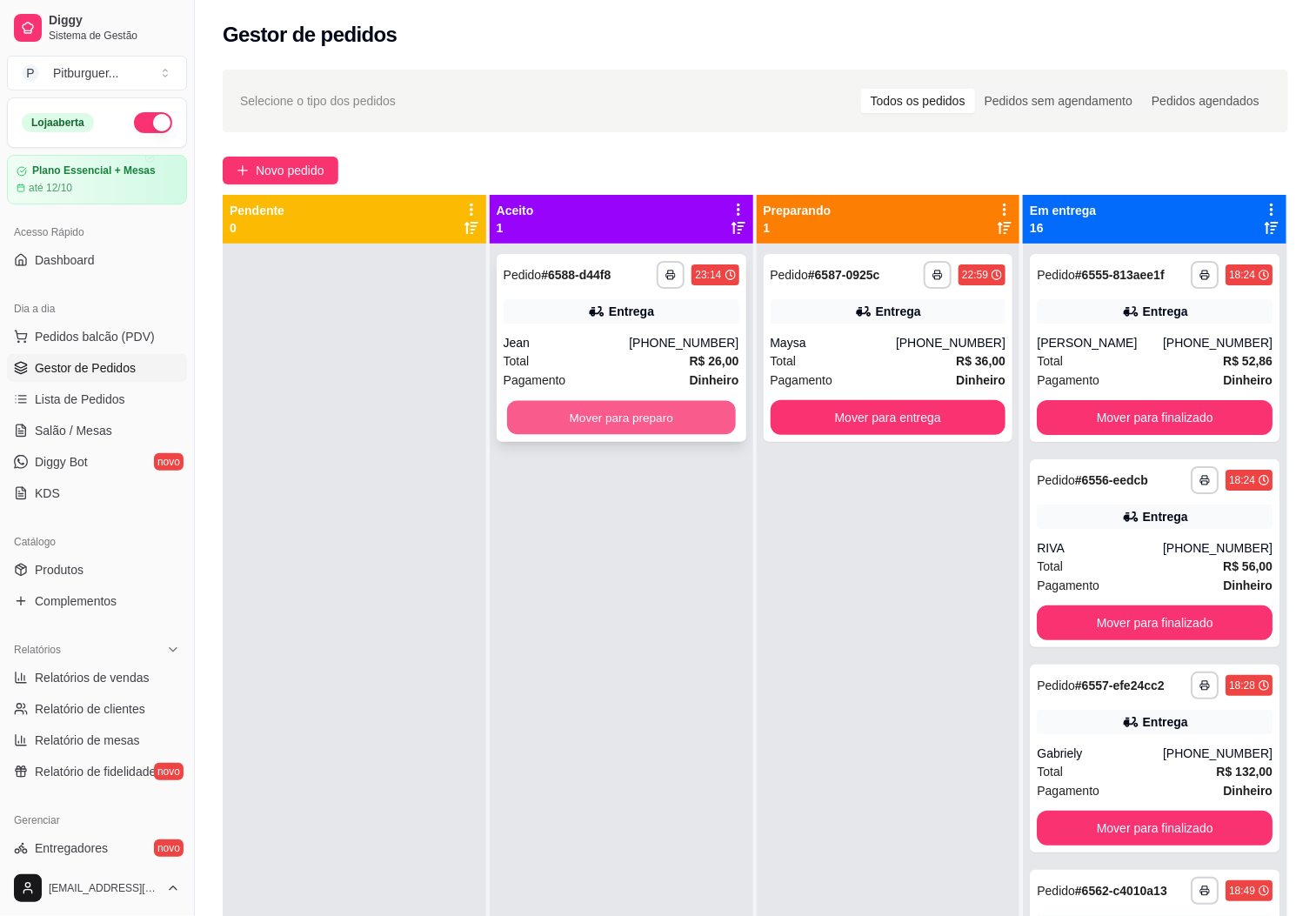
click at [671, 416] on button "Mover para preparo" at bounding box center [622, 418] width 228 height 34
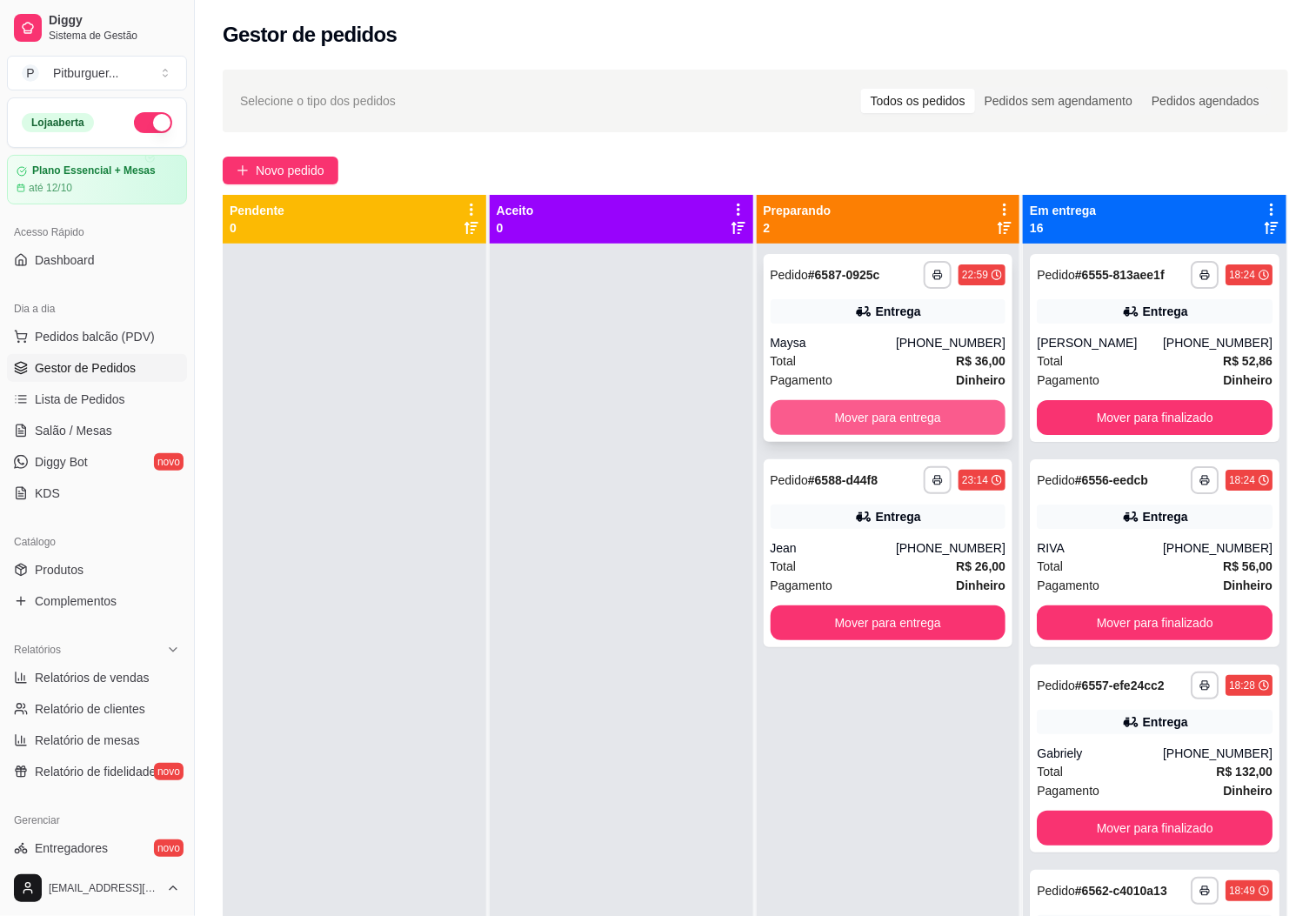
click at [797, 424] on button "Mover para entrega" at bounding box center [888, 417] width 235 height 35
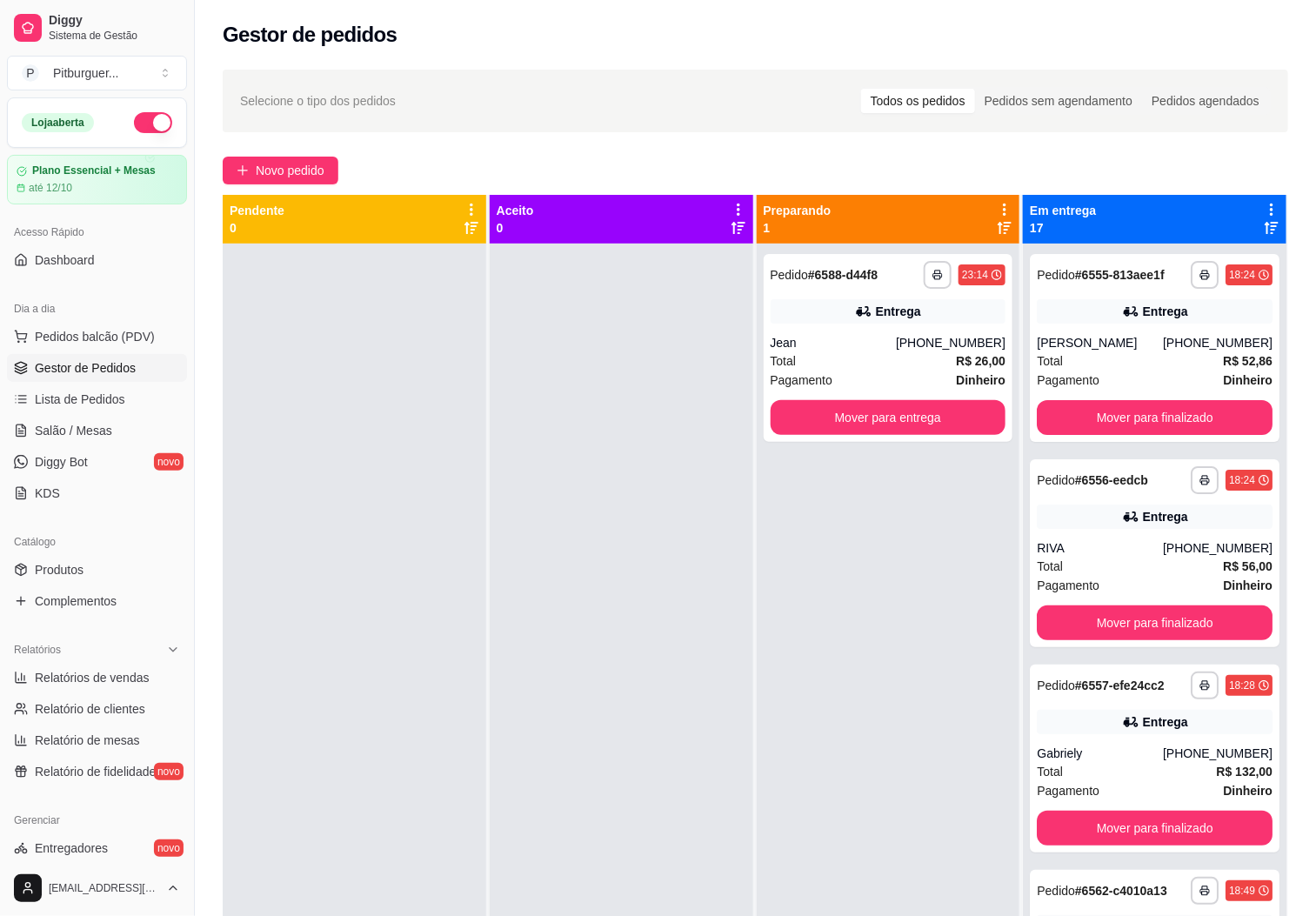
click at [0, 412] on div "Dia a dia Pedidos balcão (PDV) Gestor de Pedidos Lista de Pedidos Salão / Mesas…" at bounding box center [96, 401] width 194 height 227
drag, startPoint x: 1146, startPoint y: 624, endPoint x: 825, endPoint y: 755, distance: 346.7
click at [815, 763] on div "**********" at bounding box center [888, 701] width 263 height 916
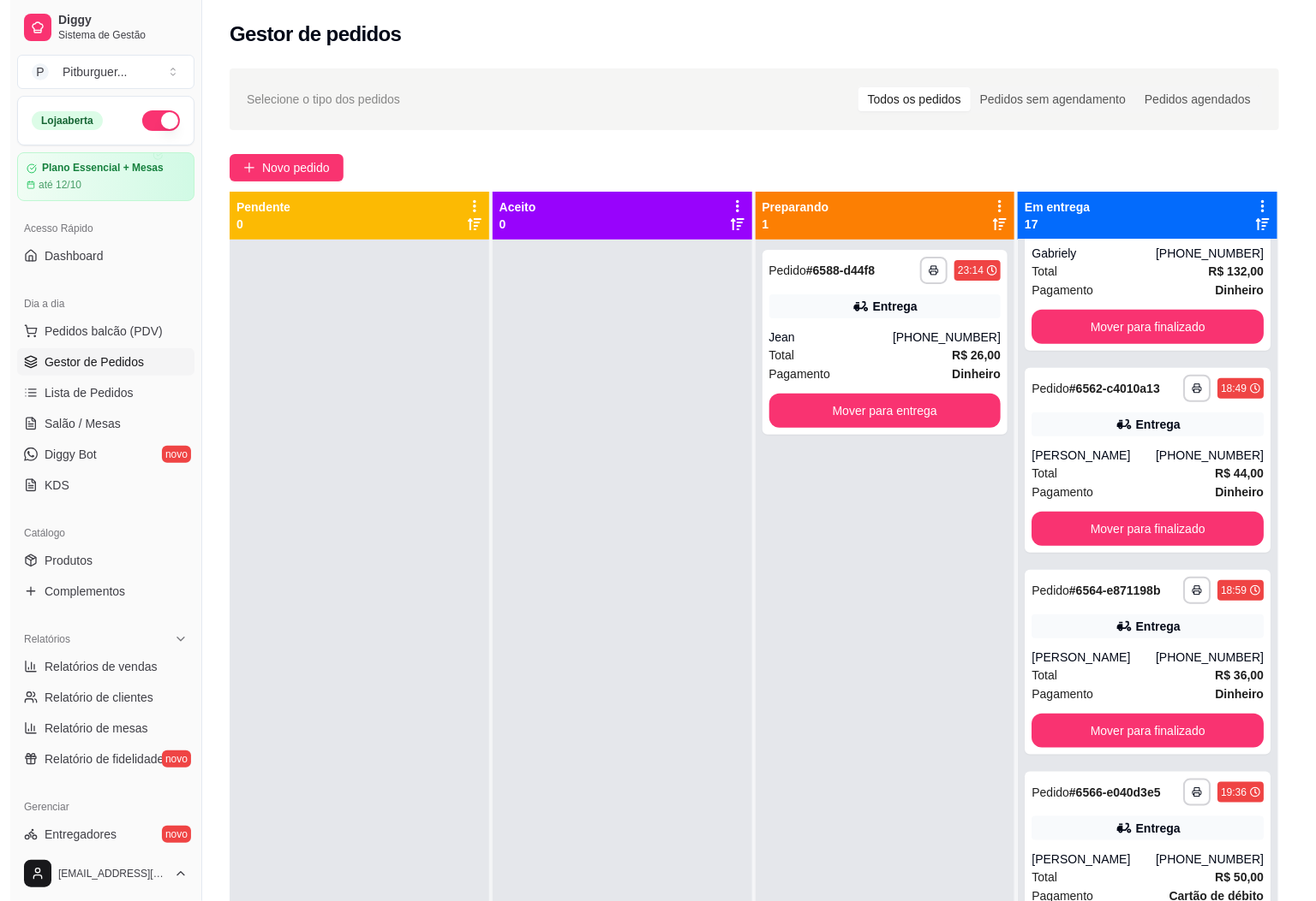
scroll to position [498, 0]
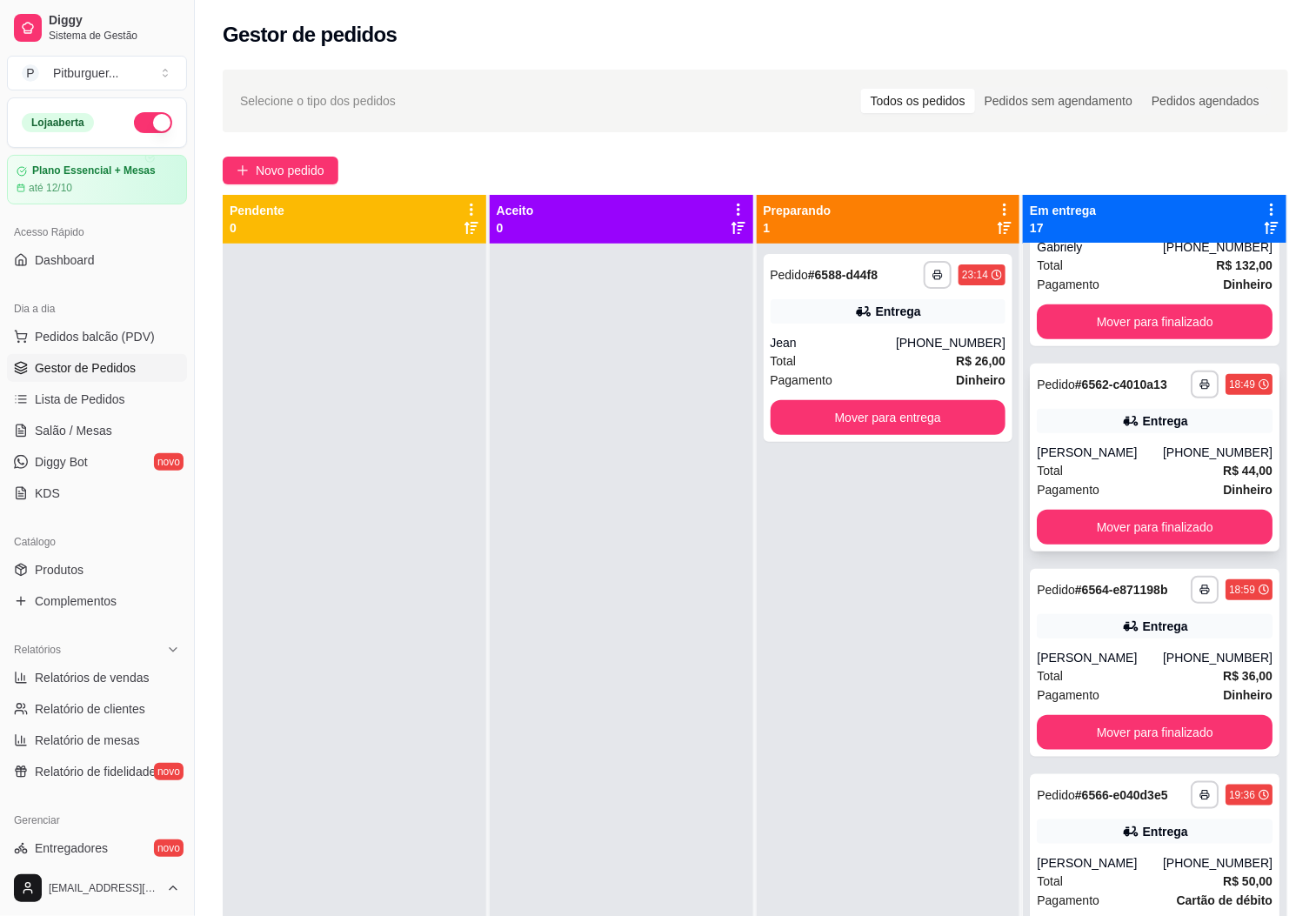
click at [1177, 497] on div "Pagamento Dinheiro" at bounding box center [1154, 490] width 235 height 19
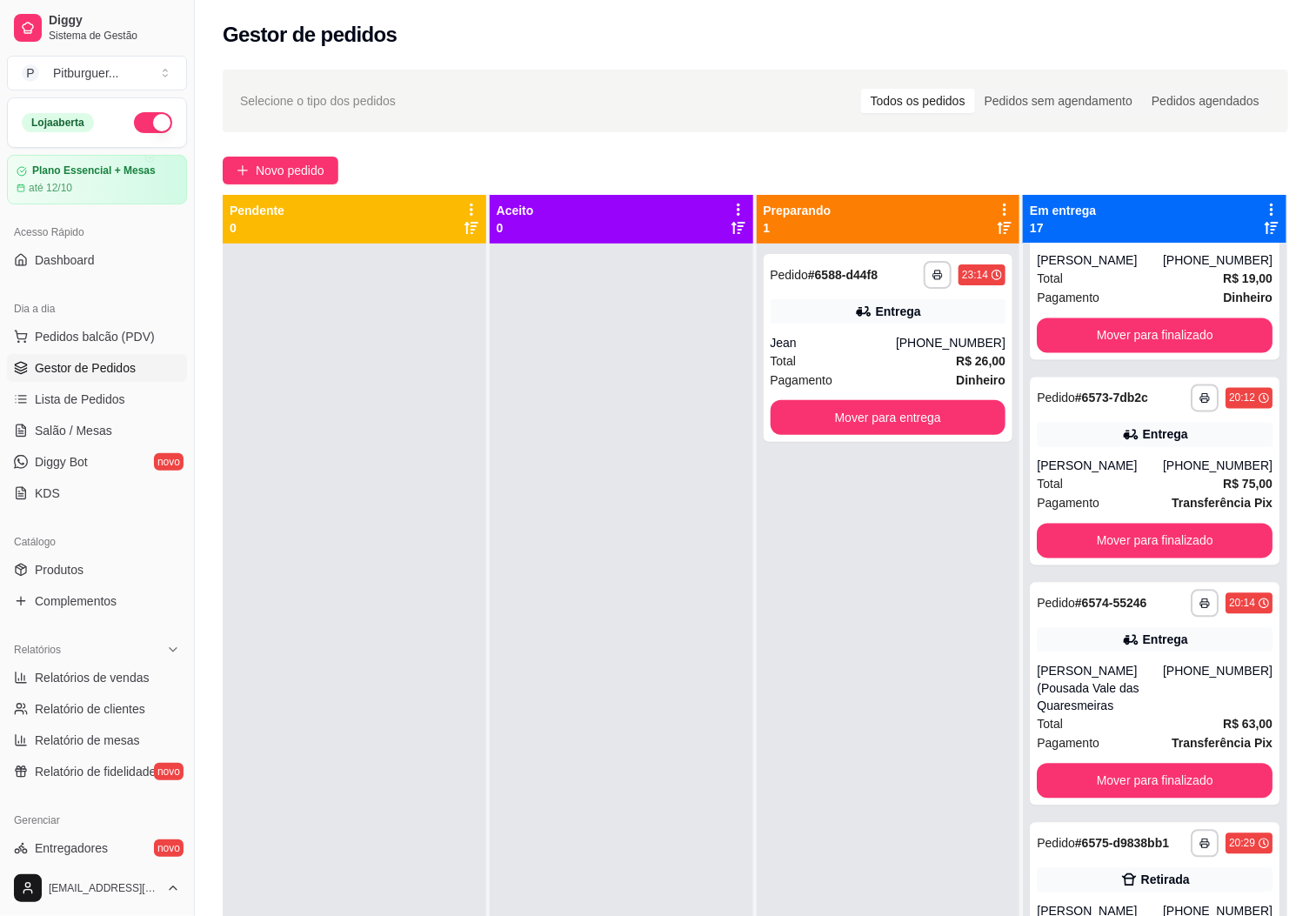
scroll to position [1330, 0]
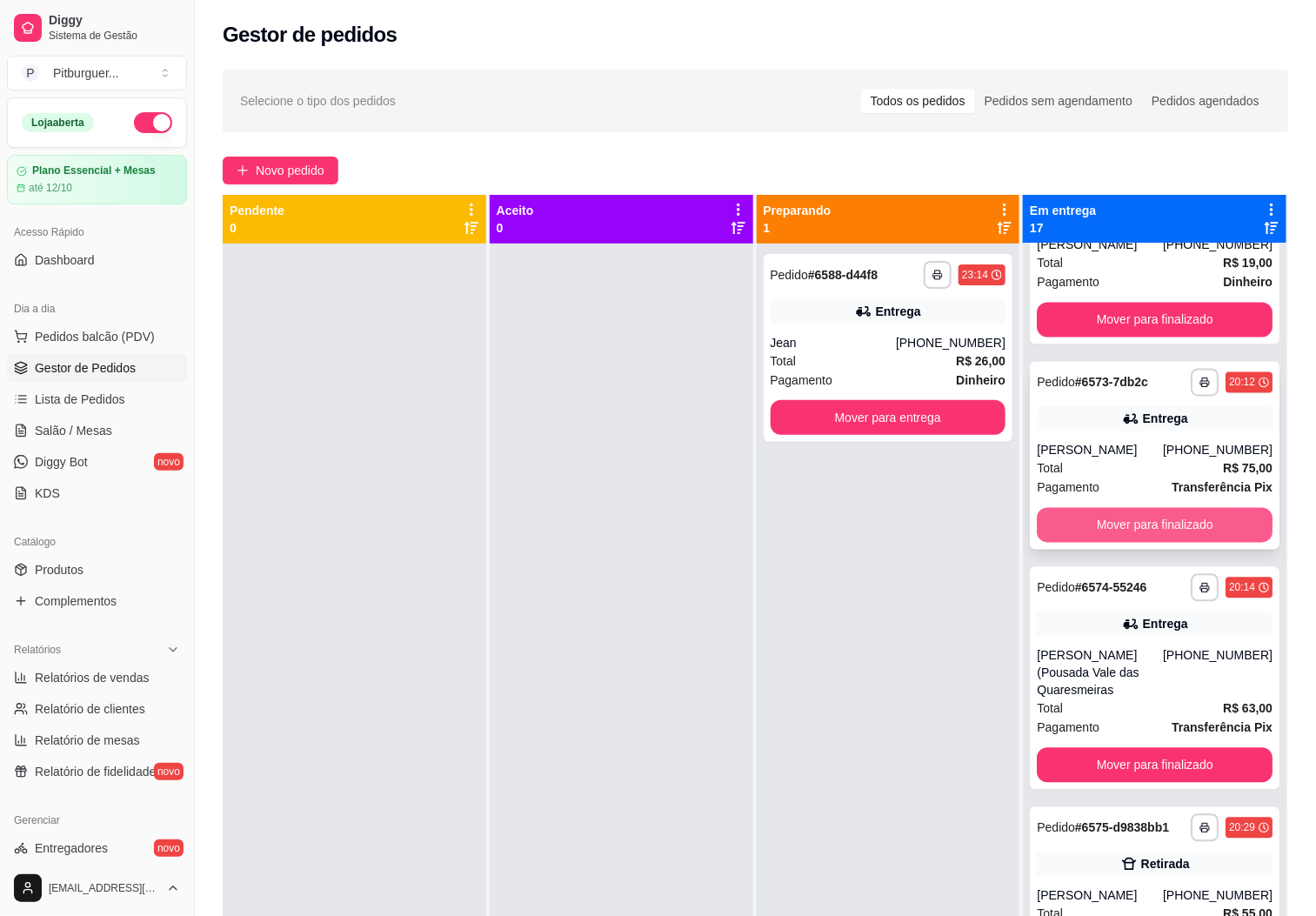
click at [1169, 543] on button "Mover para finalizado" at bounding box center [1154, 526] width 235 height 35
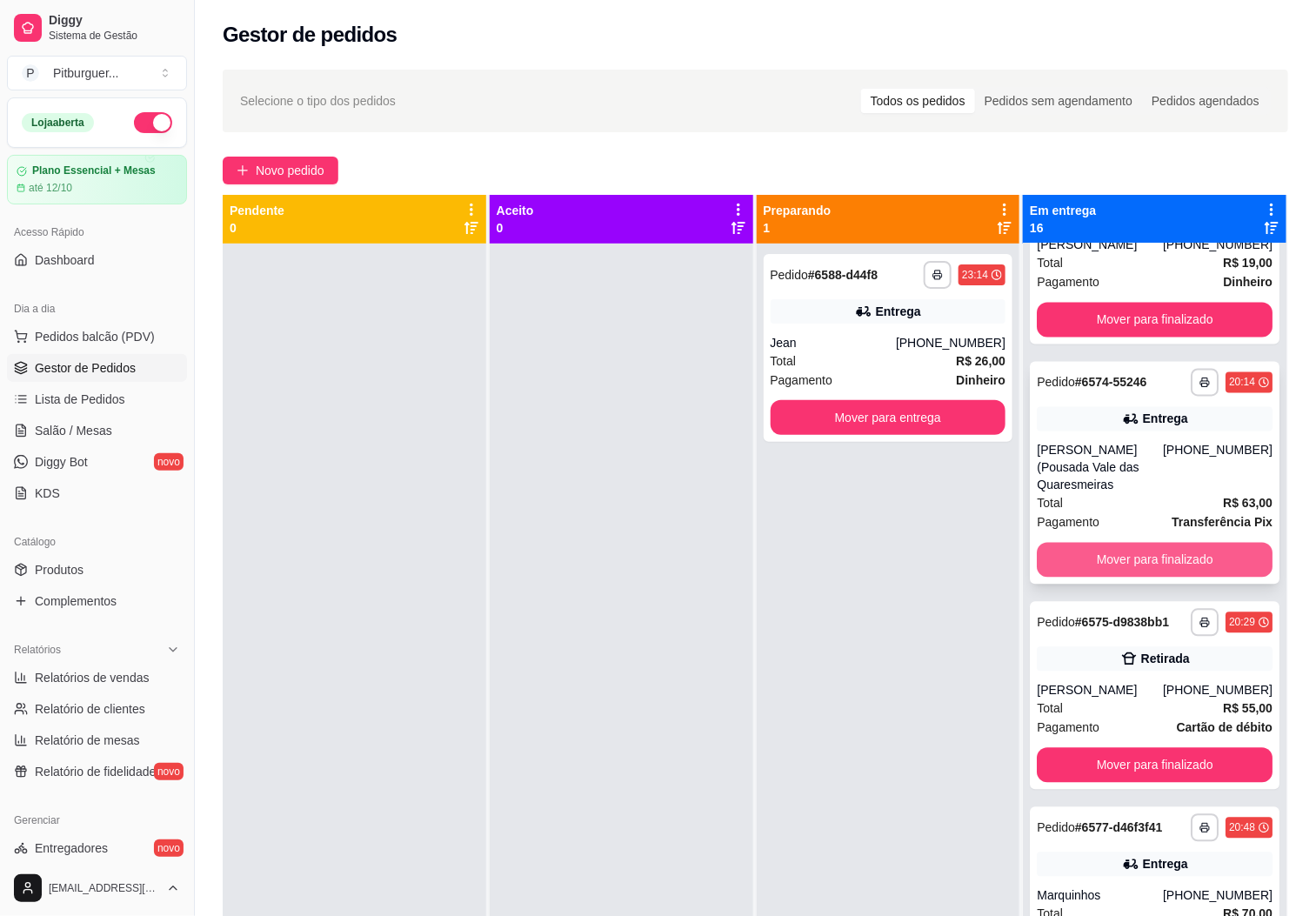
click at [1191, 574] on button "Mover para finalizado" at bounding box center [1154, 560] width 235 height 35
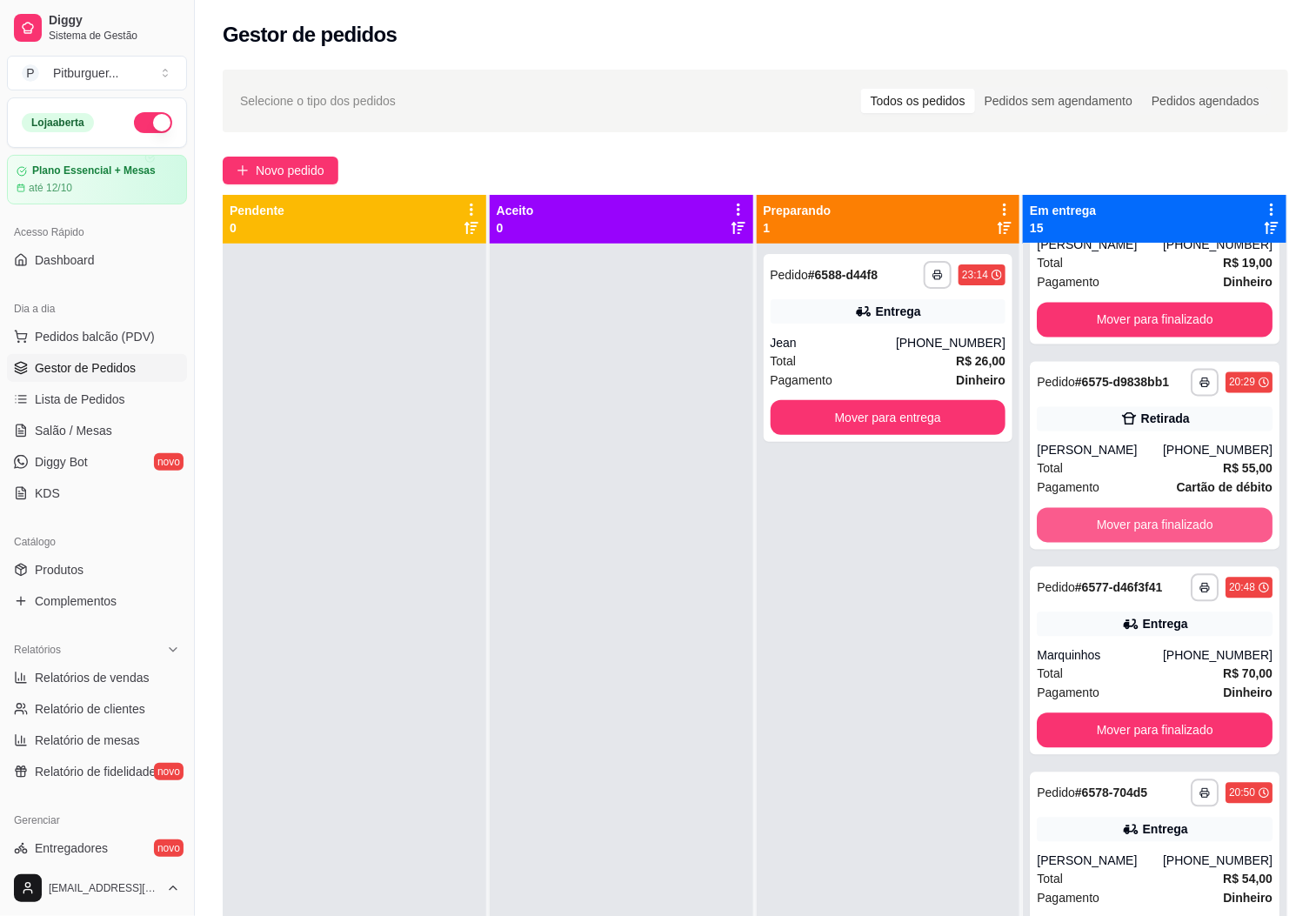
click at [1191, 543] on button "Mover para finalizado" at bounding box center [1154, 526] width 235 height 35
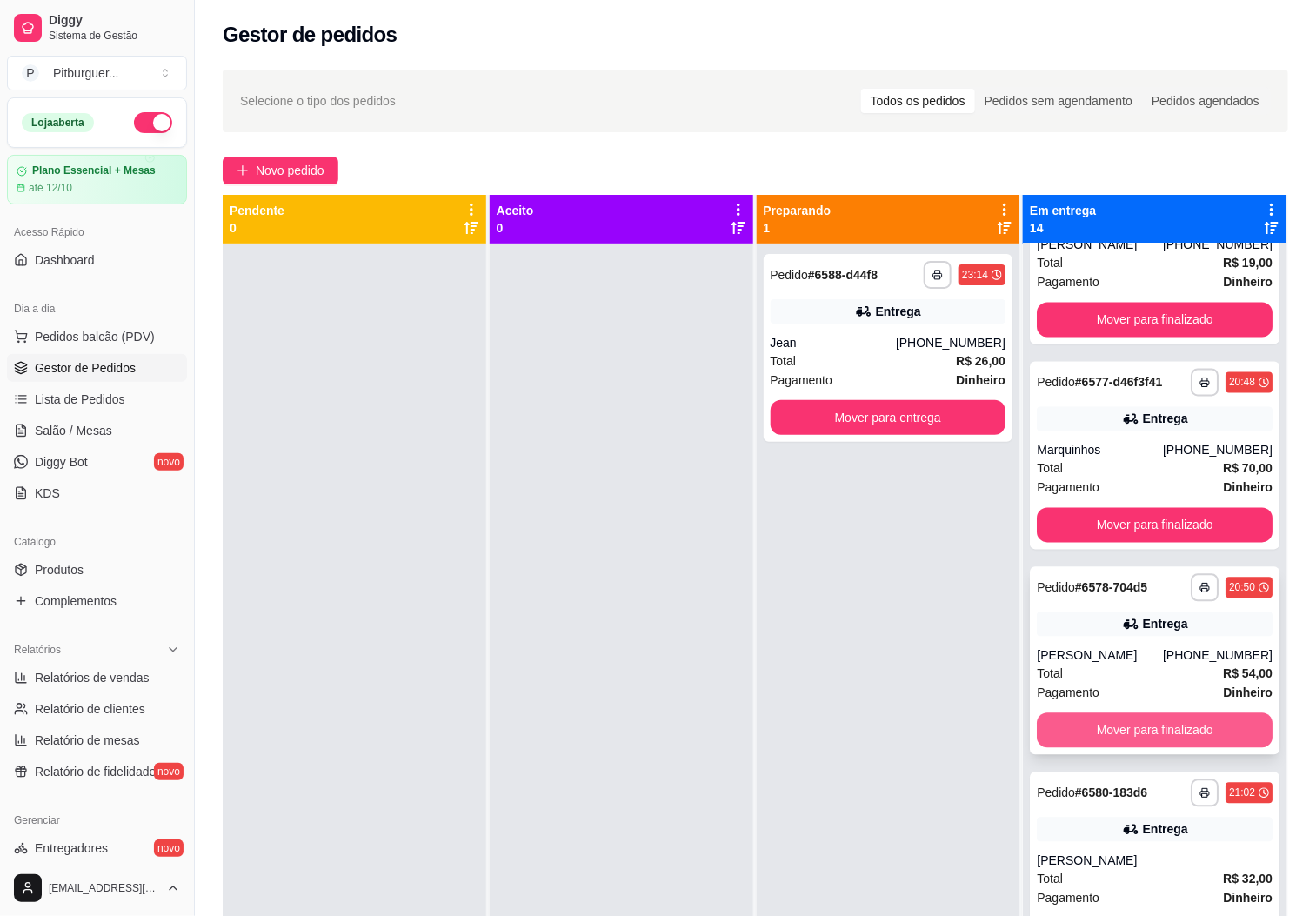
click at [1146, 748] on button "Mover para finalizado" at bounding box center [1154, 730] width 235 height 35
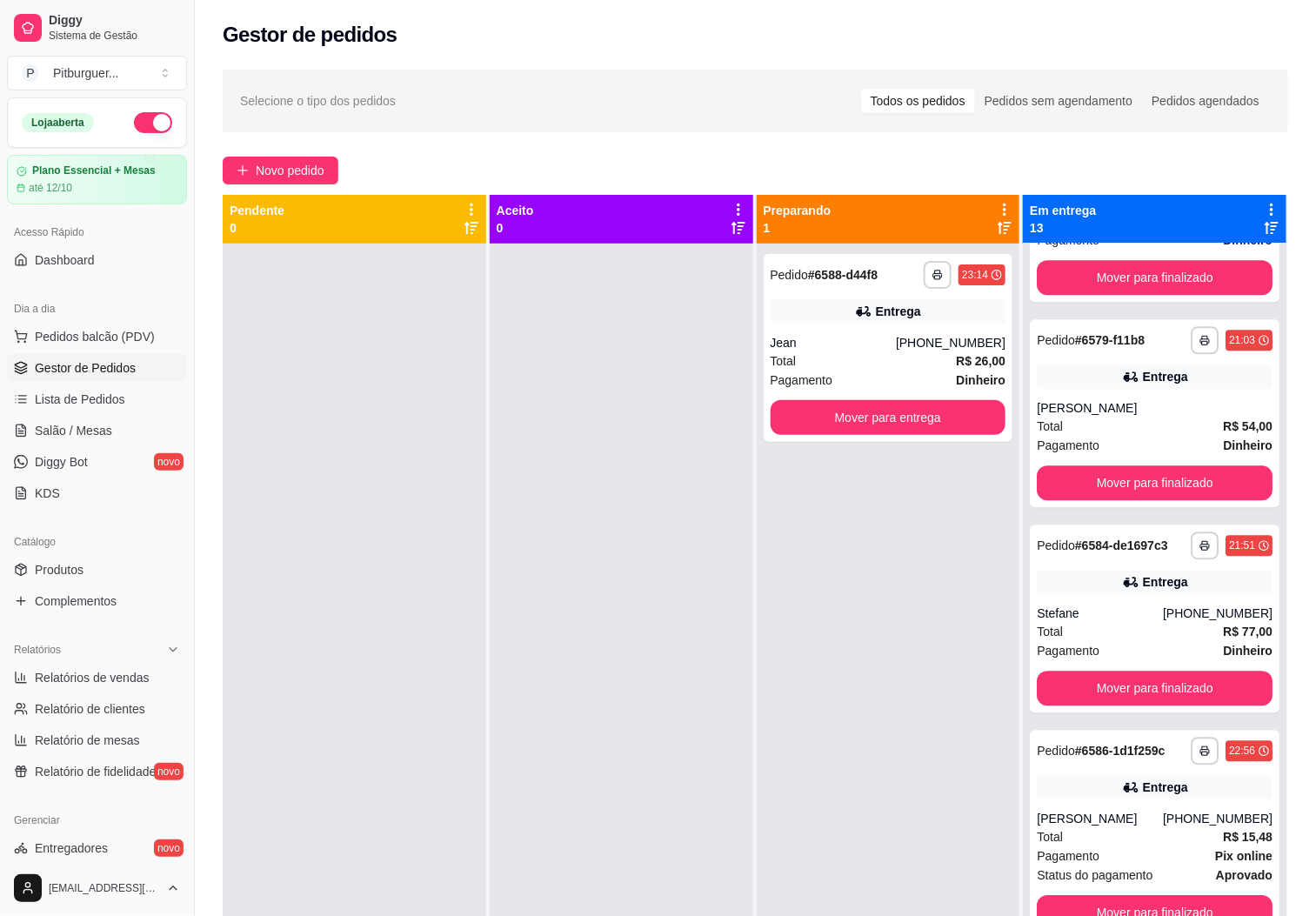
scroll to position [1820, 0]
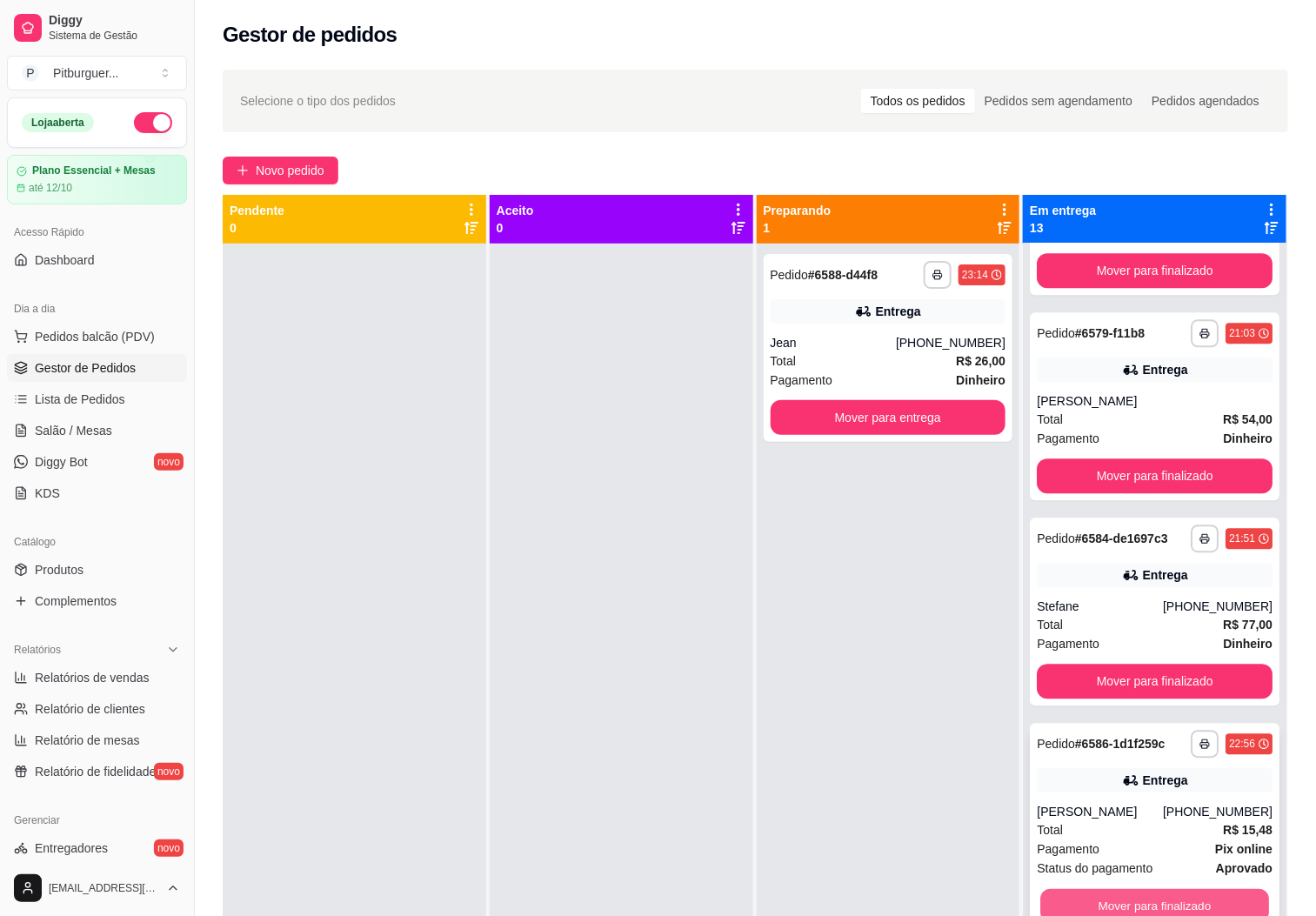
click at [1156, 909] on button "Mover para finalizado" at bounding box center [1155, 906] width 228 height 34
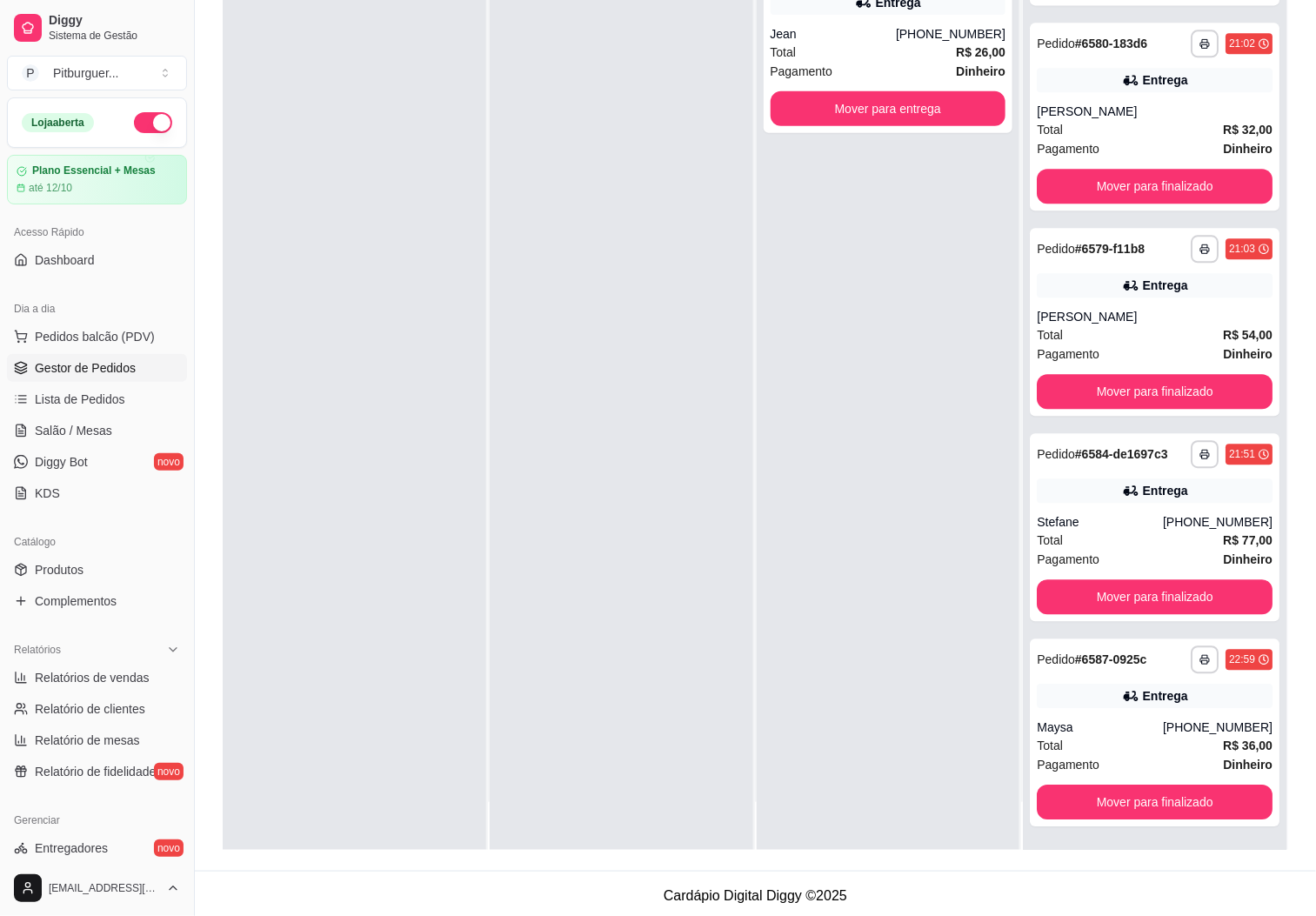
scroll to position [266, 0]
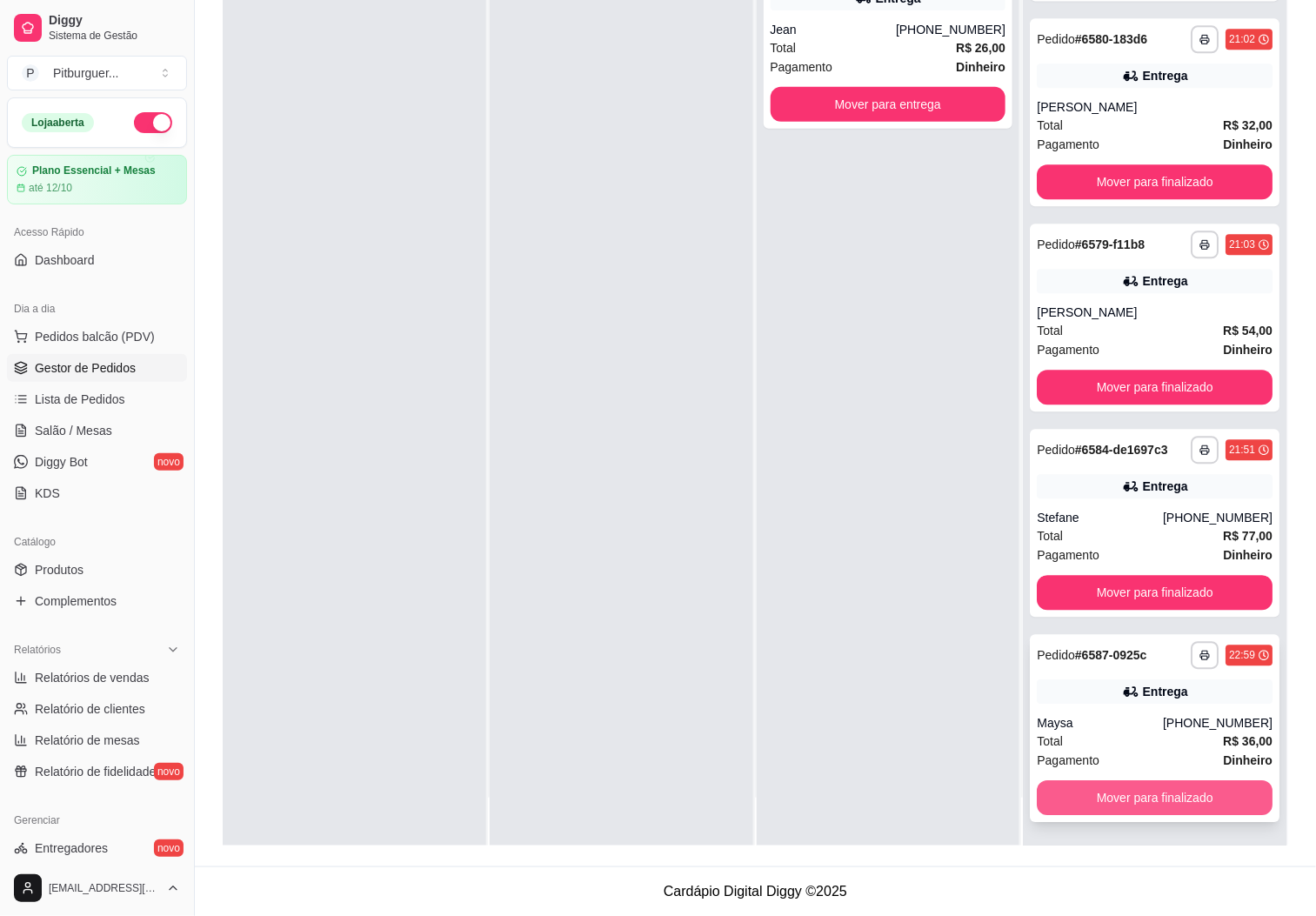
click at [1138, 794] on button "Mover para finalizado" at bounding box center [1154, 798] width 235 height 35
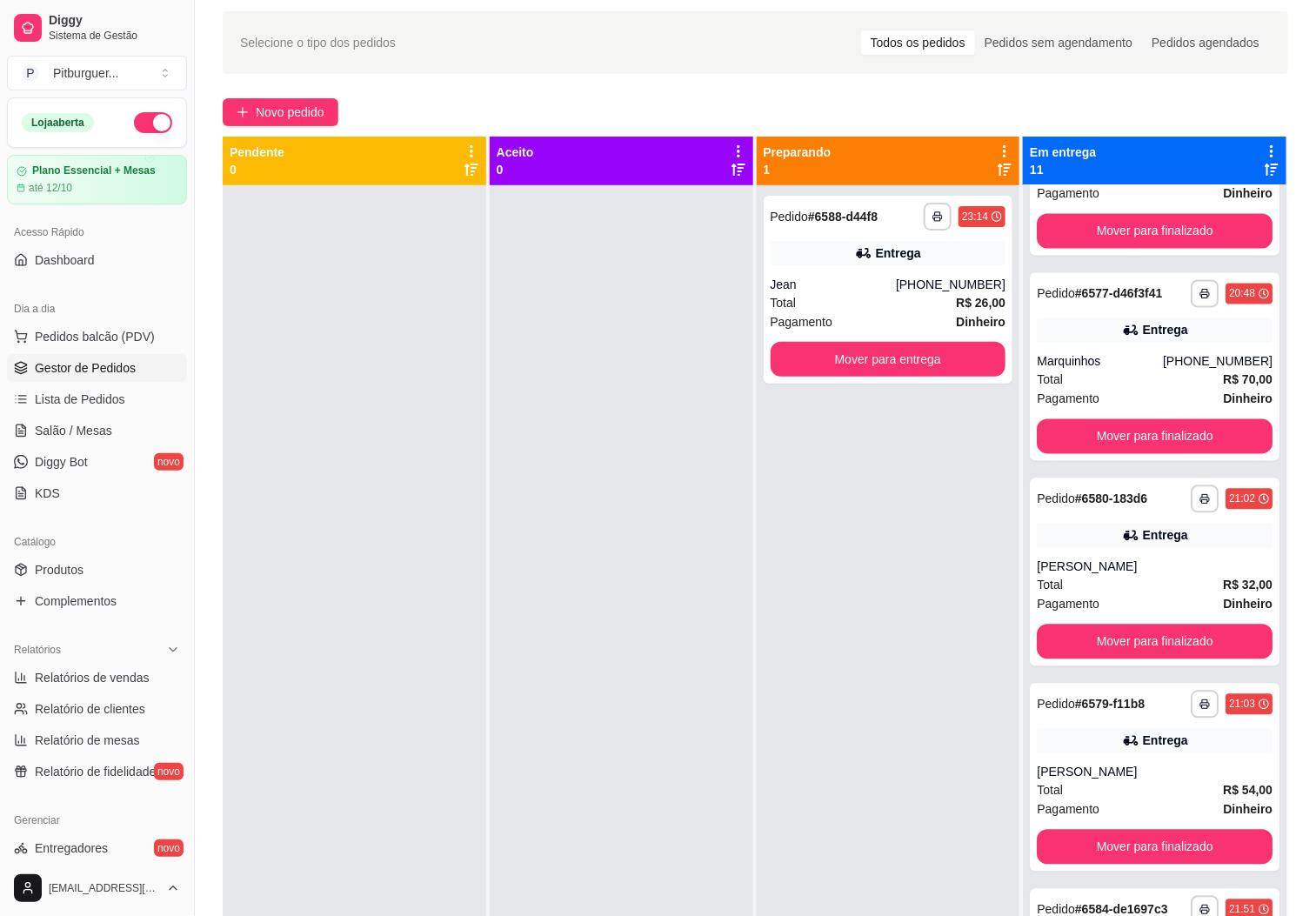
scroll to position [0, 0]
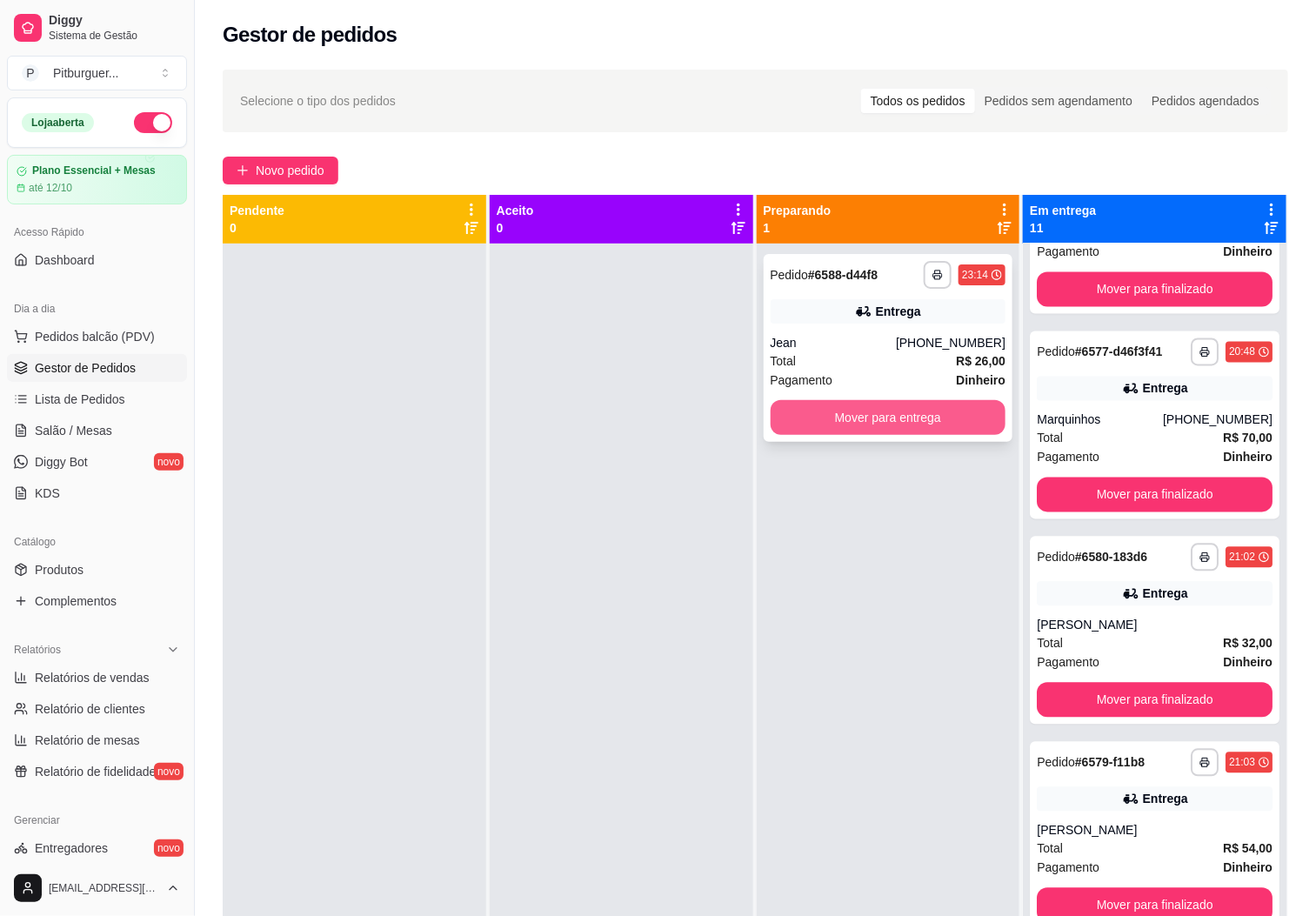
click at [867, 364] on div "Total R$ 26,00" at bounding box center [888, 361] width 235 height 19
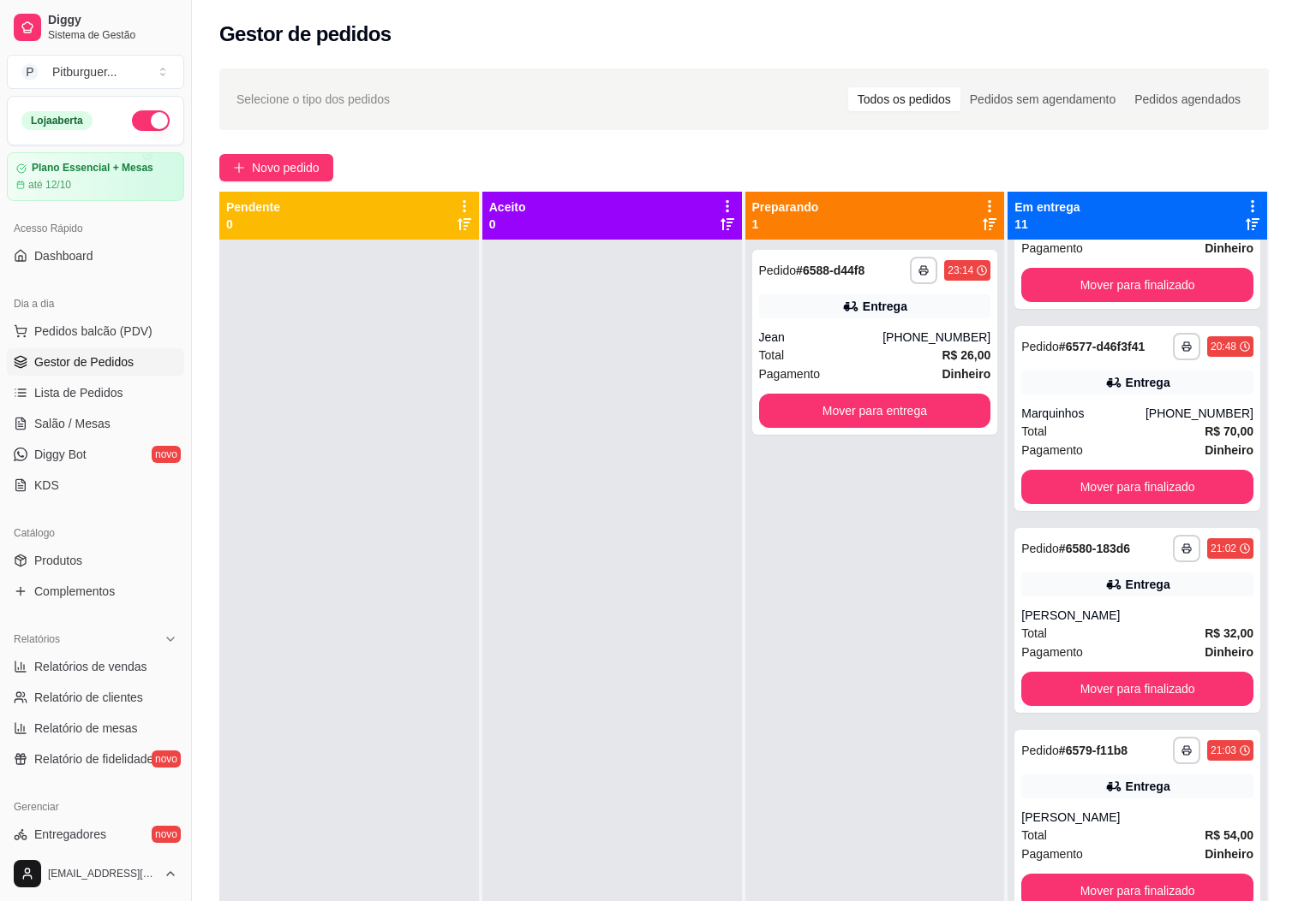
click at [764, 98] on button "Editar pedido" at bounding box center [761, 96] width 81 height 27
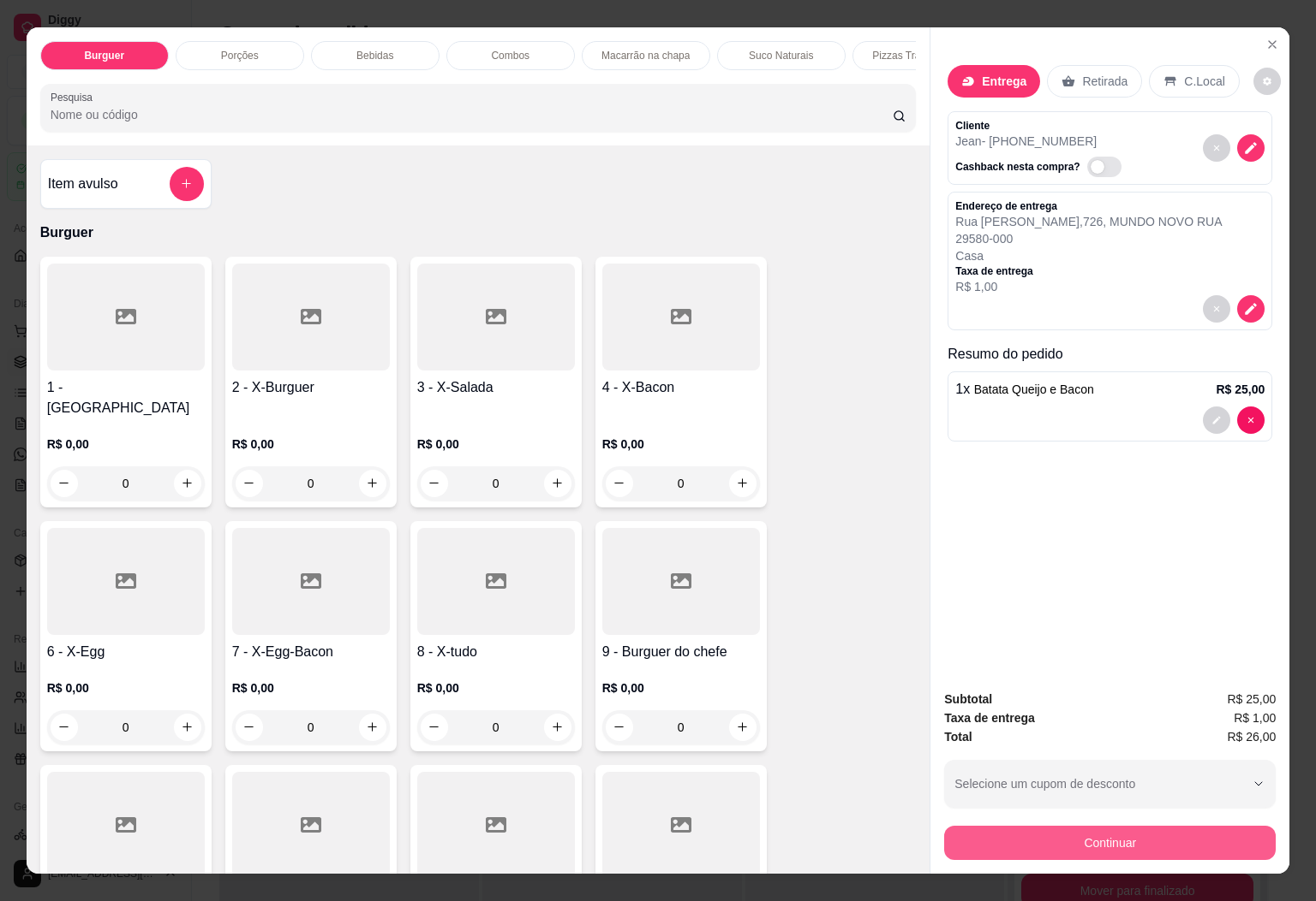
click at [966, 826] on button "Continuar" at bounding box center [1109, 842] width 331 height 34
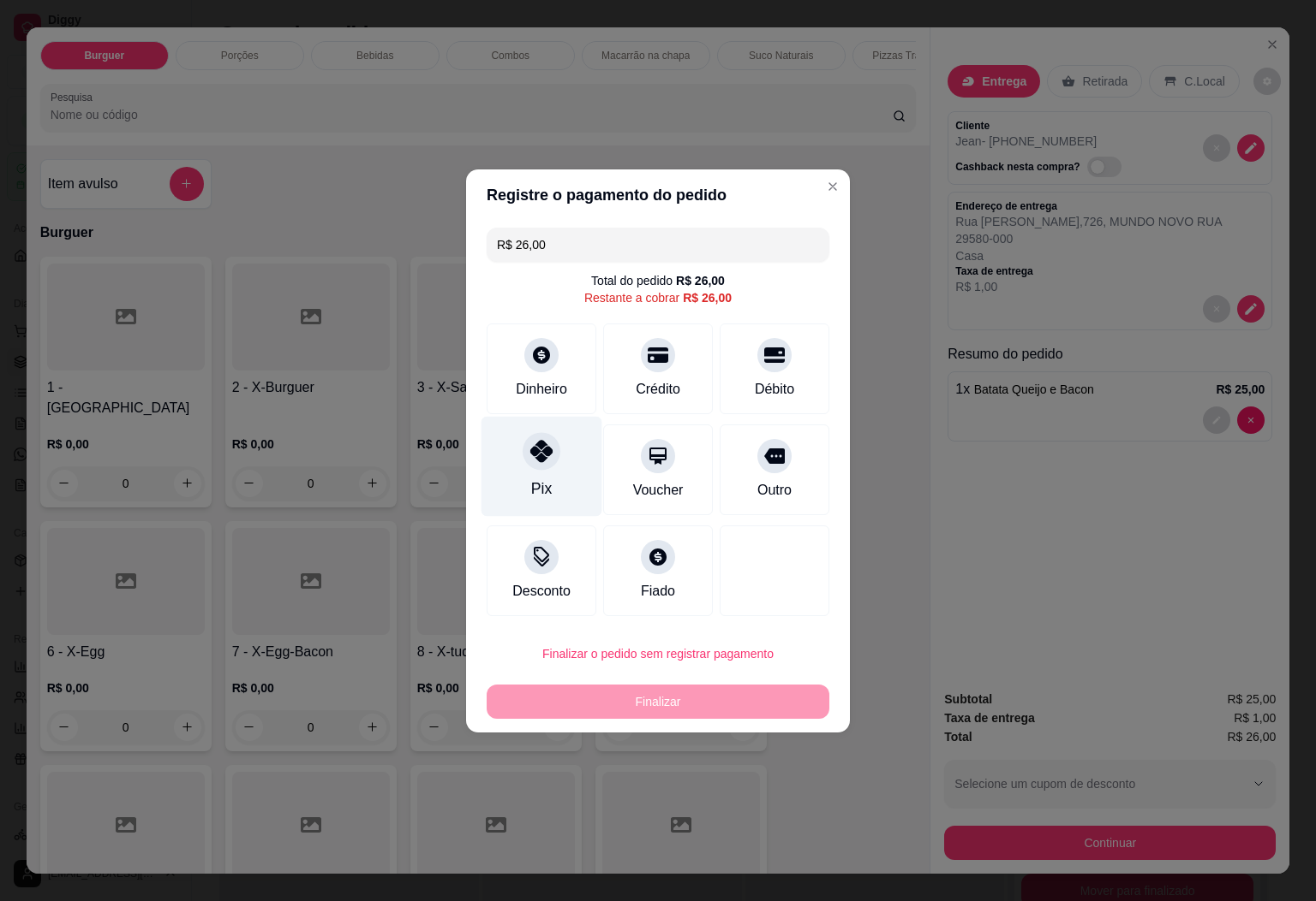
click at [524, 487] on div "Pix" at bounding box center [542, 466] width 121 height 100
type input "R$ 0,00"
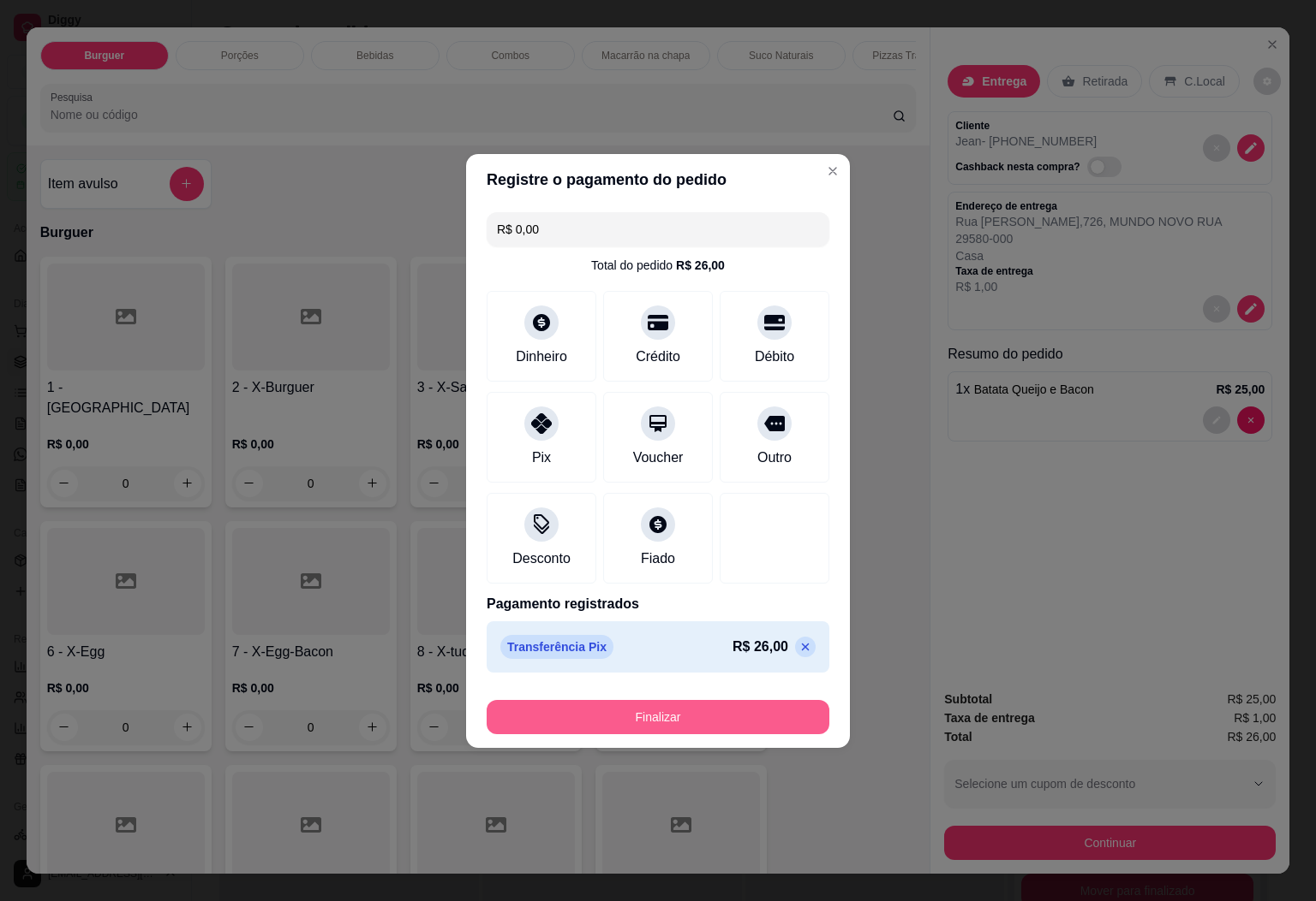
click at [710, 722] on button "Finalizar" at bounding box center [658, 717] width 342 height 34
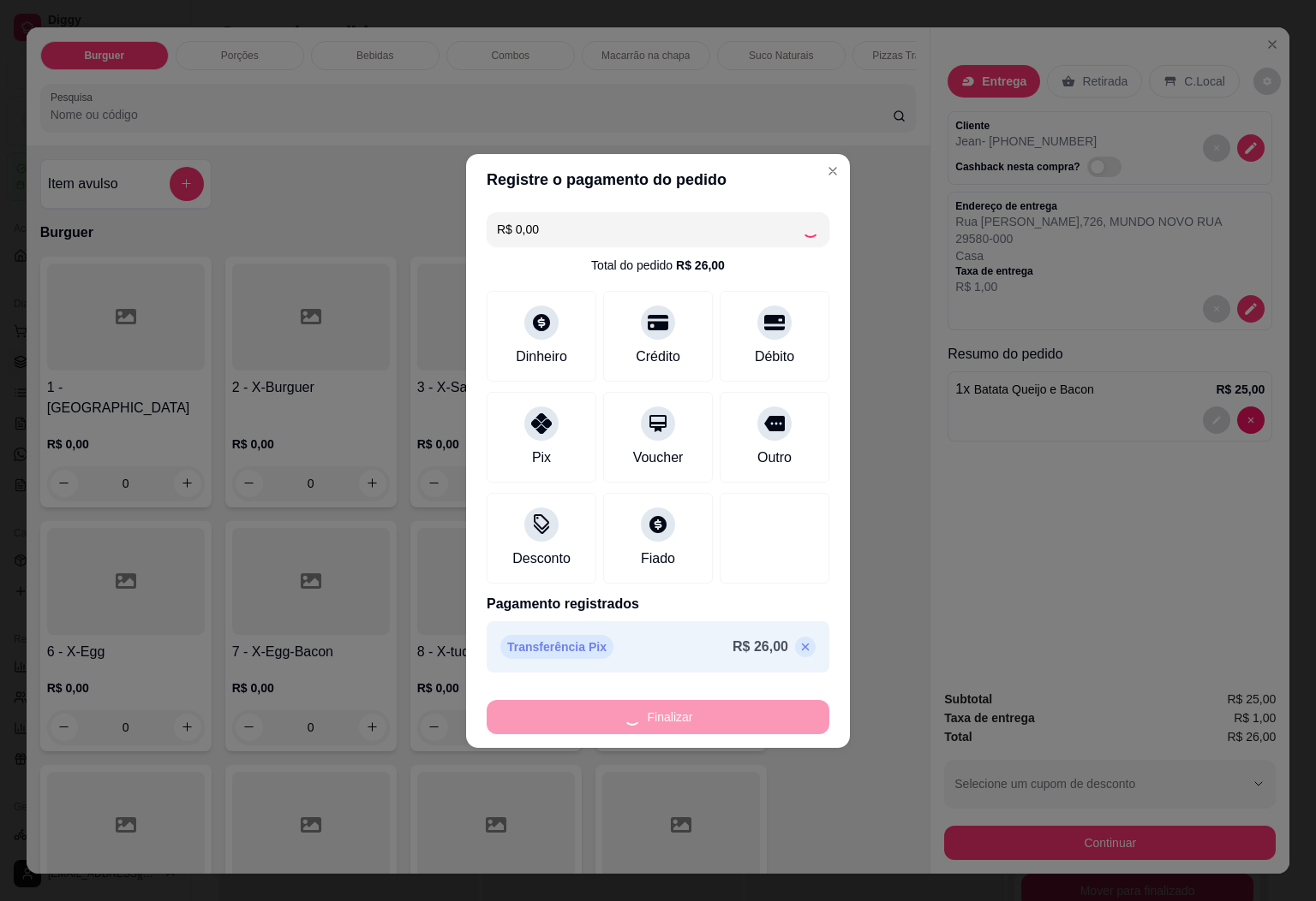
type input "0"
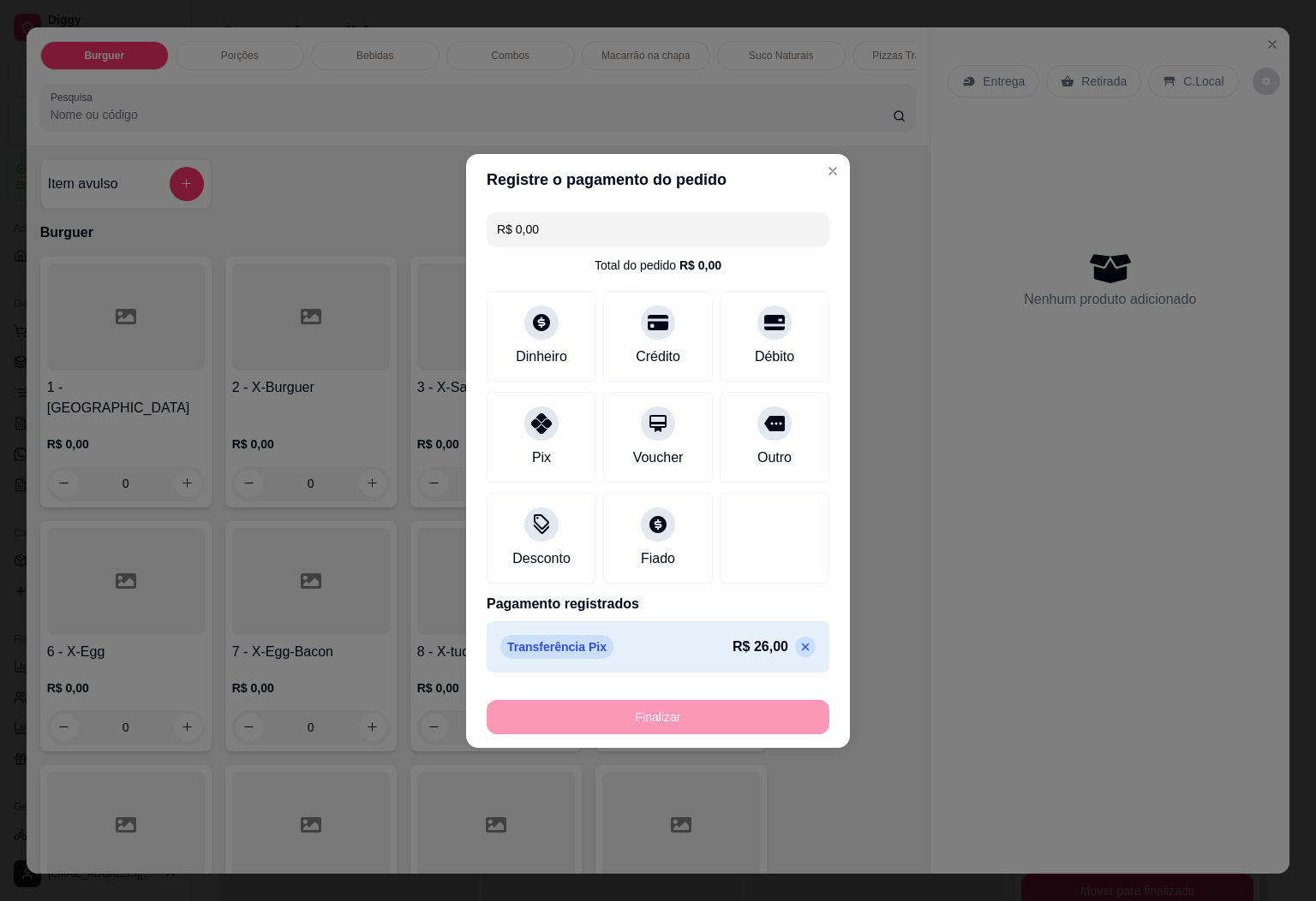
type input "-R$ 26,00"
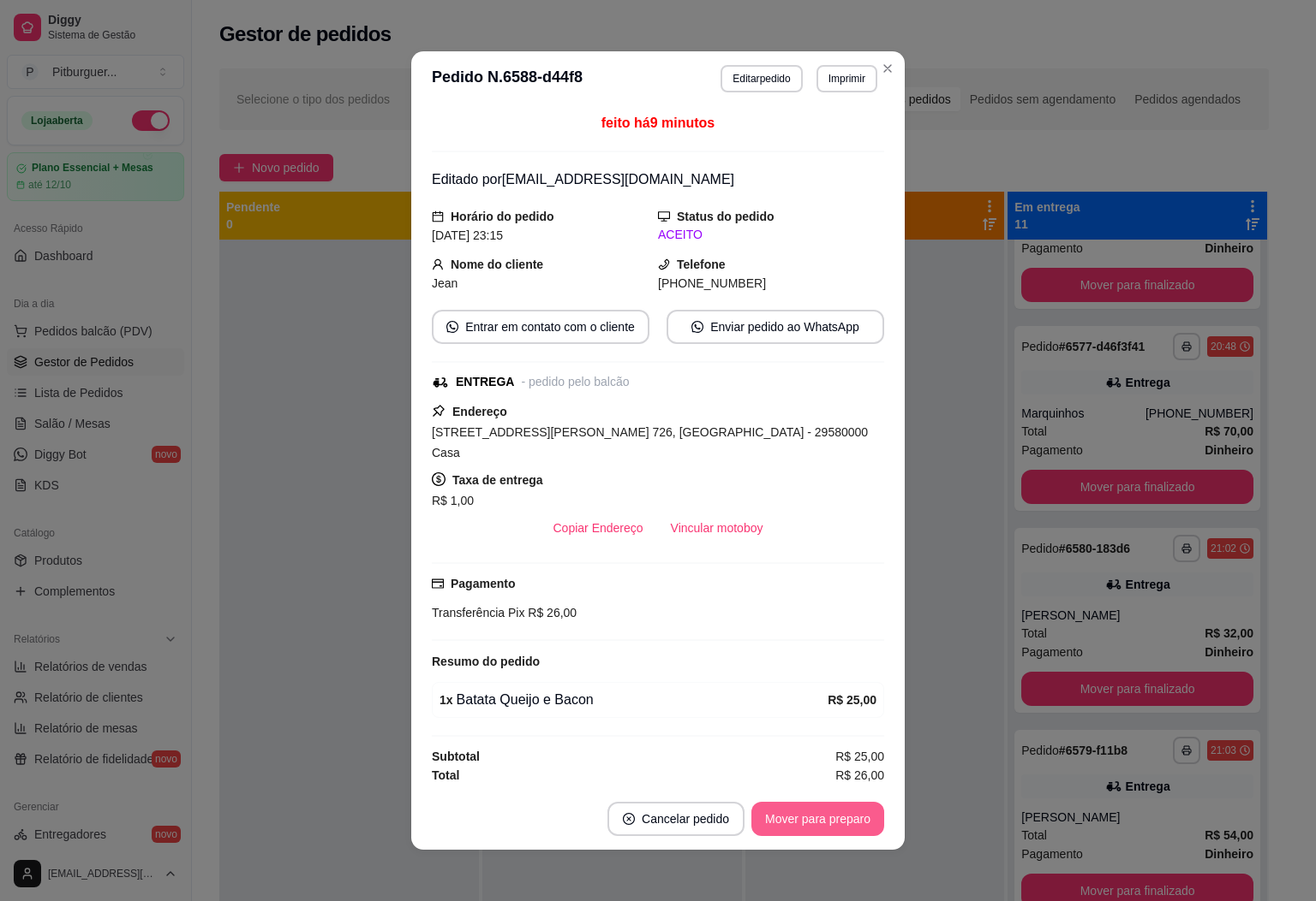
click at [795, 748] on div "Subtotal R$ 25,00" at bounding box center [658, 756] width 453 height 19
click at [847, 826] on button "Mover para preparo" at bounding box center [817, 819] width 133 height 34
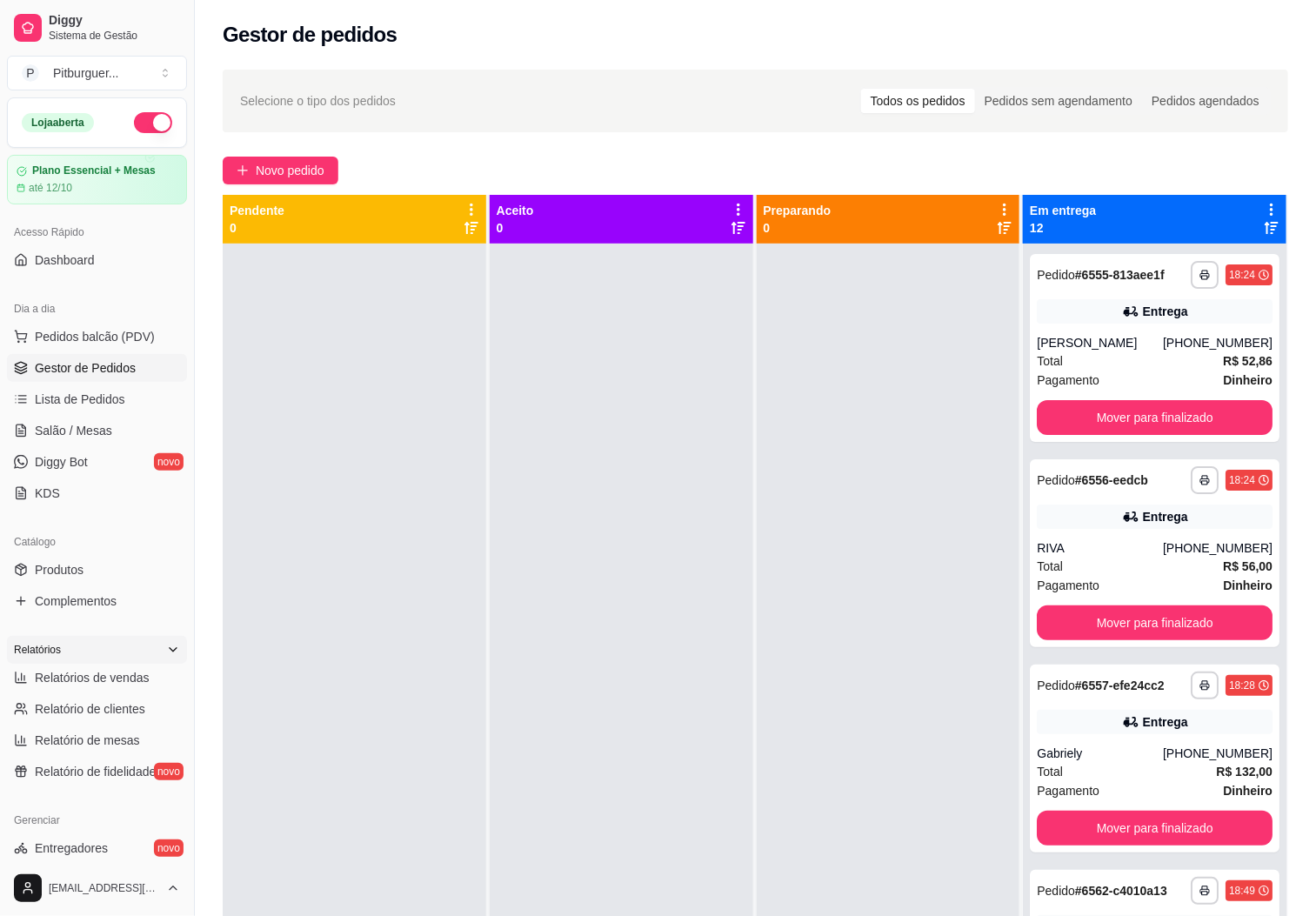
click at [91, 664] on div "Relatórios" at bounding box center [96, 650] width 180 height 28
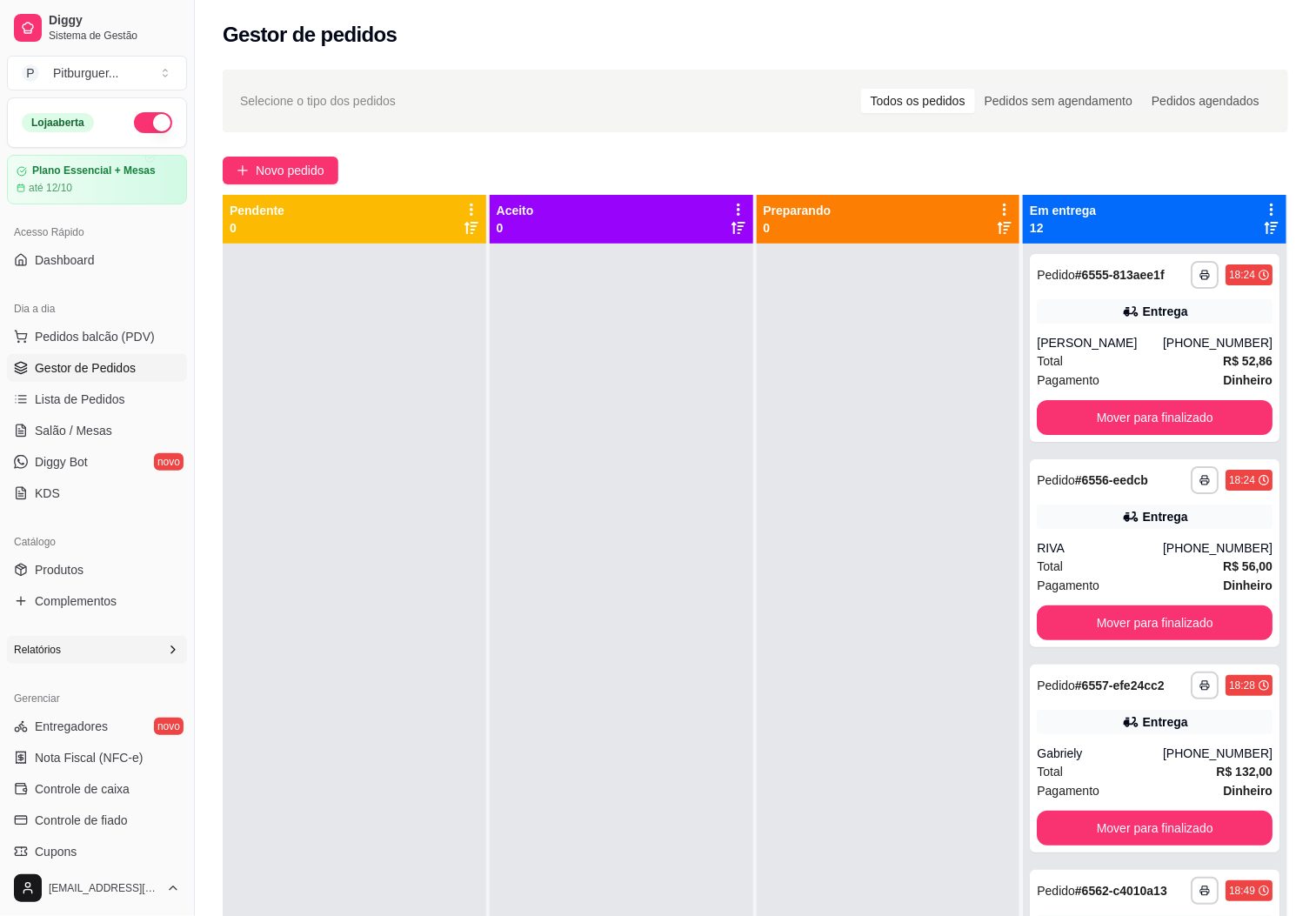
click at [92, 664] on div "Relatórios" at bounding box center [96, 650] width 180 height 28
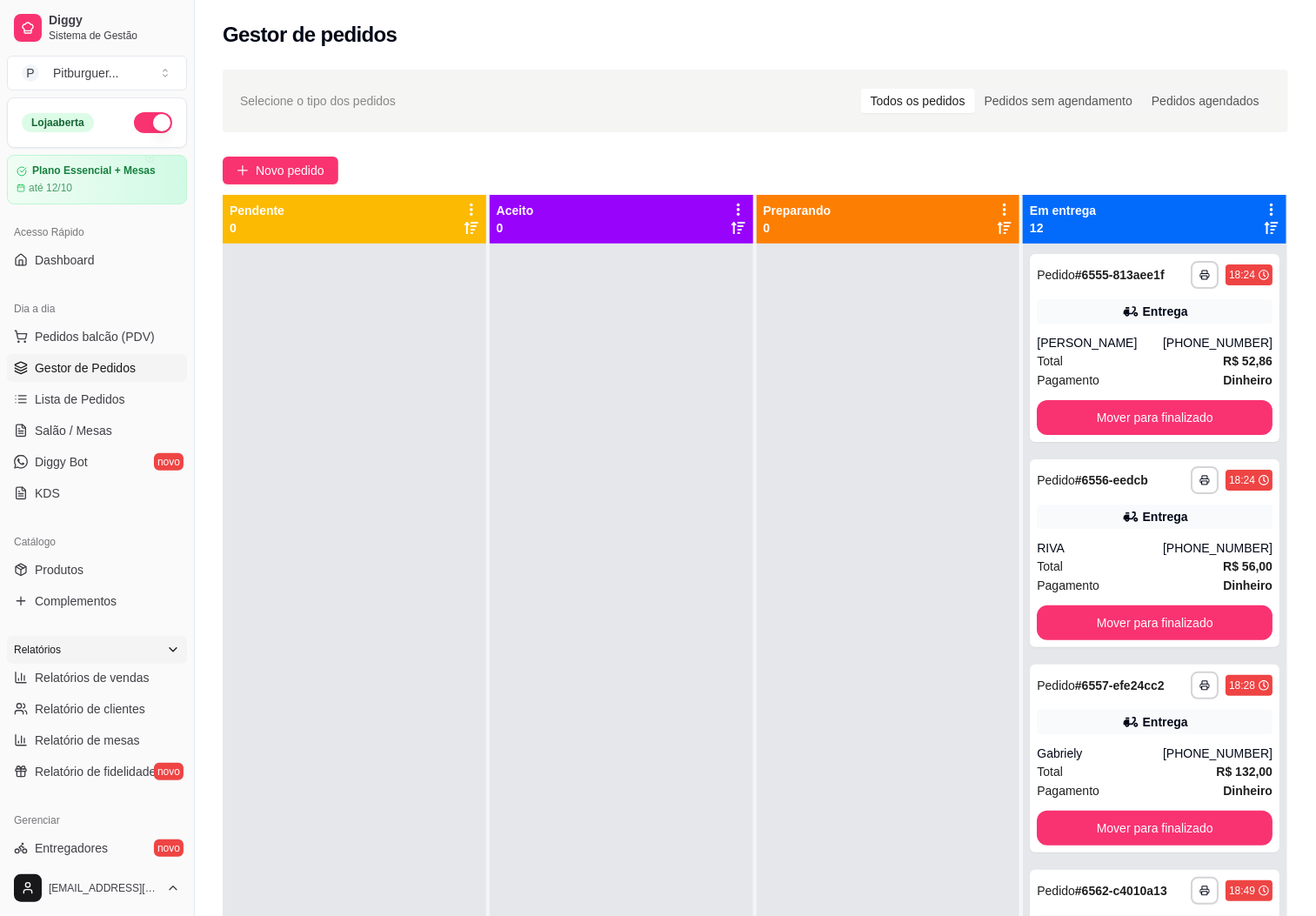
click at [92, 691] on link "Relatórios de vendas" at bounding box center [96, 678] width 180 height 28
select select "ALL"
select select "0"
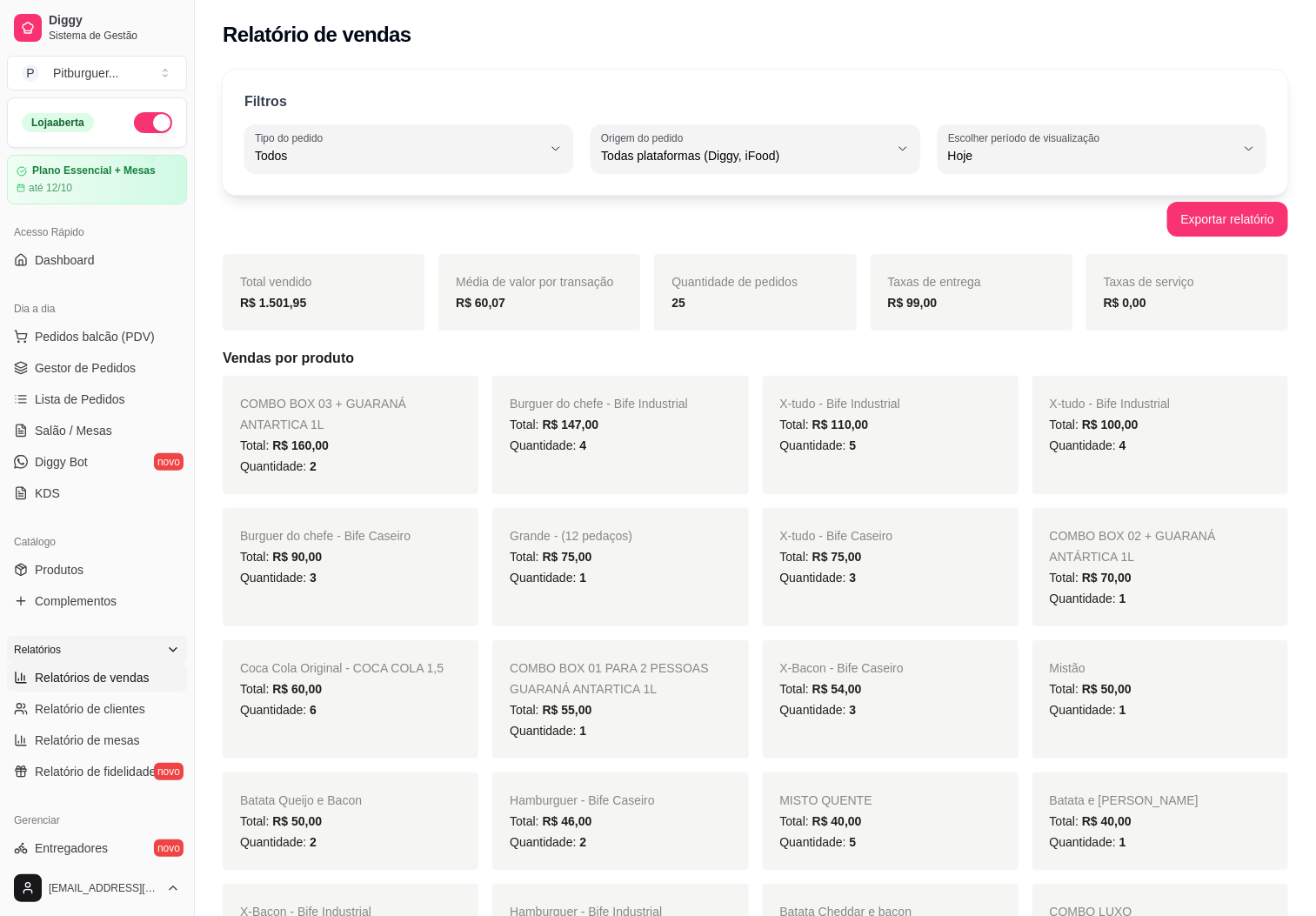
click at [112, 643] on div "Relatórios" at bounding box center [96, 650] width 180 height 28
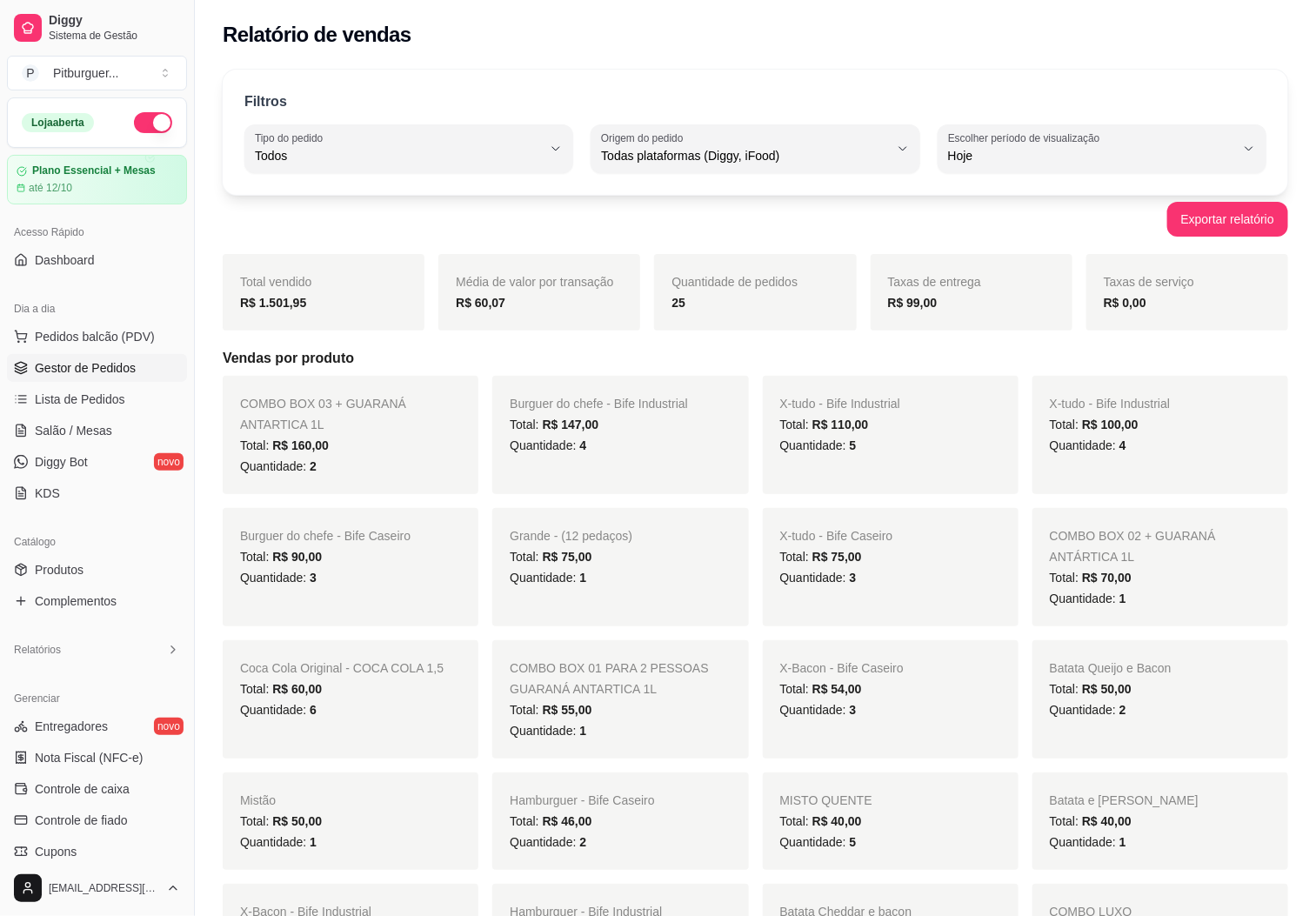
click at [53, 356] on link "Gestor de Pedidos" at bounding box center [96, 369] width 180 height 28
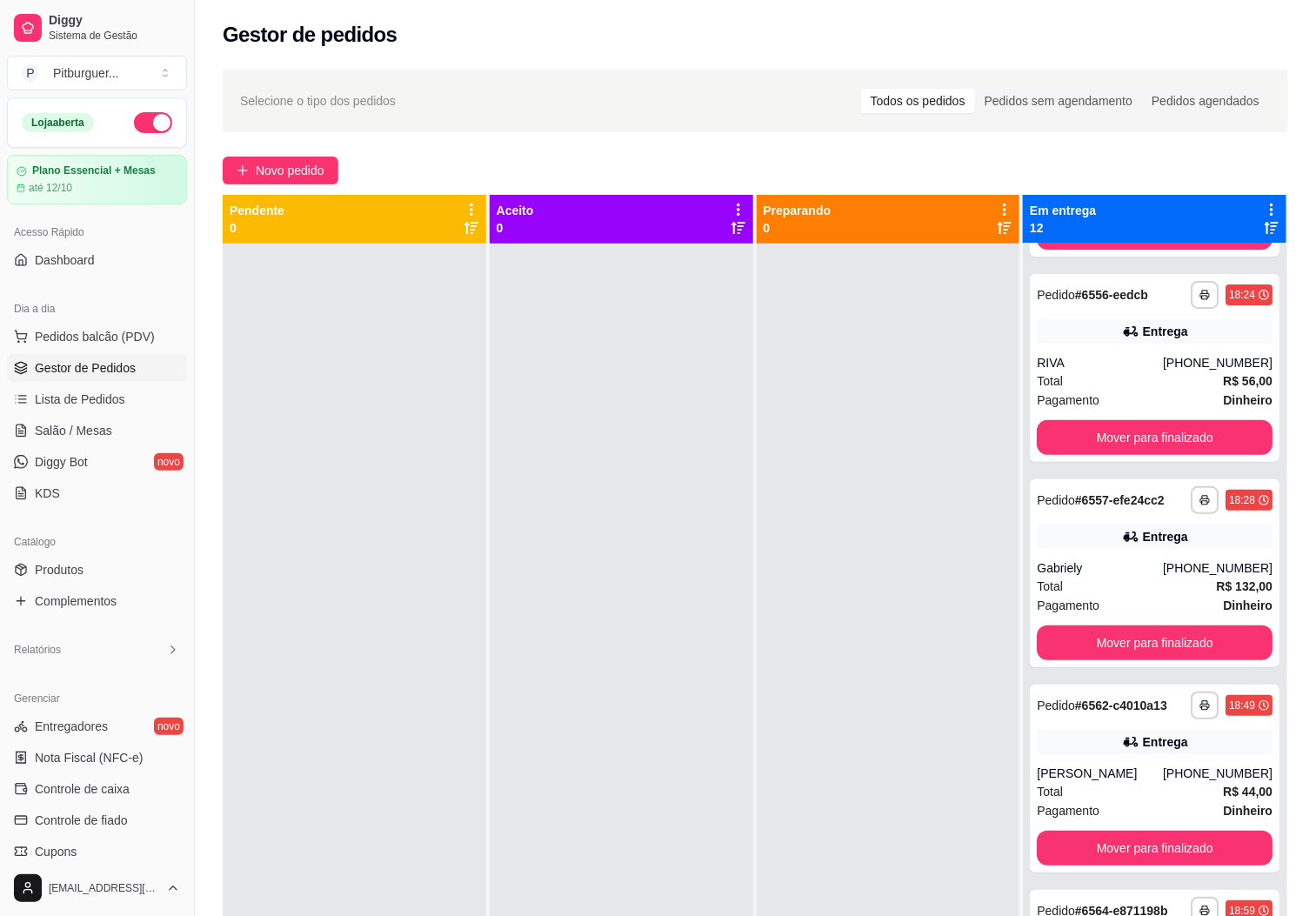
scroll to position [188, 0]
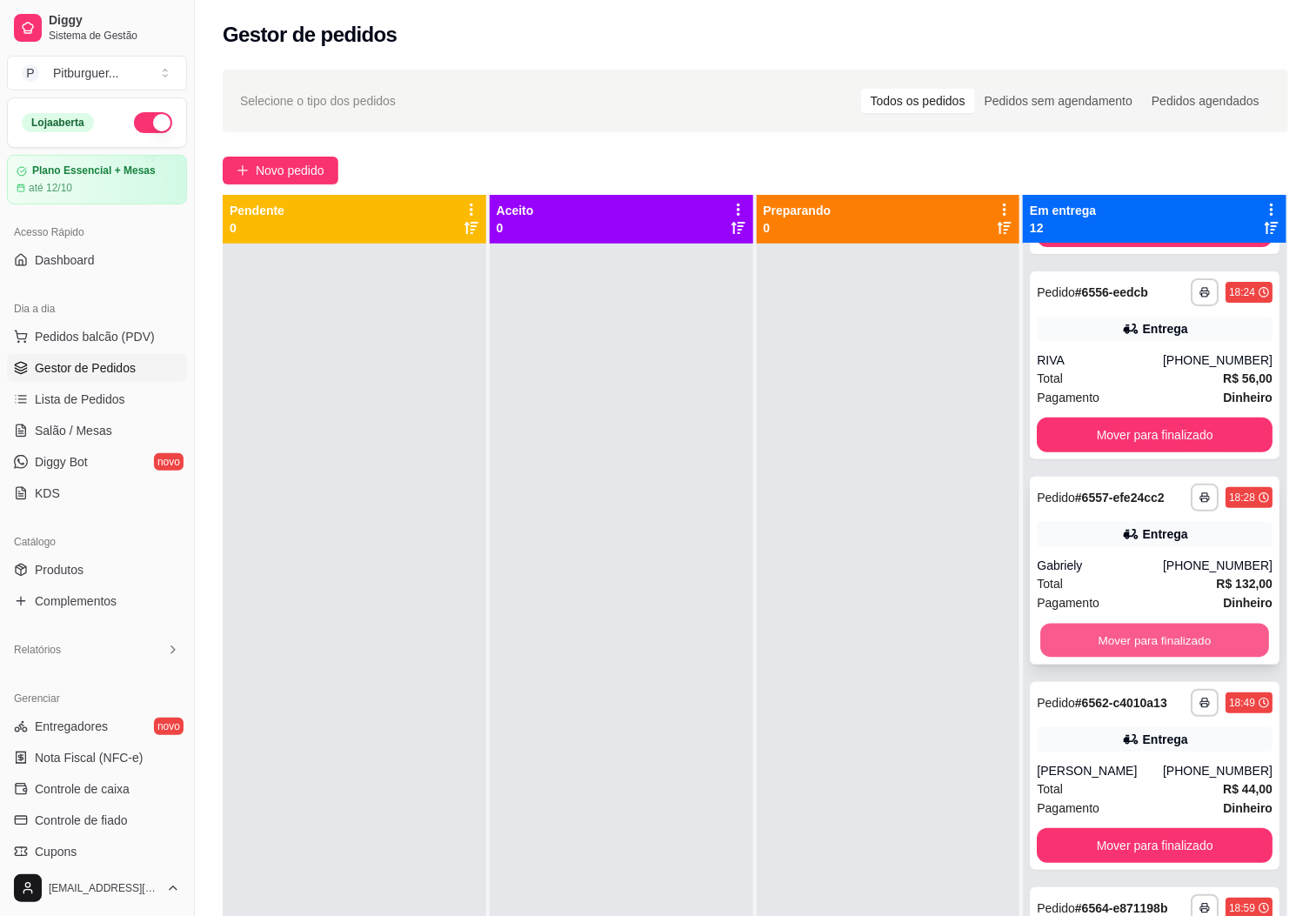
click at [1098, 635] on button "Mover para finalizado" at bounding box center [1155, 641] width 228 height 34
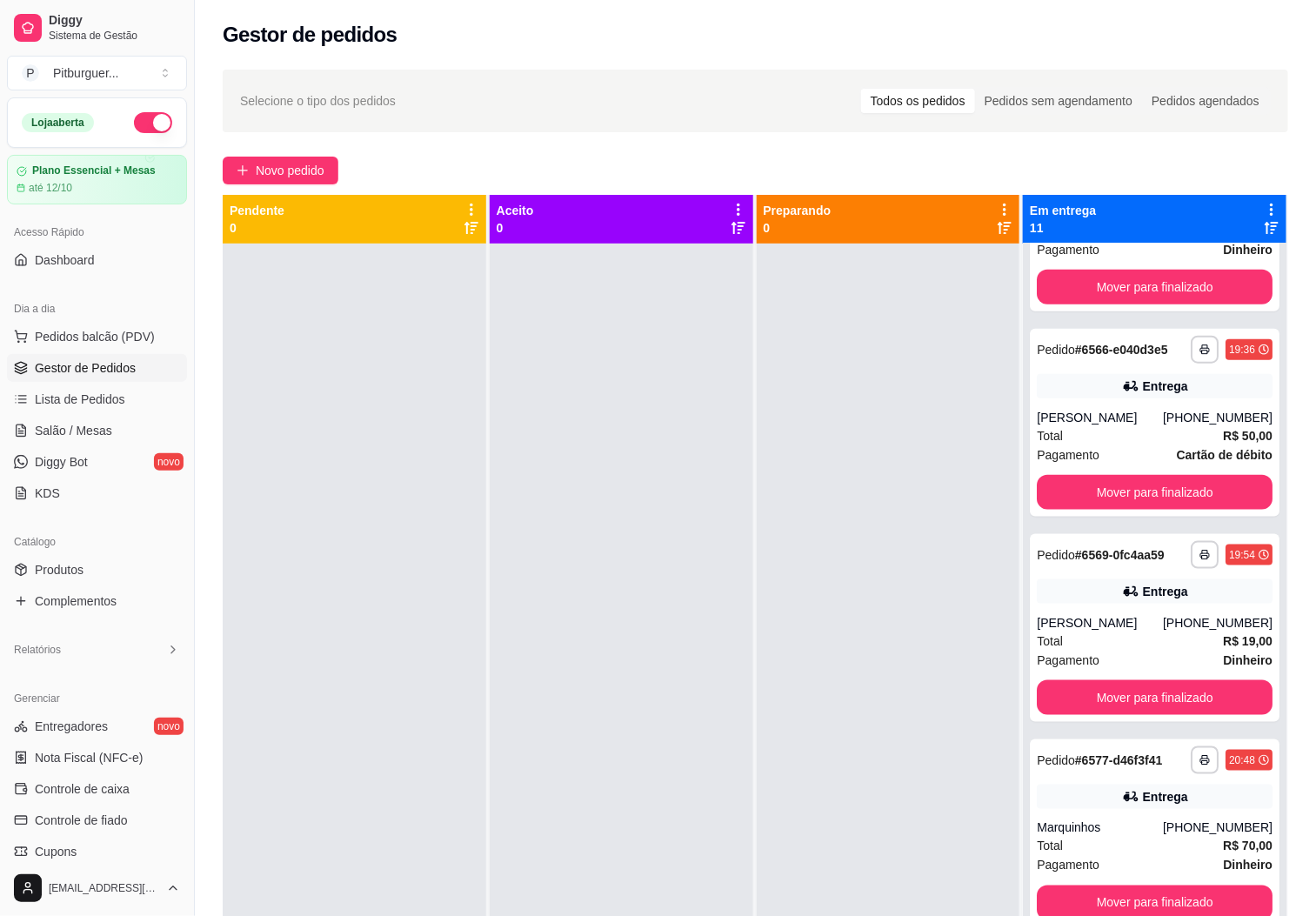
scroll to position [792, 0]
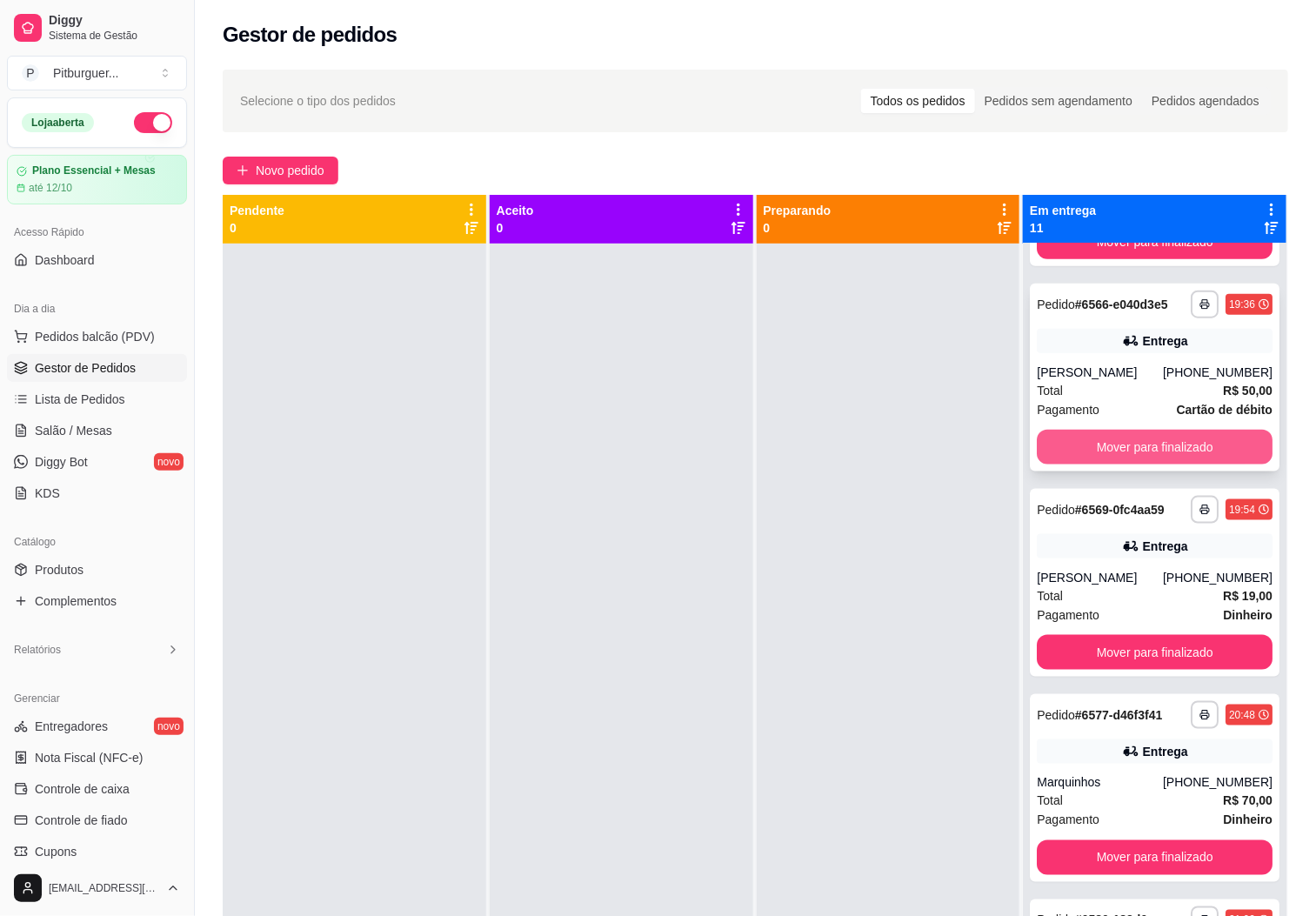
click at [1168, 465] on button "Mover para finalizado" at bounding box center [1154, 447] width 235 height 35
click at [1092, 354] on div "Entrega" at bounding box center [1154, 341] width 235 height 25
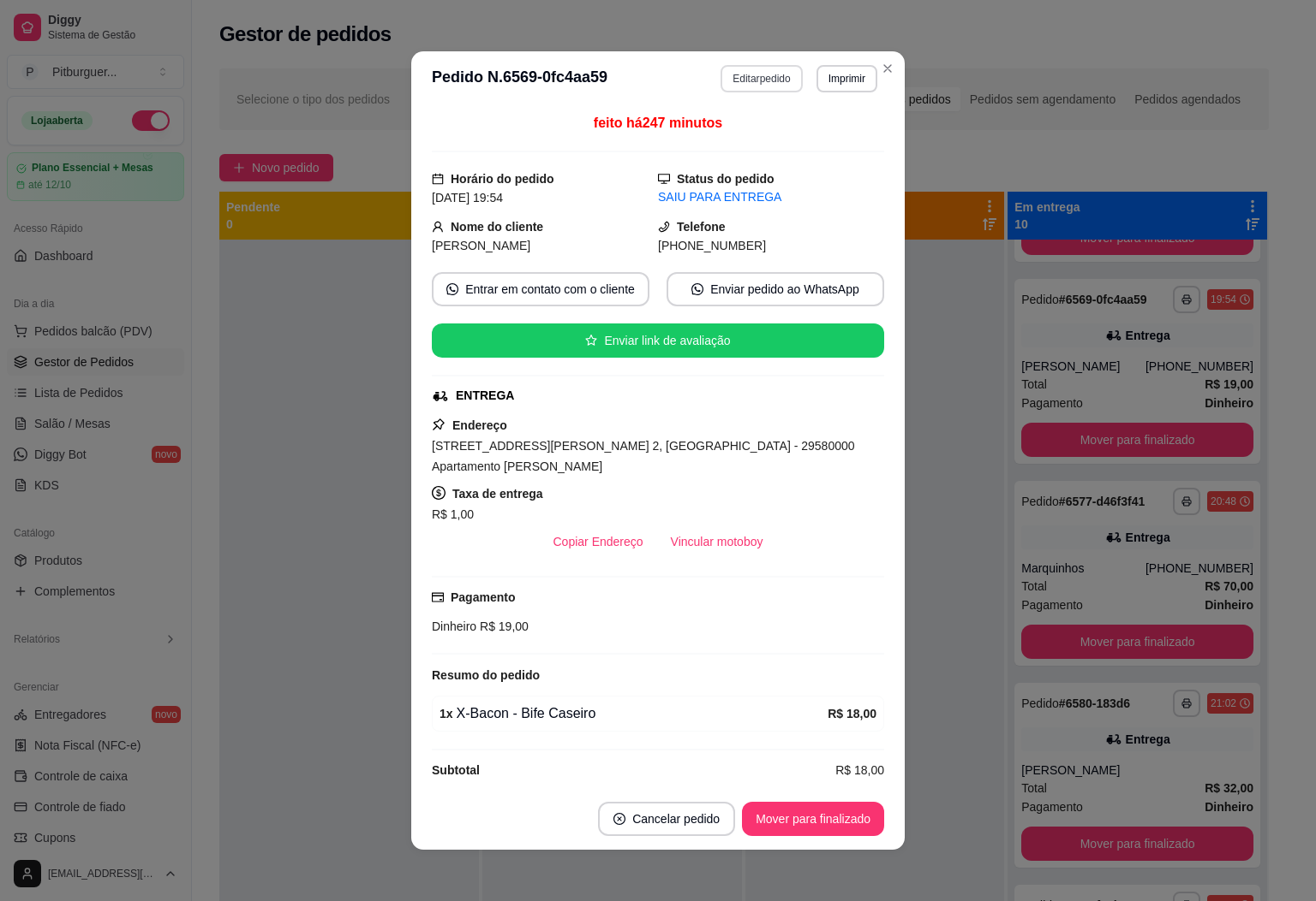
click at [721, 70] on button "Editar pedido" at bounding box center [761, 79] width 81 height 27
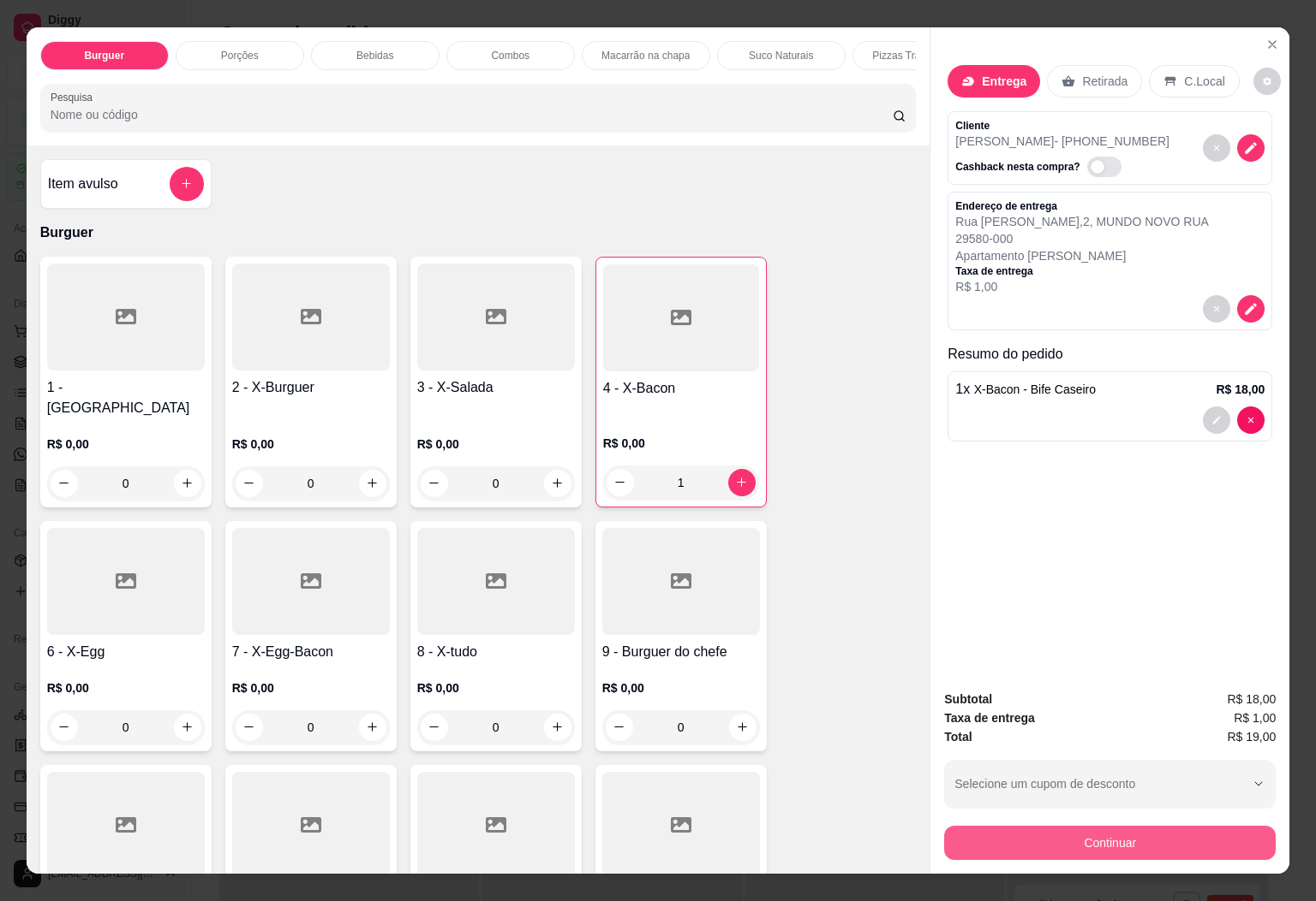
click at [1046, 833] on button "Continuar" at bounding box center [1109, 842] width 331 height 34
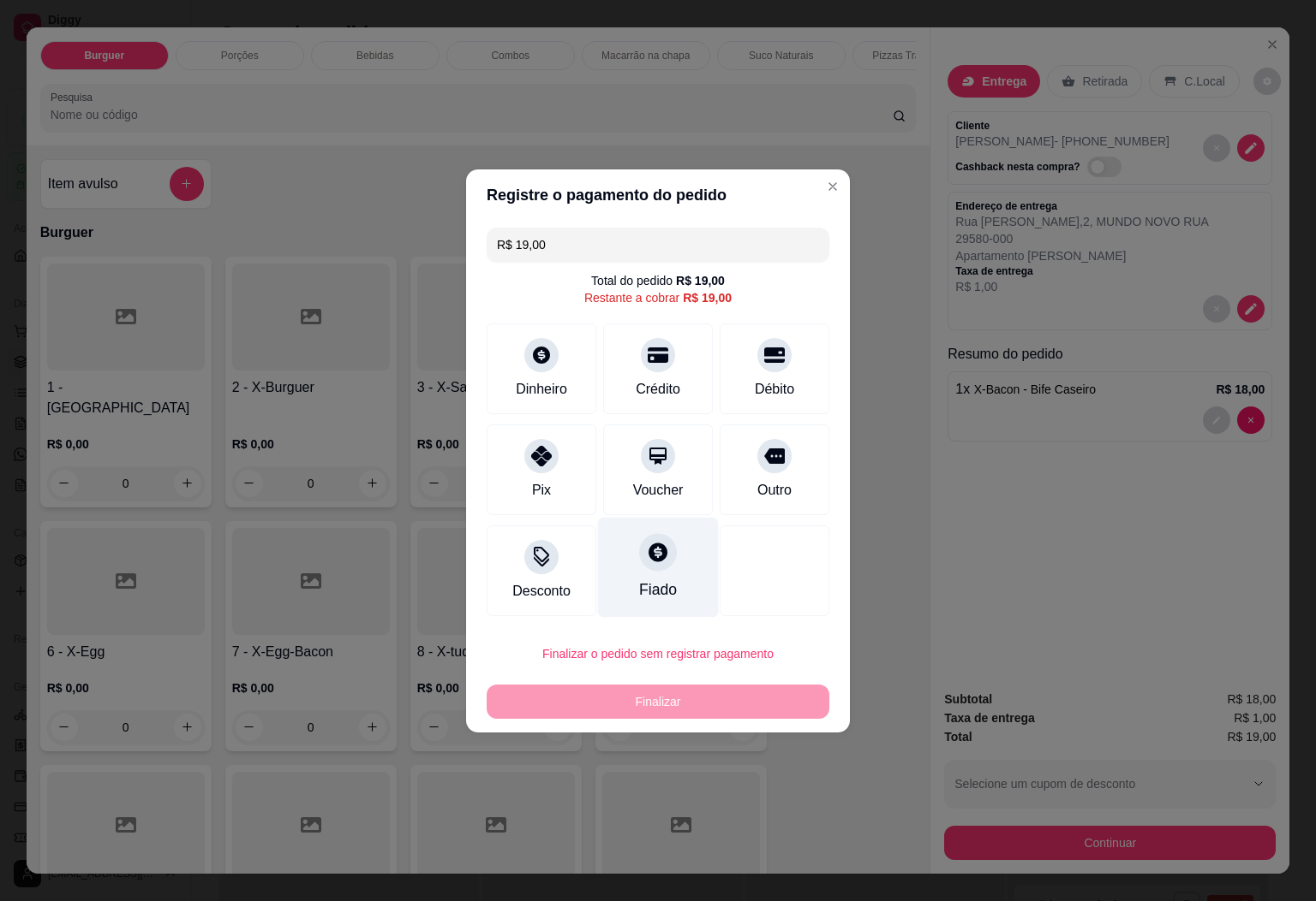
click at [653, 544] on icon at bounding box center [657, 552] width 22 height 22
type input "R$ 0,00"
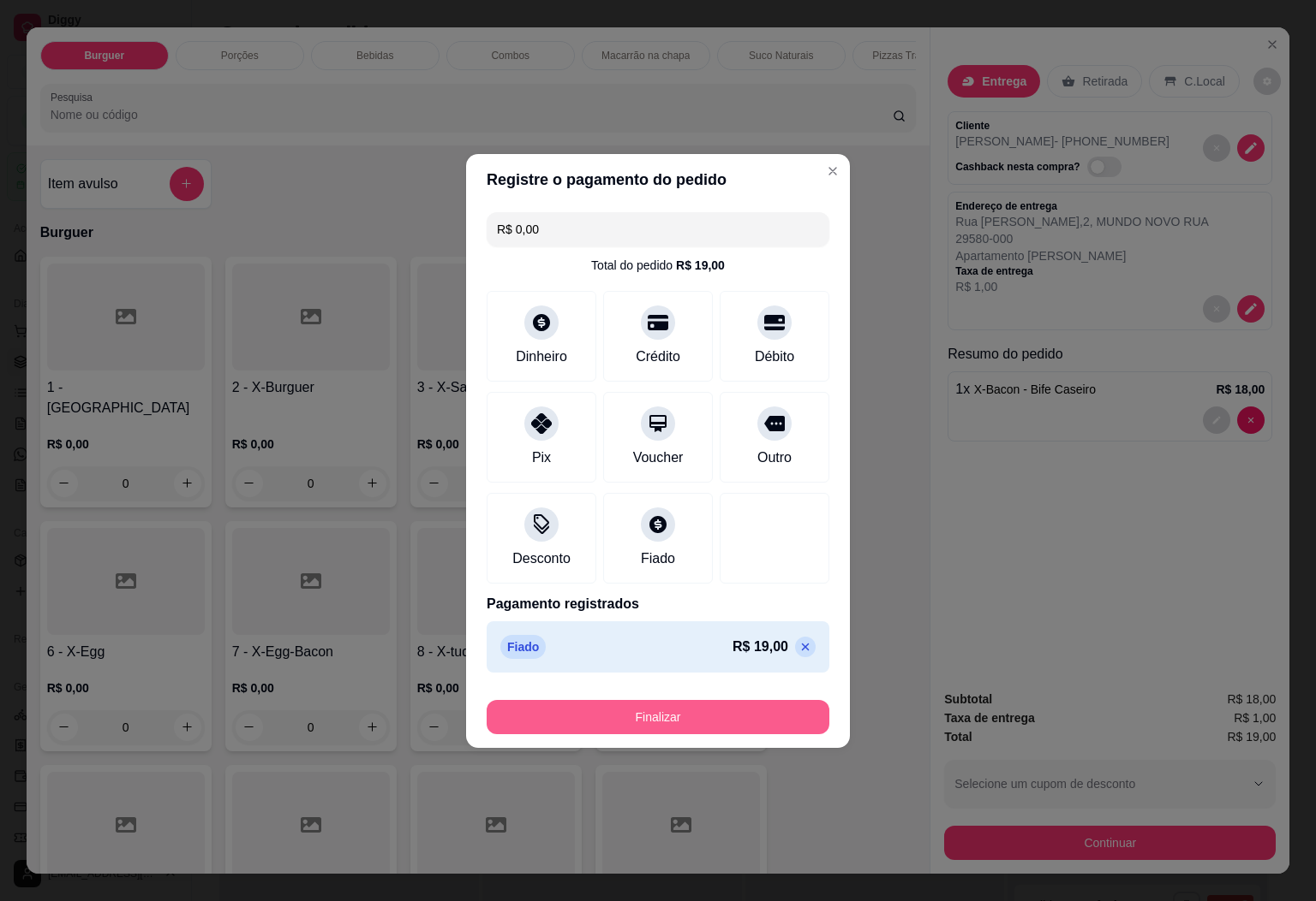
click at [728, 728] on button "Finalizar" at bounding box center [658, 717] width 342 height 34
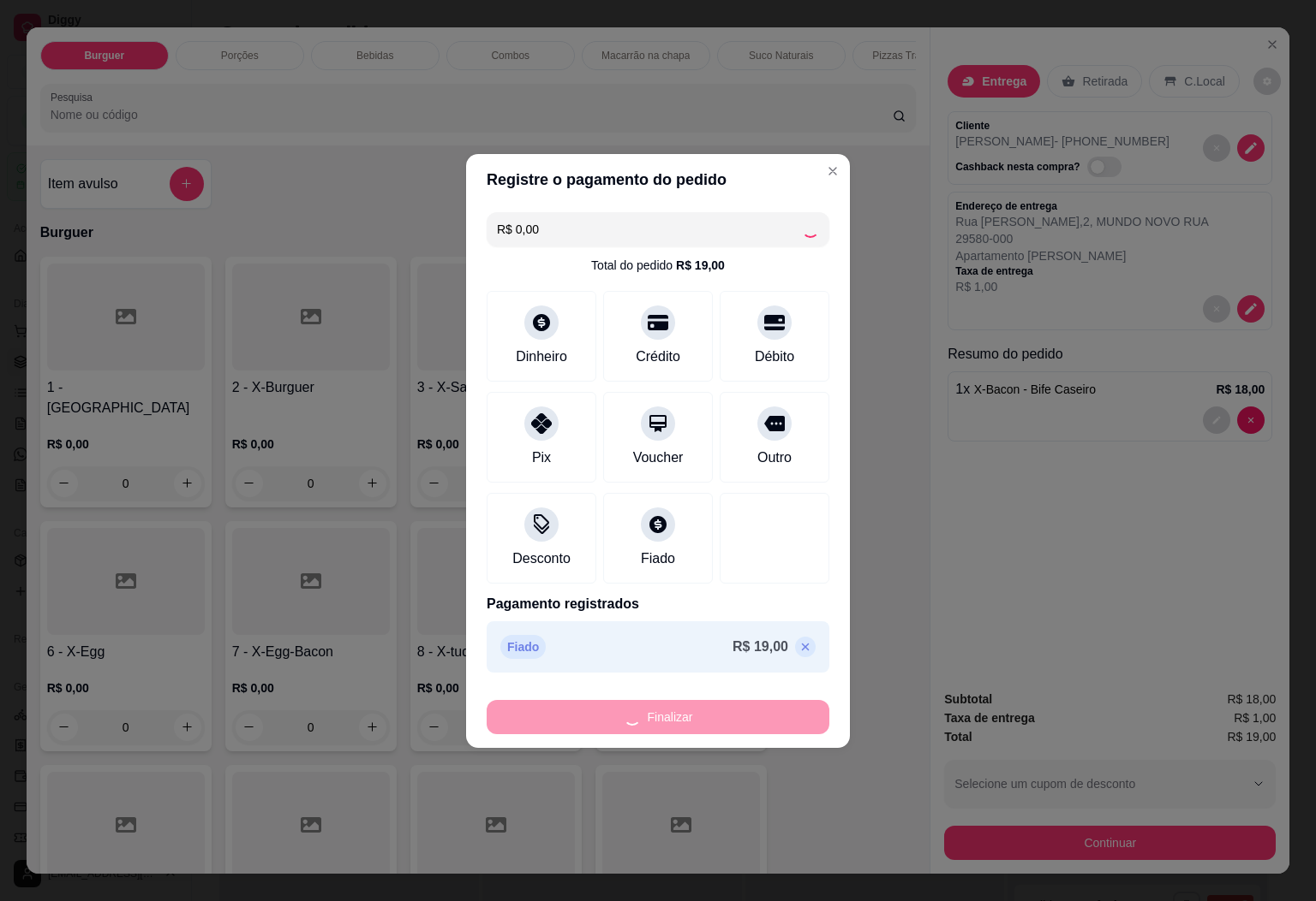
type input "0"
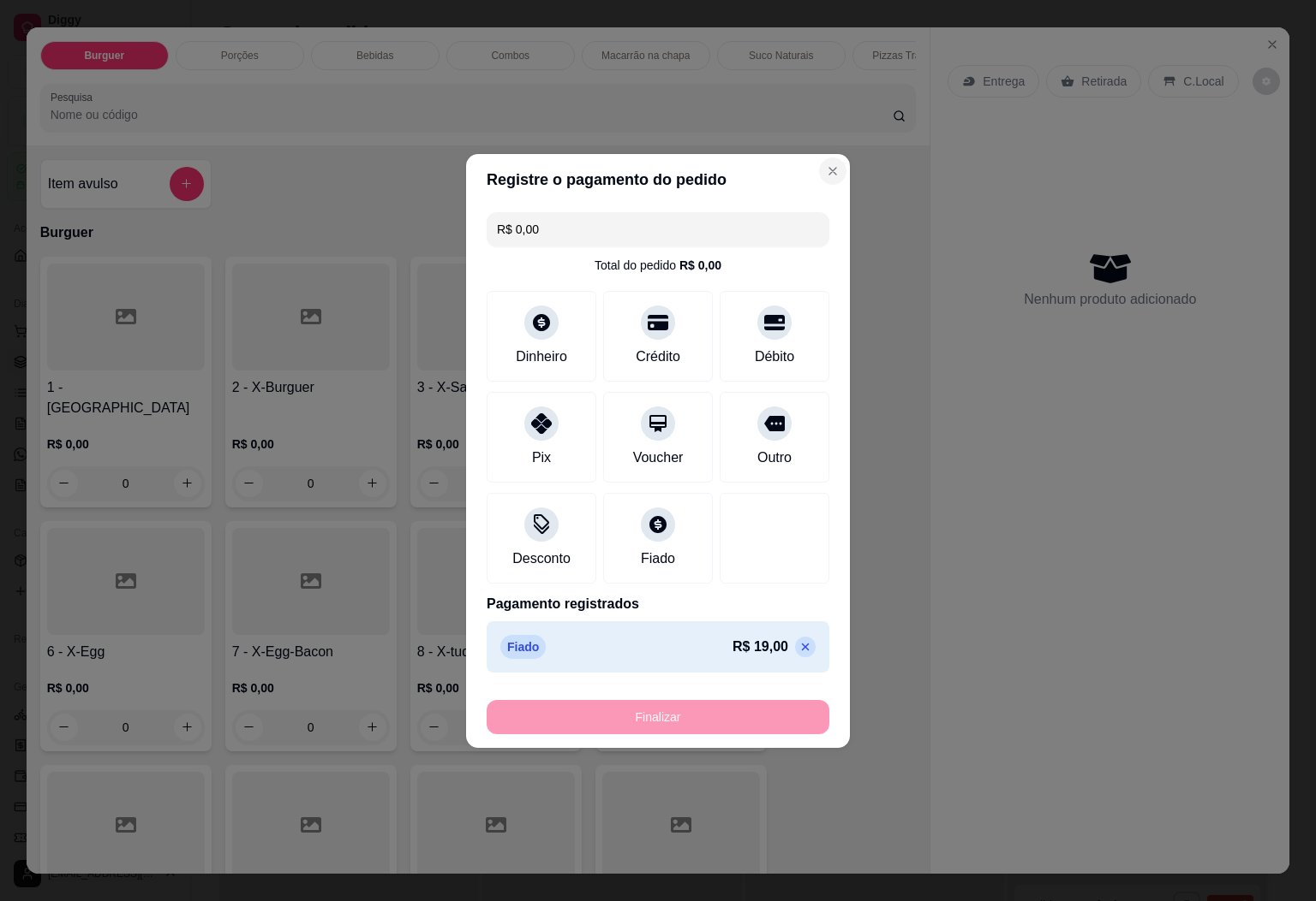
type input "-R$ 19,00"
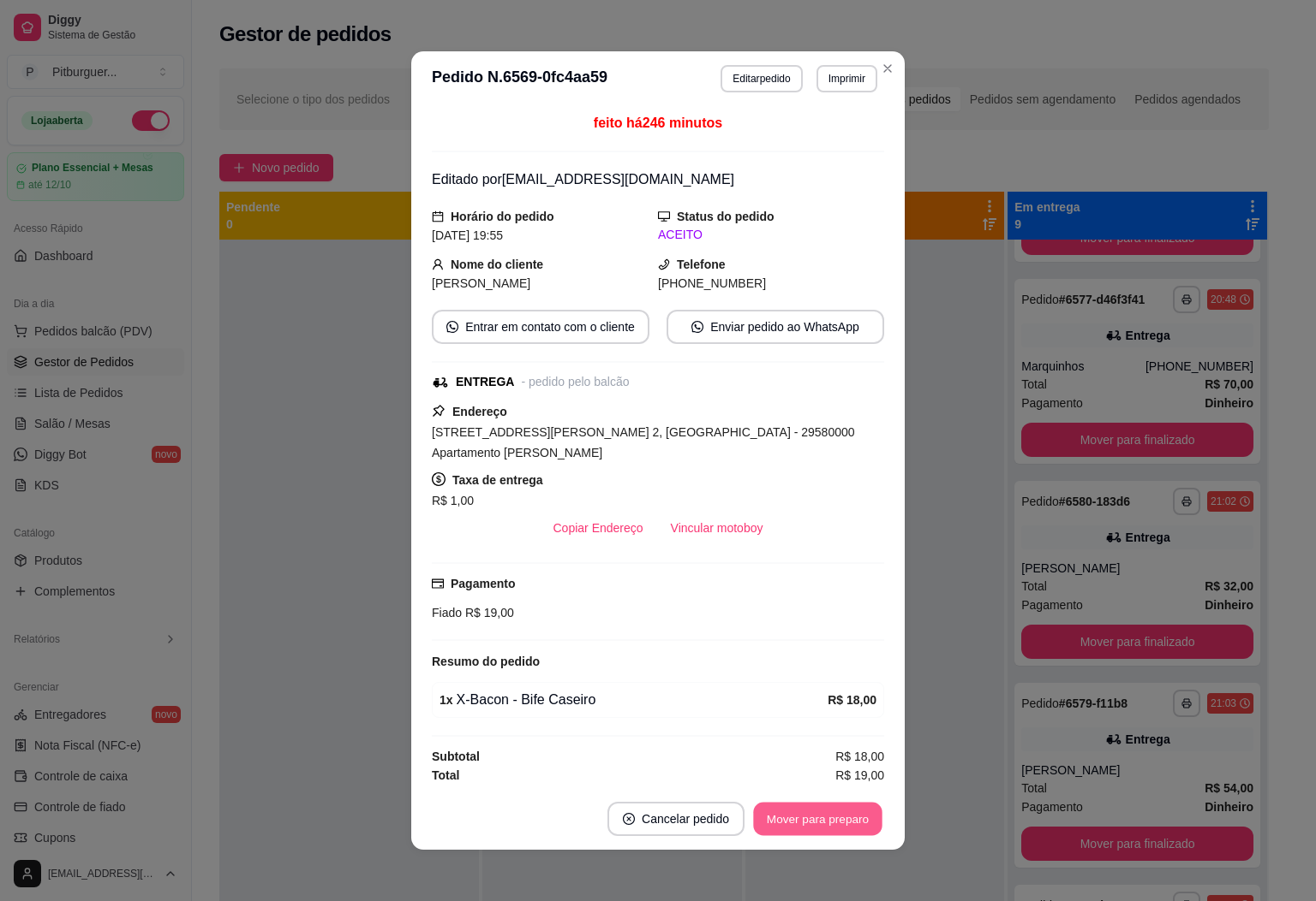
click at [858, 820] on button "Mover para preparo" at bounding box center [816, 820] width 128 height 33
click at [858, 820] on button "Mover para entrega" at bounding box center [817, 819] width 132 height 34
click at [858, 820] on button "Mover para finalizado" at bounding box center [812, 819] width 142 height 34
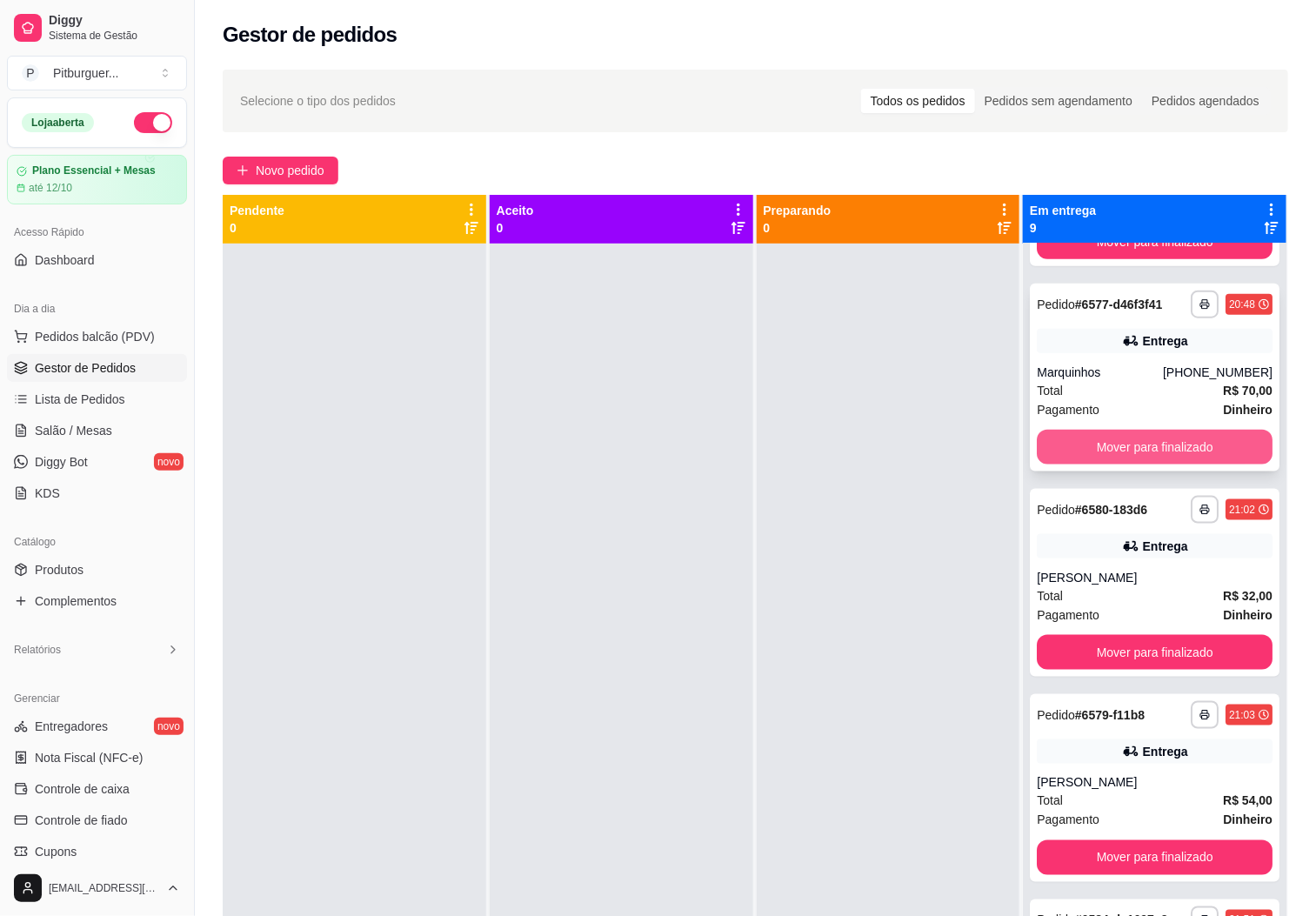
click at [1197, 458] on button "Mover para finalizado" at bounding box center [1154, 447] width 235 height 35
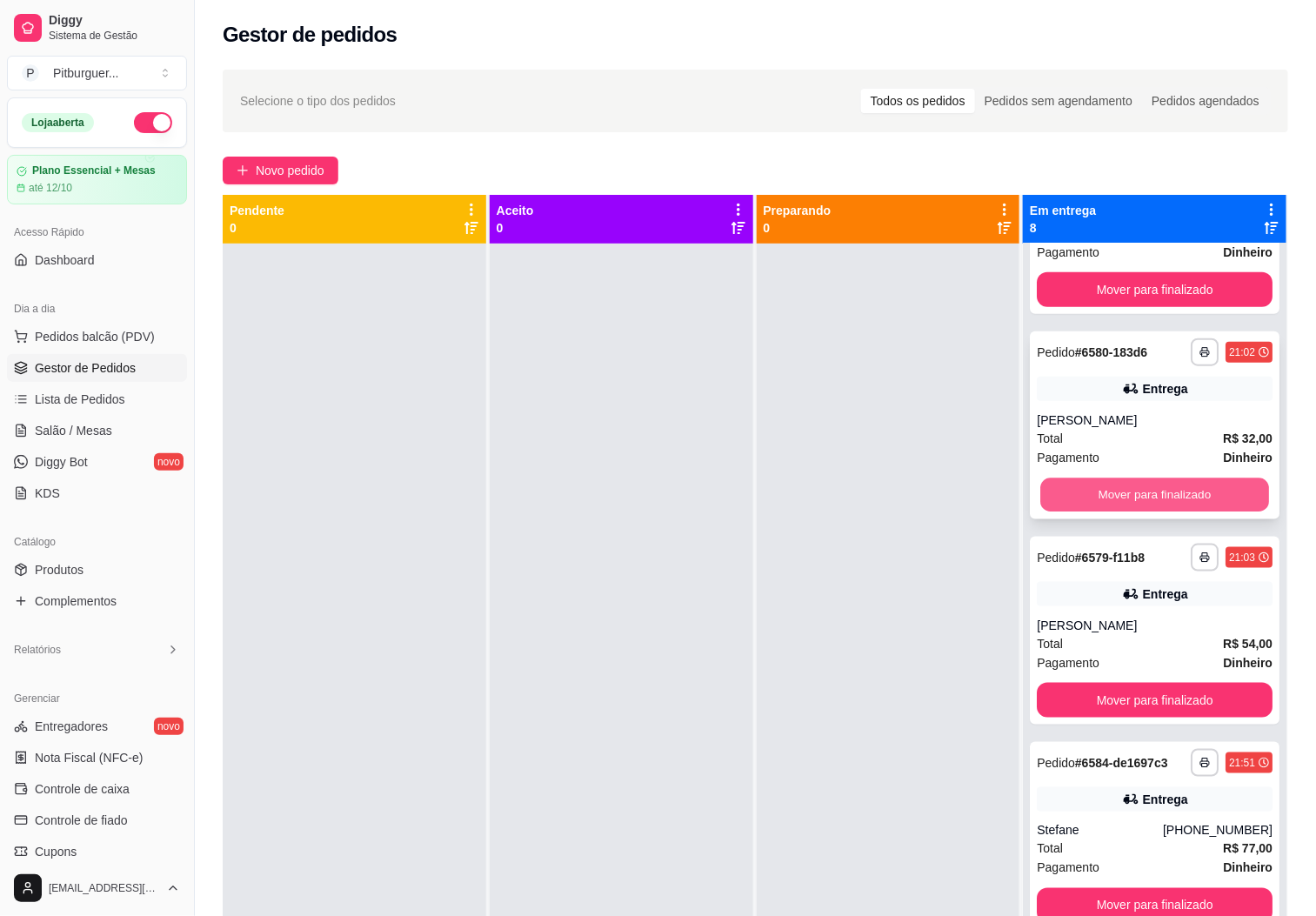
click at [1172, 488] on button "Mover para finalizado" at bounding box center [1155, 496] width 228 height 34
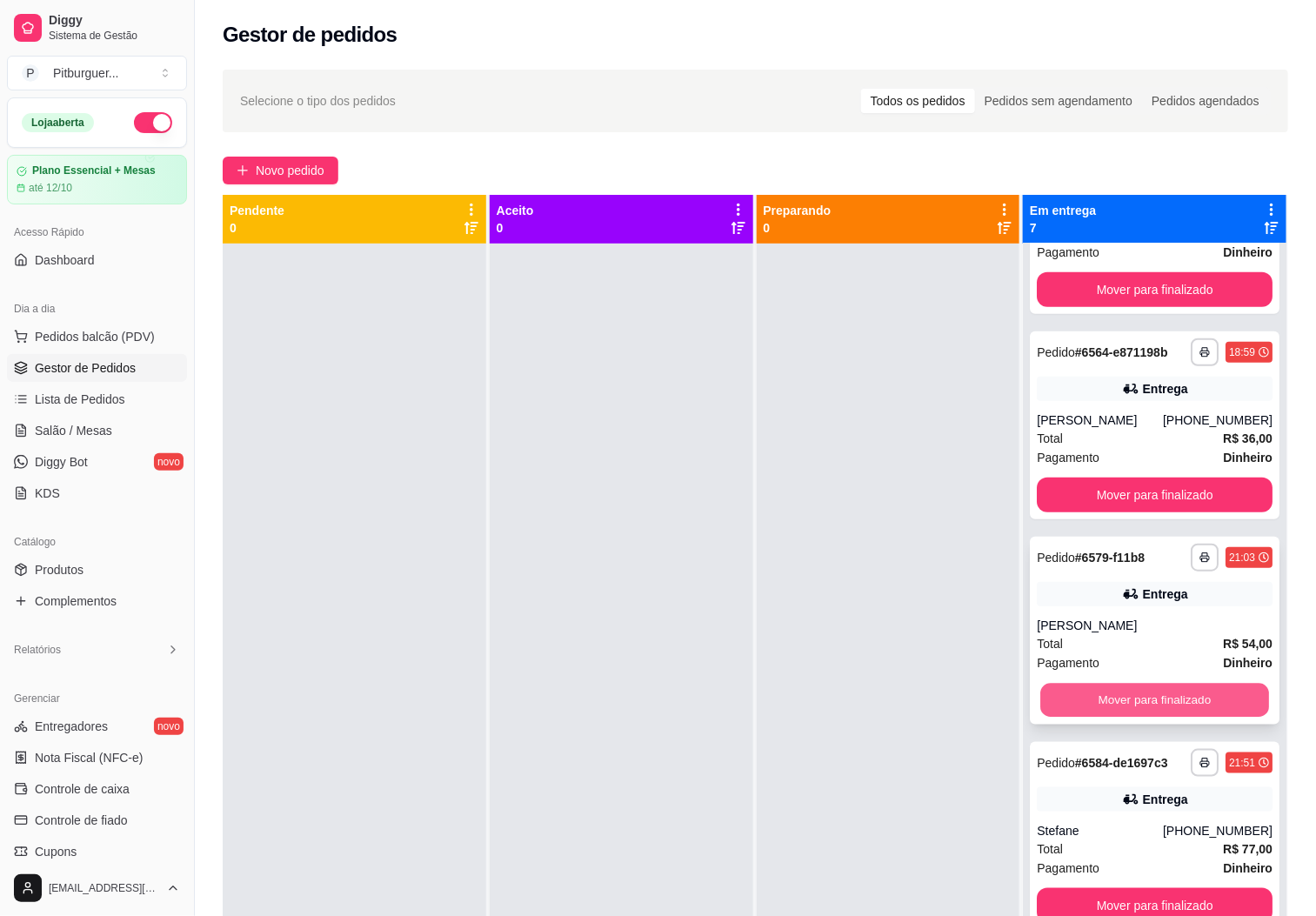
click at [1102, 697] on button "Mover para finalizado" at bounding box center [1155, 701] width 228 height 34
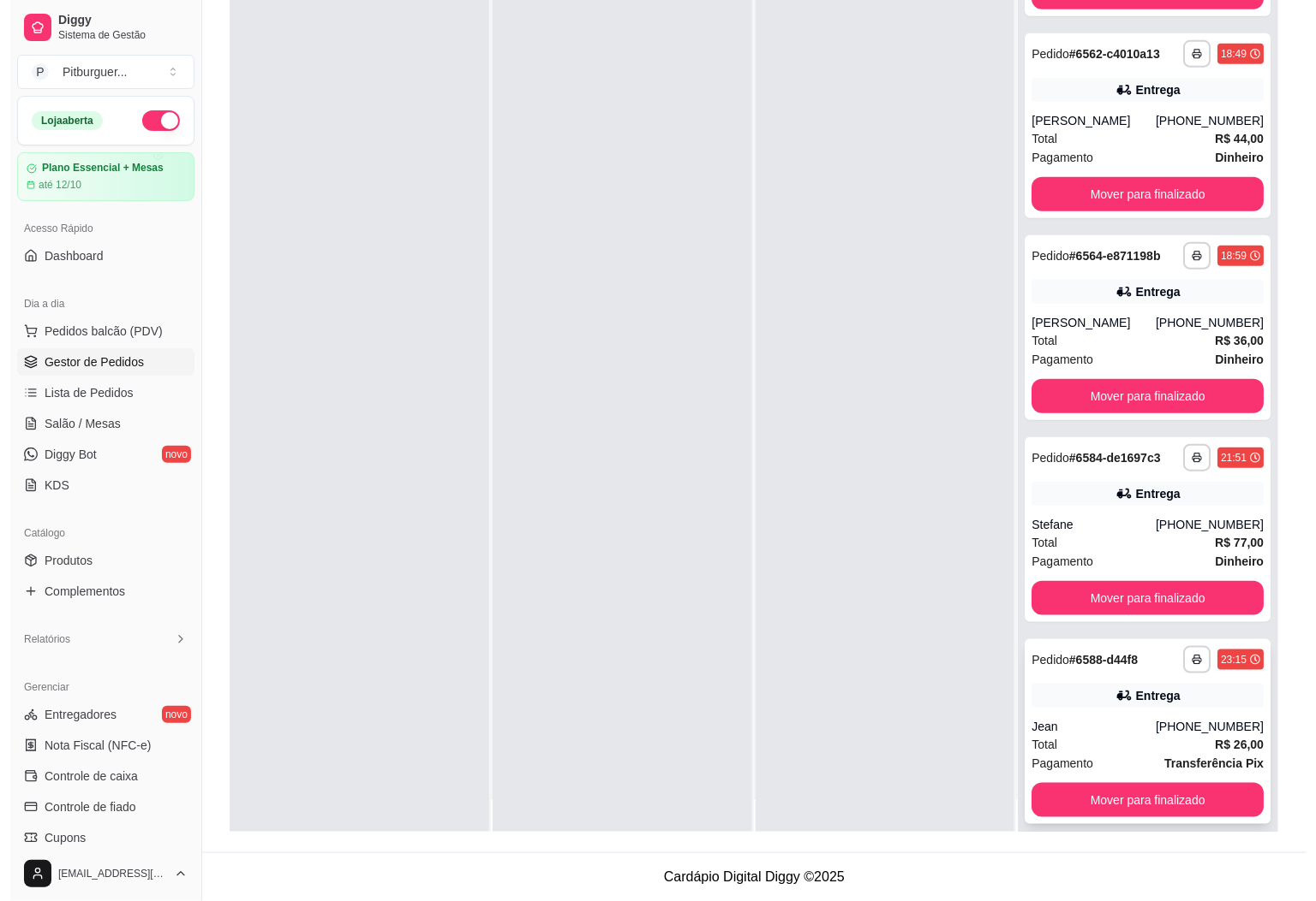
scroll to position [47, 0]
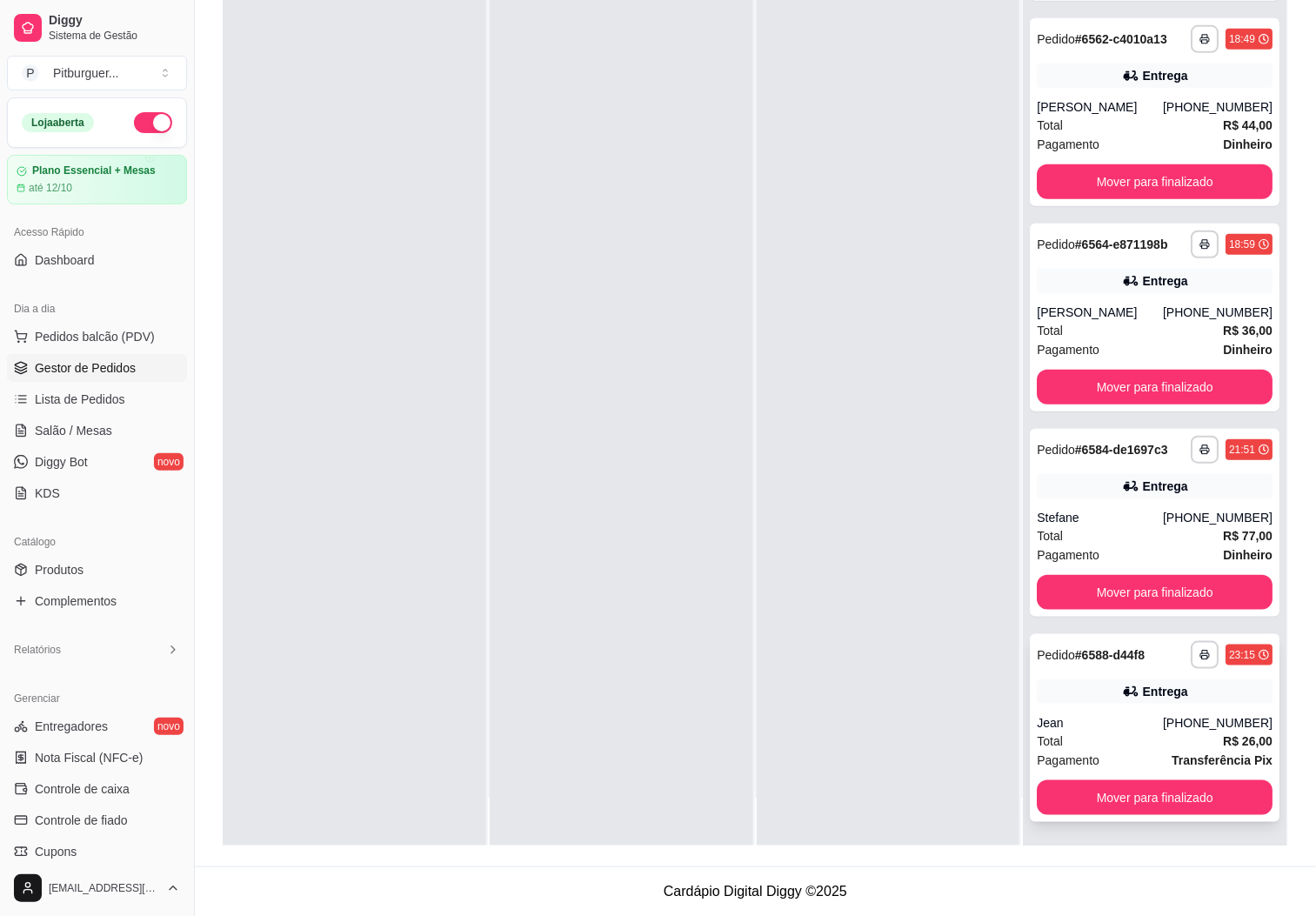
click at [1052, 705] on div "**********" at bounding box center [1154, 728] width 249 height 188
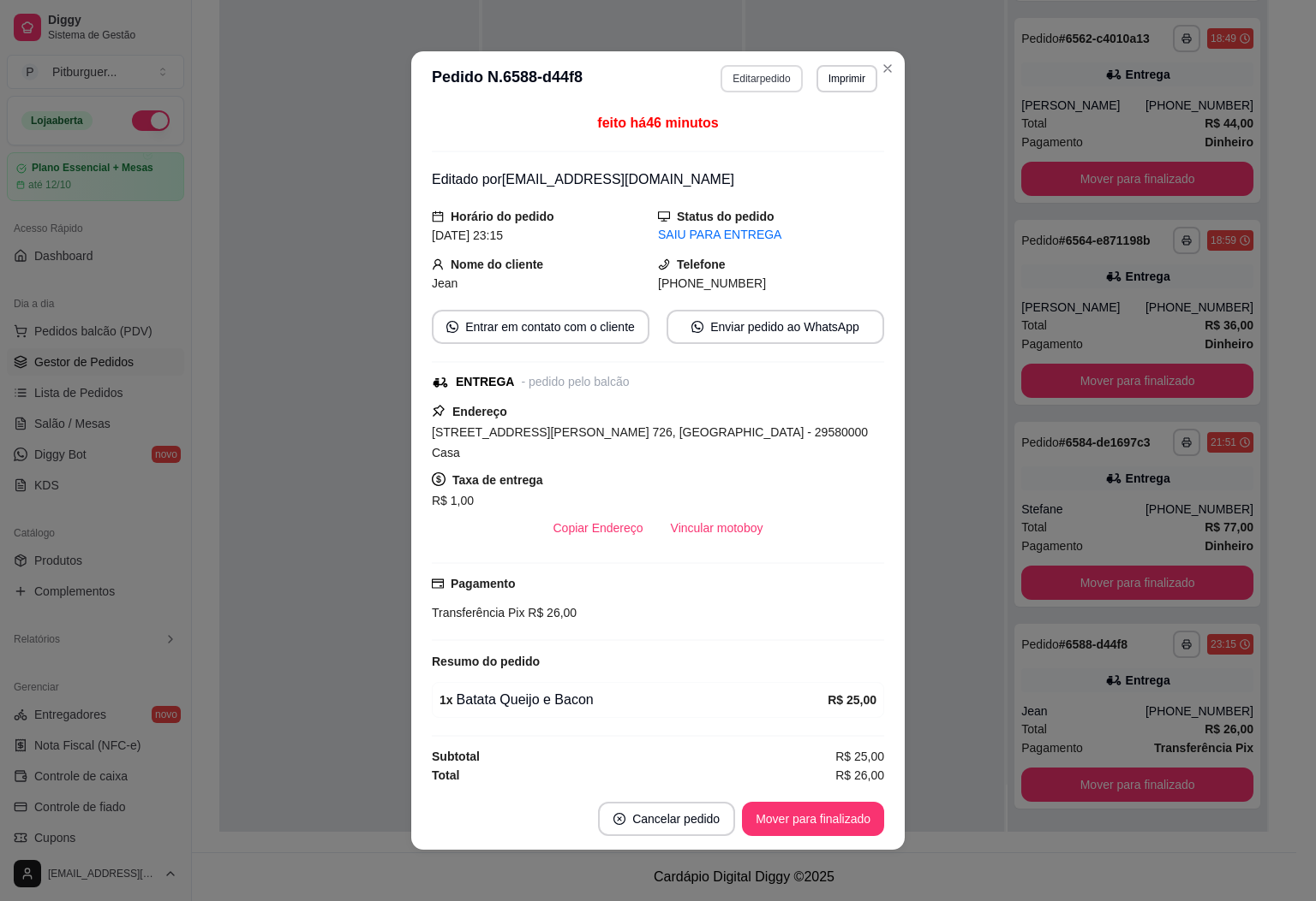
click at [767, 85] on button "Editar pedido" at bounding box center [761, 79] width 81 height 27
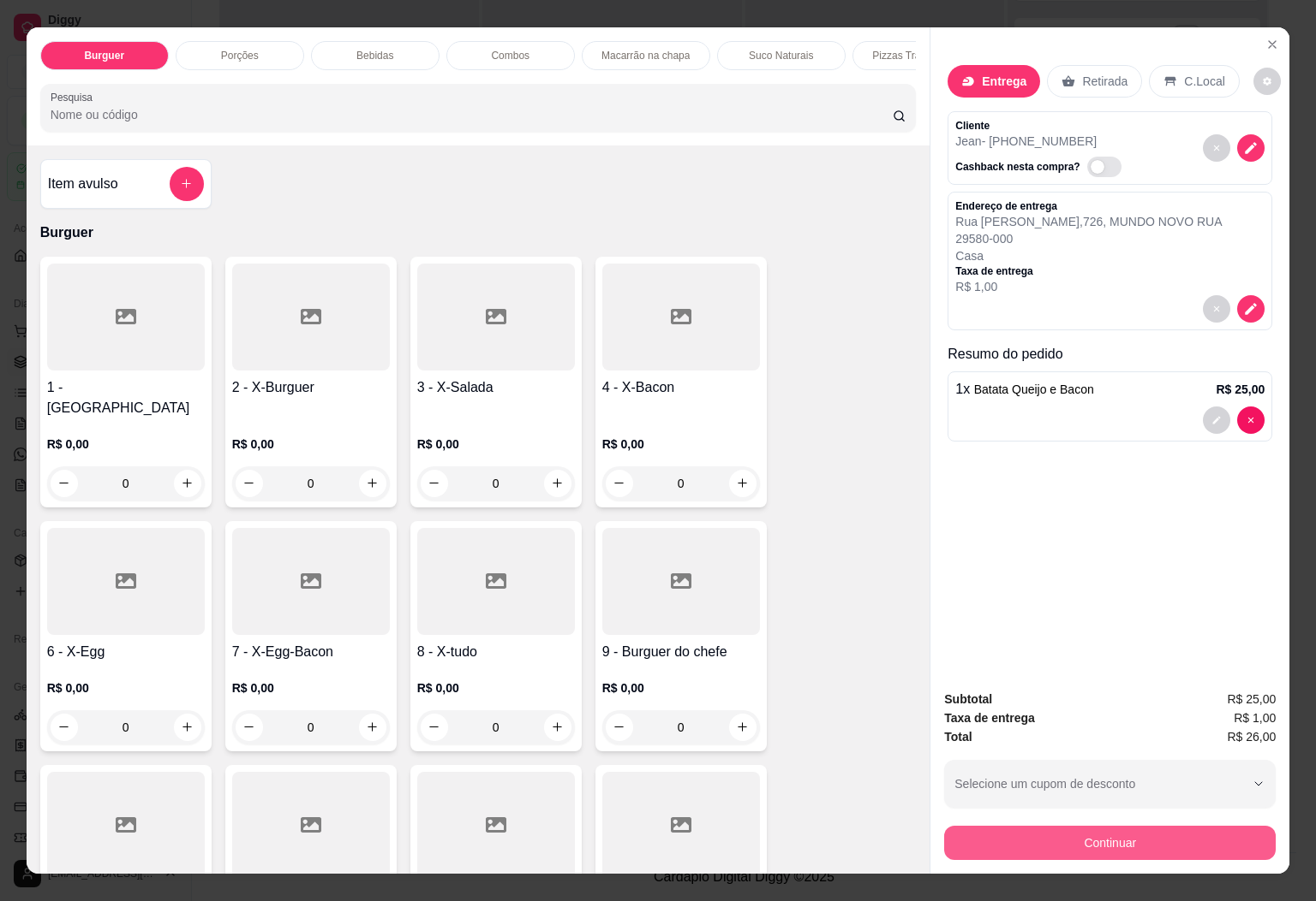
click at [1021, 833] on button "Continuar" at bounding box center [1109, 842] width 331 height 34
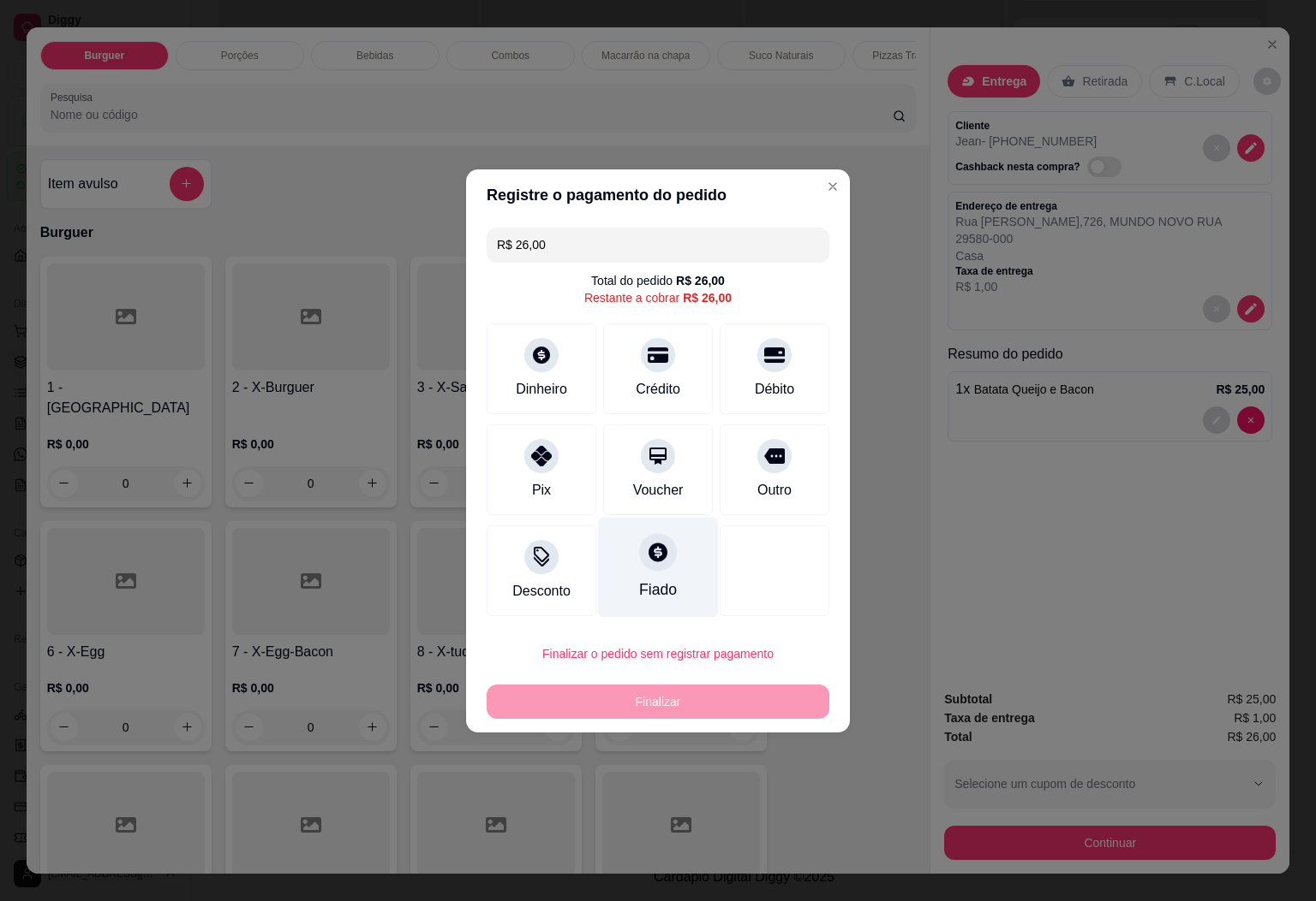
click at [661, 601] on div "Fiado" at bounding box center [658, 589] width 38 height 22
type input "R$ 0,00"
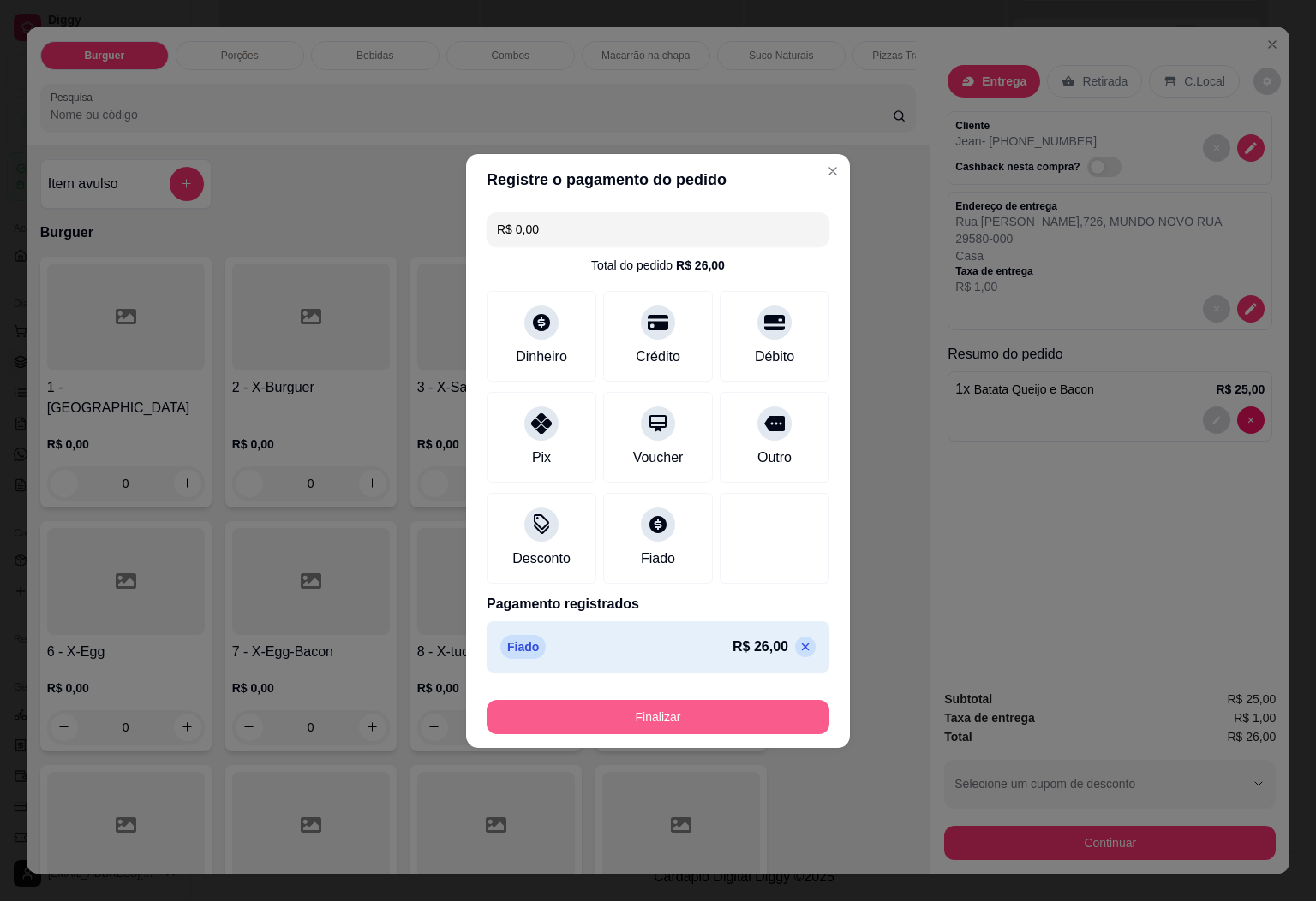
click at [733, 733] on button "Finalizar" at bounding box center [658, 717] width 342 height 34
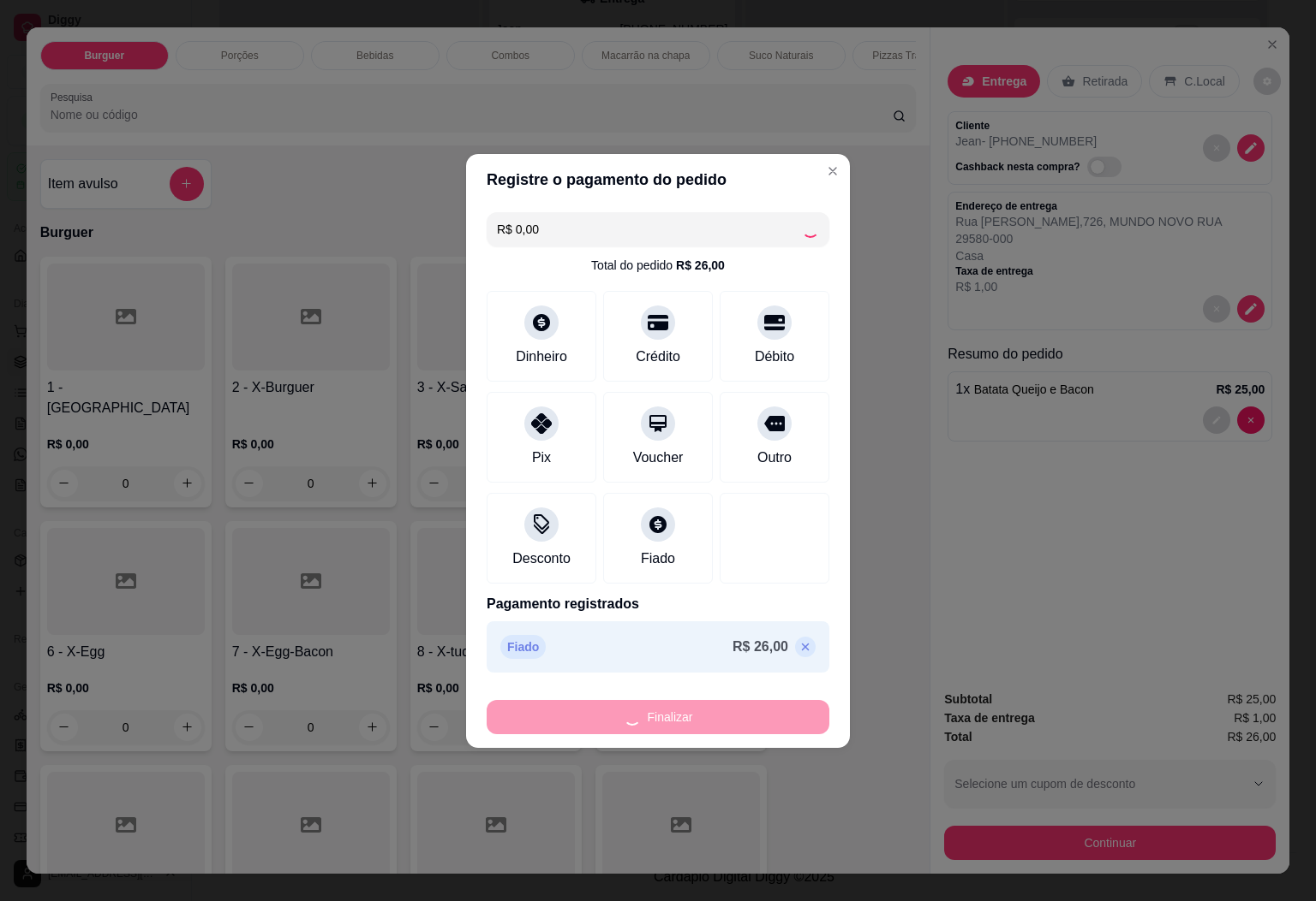
type input "0"
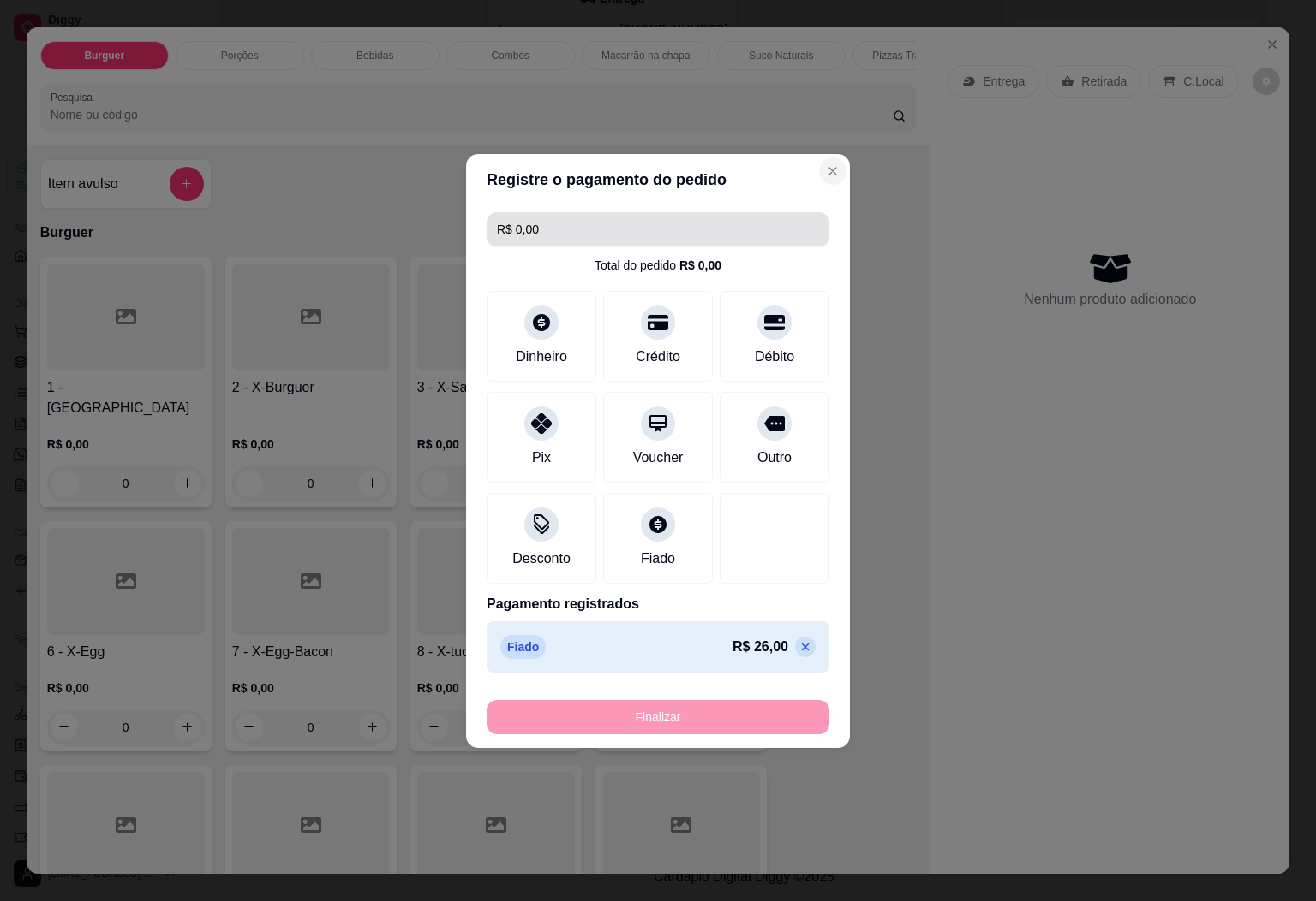
type input "-R$ 26,00"
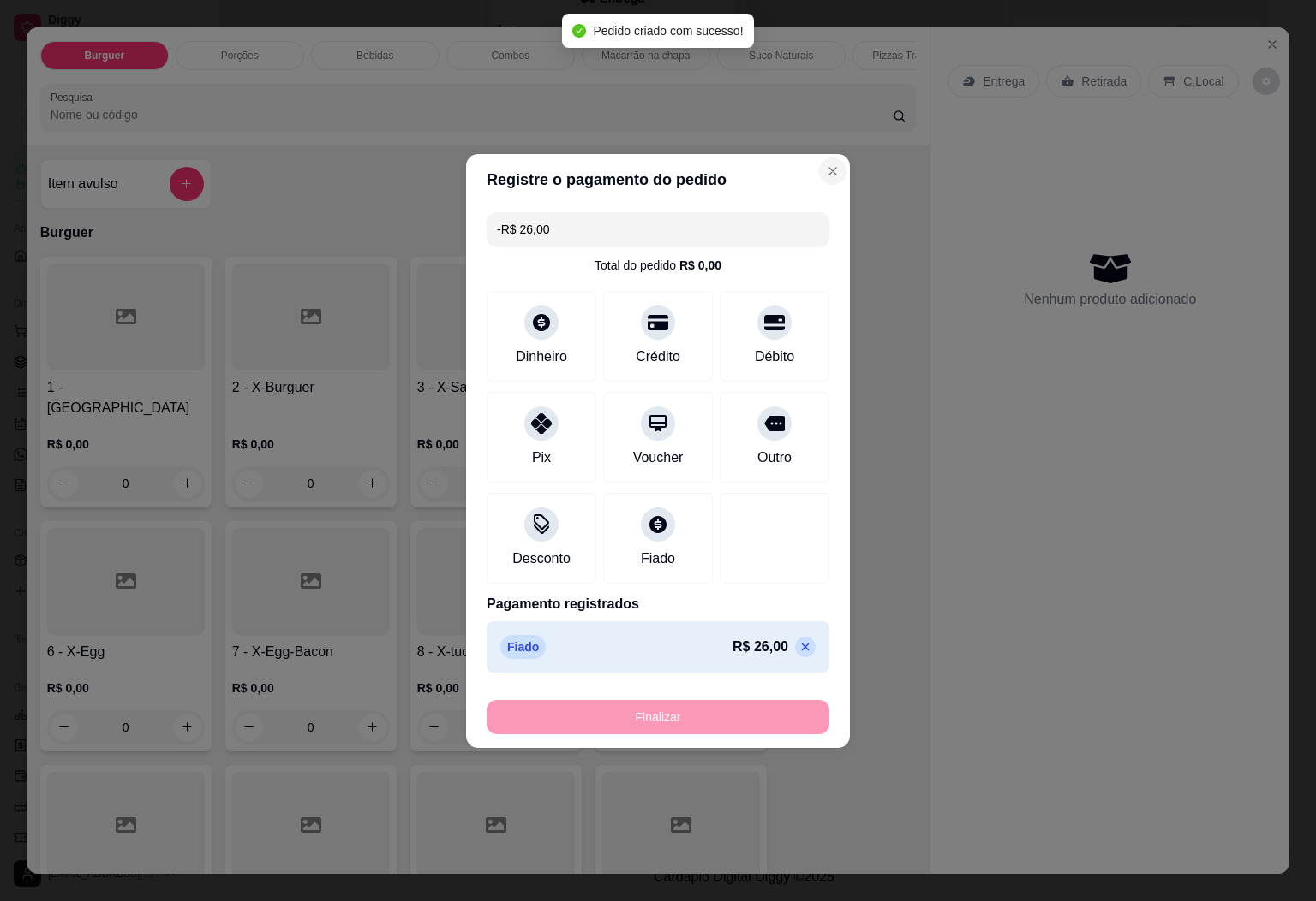
scroll to position [142, 0]
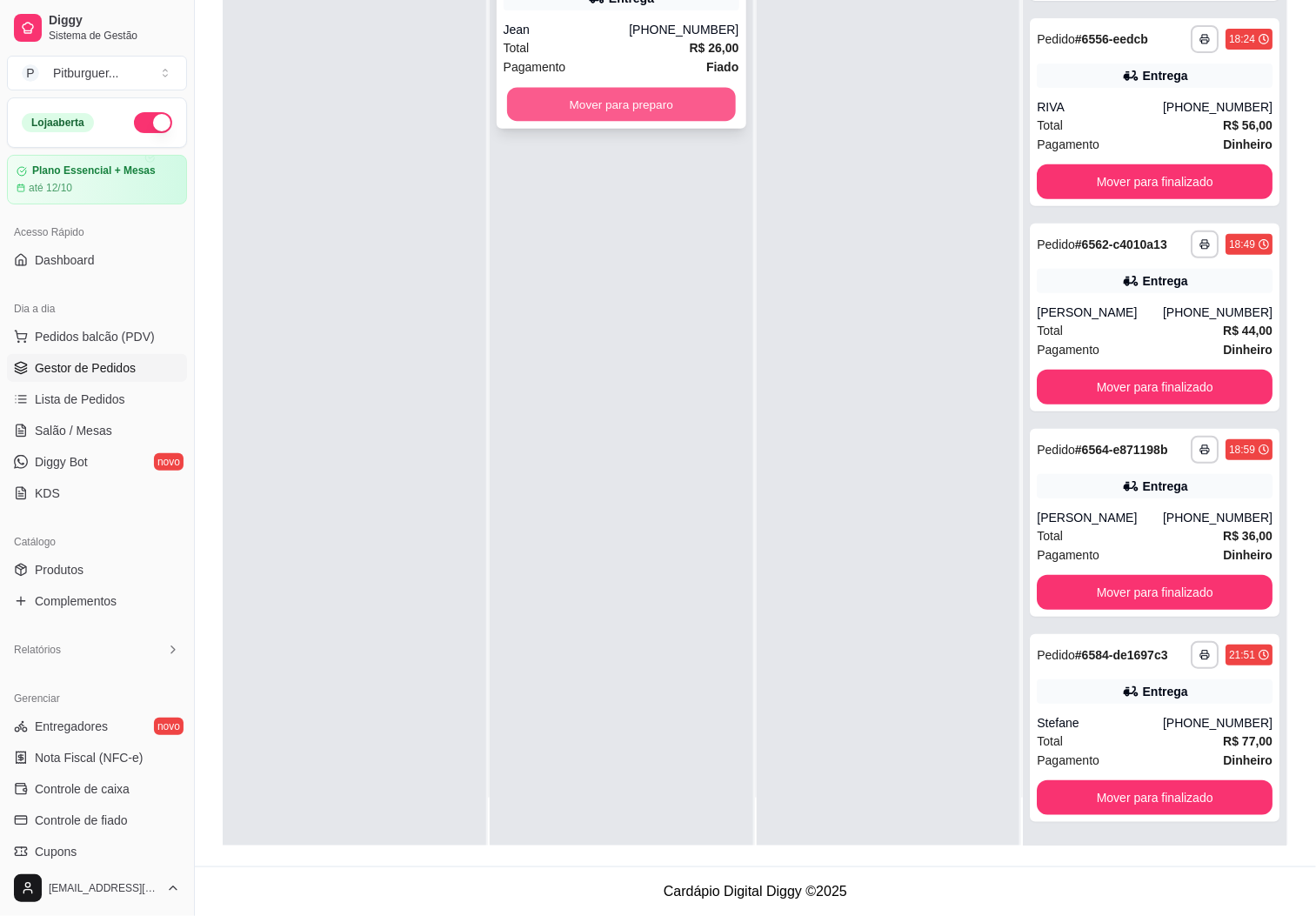
click at [712, 116] on button "Mover para preparo" at bounding box center [622, 104] width 228 height 34
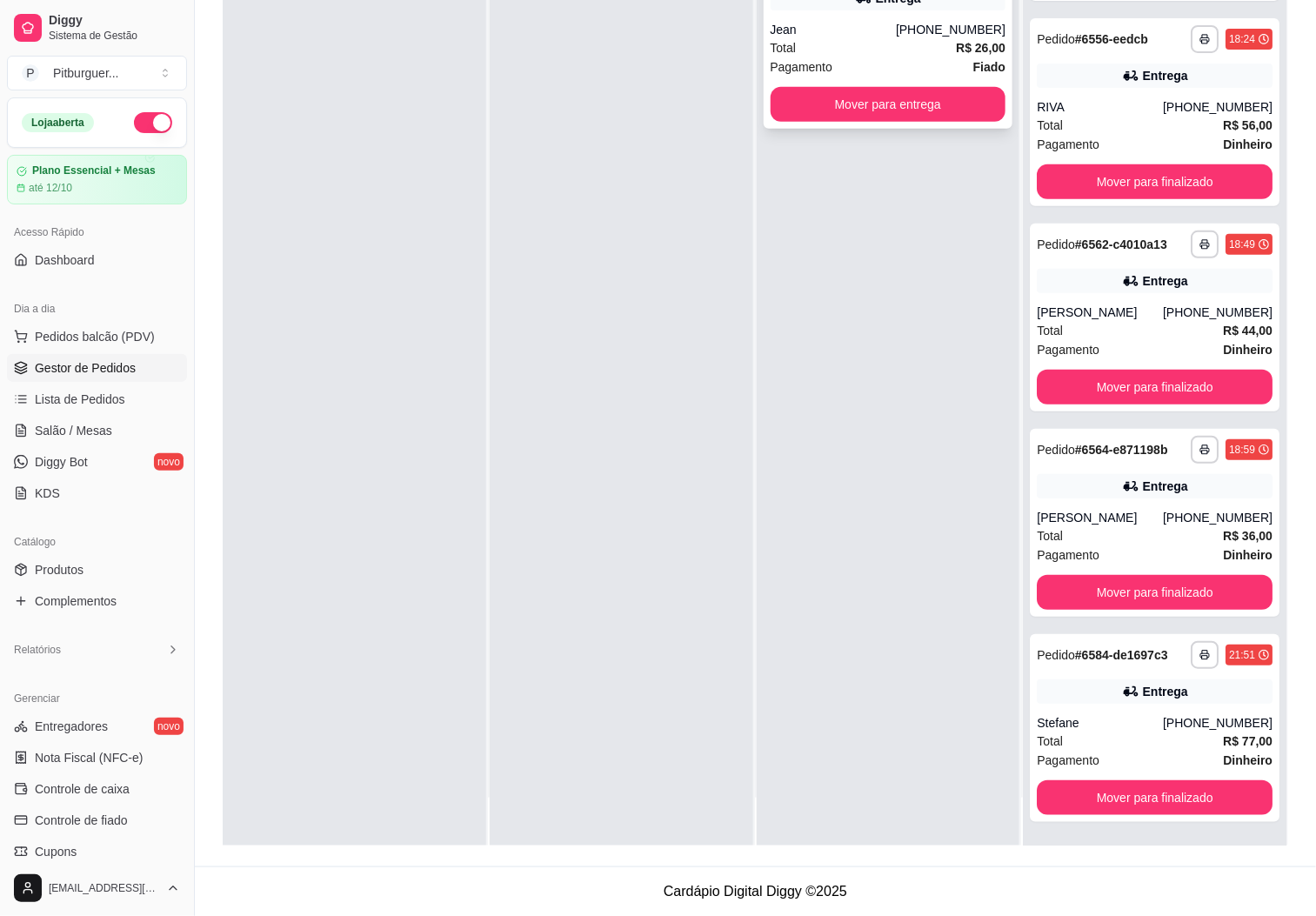
click at [864, 121] on div "**********" at bounding box center [888, 34] width 249 height 188
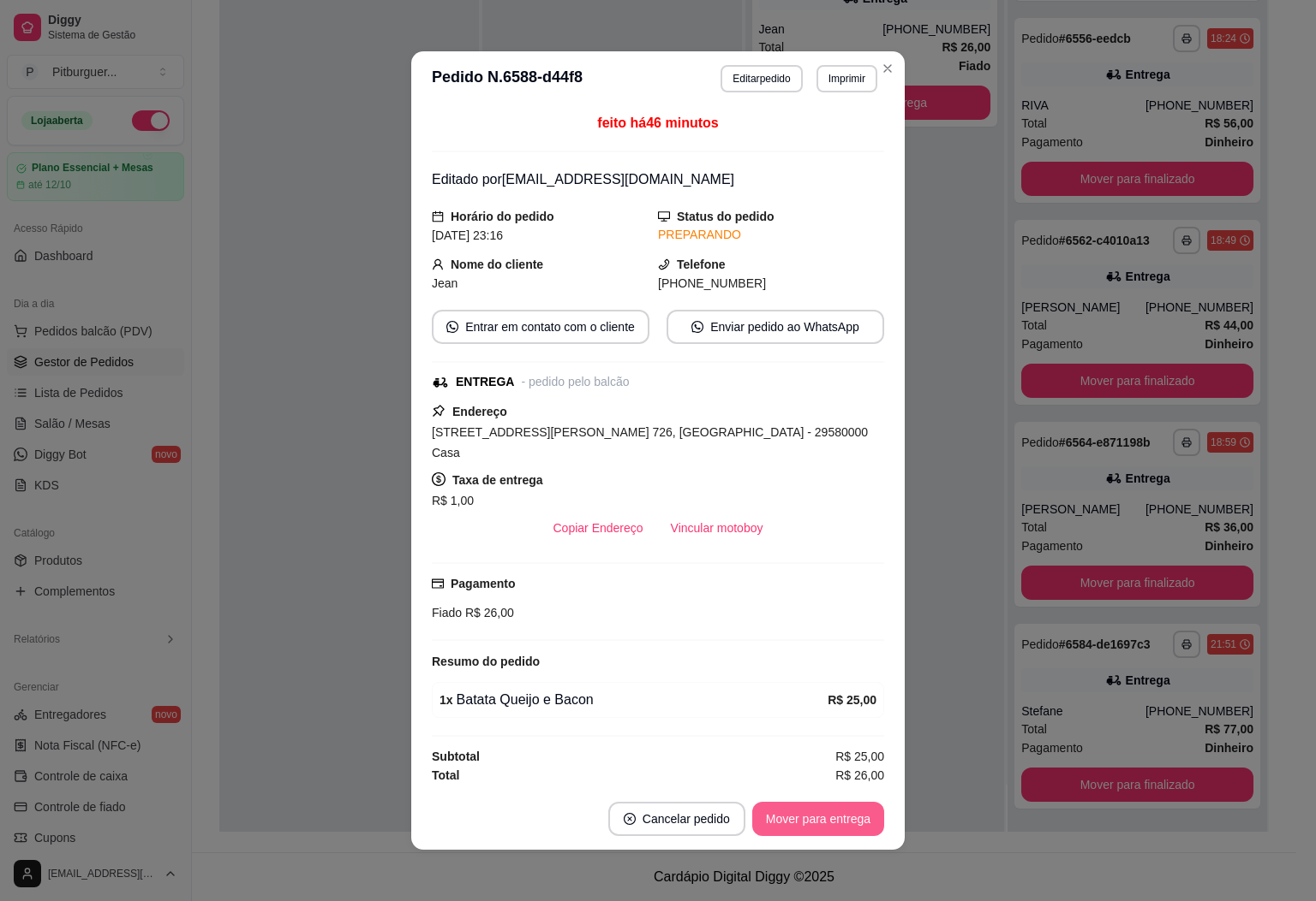
click at [768, 825] on button "Mover para entrega" at bounding box center [817, 819] width 132 height 34
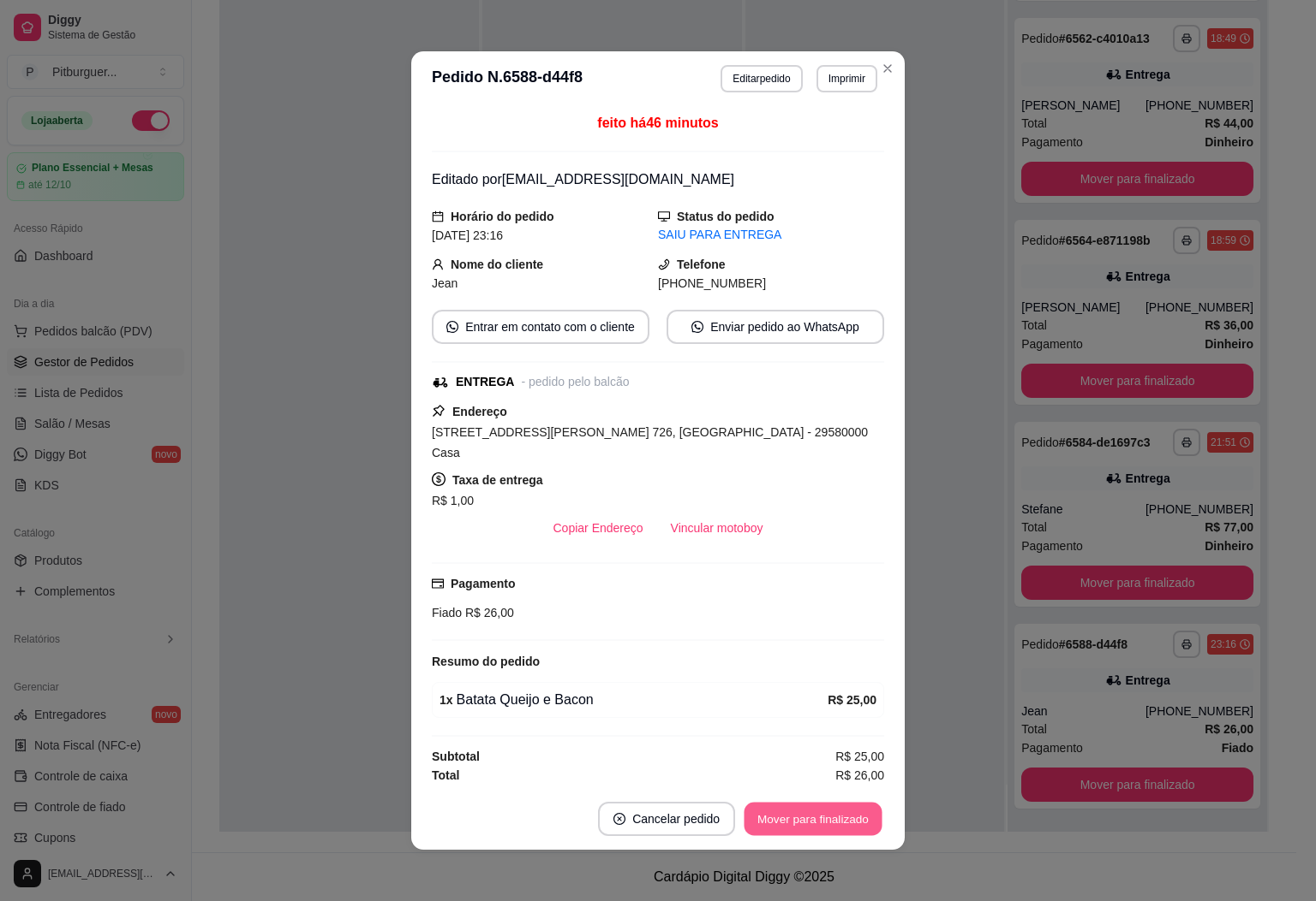
click at [839, 822] on button "Mover para finalizado" at bounding box center [812, 820] width 138 height 33
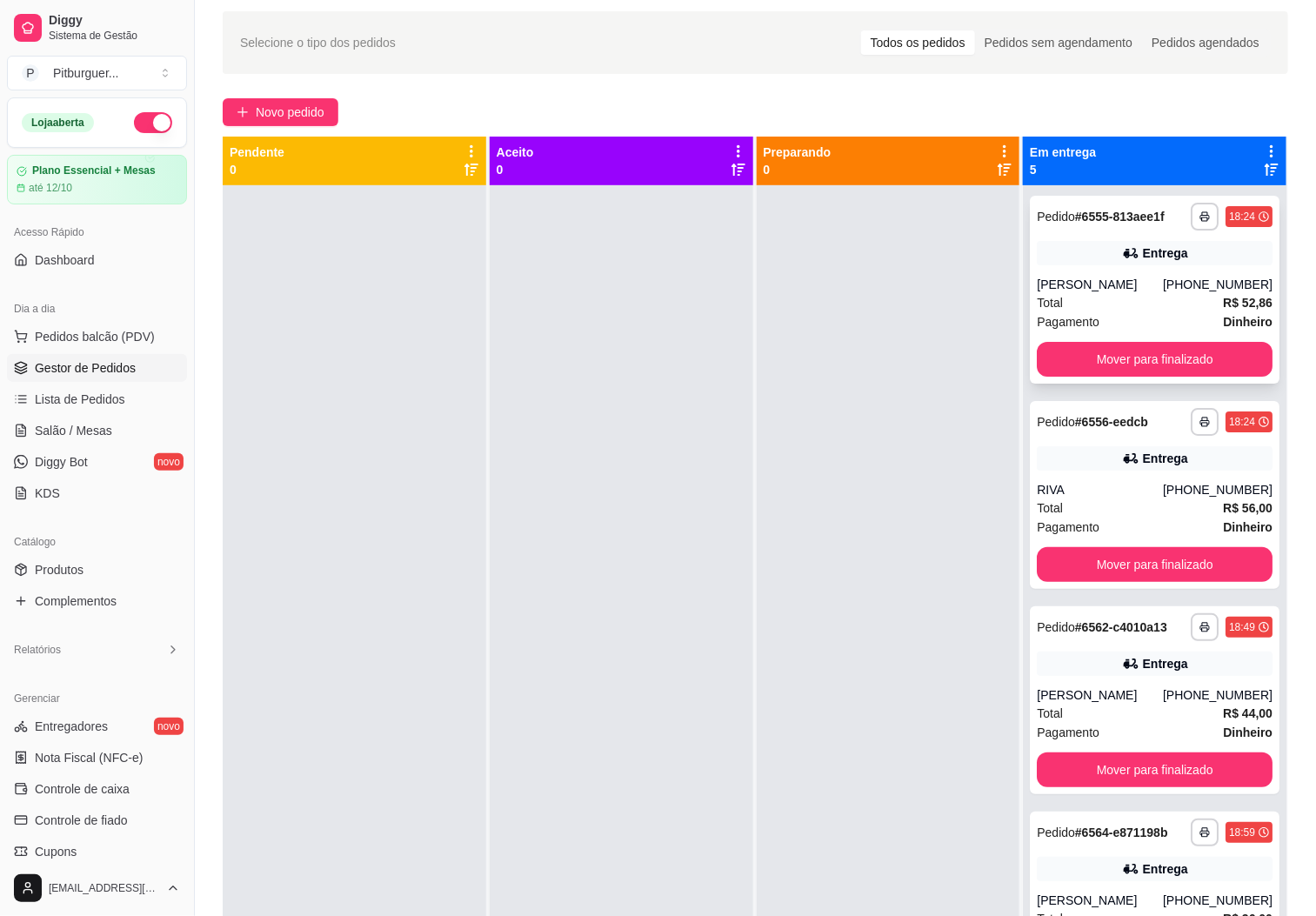
scroll to position [0, 0]
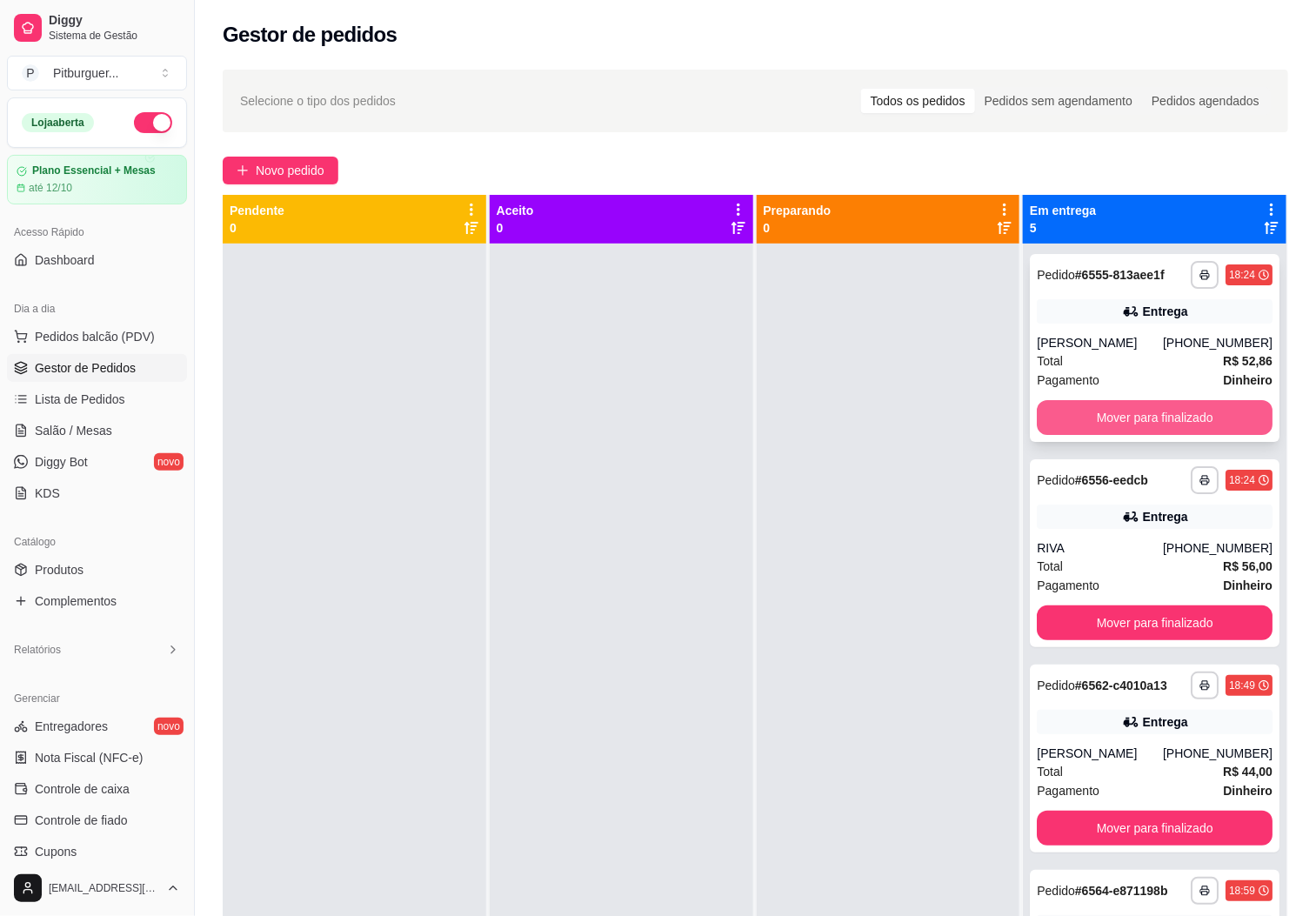
click at [1123, 436] on div "**********" at bounding box center [1154, 348] width 249 height 188
click at [1136, 418] on button "Mover para finalizado" at bounding box center [1154, 417] width 235 height 35
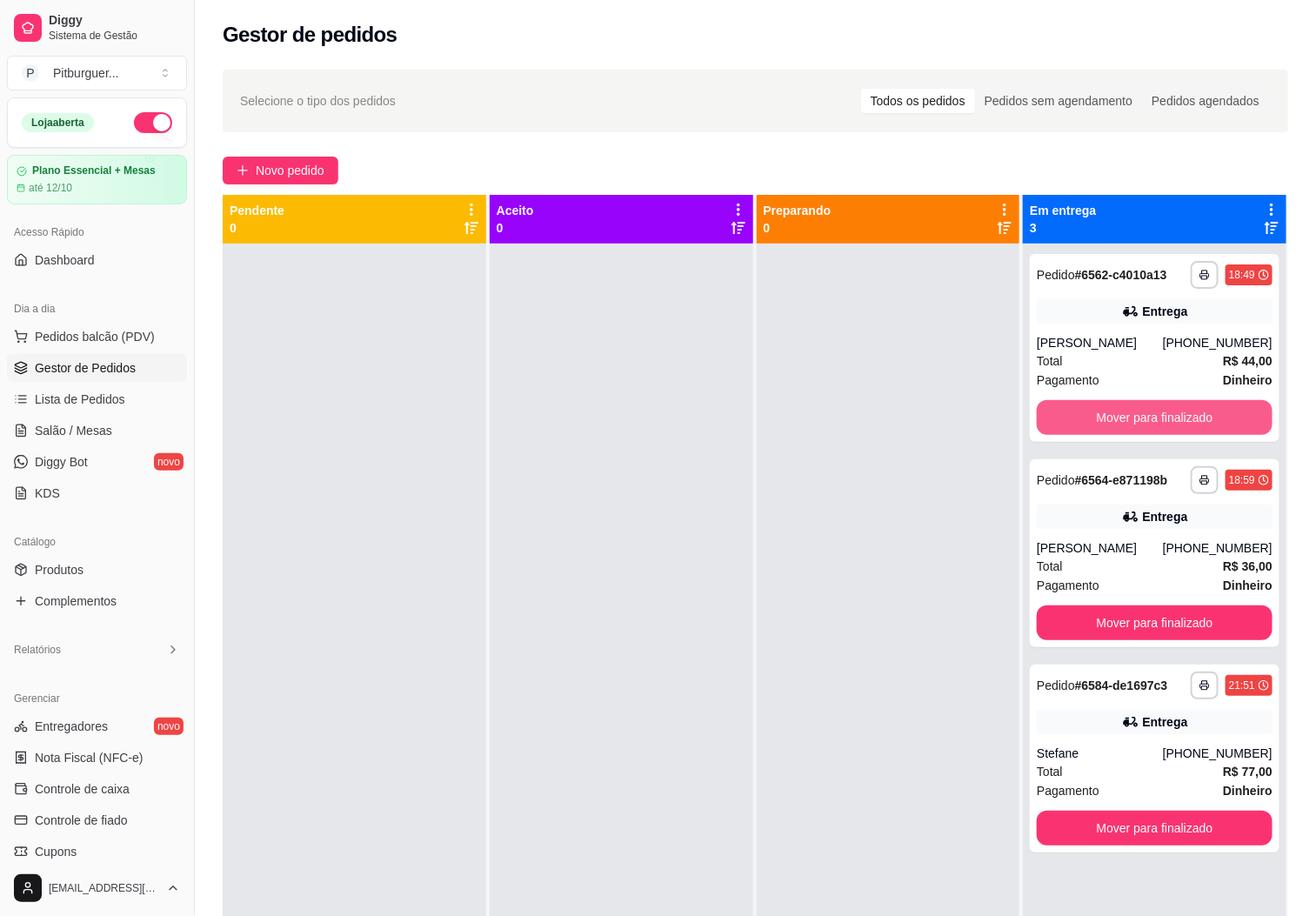
click at [1136, 418] on button "Mover para finalizado" at bounding box center [1154, 417] width 235 height 35
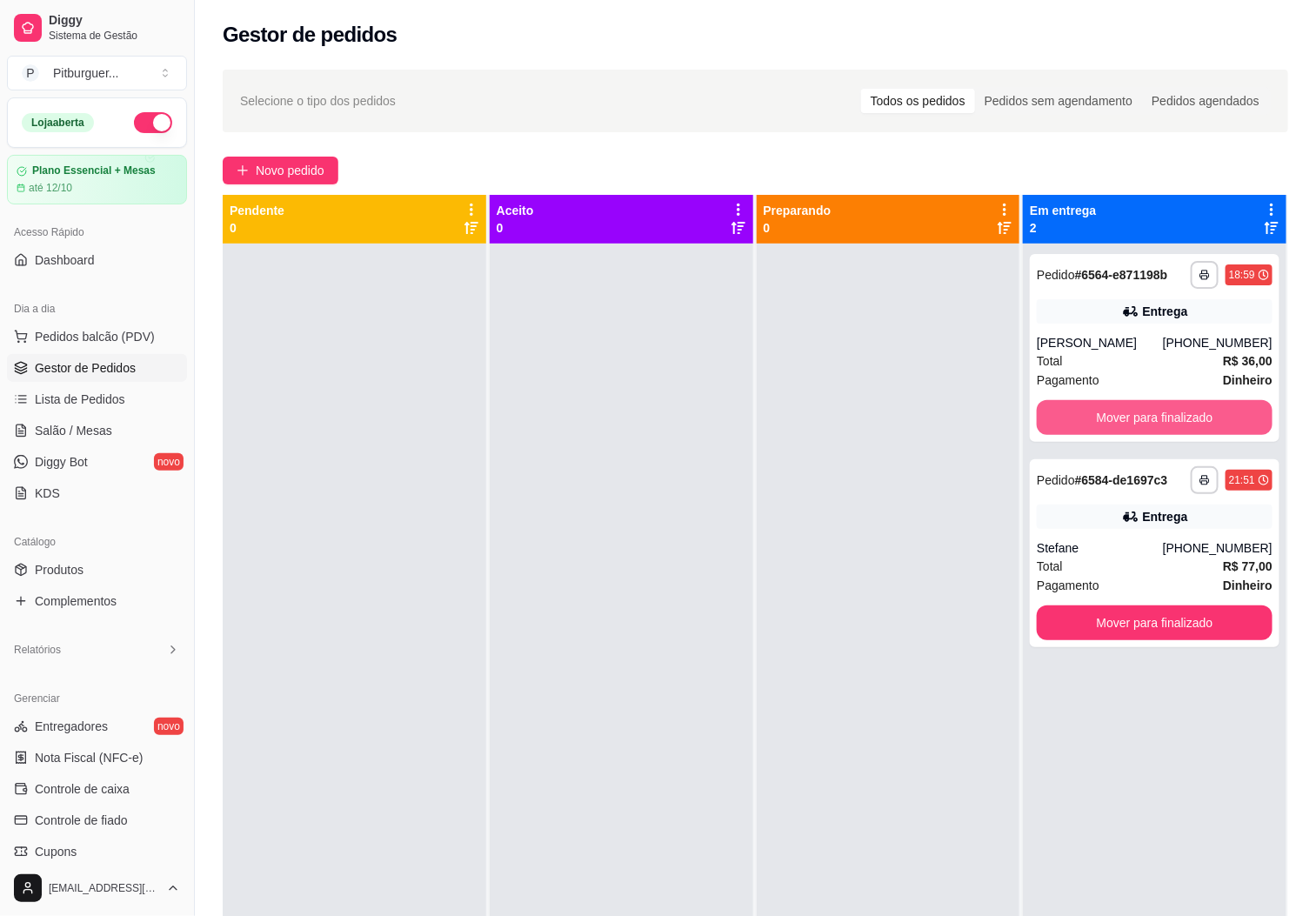
click at [1136, 418] on button "Mover para finalizado" at bounding box center [1154, 417] width 235 height 35
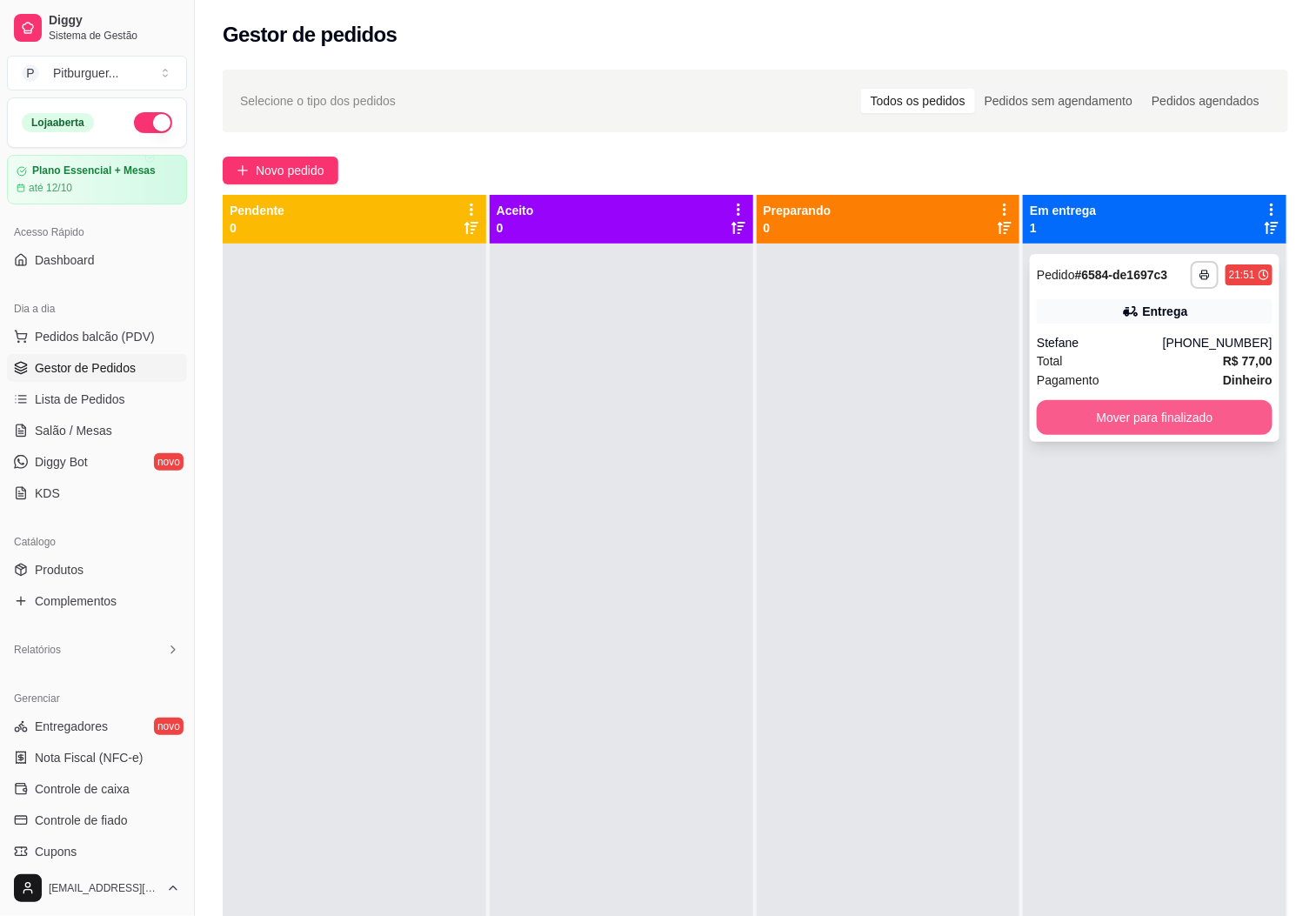
click at [1136, 418] on button "Mover para finalizado" at bounding box center [1154, 417] width 235 height 35
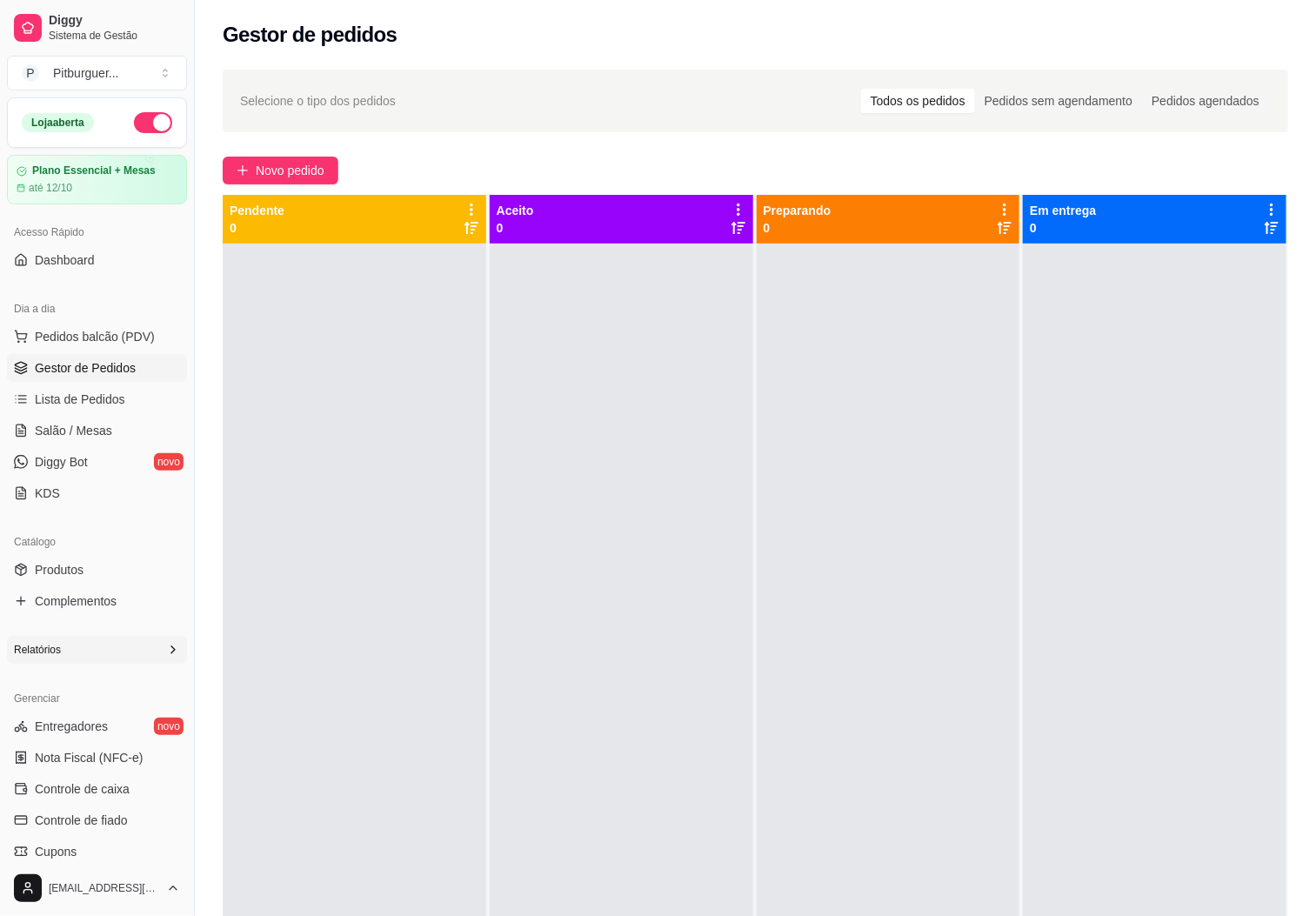
click at [99, 643] on div "Relatórios" at bounding box center [96, 650] width 180 height 28
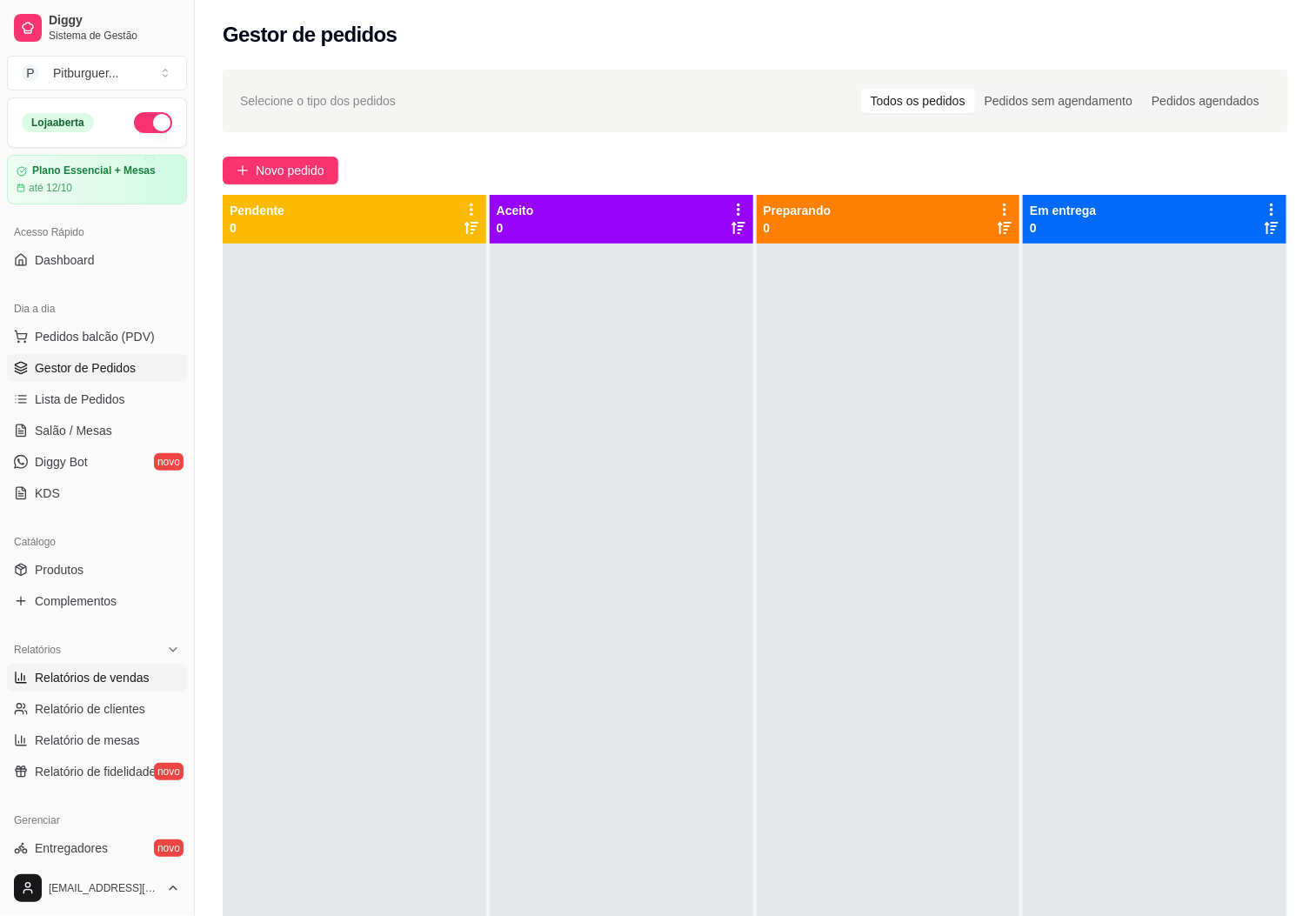
click at [101, 682] on span "Relatórios de vendas" at bounding box center [92, 679] width 115 height 18
select select "ALL"
select select "0"
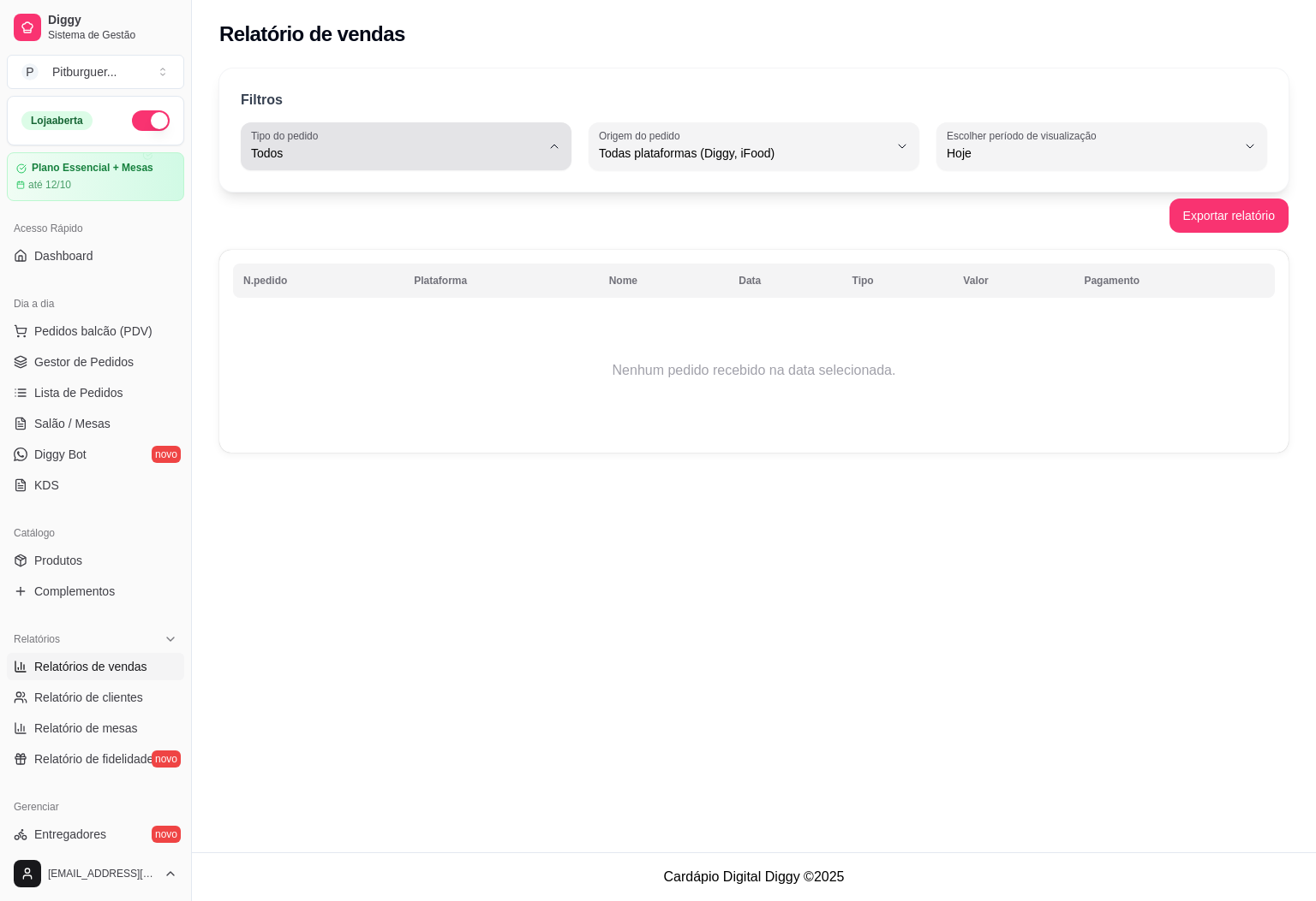
click at [348, 142] on div "Todos" at bounding box center [396, 146] width 289 height 34
click at [410, 493] on div "Relatório de vendas Filtros ALL Tipo do pedido Todos Entrega Retirada Mesa Cons…" at bounding box center [753, 426] width 1123 height 853
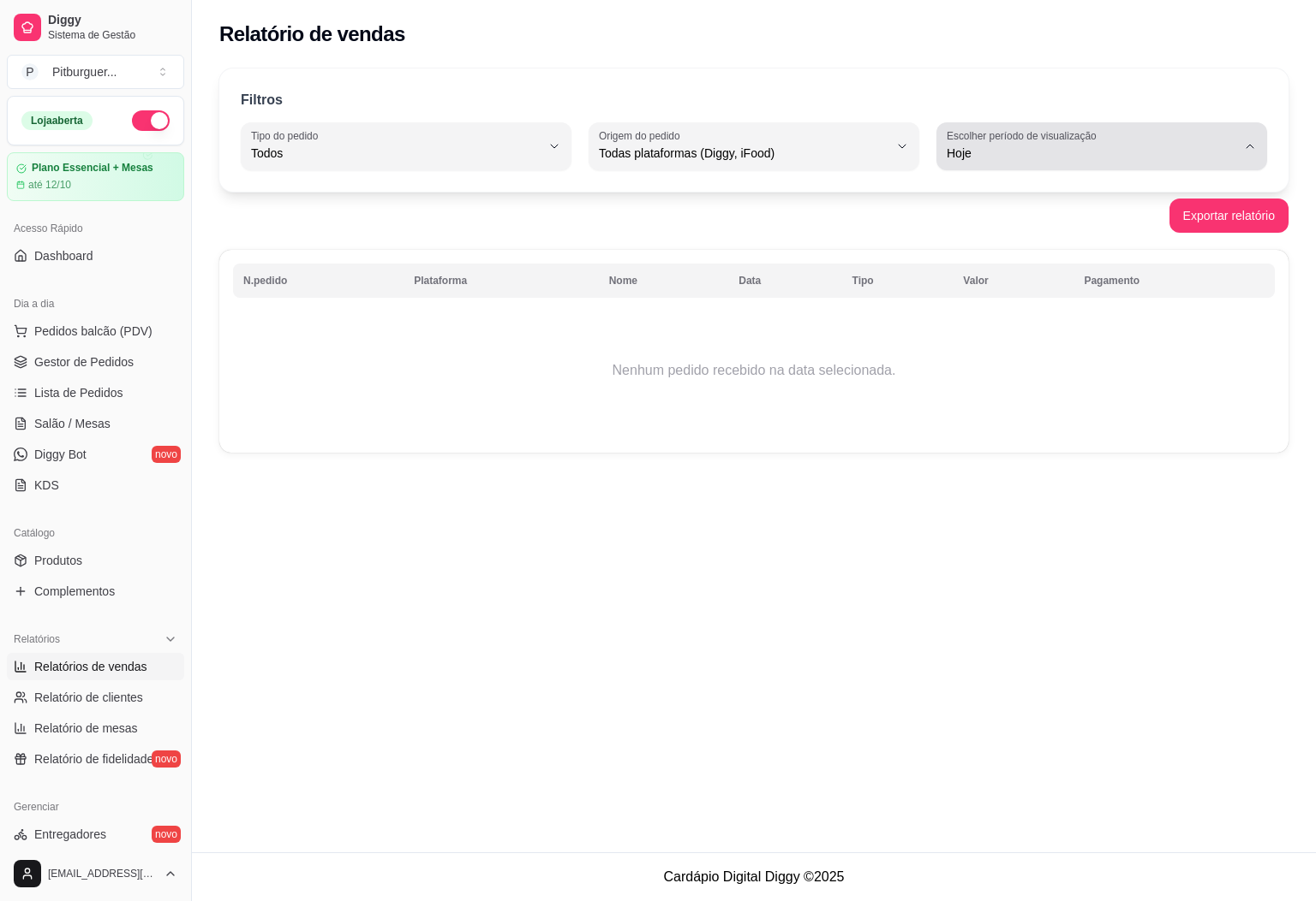
click at [1169, 148] on span "Hoje" at bounding box center [1091, 153] width 289 height 18
click at [994, 236] on li "Ontem" at bounding box center [1101, 222] width 304 height 26
type input "1"
select select "1"
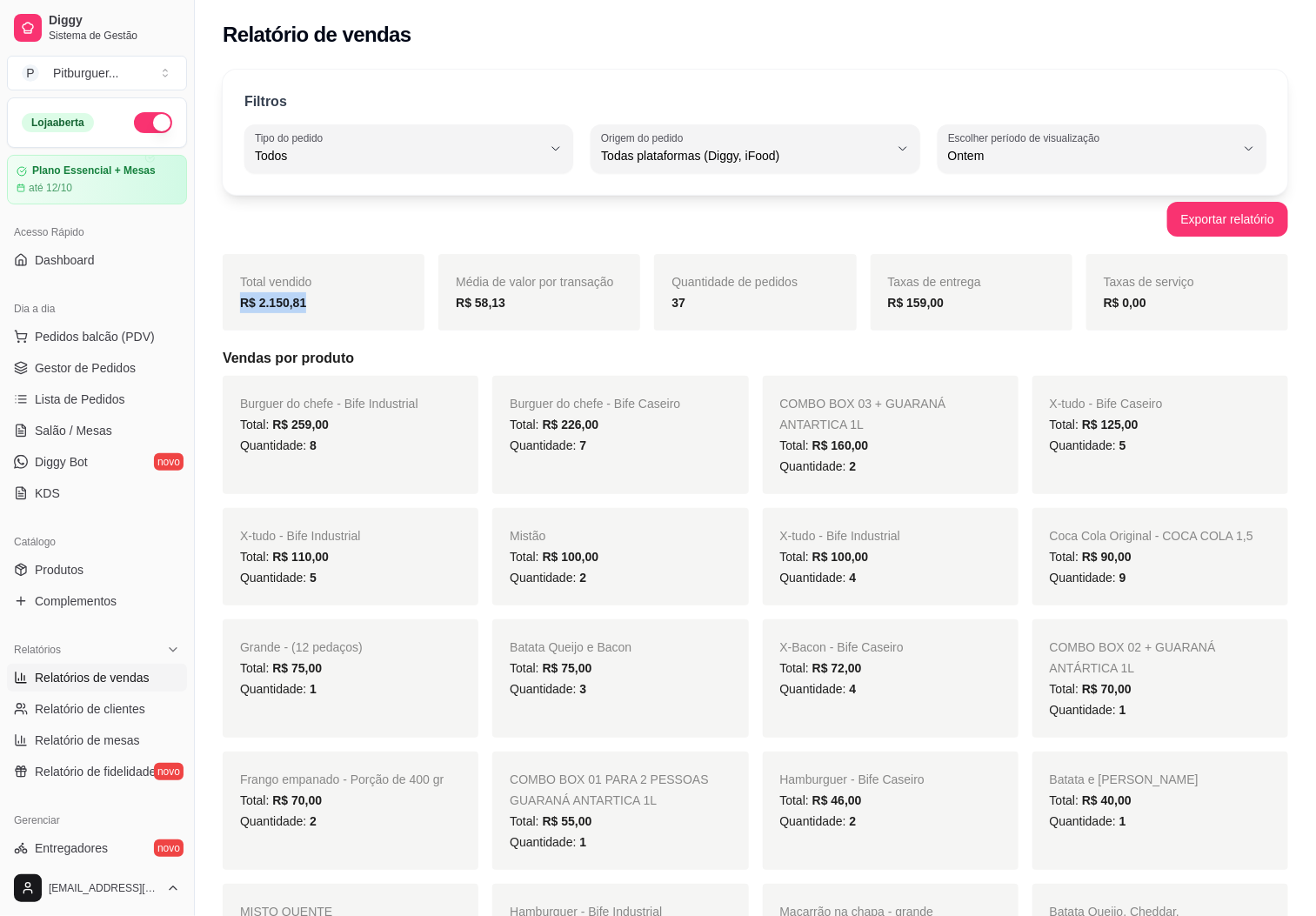
drag, startPoint x: 327, startPoint y: 311, endPoint x: 215, endPoint y: 309, distance: 112.0
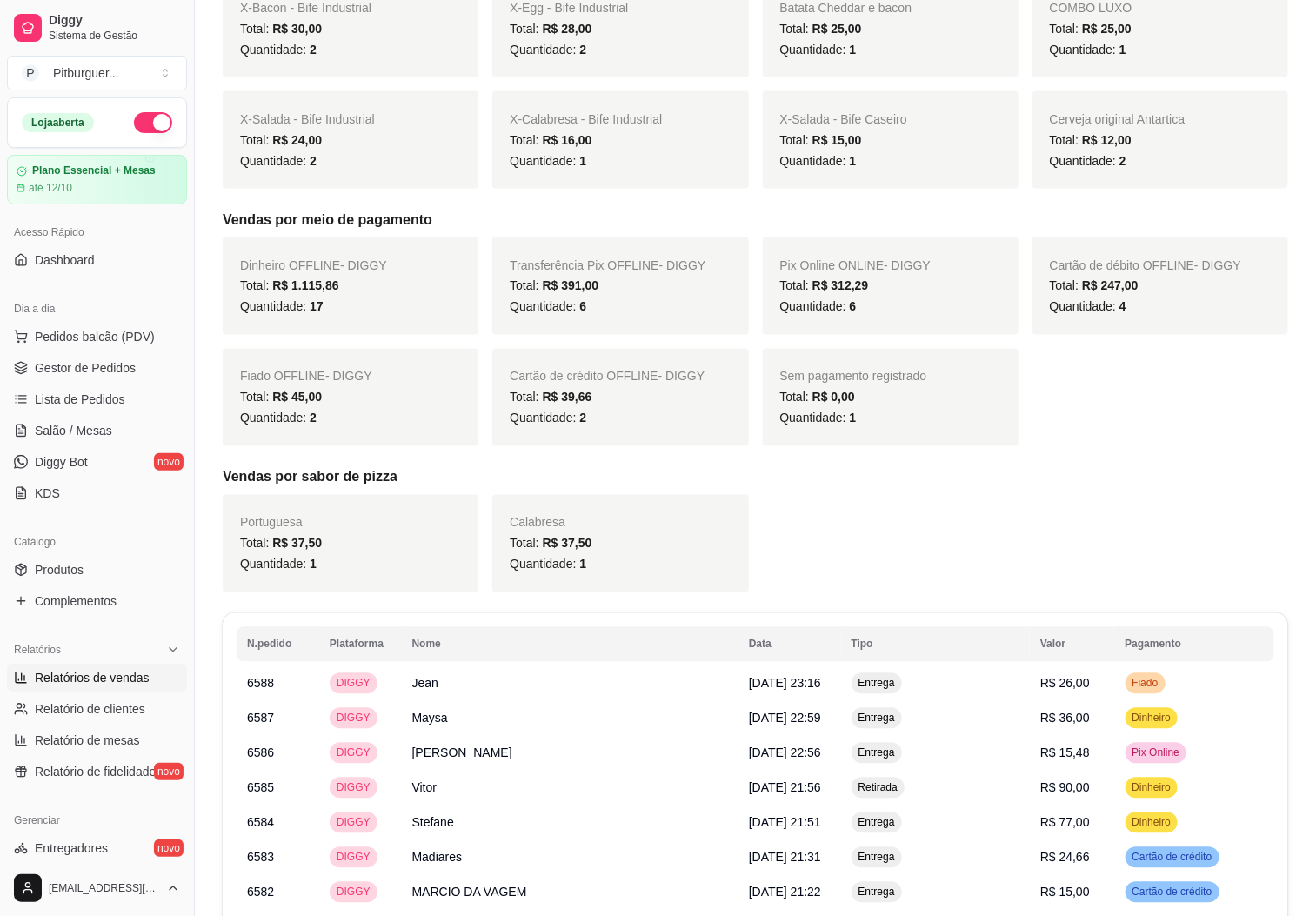
scroll to position [1031, 0]
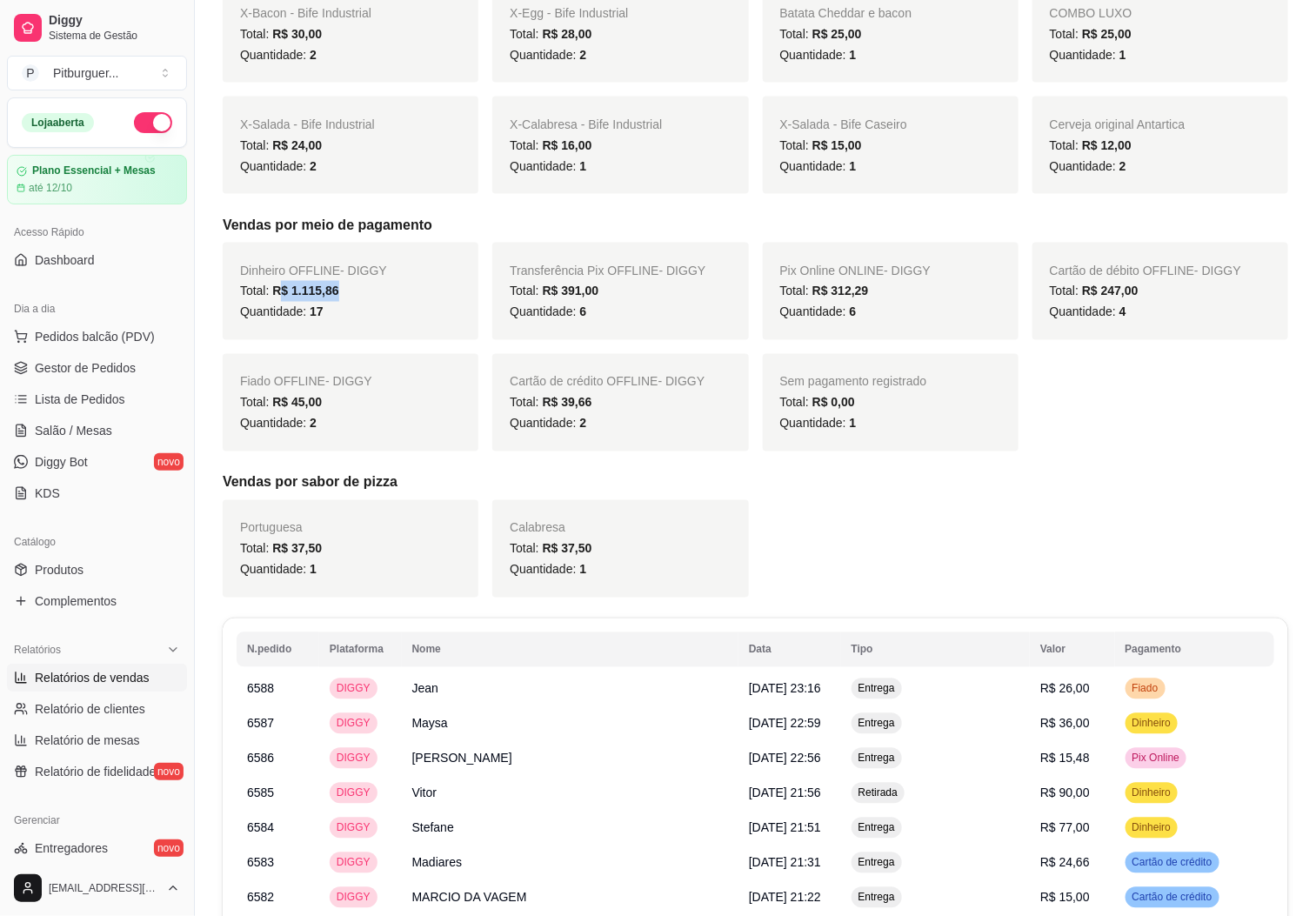
drag, startPoint x: 366, startPoint y: 291, endPoint x: 280, endPoint y: 300, distance: 86.5
click at [280, 300] on div "Total: R$ 1.115,86" at bounding box center [351, 291] width 221 height 21
click at [1181, 484] on h5 "Vendas por sabor de pizza" at bounding box center [755, 483] width 1066 height 21
drag, startPoint x: 1155, startPoint y: 298, endPoint x: 1085, endPoint y: 296, distance: 70.0
click at [1085, 296] on div "Total: R$ 247,00" at bounding box center [1160, 291] width 221 height 21
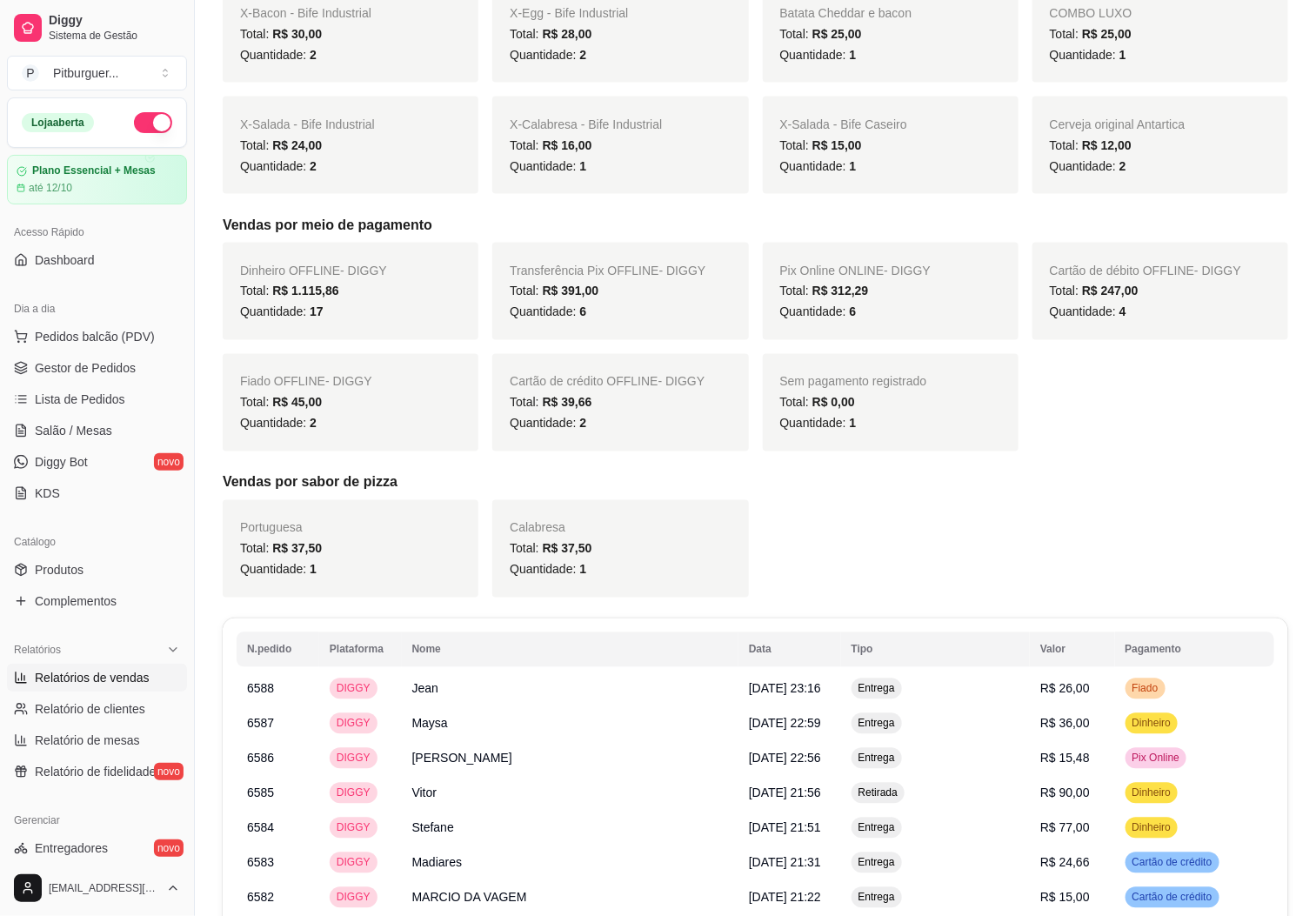
click at [1123, 475] on h5 "Vendas por sabor de pizza" at bounding box center [755, 483] width 1066 height 21
drag, startPoint x: 616, startPoint y: 399, endPoint x: 523, endPoint y: 412, distance: 93.9
click at [523, 412] on div "Total: R$ 39,66" at bounding box center [620, 402] width 221 height 21
drag, startPoint x: 389, startPoint y: 412, endPoint x: 269, endPoint y: 434, distance: 122.0
click at [269, 434] on div "Fiado OFFLINE - DIGGY Total: R$ 45,00 Quantidade: 2" at bounding box center [351, 403] width 256 height 97
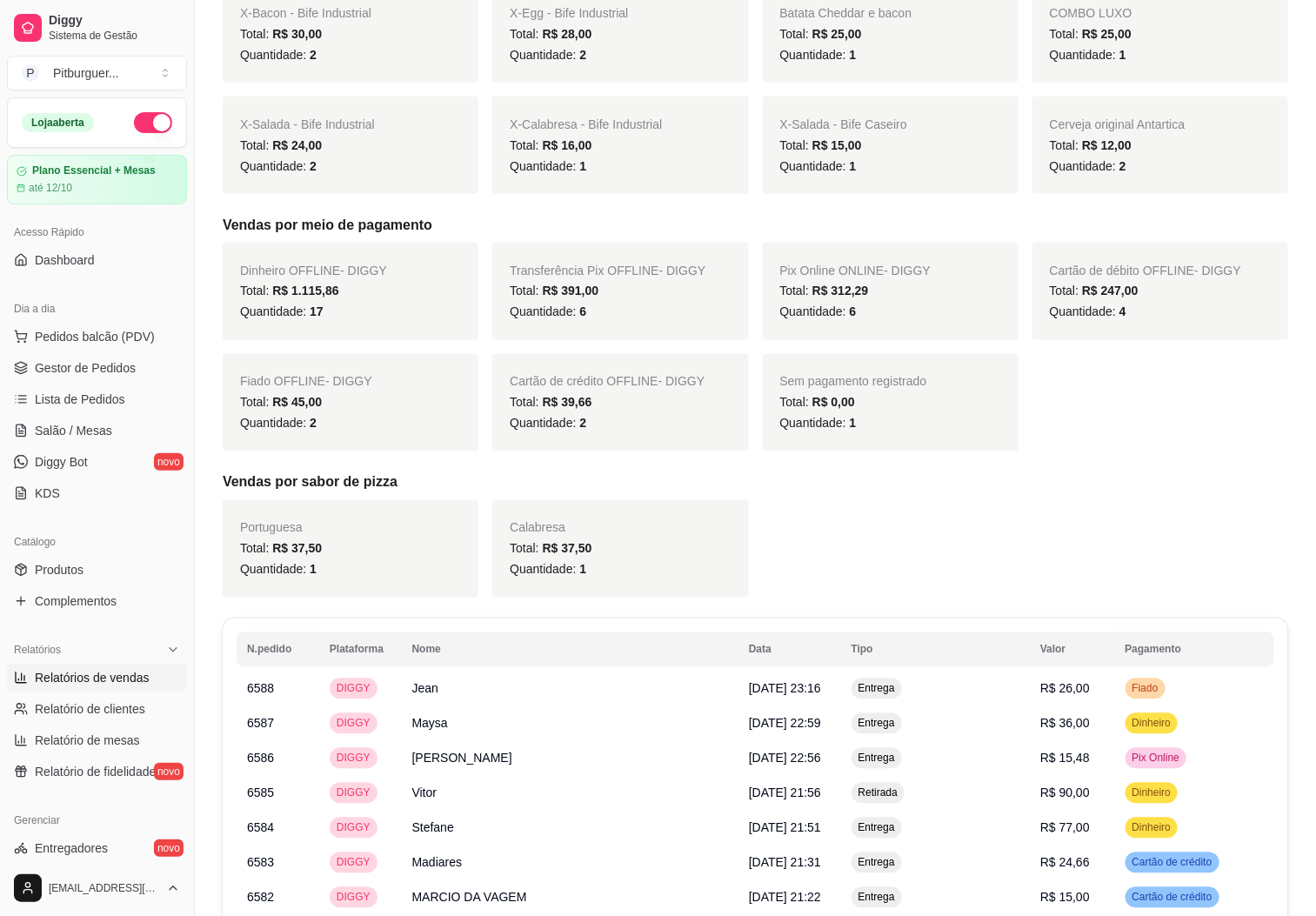
click at [215, 354] on div "Filtros ALL Tipo do pedido Todos Entrega Retirada Mesa Consumo local Tipo do pe…" at bounding box center [755, 409] width 1121 height 2765
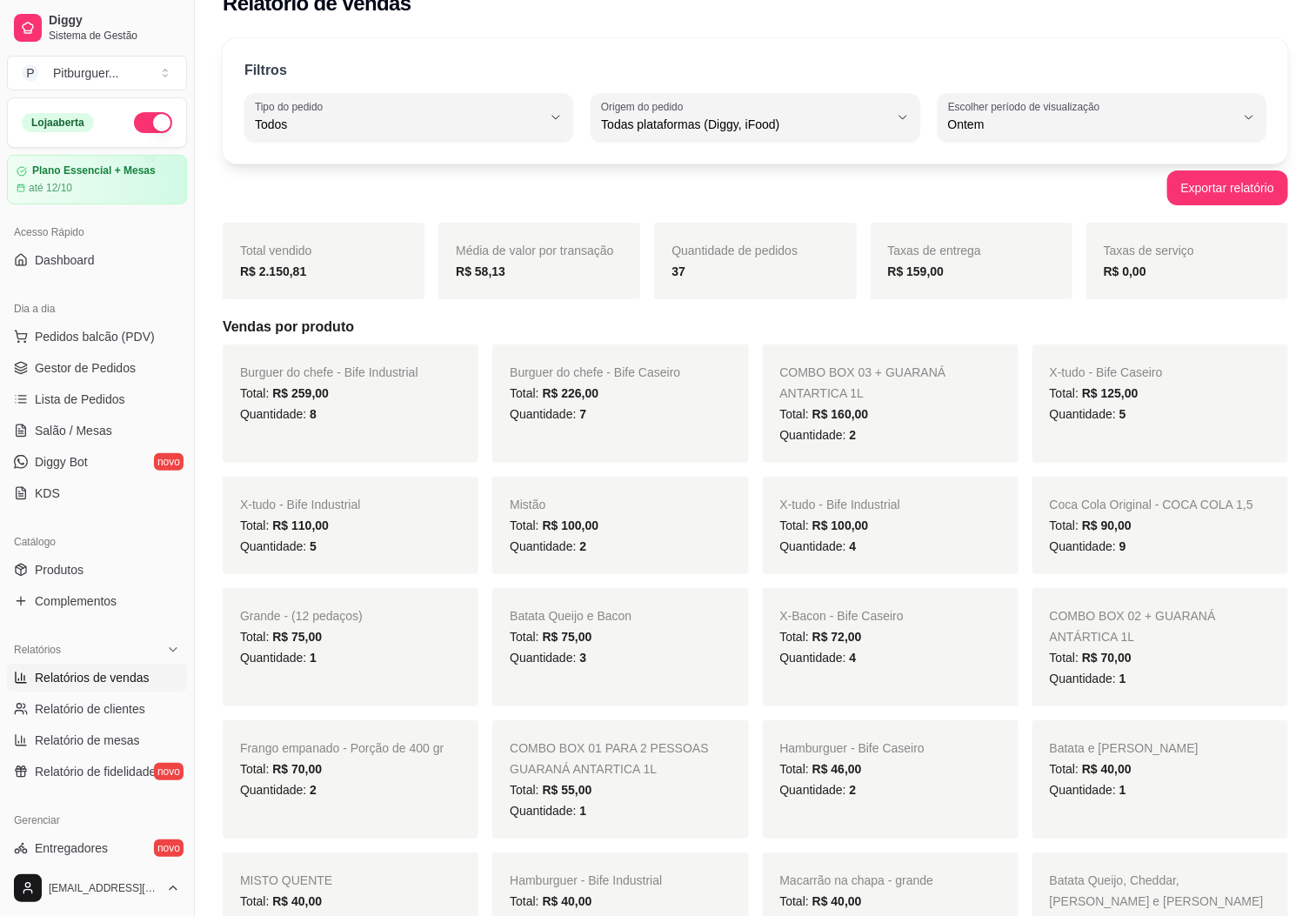
scroll to position [0, 0]
